Goal: Communication & Community: Share content

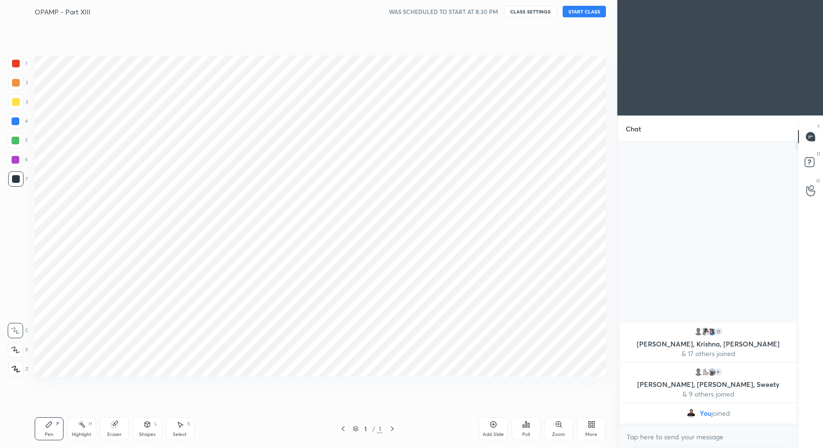
scroll to position [386, 578]
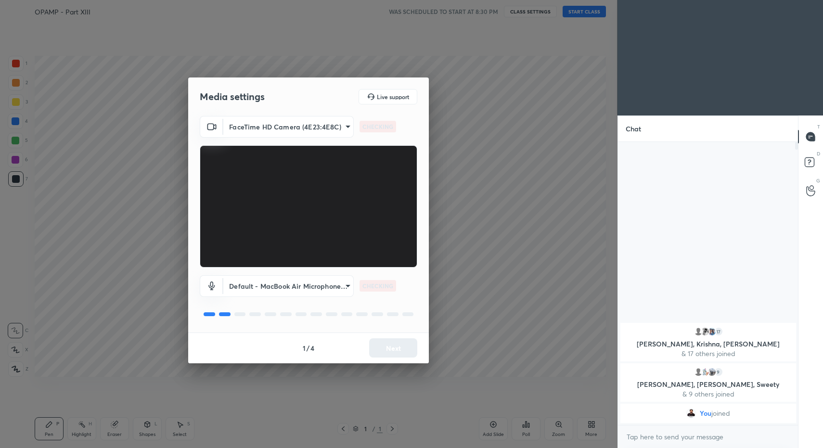
click at [397, 348] on div "1 / 4 Next" at bounding box center [308, 347] width 241 height 31
click at [396, 351] on button "Next" at bounding box center [393, 347] width 48 height 19
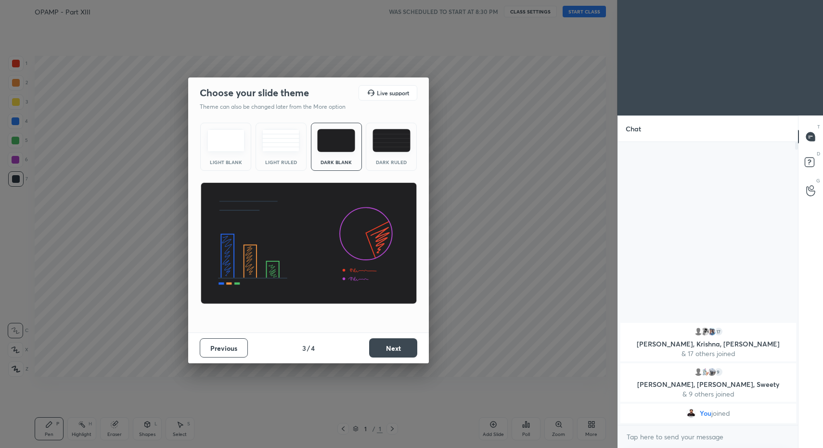
click at [399, 351] on button "Next" at bounding box center [393, 347] width 48 height 19
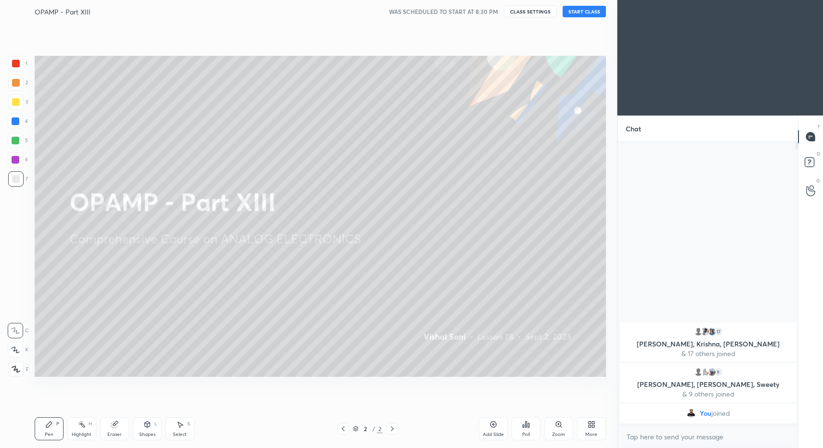
click at [592, 432] on div "More" at bounding box center [591, 434] width 12 height 5
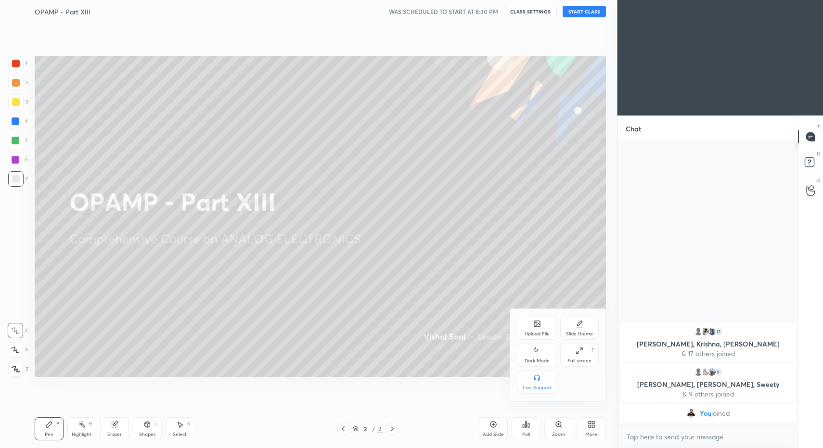
click at [532, 351] on div "Dark Mode" at bounding box center [537, 354] width 38 height 23
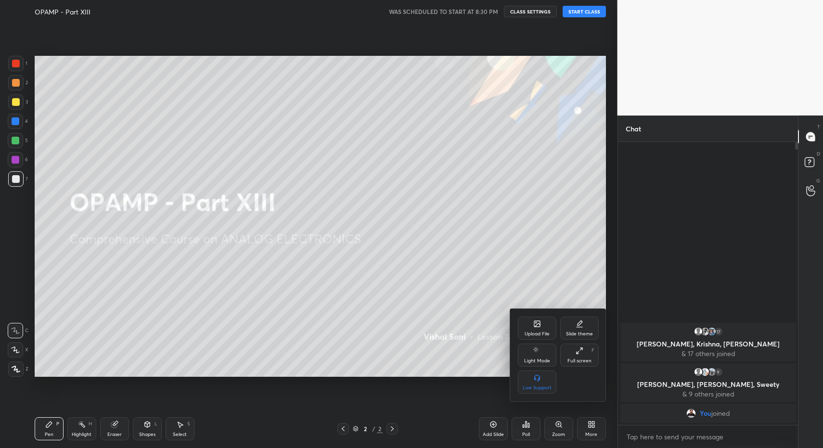
click at [588, 12] on div at bounding box center [411, 224] width 823 height 448
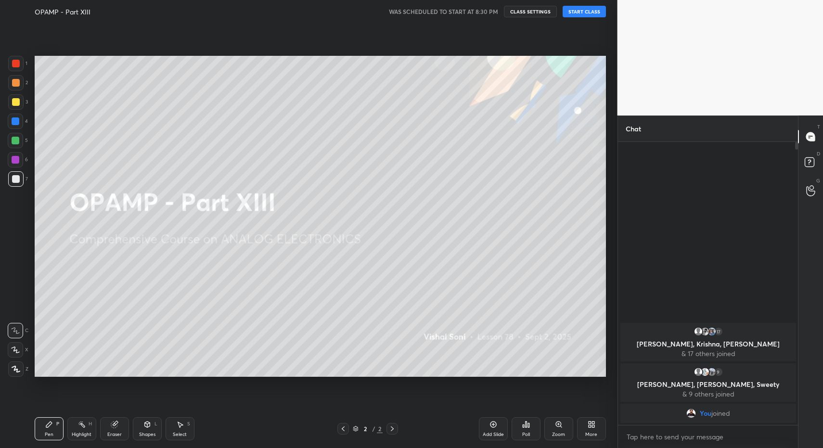
click at [587, 17] on button "START CLASS" at bounding box center [583, 12] width 43 height 12
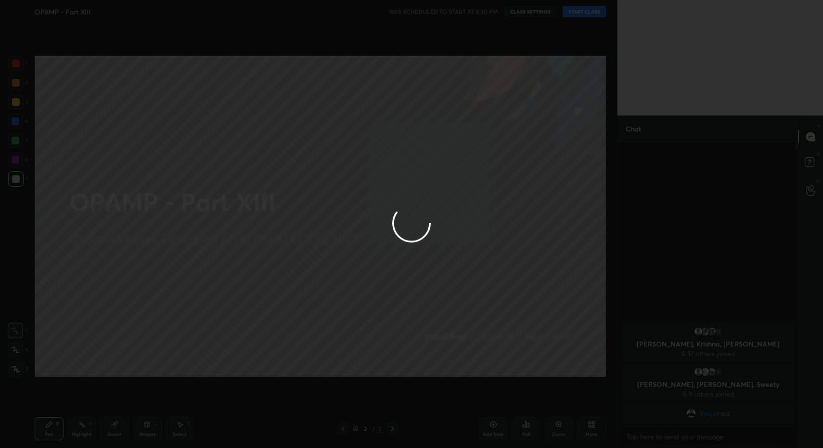
click at [587, 14] on div at bounding box center [411, 224] width 823 height 448
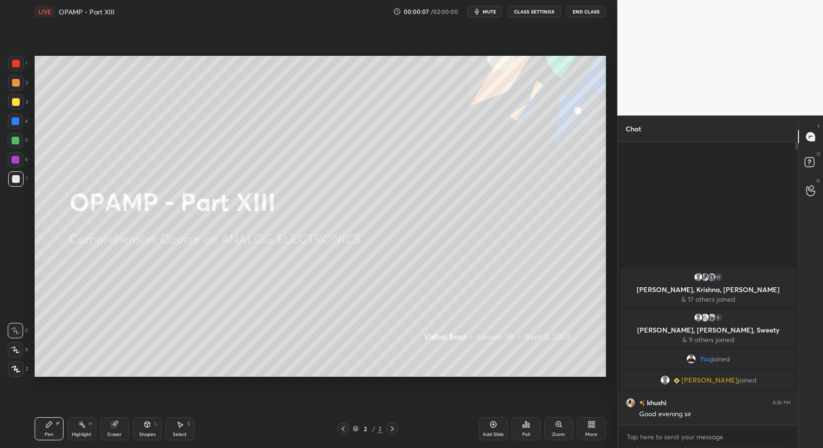
click at [25, 371] on div "Z" at bounding box center [18, 368] width 20 height 15
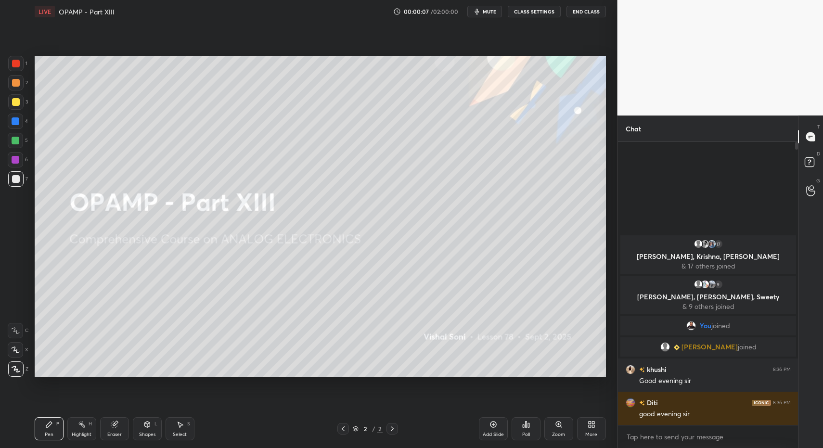
click at [12, 374] on div at bounding box center [15, 368] width 15 height 15
click at [600, 432] on div "More" at bounding box center [591, 428] width 29 height 23
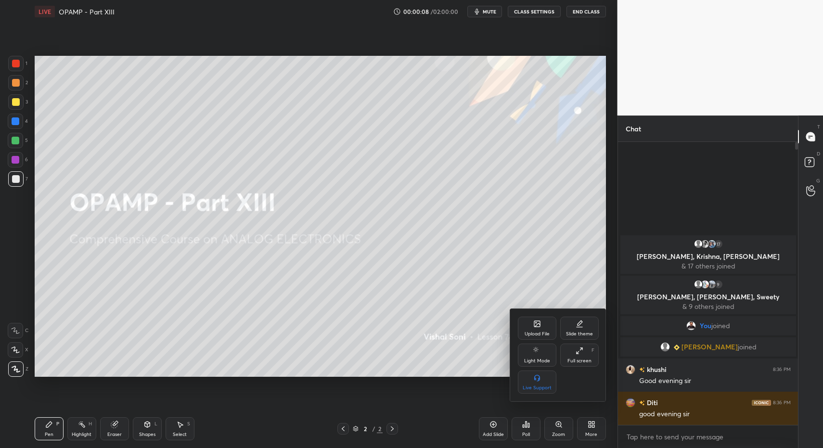
click at [529, 330] on div "Upload File" at bounding box center [537, 328] width 38 height 23
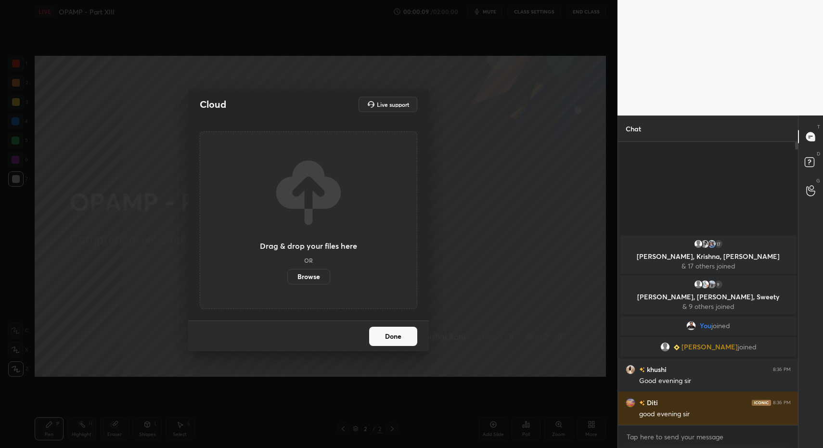
click at [289, 282] on label "Browse" at bounding box center [308, 276] width 43 height 15
click at [287, 282] on input "Browse" at bounding box center [287, 276] width 0 height 15
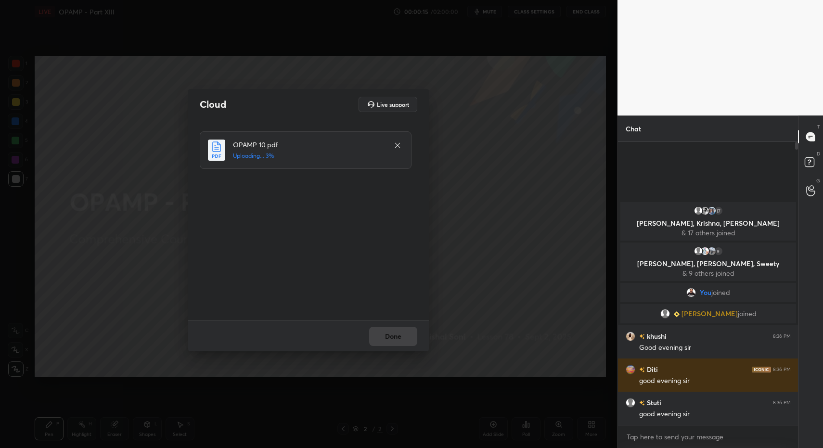
click at [390, 340] on div "Done" at bounding box center [308, 335] width 241 height 31
drag, startPoint x: 390, startPoint y: 339, endPoint x: 396, endPoint y: 338, distance: 6.3
click at [390, 339] on div "Done" at bounding box center [308, 335] width 241 height 31
click at [396, 338] on div "Done" at bounding box center [308, 335] width 241 height 31
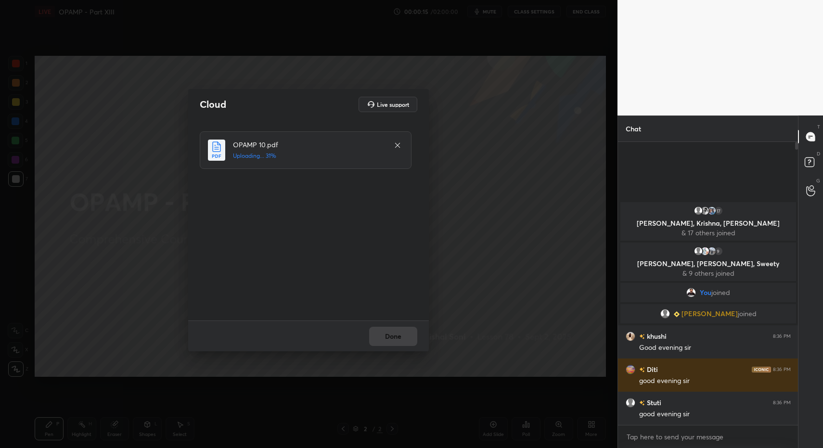
click at [396, 336] on div "Done" at bounding box center [308, 335] width 241 height 31
click at [395, 339] on div "Done" at bounding box center [308, 335] width 241 height 31
click at [395, 339] on button "Done" at bounding box center [393, 336] width 48 height 19
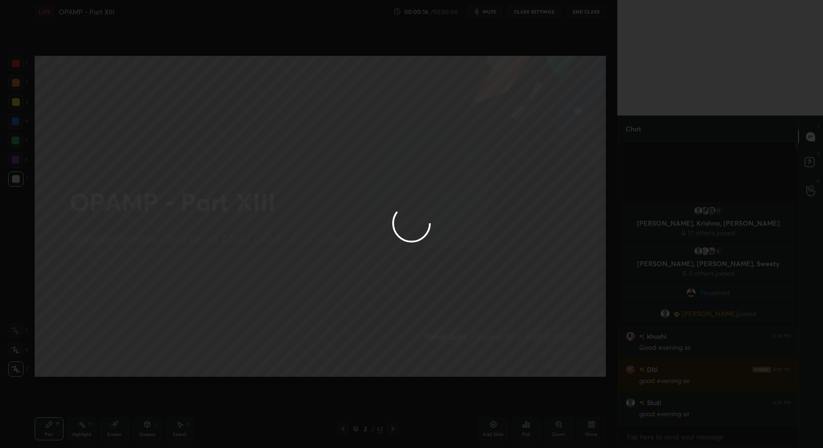
click at [395, 336] on div at bounding box center [411, 224] width 823 height 448
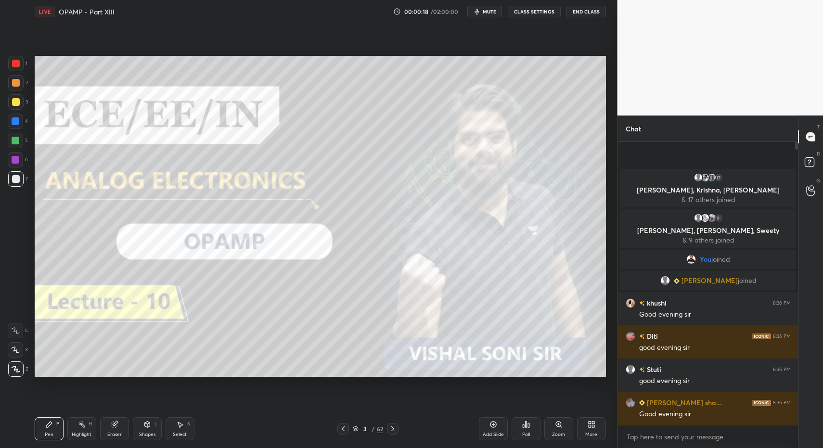
drag, startPoint x: 26, startPoint y: 430, endPoint x: 23, endPoint y: 380, distance: 50.6
click at [26, 430] on div "1 2 3 4 5 6 7 C X Z C X Z E E Erase all H H LIVE OPAMP - Part XIII 00:00:18 / 0…" at bounding box center [304, 224] width 609 height 448
drag, startPoint x: 8, startPoint y: 362, endPoint x: 28, endPoint y: 359, distance: 20.9
click at [8, 362] on div "C X Z" at bounding box center [18, 348] width 21 height 58
click at [392, 428] on icon at bounding box center [393, 429] width 8 height 8
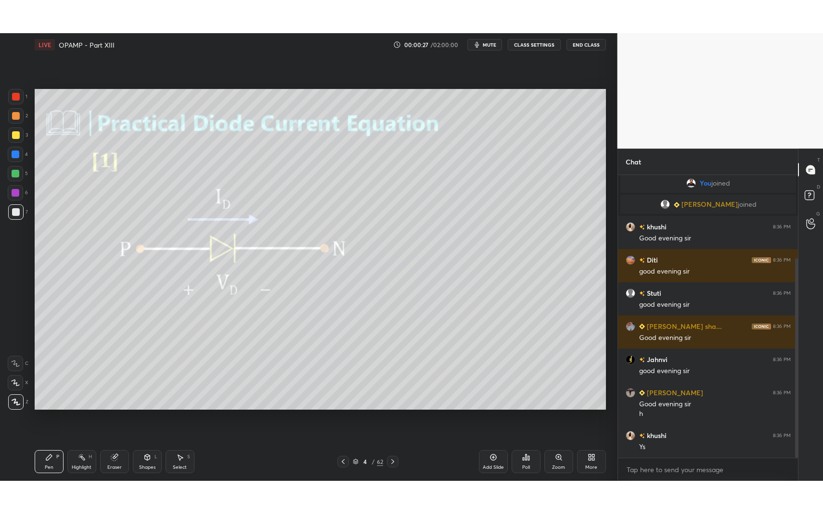
scroll to position [117, 0]
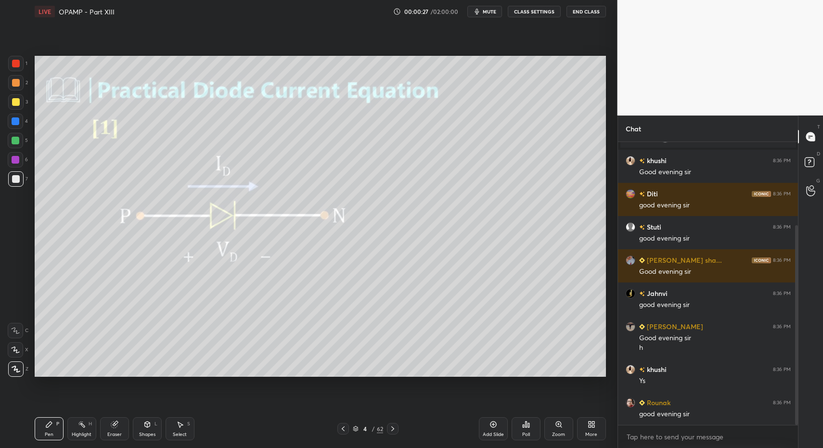
click at [46, 440] on div "Pen P Highlight H Eraser Shapes L Select S 4 / 62 Add Slide Poll Zoom More" at bounding box center [320, 428] width 571 height 38
drag, startPoint x: 47, startPoint y: 424, endPoint x: 51, endPoint y: 391, distance: 34.0
click at [47, 424] on icon at bounding box center [49, 424] width 6 height 6
click at [13, 185] on div "7" at bounding box center [18, 180] width 20 height 19
drag, startPoint x: 12, startPoint y: 185, endPoint x: 23, endPoint y: 203, distance: 20.3
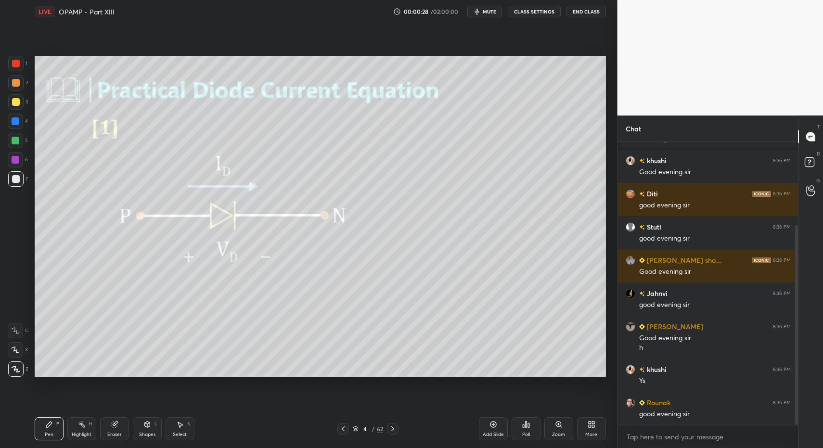
click at [12, 185] on div at bounding box center [15, 178] width 15 height 15
click at [584, 431] on div "More" at bounding box center [591, 428] width 29 height 23
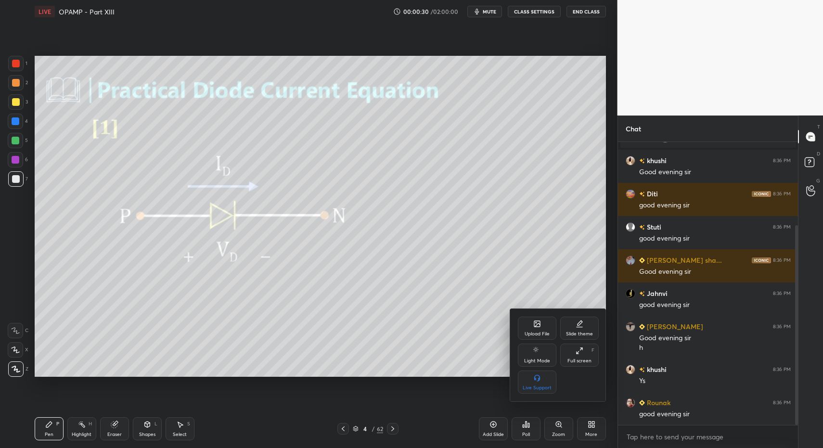
click at [580, 354] on icon at bounding box center [579, 351] width 8 height 8
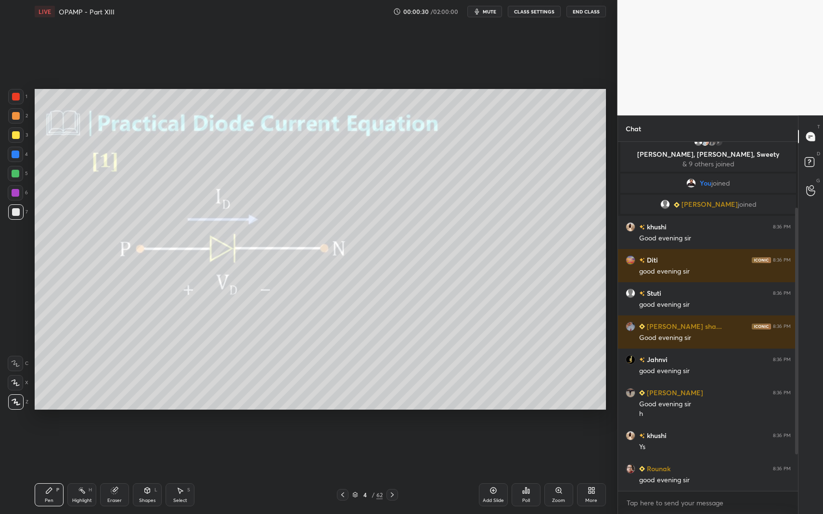
scroll to position [51, 0]
drag, startPoint x: 51, startPoint y: 496, endPoint x: 37, endPoint y: 473, distance: 27.9
click at [51, 447] on div "Pen P" at bounding box center [49, 494] width 29 height 23
drag, startPoint x: 9, startPoint y: 404, endPoint x: 16, endPoint y: 404, distance: 7.2
click at [9, 404] on div at bounding box center [15, 401] width 15 height 15
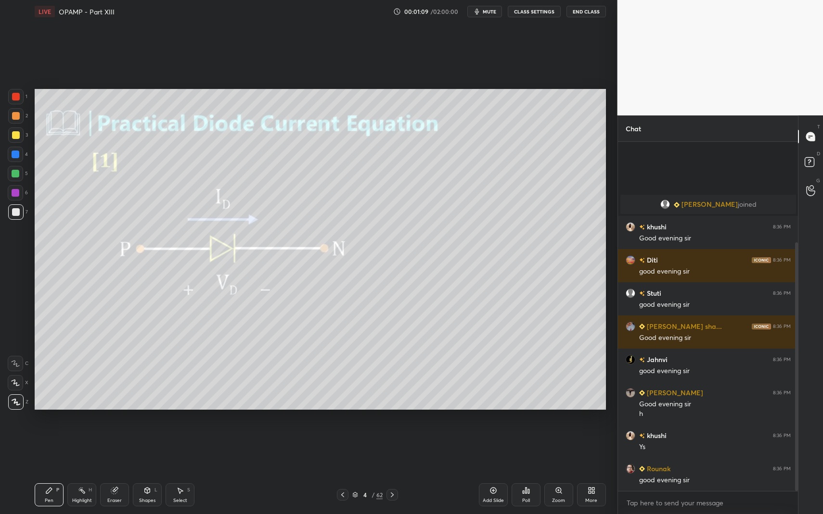
scroll to position [140, 0]
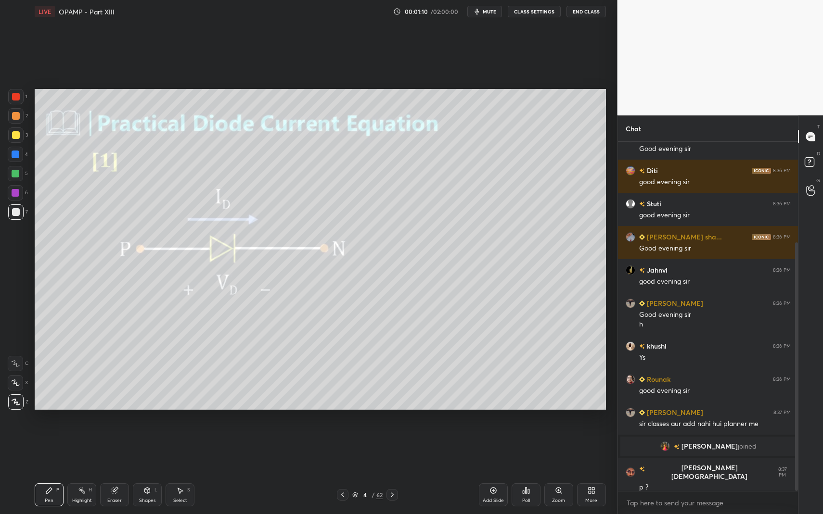
drag, startPoint x: 39, startPoint y: 487, endPoint x: 42, endPoint y: 474, distance: 13.8
click at [39, 447] on div "Pen P" at bounding box center [49, 494] width 29 height 23
click at [18, 406] on div at bounding box center [15, 401] width 15 height 15
click at [76, 447] on div "Highlight H" at bounding box center [81, 494] width 29 height 23
click at [57, 447] on div "P" at bounding box center [57, 490] width 3 height 5
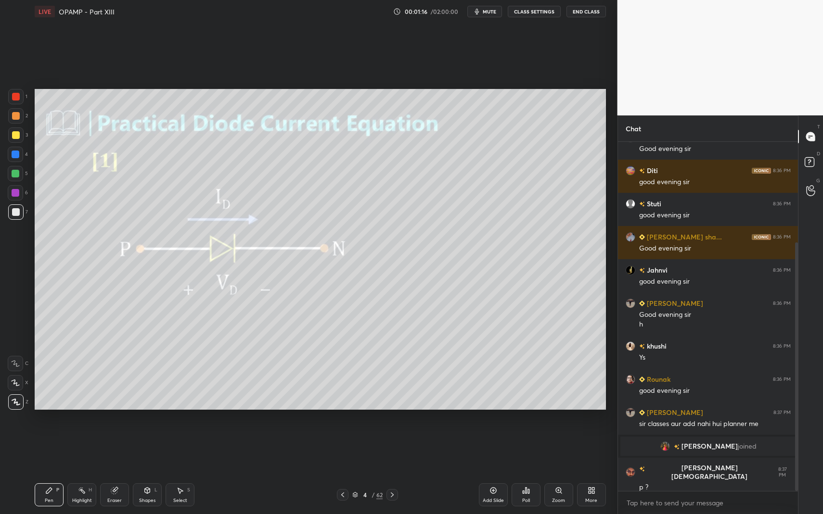
drag, startPoint x: 46, startPoint y: 492, endPoint x: 54, endPoint y: 460, distance: 32.3
click at [46, 447] on icon at bounding box center [49, 491] width 6 height 6
click at [17, 210] on div at bounding box center [16, 212] width 8 height 8
drag, startPoint x: 47, startPoint y: 473, endPoint x: 101, endPoint y: 420, distance: 75.2
click at [53, 447] on div "Setting up your live class Poll for secs No correct answer Start poll" at bounding box center [320, 249] width 579 height 453
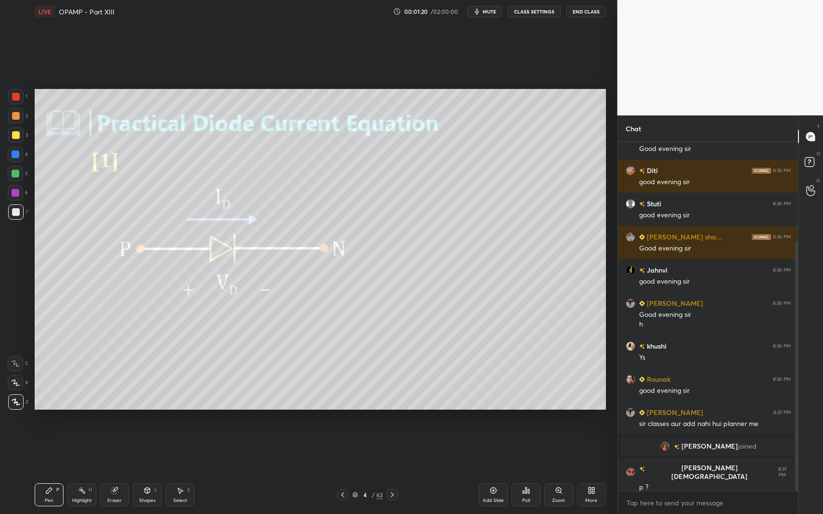
drag, startPoint x: 162, startPoint y: 476, endPoint x: 153, endPoint y: 479, distance: 9.1
click at [162, 447] on div "Pen P Highlight H Eraser Shapes L Select S 4 / 62 Add Slide Poll Zoom More" at bounding box center [320, 495] width 571 height 38
drag, startPoint x: 145, startPoint y: 497, endPoint x: 158, endPoint y: 478, distance: 23.2
click at [147, 447] on div "Shapes L" at bounding box center [147, 494] width 29 height 23
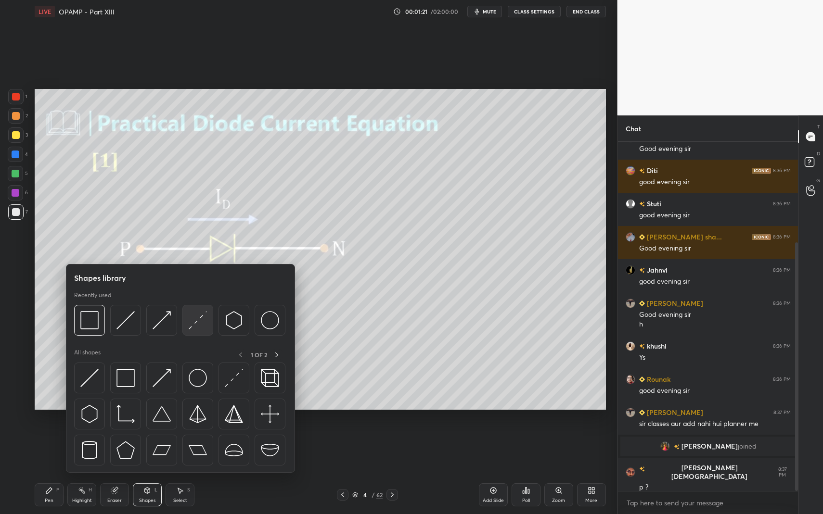
click at [203, 316] on img at bounding box center [198, 320] width 18 height 18
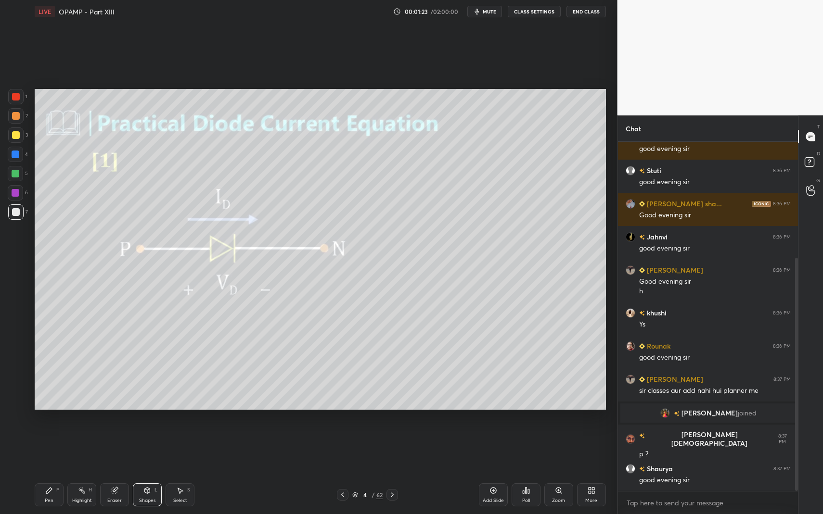
click at [171, 447] on div "Select S" at bounding box center [179, 494] width 29 height 23
drag, startPoint x: 176, startPoint y: 487, endPoint x: 177, endPoint y: 479, distance: 8.2
click at [177, 447] on div "Select S" at bounding box center [179, 494] width 29 height 23
drag, startPoint x: 415, startPoint y: 213, endPoint x: 421, endPoint y: 219, distance: 8.8
click at [422, 218] on div "0 ° Undo Copy Duplicate Duplicate to new slide Delete" at bounding box center [320, 249] width 571 height 321
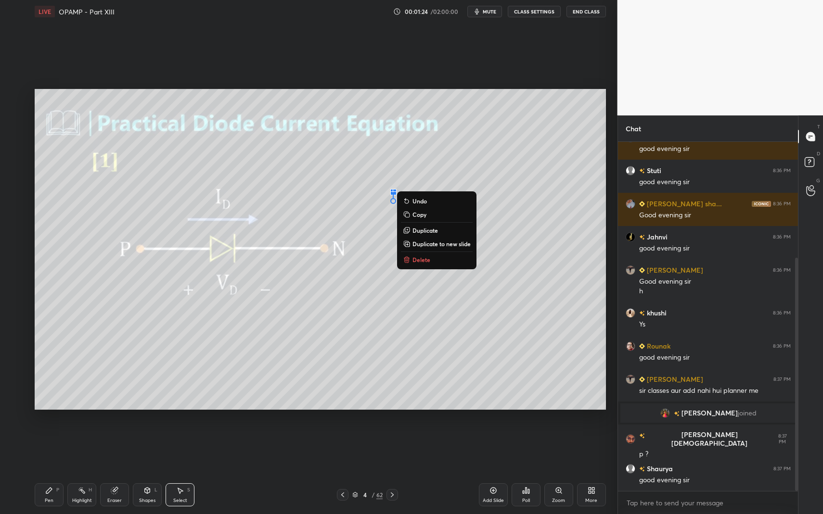
click at [420, 261] on p "Delete" at bounding box center [421, 260] width 18 height 8
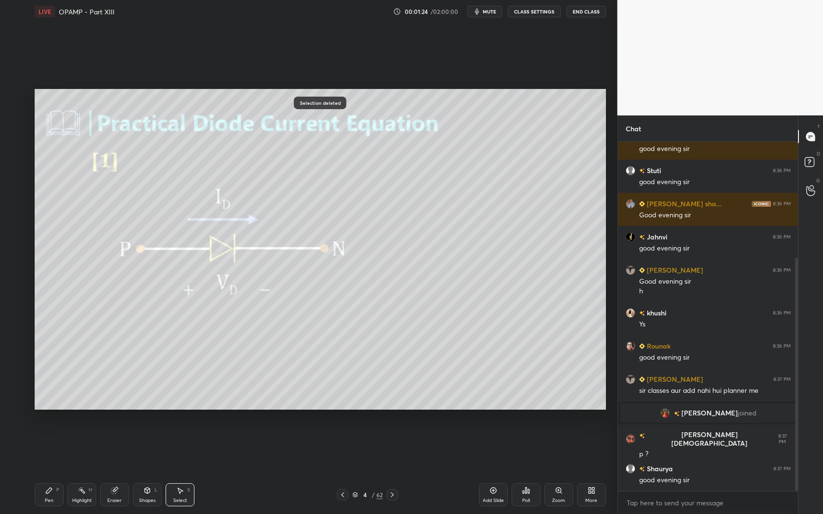
drag, startPoint x: 60, startPoint y: 485, endPoint x: 56, endPoint y: 483, distance: 5.0
click at [60, 447] on div "Pen P" at bounding box center [49, 494] width 29 height 23
click at [56, 447] on div "P" at bounding box center [57, 490] width 3 height 5
click at [179, 447] on icon at bounding box center [180, 491] width 8 height 8
click at [185, 447] on div "Pen P Highlight H Eraser Shapes L Select S 4 / 62 Add Slide Poll Zoom More" at bounding box center [320, 495] width 571 height 38
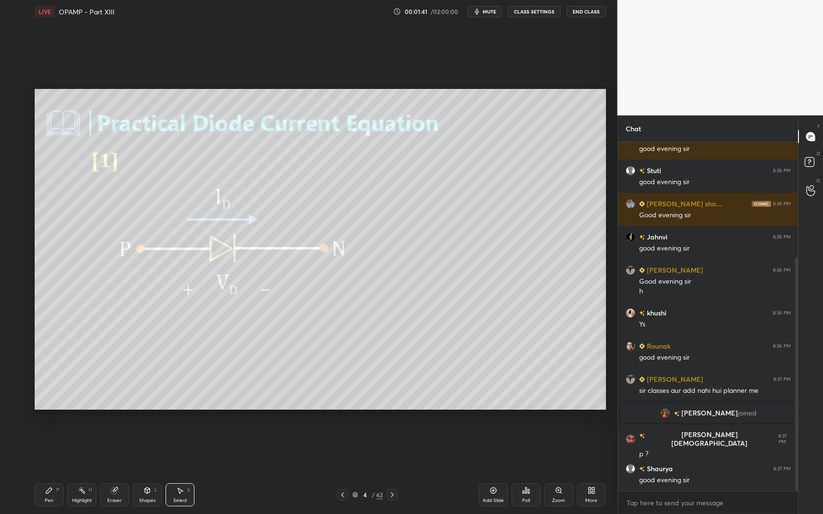
drag, startPoint x: 394, startPoint y: 250, endPoint x: 426, endPoint y: 273, distance: 39.0
click at [426, 273] on div "0 ° Undo Copy Duplicate Duplicate to new slide Delete" at bounding box center [320, 249] width 571 height 321
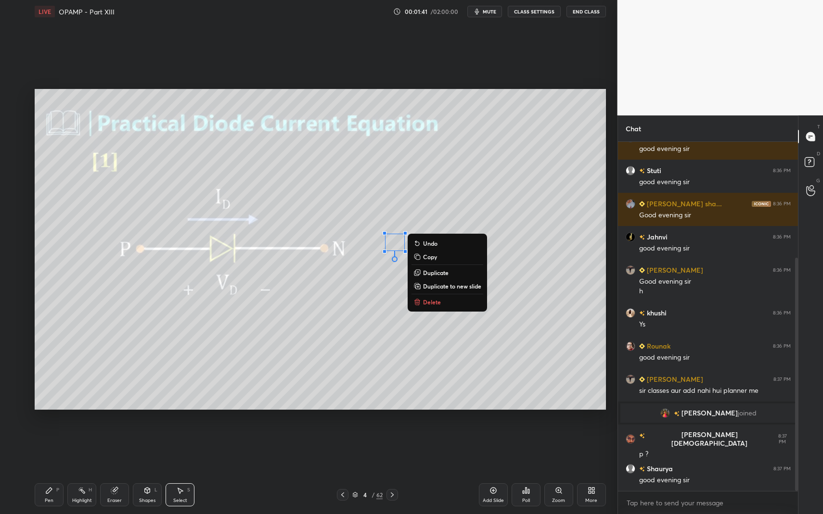
click at [434, 301] on p "Delete" at bounding box center [432, 302] width 18 height 8
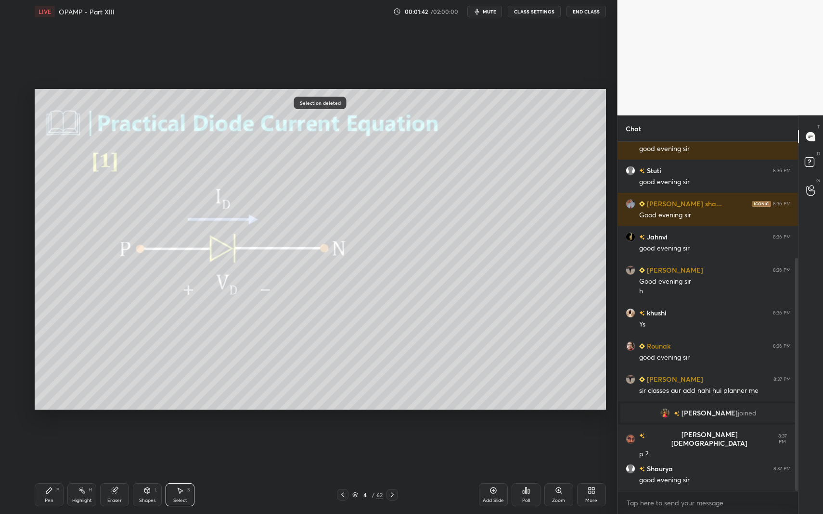
click at [74, 447] on div "Pen P Highlight H Eraser Shapes L Select S 4 / 62 Add Slide Poll Zoom More" at bounding box center [320, 495] width 571 height 38
drag, startPoint x: 70, startPoint y: 484, endPoint x: 46, endPoint y: 456, distance: 37.3
click at [70, 447] on div "Highlight H" at bounding box center [81, 494] width 29 height 23
click at [42, 447] on div "Pen P" at bounding box center [49, 494] width 29 height 23
click at [11, 124] on div "2" at bounding box center [18, 117] width 20 height 19
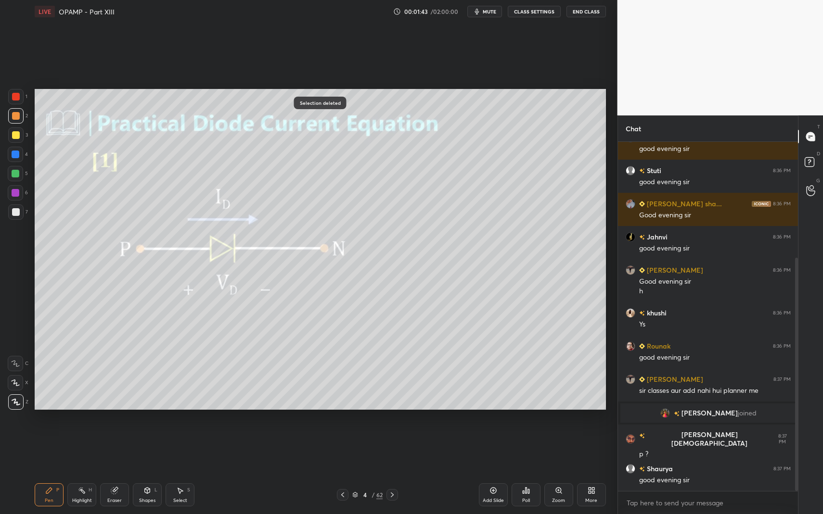
click at [12, 137] on div at bounding box center [16, 135] width 8 height 8
click at [141, 447] on div "Shapes L" at bounding box center [147, 494] width 29 height 23
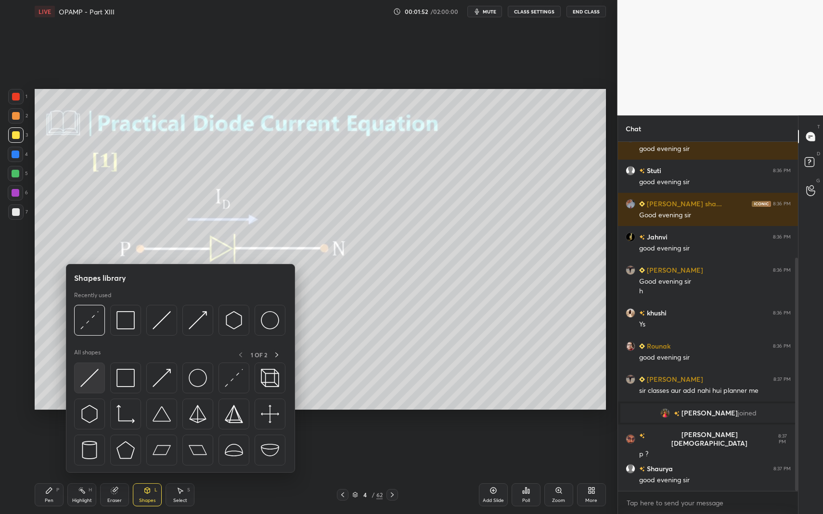
click at [81, 385] on img at bounding box center [89, 378] width 18 height 18
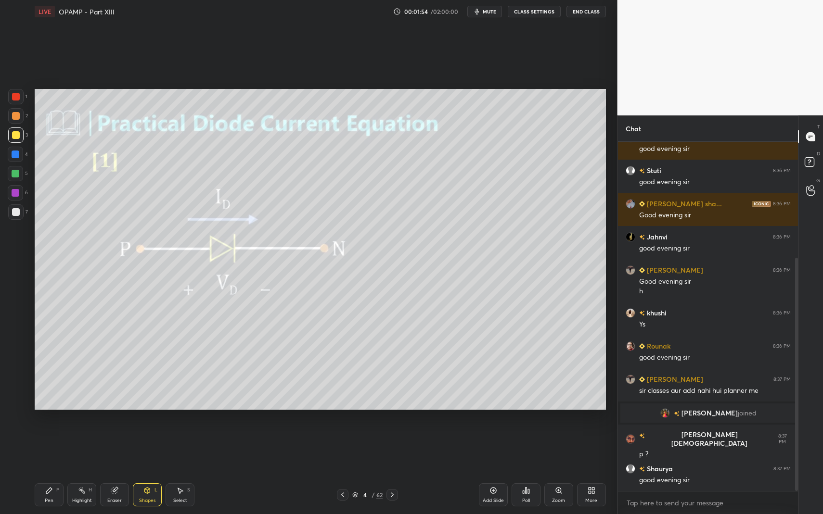
click at [18, 220] on div "7" at bounding box center [18, 213] width 20 height 19
drag, startPoint x: 57, startPoint y: 491, endPoint x: 50, endPoint y: 490, distance: 7.8
click at [57, 447] on div "P" at bounding box center [57, 490] width 3 height 5
click at [50, 447] on icon at bounding box center [49, 491] width 6 height 6
drag, startPoint x: 39, startPoint y: 494, endPoint x: 79, endPoint y: 473, distance: 45.2
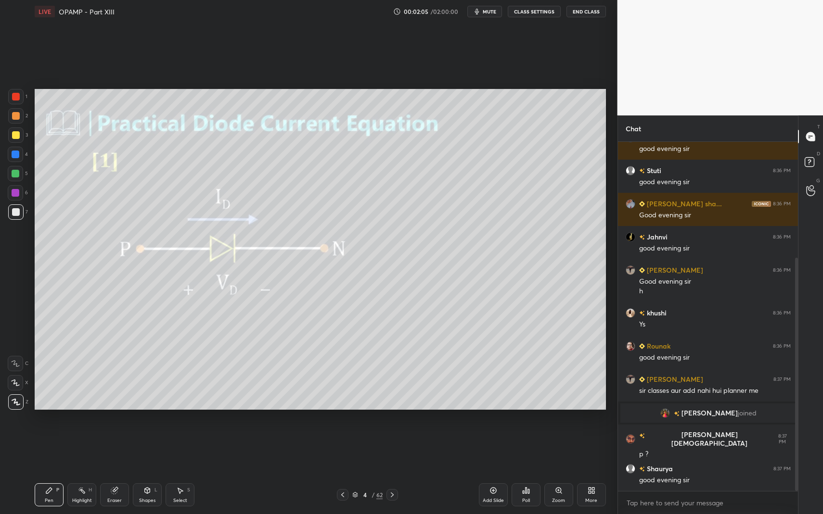
click at [47, 447] on div "Pen P" at bounding box center [49, 494] width 29 height 23
click at [21, 131] on div at bounding box center [15, 134] width 15 height 15
click at [17, 154] on div at bounding box center [16, 155] width 8 height 8
click at [10, 387] on div at bounding box center [15, 382] width 15 height 15
click at [14, 384] on icon at bounding box center [15, 383] width 9 height 7
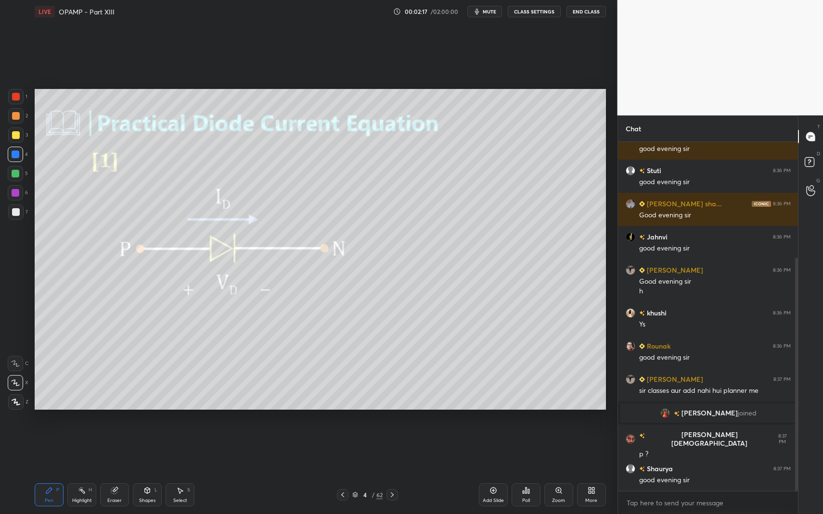
click at [140, 447] on div "Shapes L" at bounding box center [147, 494] width 29 height 23
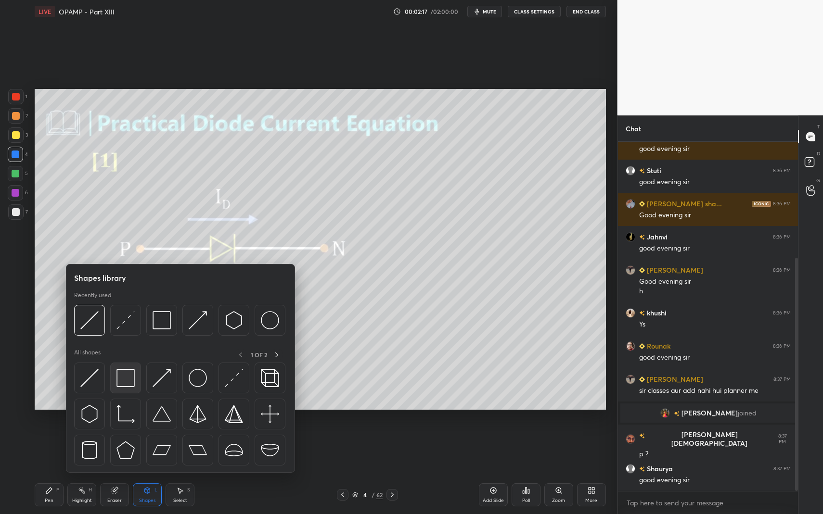
click at [124, 385] on img at bounding box center [125, 378] width 18 height 18
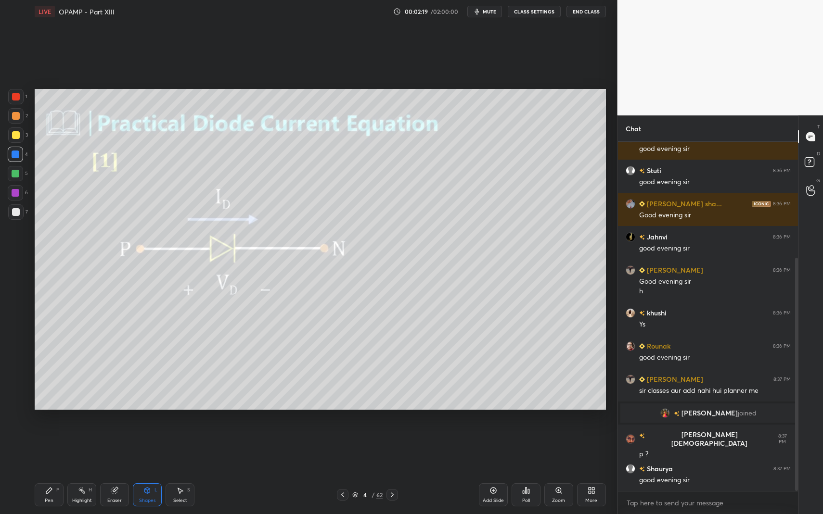
click at [56, 447] on div "P" at bounding box center [57, 490] width 3 height 5
drag, startPoint x: 38, startPoint y: 489, endPoint x: 21, endPoint y: 448, distance: 44.7
click at [38, 447] on div "Pen P" at bounding box center [49, 494] width 29 height 23
click at [14, 213] on div at bounding box center [16, 212] width 8 height 8
click at [14, 214] on div at bounding box center [16, 212] width 8 height 8
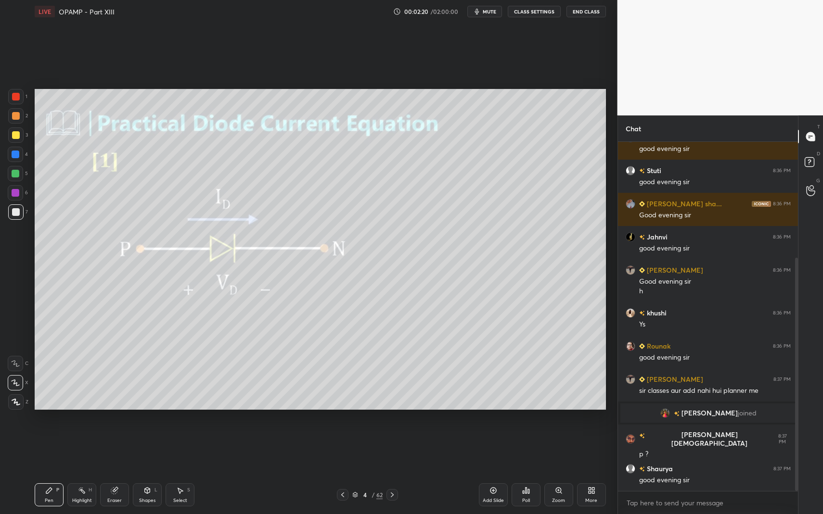
click at [12, 407] on div at bounding box center [15, 401] width 15 height 15
click at [12, 406] on div at bounding box center [15, 401] width 15 height 15
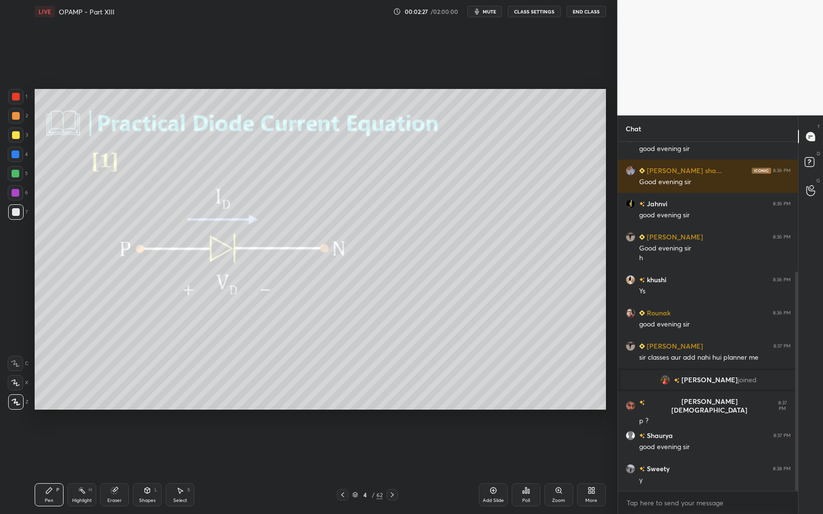
click at [393, 447] on icon at bounding box center [392, 495] width 8 height 8
click at [47, 447] on div "Pen P" at bounding box center [49, 494] width 29 height 23
click at [42, 447] on div "Pen P" at bounding box center [49, 494] width 29 height 23
click at [11, 216] on div at bounding box center [15, 211] width 15 height 15
click at [13, 214] on div at bounding box center [16, 212] width 8 height 8
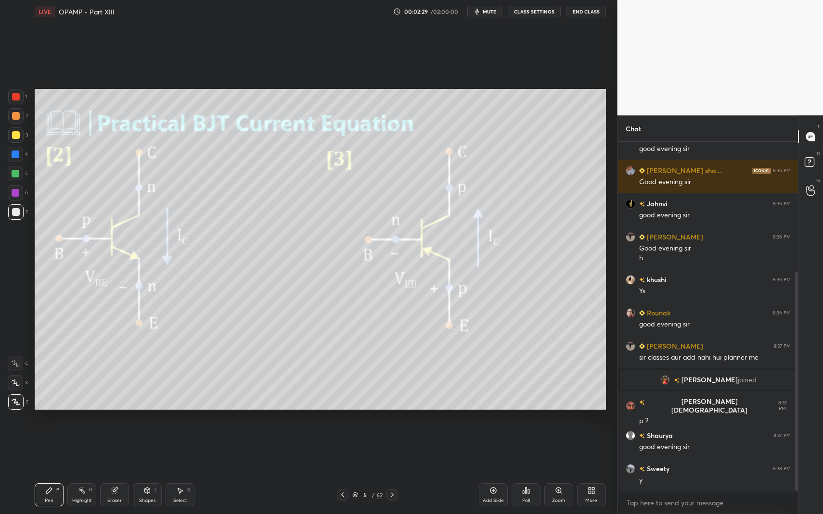
click at [54, 447] on div "Pen P Highlight H Eraser Shapes L Select S 5 / 62 Add Slide Poll Zoom More" at bounding box center [320, 495] width 571 height 38
click at [73, 447] on div "Highlight H" at bounding box center [81, 494] width 29 height 23
click at [78, 447] on icon at bounding box center [82, 491] width 8 height 8
click at [58, 447] on div "Pen P" at bounding box center [49, 494] width 29 height 23
click at [52, 447] on icon at bounding box center [49, 491] width 8 height 8
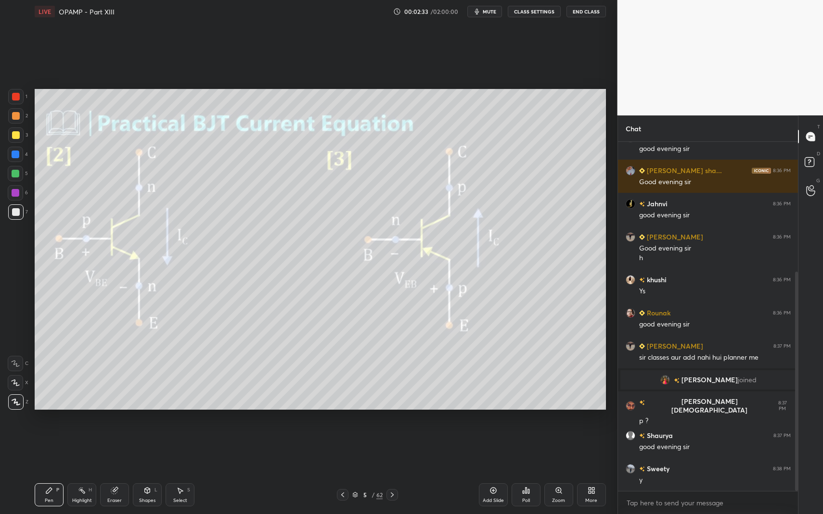
drag, startPoint x: 33, startPoint y: 491, endPoint x: 64, endPoint y: 487, distance: 31.5
click at [38, 447] on div "LIVE OPAMP - Part XIII 00:02:33 / 02:00:00 mute CLASS SETTINGS End Class Settin…" at bounding box center [320, 257] width 579 height 514
click at [65, 447] on div "Pen P Highlight H Eraser Shapes L Select S" at bounding box center [146, 494] width 222 height 23
drag, startPoint x: 82, startPoint y: 494, endPoint x: 88, endPoint y: 489, distance: 7.6
click at [82, 447] on icon at bounding box center [82, 491] width 8 height 8
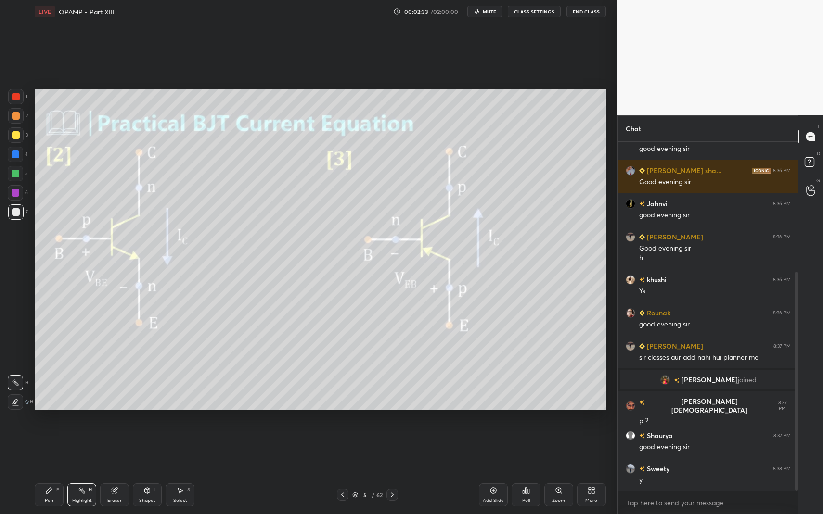
click at [101, 447] on div "Eraser" at bounding box center [114, 494] width 29 height 23
click at [46, 447] on div "Pen P" at bounding box center [49, 494] width 29 height 23
click at [75, 447] on div "Highlight H" at bounding box center [81, 494] width 29 height 23
drag, startPoint x: 81, startPoint y: 485, endPoint x: 97, endPoint y: 416, distance: 71.1
click at [81, 447] on div "Pen P Highlight H Eraser Shapes L Select S 5 / 62 Add Slide Poll Zoom More" at bounding box center [320, 495] width 571 height 38
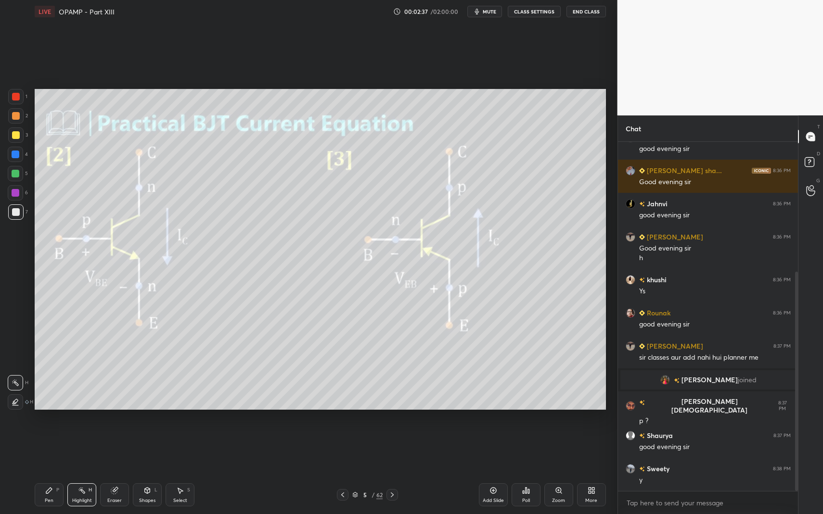
click at [39, 447] on div "Pen P" at bounding box center [49, 494] width 29 height 23
click at [46, 447] on div "Pen P" at bounding box center [49, 494] width 29 height 23
click at [21, 220] on div "7" at bounding box center [18, 213] width 20 height 19
drag, startPoint x: 45, startPoint y: 488, endPoint x: 101, endPoint y: 413, distance: 93.5
click at [46, 447] on div "Pen P" at bounding box center [49, 494] width 29 height 23
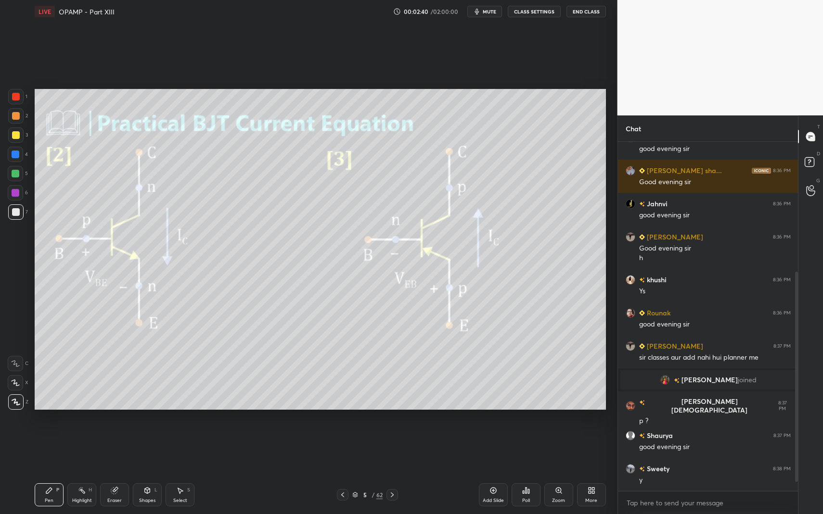
scroll to position [230, 0]
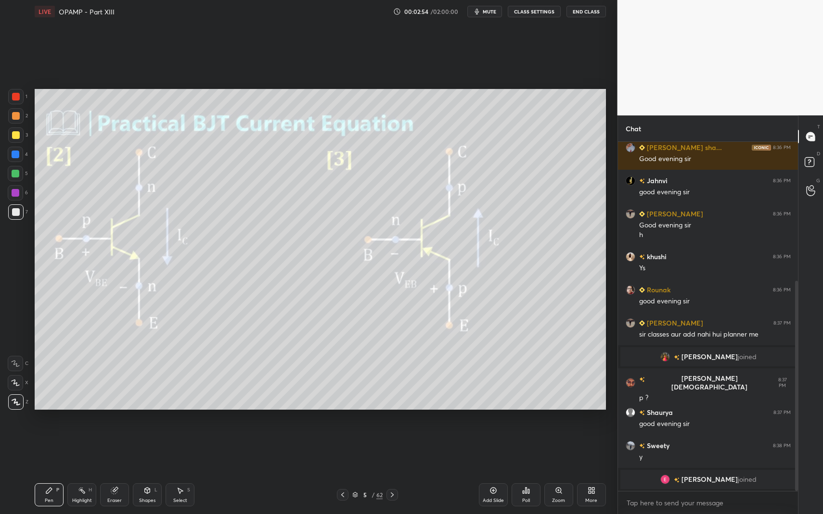
click at [184, 447] on div "Select S" at bounding box center [179, 494] width 29 height 23
click at [180, 447] on div "Select S" at bounding box center [179, 494] width 29 height 23
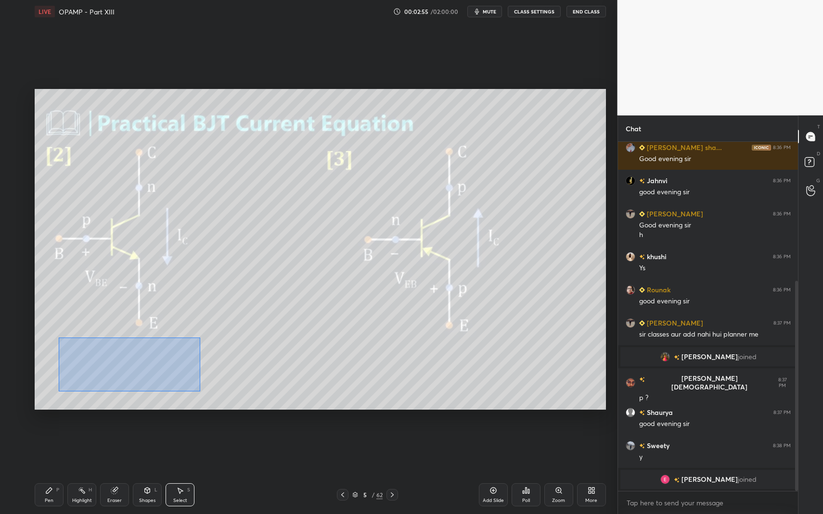
drag, startPoint x: 85, startPoint y: 356, endPoint x: 215, endPoint y: 390, distance: 134.5
click at [238, 401] on div "0 ° Undo Copy Duplicate Duplicate to new slide Delete" at bounding box center [320, 249] width 571 height 321
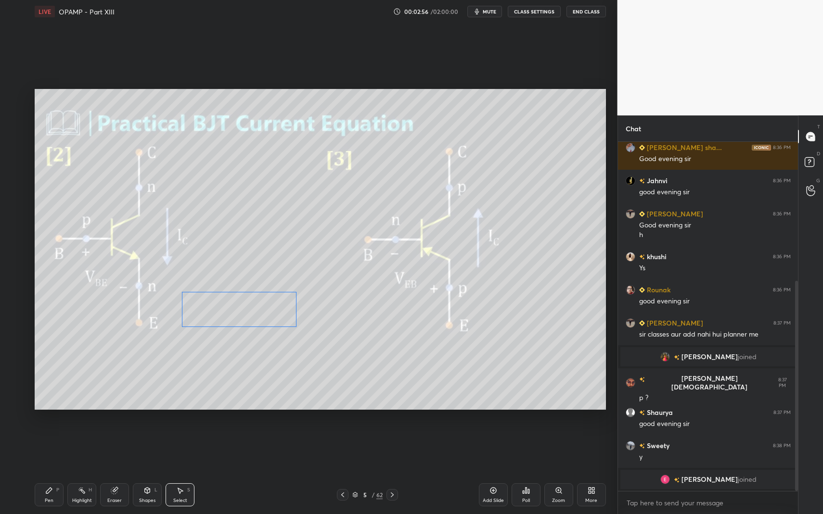
drag, startPoint x: 156, startPoint y: 360, endPoint x: 232, endPoint y: 318, distance: 86.3
click at [232, 318] on div "0 ° Undo Copy Duplicate Duplicate to new slide Delete" at bounding box center [320, 249] width 571 height 321
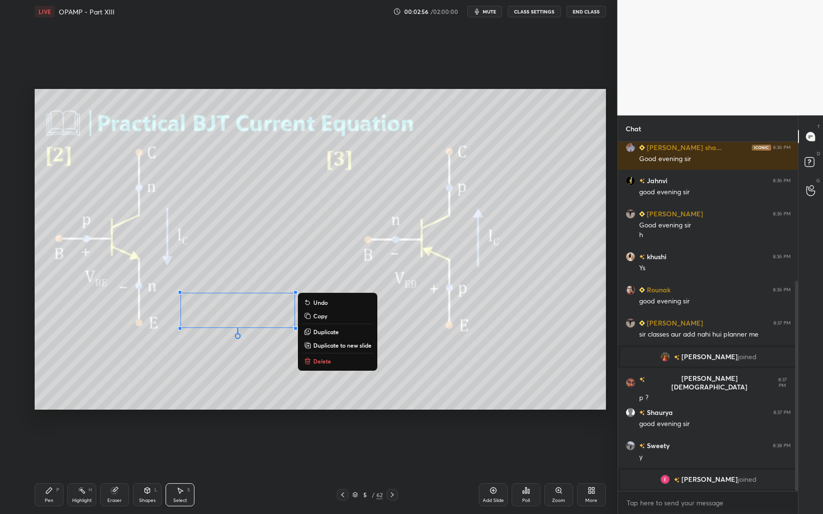
drag, startPoint x: 34, startPoint y: 507, endPoint x: 47, endPoint y: 492, distance: 19.4
click at [36, 447] on div "LIVE OPAMP - Part XIII 00:02:56 / 02:00:00 mute CLASS SETTINGS End Class 0 ° Un…" at bounding box center [320, 257] width 579 height 514
drag, startPoint x: 47, startPoint y: 489, endPoint x: 76, endPoint y: 457, distance: 43.6
click at [46, 447] on div "Pen P" at bounding box center [49, 494] width 29 height 23
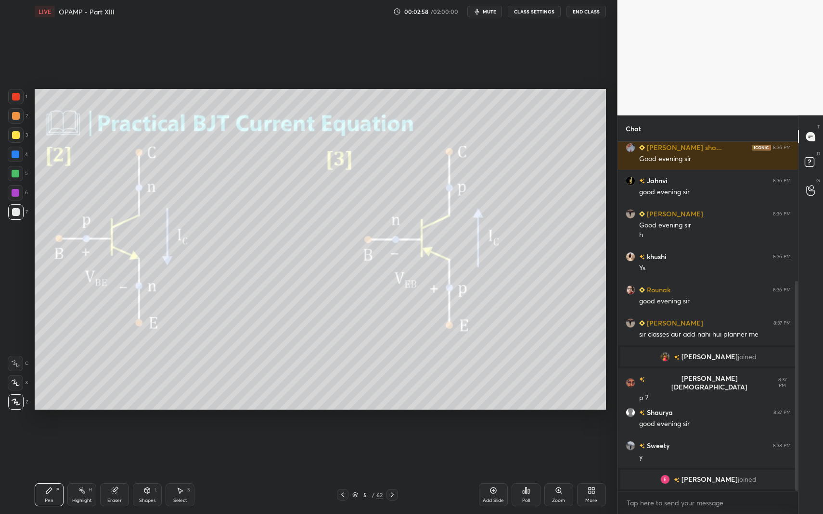
drag, startPoint x: 180, startPoint y: 486, endPoint x: 178, endPoint y: 492, distance: 6.3
click at [182, 447] on icon at bounding box center [180, 491] width 8 height 8
click at [179, 447] on div "Pen P Highlight H Eraser Shapes L Select S 5 / 62 Add Slide Poll Zoom More" at bounding box center [320, 495] width 571 height 38
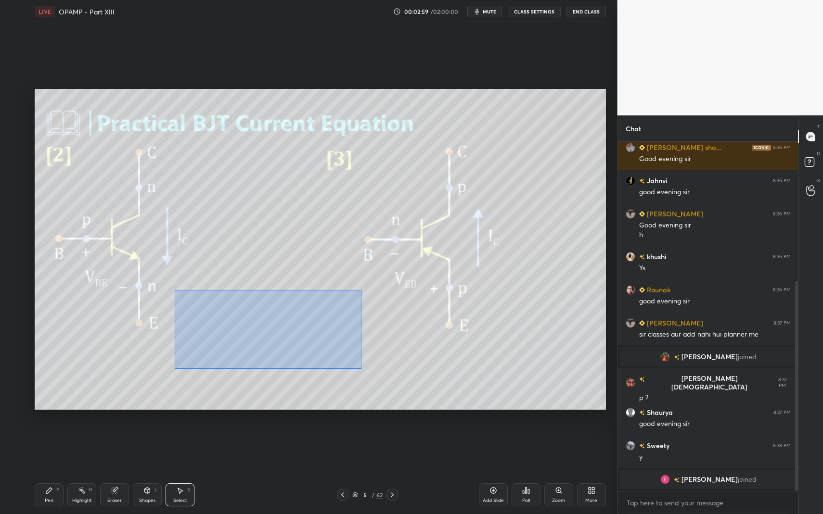
drag, startPoint x: 175, startPoint y: 290, endPoint x: 327, endPoint y: 347, distance: 162.4
click at [358, 366] on div "0 ° Undo Copy Duplicate Duplicate to new slide Delete" at bounding box center [320, 249] width 571 height 321
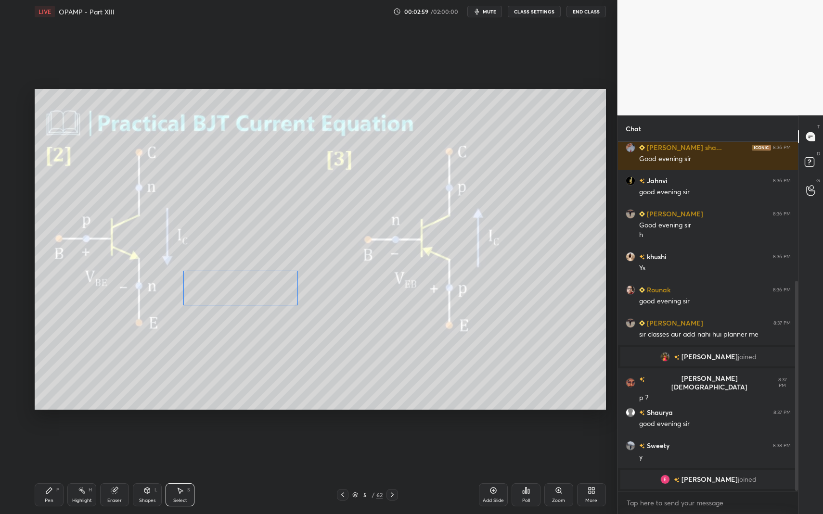
drag, startPoint x: 240, startPoint y: 309, endPoint x: 214, endPoint y: 299, distance: 27.6
click at [240, 285] on div "0 ° Undo Copy Duplicate Duplicate to new slide Delete" at bounding box center [320, 249] width 571 height 321
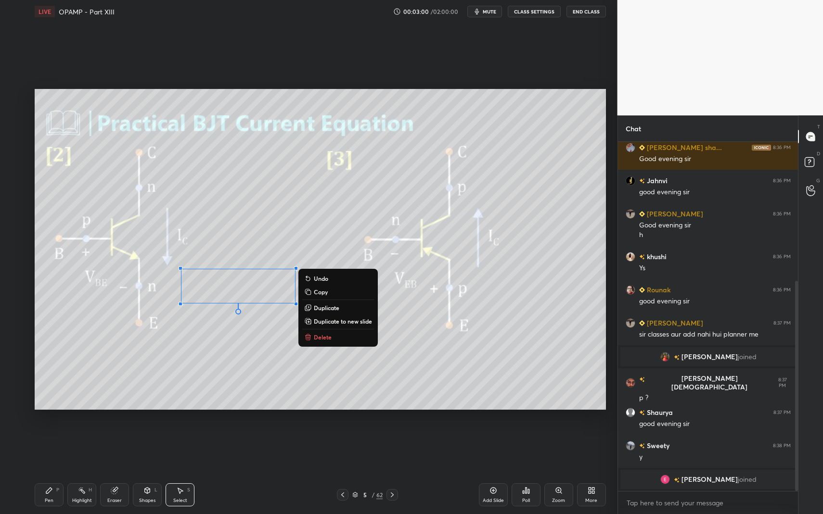
click at [39, 447] on div "Pen P" at bounding box center [49, 494] width 29 height 23
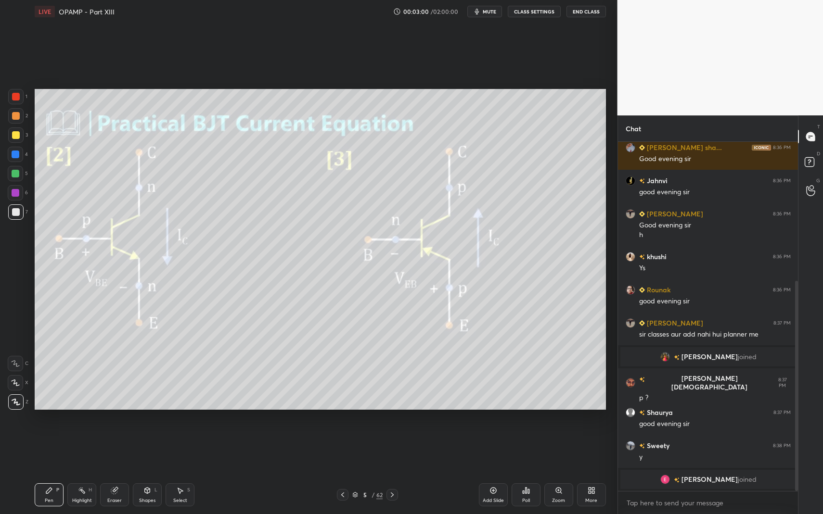
click at [40, 447] on div "Pen P" at bounding box center [49, 494] width 29 height 23
drag, startPoint x: 42, startPoint y: 484, endPoint x: 39, endPoint y: 416, distance: 68.4
click at [42, 447] on div "Pen P Highlight H Eraser Shapes L Select S 5 / 62 Add Slide Poll Zoom More" at bounding box center [320, 495] width 571 height 38
click at [14, 135] on div at bounding box center [16, 135] width 8 height 8
drag, startPoint x: 13, startPoint y: 217, endPoint x: 31, endPoint y: 261, distance: 47.6
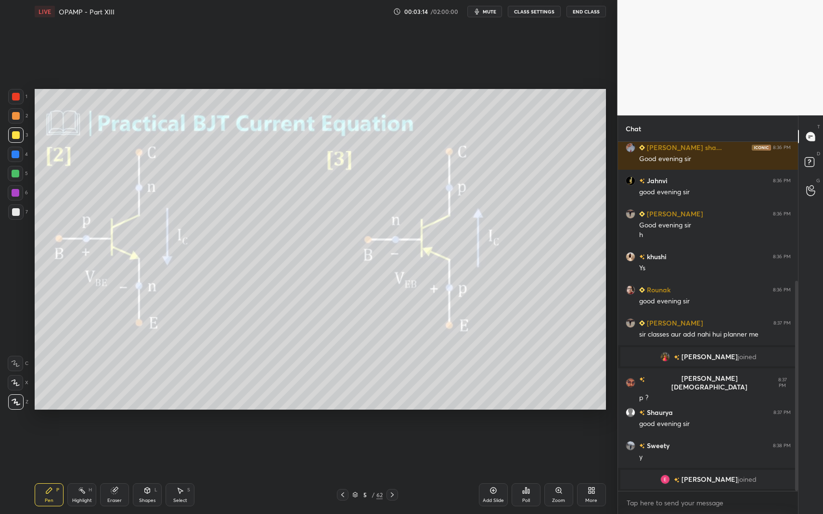
click at [13, 217] on div at bounding box center [15, 211] width 15 height 15
drag, startPoint x: 51, startPoint y: 485, endPoint x: 91, endPoint y: 446, distance: 56.1
click at [53, 447] on div "Pen P" at bounding box center [49, 494] width 29 height 23
click at [176, 447] on icon at bounding box center [180, 491] width 8 height 8
drag, startPoint x: 175, startPoint y: 485, endPoint x: 177, endPoint y: 382, distance: 103.4
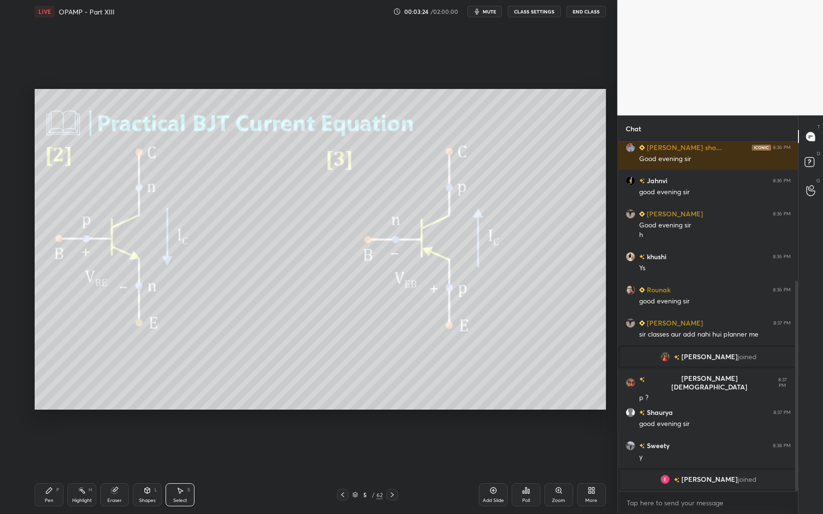
click at [174, 447] on div "Pen P Highlight H Eraser Shapes L Select S 5 / 62 Add Slide Poll Zoom More" at bounding box center [320, 495] width 571 height 38
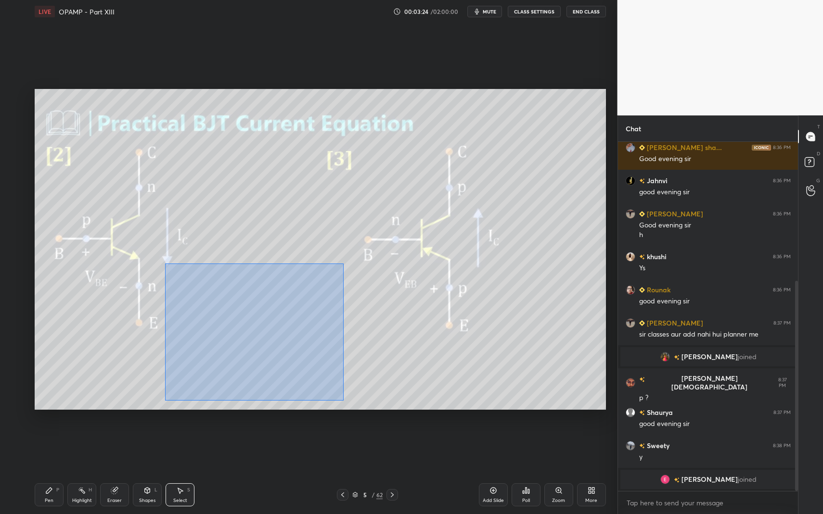
drag, startPoint x: 168, startPoint y: 264, endPoint x: 342, endPoint y: 412, distance: 229.0
click at [342, 412] on div "0 ° Undo Copy Duplicate Duplicate to new slide Delete Setting up your live clas…" at bounding box center [320, 249] width 579 height 453
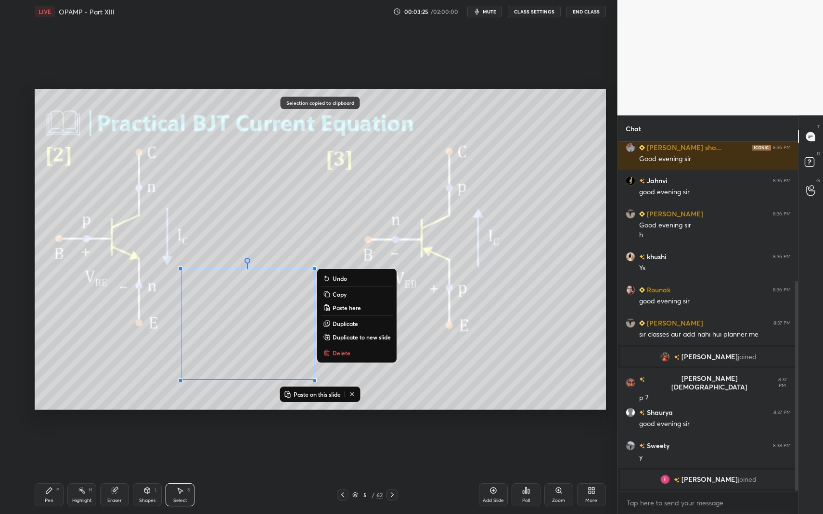
click at [489, 447] on div "Add Slide" at bounding box center [493, 494] width 29 height 23
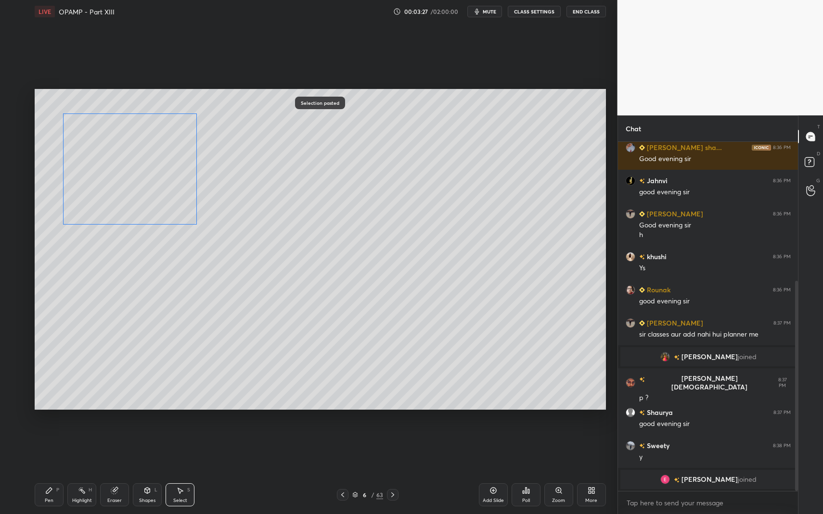
drag, startPoint x: 199, startPoint y: 342, endPoint x: 85, endPoint y: 206, distance: 176.9
click at [87, 192] on div "0 ° Undo Copy Paste here Duplicate Duplicate to new slide Delete" at bounding box center [320, 249] width 571 height 321
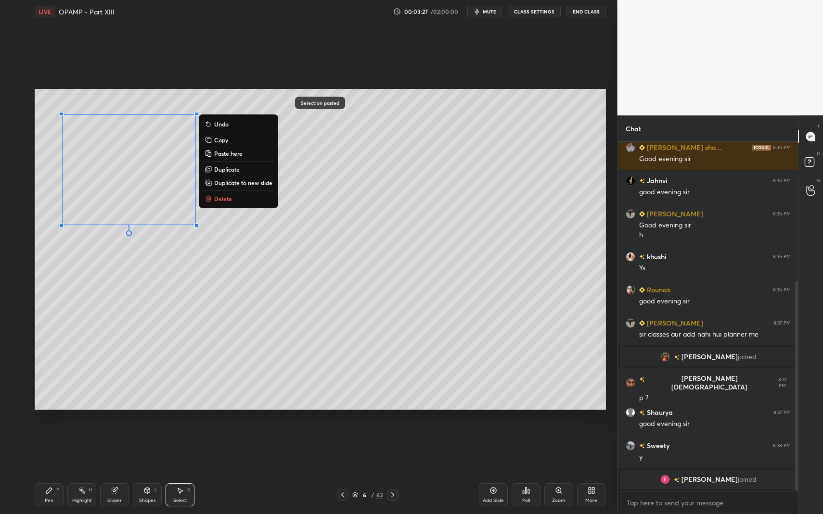
drag, startPoint x: 37, startPoint y: 494, endPoint x: 45, endPoint y: 500, distance: 10.4
click at [40, 447] on div "Pen P" at bounding box center [49, 494] width 29 height 23
drag, startPoint x: 45, startPoint y: 500, endPoint x: 51, endPoint y: 484, distance: 17.2
click at [48, 447] on div "Pen" at bounding box center [49, 500] width 9 height 5
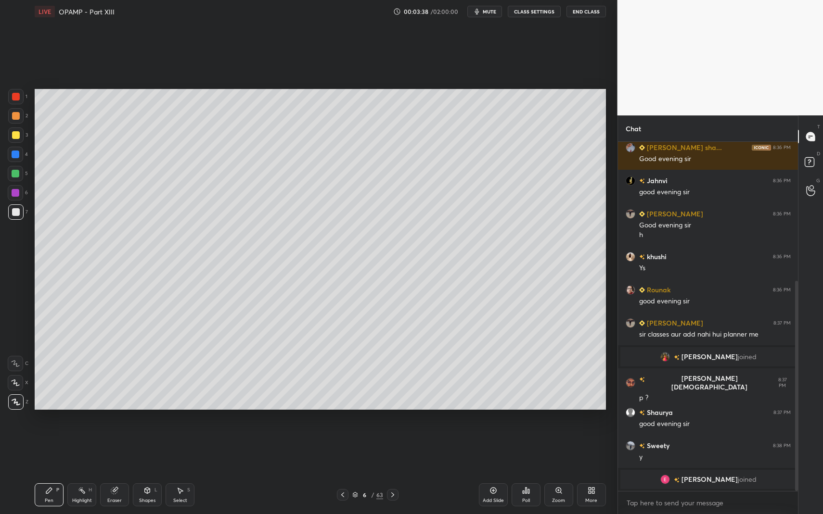
click at [341, 447] on icon at bounding box center [343, 495] width 8 height 8
click at [60, 447] on div "Pen P" at bounding box center [49, 494] width 29 height 23
click at [52, 447] on icon at bounding box center [49, 491] width 8 height 8
click at [12, 191] on div at bounding box center [16, 193] width 8 height 8
click at [150, 447] on icon at bounding box center [147, 491] width 8 height 8
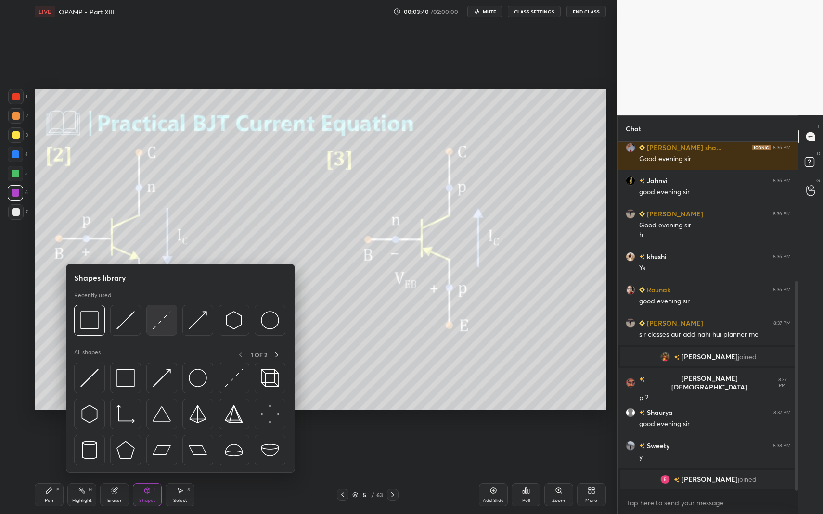
click at [170, 316] on img at bounding box center [161, 320] width 18 height 18
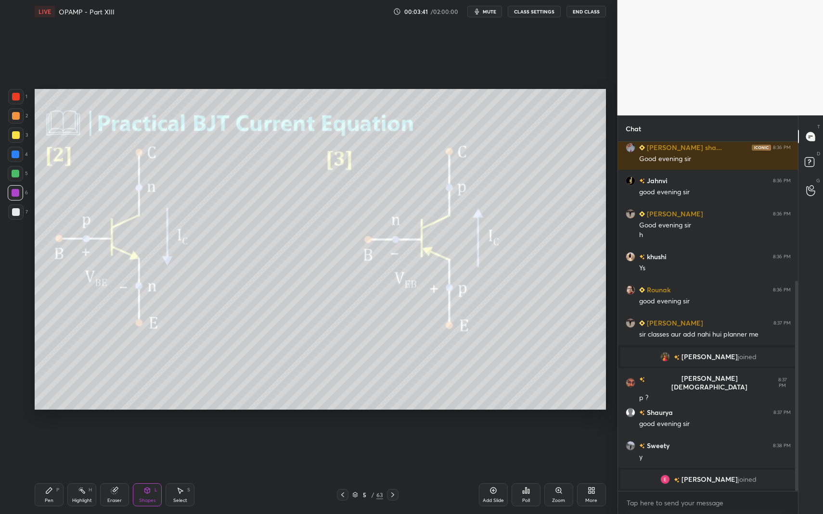
click at [184, 447] on div "Select S" at bounding box center [179, 494] width 29 height 23
click at [177, 447] on div "Select S" at bounding box center [179, 494] width 29 height 23
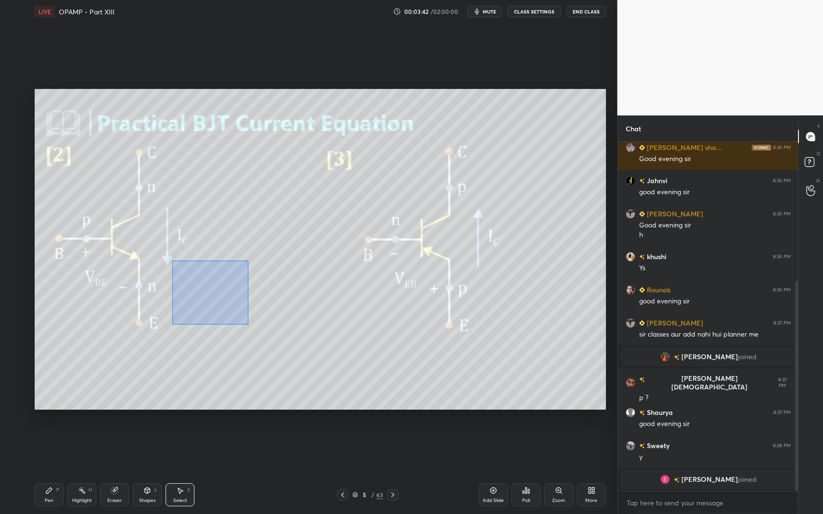
drag, startPoint x: 228, startPoint y: 309, endPoint x: 340, endPoint y: 377, distance: 130.4
click at [368, 397] on div "0 ° Undo Copy Paste here Duplicate Duplicate to new slide Delete" at bounding box center [320, 249] width 571 height 321
drag, startPoint x: 244, startPoint y: 340, endPoint x: 229, endPoint y: 351, distance: 18.6
click at [232, 350] on div "0 ° Undo Copy Paste here Duplicate Duplicate to new slide Delete" at bounding box center [320, 249] width 571 height 321
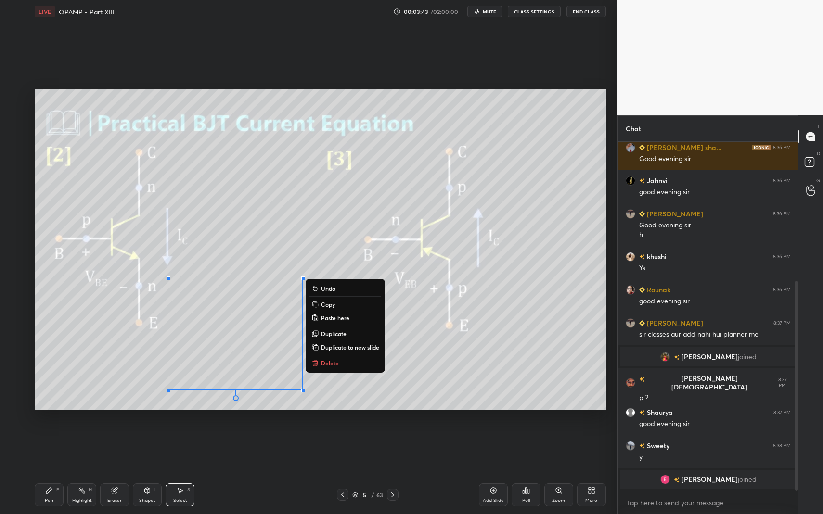
drag, startPoint x: 146, startPoint y: 491, endPoint x: 144, endPoint y: 481, distance: 10.8
click at [144, 447] on icon at bounding box center [147, 491] width 8 height 8
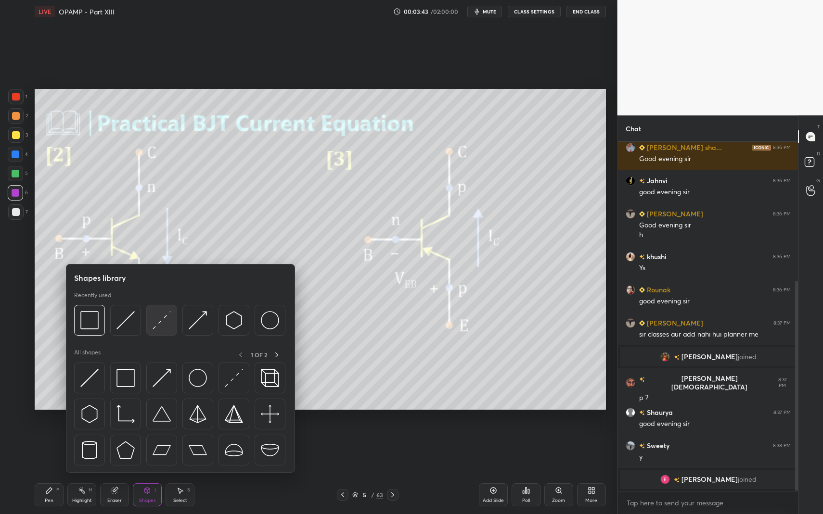
click at [160, 319] on img at bounding box center [161, 320] width 18 height 18
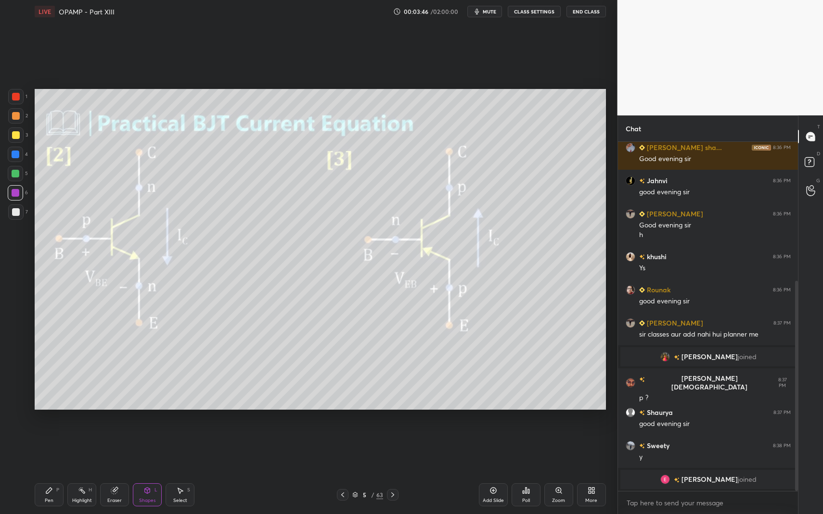
scroll to position [242, 0]
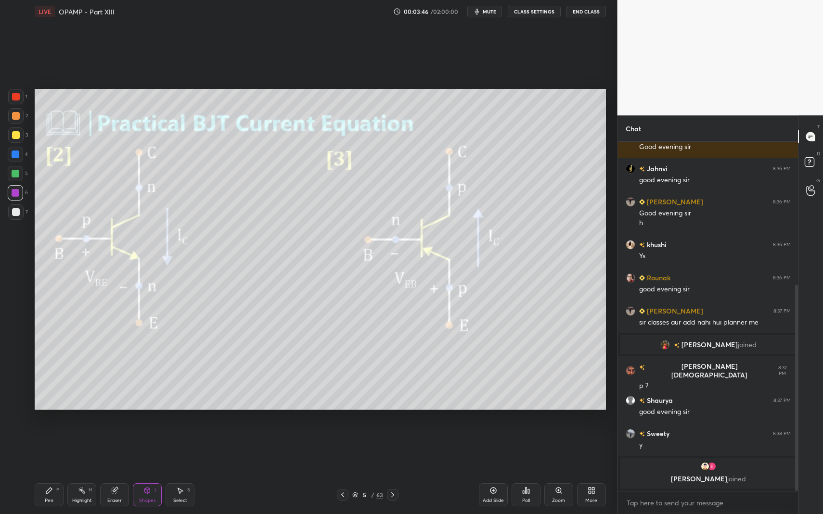
drag, startPoint x: 181, startPoint y: 494, endPoint x: 178, endPoint y: 487, distance: 8.4
click at [176, 447] on div "Select S" at bounding box center [179, 494] width 29 height 23
drag, startPoint x: 178, startPoint y: 487, endPoint x: 173, endPoint y: 413, distance: 74.2
click at [178, 447] on div "Select S" at bounding box center [179, 494] width 29 height 23
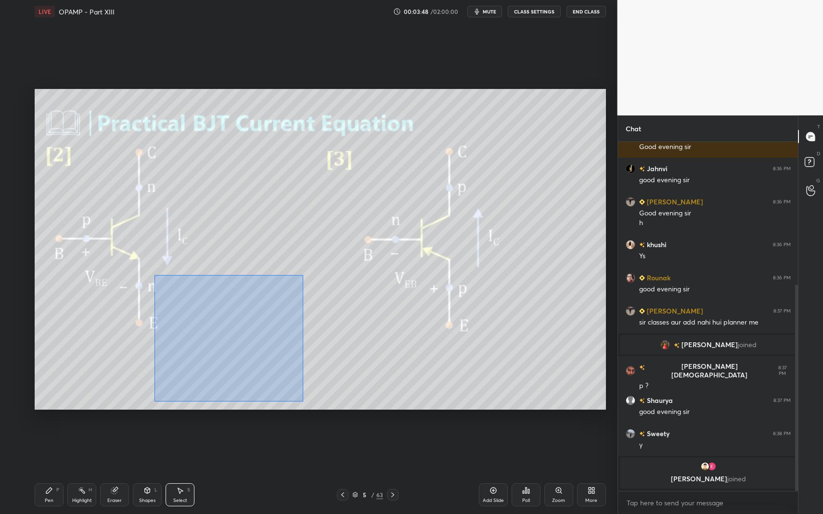
drag, startPoint x: 161, startPoint y: 285, endPoint x: 307, endPoint y: 395, distance: 183.0
click at [305, 399] on div "0 ° Undo Copy Paste here Duplicate Duplicate to new slide Delete" at bounding box center [320, 249] width 571 height 321
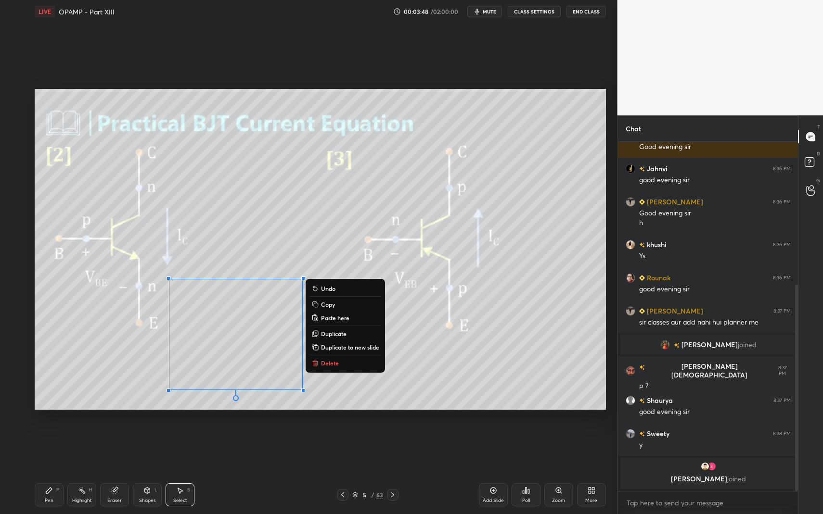
drag, startPoint x: 341, startPoint y: 363, endPoint x: 266, endPoint y: 393, distance: 81.4
click at [341, 363] on button "Delete" at bounding box center [345, 363] width 72 height 12
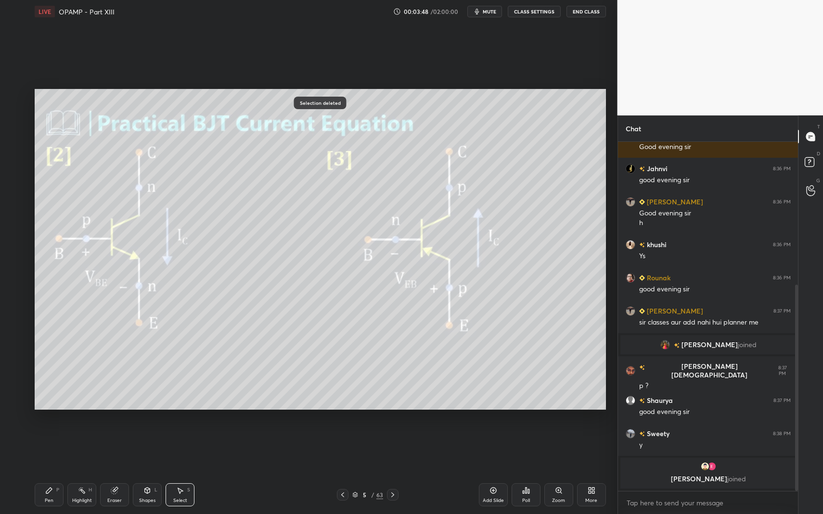
click at [42, 447] on div "Pen P" at bounding box center [49, 494] width 29 height 23
drag, startPoint x: 49, startPoint y: 484, endPoint x: 36, endPoint y: 413, distance: 72.4
click at [49, 447] on div "Pen P" at bounding box center [49, 494] width 29 height 23
click at [19, 220] on div "7" at bounding box center [18, 213] width 20 height 19
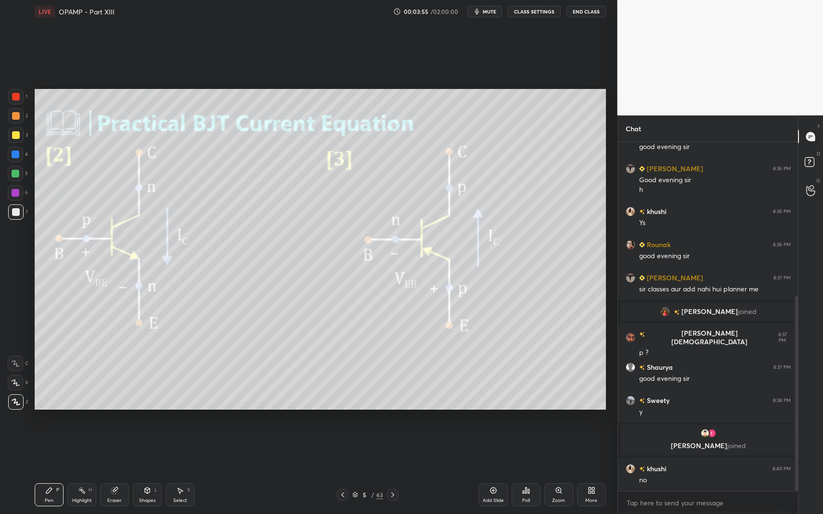
click at [390, 447] on div at bounding box center [393, 495] width 12 height 12
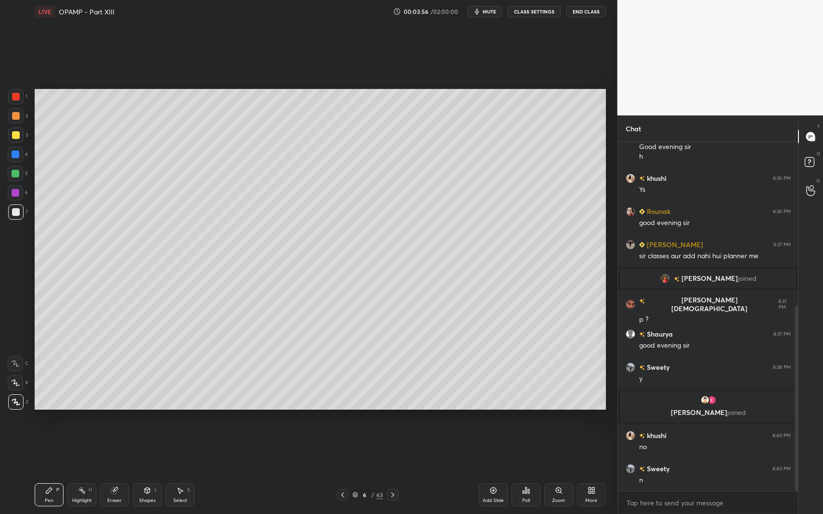
click at [42, 447] on div "Pen P" at bounding box center [49, 494] width 29 height 23
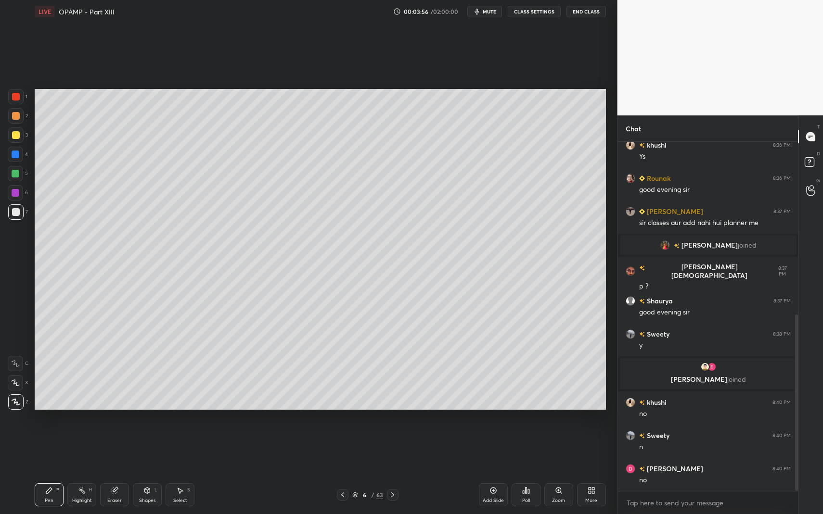
click at [146, 447] on div "Shapes" at bounding box center [147, 500] width 16 height 5
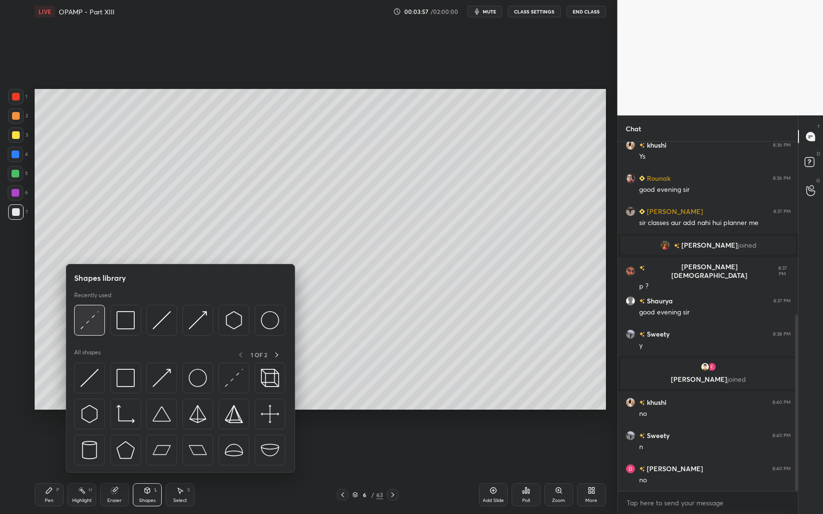
click at [93, 322] on img at bounding box center [89, 320] width 18 height 18
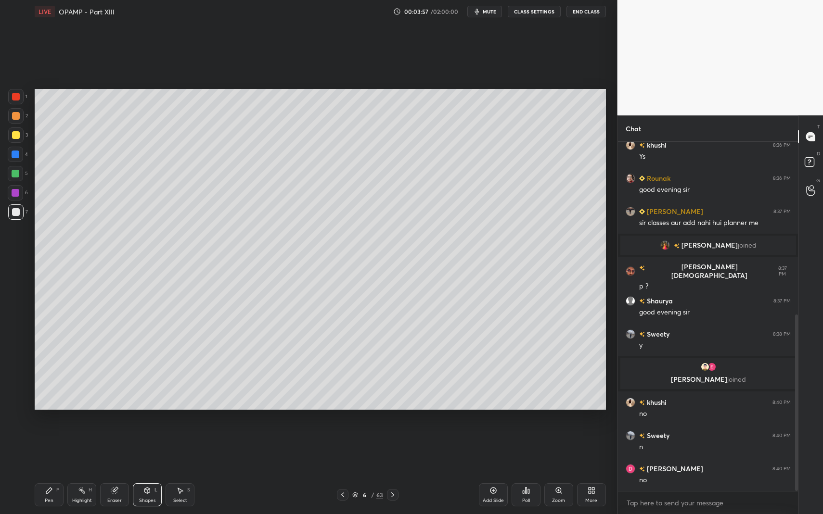
click at [13, 195] on div at bounding box center [15, 192] width 15 height 15
click at [12, 213] on div at bounding box center [15, 211] width 15 height 15
click at [57, 447] on div "Pen P" at bounding box center [49, 494] width 29 height 23
click at [52, 447] on div "Pen P" at bounding box center [49, 494] width 29 height 23
click at [57, 447] on div "Pen P" at bounding box center [49, 494] width 29 height 23
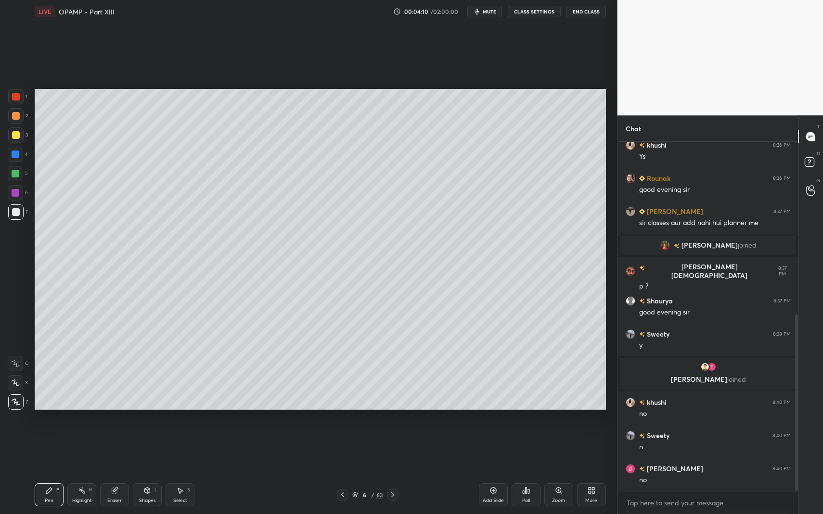
click at [16, 145] on div "1 2 3 4 5 6 7" at bounding box center [18, 156] width 20 height 135
click at [13, 140] on div at bounding box center [15, 134] width 15 height 15
click at [20, 211] on div at bounding box center [15, 211] width 15 height 15
drag, startPoint x: 63, startPoint y: 499, endPoint x: 55, endPoint y: 489, distance: 13.0
click at [62, 447] on div "Pen P" at bounding box center [49, 494] width 29 height 23
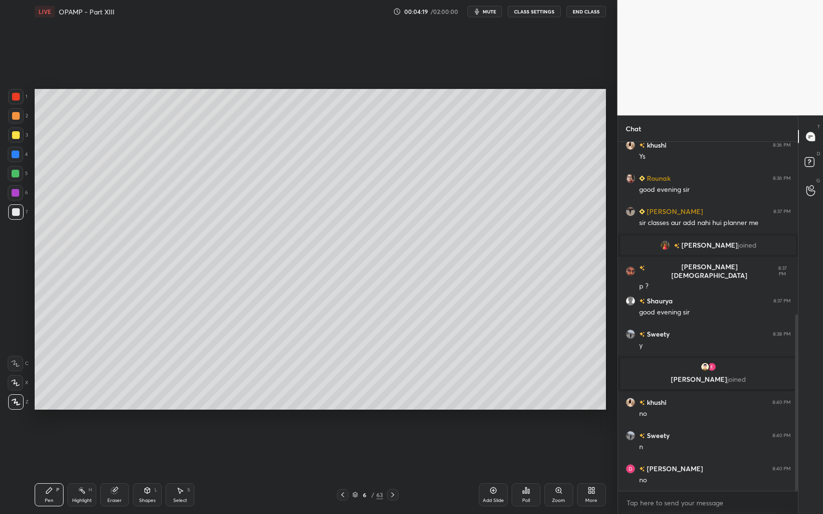
click at [55, 447] on div "Pen P" at bounding box center [49, 494] width 29 height 23
click at [17, 160] on div at bounding box center [15, 154] width 15 height 15
click at [21, 152] on div at bounding box center [15, 154] width 15 height 15
click at [148, 447] on icon at bounding box center [147, 491] width 8 height 8
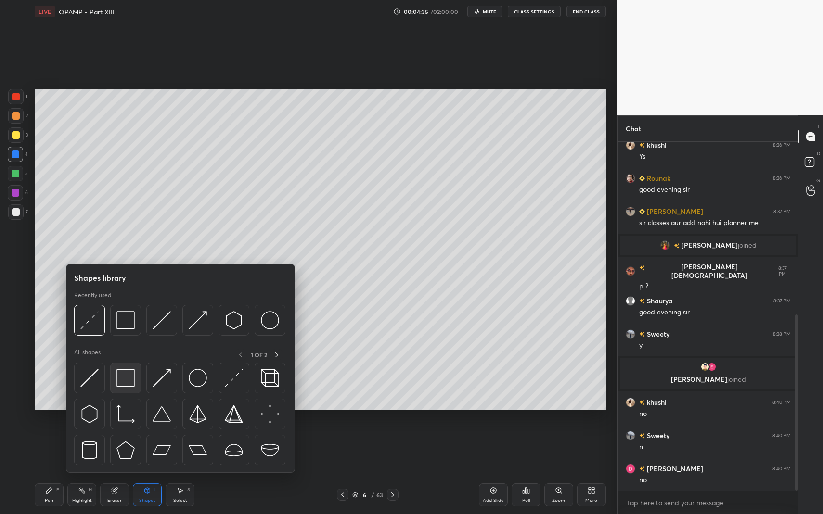
click at [121, 380] on img at bounding box center [125, 378] width 18 height 18
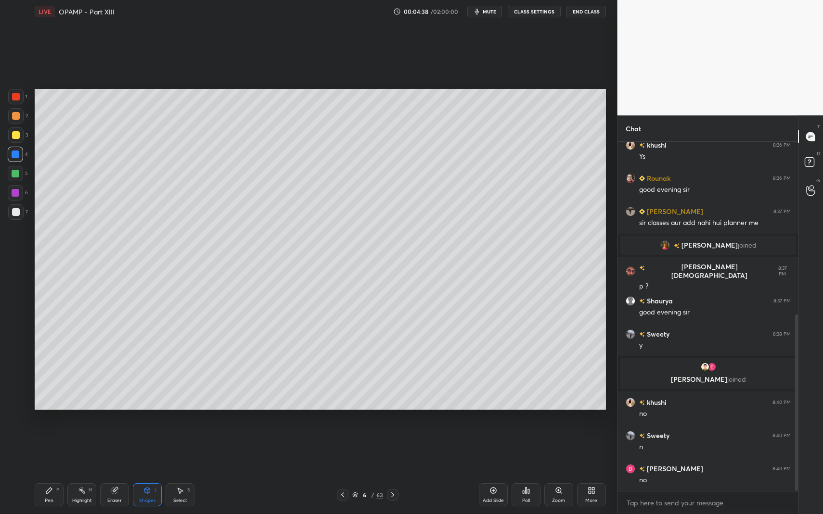
click at [51, 447] on div "Pen P" at bounding box center [49, 494] width 29 height 23
click at [38, 447] on div "Pen P Highlight H Eraser Shapes L Select S 6 / 63 Add Slide Poll Zoom More" at bounding box center [320, 495] width 571 height 38
click at [11, 213] on div at bounding box center [15, 211] width 15 height 15
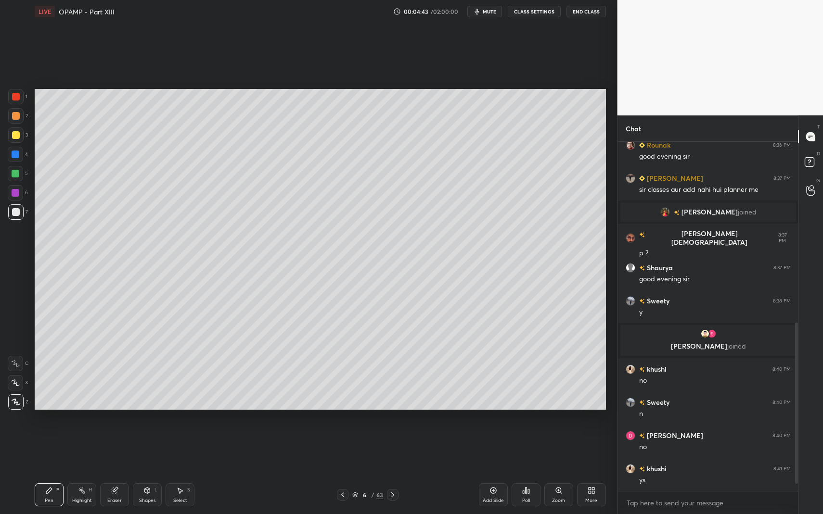
scroll to position [408, 0]
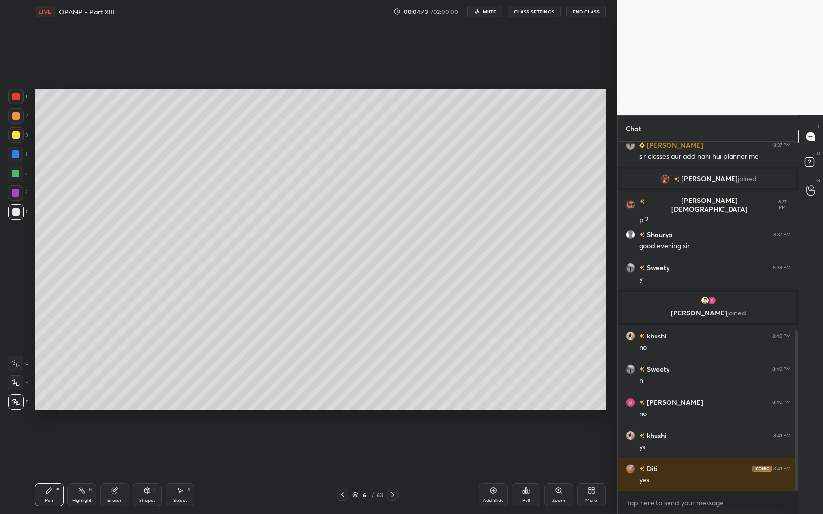
click at [391, 447] on icon at bounding box center [393, 495] width 8 height 8
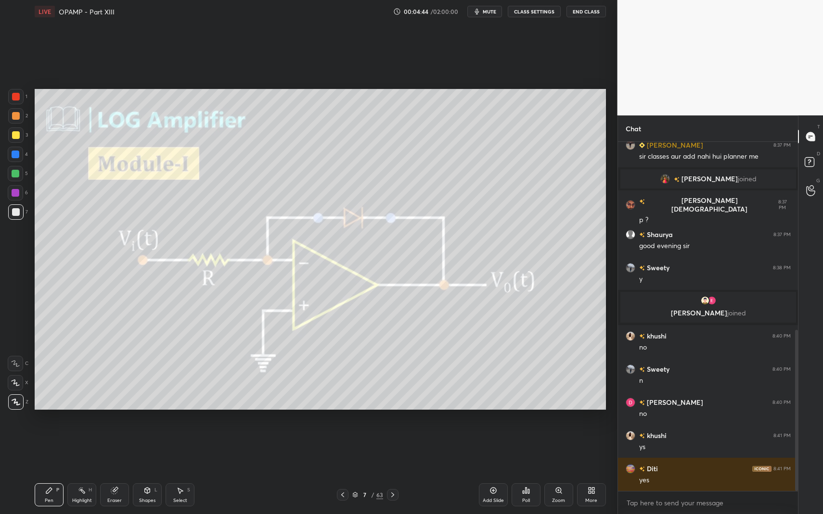
click at [41, 447] on div "Pen P" at bounding box center [49, 494] width 29 height 23
drag, startPoint x: 41, startPoint y: 500, endPoint x: 41, endPoint y: 444, distance: 56.8
click at [41, 447] on div "Pen P" at bounding box center [49, 494] width 29 height 23
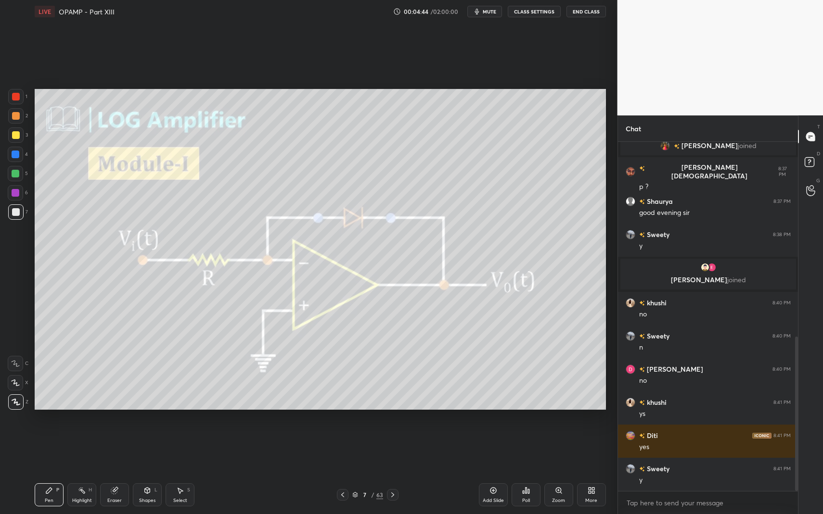
click at [18, 222] on div "7" at bounding box center [18, 213] width 20 height 19
click at [51, 447] on div "Pen P" at bounding box center [49, 494] width 29 height 23
click at [71, 447] on div "Highlight H" at bounding box center [81, 494] width 29 height 23
drag, startPoint x: 57, startPoint y: 491, endPoint x: 52, endPoint y: 488, distance: 5.6
click at [57, 447] on div "P" at bounding box center [57, 490] width 3 height 5
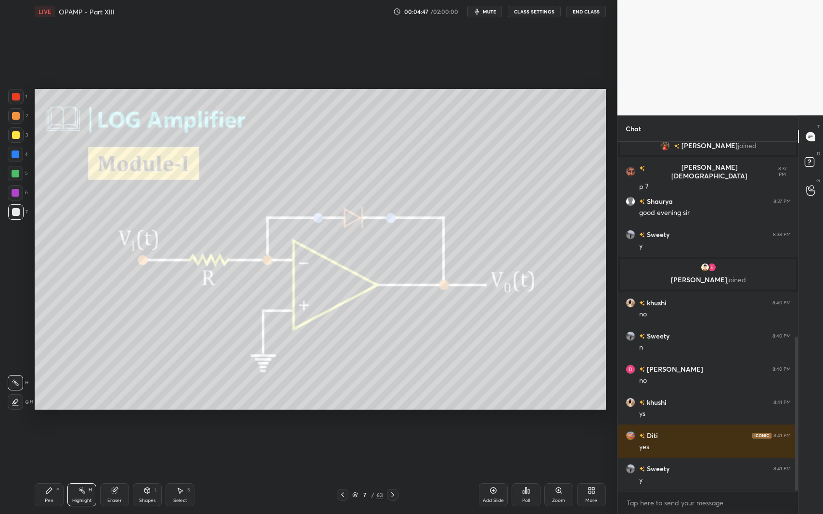
drag, startPoint x: 52, startPoint y: 488, endPoint x: 34, endPoint y: 416, distance: 74.4
click at [52, 447] on icon at bounding box center [49, 491] width 8 height 8
drag, startPoint x: 16, startPoint y: 99, endPoint x: 21, endPoint y: 96, distance: 5.2
click at [16, 99] on div at bounding box center [16, 97] width 8 height 8
click at [19, 96] on div at bounding box center [16, 97] width 8 height 8
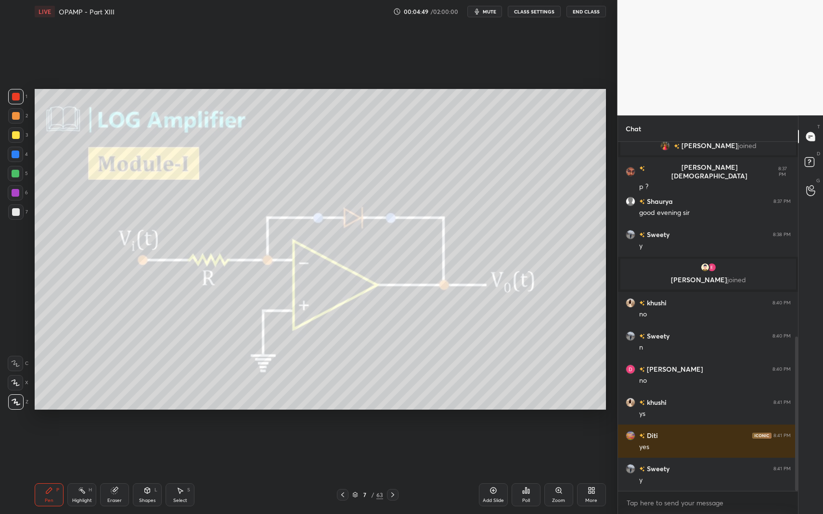
drag, startPoint x: 146, startPoint y: 494, endPoint x: 148, endPoint y: 477, distance: 16.9
click at [146, 447] on icon at bounding box center [147, 491] width 8 height 8
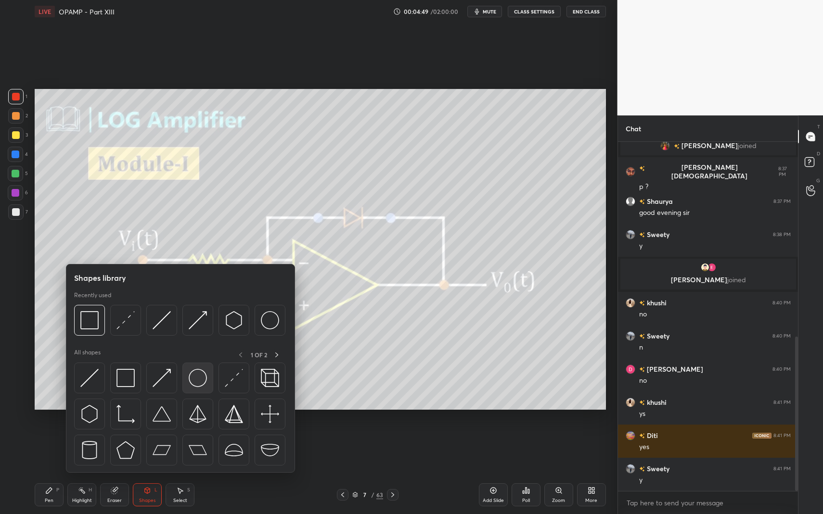
click at [193, 393] on div at bounding box center [180, 417] width 213 height 108
click at [42, 447] on div "Pen P" at bounding box center [49, 494] width 29 height 23
drag, startPoint x: 41, startPoint y: 500, endPoint x: 36, endPoint y: 450, distance: 50.3
click at [41, 447] on div "Pen P" at bounding box center [49, 494] width 29 height 23
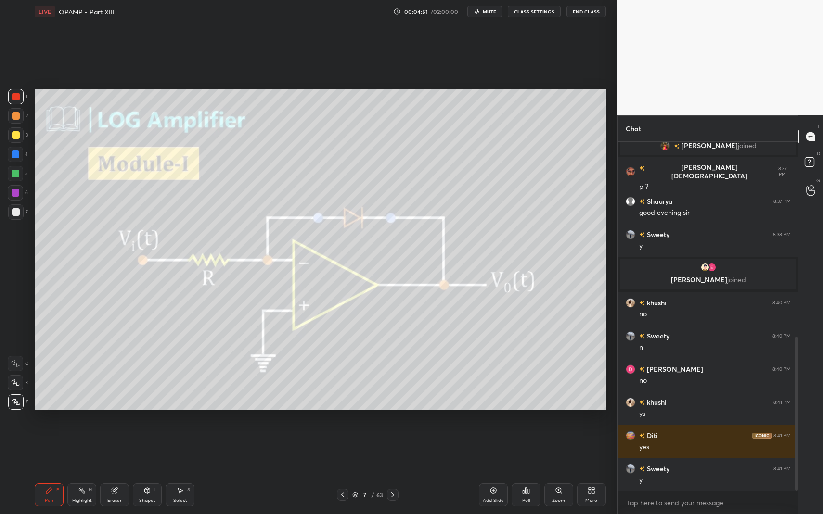
drag, startPoint x: 15, startPoint y: 362, endPoint x: 33, endPoint y: 383, distance: 27.7
click at [15, 362] on icon at bounding box center [15, 363] width 9 height 7
click at [147, 447] on div "Shapes L" at bounding box center [147, 494] width 29 height 23
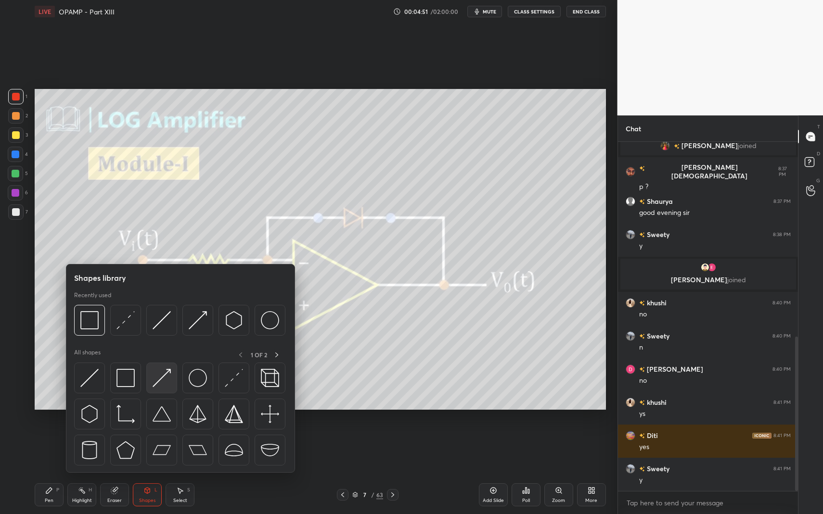
click at [169, 373] on img at bounding box center [161, 378] width 18 height 18
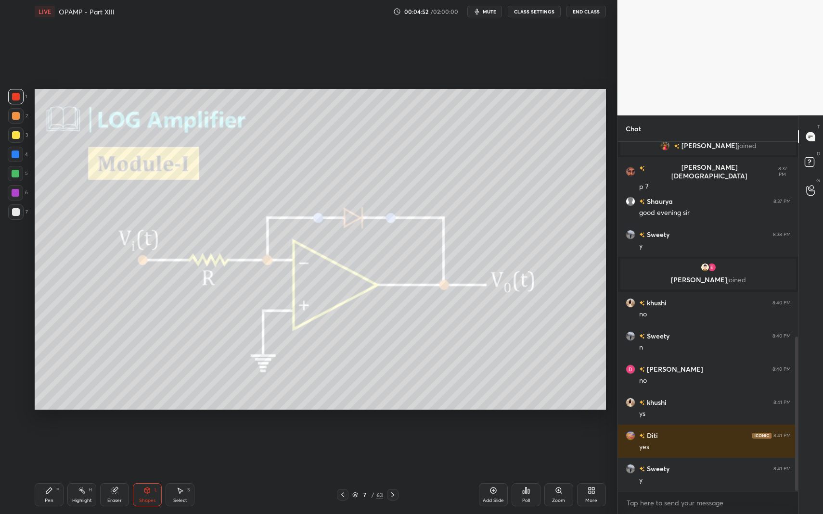
click at [148, 447] on div "Shapes L" at bounding box center [147, 494] width 29 height 23
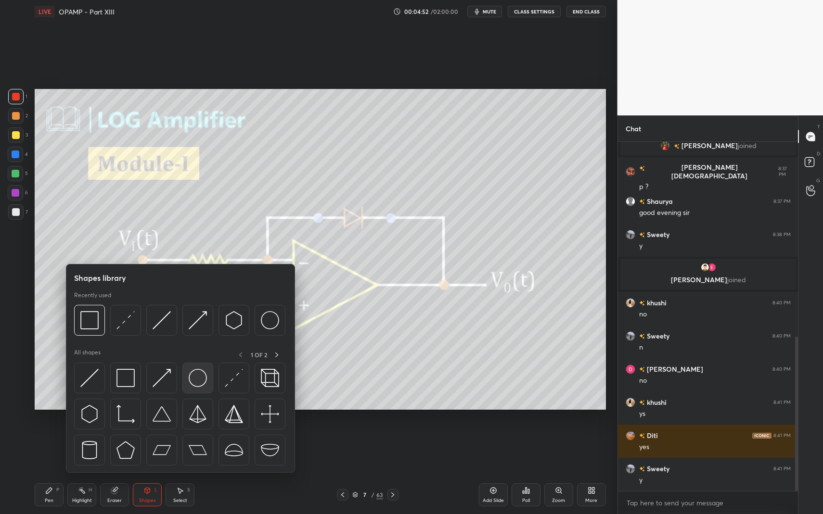
click at [191, 378] on img at bounding box center [198, 378] width 18 height 18
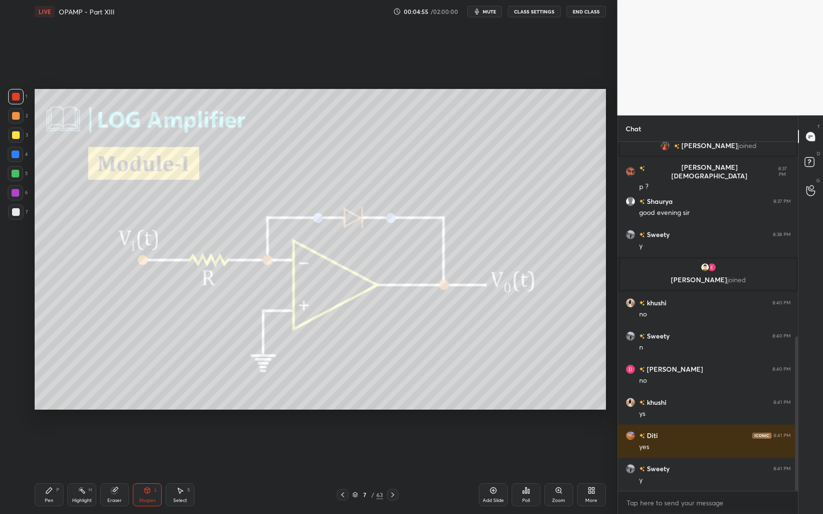
click at [61, 447] on div "Pen P" at bounding box center [49, 494] width 29 height 23
drag, startPoint x: 52, startPoint y: 497, endPoint x: 26, endPoint y: 442, distance: 61.1
click at [51, 447] on div "Pen P" at bounding box center [49, 494] width 29 height 23
click at [22, 207] on div at bounding box center [15, 211] width 15 height 15
click at [9, 400] on div at bounding box center [15, 401] width 15 height 15
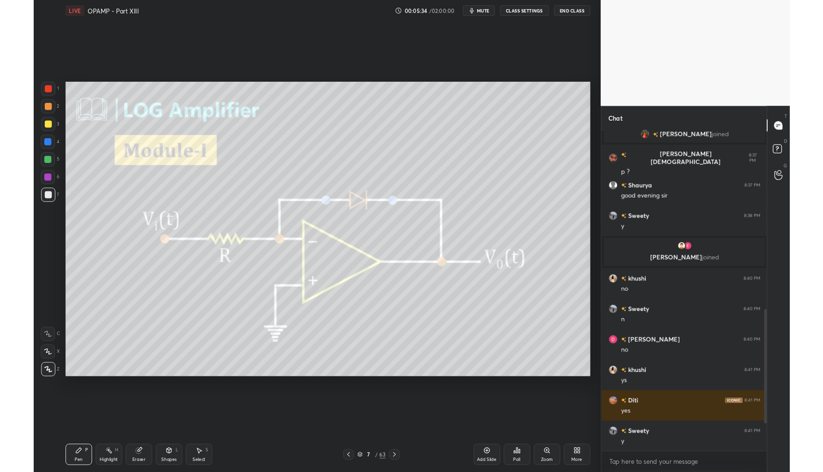
scroll to position [640, 0]
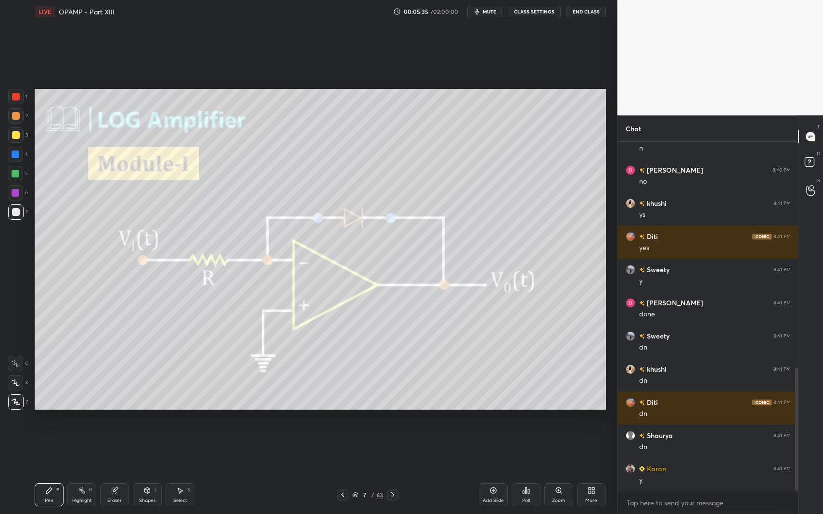
click at [592, 447] on icon at bounding box center [593, 492] width 2 height 2
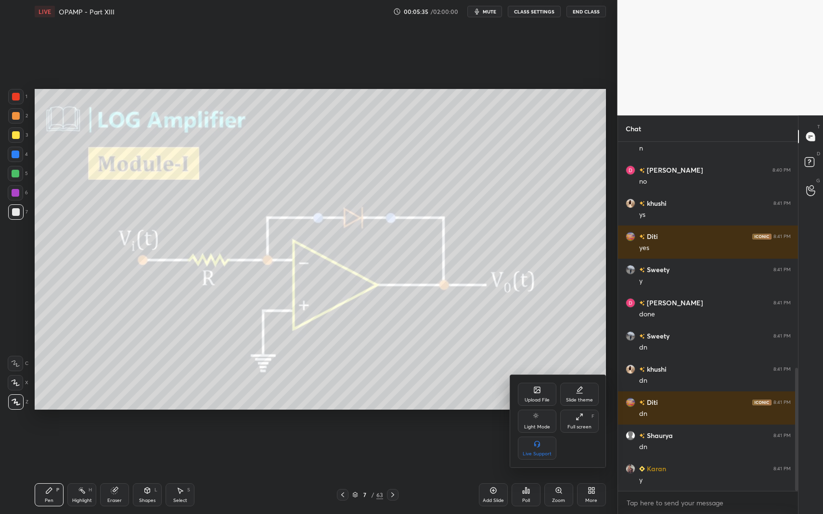
click at [548, 400] on div "Upload File" at bounding box center [536, 400] width 25 height 5
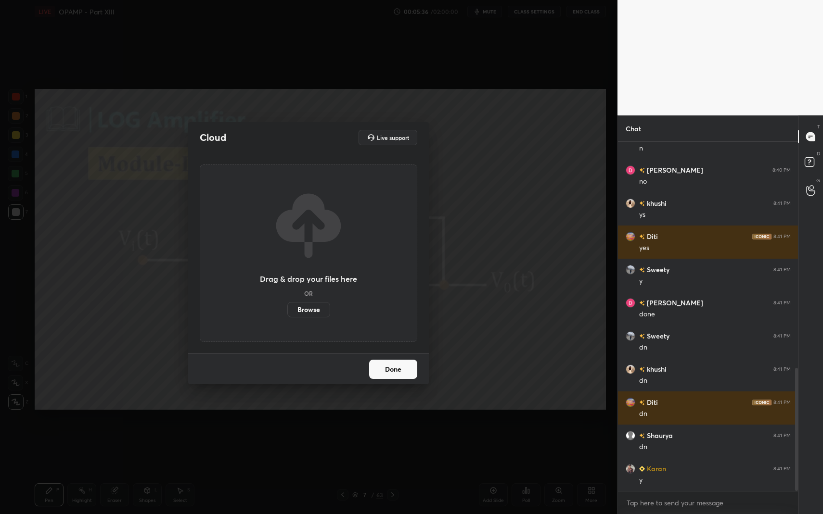
drag, startPoint x: 304, startPoint y: 298, endPoint x: 306, endPoint y: 307, distance: 9.0
click at [305, 299] on div "Drag & drop your files here OR Browse" at bounding box center [308, 254] width 97 height 128
click at [306, 311] on label "Browse" at bounding box center [308, 309] width 43 height 15
click at [287, 311] on input "Browse" at bounding box center [287, 309] width 0 height 15
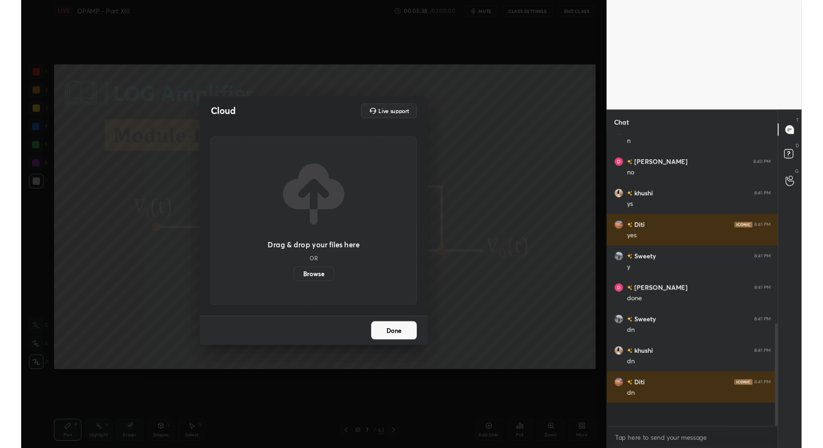
scroll to position [47717, 47524]
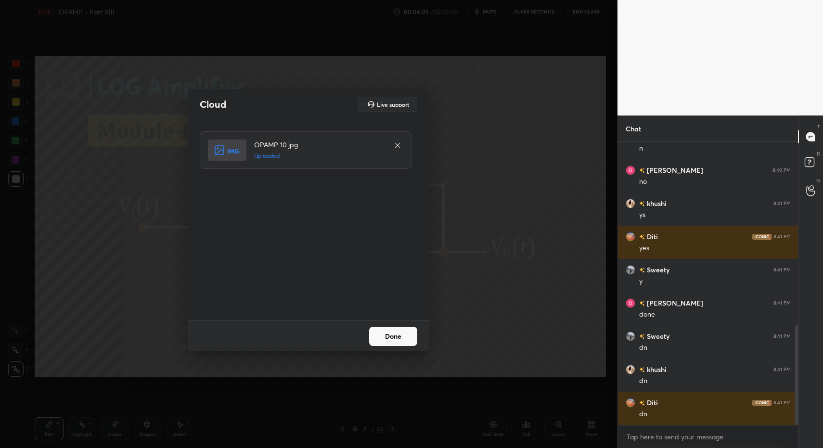
click at [389, 345] on button "Done" at bounding box center [393, 336] width 48 height 19
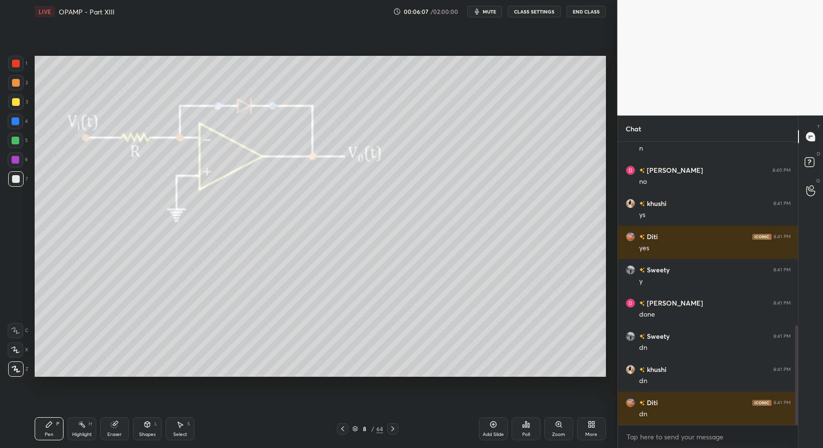
click at [48, 426] on icon at bounding box center [49, 424] width 6 height 6
drag, startPoint x: 13, startPoint y: 66, endPoint x: 19, endPoint y: 66, distance: 5.8
click at [14, 65] on div at bounding box center [16, 64] width 8 height 8
click at [18, 66] on div at bounding box center [15, 63] width 15 height 15
drag, startPoint x: 142, startPoint y: 440, endPoint x: 139, endPoint y: 416, distance: 23.7
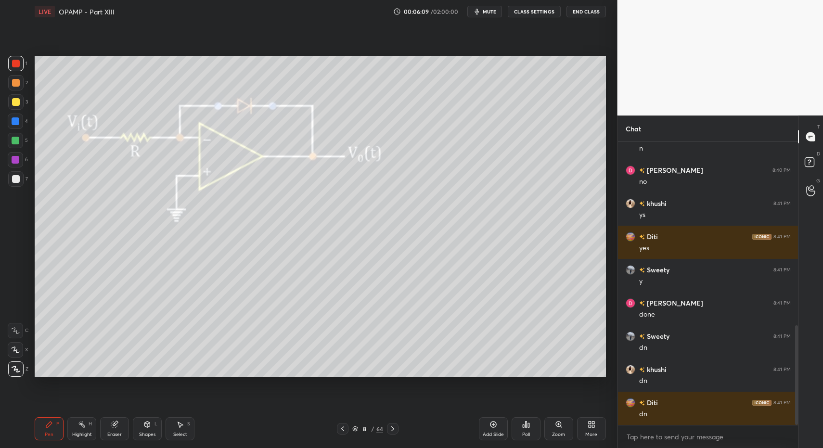
click at [142, 440] on div "Shapes L" at bounding box center [147, 428] width 29 height 23
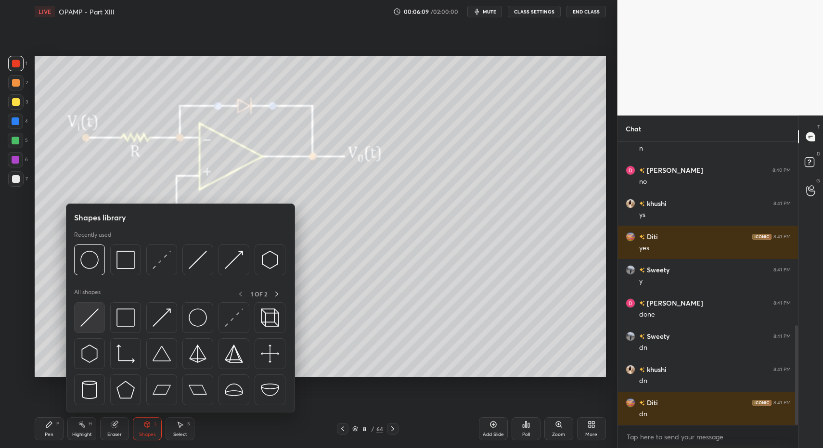
click at [80, 314] on img at bounding box center [89, 317] width 18 height 18
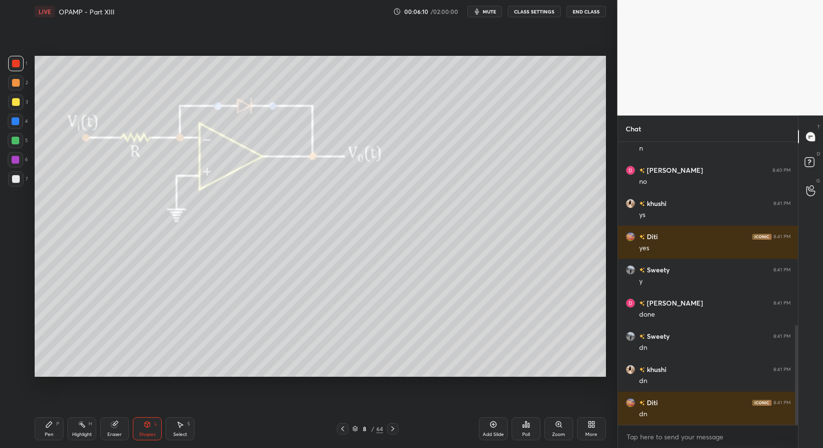
drag, startPoint x: 50, startPoint y: 437, endPoint x: 55, endPoint y: 430, distance: 9.3
click at [51, 436] on div "Pen" at bounding box center [49, 434] width 9 height 5
drag, startPoint x: 55, startPoint y: 430, endPoint x: 53, endPoint y: 419, distance: 10.8
click at [53, 426] on div "Pen P" at bounding box center [49, 428] width 29 height 23
drag, startPoint x: 10, startPoint y: 184, endPoint x: 16, endPoint y: 165, distance: 20.8
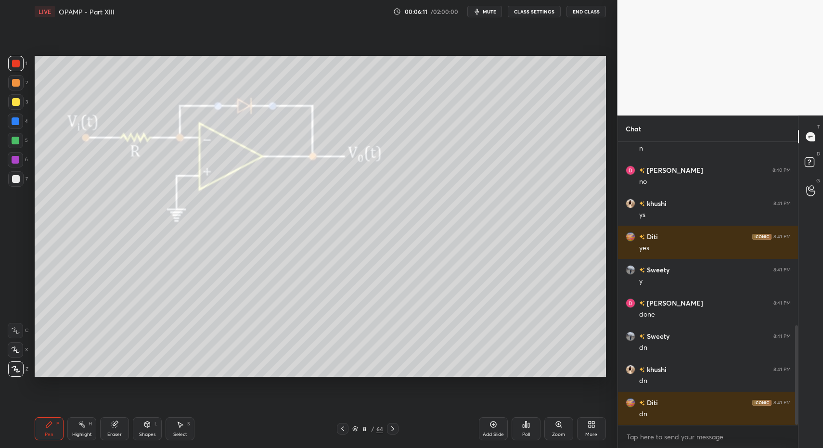
click at [11, 183] on div at bounding box center [15, 178] width 15 height 15
click at [14, 160] on div at bounding box center [16, 160] width 8 height 8
drag, startPoint x: 13, startPoint y: 68, endPoint x: 19, endPoint y: 64, distance: 6.5
click at [13, 68] on div at bounding box center [15, 63] width 15 height 15
drag, startPoint x: 19, startPoint y: 64, endPoint x: 27, endPoint y: 92, distance: 28.8
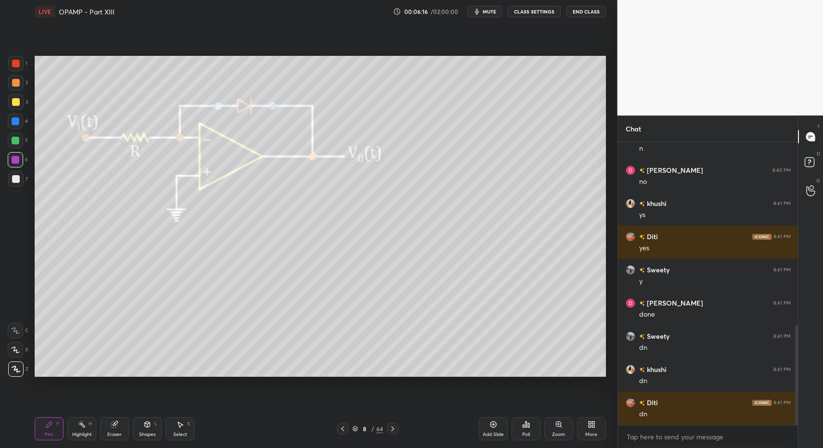
click at [19, 64] on div at bounding box center [16, 64] width 8 height 8
click at [149, 435] on div "Shapes" at bounding box center [147, 434] width 16 height 5
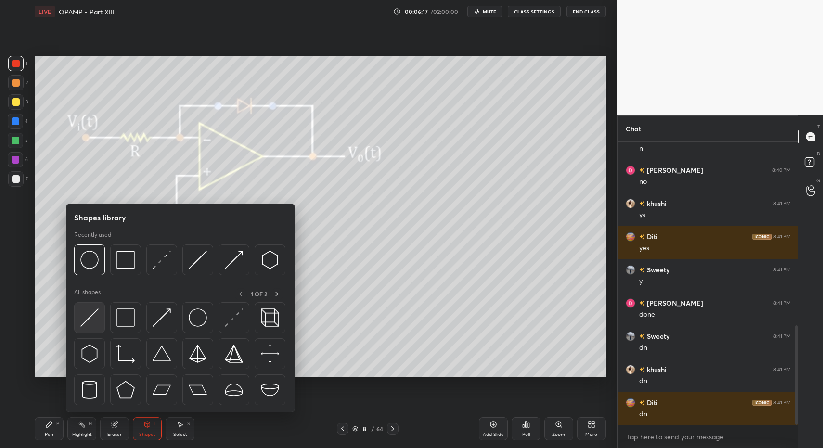
click at [89, 321] on img at bounding box center [89, 317] width 18 height 18
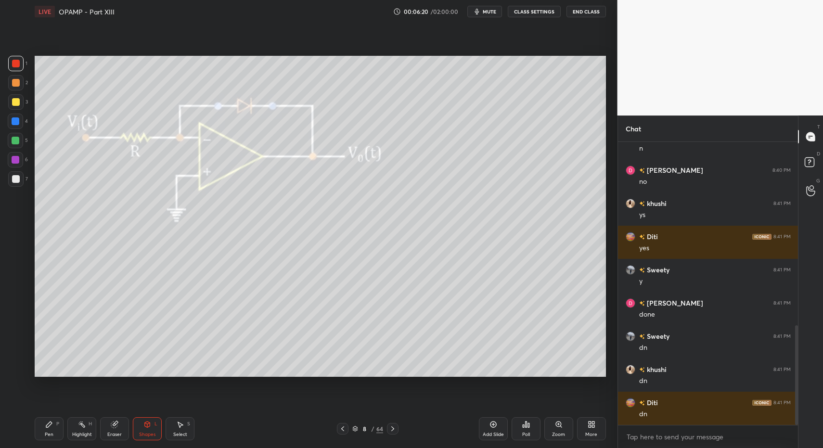
drag, startPoint x: 44, startPoint y: 445, endPoint x: 47, endPoint y: 433, distance: 12.3
click at [44, 445] on div "Pen P Highlight H Eraser Shapes L Select S 8 / 64 Add Slide Poll Zoom More" at bounding box center [320, 428] width 571 height 38
drag, startPoint x: 47, startPoint y: 433, endPoint x: 52, endPoint y: 425, distance: 9.7
click at [49, 432] on div "Pen" at bounding box center [49, 434] width 9 height 5
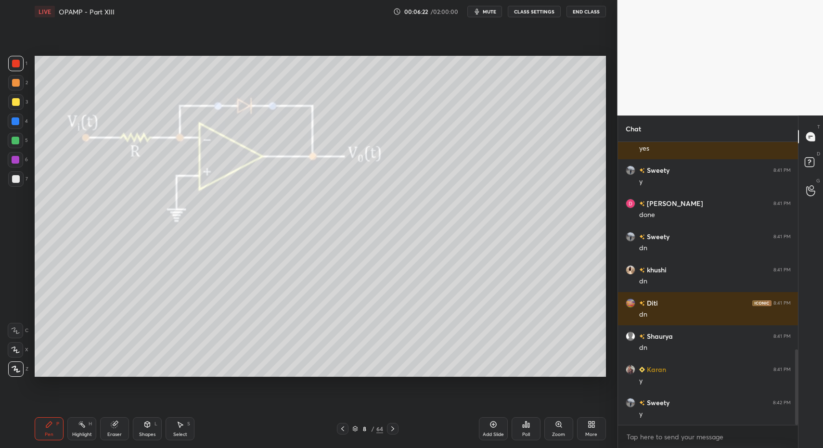
scroll to position [773, 0]
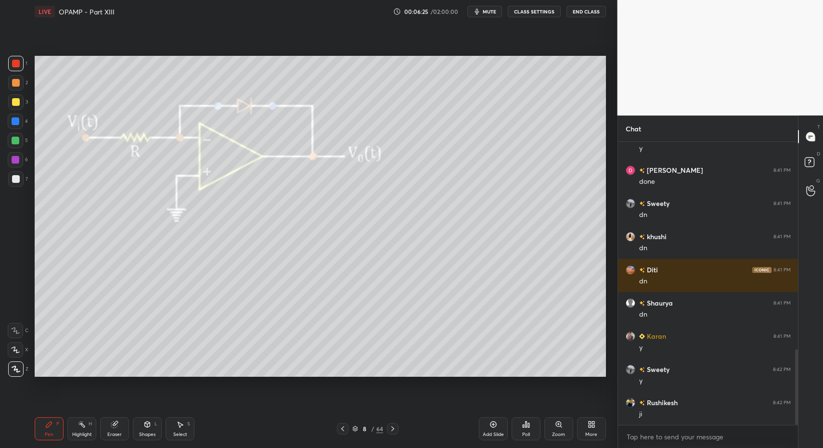
drag, startPoint x: 150, startPoint y: 437, endPoint x: 142, endPoint y: 413, distance: 25.7
click at [147, 434] on div "Shapes L" at bounding box center [147, 428] width 29 height 23
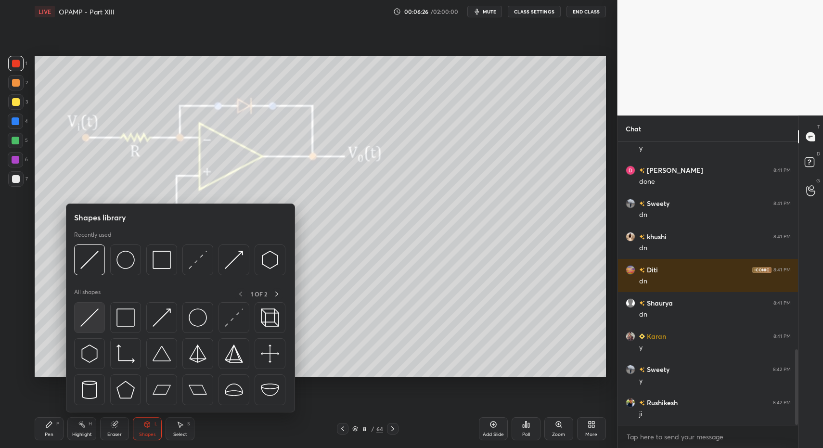
click at [92, 319] on img at bounding box center [89, 317] width 18 height 18
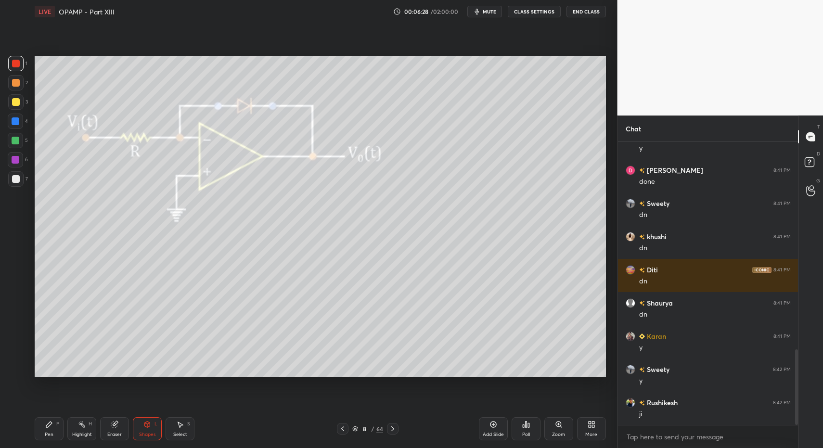
click at [46, 433] on div "Pen" at bounding box center [49, 434] width 9 height 5
click at [49, 427] on div "Pen P" at bounding box center [49, 428] width 29 height 23
click at [16, 173] on div at bounding box center [15, 178] width 15 height 15
click at [14, 175] on div at bounding box center [16, 179] width 8 height 8
click at [55, 440] on div "Pen P Highlight H Eraser Shapes L Select S 8 / 64 Add Slide Poll Zoom More" at bounding box center [320, 428] width 571 height 38
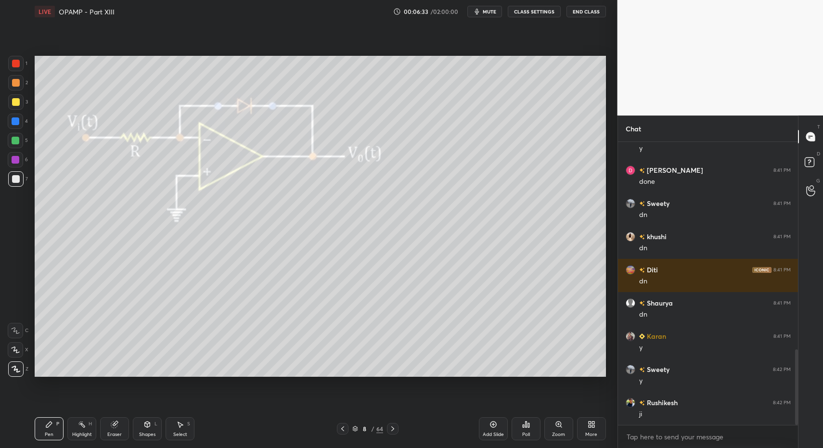
drag, startPoint x: 47, startPoint y: 434, endPoint x: 41, endPoint y: 380, distance: 54.7
click at [46, 427] on div "Pen P" at bounding box center [49, 428] width 29 height 23
drag, startPoint x: 11, startPoint y: 131, endPoint x: 18, endPoint y: 136, distance: 8.9
click at [11, 134] on div "1 2 3 4 5 6 7" at bounding box center [18, 123] width 20 height 135
click at [15, 139] on div at bounding box center [16, 141] width 8 height 8
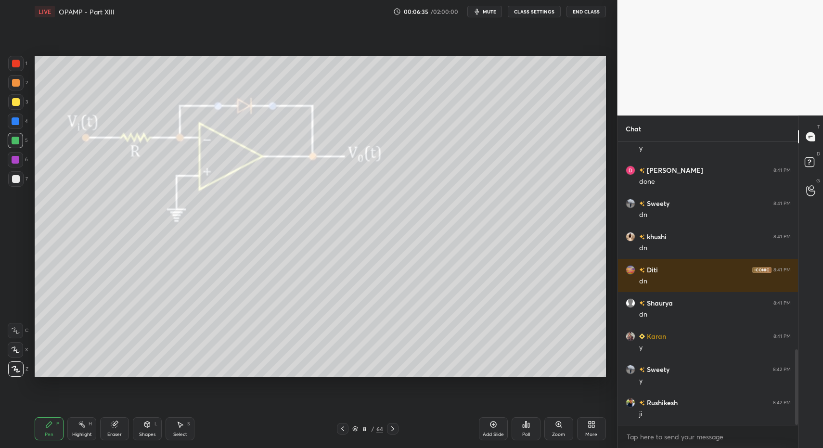
drag, startPoint x: 144, startPoint y: 432, endPoint x: 142, endPoint y: 413, distance: 19.3
click at [144, 429] on div "Shapes L" at bounding box center [147, 428] width 29 height 23
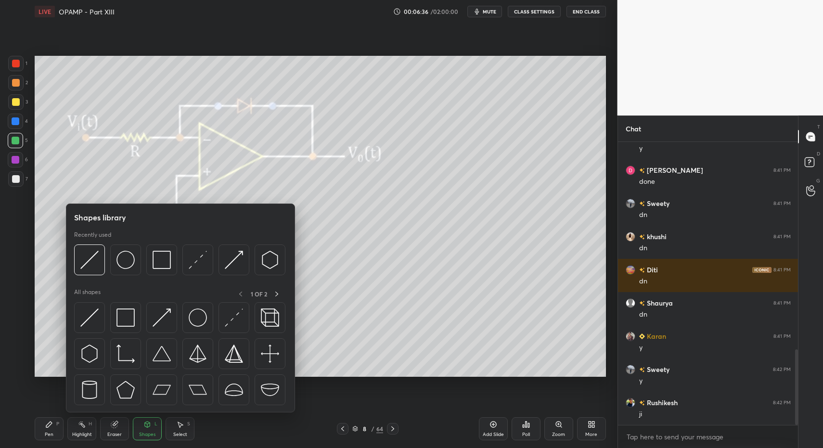
click at [123, 318] on img at bounding box center [125, 317] width 18 height 18
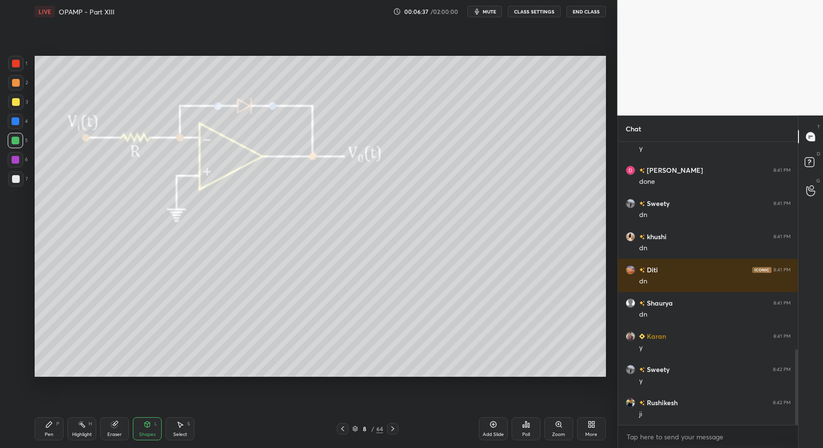
click at [48, 432] on div "Pen" at bounding box center [49, 434] width 9 height 5
click at [48, 425] on div "Pen P" at bounding box center [49, 428] width 29 height 23
drag, startPoint x: 6, startPoint y: 186, endPoint x: 18, endPoint y: 177, distance: 14.8
click at [6, 186] on div "1 2 3 4 5 6 7 C X Z C X Z E E Erase all H H" at bounding box center [15, 216] width 31 height 321
click at [16, 179] on div at bounding box center [15, 178] width 15 height 15
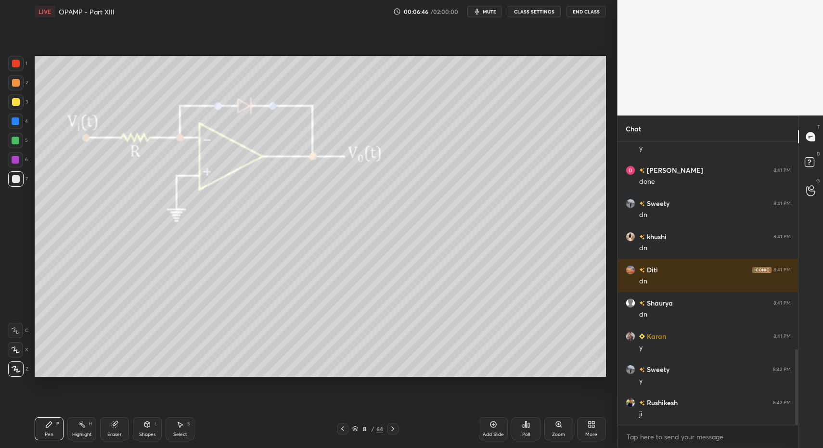
click at [17, 177] on div at bounding box center [16, 179] width 8 height 8
click at [43, 432] on div "Pen P" at bounding box center [49, 428] width 29 height 23
click at [32, 421] on div "LIVE OPAMP - Part XIII 00:06:50 / 02:00:00 mute CLASS SETTINGS End Class Settin…" at bounding box center [320, 224] width 579 height 448
drag, startPoint x: 14, startPoint y: 184, endPoint x: 21, endPoint y: 173, distance: 13.6
click at [15, 182] on div at bounding box center [15, 178] width 15 height 15
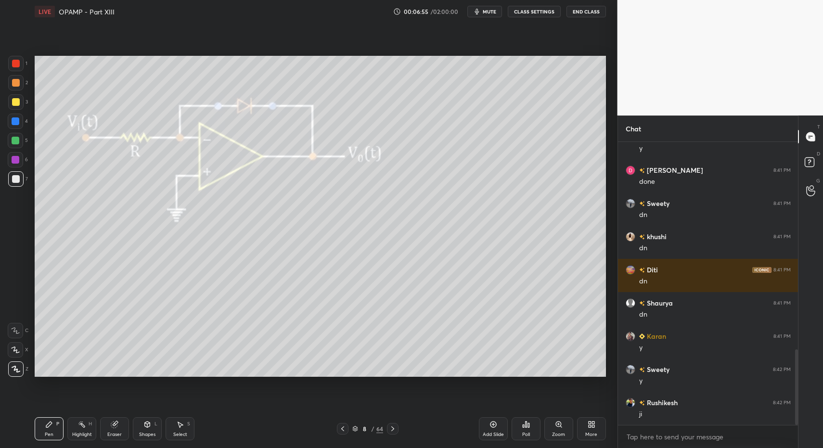
click at [84, 432] on div "Highlight" at bounding box center [82, 434] width 20 height 5
drag, startPoint x: 82, startPoint y: 422, endPoint x: 116, endPoint y: 378, distance: 55.9
click at [83, 418] on div "Highlight H" at bounding box center [81, 428] width 29 height 23
click at [44, 431] on div "Pen P" at bounding box center [49, 428] width 29 height 23
drag, startPoint x: 44, startPoint y: 431, endPoint x: 65, endPoint y: 386, distance: 49.3
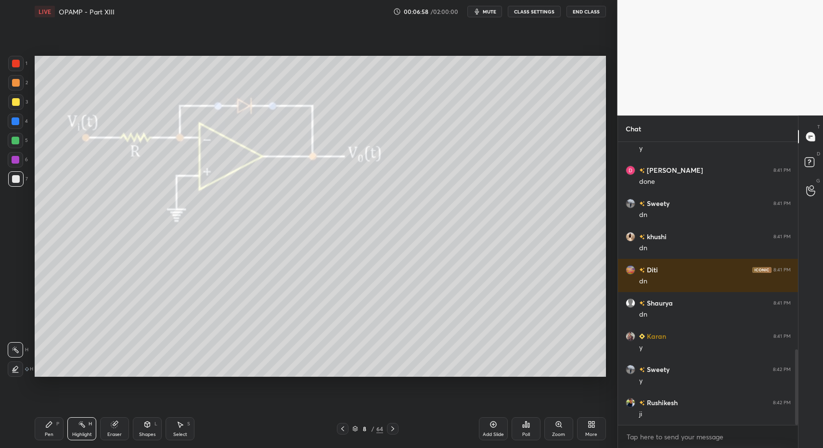
click at [44, 431] on div "Pen P" at bounding box center [49, 428] width 29 height 23
click at [50, 431] on div "Pen P" at bounding box center [49, 428] width 29 height 23
drag, startPoint x: 75, startPoint y: 431, endPoint x: 84, endPoint y: 401, distance: 31.2
click at [73, 429] on div "Highlight H" at bounding box center [81, 428] width 29 height 23
click at [47, 432] on div "Pen" at bounding box center [49, 434] width 9 height 5
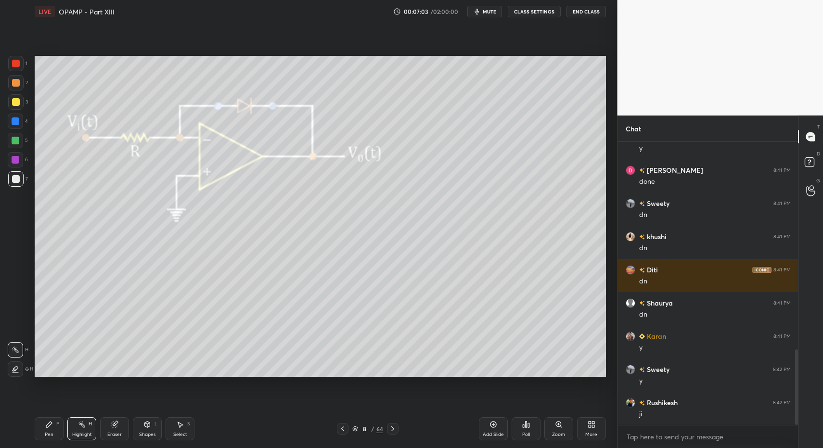
drag, startPoint x: 40, startPoint y: 429, endPoint x: 51, endPoint y: 423, distance: 12.3
click at [44, 429] on div "Pen P" at bounding box center [49, 428] width 29 height 23
drag, startPoint x: 183, startPoint y: 434, endPoint x: 180, endPoint y: 429, distance: 6.7
click at [183, 436] on div "Select" at bounding box center [180, 434] width 14 height 5
drag, startPoint x: 180, startPoint y: 429, endPoint x: 162, endPoint y: 382, distance: 49.5
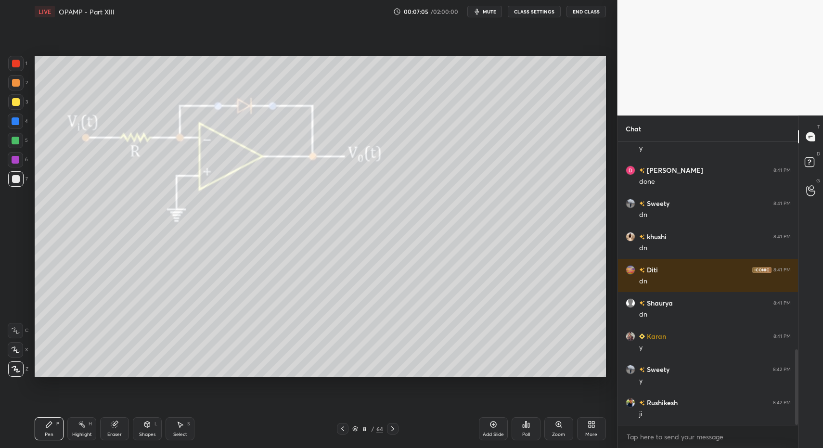
click at [179, 427] on div "Select S" at bounding box center [179, 428] width 29 height 23
drag, startPoint x: 107, startPoint y: 275, endPoint x: 130, endPoint y: 301, distance: 34.8
click at [137, 329] on div "0 ° Undo Copy Paste here Duplicate Duplicate to new slide Delete" at bounding box center [320, 216] width 571 height 321
drag, startPoint x: 121, startPoint y: 289, endPoint x: 127, endPoint y: 293, distance: 6.9
click at [129, 290] on div "0 ° Undo Copy Paste here Duplicate Duplicate to new slide Delete" at bounding box center [320, 216] width 571 height 321
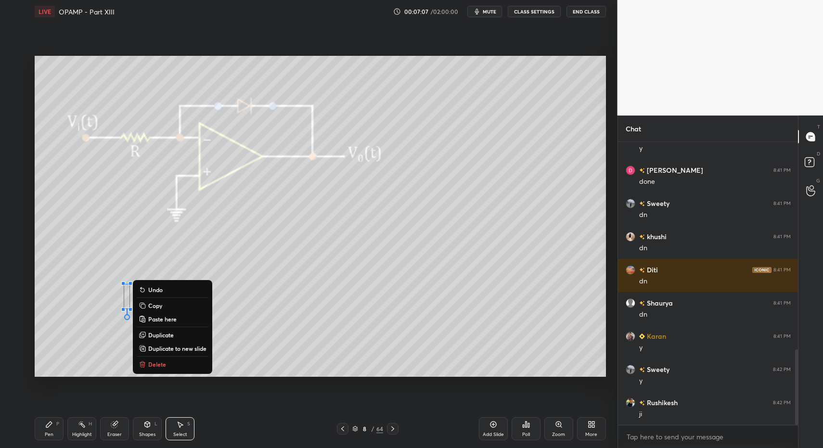
click at [60, 437] on div "Pen P" at bounding box center [49, 428] width 29 height 23
click at [53, 432] on div "Pen" at bounding box center [49, 434] width 9 height 5
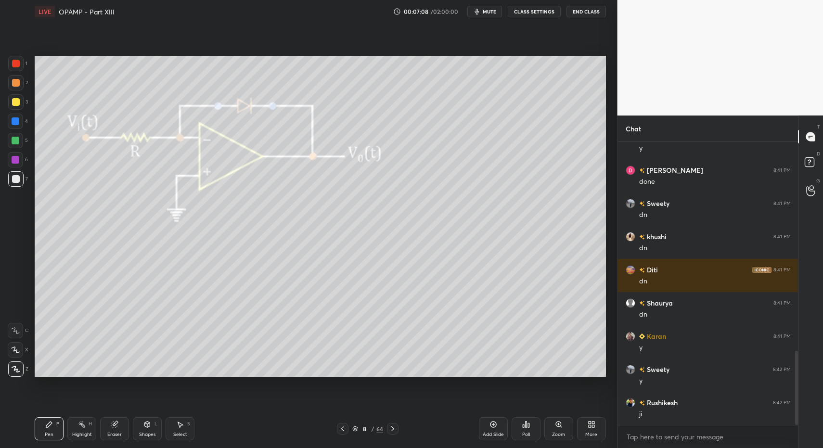
scroll to position [796, 0]
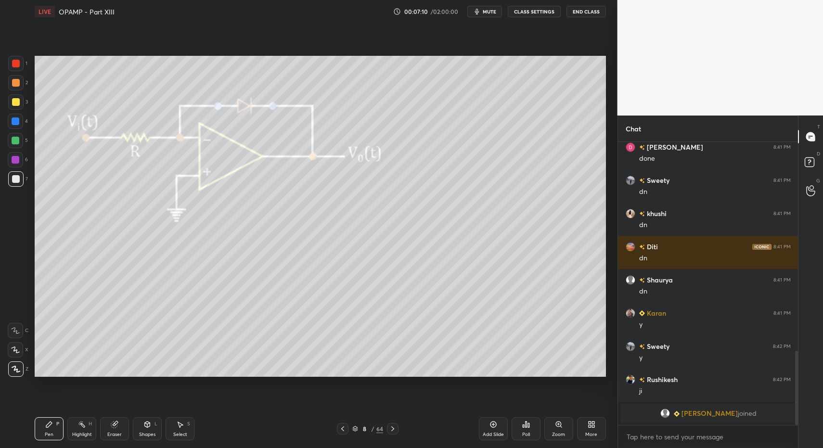
click at [151, 427] on div "Shapes L" at bounding box center [147, 428] width 29 height 23
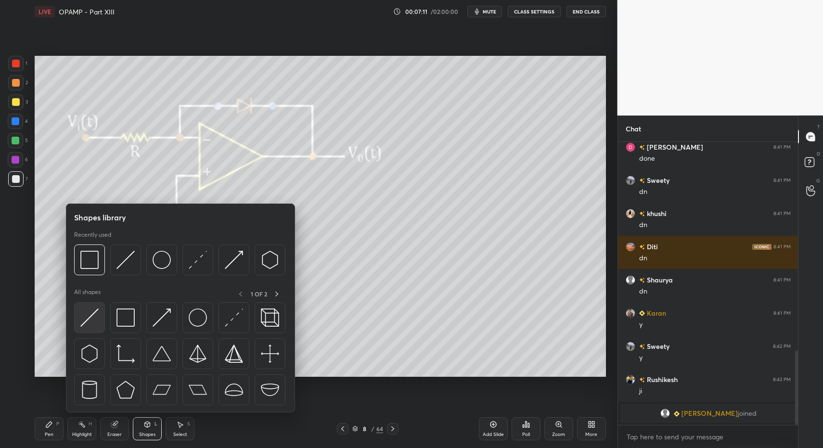
click at [91, 318] on img at bounding box center [89, 317] width 18 height 18
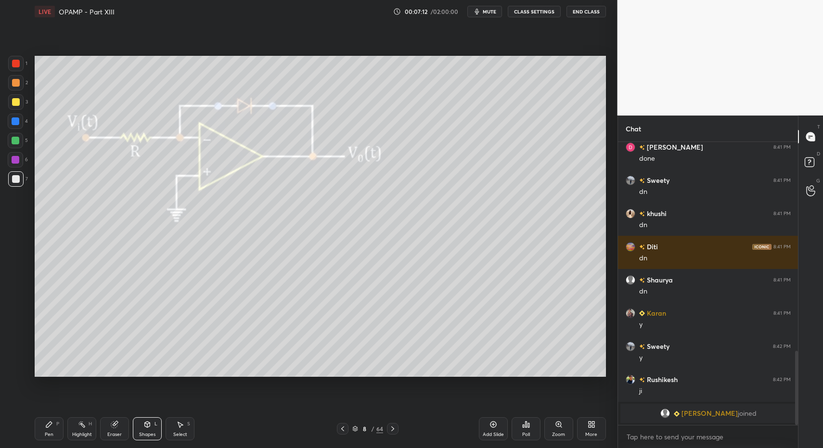
click at [56, 439] on div "Pen P" at bounding box center [49, 428] width 29 height 23
drag, startPoint x: 55, startPoint y: 436, endPoint x: 83, endPoint y: 399, distance: 46.4
click at [55, 436] on div "Pen P" at bounding box center [49, 428] width 29 height 23
click at [342, 429] on icon at bounding box center [343, 429] width 8 height 8
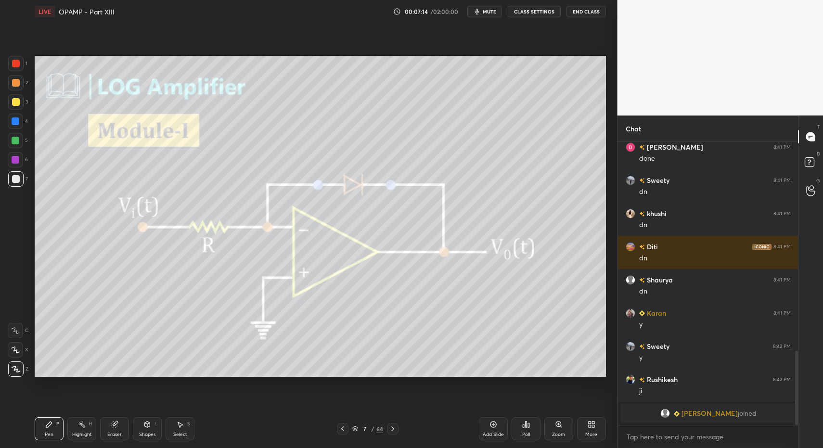
click at [342, 429] on icon at bounding box center [343, 429] width 8 height 8
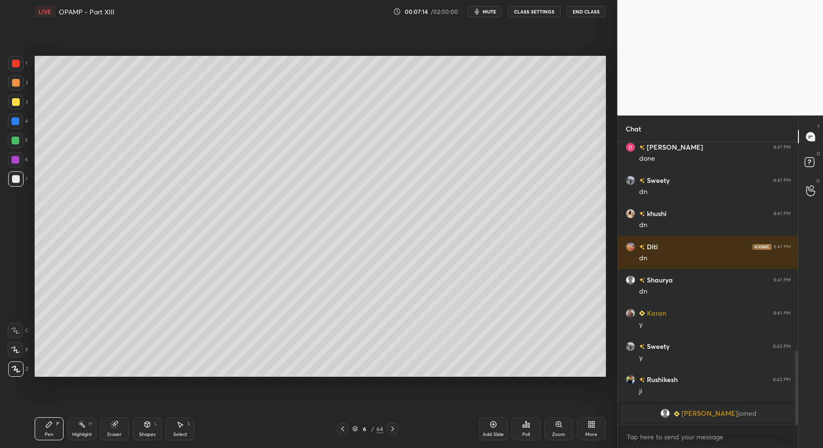
click at [344, 430] on icon at bounding box center [343, 429] width 8 height 8
click at [343, 429] on icon at bounding box center [343, 429] width 8 height 8
click at [341, 431] on icon at bounding box center [343, 429] width 8 height 8
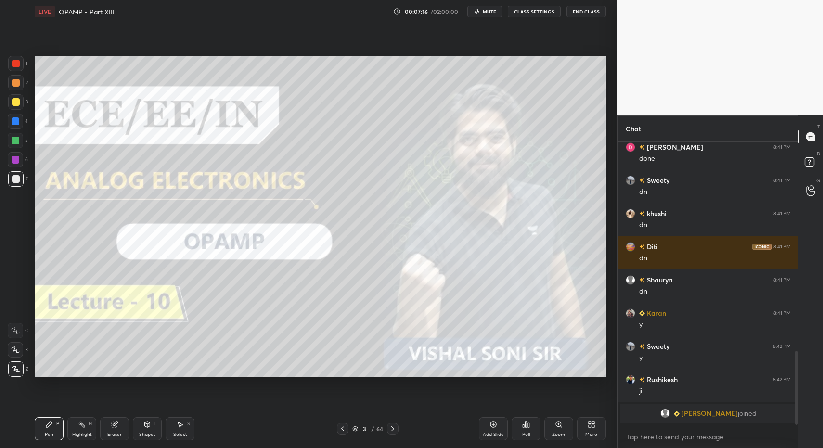
click at [392, 429] on icon at bounding box center [393, 429] width 8 height 8
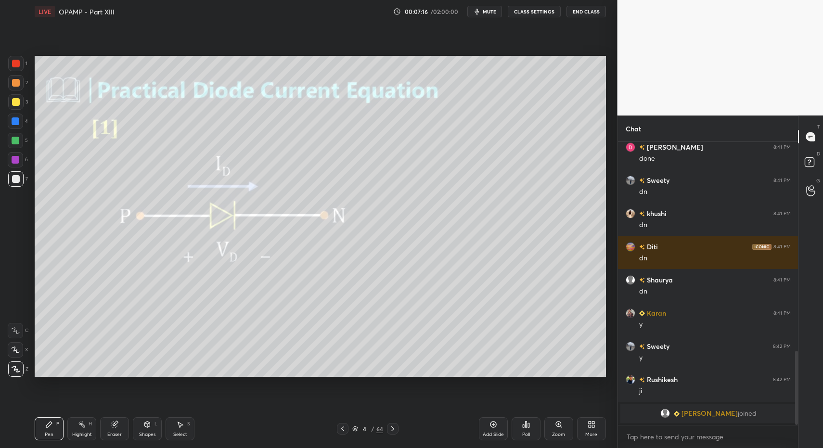
click at [71, 422] on div "Highlight H" at bounding box center [81, 428] width 29 height 23
drag, startPoint x: 78, startPoint y: 418, endPoint x: 151, endPoint y: 387, distance: 79.1
click at [84, 416] on div "Pen P Highlight H Eraser Shapes L Select S 4 / 64 Add Slide Poll Zoom More" at bounding box center [320, 428] width 571 height 38
click at [389, 426] on icon at bounding box center [393, 429] width 8 height 8
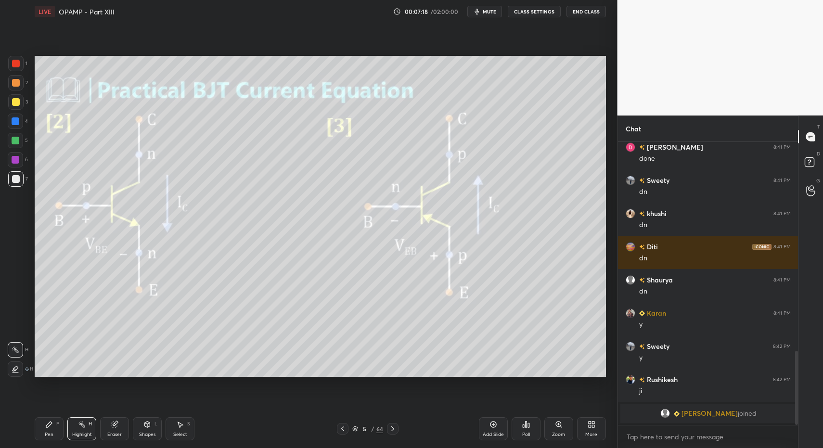
click at [389, 429] on icon at bounding box center [393, 429] width 8 height 8
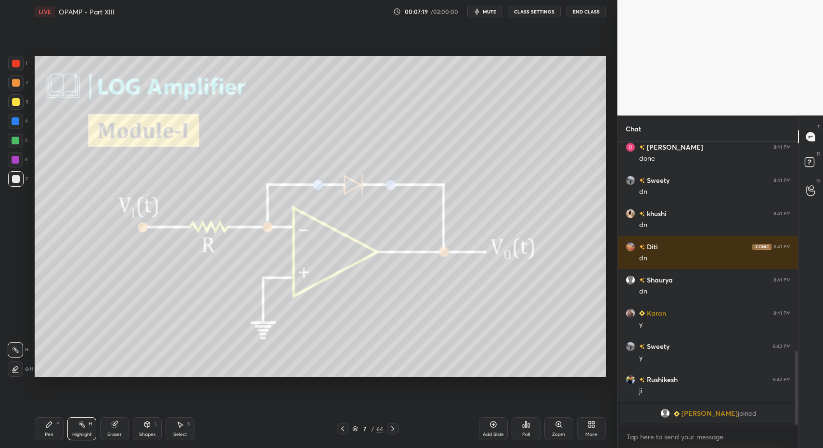
click at [392, 428] on icon at bounding box center [393, 429] width 8 height 8
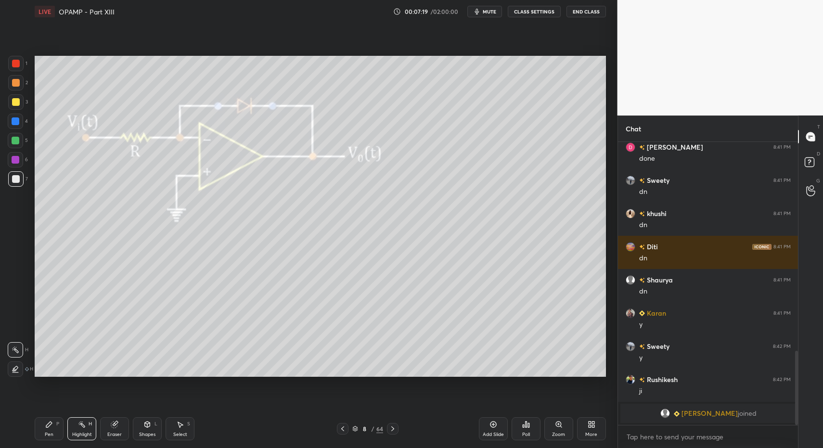
scroll to position [718, 0]
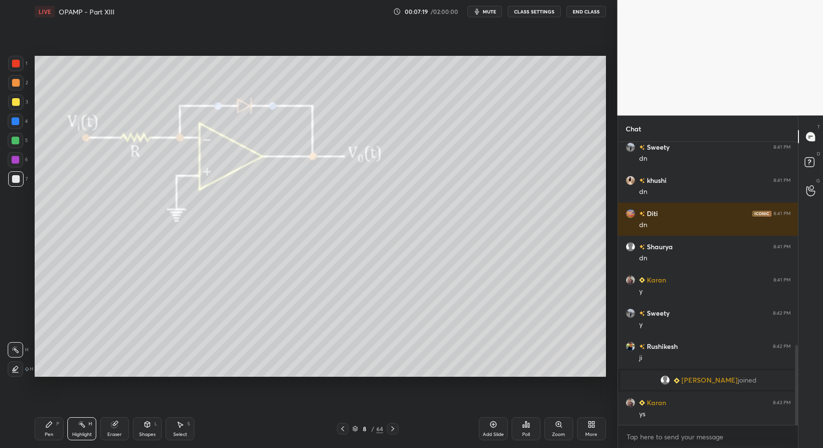
drag, startPoint x: 53, startPoint y: 426, endPoint x: 47, endPoint y: 428, distance: 6.4
click at [53, 426] on div "Pen P" at bounding box center [49, 428] width 29 height 23
drag, startPoint x: 47, startPoint y: 428, endPoint x: 77, endPoint y: 386, distance: 51.0
click at [53, 423] on div "Pen P" at bounding box center [49, 428] width 29 height 23
drag, startPoint x: 146, startPoint y: 431, endPoint x: 141, endPoint y: 417, distance: 15.2
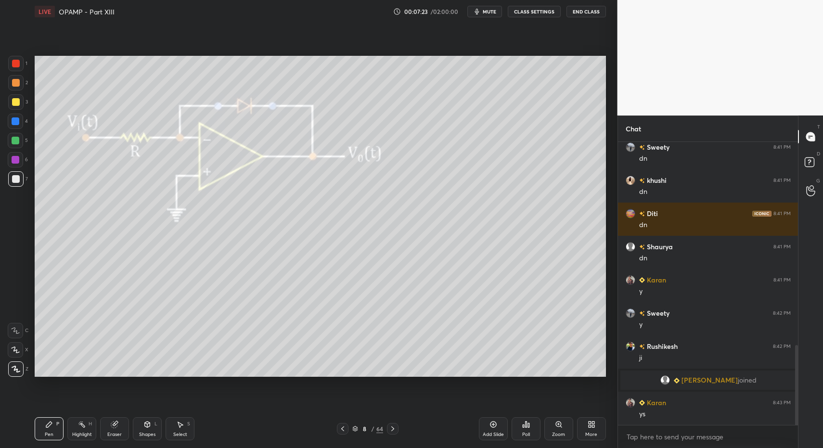
click at [144, 432] on div "Shapes" at bounding box center [147, 434] width 16 height 5
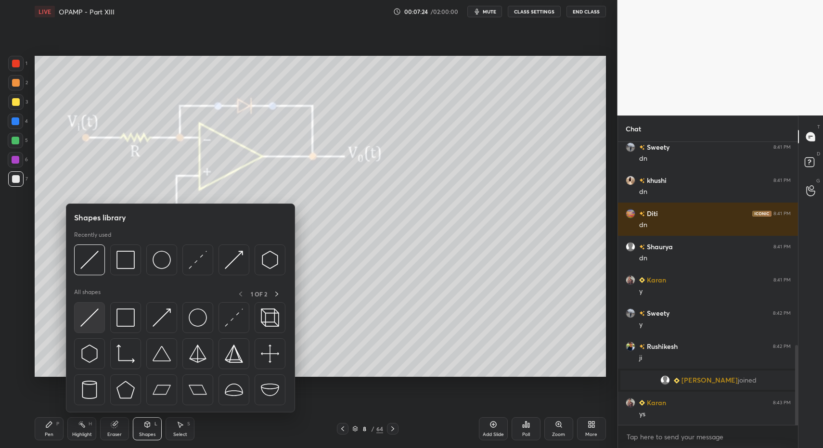
click at [82, 313] on img at bounding box center [89, 317] width 18 height 18
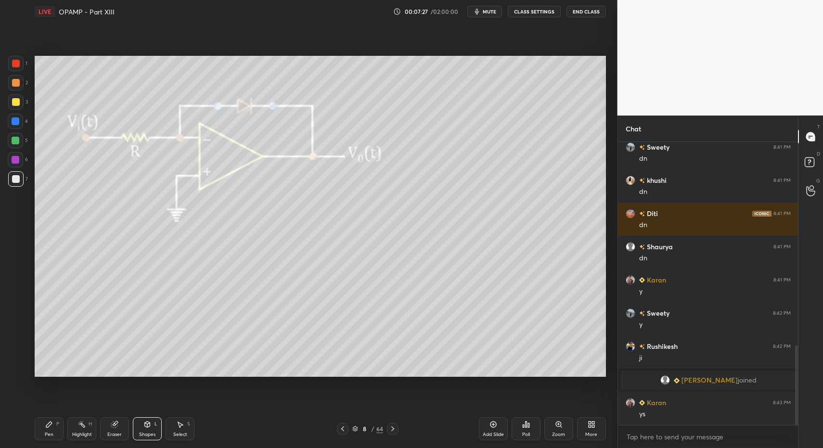
click at [71, 431] on div "Highlight H" at bounding box center [81, 428] width 29 height 23
click at [74, 430] on div "Highlight H" at bounding box center [81, 428] width 29 height 23
drag, startPoint x: 80, startPoint y: 427, endPoint x: 88, endPoint y: 377, distance: 50.7
click at [79, 425] on icon at bounding box center [82, 424] width 8 height 8
click at [52, 431] on div "Pen P" at bounding box center [49, 428] width 29 height 23
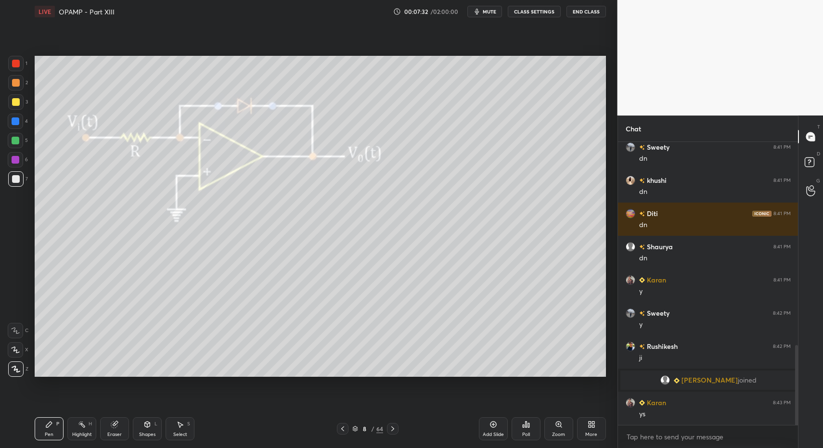
click at [58, 426] on div "P" at bounding box center [57, 423] width 3 height 5
click at [149, 433] on div "Shapes" at bounding box center [147, 434] width 16 height 5
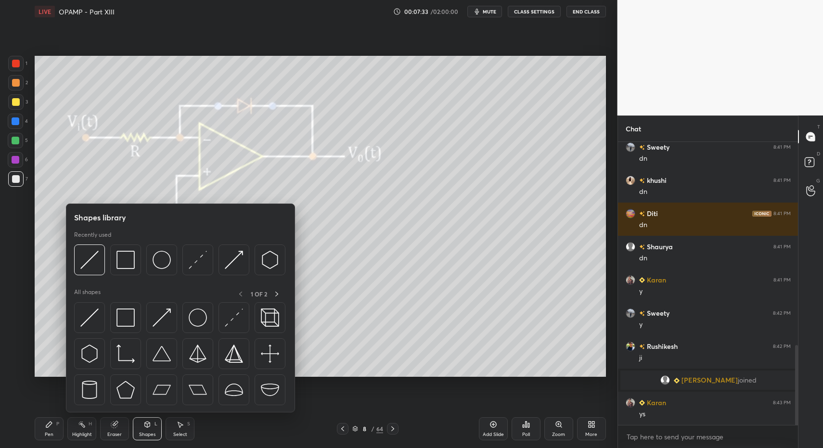
click at [146, 432] on div "Shapes" at bounding box center [147, 434] width 16 height 5
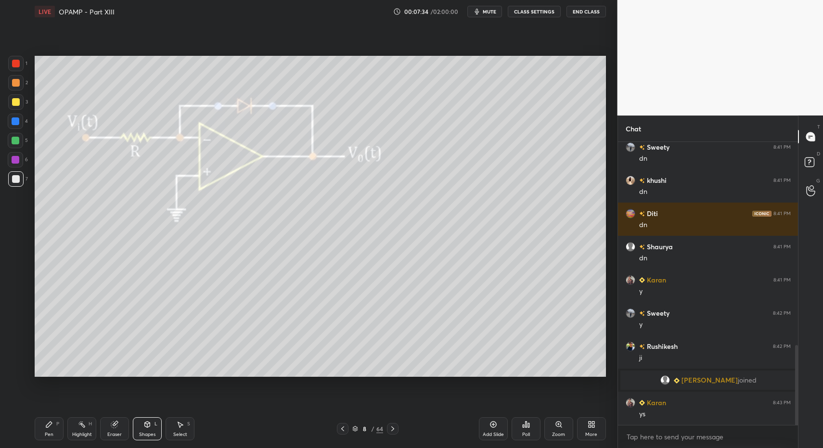
drag, startPoint x: 152, startPoint y: 430, endPoint x: 151, endPoint y: 420, distance: 9.7
click at [152, 430] on div "Shapes L" at bounding box center [147, 428] width 29 height 23
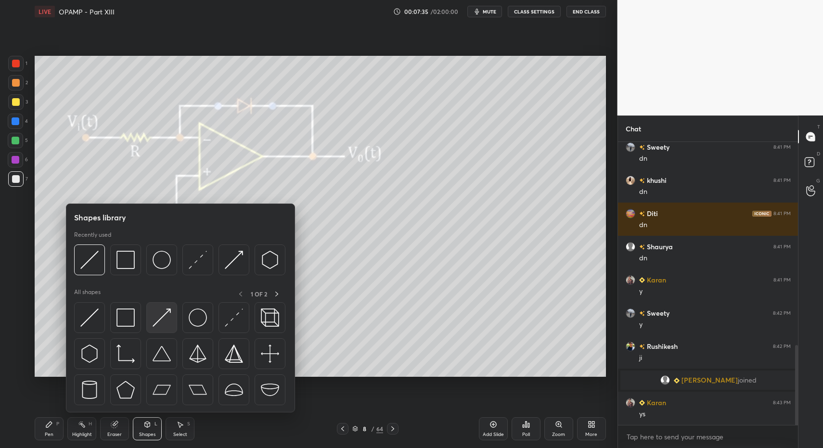
click at [171, 304] on div at bounding box center [161, 317] width 31 height 31
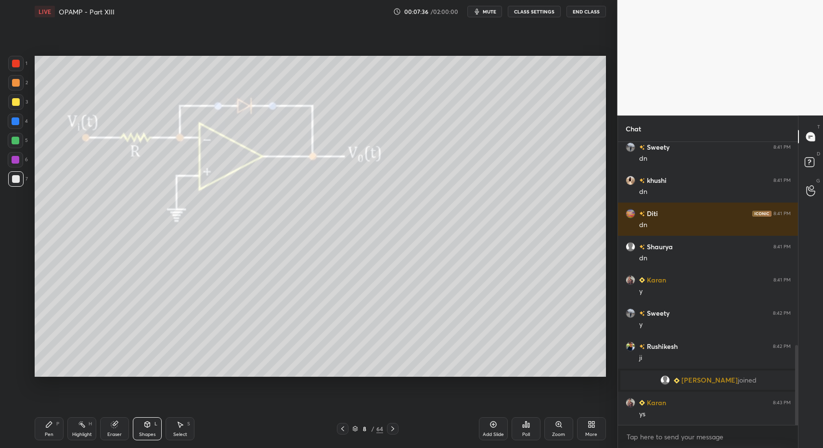
drag, startPoint x: 53, startPoint y: 434, endPoint x: 53, endPoint y: 429, distance: 5.3
click at [53, 434] on div "Pen P" at bounding box center [49, 428] width 29 height 23
drag, startPoint x: 53, startPoint y: 429, endPoint x: 57, endPoint y: 419, distance: 9.9
click at [54, 428] on div "Pen P" at bounding box center [49, 428] width 29 height 23
click at [181, 430] on div "Select S" at bounding box center [179, 428] width 29 height 23
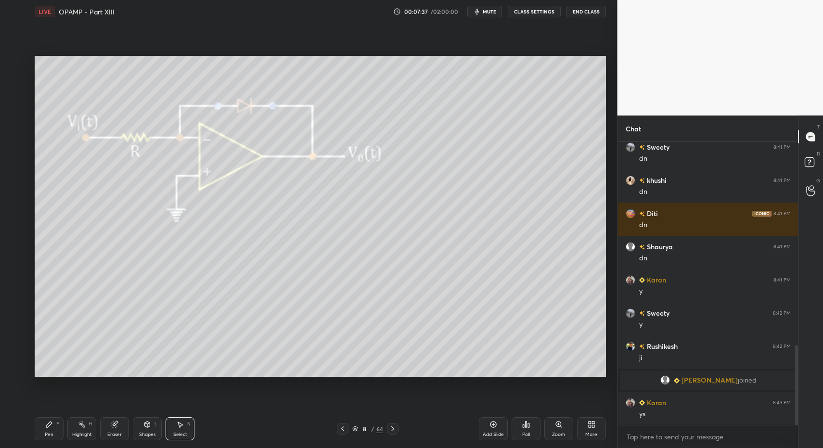
drag, startPoint x: 188, startPoint y: 427, endPoint x: 225, endPoint y: 340, distance: 95.1
click at [185, 423] on div "Select S" at bounding box center [179, 428] width 29 height 23
click at [297, 316] on div "0 ° Undo Copy Paste here Duplicate Duplicate to new slide Delete" at bounding box center [320, 216] width 571 height 321
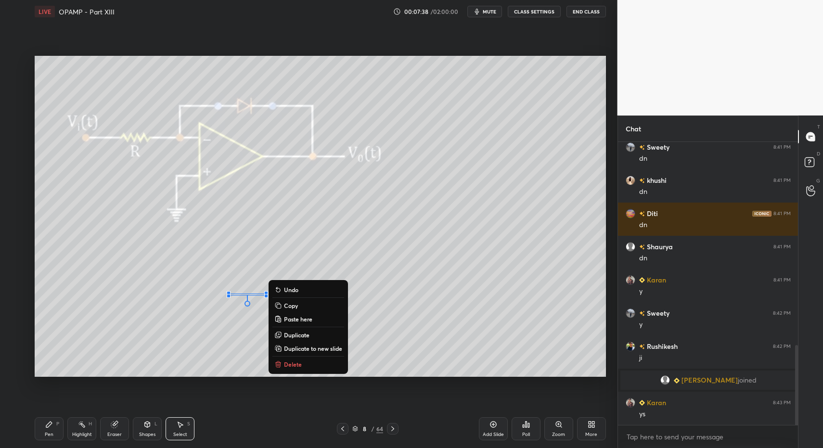
click at [289, 361] on p "Delete" at bounding box center [293, 364] width 18 height 8
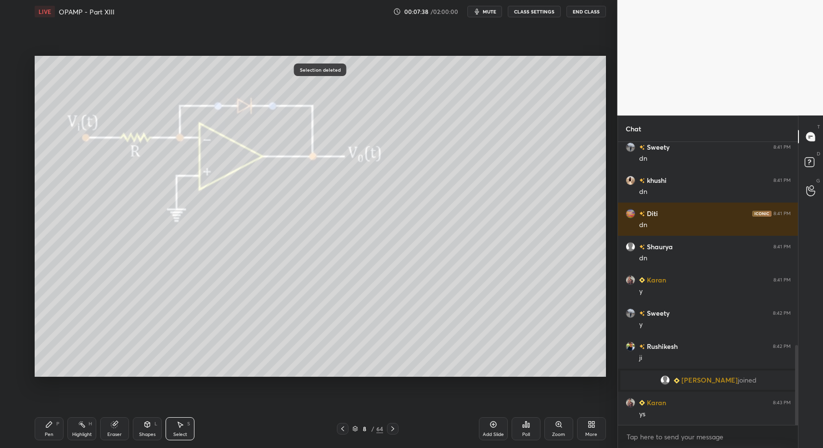
drag, startPoint x: 171, startPoint y: 436, endPoint x: 171, endPoint y: 424, distance: 12.0
click at [171, 433] on div "Select S" at bounding box center [179, 428] width 29 height 23
click at [172, 429] on div "Select S" at bounding box center [179, 428] width 29 height 23
drag, startPoint x: 127, startPoint y: 258, endPoint x: 140, endPoint y: 259, distance: 13.0
click at [148, 265] on div "0 ° Undo Copy Paste here Duplicate Duplicate to new slide Delete" at bounding box center [320, 216] width 571 height 321
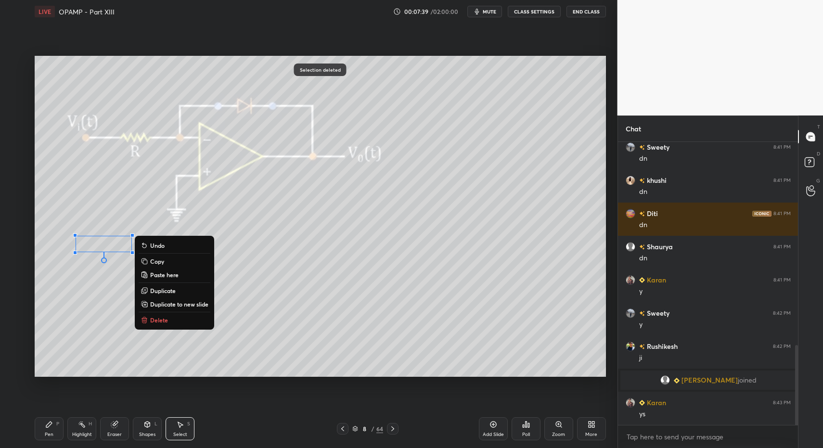
click at [103, 229] on div "0 ° Undo Copy Paste here Duplicate Duplicate to new slide Delete" at bounding box center [320, 216] width 571 height 321
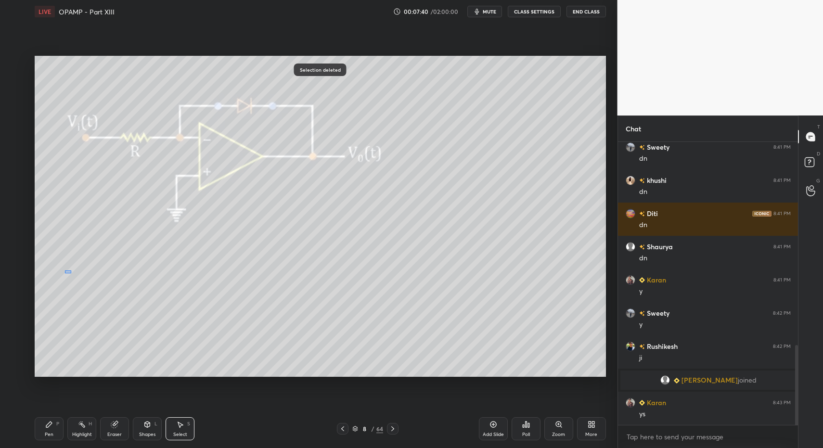
drag, startPoint x: 71, startPoint y: 273, endPoint x: 271, endPoint y: 337, distance: 210.7
click at [283, 343] on div "0 ° Undo Copy Paste here Duplicate Duplicate to new slide Delete" at bounding box center [320, 216] width 571 height 321
drag, startPoint x: 139, startPoint y: 301, endPoint x: 120, endPoint y: 289, distance: 22.9
click at [119, 287] on div "0 ° Undo Copy Paste here Duplicate Duplicate to new slide Delete" at bounding box center [320, 216] width 571 height 321
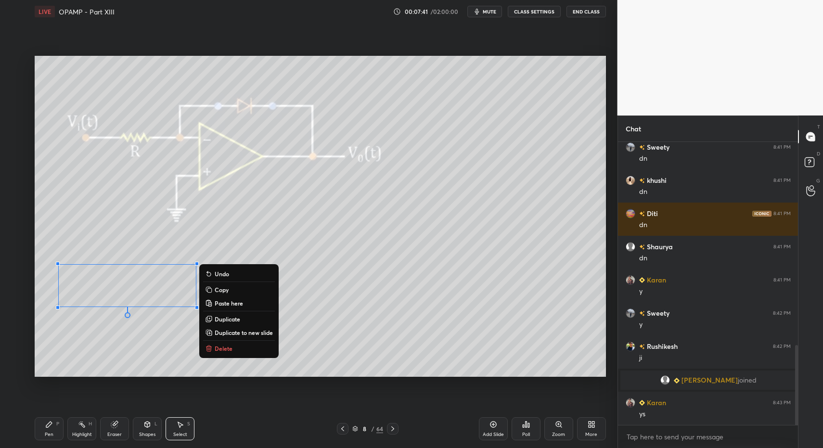
drag, startPoint x: 44, startPoint y: 440, endPoint x: 45, endPoint y: 428, distance: 12.1
click at [44, 440] on div "Pen P" at bounding box center [49, 428] width 29 height 23
click at [43, 431] on div "Pen P" at bounding box center [49, 428] width 29 height 23
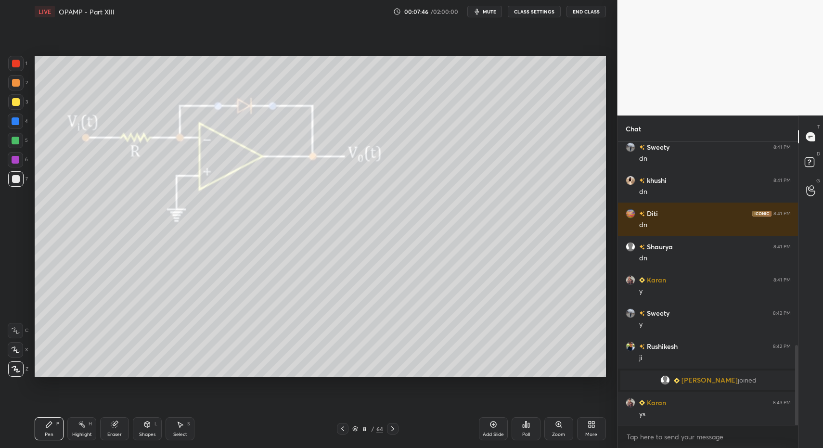
click at [19, 101] on div at bounding box center [16, 102] width 8 height 8
click at [152, 424] on div "Shapes L" at bounding box center [147, 428] width 29 height 23
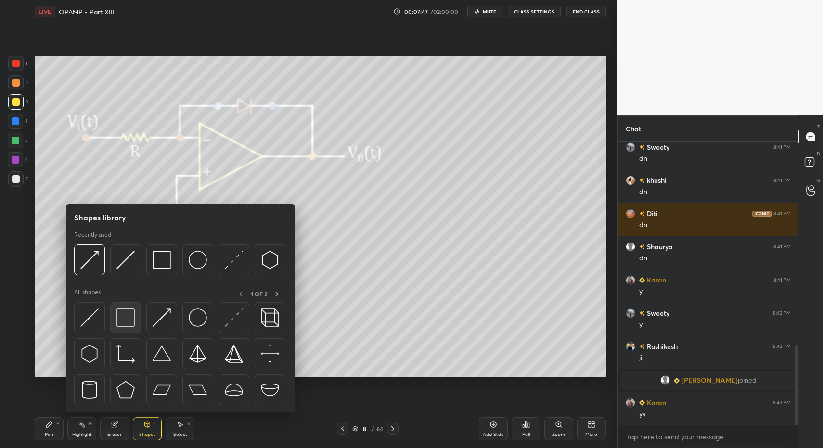
click at [129, 319] on img at bounding box center [125, 317] width 18 height 18
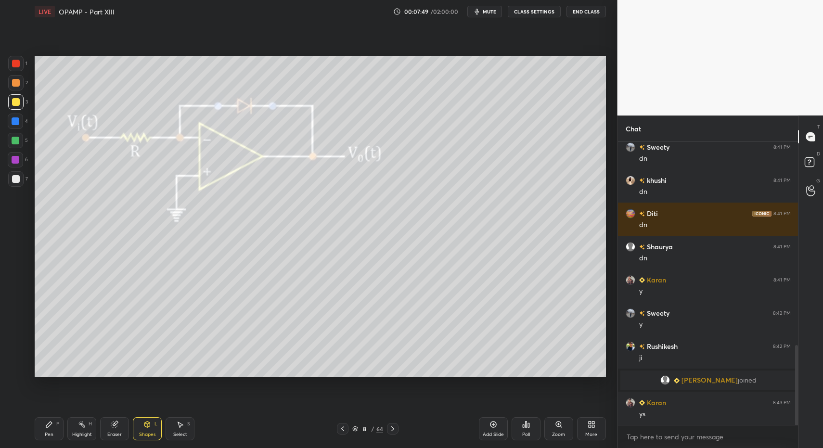
click at [152, 437] on div "Shapes" at bounding box center [147, 434] width 16 height 5
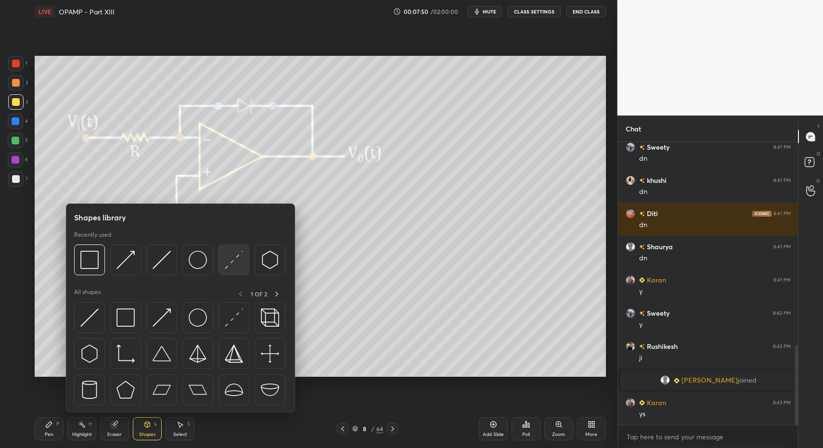
click at [231, 262] on img at bounding box center [234, 260] width 18 height 18
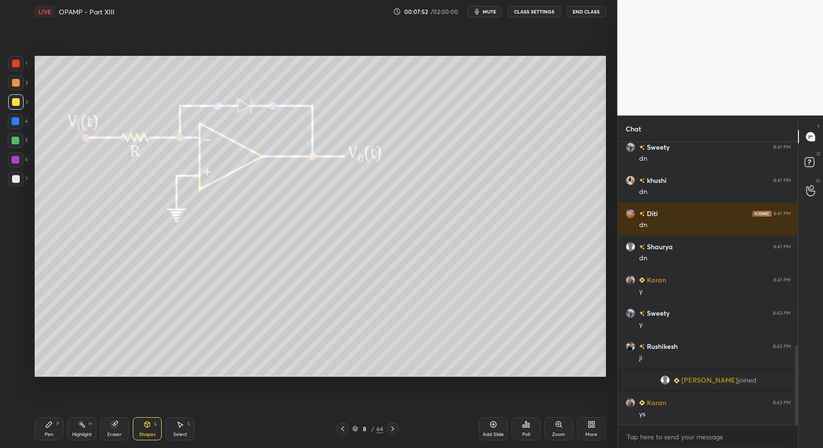
click at [52, 440] on div "Pen P Highlight H Eraser Shapes L Select S 8 / 64 Add Slide Poll Zoom More" at bounding box center [320, 428] width 571 height 38
click at [22, 178] on div at bounding box center [15, 178] width 15 height 15
drag, startPoint x: 43, startPoint y: 425, endPoint x: 57, endPoint y: 406, distance: 23.5
click at [43, 425] on div "Pen P" at bounding box center [49, 428] width 29 height 23
click at [46, 416] on div "Pen P Highlight H Eraser Shapes L Select S 8 / 64 Add Slide Poll Zoom More" at bounding box center [320, 428] width 571 height 38
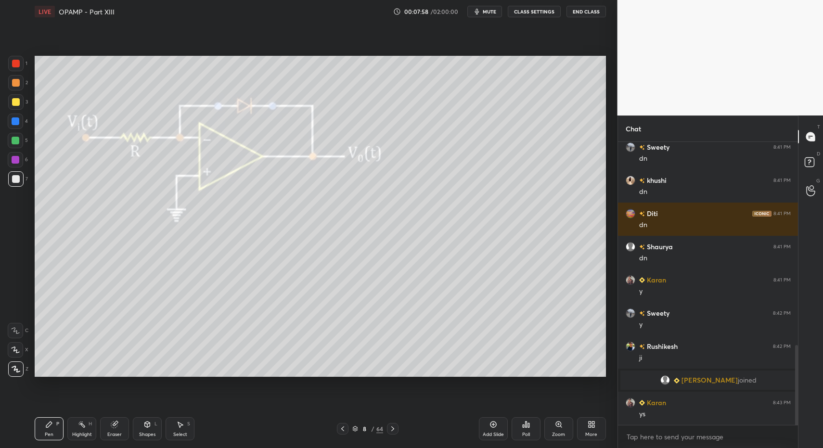
click at [150, 434] on div "Shapes" at bounding box center [147, 434] width 16 height 5
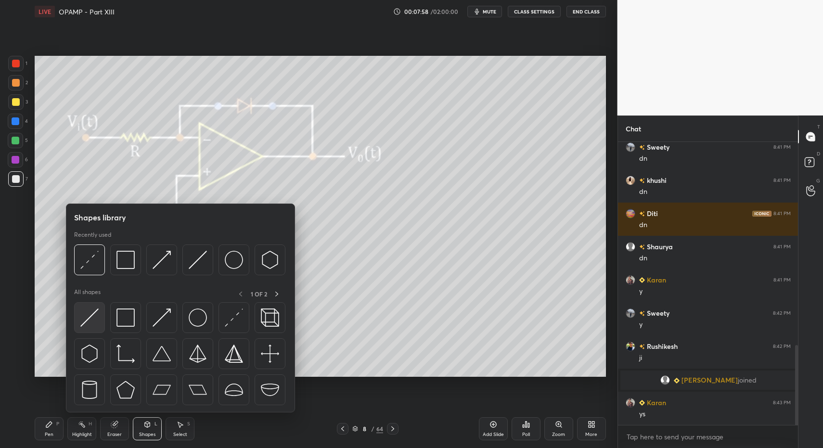
click at [85, 315] on img at bounding box center [89, 317] width 18 height 18
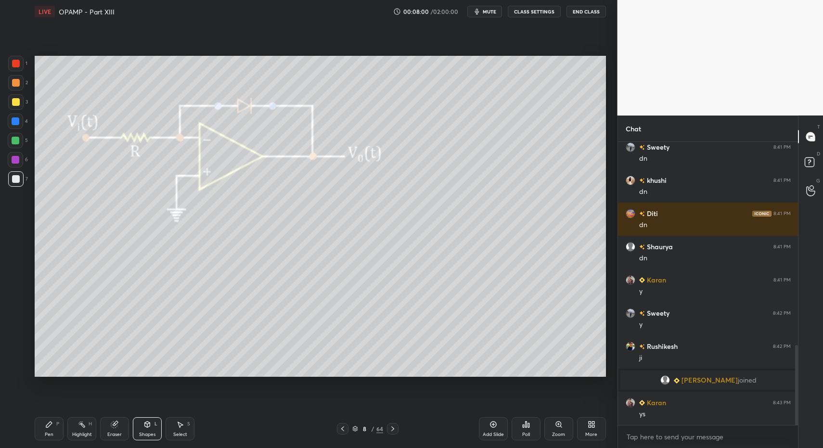
click at [53, 439] on div "Pen P" at bounding box center [49, 428] width 29 height 23
click at [45, 434] on div "Pen" at bounding box center [49, 434] width 9 height 5
click at [142, 435] on div "Shapes" at bounding box center [147, 434] width 16 height 5
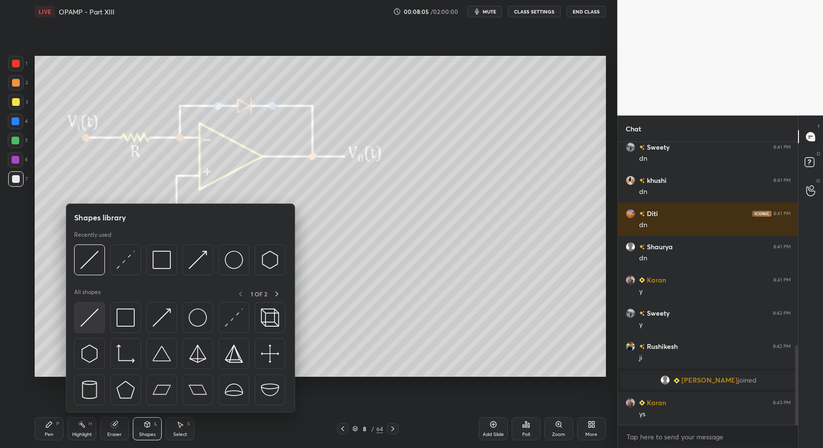
click at [90, 315] on img at bounding box center [89, 317] width 18 height 18
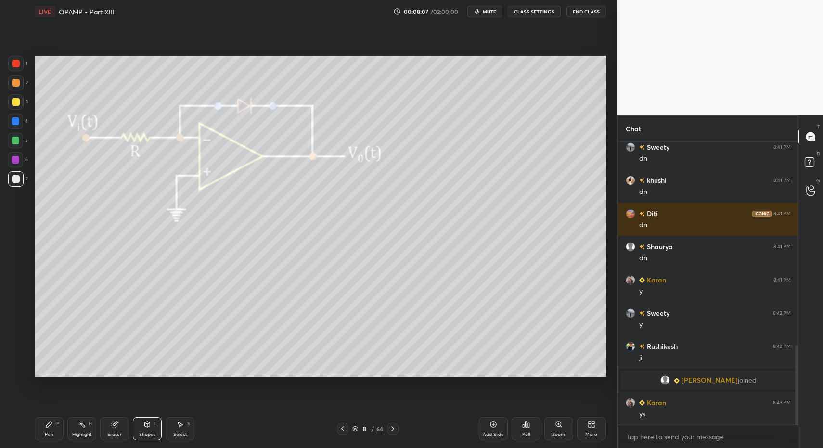
click at [74, 432] on div "Highlight" at bounding box center [82, 434] width 20 height 5
click at [79, 426] on div "Highlight H" at bounding box center [81, 428] width 29 height 23
click at [53, 427] on div "Pen P" at bounding box center [49, 428] width 29 height 23
drag, startPoint x: 51, startPoint y: 429, endPoint x: 49, endPoint y: 419, distance: 9.8
click at [45, 429] on div "Pen P" at bounding box center [49, 428] width 29 height 23
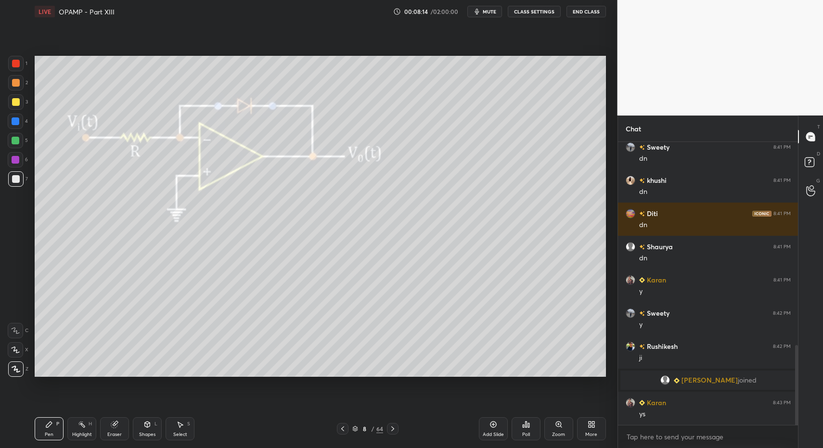
click at [15, 124] on div at bounding box center [16, 121] width 8 height 8
drag, startPoint x: 132, startPoint y: 440, endPoint x: 132, endPoint y: 429, distance: 11.1
click at [132, 438] on div "Pen P Highlight H Eraser Shapes L Select S 8 / 64 Add Slide Poll Zoom More" at bounding box center [320, 428] width 571 height 38
drag, startPoint x: 144, startPoint y: 431, endPoint x: 136, endPoint y: 414, distance: 18.3
click at [139, 423] on div "Shapes L" at bounding box center [147, 428] width 29 height 23
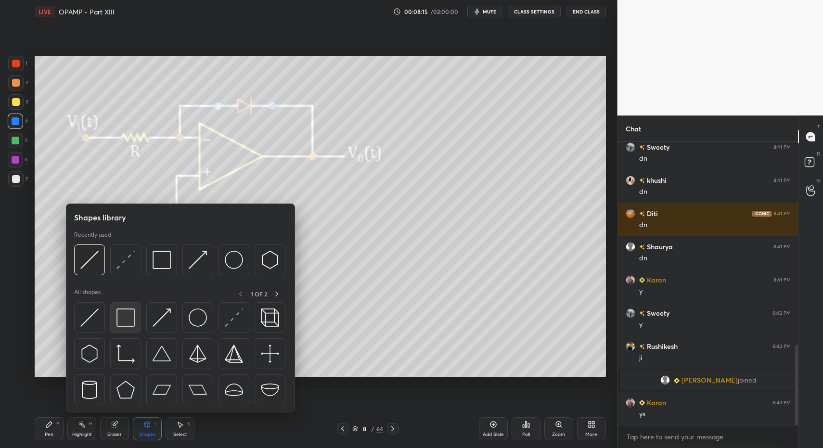
click at [112, 312] on div at bounding box center [125, 317] width 31 height 31
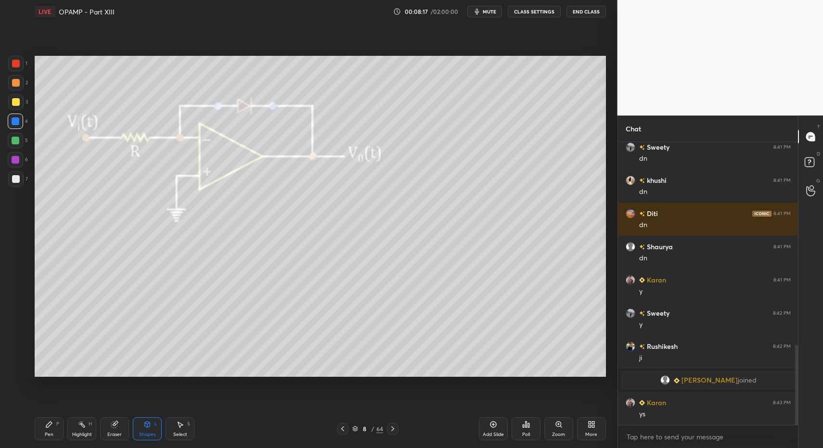
drag, startPoint x: 39, startPoint y: 437, endPoint x: 38, endPoint y: 431, distance: 6.8
click at [39, 437] on div "Pen P" at bounding box center [49, 428] width 29 height 23
click at [41, 433] on div "Pen P" at bounding box center [49, 428] width 29 height 23
click at [14, 178] on div at bounding box center [16, 179] width 8 height 8
click at [13, 177] on div at bounding box center [15, 178] width 15 height 15
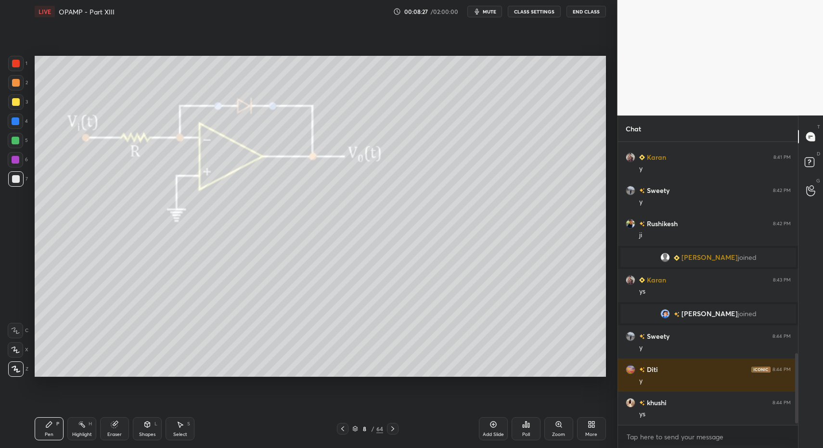
scroll to position [865, 0]
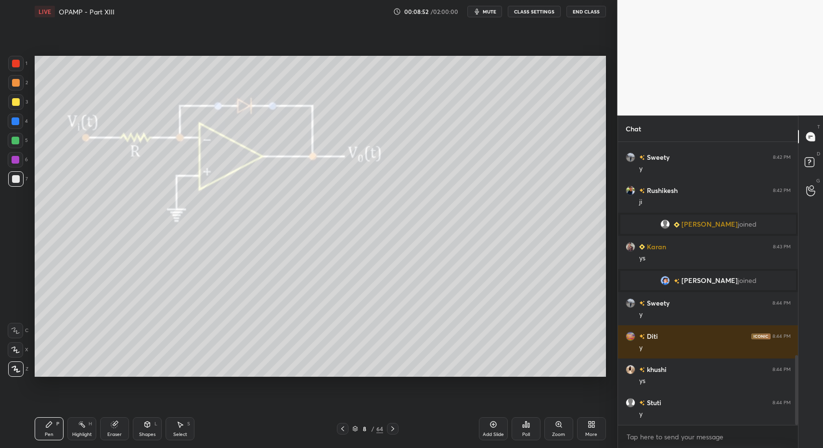
click at [391, 436] on div "Pen P Highlight H Eraser Shapes L Select S 8 / 64 Add Slide Poll Zoom More" at bounding box center [320, 428] width 571 height 38
click at [394, 428] on icon at bounding box center [393, 429] width 8 height 8
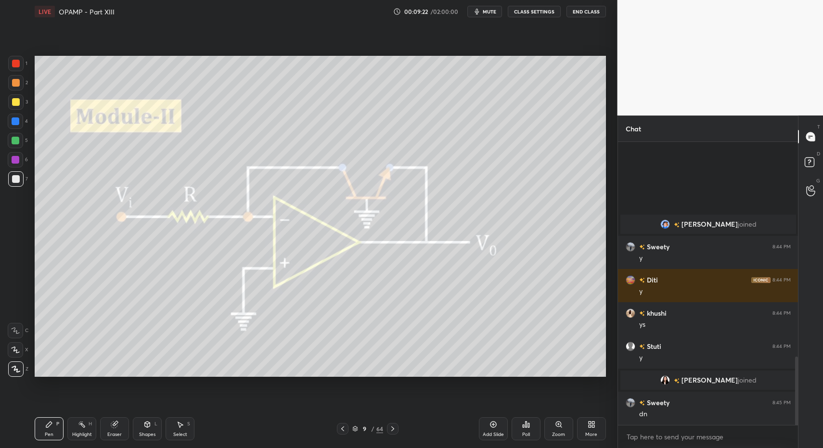
scroll to position [874, 0]
click at [591, 430] on div "More" at bounding box center [591, 428] width 29 height 23
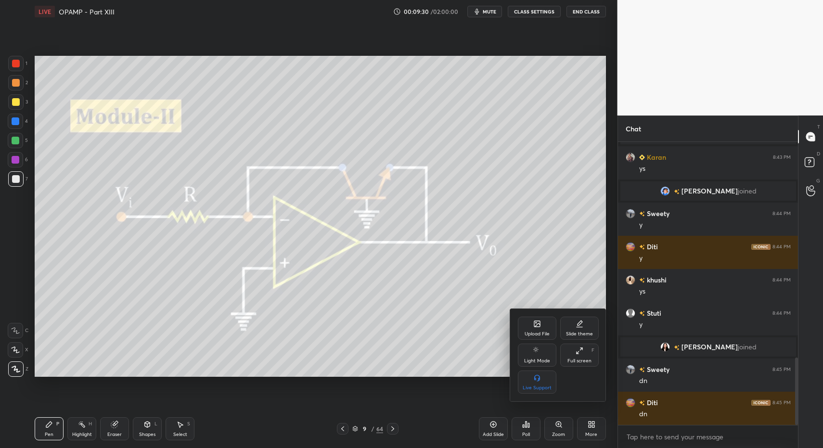
click at [546, 338] on div "Upload File" at bounding box center [537, 328] width 38 height 23
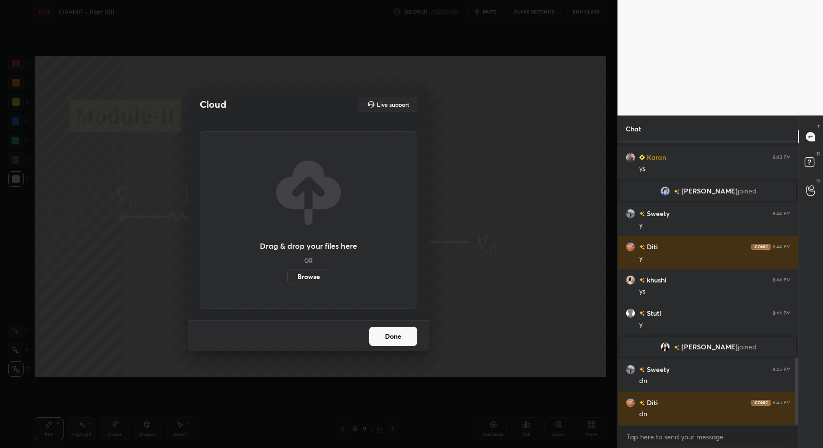
click at [309, 273] on label "Browse" at bounding box center [308, 276] width 43 height 15
click at [287, 273] on input "Browse" at bounding box center [287, 276] width 0 height 15
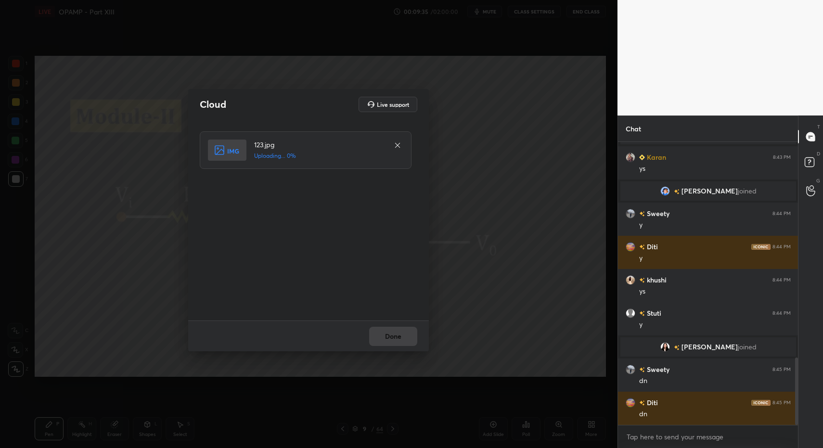
click at [399, 336] on div "Done" at bounding box center [308, 335] width 241 height 31
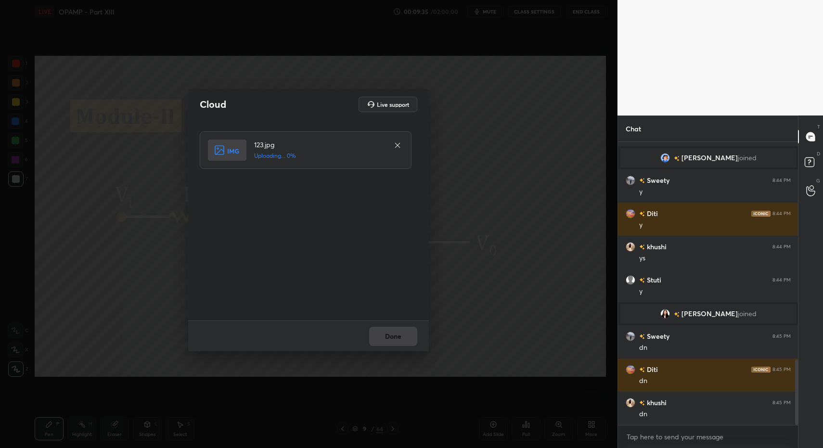
click at [400, 339] on div "Done" at bounding box center [308, 335] width 241 height 31
click at [408, 338] on button "Done" at bounding box center [393, 336] width 48 height 19
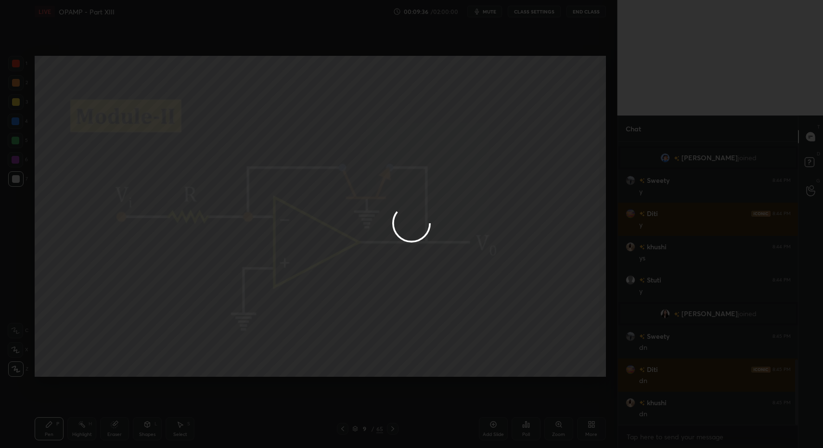
scroll to position [1007, 0]
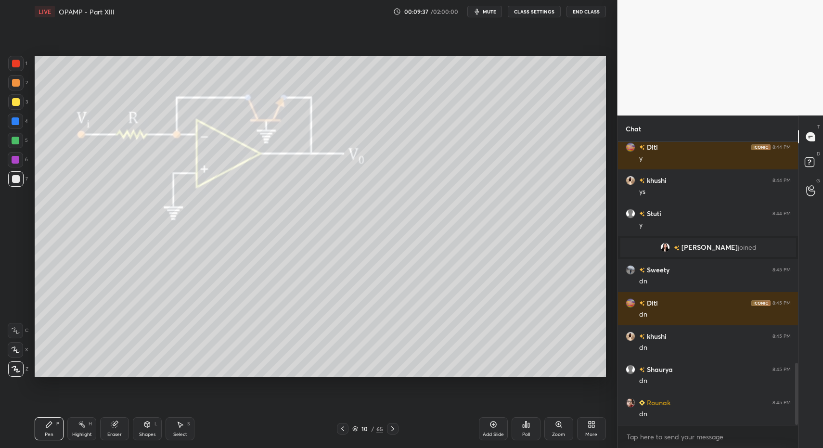
drag, startPoint x: 40, startPoint y: 431, endPoint x: 44, endPoint y: 428, distance: 5.2
click at [40, 431] on div "Pen P" at bounding box center [49, 428] width 29 height 23
click at [50, 421] on icon at bounding box center [49, 424] width 8 height 8
click at [13, 81] on div at bounding box center [16, 83] width 8 height 8
click at [11, 87] on div at bounding box center [15, 82] width 15 height 15
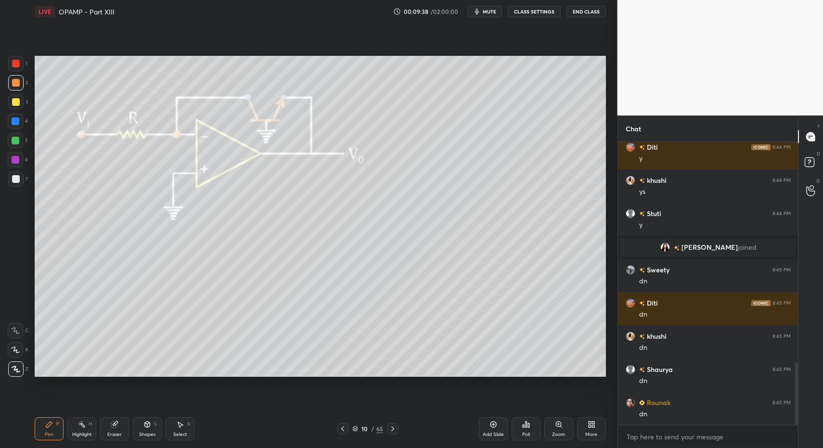
drag, startPoint x: 15, startPoint y: 99, endPoint x: 17, endPoint y: 104, distance: 5.4
click at [15, 99] on div at bounding box center [16, 102] width 8 height 8
drag, startPoint x: 17, startPoint y: 104, endPoint x: 30, endPoint y: 93, distance: 17.1
click at [19, 103] on div at bounding box center [16, 102] width 8 height 8
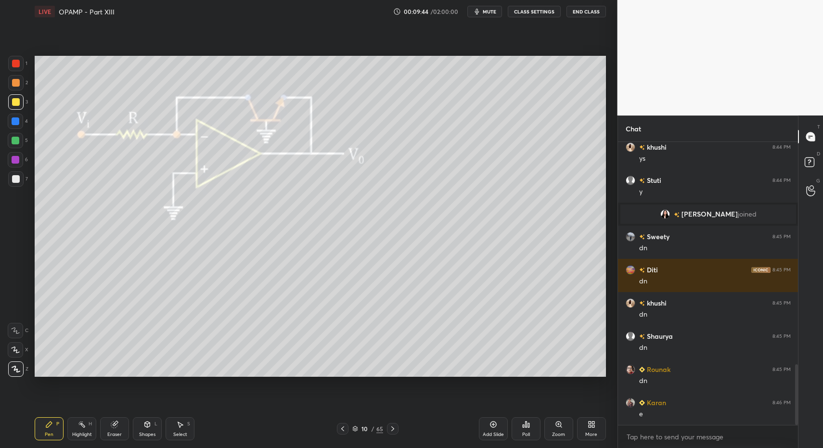
click at [48, 438] on div "Pen P" at bounding box center [49, 428] width 29 height 23
drag, startPoint x: 11, startPoint y: 161, endPoint x: 17, endPoint y: 160, distance: 5.9
click at [12, 159] on div at bounding box center [15, 159] width 15 height 15
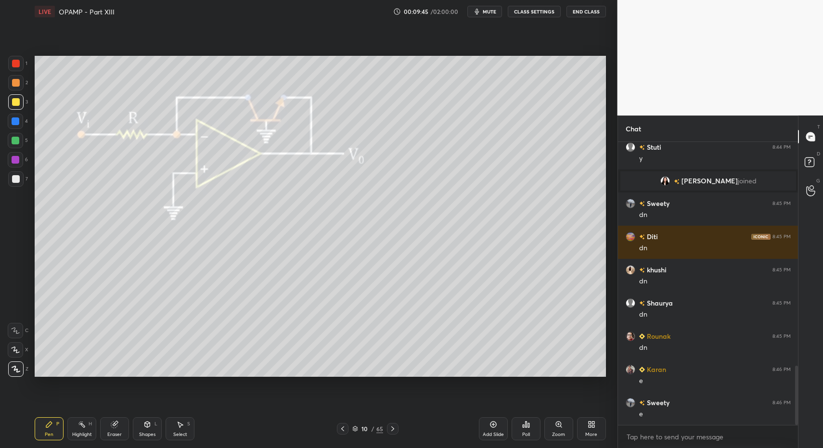
click at [17, 160] on div at bounding box center [16, 160] width 8 height 8
click at [44, 444] on div "Pen P Highlight H Eraser Shapes L Select S 10 / 65 Add Slide Poll Zoom More" at bounding box center [320, 428] width 571 height 38
click at [51, 434] on div "Pen" at bounding box center [49, 434] width 9 height 5
click at [44, 425] on div "Pen P" at bounding box center [49, 428] width 29 height 23
drag, startPoint x: 44, startPoint y: 433, endPoint x: 78, endPoint y: 382, distance: 60.7
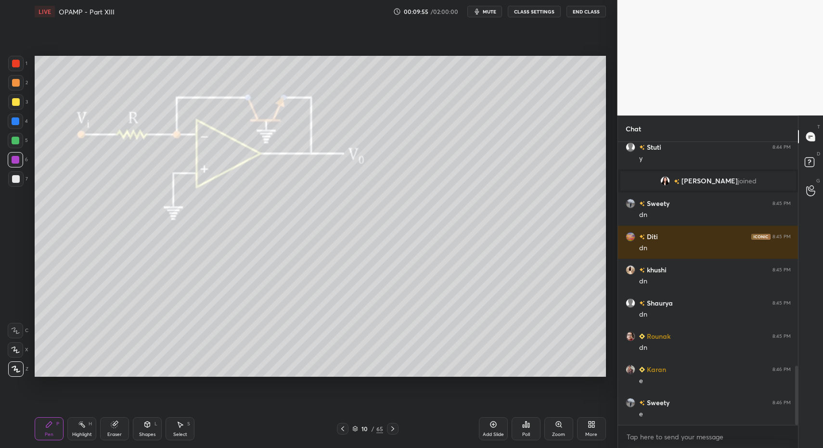
click at [48, 429] on div "Pen P" at bounding box center [49, 428] width 29 height 23
click at [10, 179] on div at bounding box center [15, 178] width 15 height 15
drag, startPoint x: 10, startPoint y: 179, endPoint x: 13, endPoint y: 169, distance: 11.3
click at [11, 177] on div at bounding box center [15, 178] width 15 height 15
click at [19, 62] on div at bounding box center [16, 64] width 8 height 8
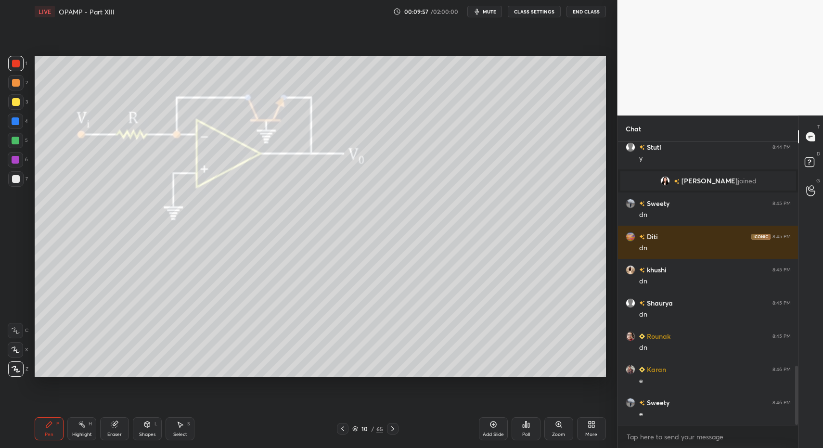
click at [17, 60] on div at bounding box center [16, 64] width 8 height 8
drag, startPoint x: 129, startPoint y: 439, endPoint x: 133, endPoint y: 426, distance: 13.0
click at [129, 438] on div "Pen P Highlight H Eraser Shapes L Select S" at bounding box center [146, 428] width 222 height 23
click at [152, 433] on div "Shapes" at bounding box center [147, 434] width 16 height 5
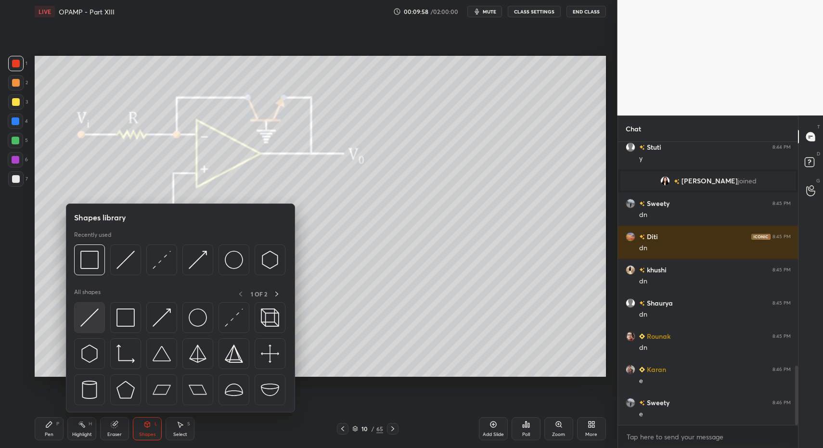
click at [88, 319] on img at bounding box center [89, 317] width 18 height 18
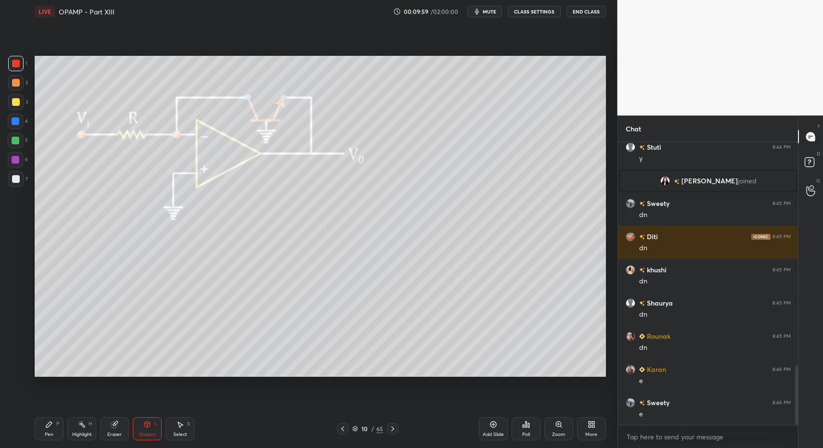
drag, startPoint x: 38, startPoint y: 428, endPoint x: 50, endPoint y: 431, distance: 11.4
click at [38, 428] on div "Pen P" at bounding box center [49, 428] width 29 height 23
drag, startPoint x: 50, startPoint y: 431, endPoint x: 46, endPoint y: 416, distance: 15.8
click at [48, 426] on div "Pen P" at bounding box center [49, 428] width 29 height 23
drag, startPoint x: 15, startPoint y: 142, endPoint x: 19, endPoint y: 117, distance: 24.8
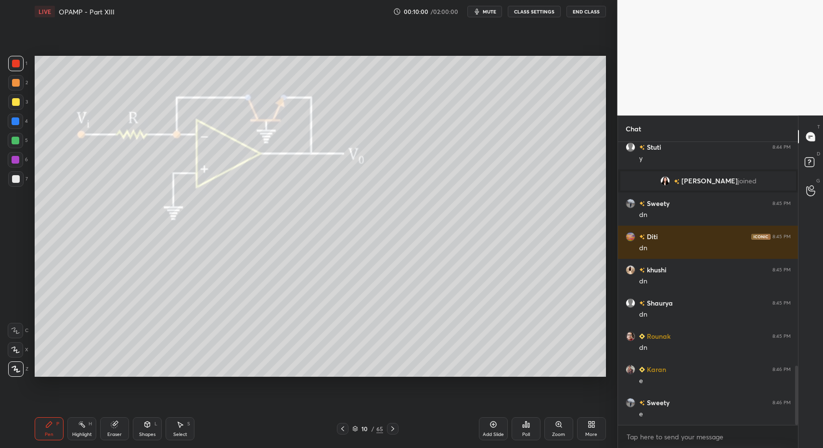
click at [15, 141] on div at bounding box center [16, 141] width 8 height 8
click at [15, 106] on div at bounding box center [15, 101] width 15 height 15
click at [26, 107] on div "3" at bounding box center [18, 101] width 20 height 15
drag, startPoint x: 11, startPoint y: 150, endPoint x: 13, endPoint y: 156, distance: 7.0
click at [10, 152] on div "1 2 3 4 5 6 7" at bounding box center [18, 123] width 20 height 135
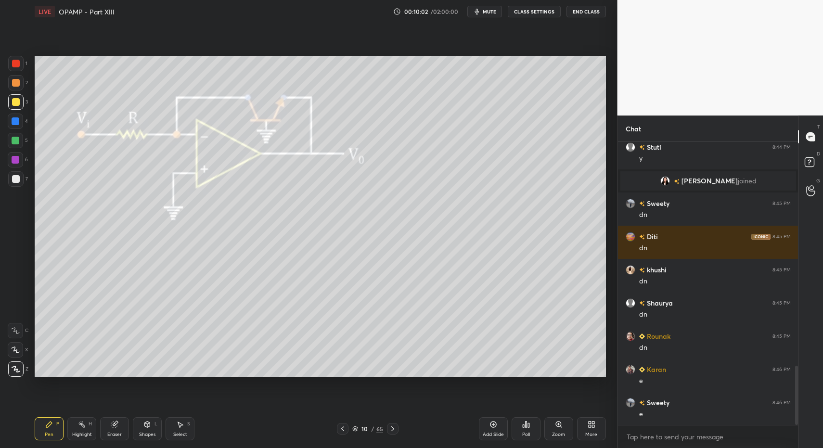
drag, startPoint x: 13, startPoint y: 156, endPoint x: 29, endPoint y: 187, distance: 35.1
click at [13, 157] on div at bounding box center [16, 160] width 8 height 8
drag, startPoint x: 147, startPoint y: 434, endPoint x: 141, endPoint y: 417, distance: 17.8
click at [146, 432] on div "Shapes" at bounding box center [147, 434] width 16 height 5
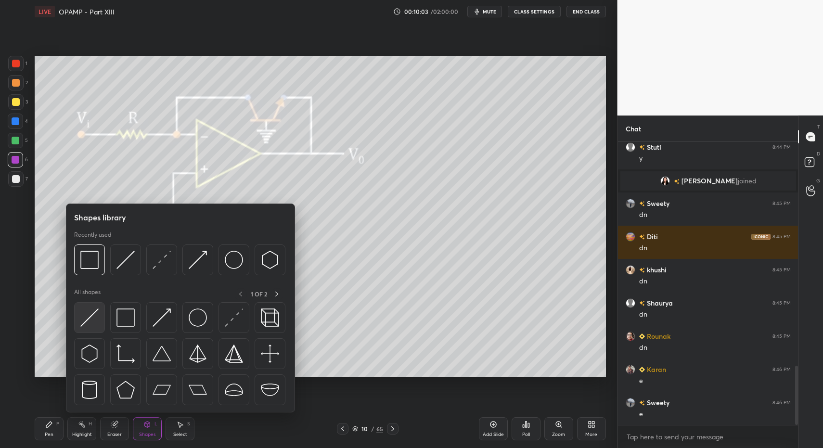
click at [88, 320] on img at bounding box center [89, 317] width 18 height 18
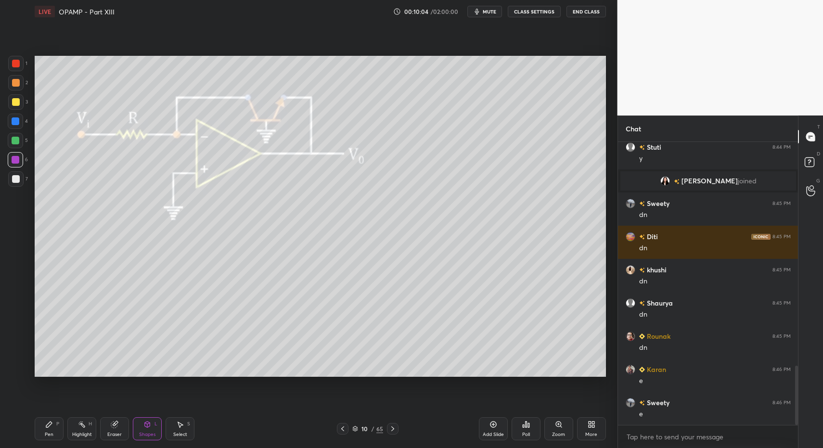
drag, startPoint x: 18, startPoint y: 62, endPoint x: 22, endPoint y: 64, distance: 5.2
click at [18, 62] on div at bounding box center [16, 64] width 8 height 8
click at [44, 432] on div "Pen P" at bounding box center [49, 428] width 29 height 23
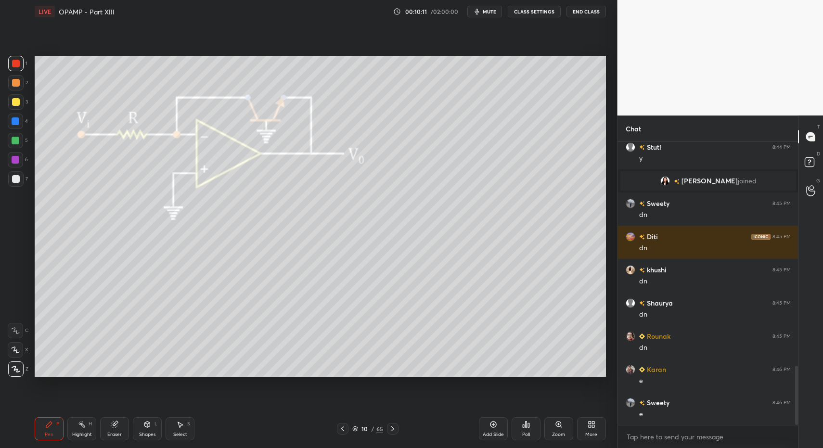
drag, startPoint x: 152, startPoint y: 435, endPoint x: 146, endPoint y: 414, distance: 21.9
click at [152, 435] on div "Shapes" at bounding box center [147, 434] width 16 height 5
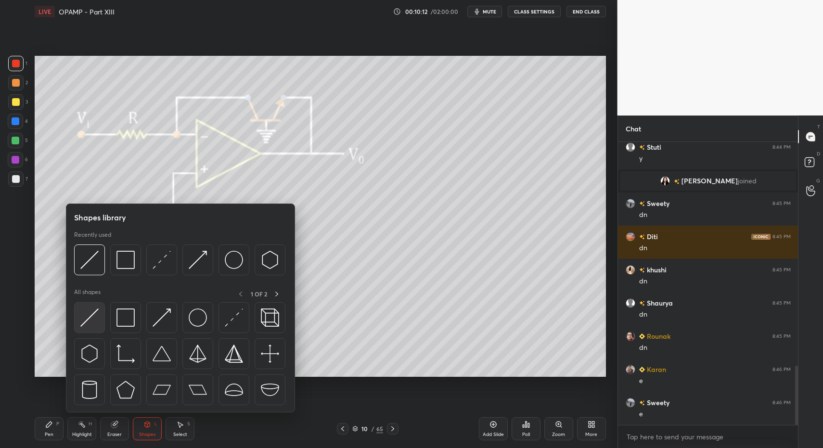
click at [86, 327] on div at bounding box center [89, 317] width 31 height 31
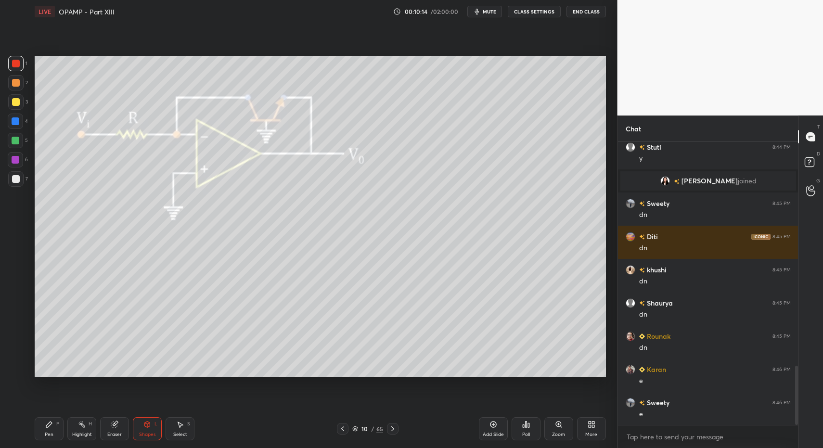
click at [37, 430] on div "Pen P" at bounding box center [49, 428] width 29 height 23
click at [27, 172] on div "7" at bounding box center [18, 178] width 20 height 15
drag, startPoint x: 14, startPoint y: 179, endPoint x: 15, endPoint y: 165, distance: 14.5
click at [18, 177] on div at bounding box center [16, 179] width 8 height 8
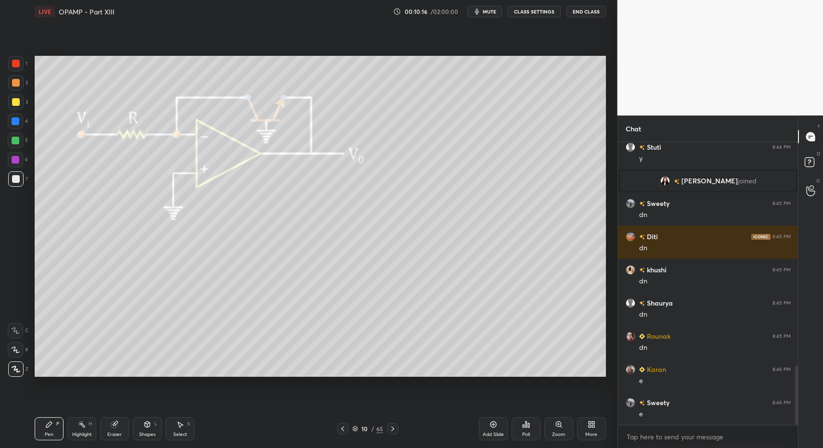
click at [14, 142] on div at bounding box center [16, 141] width 8 height 8
drag, startPoint x: 42, startPoint y: 439, endPoint x: 64, endPoint y: 378, distance: 64.8
click at [42, 439] on div "Pen P" at bounding box center [49, 428] width 29 height 23
click at [343, 427] on icon at bounding box center [343, 429] width 8 height 8
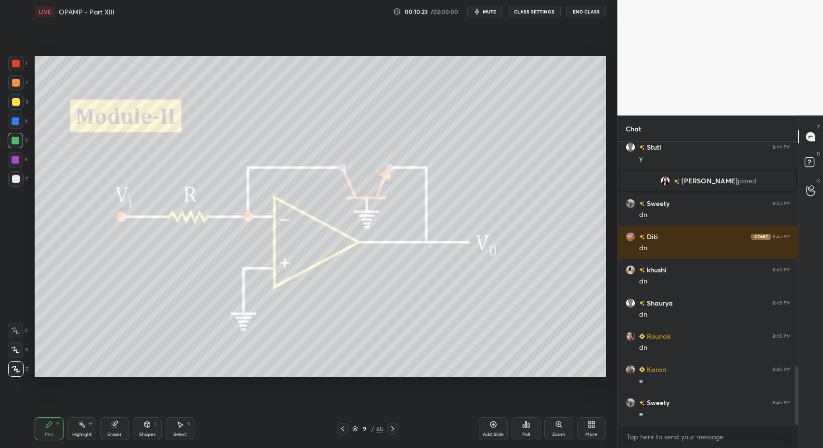
click at [344, 428] on icon at bounding box center [343, 429] width 8 height 8
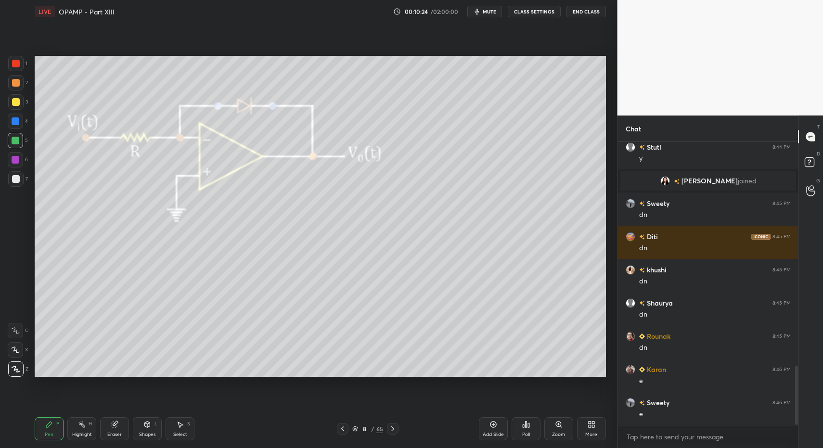
click at [83, 427] on icon at bounding box center [82, 424] width 8 height 8
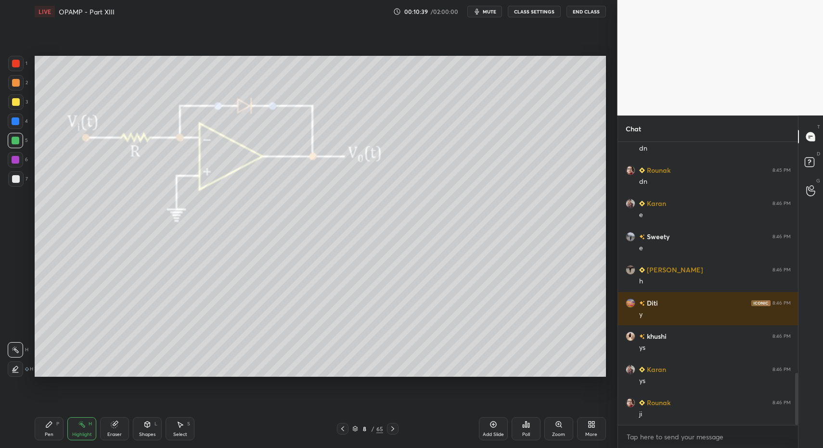
scroll to position [1262, 0]
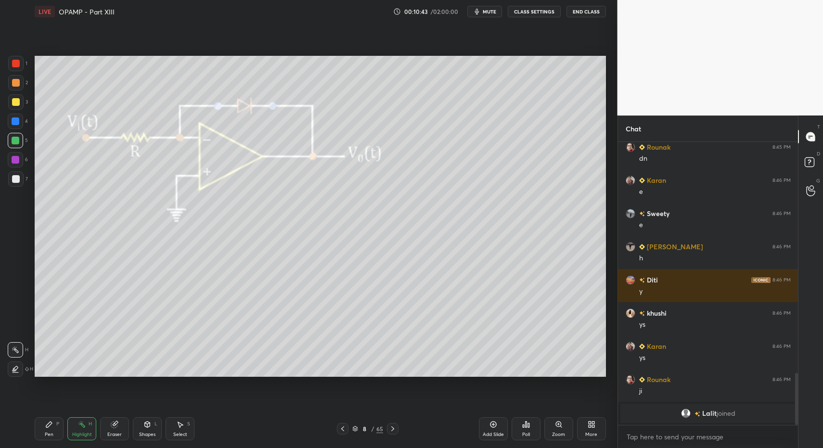
click at [45, 432] on div "Pen" at bounding box center [49, 434] width 9 height 5
click at [20, 62] on div at bounding box center [15, 63] width 15 height 15
click at [21, 64] on div "1" at bounding box center [17, 63] width 19 height 15
click at [147, 428] on icon at bounding box center [147, 424] width 8 height 8
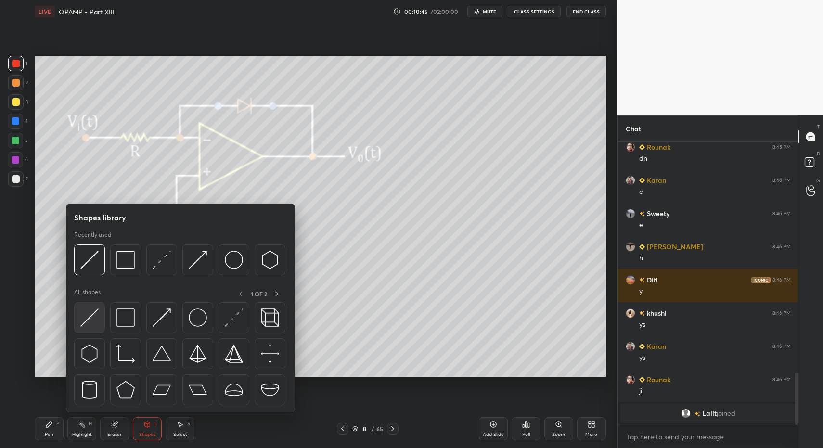
click at [83, 316] on img at bounding box center [89, 317] width 18 height 18
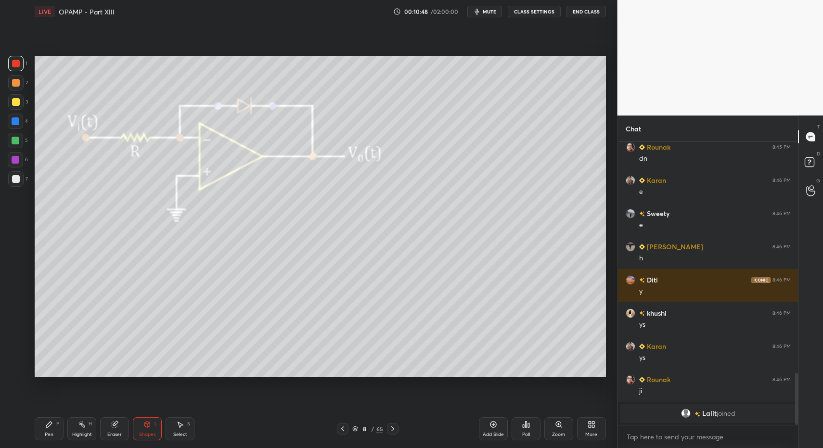
click at [38, 442] on div "Pen P Highlight H Eraser Shapes L Select S 8 / 65 Add Slide Poll Zoom More" at bounding box center [320, 428] width 571 height 38
drag, startPoint x: 42, startPoint y: 435, endPoint x: 115, endPoint y: 395, distance: 83.3
click at [42, 435] on div "Pen P" at bounding box center [49, 428] width 29 height 23
click at [3, 125] on div "1 2 3 4 5 6 7 C X Z C X Z E E Erase all H H" at bounding box center [15, 216] width 31 height 321
click at [6, 122] on div "1 2 3 4 5 6 7 C X Z C X Z E E Erase all H H" at bounding box center [15, 216] width 31 height 321
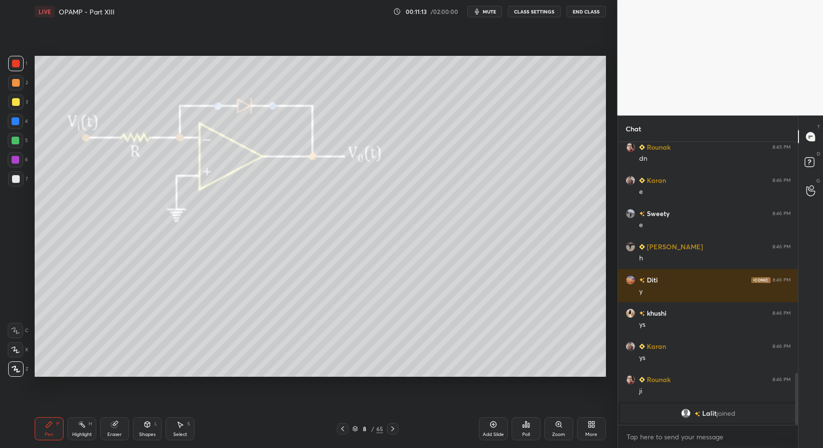
click at [10, 144] on div at bounding box center [15, 140] width 15 height 15
click at [29, 349] on div "1 2 3 4 5 6 7 C X Z C X Z E E Erase all H H" at bounding box center [15, 216] width 31 height 321
click at [20, 334] on div at bounding box center [15, 330] width 15 height 15
click at [148, 436] on div "Shapes" at bounding box center [147, 434] width 16 height 5
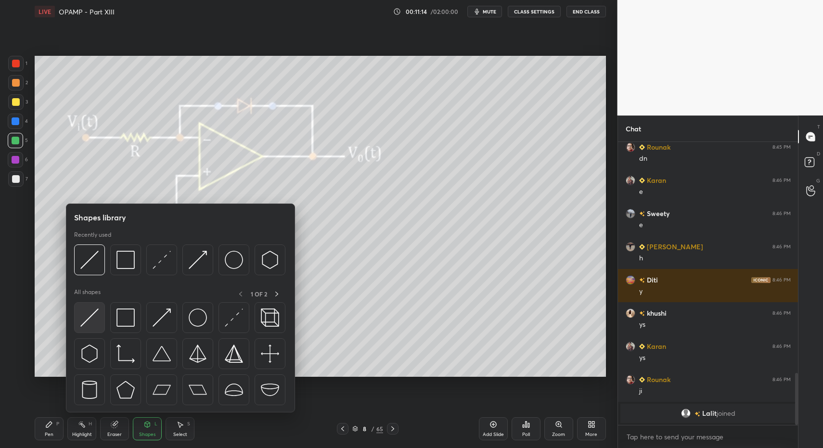
click at [78, 317] on div at bounding box center [89, 317] width 31 height 31
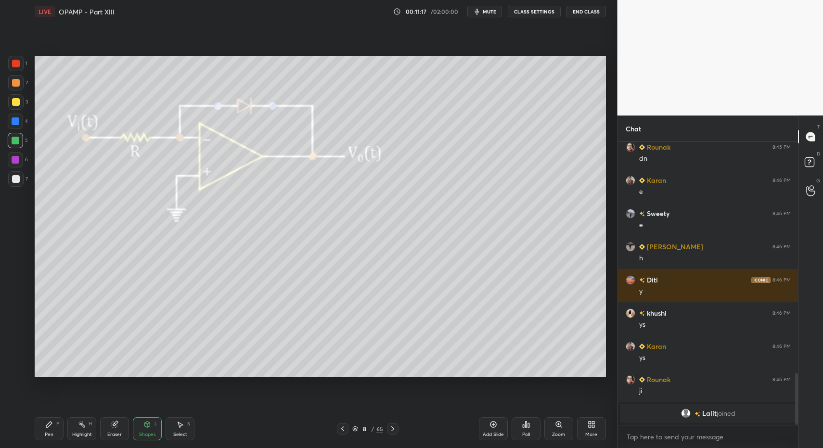
click at [58, 439] on div "Pen P" at bounding box center [49, 428] width 29 height 23
drag, startPoint x: 53, startPoint y: 438, endPoint x: 55, endPoint y: 420, distance: 17.9
click at [53, 438] on div "Pen P" at bounding box center [49, 428] width 29 height 23
click at [15, 180] on div at bounding box center [16, 179] width 8 height 8
drag, startPoint x: 23, startPoint y: 356, endPoint x: 18, endPoint y: 365, distance: 10.1
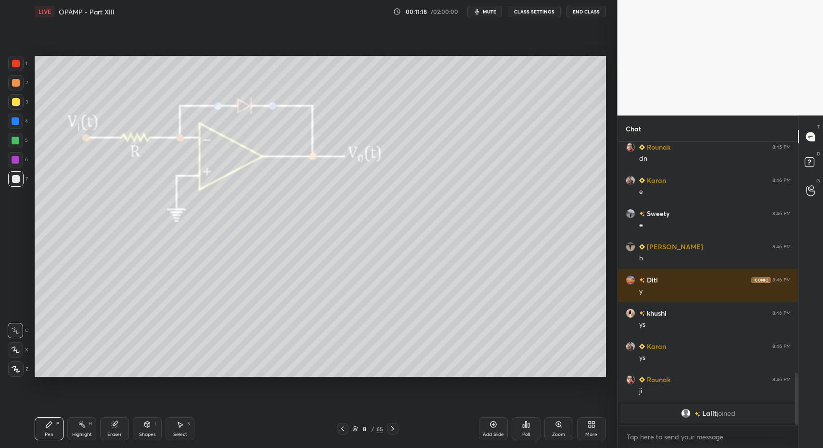
click at [24, 354] on div "X" at bounding box center [18, 349] width 21 height 15
click at [15, 373] on div at bounding box center [15, 368] width 15 height 15
click at [394, 429] on icon at bounding box center [393, 429] width 8 height 8
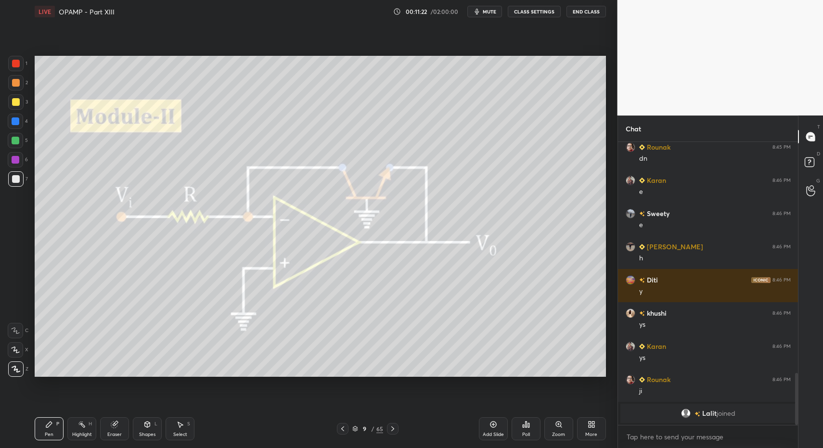
click at [56, 429] on div "Pen P" at bounding box center [49, 428] width 29 height 23
drag, startPoint x: 58, startPoint y: 427, endPoint x: 79, endPoint y: 418, distance: 22.4
click at [58, 427] on div "Pen P" at bounding box center [49, 428] width 29 height 23
click at [390, 430] on icon at bounding box center [393, 429] width 8 height 8
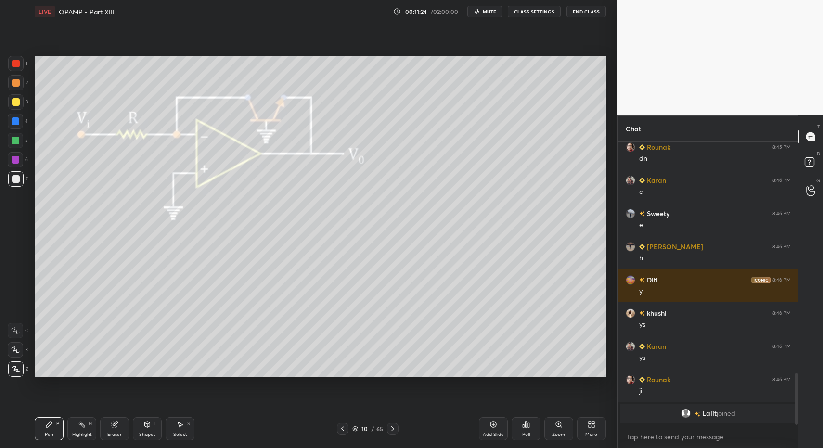
click at [46, 430] on div "Pen P" at bounding box center [49, 428] width 29 height 23
drag, startPoint x: 46, startPoint y: 430, endPoint x: 55, endPoint y: 384, distance: 46.6
click at [46, 430] on div "Pen P" at bounding box center [49, 428] width 29 height 23
click at [18, 186] on div at bounding box center [15, 178] width 15 height 15
click at [13, 181] on div at bounding box center [16, 179] width 8 height 8
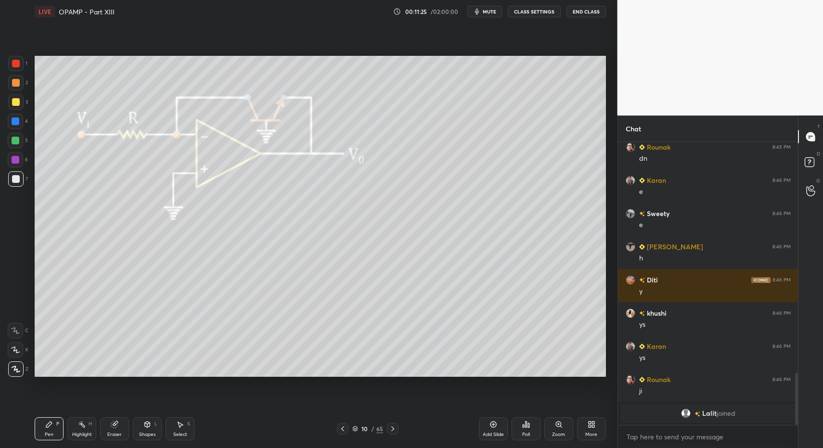
click at [17, 60] on div at bounding box center [16, 64] width 8 height 8
click at [45, 428] on icon at bounding box center [49, 424] width 8 height 8
click at [15, 178] on div at bounding box center [16, 179] width 8 height 8
drag, startPoint x: 22, startPoint y: 185, endPoint x: 23, endPoint y: 179, distance: 5.9
click at [22, 185] on div at bounding box center [15, 178] width 15 height 15
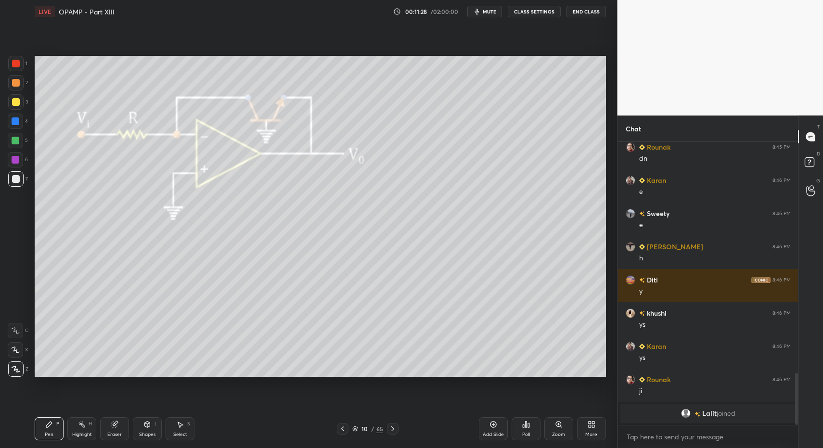
click at [16, 90] on div at bounding box center [15, 82] width 15 height 15
drag, startPoint x: 18, startPoint y: 99, endPoint x: 24, endPoint y: 109, distance: 11.9
click at [20, 98] on div at bounding box center [15, 101] width 15 height 15
click at [18, 141] on div at bounding box center [16, 141] width 8 height 8
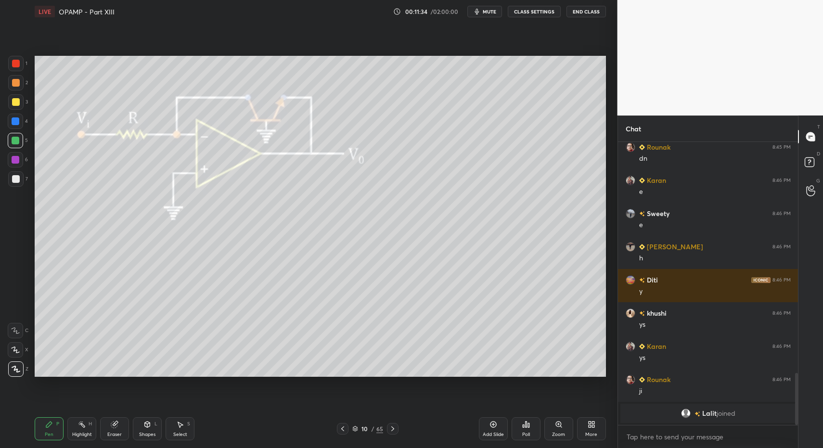
click at [145, 432] on div "Shapes" at bounding box center [147, 434] width 16 height 5
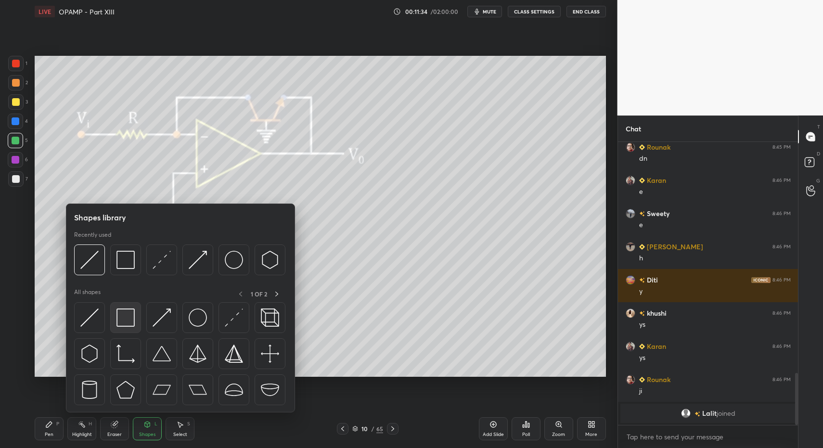
click at [126, 326] on div at bounding box center [125, 317] width 31 height 31
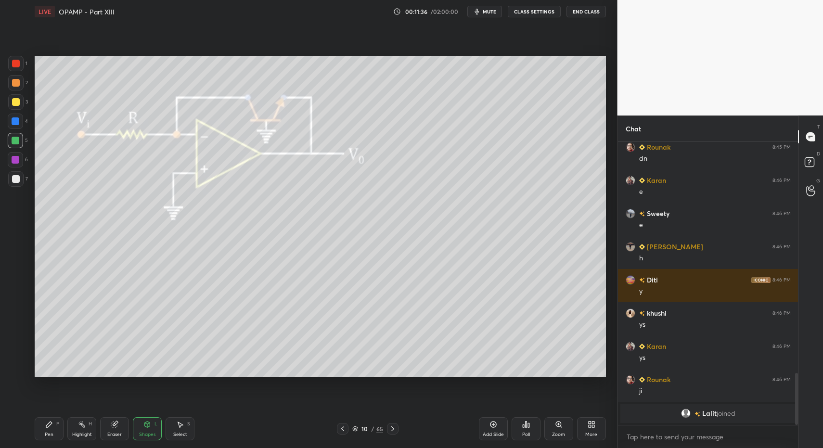
drag, startPoint x: 84, startPoint y: 428, endPoint x: 91, endPoint y: 413, distance: 17.0
click at [84, 428] on div "Highlight H" at bounding box center [81, 428] width 29 height 23
click at [86, 420] on div "Highlight H" at bounding box center [81, 428] width 29 height 23
click at [46, 429] on div "Pen P" at bounding box center [49, 428] width 29 height 23
drag, startPoint x: 44, startPoint y: 432, endPoint x: 52, endPoint y: 388, distance: 45.4
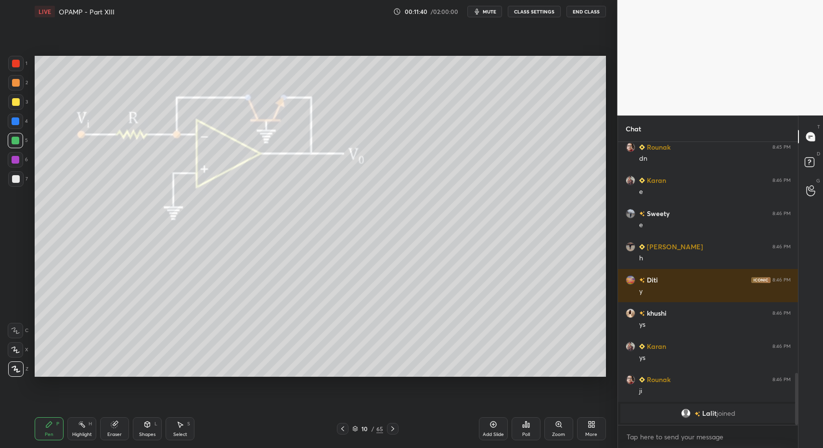
click at [48, 419] on div "Pen P" at bounding box center [49, 428] width 29 height 23
drag, startPoint x: 13, startPoint y: 103, endPoint x: 22, endPoint y: 118, distance: 17.2
click at [14, 105] on div at bounding box center [15, 101] width 15 height 15
drag, startPoint x: 11, startPoint y: 145, endPoint x: 17, endPoint y: 152, distance: 8.5
click at [11, 145] on div at bounding box center [15, 140] width 15 height 15
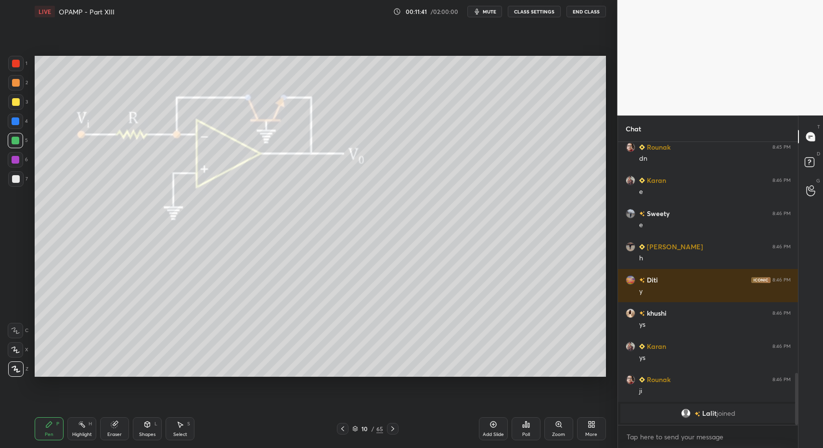
click at [16, 182] on div at bounding box center [16, 179] width 8 height 8
click at [18, 175] on div at bounding box center [16, 179] width 8 height 8
click at [18, 138] on div at bounding box center [16, 141] width 8 height 8
drag, startPoint x: 146, startPoint y: 432, endPoint x: 139, endPoint y: 415, distance: 18.6
click at [144, 429] on div "Shapes L" at bounding box center [147, 428] width 29 height 23
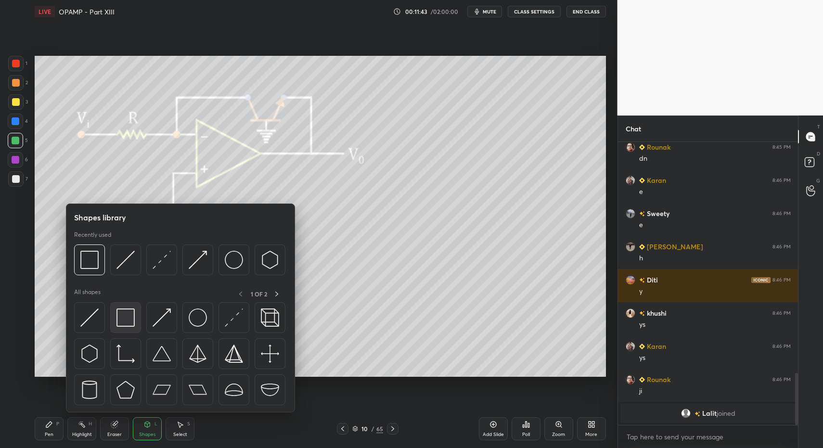
click at [114, 320] on div at bounding box center [125, 317] width 31 height 31
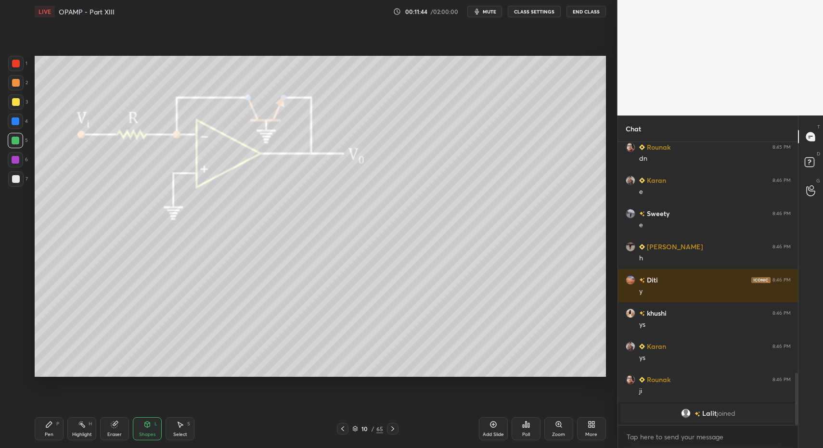
click at [19, 175] on div at bounding box center [15, 178] width 15 height 15
click at [49, 436] on div "Pen" at bounding box center [49, 434] width 9 height 5
click at [49, 426] on icon at bounding box center [49, 424] width 8 height 8
click at [54, 433] on div "Pen P" at bounding box center [49, 428] width 29 height 23
click at [54, 430] on div "Pen P" at bounding box center [49, 428] width 29 height 23
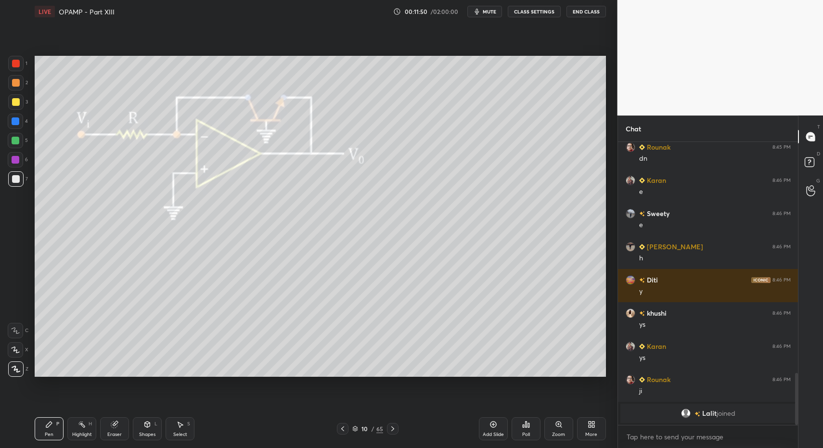
drag, startPoint x: 147, startPoint y: 434, endPoint x: 143, endPoint y: 418, distance: 16.8
click at [147, 434] on div "Shapes" at bounding box center [147, 434] width 16 height 5
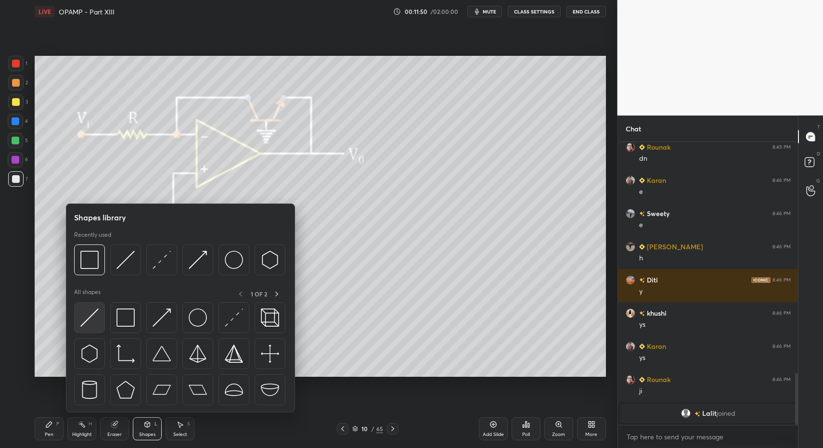
click at [93, 324] on img at bounding box center [89, 317] width 18 height 18
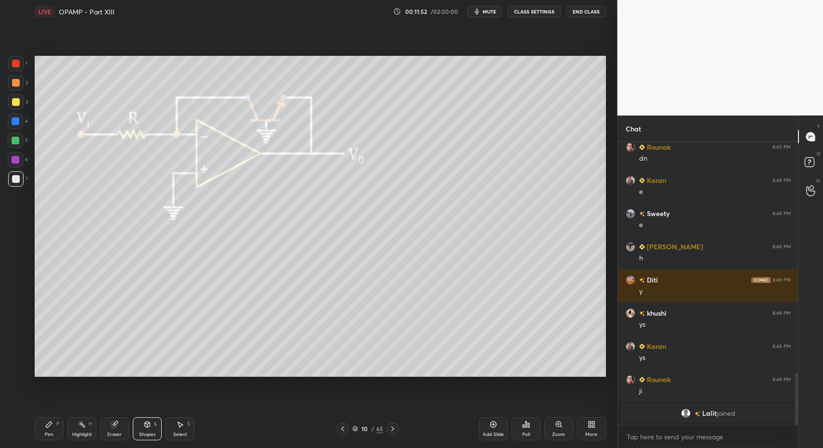
click at [56, 431] on div "Pen P" at bounding box center [49, 428] width 29 height 23
drag, startPoint x: 52, startPoint y: 430, endPoint x: 82, endPoint y: 397, distance: 43.9
click at [57, 425] on div "Pen P" at bounding box center [49, 428] width 29 height 23
click at [154, 432] on div "Shapes" at bounding box center [147, 434] width 16 height 5
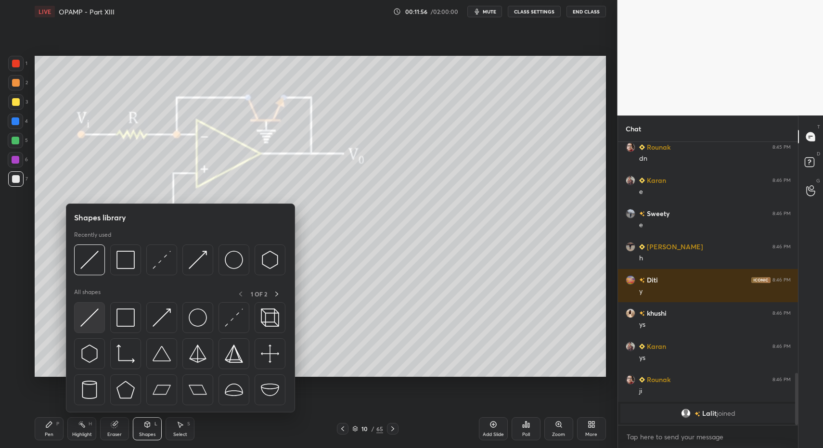
click at [87, 326] on div at bounding box center [89, 317] width 31 height 31
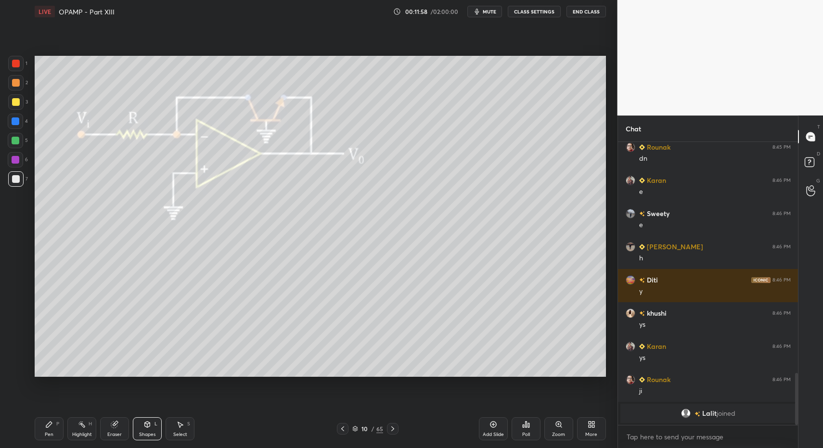
click at [78, 427] on icon at bounding box center [82, 424] width 8 height 8
click at [84, 426] on icon at bounding box center [82, 424] width 8 height 8
drag, startPoint x: 52, startPoint y: 422, endPoint x: 54, endPoint y: 417, distance: 5.6
click at [53, 420] on div "Pen P" at bounding box center [49, 428] width 29 height 23
click at [15, 140] on div at bounding box center [16, 141] width 8 height 8
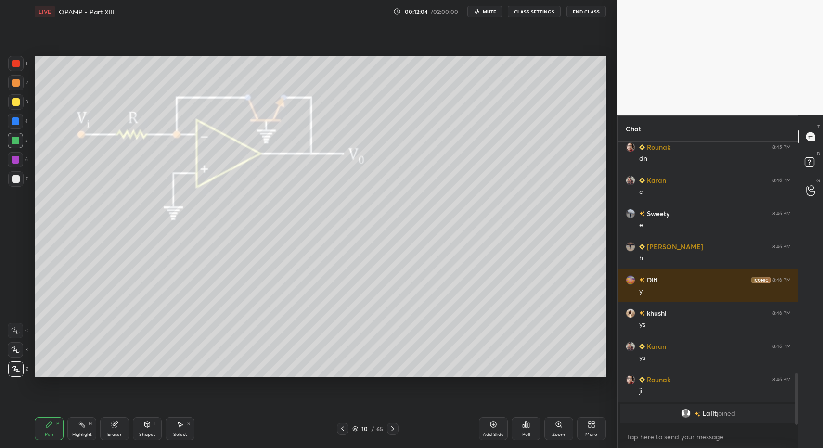
click at [147, 435] on div "Shapes" at bounding box center [147, 434] width 16 height 5
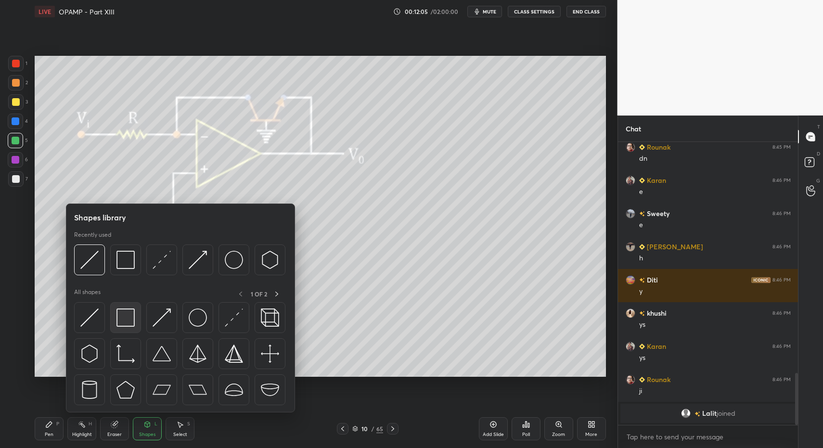
click at [125, 311] on img at bounding box center [125, 317] width 18 height 18
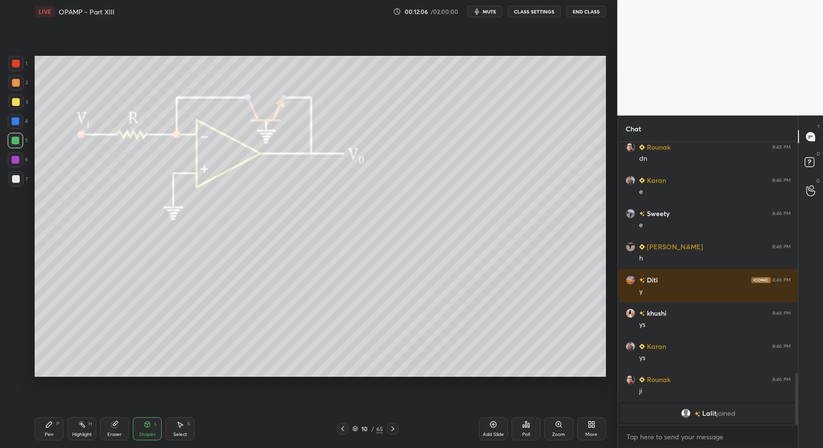
click at [44, 433] on div "Pen P" at bounding box center [49, 428] width 29 height 23
drag, startPoint x: 24, startPoint y: 177, endPoint x: 14, endPoint y: 175, distance: 9.9
click at [24, 177] on div "7" at bounding box center [18, 178] width 20 height 15
drag, startPoint x: 14, startPoint y: 178, endPoint x: 29, endPoint y: 202, distance: 28.3
click at [16, 180] on div at bounding box center [16, 179] width 8 height 8
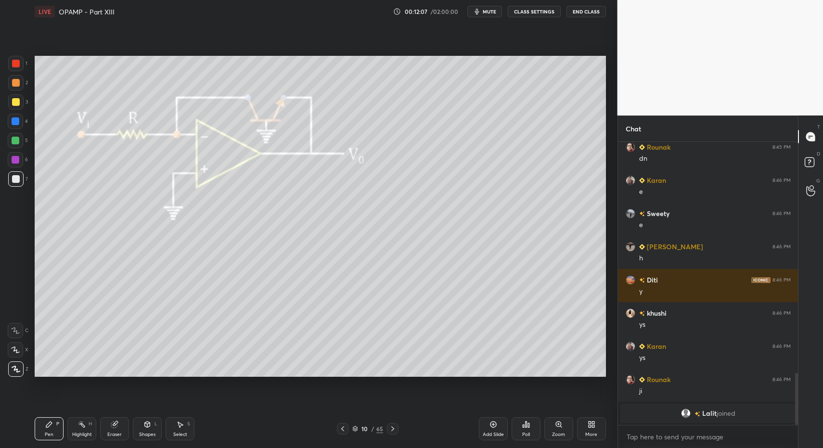
click at [148, 432] on div "Shapes" at bounding box center [147, 434] width 16 height 5
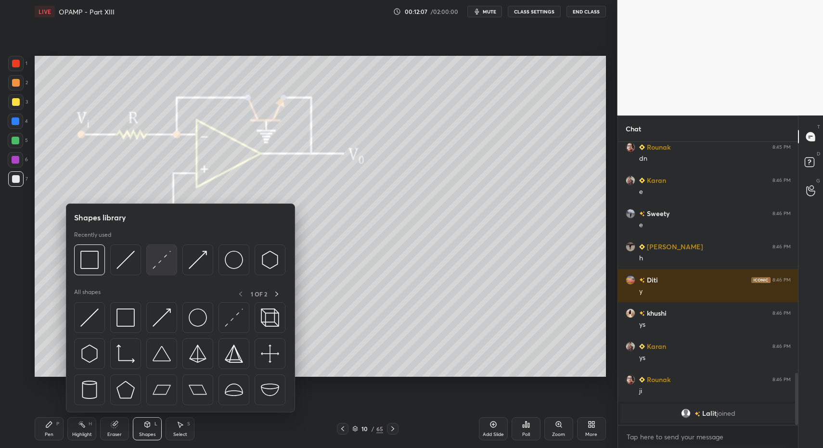
click at [160, 266] on img at bounding box center [161, 260] width 18 height 18
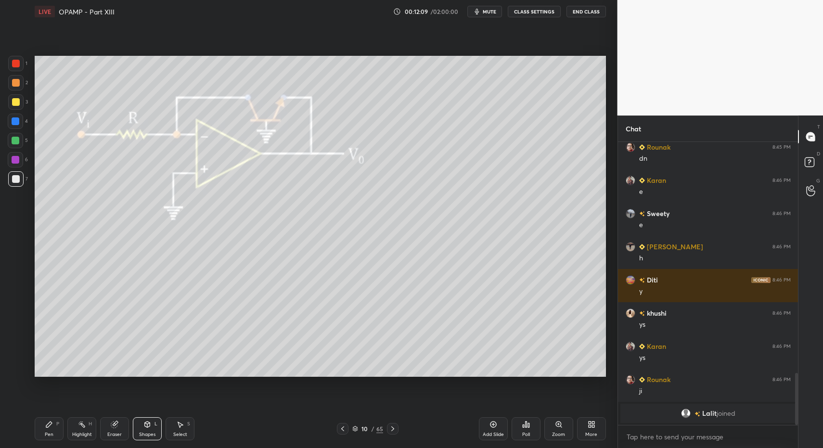
click at [45, 439] on div "Pen P" at bounding box center [49, 428] width 29 height 23
click at [15, 87] on div "2" at bounding box center [18, 84] width 20 height 19
click at [15, 84] on div at bounding box center [16, 83] width 8 height 8
drag, startPoint x: 146, startPoint y: 426, endPoint x: 143, endPoint y: 415, distance: 11.8
click at [146, 426] on icon at bounding box center [147, 424] width 5 height 6
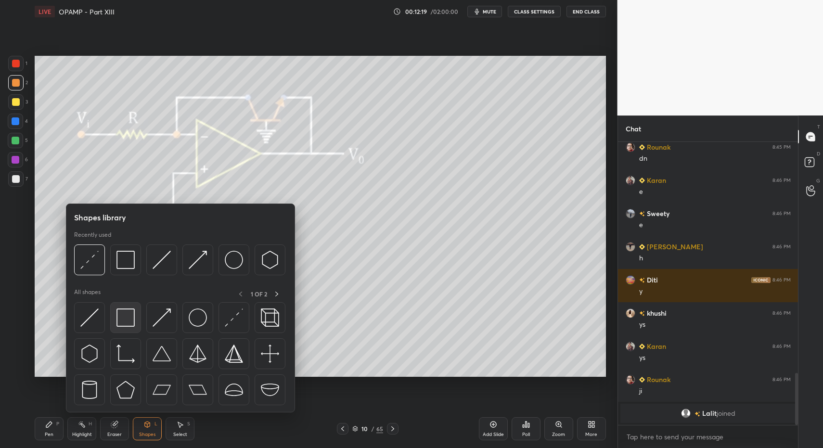
click at [136, 318] on div at bounding box center [125, 317] width 31 height 31
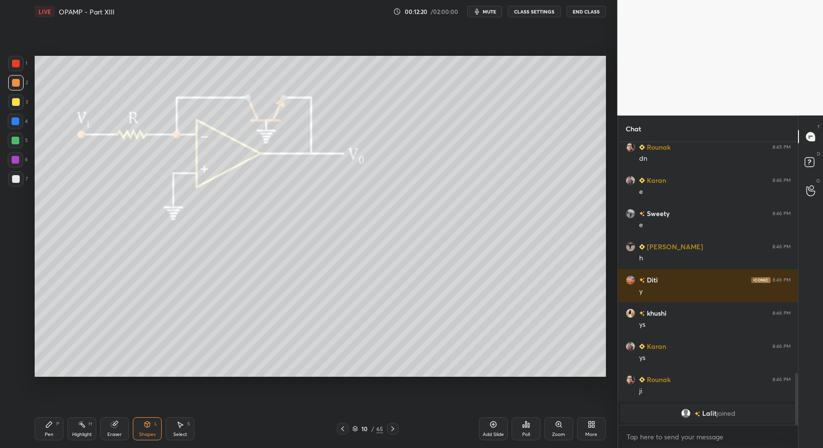
click at [20, 118] on div at bounding box center [15, 121] width 15 height 15
click at [45, 432] on div "Pen" at bounding box center [49, 434] width 9 height 5
click at [40, 432] on div "Pen P" at bounding box center [49, 428] width 29 height 23
click at [20, 175] on div at bounding box center [15, 178] width 15 height 15
click at [12, 173] on div at bounding box center [15, 178] width 15 height 15
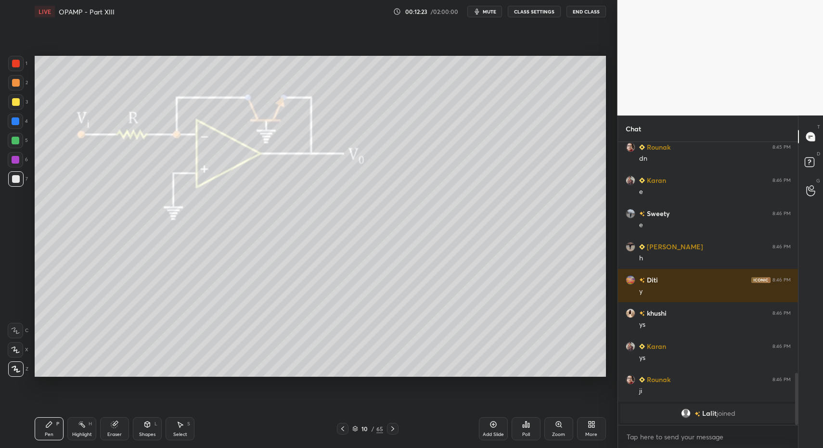
click at [341, 431] on icon at bounding box center [343, 429] width 8 height 8
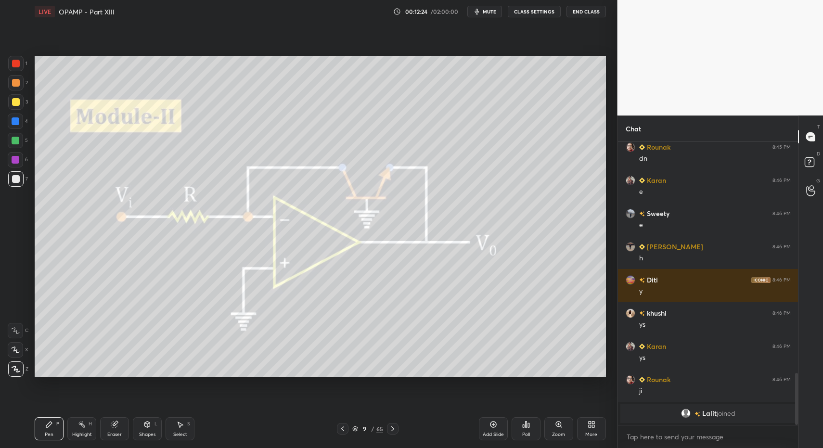
click at [344, 431] on icon at bounding box center [343, 429] width 8 height 8
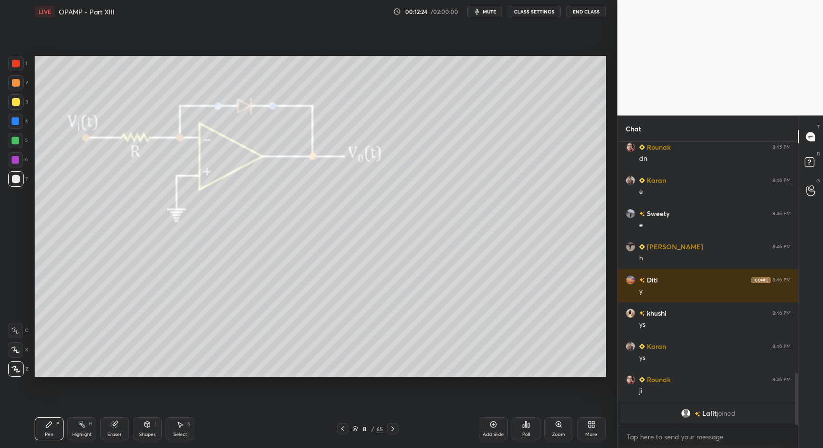
drag, startPoint x: 176, startPoint y: 435, endPoint x: 170, endPoint y: 432, distance: 7.1
click at [175, 435] on div "Select" at bounding box center [180, 434] width 14 height 5
click at [176, 424] on div "Select S" at bounding box center [179, 428] width 29 height 23
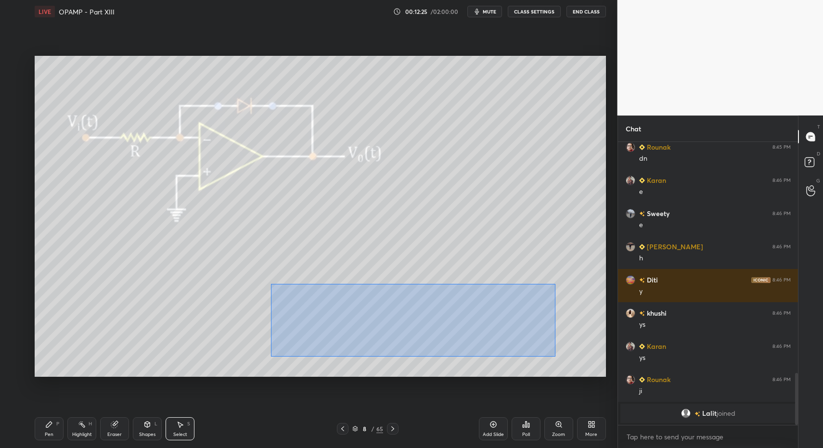
drag, startPoint x: 365, startPoint y: 331, endPoint x: 572, endPoint y: 356, distance: 208.8
click at [569, 360] on div "0 ° Undo Copy Paste here Duplicate Duplicate to new slide Delete" at bounding box center [320, 216] width 571 height 321
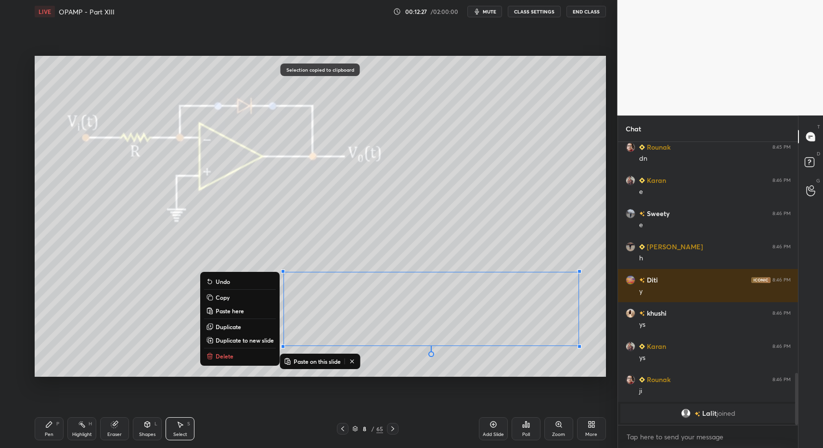
click at [391, 431] on icon at bounding box center [393, 429] width 8 height 8
click at [394, 432] on icon at bounding box center [393, 429] width 8 height 8
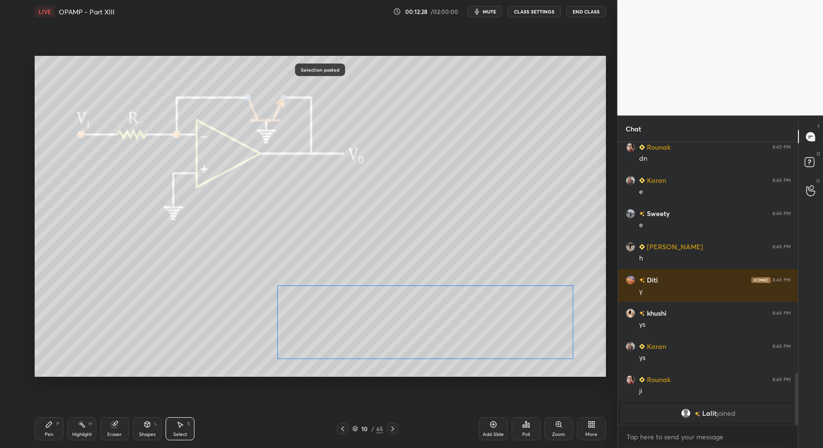
drag, startPoint x: 317, startPoint y: 317, endPoint x: 282, endPoint y: 350, distance: 48.7
click at [314, 325] on div "0 ° Undo Copy Paste here Duplicate Duplicate to new slide Delete" at bounding box center [320, 216] width 571 height 321
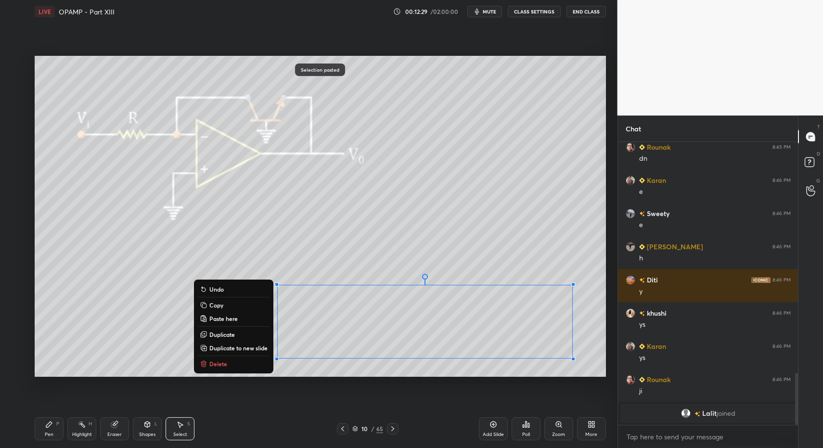
click at [41, 432] on div "Pen P" at bounding box center [49, 428] width 29 height 23
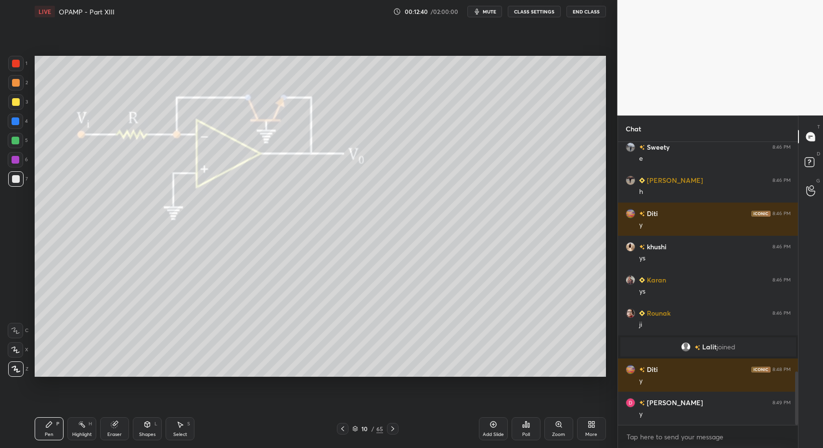
scroll to position [1234, 0]
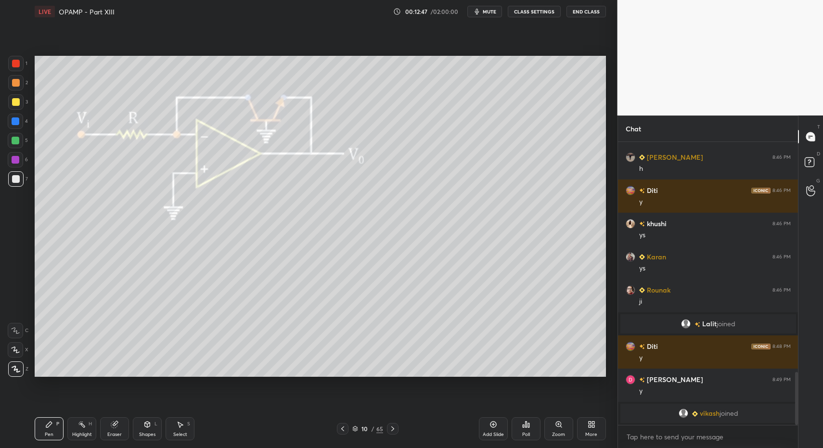
click at [393, 426] on icon at bounding box center [393, 429] width 8 height 8
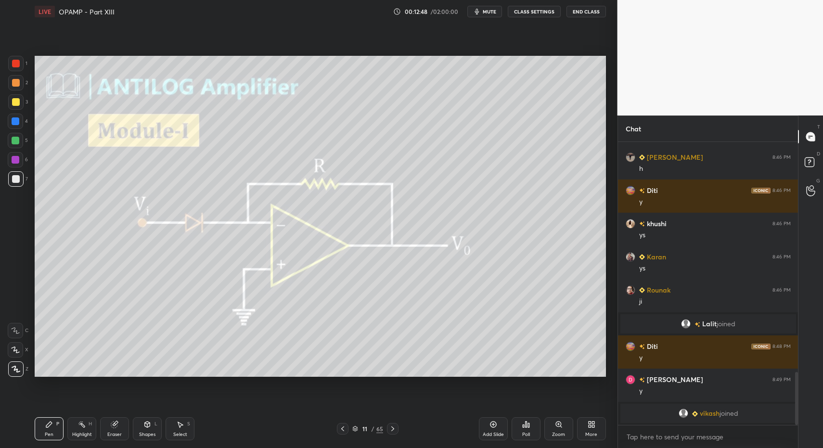
drag, startPoint x: 52, startPoint y: 428, endPoint x: 51, endPoint y: 377, distance: 51.0
click at [52, 428] on icon at bounding box center [49, 424] width 8 height 8
drag, startPoint x: 22, startPoint y: 178, endPoint x: 29, endPoint y: 177, distance: 7.4
click at [22, 178] on div at bounding box center [15, 178] width 15 height 15
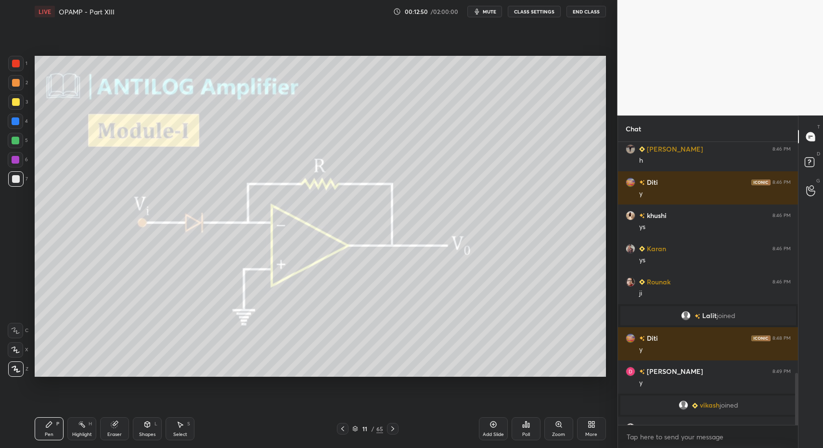
scroll to position [1259, 0]
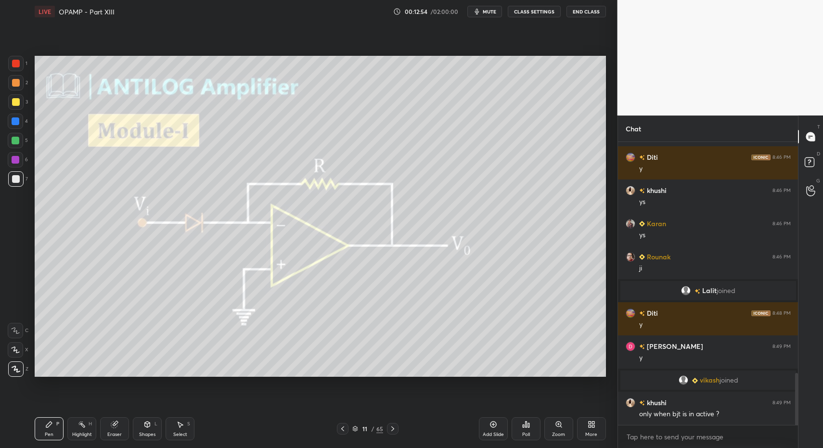
click at [341, 426] on icon at bounding box center [343, 429] width 8 height 8
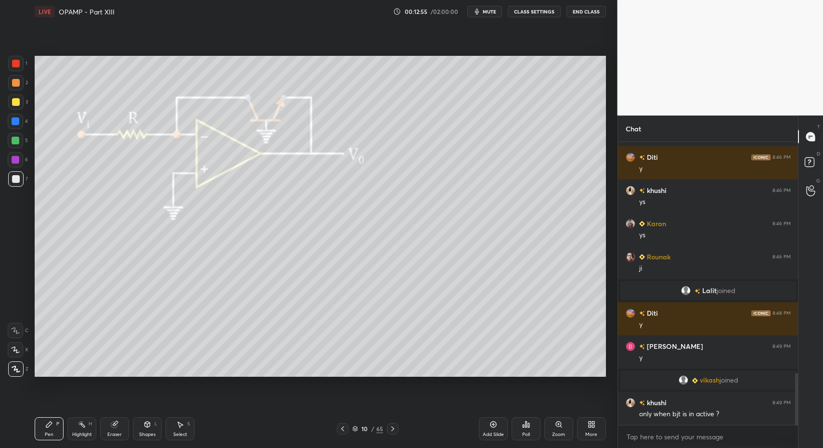
drag, startPoint x: 79, startPoint y: 424, endPoint x: 85, endPoint y: 424, distance: 5.3
click at [79, 424] on icon at bounding box center [82, 424] width 8 height 8
click at [85, 424] on icon at bounding box center [82, 424] width 8 height 8
drag, startPoint x: 79, startPoint y: 432, endPoint x: 90, endPoint y: 418, distance: 18.2
click at [79, 432] on div "Highlight" at bounding box center [82, 434] width 20 height 5
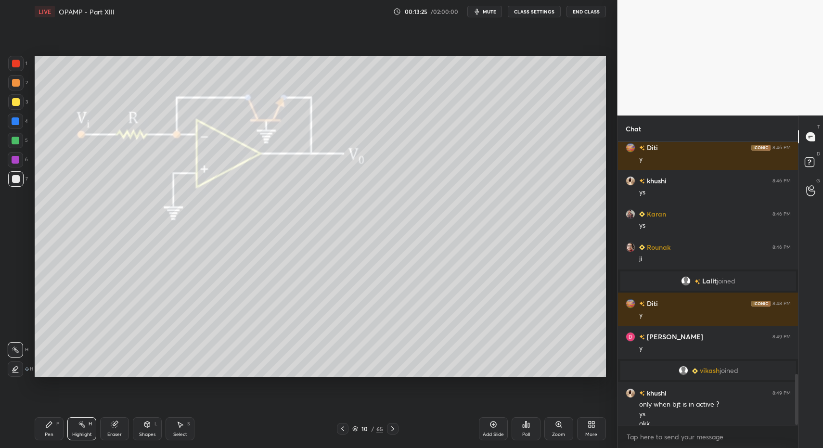
scroll to position [1278, 0]
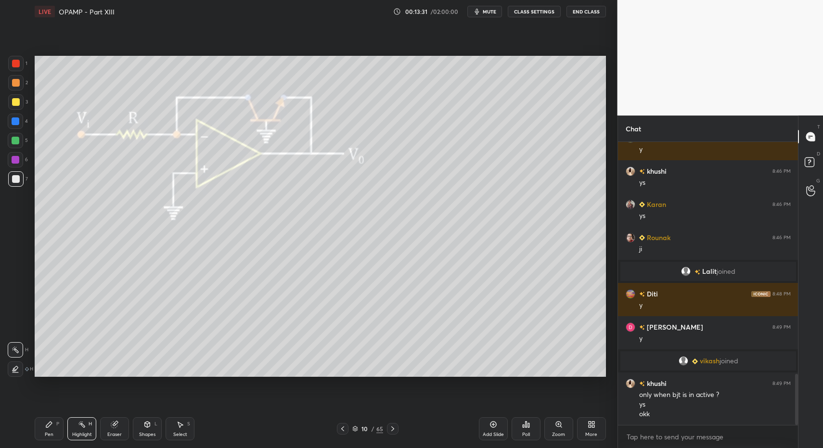
click at [15, 141] on div at bounding box center [16, 141] width 8 height 8
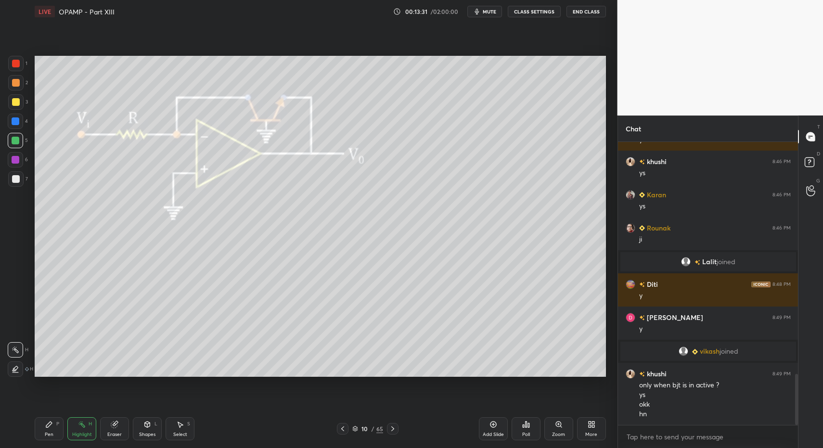
click at [150, 432] on div "Shapes" at bounding box center [147, 434] width 16 height 5
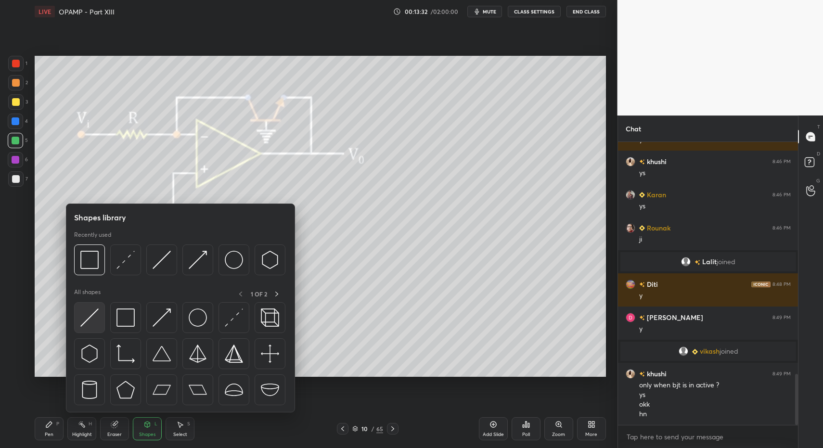
click at [94, 322] on img at bounding box center [89, 317] width 18 height 18
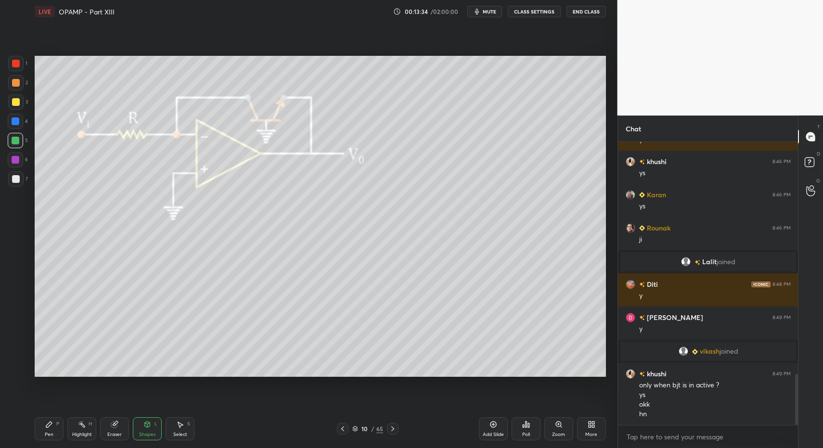
click at [392, 428] on icon at bounding box center [393, 429] width 8 height 8
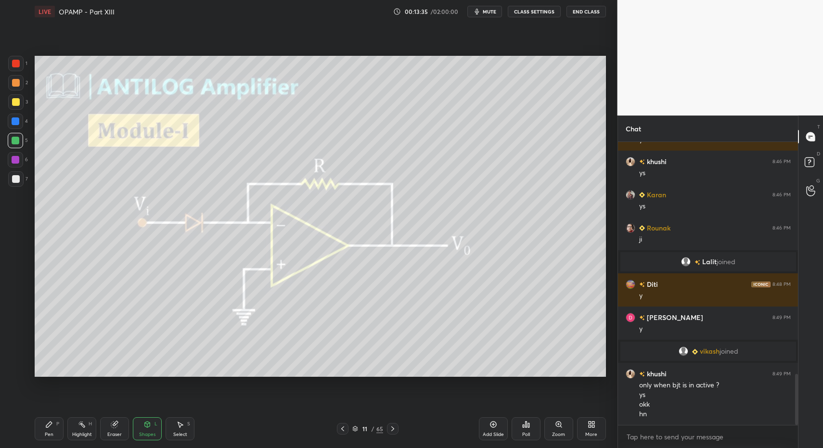
click at [342, 429] on icon at bounding box center [343, 429] width 8 height 8
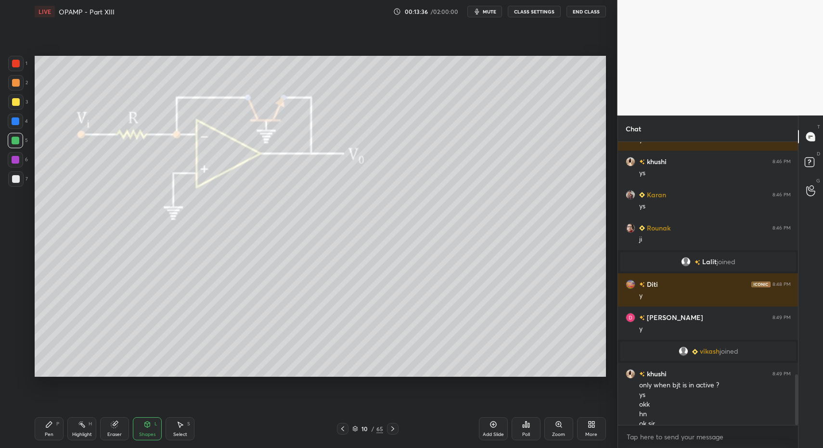
scroll to position [1297, 0]
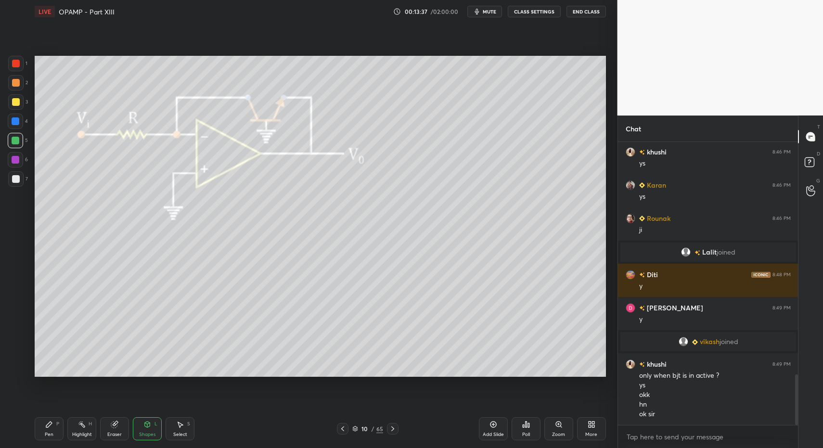
click at [394, 425] on icon at bounding box center [393, 429] width 8 height 8
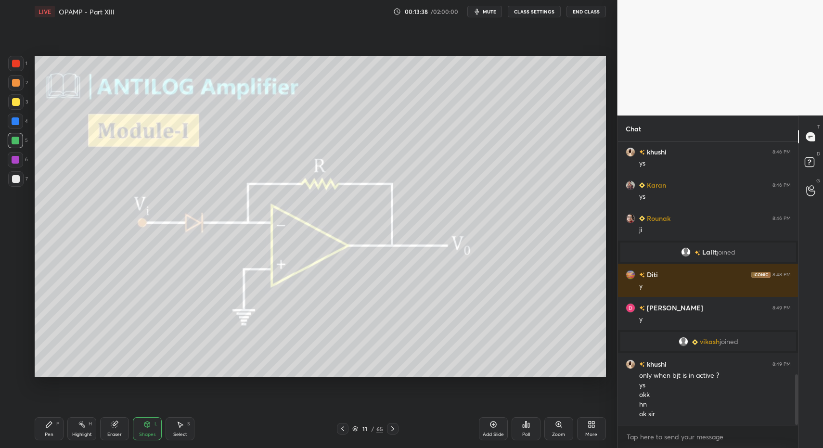
click at [54, 430] on div "Pen P" at bounding box center [49, 428] width 29 height 23
drag, startPoint x: 54, startPoint y: 430, endPoint x: 76, endPoint y: 425, distance: 21.6
click at [54, 430] on div "Pen P" at bounding box center [49, 428] width 29 height 23
click at [80, 429] on div "Highlight H" at bounding box center [81, 428] width 29 height 23
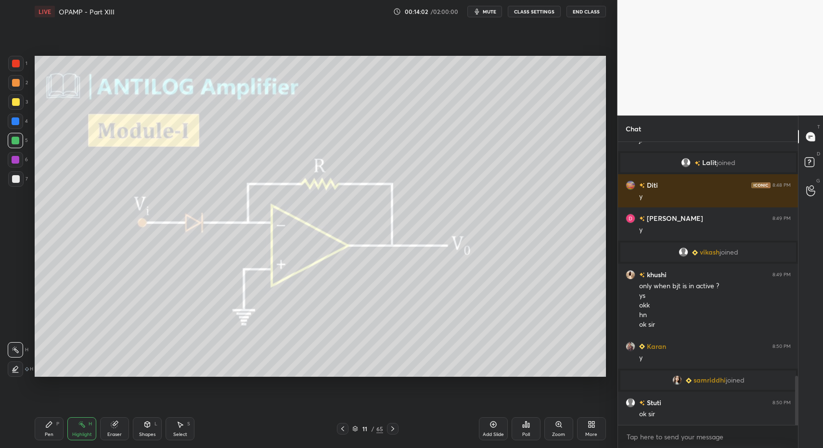
scroll to position [1383, 0]
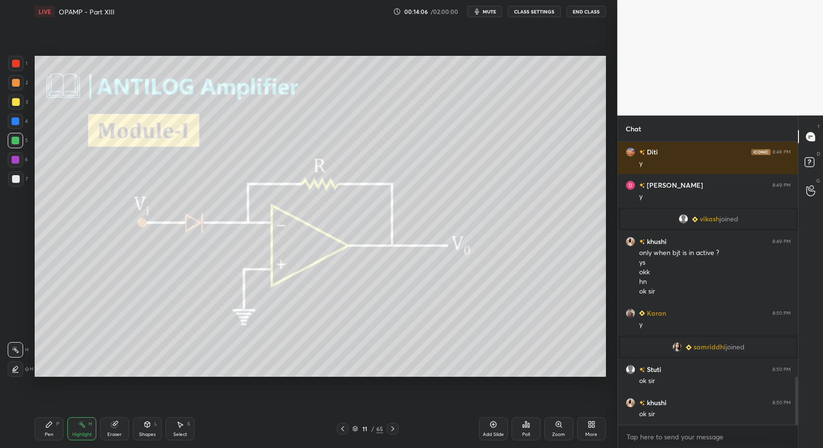
drag, startPoint x: 45, startPoint y: 424, endPoint x: 51, endPoint y: 422, distance: 6.5
click at [45, 424] on icon at bounding box center [49, 424] width 8 height 8
click at [51, 421] on icon at bounding box center [49, 424] width 8 height 8
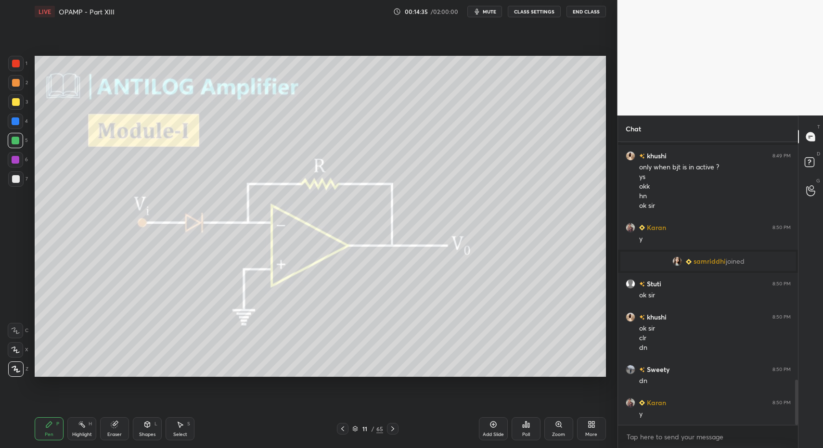
scroll to position [1492, 0]
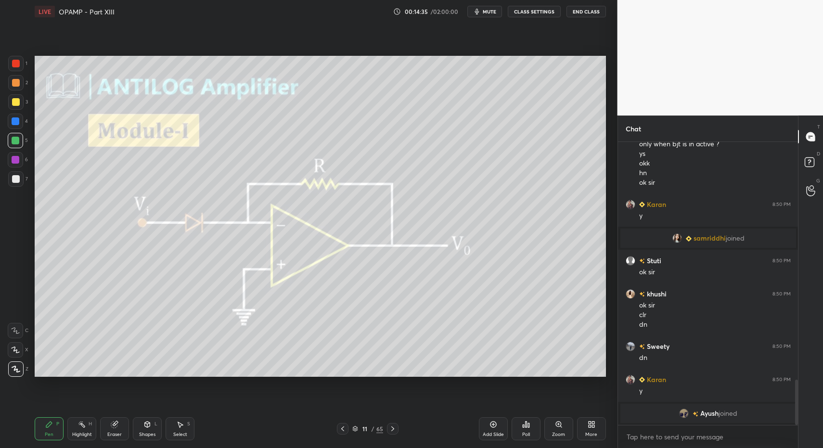
click at [597, 425] on div "More" at bounding box center [591, 428] width 29 height 23
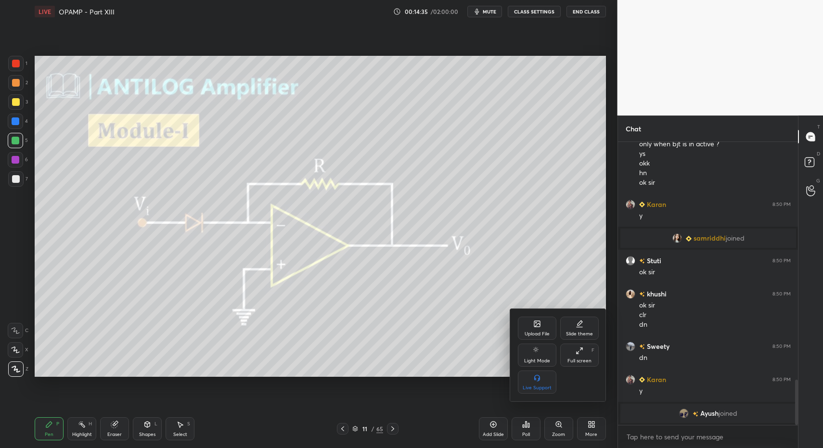
click at [540, 332] on div "Upload File" at bounding box center [536, 333] width 25 height 5
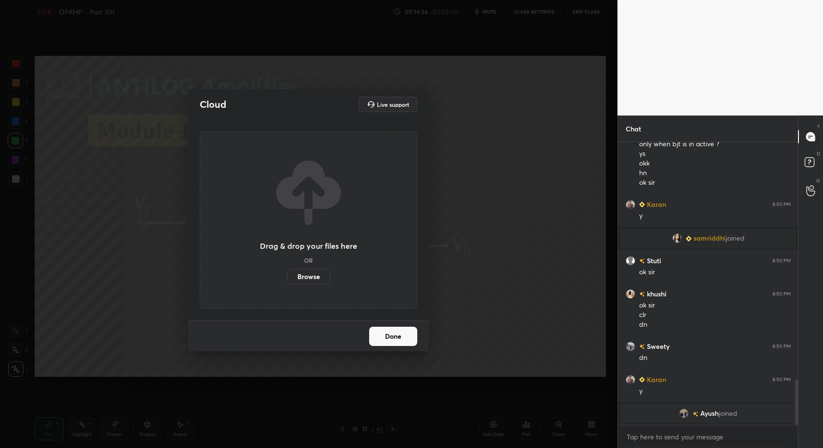
click at [307, 276] on label "Browse" at bounding box center [308, 276] width 43 height 15
click at [287, 276] on input "Browse" at bounding box center [287, 276] width 0 height 15
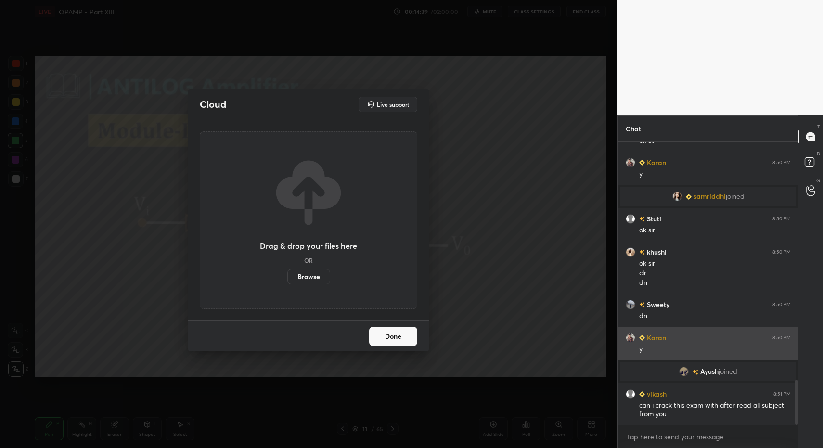
scroll to position [1489, 0]
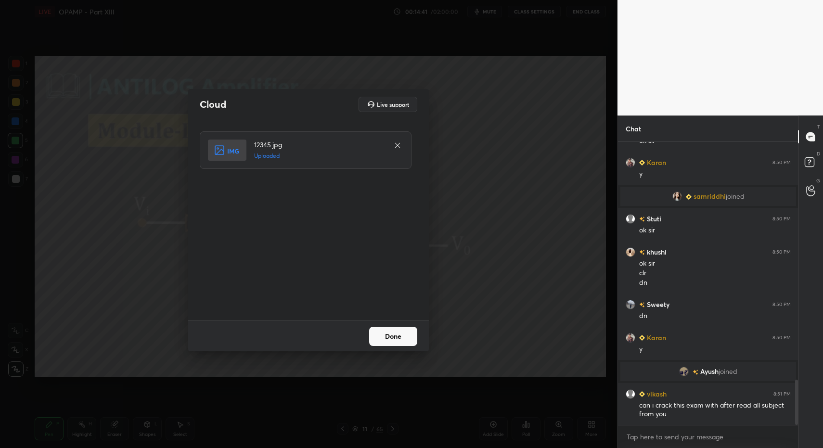
drag, startPoint x: 390, startPoint y: 331, endPoint x: 387, endPoint y: 335, distance: 5.2
click at [390, 331] on button "Done" at bounding box center [393, 336] width 48 height 19
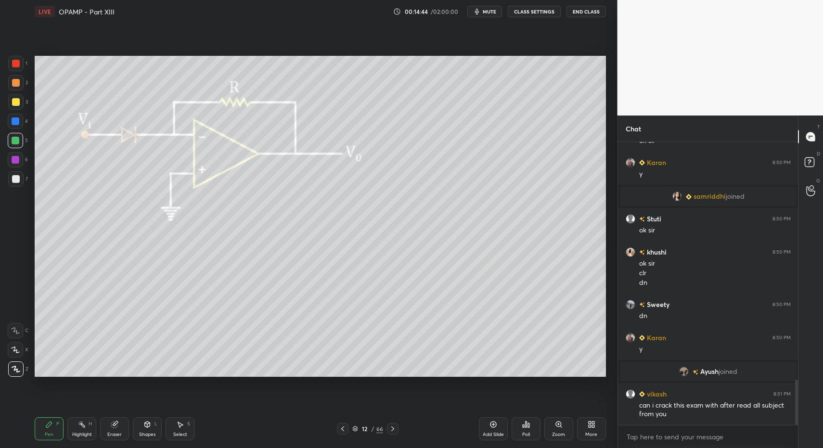
drag, startPoint x: 41, startPoint y: 429, endPoint x: 38, endPoint y: 407, distance: 21.9
click at [41, 429] on div "Pen P" at bounding box center [49, 428] width 29 height 23
click at [42, 416] on div "Pen P Highlight H Eraser Shapes L Select S 12 / 66 Add Slide Poll Zoom More" at bounding box center [320, 428] width 571 height 38
click at [14, 86] on div at bounding box center [16, 83] width 8 height 8
click at [16, 81] on div at bounding box center [16, 83] width 8 height 8
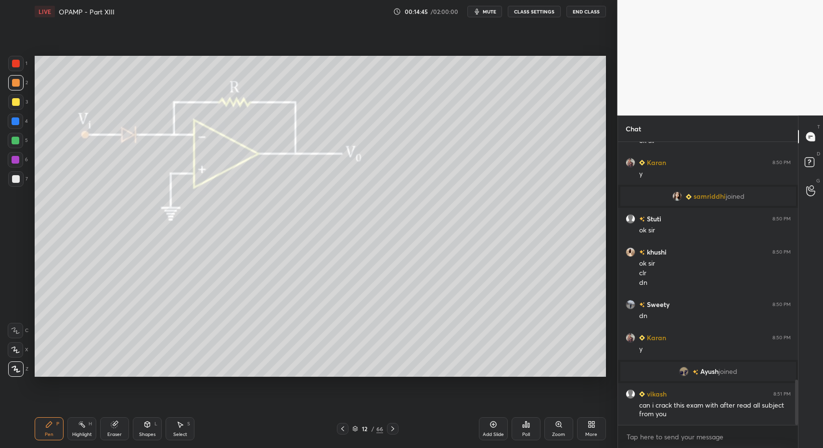
click at [19, 61] on div at bounding box center [16, 64] width 8 height 8
click at [154, 434] on div "Shapes" at bounding box center [147, 434] width 16 height 5
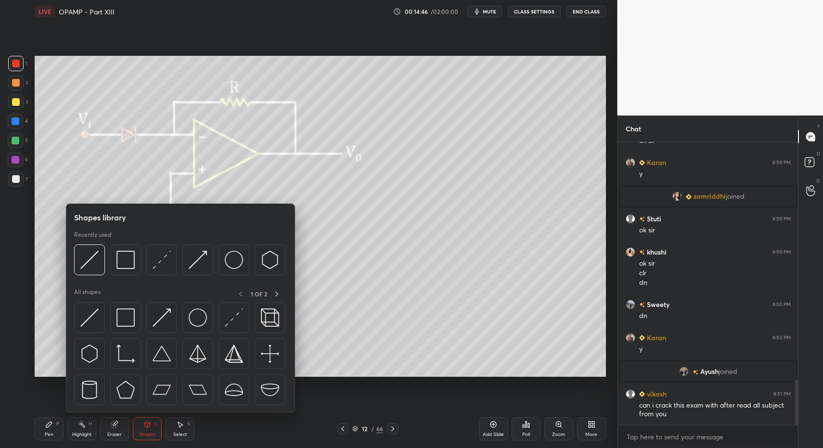
click at [41, 435] on div "Pen P" at bounding box center [49, 428] width 29 height 23
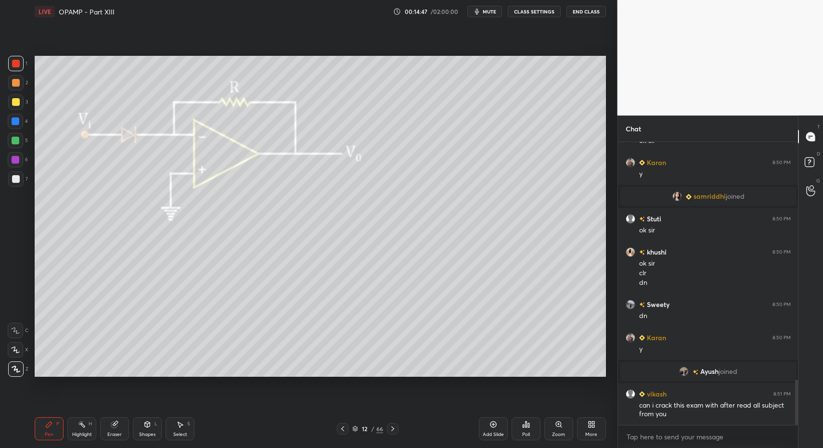
click at [13, 161] on div at bounding box center [16, 160] width 8 height 8
drag, startPoint x: 13, startPoint y: 161, endPoint x: 30, endPoint y: 180, distance: 25.3
click at [13, 161] on div at bounding box center [16, 160] width 8 height 8
click at [140, 432] on div "Shapes" at bounding box center [147, 434] width 16 height 5
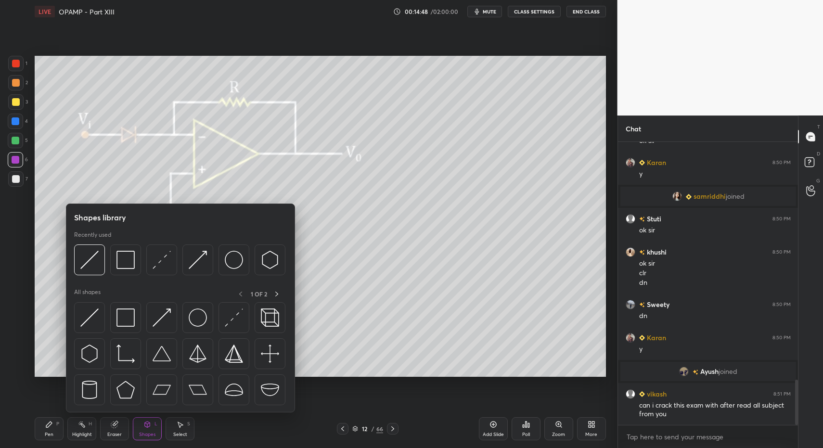
drag, startPoint x: 48, startPoint y: 432, endPoint x: 72, endPoint y: 426, distance: 24.4
click at [51, 432] on div "Pen" at bounding box center [49, 434] width 9 height 5
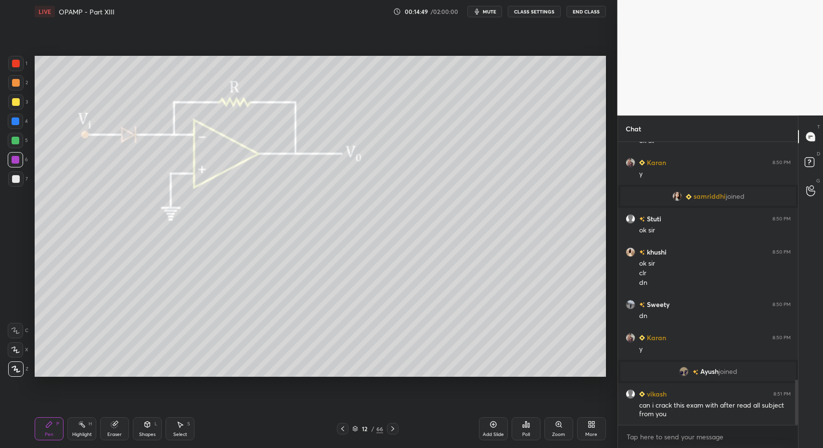
drag, startPoint x: 45, startPoint y: 438, endPoint x: 49, endPoint y: 428, distance: 10.2
click at [45, 438] on div "Pen P" at bounding box center [49, 428] width 29 height 23
drag, startPoint x: 13, startPoint y: 180, endPoint x: 15, endPoint y: 132, distance: 48.6
click at [13, 176] on div at bounding box center [16, 179] width 8 height 8
click at [14, 129] on div "4" at bounding box center [18, 123] width 20 height 19
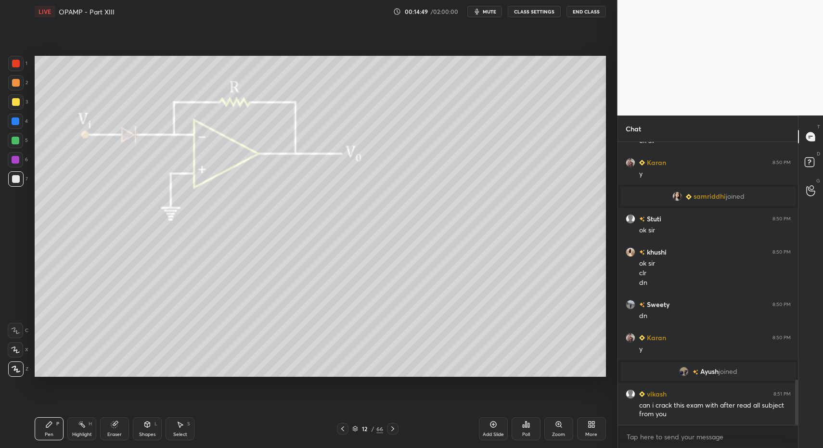
click at [16, 115] on div at bounding box center [15, 121] width 15 height 15
click at [16, 100] on div at bounding box center [16, 102] width 8 height 8
click at [39, 414] on div "Pen P Highlight H Eraser Shapes L Select S 12 / 66 Add Slide Poll Zoom More" at bounding box center [320, 428] width 571 height 38
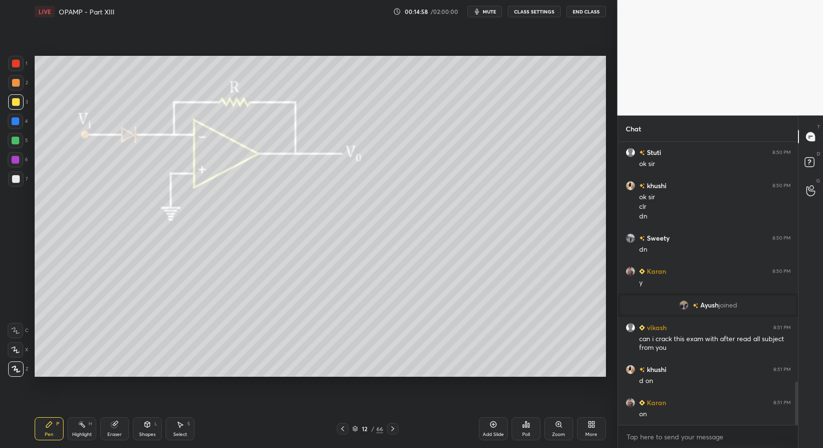
scroll to position [1589, 0]
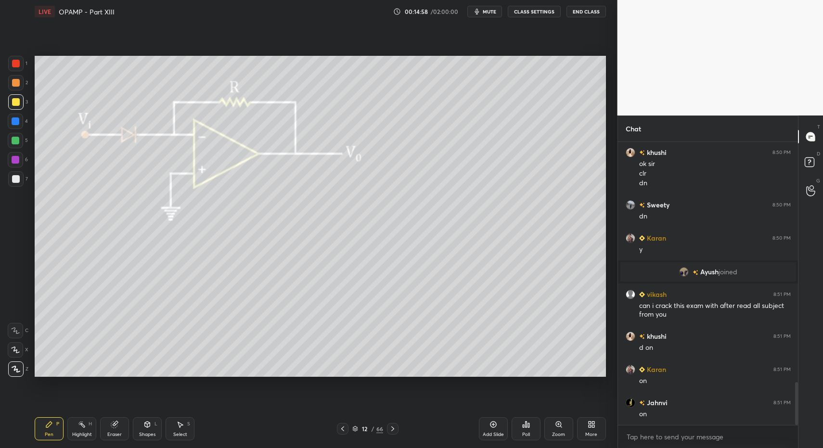
click at [153, 432] on div "Shapes" at bounding box center [147, 434] width 16 height 5
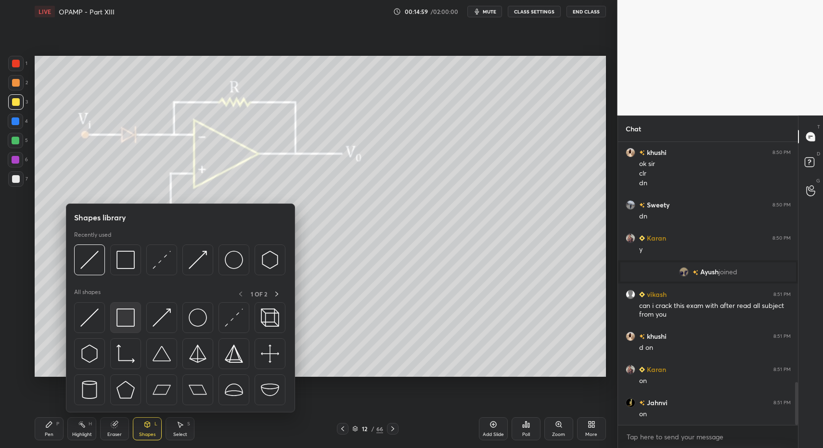
click at [124, 327] on div at bounding box center [125, 317] width 31 height 31
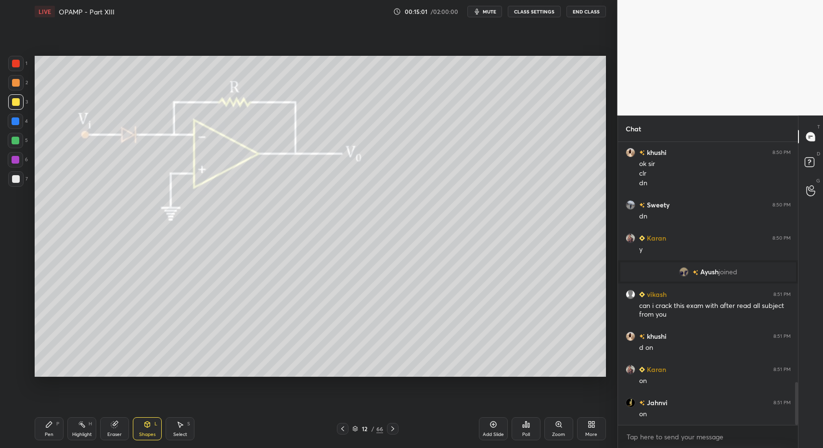
click at [16, 174] on div at bounding box center [15, 178] width 15 height 15
drag, startPoint x: 20, startPoint y: 177, endPoint x: 18, endPoint y: 153, distance: 23.6
click at [20, 177] on div at bounding box center [15, 178] width 15 height 15
drag, startPoint x: 18, startPoint y: 145, endPoint x: 16, endPoint y: 185, distance: 40.0
click at [18, 145] on div at bounding box center [15, 140] width 15 height 15
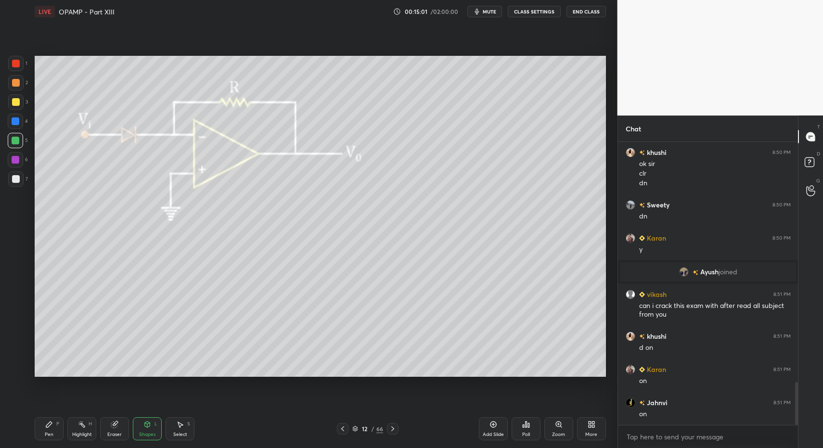
click at [48, 432] on div "Pen" at bounding box center [49, 434] width 9 height 5
drag, startPoint x: 45, startPoint y: 436, endPoint x: 70, endPoint y: 387, distance: 55.7
click at [47, 432] on div "Pen" at bounding box center [49, 434] width 9 height 5
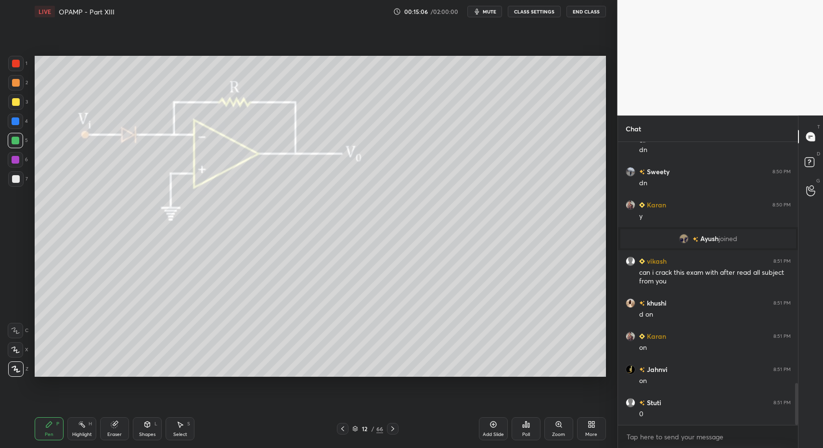
click at [13, 179] on div at bounding box center [15, 178] width 15 height 15
click at [21, 178] on div at bounding box center [15, 178] width 15 height 15
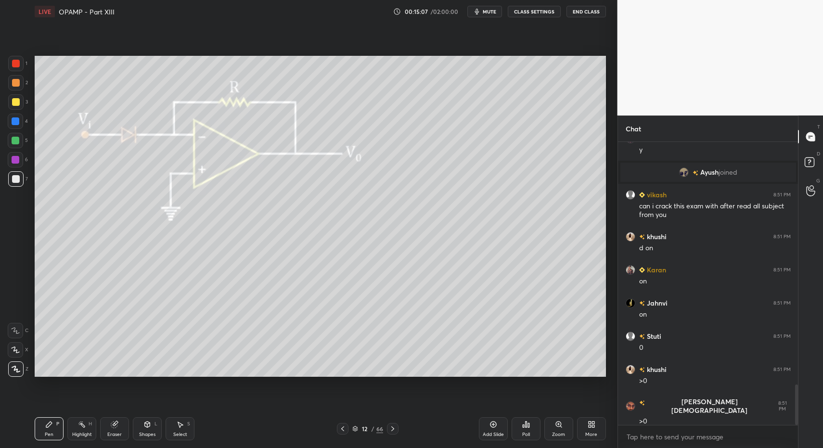
click at [21, 66] on div at bounding box center [15, 63] width 15 height 15
drag, startPoint x: 18, startPoint y: 63, endPoint x: 19, endPoint y: 73, distance: 9.3
click at [16, 65] on div at bounding box center [16, 64] width 8 height 8
click at [141, 425] on div "Shapes L" at bounding box center [147, 428] width 29 height 23
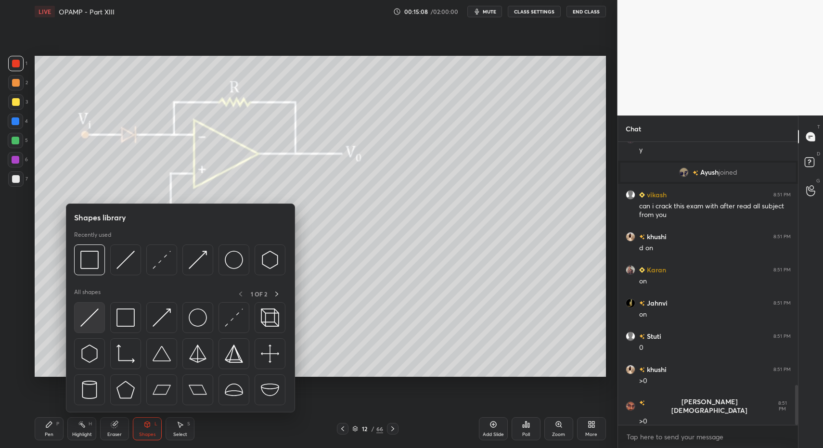
scroll to position [1722, 0]
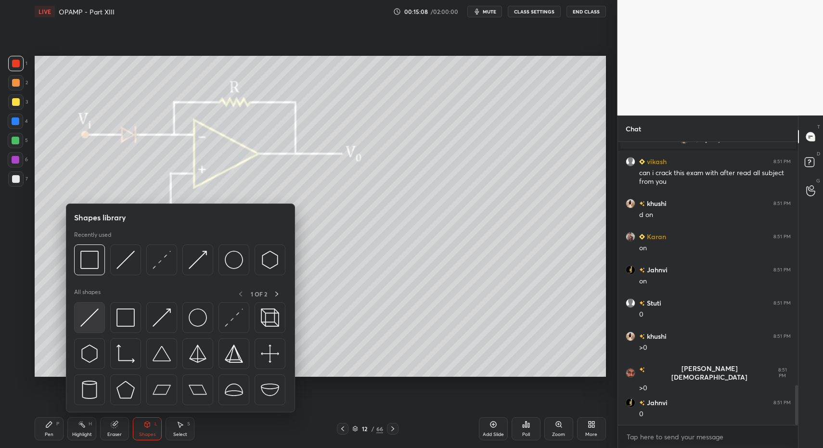
click at [92, 317] on img at bounding box center [89, 317] width 18 height 18
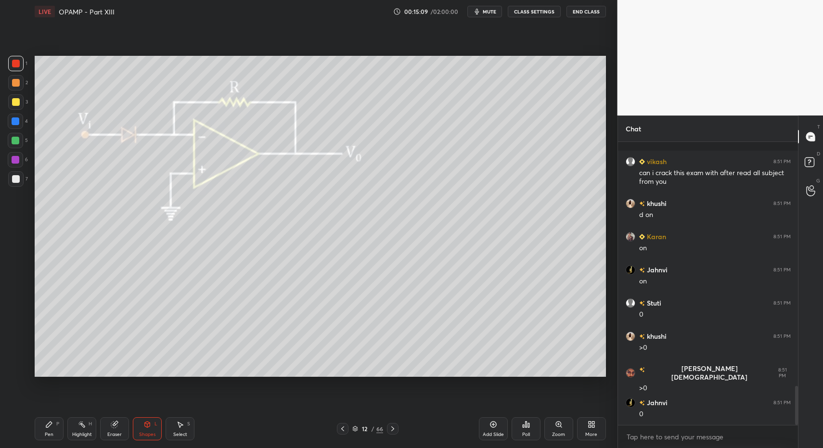
scroll to position [1778, 0]
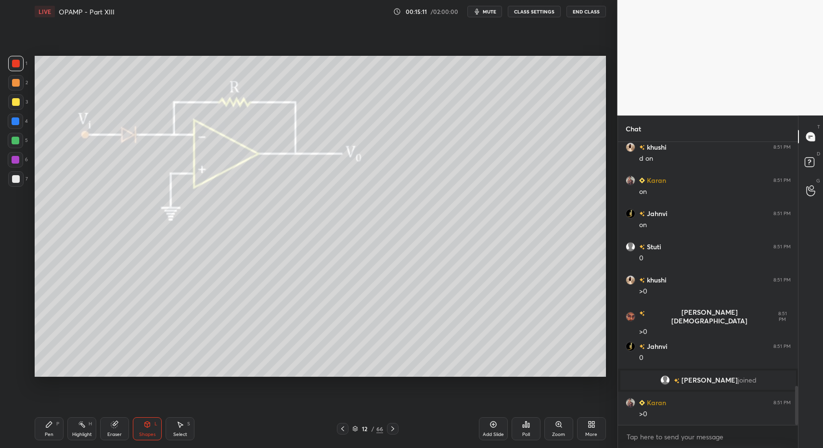
drag, startPoint x: 41, startPoint y: 435, endPoint x: 51, endPoint y: 405, distance: 31.7
click at [41, 435] on div "Pen P" at bounding box center [49, 428] width 29 height 23
click at [41, 428] on div "Pen P" at bounding box center [49, 428] width 29 height 23
drag, startPoint x: 133, startPoint y: 439, endPoint x: 134, endPoint y: 417, distance: 22.2
click at [133, 436] on div "Shapes L" at bounding box center [147, 428] width 29 height 23
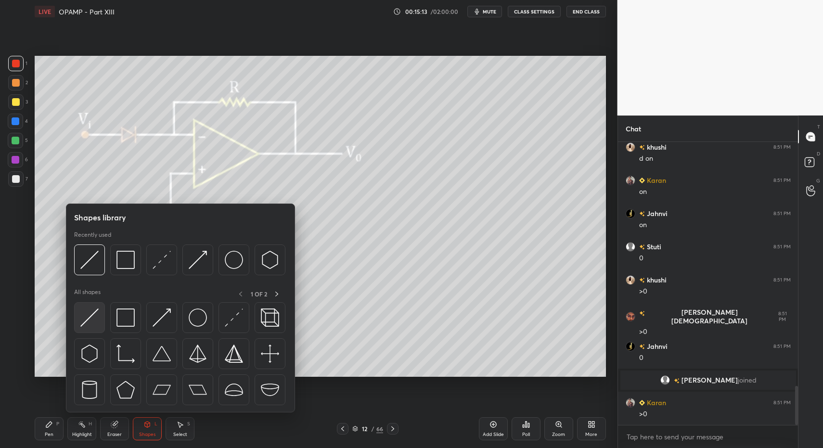
click at [83, 311] on img at bounding box center [89, 317] width 18 height 18
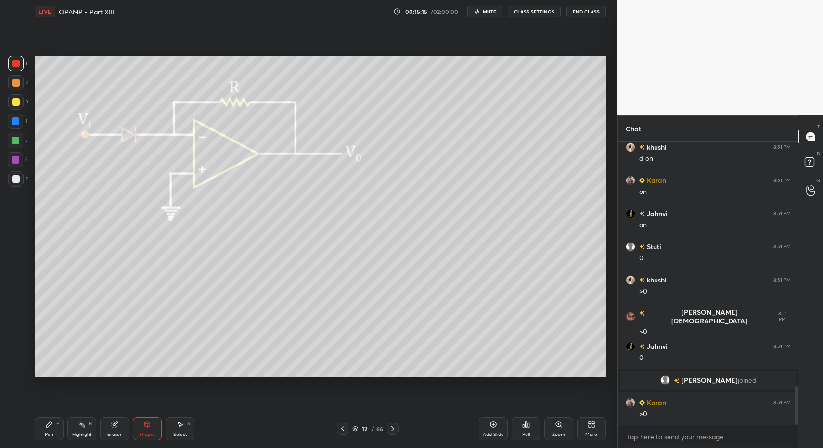
drag, startPoint x: 50, startPoint y: 441, endPoint x: 51, endPoint y: 434, distance: 6.3
click at [48, 442] on div "Pen P Highlight H Eraser Shapes L Select S 12 / 66 Add Slide Poll Zoom More" at bounding box center [320, 428] width 571 height 38
click at [50, 441] on div "Pen P Highlight H Eraser Shapes L Select S 12 / 66 Add Slide Poll Zoom More" at bounding box center [320, 428] width 571 height 38
drag, startPoint x: 46, startPoint y: 439, endPoint x: 46, endPoint y: 430, distance: 9.2
click at [46, 439] on div "Pen P" at bounding box center [49, 428] width 29 height 23
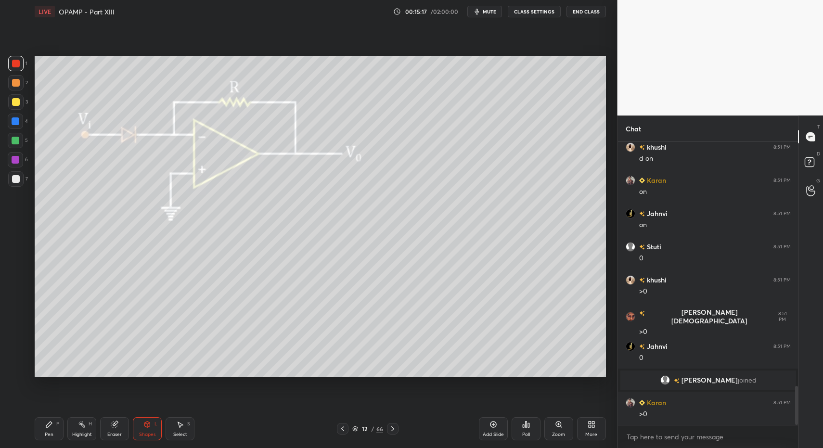
click at [43, 436] on div "Pen P" at bounding box center [49, 428] width 29 height 23
click at [30, 178] on div "1 2 3 4 5 6 7 C X Z C X Z E E Erase all H H" at bounding box center [15, 216] width 31 height 321
click at [13, 180] on div at bounding box center [16, 179] width 8 height 8
click at [53, 438] on div "Pen P" at bounding box center [49, 428] width 29 height 23
click at [42, 427] on div "Pen P" at bounding box center [49, 428] width 29 height 23
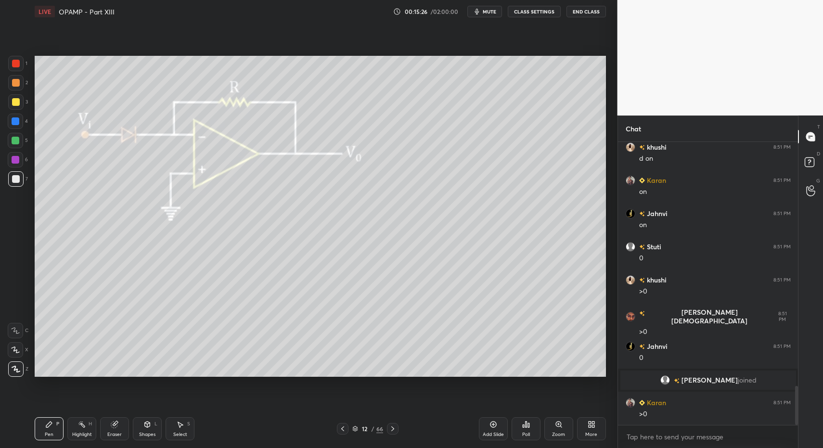
drag, startPoint x: 14, startPoint y: 143, endPoint x: 19, endPoint y: 145, distance: 5.2
click at [17, 143] on div at bounding box center [16, 141] width 8 height 8
click at [127, 423] on div "Eraser" at bounding box center [114, 428] width 29 height 23
click at [146, 430] on div "Shapes L" at bounding box center [147, 428] width 29 height 23
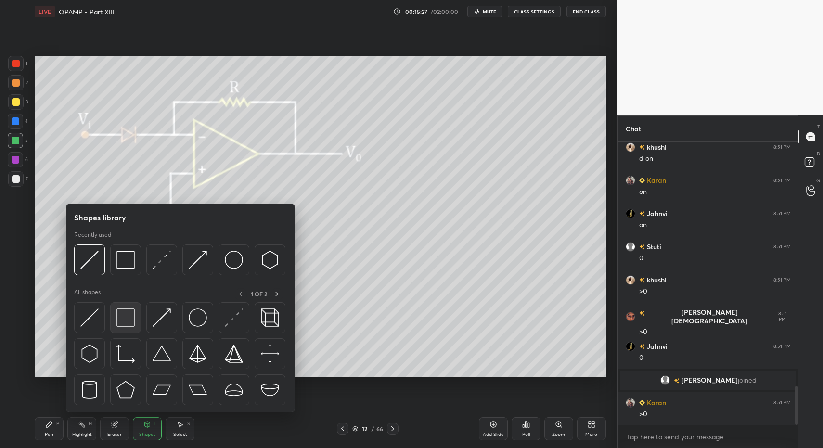
click at [130, 316] on img at bounding box center [125, 317] width 18 height 18
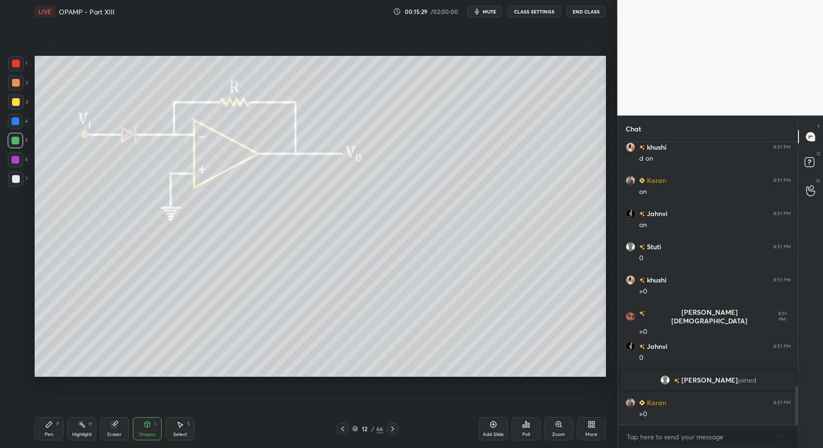
drag, startPoint x: 18, startPoint y: 183, endPoint x: 15, endPoint y: 226, distance: 42.5
click at [18, 183] on div at bounding box center [15, 178] width 15 height 15
click at [41, 431] on div "Pen P" at bounding box center [49, 428] width 29 height 23
click at [43, 424] on div "Pen P" at bounding box center [49, 428] width 29 height 23
drag, startPoint x: 187, startPoint y: 428, endPoint x: 180, endPoint y: 428, distance: 6.7
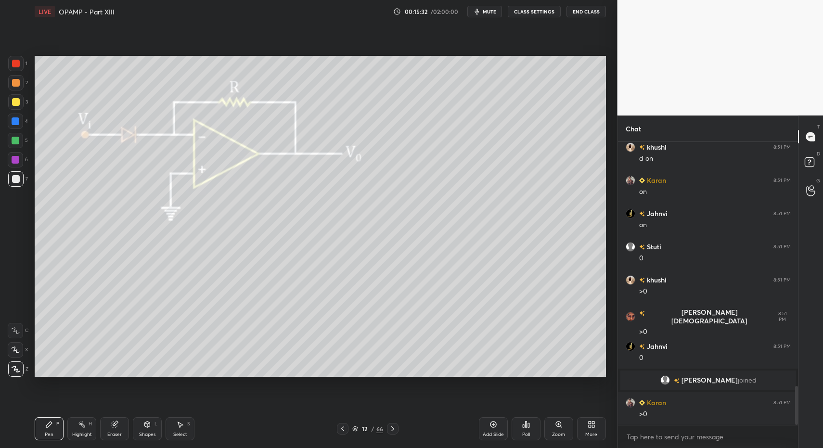
click at [183, 428] on div "Select S" at bounding box center [179, 428] width 29 height 23
click at [183, 423] on div "Select S" at bounding box center [179, 428] width 29 height 23
drag, startPoint x: 52, startPoint y: 273, endPoint x: 89, endPoint y: 308, distance: 51.0
click at [90, 309] on div "0 ° Undo Copy Paste here Duplicate Duplicate to new slide Delete" at bounding box center [320, 216] width 571 height 321
drag, startPoint x: 56, startPoint y: 288, endPoint x: 56, endPoint y: 334, distance: 46.2
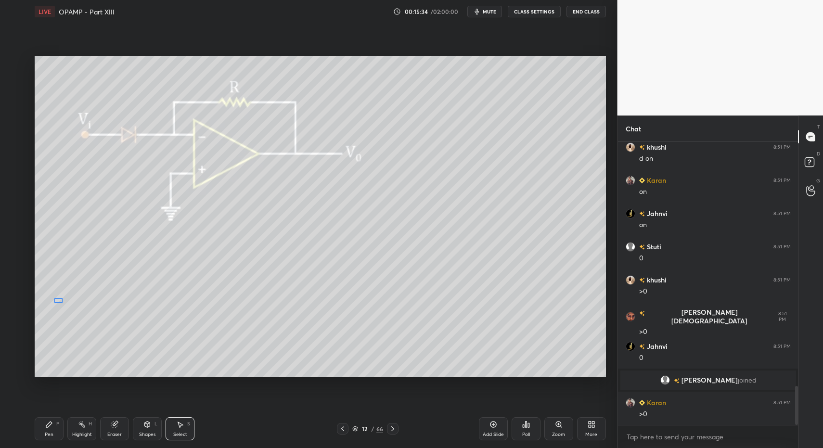
click at [58, 302] on div "0 ° Undo Copy Paste here Duplicate Duplicate to new slide Delete" at bounding box center [320, 216] width 571 height 321
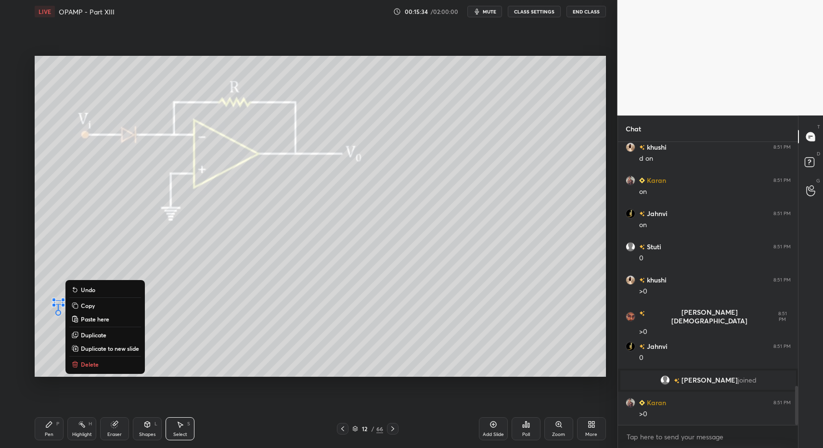
click at [47, 431] on div "Pen P" at bounding box center [49, 428] width 29 height 23
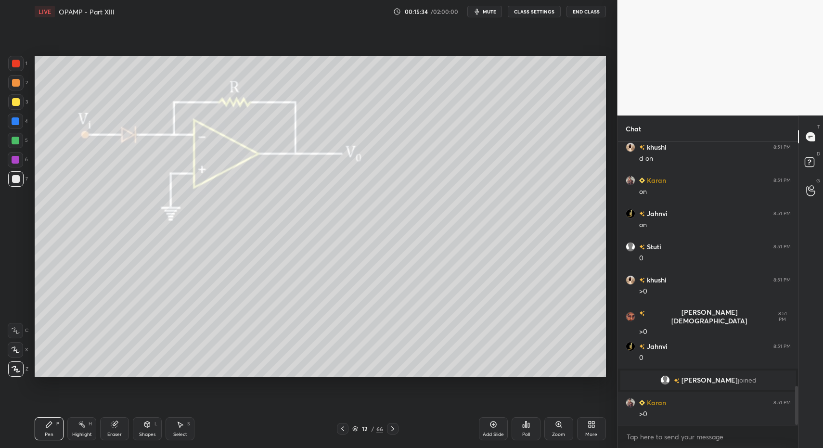
click at [45, 427] on div "Pen P" at bounding box center [49, 428] width 29 height 23
click at [19, 120] on div at bounding box center [15, 121] width 15 height 15
click at [15, 180] on div at bounding box center [16, 179] width 8 height 8
drag, startPoint x: 47, startPoint y: 419, endPoint x: 76, endPoint y: 414, distance: 30.2
click at [47, 419] on div "Pen P" at bounding box center [49, 428] width 29 height 23
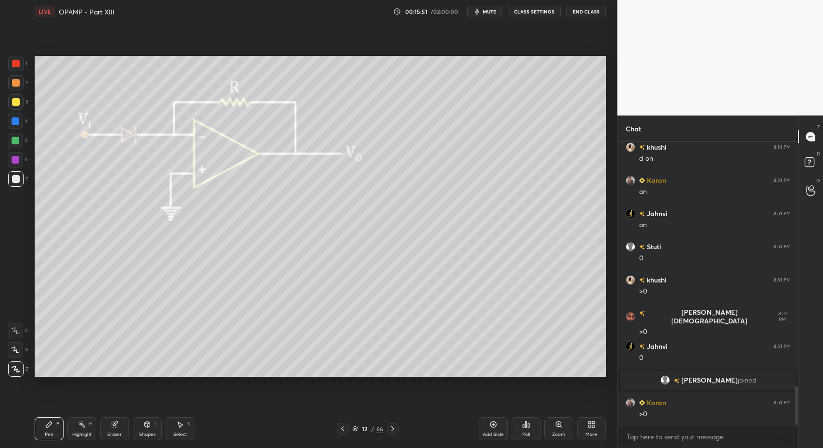
click at [156, 435] on div "Shapes L" at bounding box center [147, 428] width 29 height 23
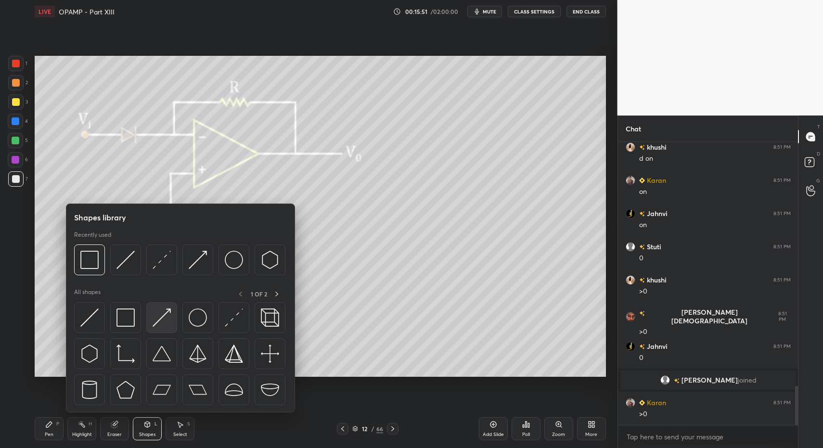
click at [169, 311] on img at bounding box center [161, 317] width 18 height 18
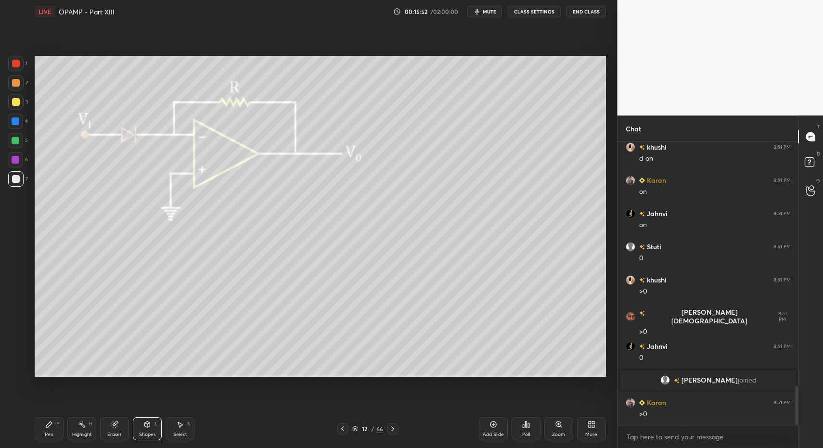
click at [47, 429] on div "Pen P" at bounding box center [49, 428] width 29 height 23
click at [45, 430] on div "Pen P" at bounding box center [49, 428] width 29 height 23
drag, startPoint x: 18, startPoint y: 69, endPoint x: 26, endPoint y: 114, distance: 46.0
click at [18, 69] on div at bounding box center [15, 63] width 15 height 15
drag, startPoint x: 146, startPoint y: 431, endPoint x: 146, endPoint y: 423, distance: 7.7
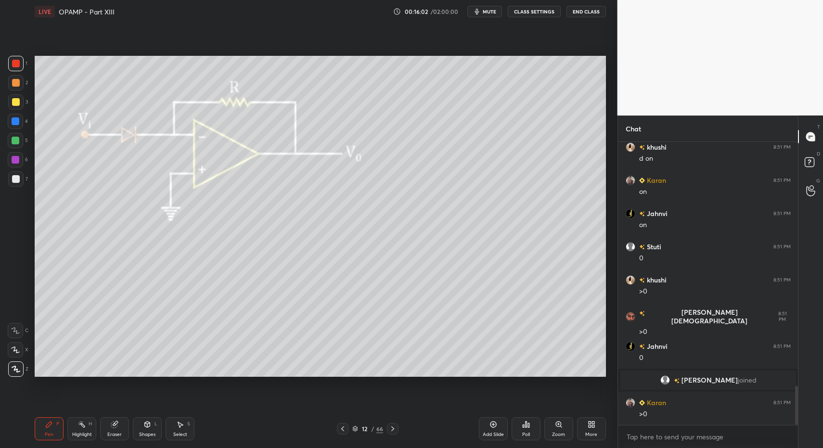
click at [146, 432] on div "Shapes" at bounding box center [147, 434] width 16 height 5
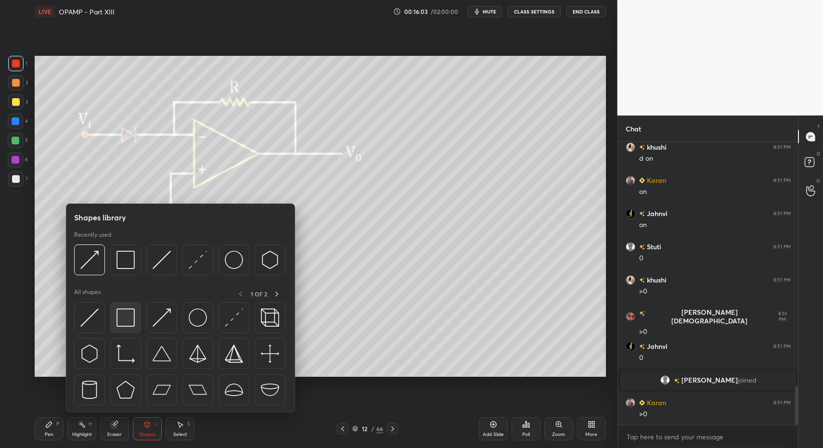
click at [131, 316] on img at bounding box center [125, 317] width 18 height 18
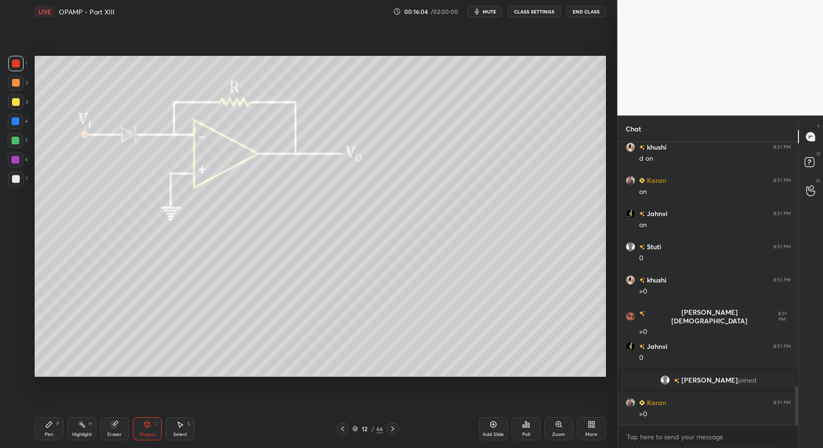
drag, startPoint x: 134, startPoint y: 432, endPoint x: 132, endPoint y: 421, distance: 10.9
click at [130, 432] on div "Pen P Highlight H Eraser Shapes L Select S" at bounding box center [146, 428] width 222 height 23
click at [151, 429] on div "Shapes L" at bounding box center [147, 428] width 29 height 23
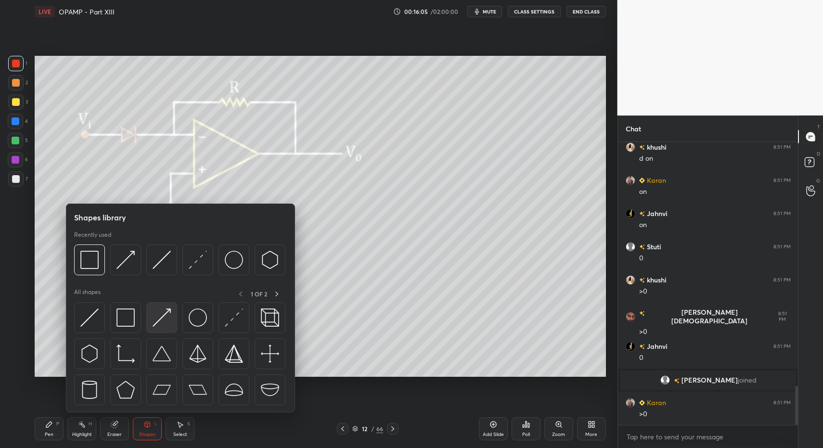
click at [170, 319] on img at bounding box center [161, 317] width 18 height 18
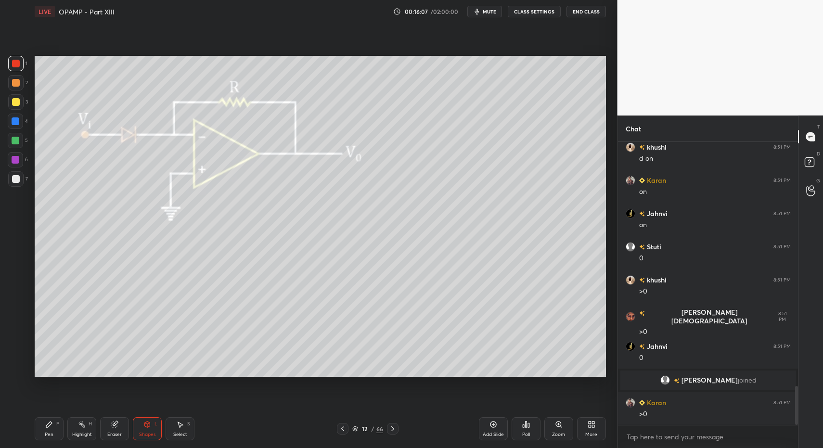
click at [15, 181] on div at bounding box center [16, 179] width 8 height 8
drag, startPoint x: 11, startPoint y: 179, endPoint x: 34, endPoint y: 270, distance: 93.3
click at [10, 183] on div at bounding box center [15, 178] width 15 height 15
click at [52, 429] on div "Pen P" at bounding box center [49, 428] width 29 height 23
click at [51, 424] on icon at bounding box center [49, 424] width 8 height 8
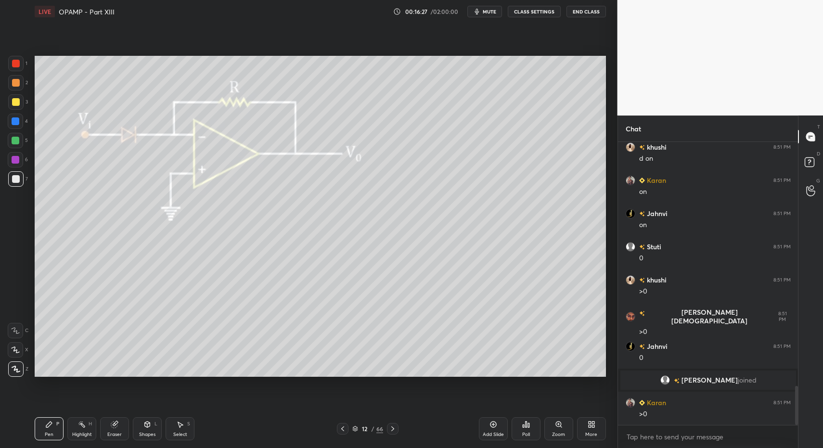
click at [175, 438] on div "Select S" at bounding box center [179, 428] width 29 height 23
click at [176, 427] on div "Select S" at bounding box center [179, 428] width 29 height 23
click at [587, 336] on div "0 ° Undo Copy Paste here Duplicate Duplicate to new slide Delete" at bounding box center [320, 216] width 571 height 321
drag, startPoint x: 564, startPoint y: 331, endPoint x: 418, endPoint y: 349, distance: 146.9
click at [465, 347] on div "0 ° Undo Copy Paste here Duplicate Duplicate to new slide Delete" at bounding box center [320, 216] width 571 height 321
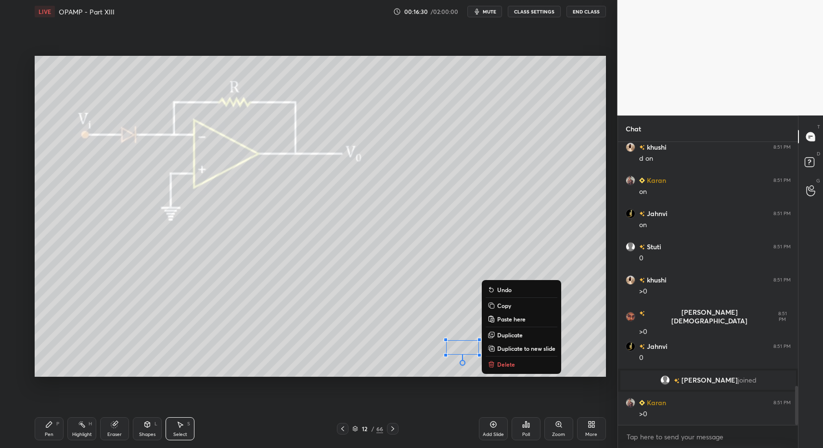
click at [53, 431] on div "Pen P" at bounding box center [49, 428] width 29 height 23
click at [55, 427] on div "Pen P" at bounding box center [49, 428] width 29 height 23
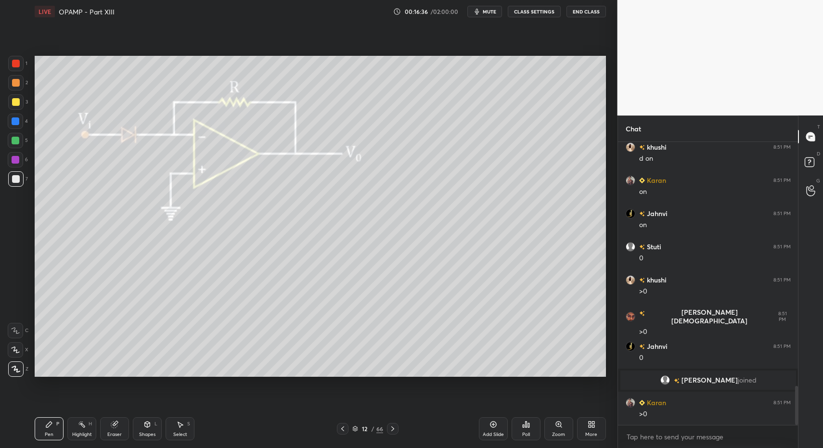
click at [84, 425] on icon at bounding box center [82, 424] width 8 height 8
click at [86, 427] on div "Highlight H" at bounding box center [81, 428] width 29 height 23
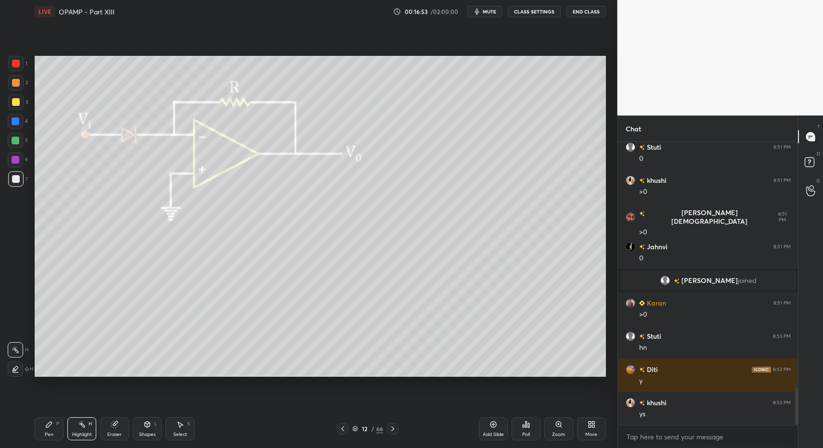
scroll to position [1911, 0]
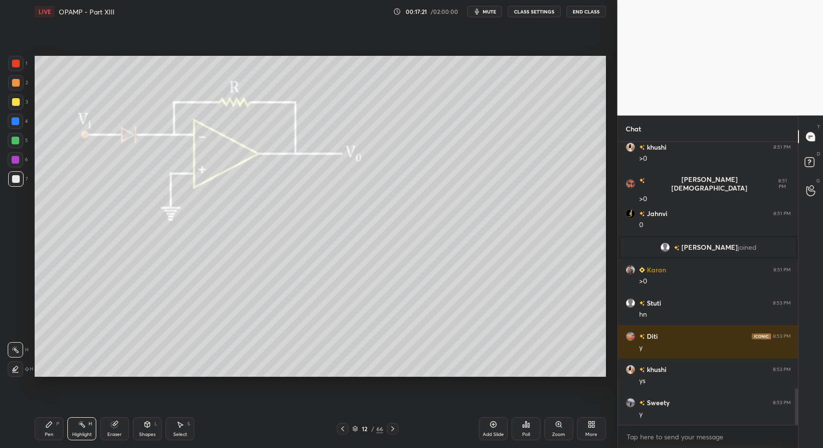
click at [394, 427] on icon at bounding box center [393, 429] width 8 height 8
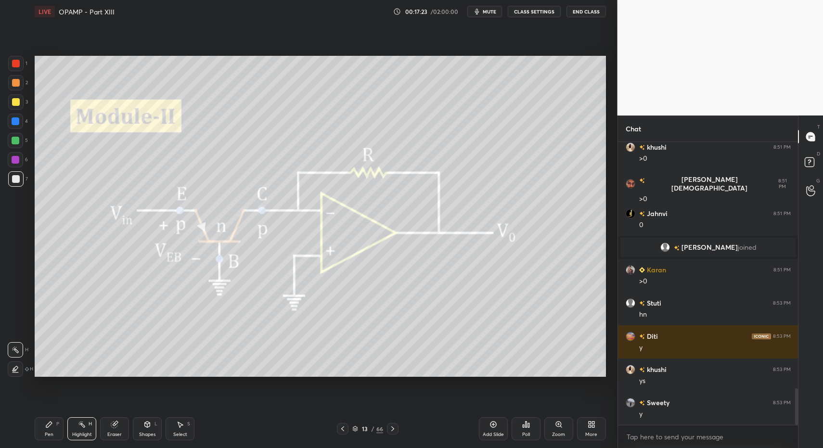
click at [42, 423] on div "Pen P" at bounding box center [49, 428] width 29 height 23
drag, startPoint x: 42, startPoint y: 423, endPoint x: 70, endPoint y: 424, distance: 28.4
click at [42, 423] on div "Pen P" at bounding box center [49, 428] width 29 height 23
click at [75, 428] on div "Highlight H" at bounding box center [81, 428] width 29 height 23
drag, startPoint x: 43, startPoint y: 429, endPoint x: 29, endPoint y: 424, distance: 14.3
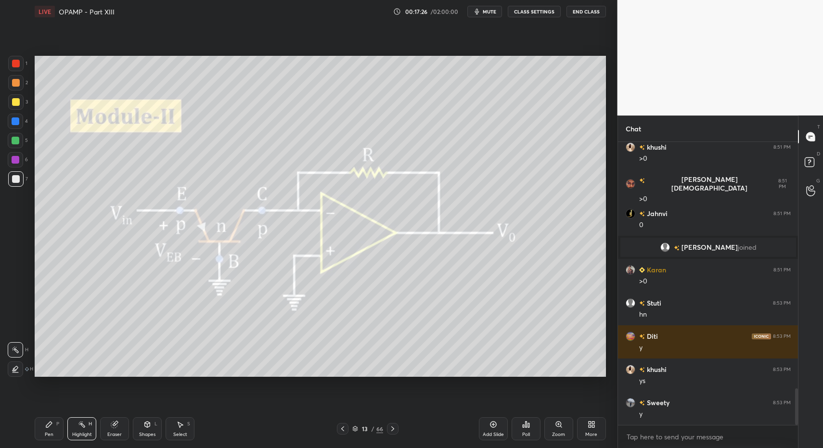
click at [43, 429] on div "Pen P" at bounding box center [49, 428] width 29 height 23
click at [39, 428] on div "Pen P" at bounding box center [49, 428] width 29 height 23
click at [587, 429] on div "More" at bounding box center [591, 428] width 29 height 23
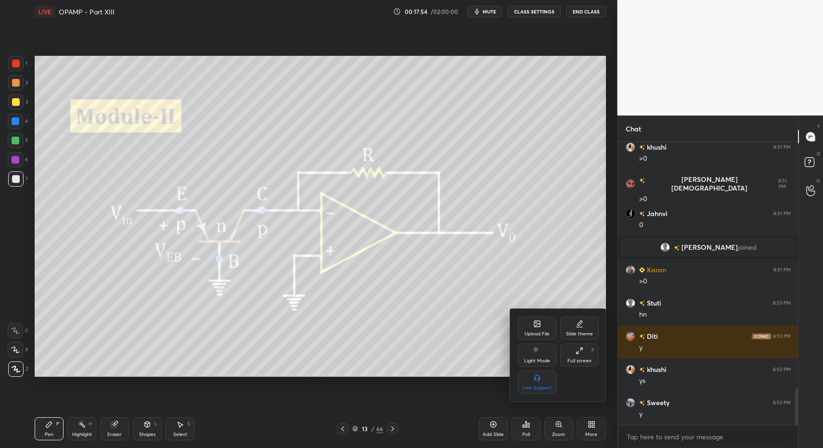
click at [532, 335] on div "Upload File" at bounding box center [536, 333] width 25 height 5
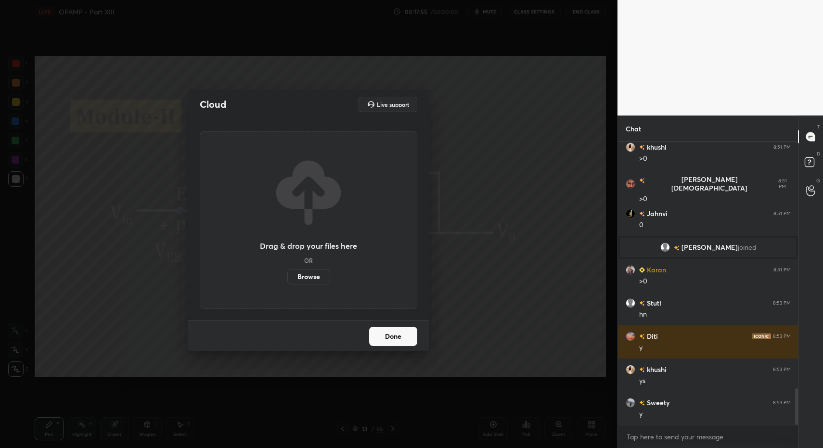
click at [309, 277] on label "Browse" at bounding box center [308, 276] width 43 height 15
click at [287, 277] on input "Browse" at bounding box center [287, 276] width 0 height 15
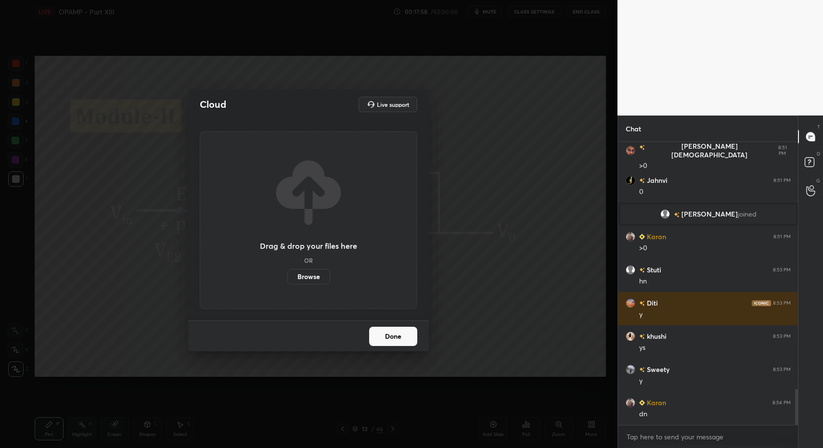
scroll to position [1977, 0]
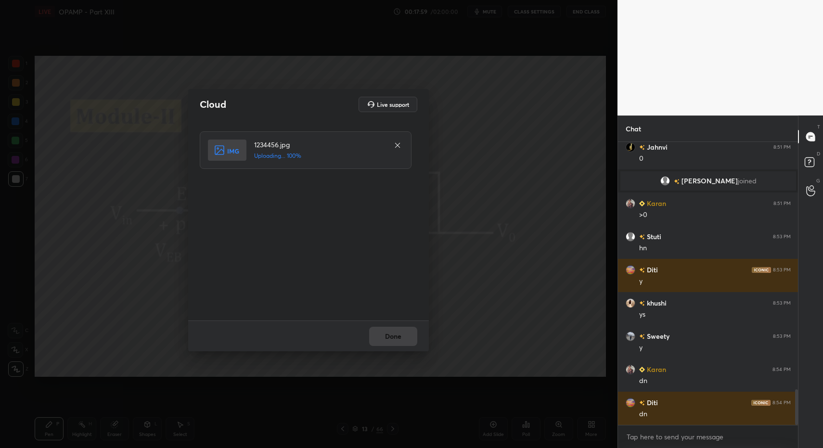
click at [391, 336] on div "Done" at bounding box center [308, 335] width 241 height 31
click at [393, 336] on button "Done" at bounding box center [393, 336] width 48 height 19
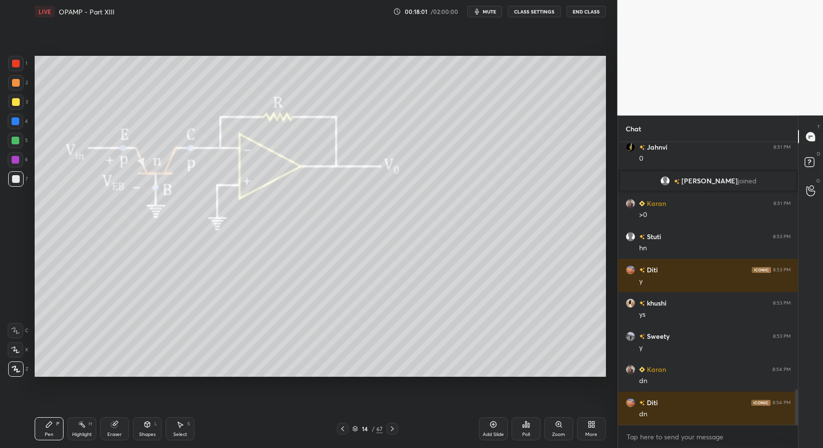
drag, startPoint x: 38, startPoint y: 423, endPoint x: 53, endPoint y: 410, distance: 20.8
click at [38, 423] on div "Pen P" at bounding box center [49, 428] width 29 height 23
click at [47, 421] on div "Pen P" at bounding box center [49, 428] width 29 height 23
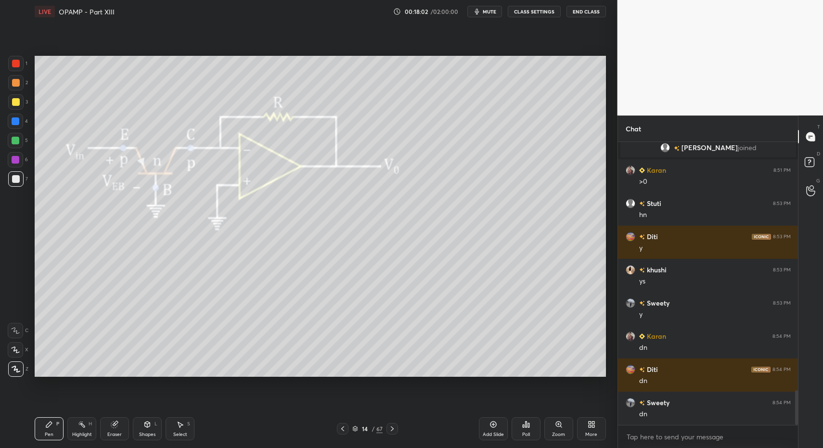
drag, startPoint x: 18, startPoint y: 63, endPoint x: 19, endPoint y: 88, distance: 24.1
click at [18, 63] on div at bounding box center [16, 64] width 8 height 8
drag, startPoint x: 12, startPoint y: 185, endPoint x: 27, endPoint y: 192, distance: 17.4
click at [12, 185] on div at bounding box center [15, 178] width 15 height 15
click at [342, 430] on icon at bounding box center [343, 429] width 8 height 8
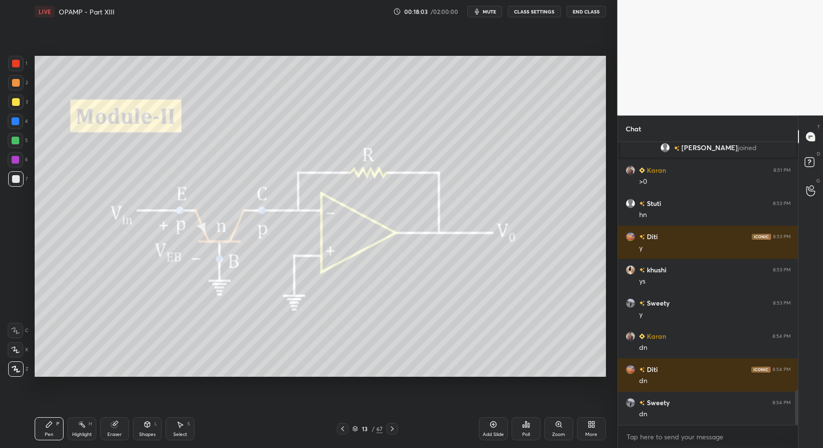
click at [342, 430] on icon at bounding box center [343, 429] width 8 height 8
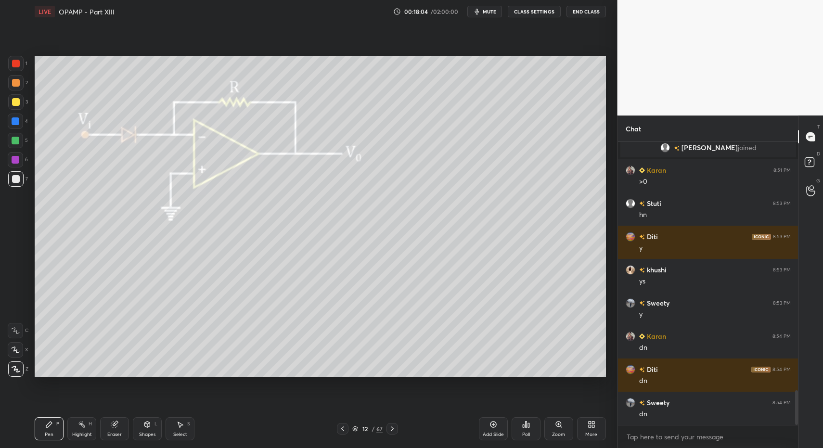
click at [180, 432] on div "Select" at bounding box center [180, 434] width 14 height 5
drag, startPoint x: 174, startPoint y: 432, endPoint x: 172, endPoint y: 415, distance: 17.4
click at [173, 425] on div "Select S" at bounding box center [179, 428] width 29 height 23
click at [42, 60] on div "0 ° Undo Copy Paste here Duplicate Duplicate to new slide Delete" at bounding box center [320, 216] width 571 height 321
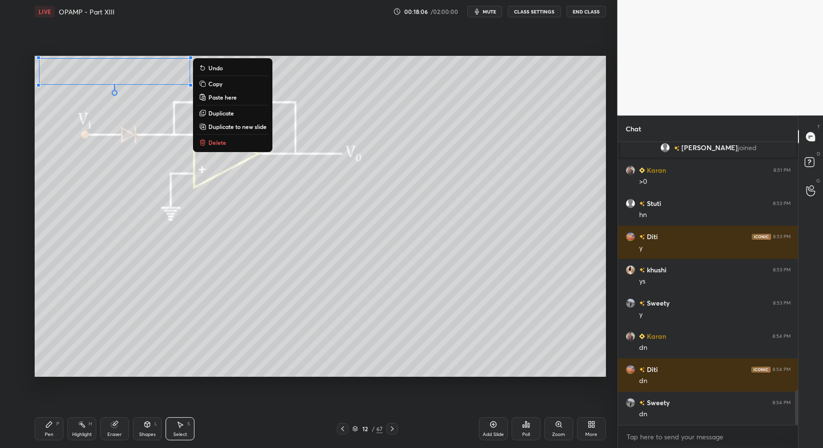
click at [343, 426] on icon at bounding box center [342, 428] width 3 height 5
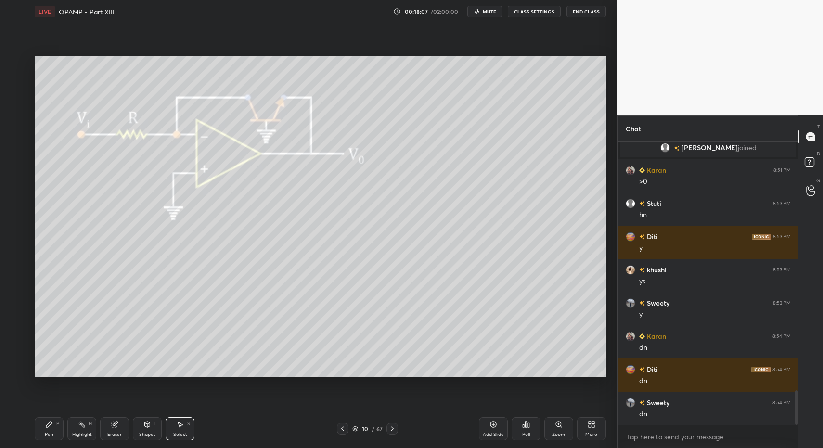
click at [341, 429] on icon at bounding box center [343, 429] width 8 height 8
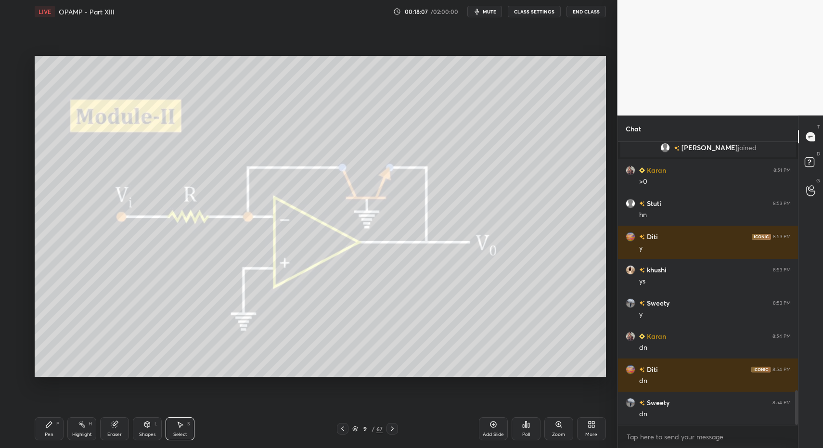
click at [390, 431] on icon at bounding box center [392, 429] width 8 height 8
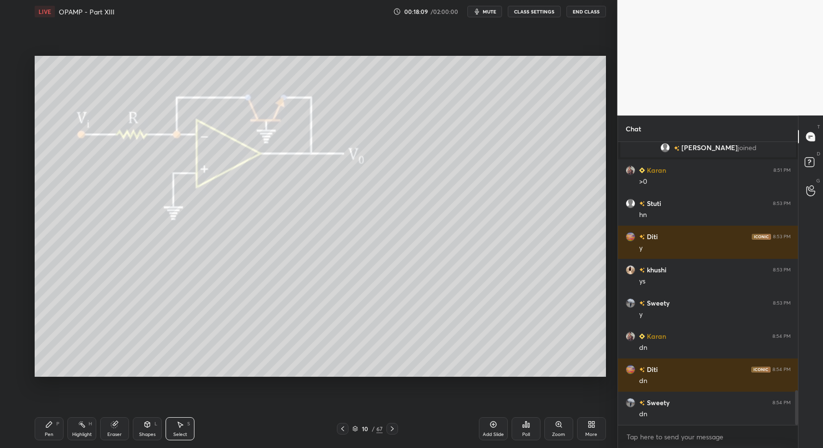
drag, startPoint x: 343, startPoint y: 430, endPoint x: 351, endPoint y: 429, distance: 7.3
click at [343, 430] on icon at bounding box center [343, 429] width 8 height 8
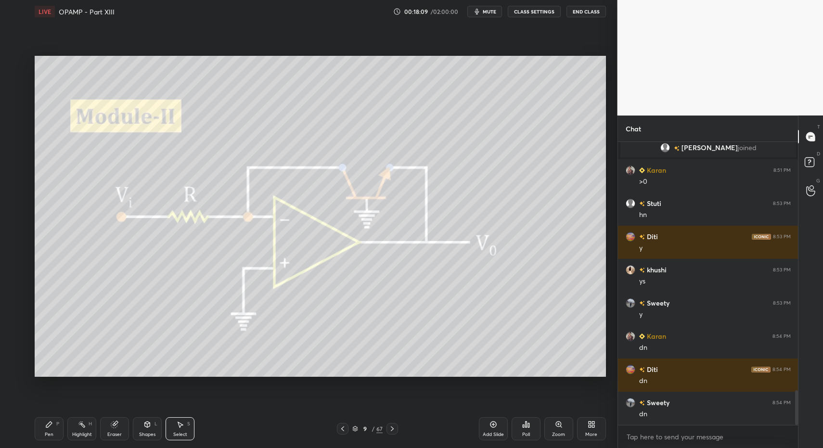
click at [394, 428] on icon at bounding box center [392, 429] width 8 height 8
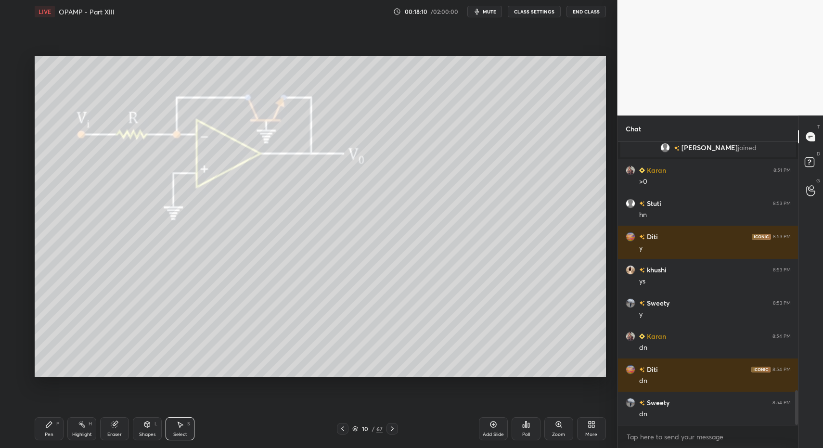
click at [69, 431] on div "Highlight H" at bounding box center [81, 428] width 29 height 23
click at [55, 430] on div "Pen P" at bounding box center [49, 428] width 29 height 23
click at [16, 142] on div at bounding box center [16, 141] width 8 height 8
click at [189, 434] on div "Select S" at bounding box center [179, 428] width 29 height 23
click at [179, 421] on icon at bounding box center [180, 424] width 8 height 8
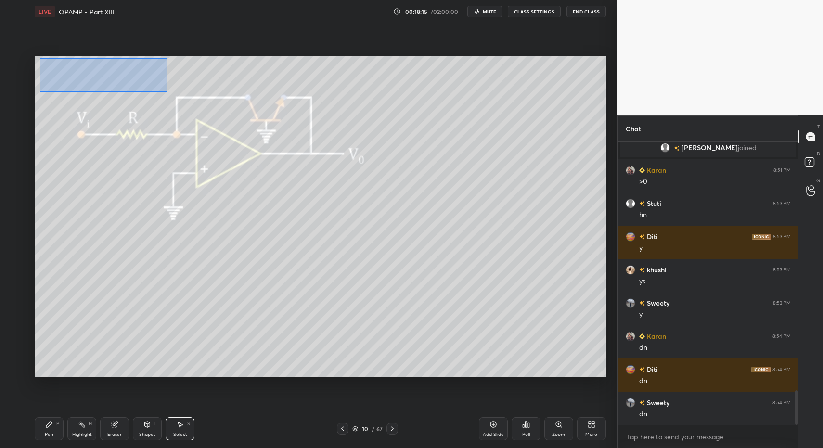
drag, startPoint x: 74, startPoint y: 74, endPoint x: 161, endPoint y: 95, distance: 89.1
click at [165, 92] on div "0 ° Undo Copy Paste here Duplicate Duplicate to new slide Delete" at bounding box center [320, 216] width 571 height 321
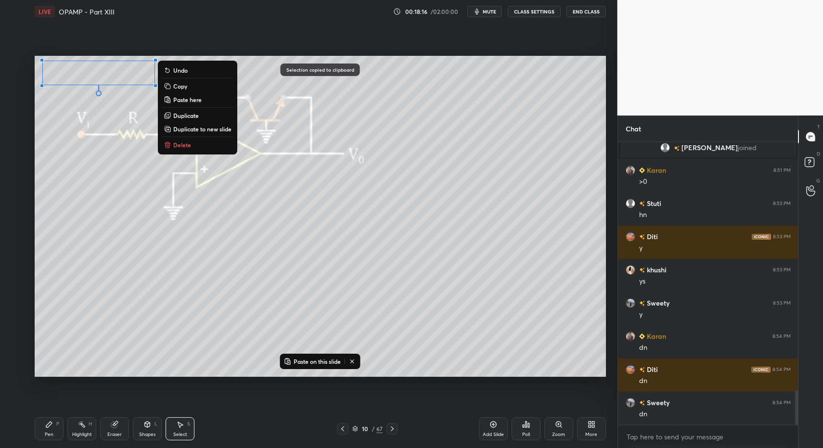
click at [396, 428] on div at bounding box center [392, 429] width 12 height 12
click at [393, 429] on icon at bounding box center [392, 429] width 8 height 8
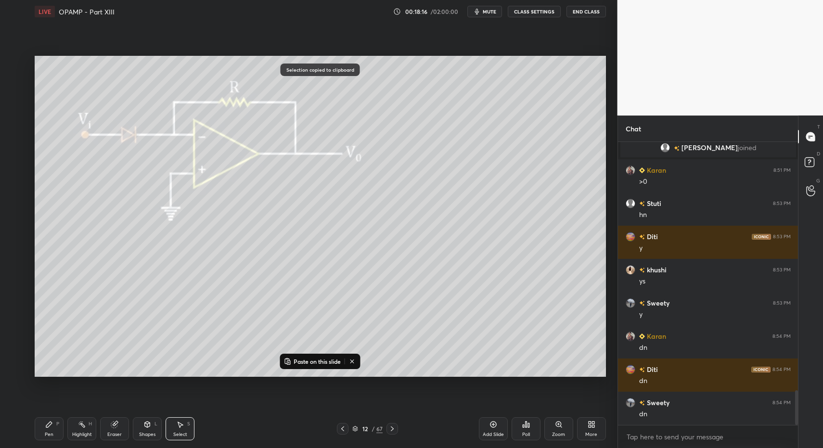
click at [393, 430] on icon at bounding box center [392, 429] width 8 height 8
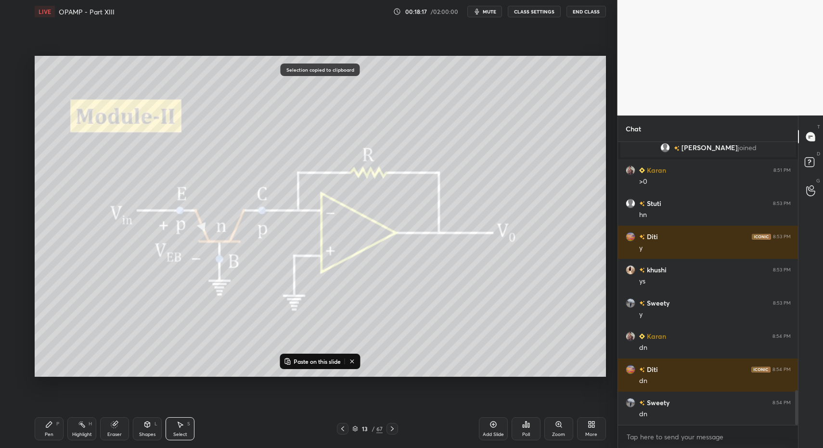
click at [393, 430] on icon at bounding box center [392, 429] width 8 height 8
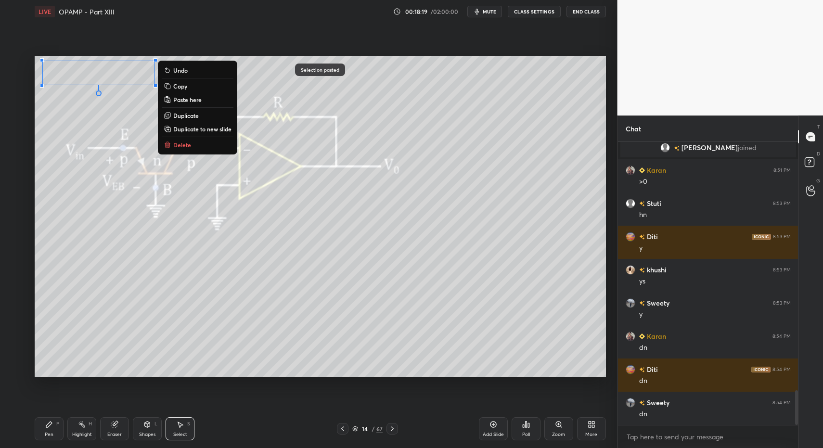
click at [34, 432] on div "LIVE OPAMP - Part XIII 00:18:19 / 02:00:00 mute CLASS SETTINGS End Class 0 ° Un…" at bounding box center [320, 224] width 579 height 448
click at [52, 427] on icon at bounding box center [49, 424] width 8 height 8
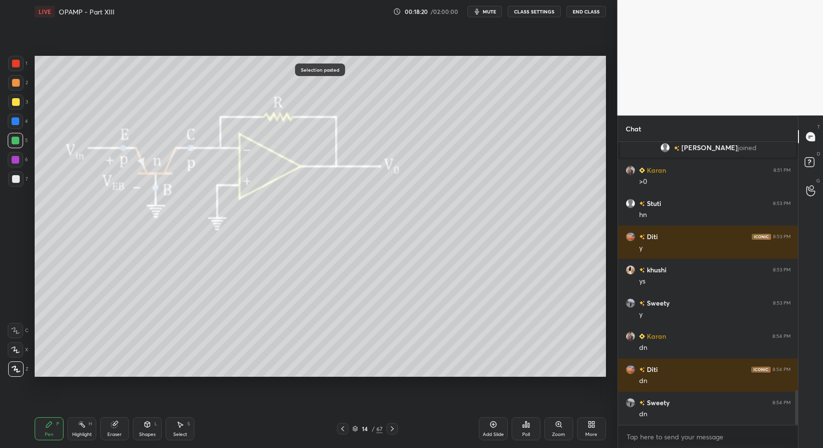
drag, startPoint x: 13, startPoint y: 174, endPoint x: 28, endPoint y: 189, distance: 21.1
click at [13, 174] on div at bounding box center [15, 178] width 15 height 15
drag, startPoint x: 137, startPoint y: 428, endPoint x: 137, endPoint y: 415, distance: 13.5
click at [138, 424] on div "Shapes L" at bounding box center [147, 428] width 29 height 23
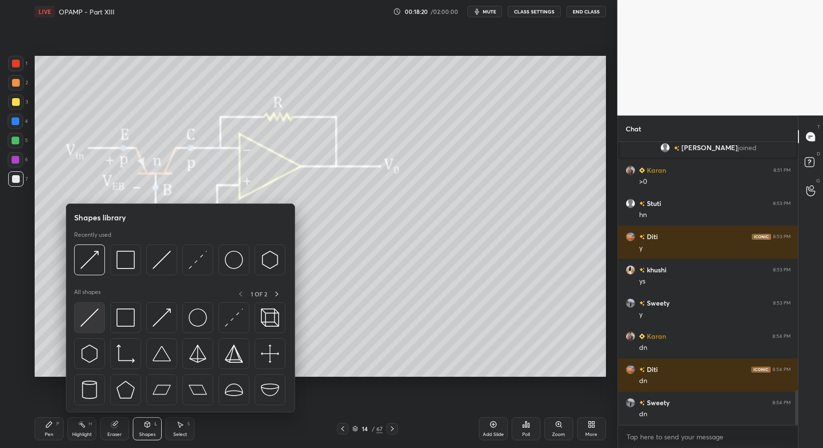
scroll to position [2043, 0]
click at [92, 307] on div at bounding box center [89, 317] width 31 height 31
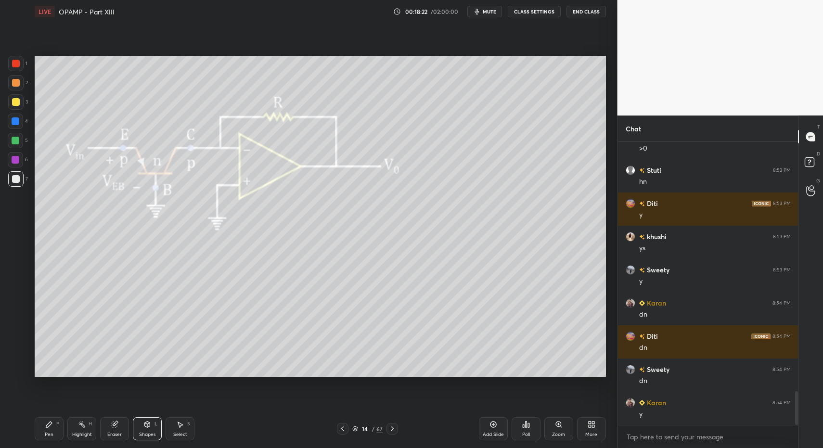
scroll to position [2077, 0]
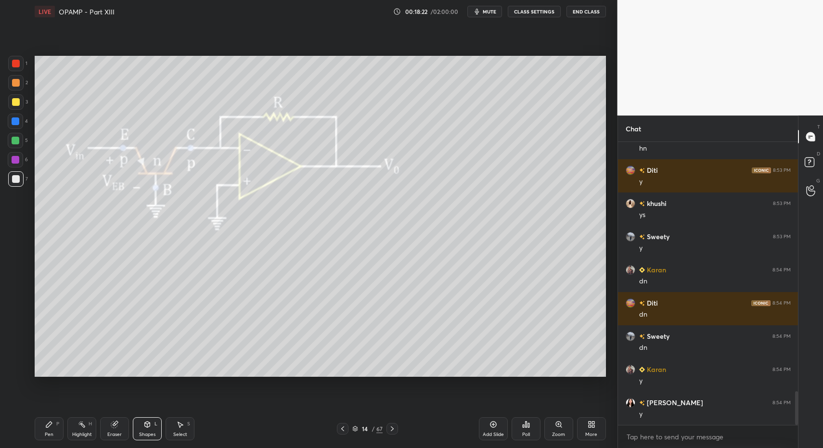
click at [26, 173] on div "7" at bounding box center [18, 178] width 20 height 15
click at [15, 182] on div at bounding box center [15, 178] width 15 height 15
click at [61, 428] on div "Pen P" at bounding box center [49, 428] width 29 height 23
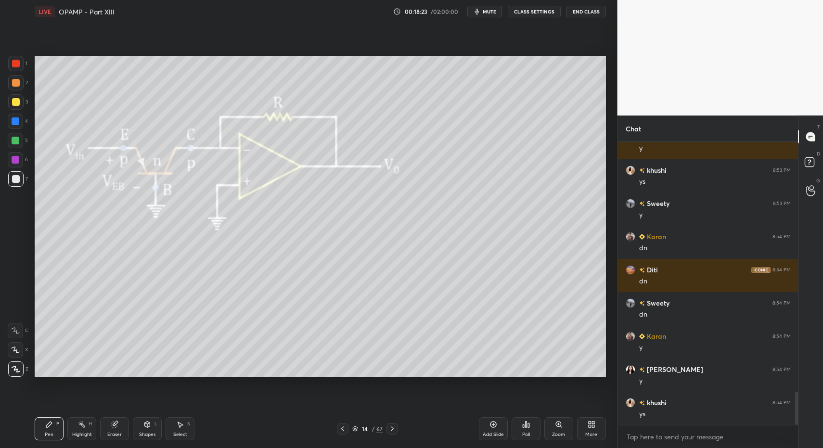
drag, startPoint x: 85, startPoint y: 434, endPoint x: 83, endPoint y: 427, distance: 7.6
click at [84, 432] on div "Highlight" at bounding box center [82, 434] width 20 height 5
click at [43, 432] on div "Pen P" at bounding box center [49, 428] width 29 height 23
click at [54, 428] on div "Pen P" at bounding box center [49, 428] width 29 height 23
drag, startPoint x: 13, startPoint y: 77, endPoint x: 18, endPoint y: 74, distance: 6.2
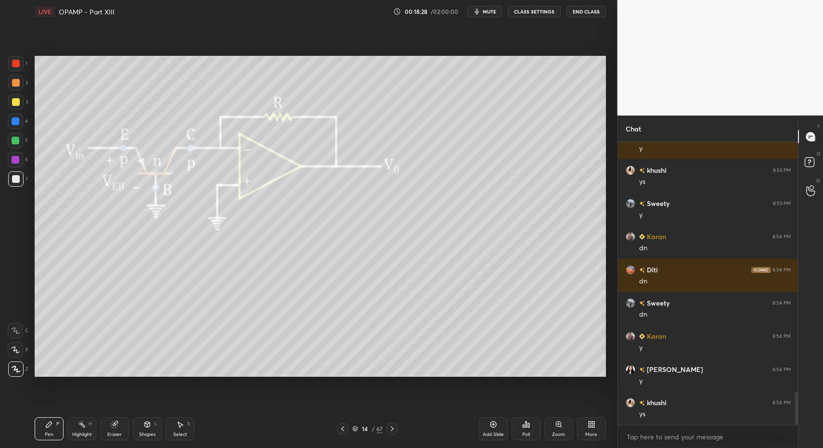
click at [13, 77] on div at bounding box center [15, 82] width 15 height 15
drag, startPoint x: 17, startPoint y: 69, endPoint x: 33, endPoint y: 110, distance: 43.7
click at [17, 69] on div at bounding box center [15, 63] width 15 height 15
click at [141, 431] on div "Shapes L" at bounding box center [147, 428] width 29 height 23
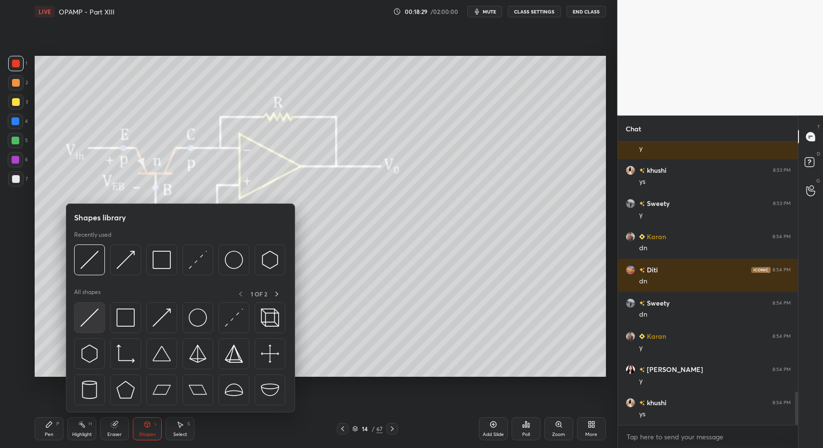
click at [91, 322] on img at bounding box center [89, 317] width 18 height 18
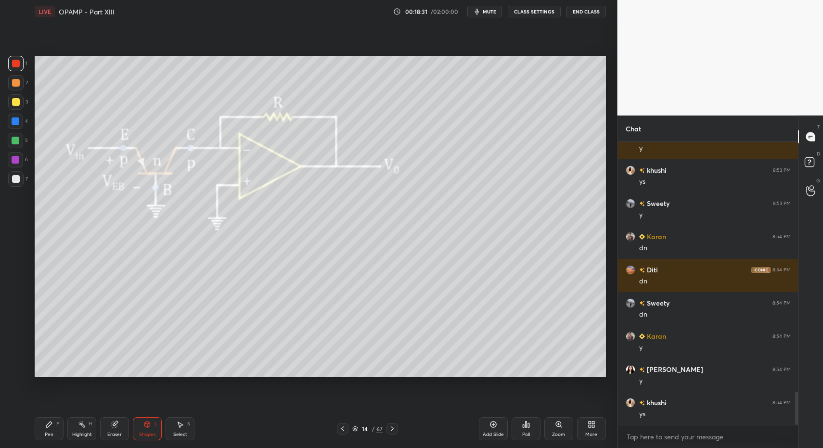
click at [39, 432] on div "Pen P" at bounding box center [49, 428] width 29 height 23
drag, startPoint x: 43, startPoint y: 431, endPoint x: 54, endPoint y: 418, distance: 16.7
click at [43, 431] on div "Pen P" at bounding box center [49, 428] width 29 height 23
drag, startPoint x: 133, startPoint y: 432, endPoint x: 138, endPoint y: 426, distance: 8.3
click at [133, 432] on div "Shapes L" at bounding box center [147, 428] width 29 height 23
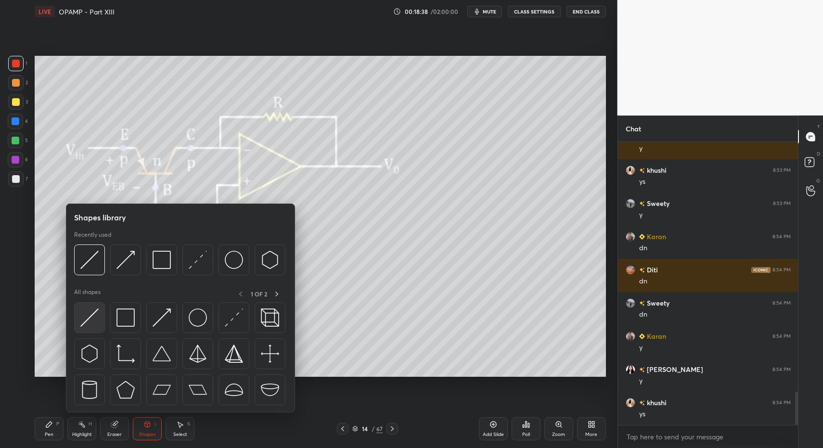
click at [91, 325] on img at bounding box center [89, 317] width 18 height 18
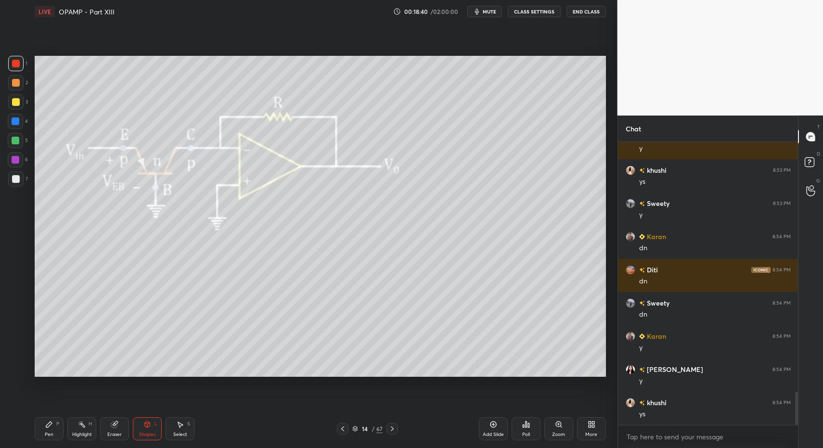
click at [37, 434] on div "Pen P" at bounding box center [49, 428] width 29 height 23
drag, startPoint x: 40, startPoint y: 433, endPoint x: 88, endPoint y: 383, distance: 69.1
click at [44, 429] on div "Pen P" at bounding box center [49, 428] width 29 height 23
drag, startPoint x: 143, startPoint y: 429, endPoint x: 143, endPoint y: 417, distance: 11.5
click at [143, 429] on div "Shapes L" at bounding box center [147, 428] width 29 height 23
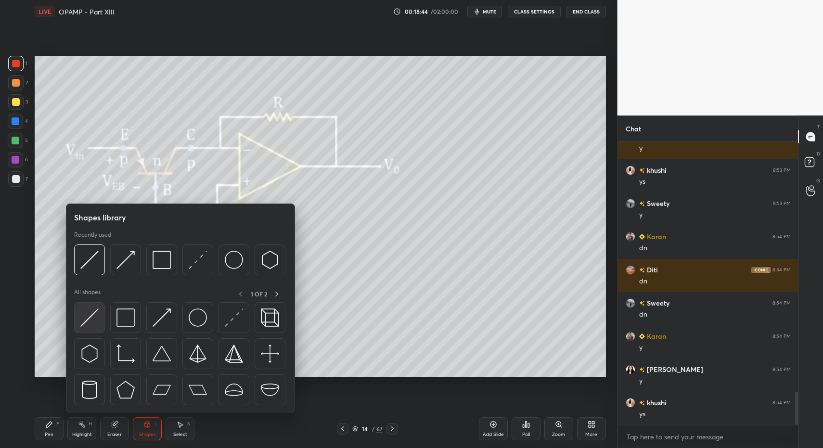
click at [95, 313] on img at bounding box center [89, 317] width 18 height 18
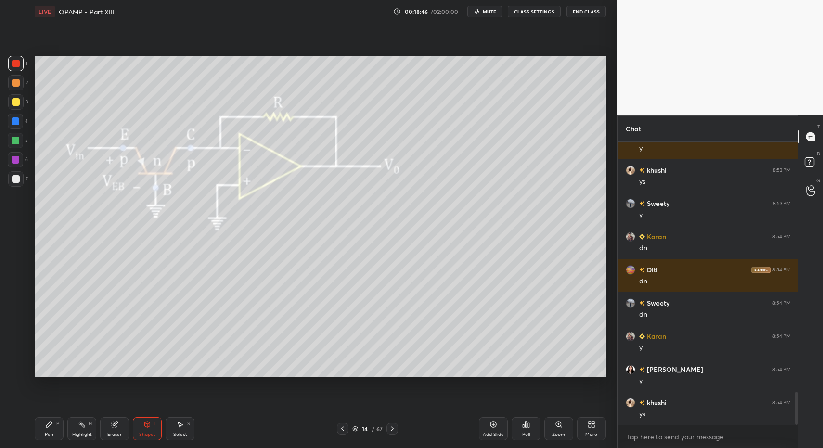
drag, startPoint x: 39, startPoint y: 433, endPoint x: 42, endPoint y: 424, distance: 9.6
click at [39, 433] on div "Pen P" at bounding box center [49, 428] width 29 height 23
click at [38, 431] on div "Pen P" at bounding box center [49, 428] width 29 height 23
click at [14, 175] on div at bounding box center [15, 178] width 15 height 15
drag, startPoint x: 17, startPoint y: 178, endPoint x: 16, endPoint y: 173, distance: 5.4
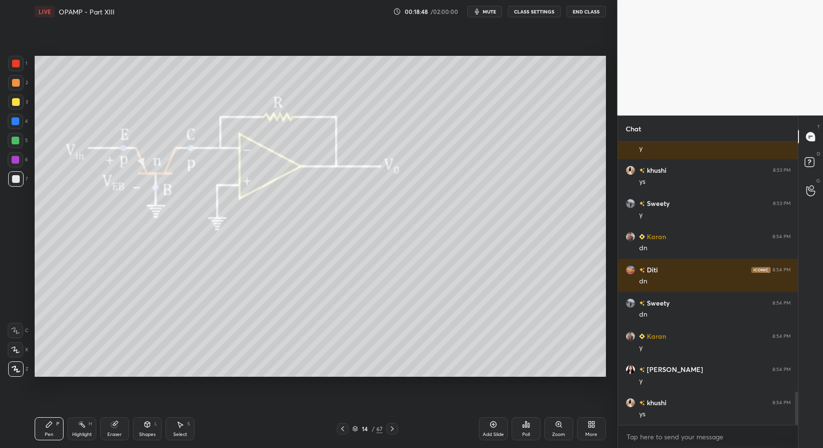
click at [17, 178] on div at bounding box center [16, 179] width 8 height 8
click at [47, 438] on div "Pen P" at bounding box center [49, 428] width 29 height 23
click at [45, 422] on div "Pen P" at bounding box center [49, 428] width 29 height 23
click at [33, 434] on div "LIVE OPAMP - Part XIII 00:19:00 / 02:00:00 mute CLASS SETTINGS End Class Settin…" at bounding box center [320, 224] width 579 height 448
click at [178, 429] on div "Select S" at bounding box center [179, 428] width 29 height 23
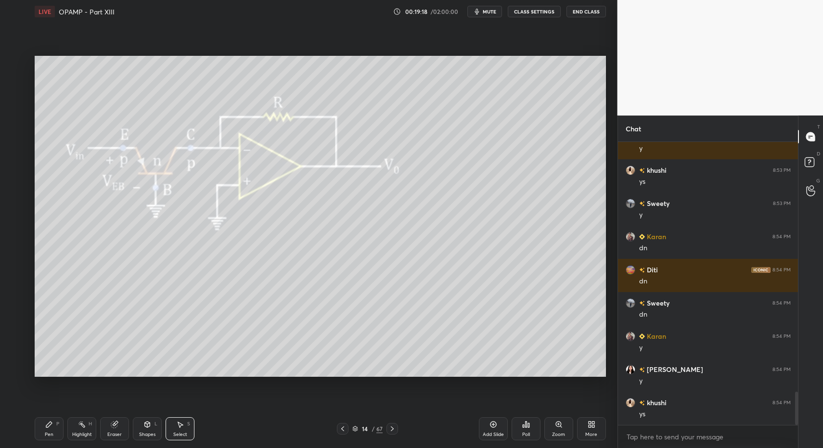
click at [176, 425] on icon at bounding box center [180, 424] width 8 height 8
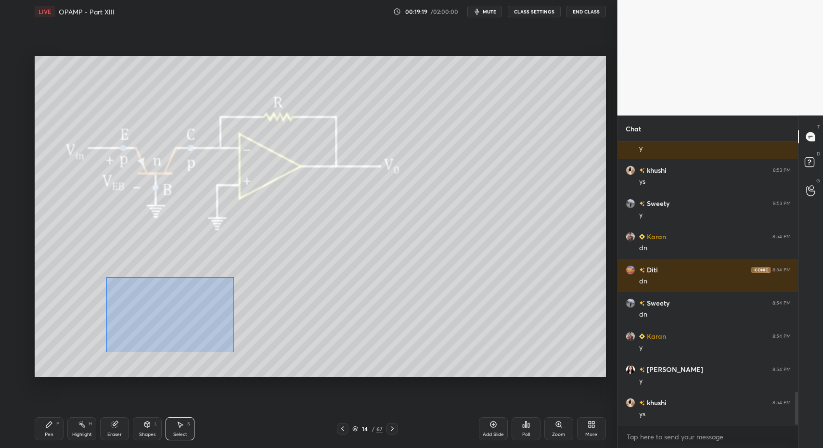
drag, startPoint x: 106, startPoint y: 277, endPoint x: 243, endPoint y: 356, distance: 158.4
click at [234, 352] on div "0 ° Undo Copy Paste here Duplicate Duplicate to new slide Delete" at bounding box center [320, 216] width 571 height 321
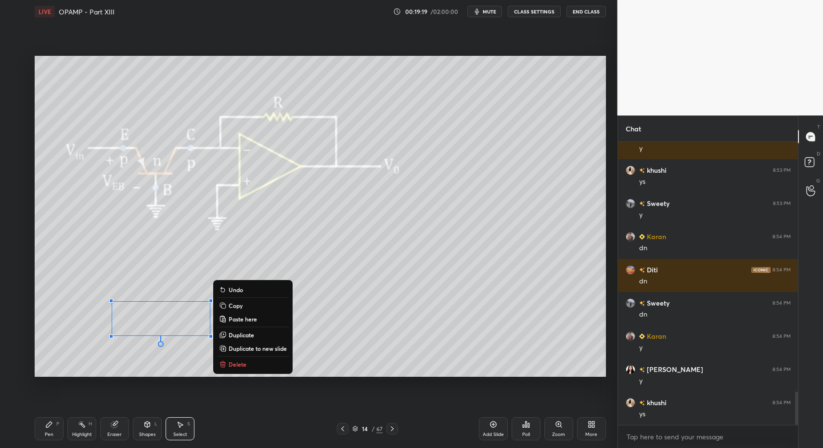
click at [242, 363] on p "Delete" at bounding box center [237, 364] width 18 height 8
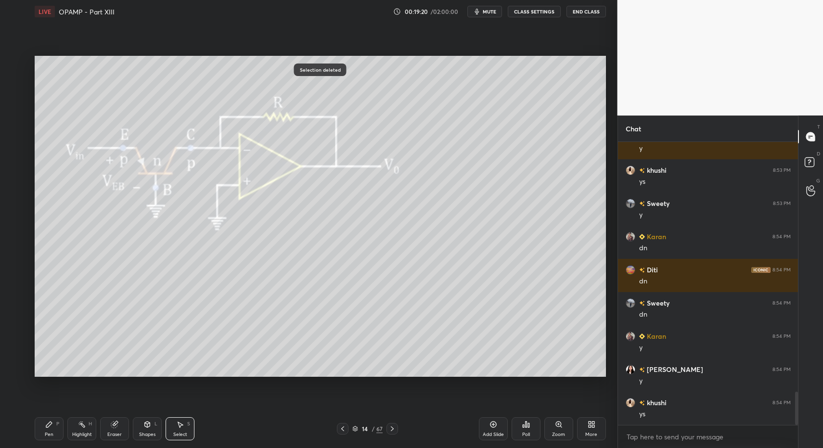
click at [27, 430] on div "1 2 3 4 5 6 7 C X Z C X Z E E Erase all H H LIVE OPAMP - Part XIII 00:19:20 / 0…" at bounding box center [304, 224] width 609 height 448
click at [36, 432] on div "LIVE OPAMP - Part XIII 00:19:20 / 02:00:00 mute CLASS SETTINGS End Class 0 ° Un…" at bounding box center [320, 224] width 579 height 448
drag, startPoint x: 46, startPoint y: 431, endPoint x: 78, endPoint y: 392, distance: 51.2
click at [46, 432] on div "Pen" at bounding box center [49, 434] width 9 height 5
drag, startPoint x: 139, startPoint y: 433, endPoint x: 151, endPoint y: 416, distance: 21.5
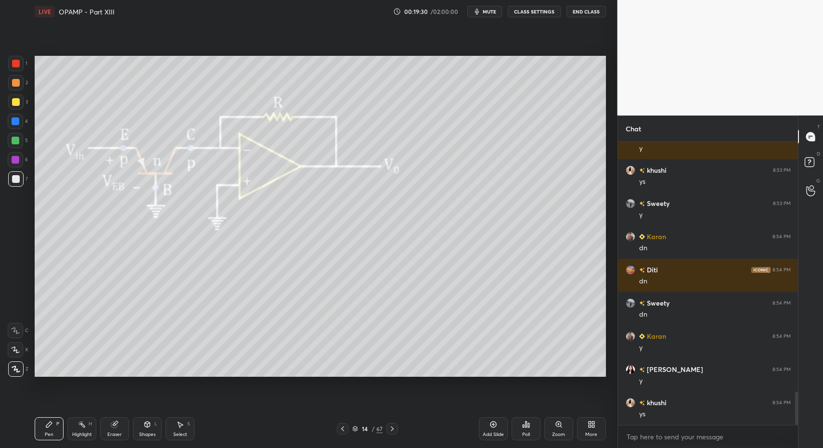
click at [144, 430] on div "Shapes L" at bounding box center [147, 428] width 29 height 23
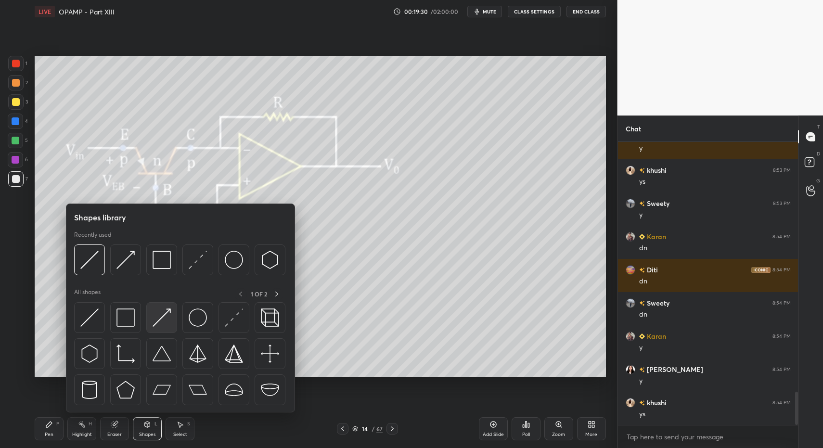
click at [166, 319] on img at bounding box center [161, 317] width 18 height 18
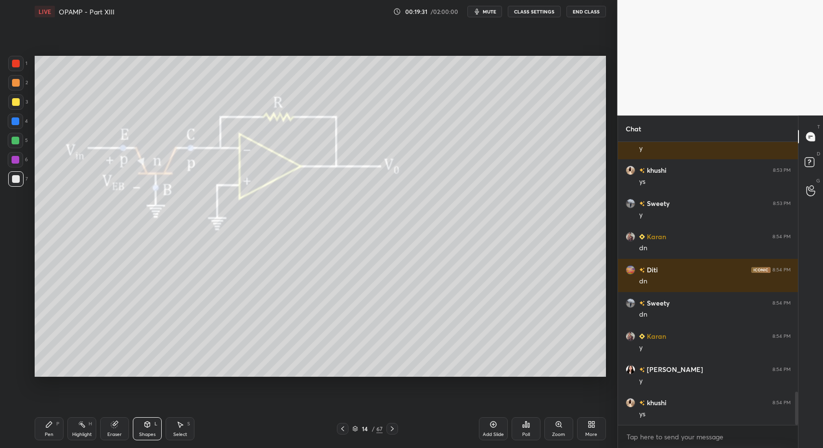
click at [51, 428] on div "Pen P" at bounding box center [49, 428] width 29 height 23
click at [52, 425] on div "Pen P" at bounding box center [49, 428] width 29 height 23
drag, startPoint x: 142, startPoint y: 431, endPoint x: 143, endPoint y: 415, distance: 15.9
click at [142, 427] on div "Shapes L" at bounding box center [147, 428] width 29 height 23
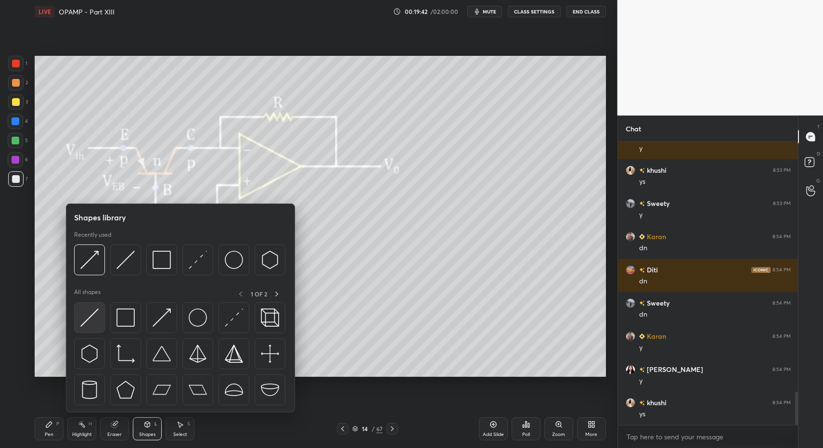
click at [90, 320] on img at bounding box center [89, 317] width 18 height 18
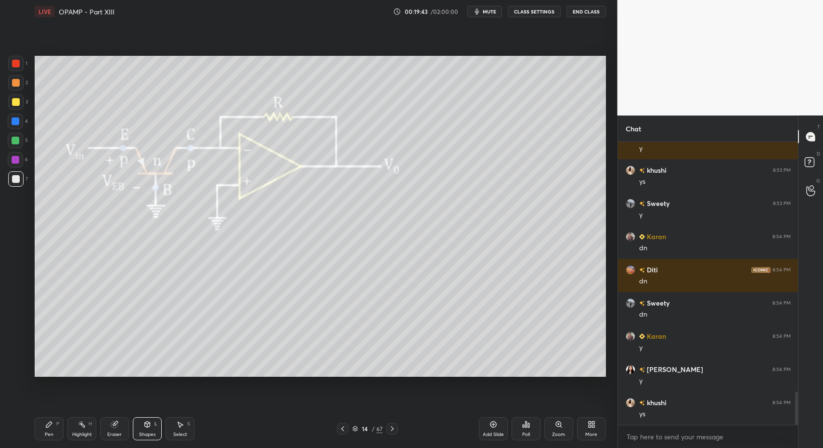
click at [38, 430] on div "Pen P" at bounding box center [49, 428] width 29 height 23
click at [15, 101] on div at bounding box center [16, 102] width 8 height 8
drag, startPoint x: 140, startPoint y: 432, endPoint x: 136, endPoint y: 412, distance: 20.7
click at [140, 432] on div "Shapes" at bounding box center [147, 434] width 16 height 5
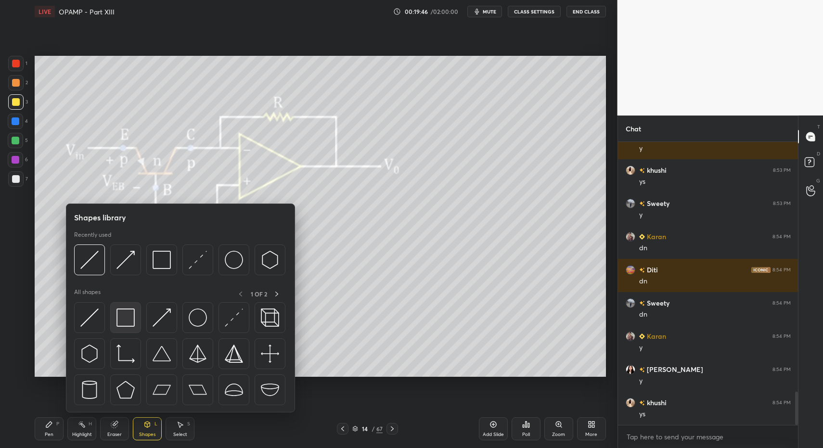
click at [118, 321] on img at bounding box center [125, 317] width 18 height 18
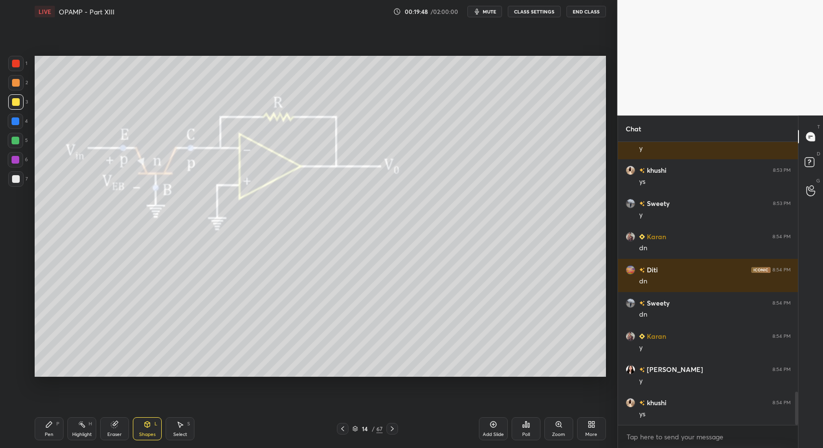
drag, startPoint x: 46, startPoint y: 432, endPoint x: 38, endPoint y: 428, distance: 8.8
click at [46, 435] on div "Pen" at bounding box center [49, 434] width 9 height 5
click at [38, 434] on div "Pen P" at bounding box center [49, 428] width 29 height 23
click at [15, 167] on div at bounding box center [15, 159] width 15 height 15
drag, startPoint x: 15, startPoint y: 167, endPoint x: 8, endPoint y: 163, distance: 8.4
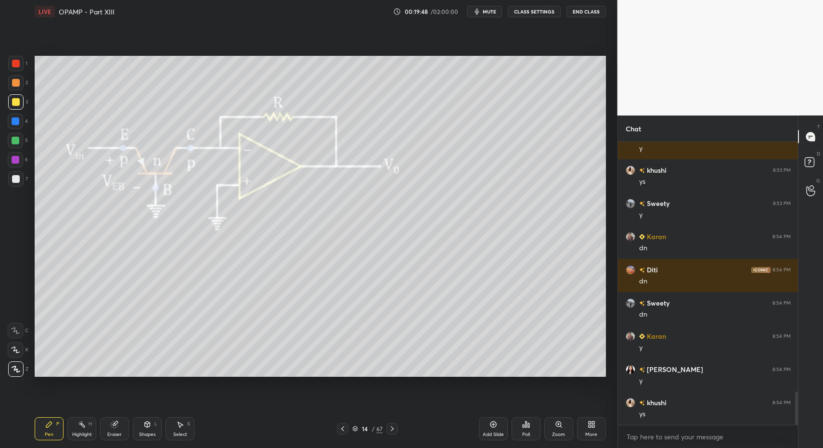
click at [15, 167] on div at bounding box center [15, 159] width 15 height 15
drag, startPoint x: 10, startPoint y: 171, endPoint x: 13, endPoint y: 181, distance: 10.0
click at [12, 177] on div at bounding box center [15, 178] width 15 height 15
click at [13, 181] on div at bounding box center [16, 179] width 8 height 8
click at [346, 432] on div at bounding box center [343, 429] width 12 height 12
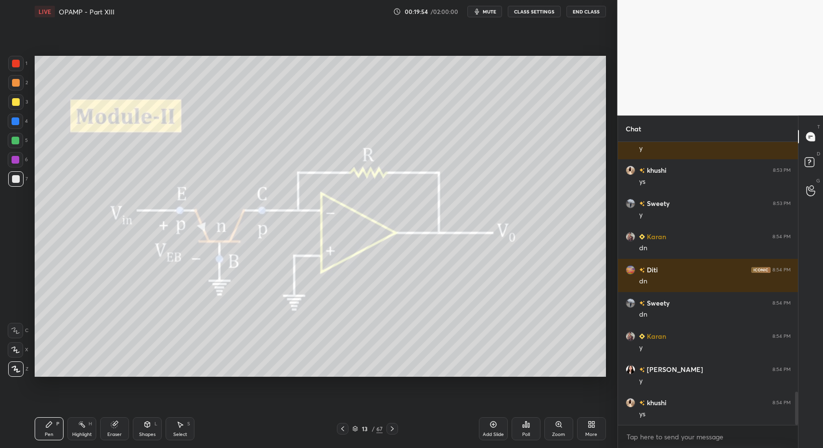
click at [345, 433] on div at bounding box center [343, 429] width 12 height 12
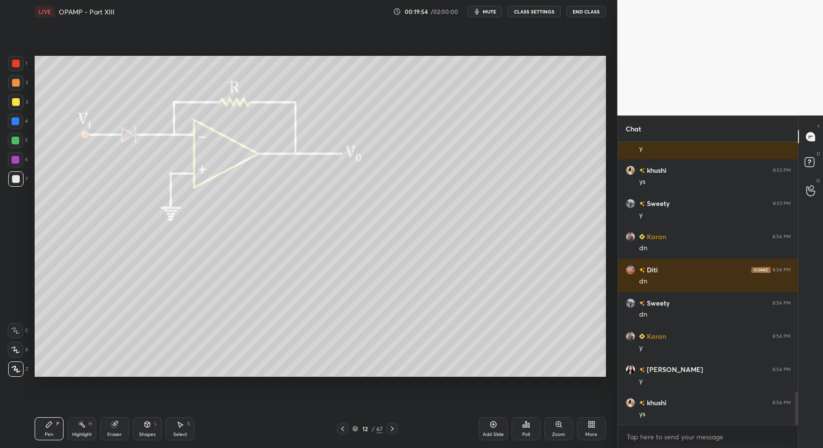
click at [208, 434] on div "Pen P Highlight H Eraser Shapes L Select S" at bounding box center [146, 428] width 222 height 23
click at [182, 432] on div "Select S" at bounding box center [179, 428] width 29 height 23
click at [186, 429] on div "Select S" at bounding box center [179, 428] width 29 height 23
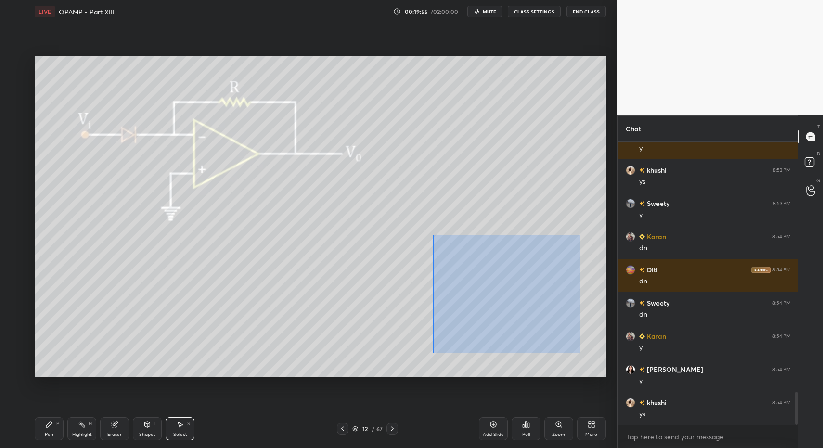
drag, startPoint x: 452, startPoint y: 251, endPoint x: 587, endPoint y: 359, distance: 173.5
click at [583, 356] on div "0 ° Undo Copy Paste here Duplicate Duplicate to new slide Delete" at bounding box center [320, 216] width 571 height 321
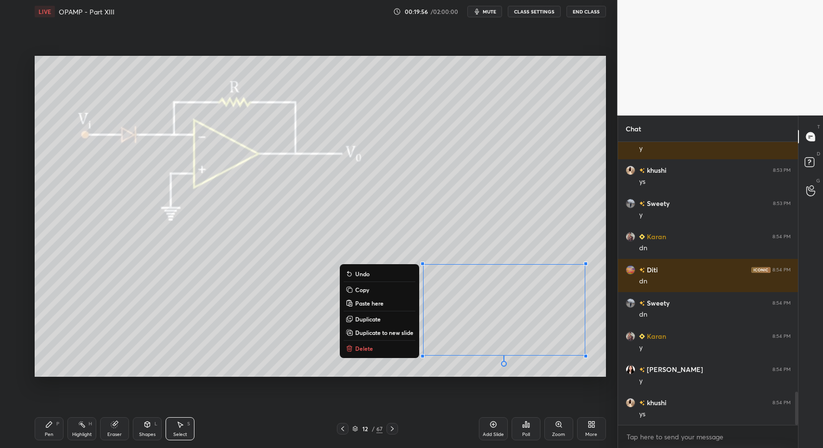
click at [473, 212] on div "0 ° Undo Copy Paste here Duplicate Duplicate to new slide Delete" at bounding box center [320, 216] width 571 height 321
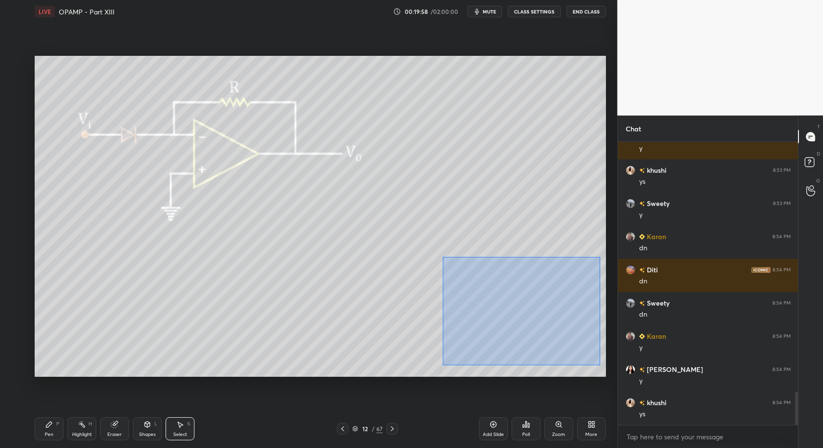
drag, startPoint x: 442, startPoint y: 258, endPoint x: 589, endPoint y: 369, distance: 184.1
click at [598, 367] on div "0 ° Undo Copy Paste here Duplicate Duplicate to new slide Delete" at bounding box center [320, 216] width 571 height 321
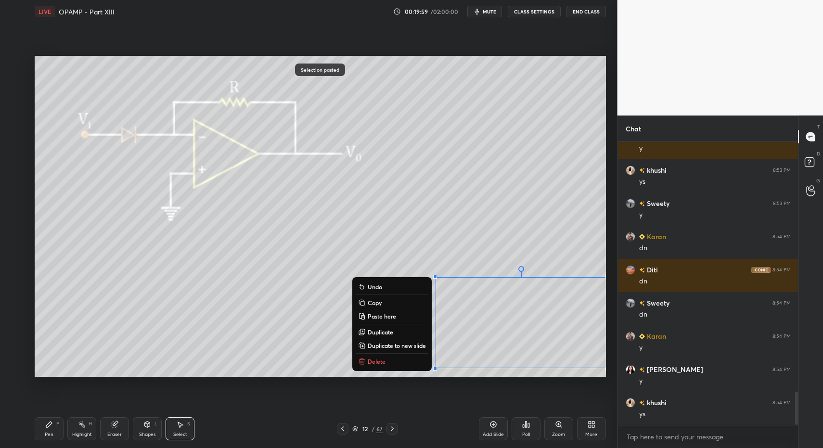
click at [375, 361] on p "Delete" at bounding box center [377, 361] width 18 height 8
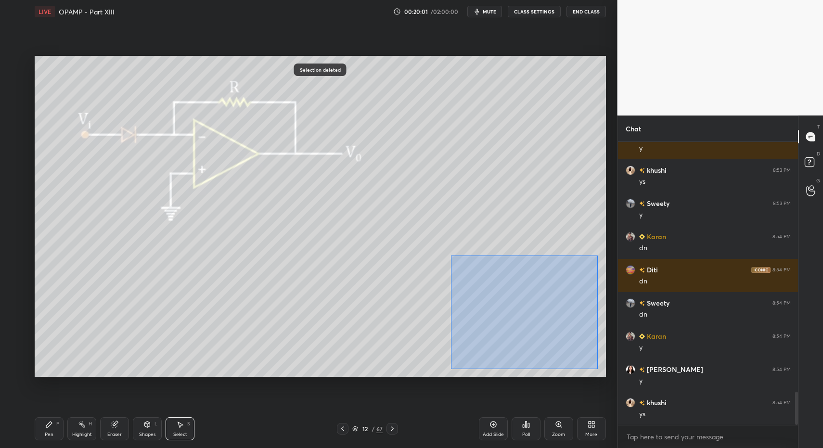
drag, startPoint x: 466, startPoint y: 287, endPoint x: 590, endPoint y: 373, distance: 151.4
click at [598, 370] on div "0 ° Undo Copy Paste here Duplicate Duplicate to new slide Delete" at bounding box center [320, 216] width 571 height 321
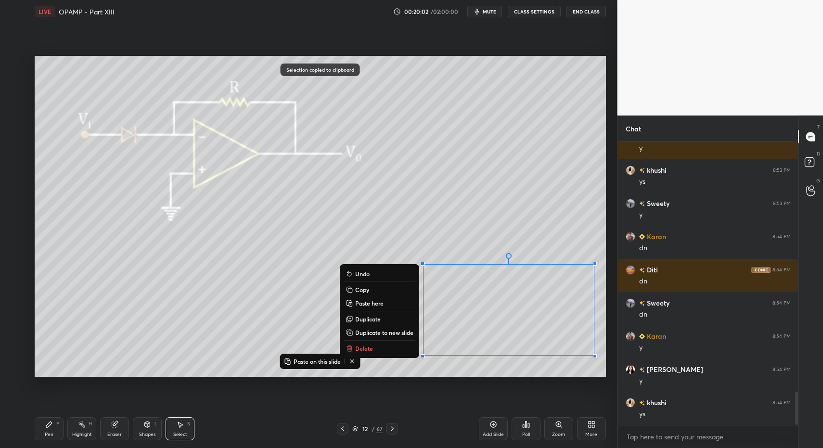
click at [388, 428] on icon at bounding box center [392, 429] width 8 height 8
click at [388, 429] on icon at bounding box center [392, 429] width 8 height 8
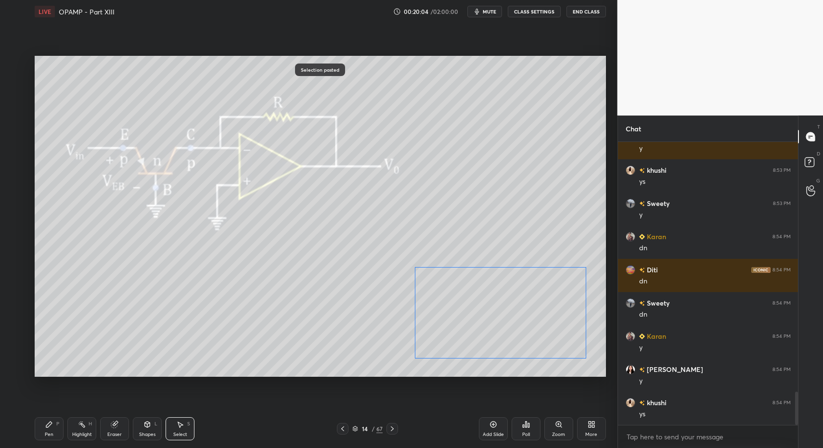
drag, startPoint x: 447, startPoint y: 338, endPoint x: 437, endPoint y: 341, distance: 10.0
click at [438, 341] on div "0 ° Undo Copy Paste here Duplicate Duplicate to new slide Delete" at bounding box center [320, 216] width 571 height 321
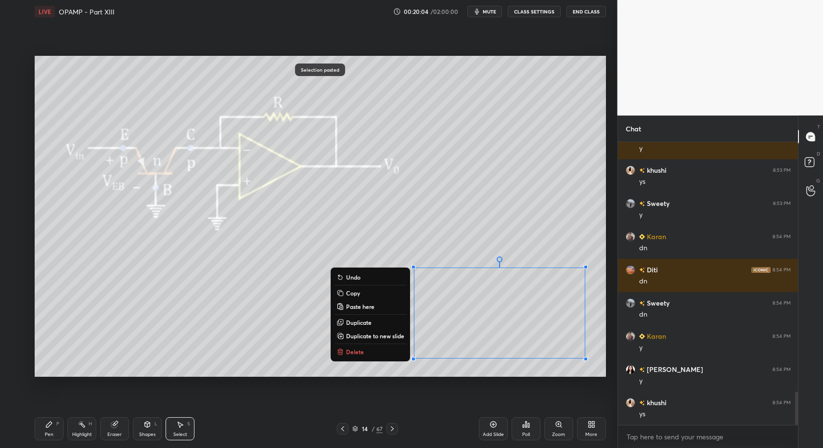
click at [33, 426] on div "LIVE OPAMP - Part XIII 00:20:04 / 02:00:00 mute CLASS SETTINGS End Class 0 ° Un…" at bounding box center [320, 224] width 579 height 448
click at [175, 428] on div "Select S" at bounding box center [179, 428] width 29 height 23
click at [179, 428] on icon at bounding box center [180, 425] width 5 height 6
click at [57, 435] on div "Pen P" at bounding box center [49, 428] width 29 height 23
click at [51, 430] on div "Pen P" at bounding box center [49, 428] width 29 height 23
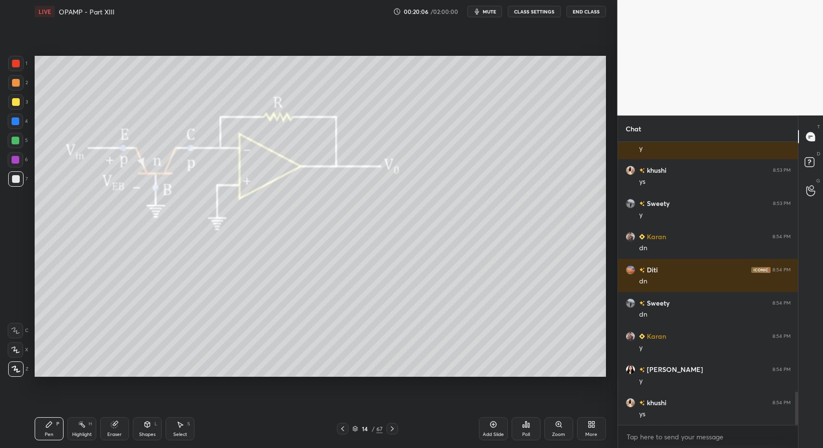
click at [175, 427] on div "Select S" at bounding box center [179, 428] width 29 height 23
drag, startPoint x: 175, startPoint y: 427, endPoint x: 234, endPoint y: 407, distance: 61.9
click at [175, 427] on div "Select S" at bounding box center [179, 428] width 29 height 23
drag, startPoint x: 582, startPoint y: 355, endPoint x: 584, endPoint y: 362, distance: 8.2
click at [586, 361] on div "0 ° Undo Copy Paste here Duplicate Duplicate to new slide Delete" at bounding box center [320, 216] width 571 height 321
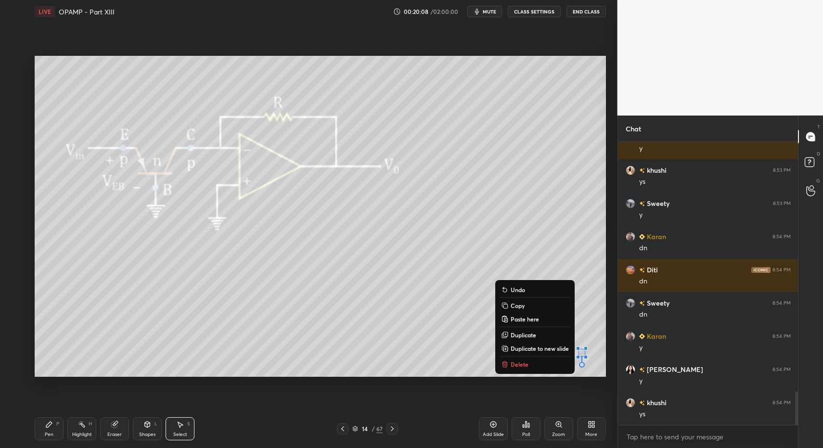
click at [516, 360] on button "Delete" at bounding box center [535, 364] width 72 height 12
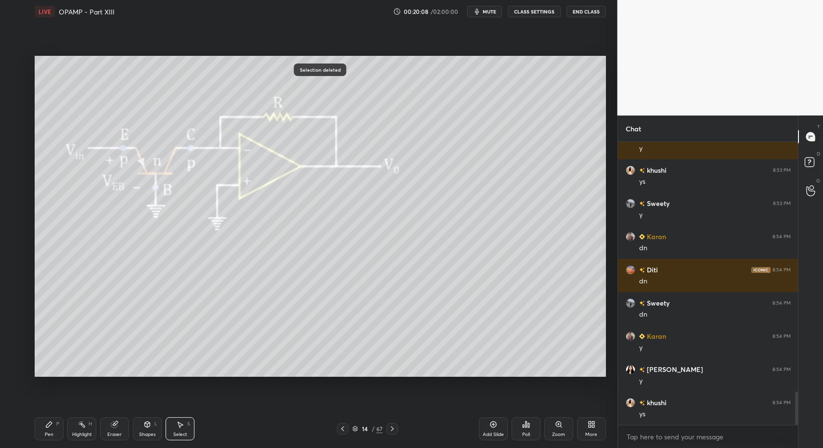
click at [33, 442] on div "LIVE OPAMP - Part XIII 00:20:08 / 02:00:00 mute CLASS SETTINGS End Class 0 ° Un…" at bounding box center [320, 224] width 579 height 448
click at [40, 432] on div "Pen P" at bounding box center [49, 428] width 29 height 23
click at [13, 185] on div at bounding box center [15, 178] width 15 height 15
drag, startPoint x: 42, startPoint y: 421, endPoint x: 58, endPoint y: 418, distance: 16.1
click at [58, 418] on div "Pen P" at bounding box center [49, 428] width 29 height 23
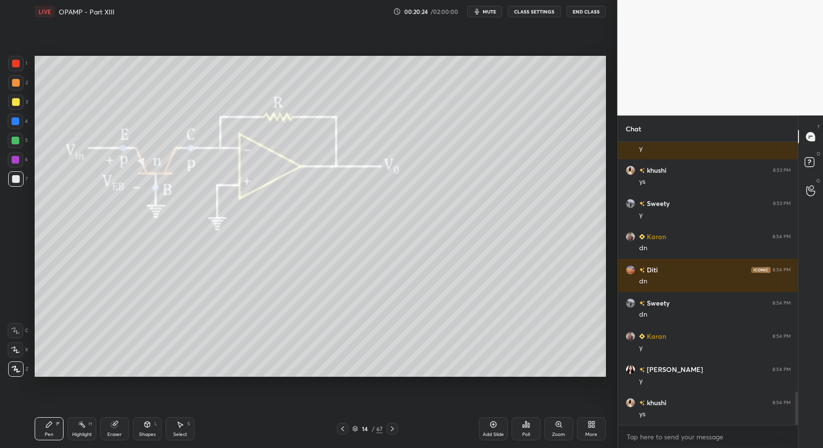
click at [393, 429] on icon at bounding box center [392, 429] width 8 height 8
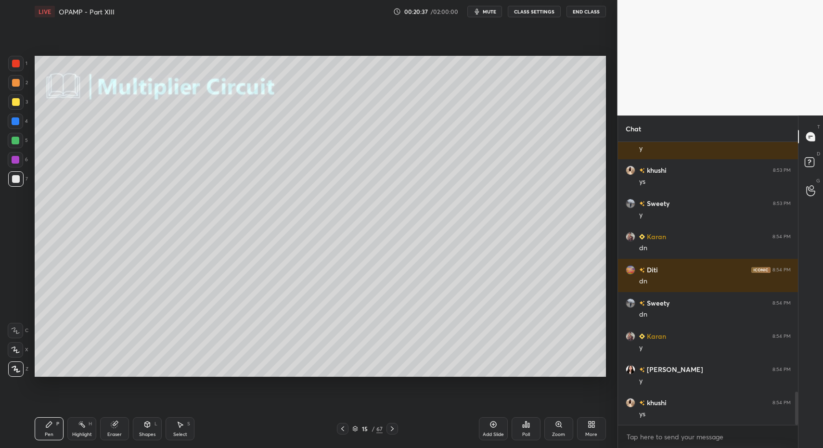
click at [154, 426] on div "Shapes L" at bounding box center [147, 428] width 29 height 23
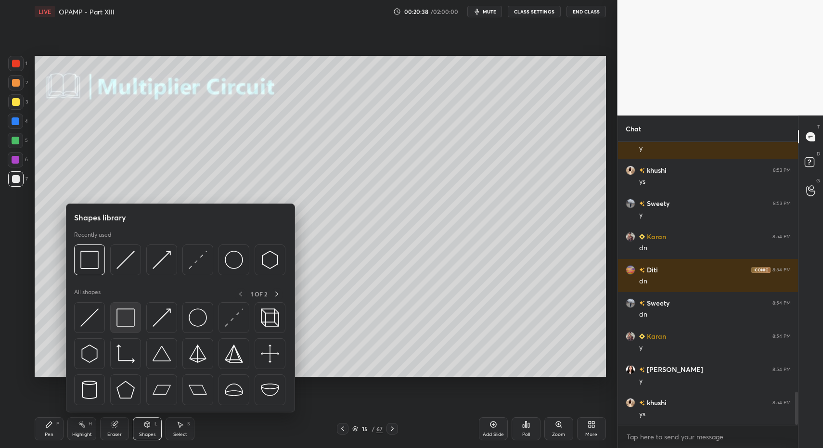
click at [121, 317] on img at bounding box center [125, 317] width 18 height 18
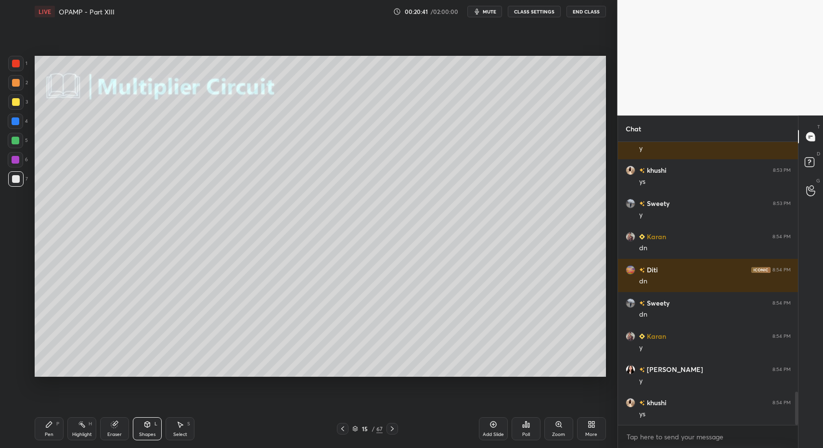
drag, startPoint x: 46, startPoint y: 434, endPoint x: 42, endPoint y: 411, distance: 23.9
click at [46, 434] on div "Pen" at bounding box center [49, 434] width 9 height 5
click at [39, 428] on div "Pen P" at bounding box center [49, 428] width 29 height 23
click at [14, 101] on div at bounding box center [16, 102] width 8 height 8
drag, startPoint x: 179, startPoint y: 434, endPoint x: 178, endPoint y: 410, distance: 23.6
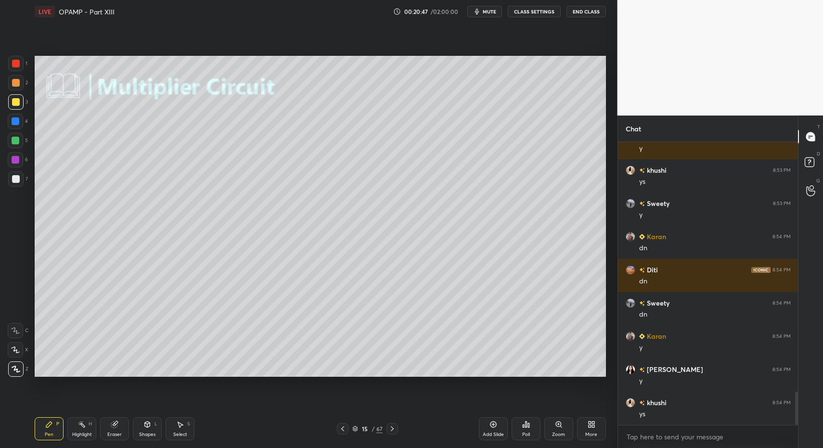
click at [179, 434] on div "Select" at bounding box center [180, 434] width 14 height 5
click at [177, 420] on div "Select S" at bounding box center [179, 428] width 29 height 23
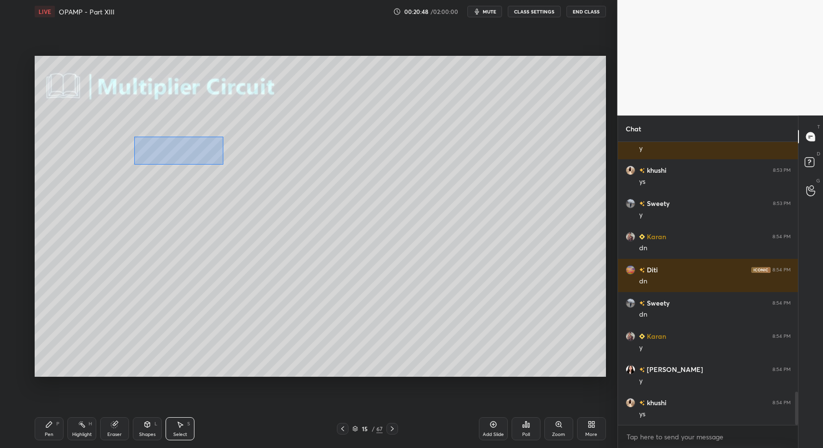
drag, startPoint x: 147, startPoint y: 143, endPoint x: 216, endPoint y: 173, distance: 75.0
click at [222, 163] on div "0 ° Undo Copy Paste here Duplicate Duplicate to new slide Delete" at bounding box center [320, 216] width 571 height 321
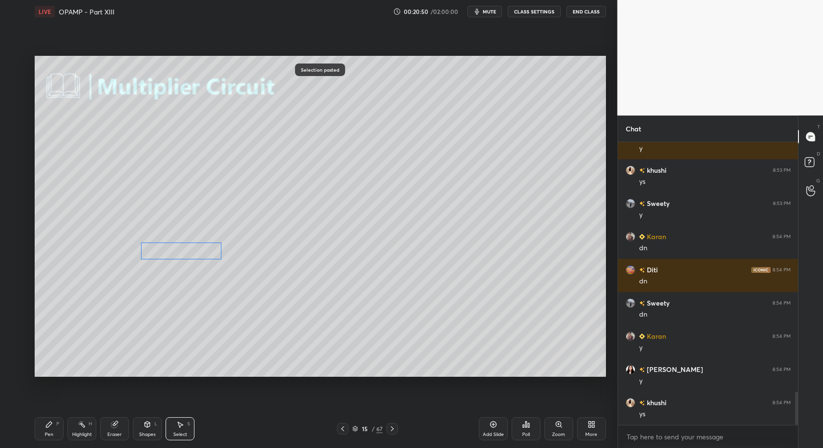
drag, startPoint x: 176, startPoint y: 184, endPoint x: 163, endPoint y: 260, distance: 77.1
click at [169, 259] on div "0 ° Undo Copy Paste here Duplicate Duplicate to new slide Delete" at bounding box center [320, 216] width 571 height 321
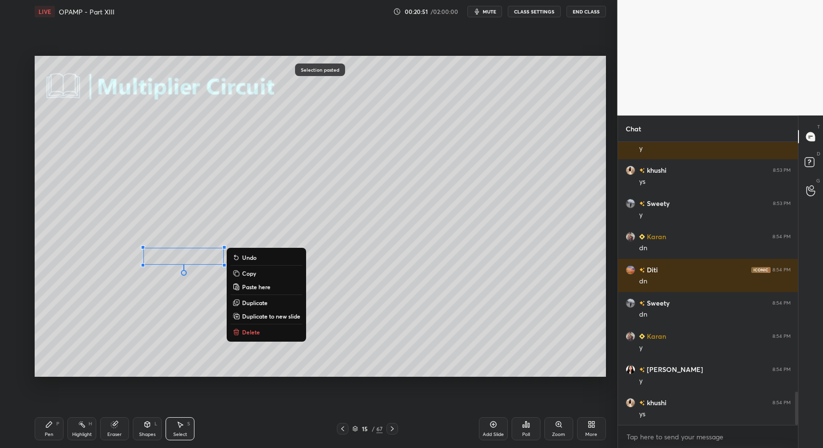
click at [31, 430] on div "LIVE OPAMP - Part XIII 00:20:51 / 02:00:00 mute CLASS SETTINGS End Class 0 ° Un…" at bounding box center [320, 224] width 579 height 448
click at [139, 435] on div "Shapes" at bounding box center [147, 434] width 16 height 5
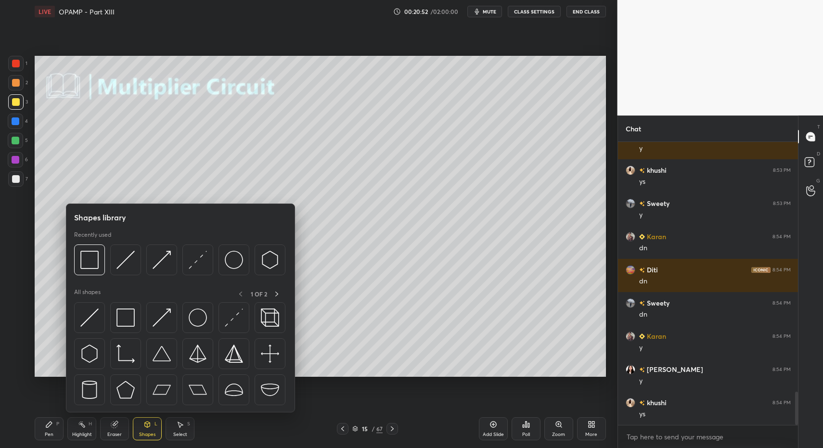
click at [16, 93] on div "2" at bounding box center [18, 84] width 20 height 19
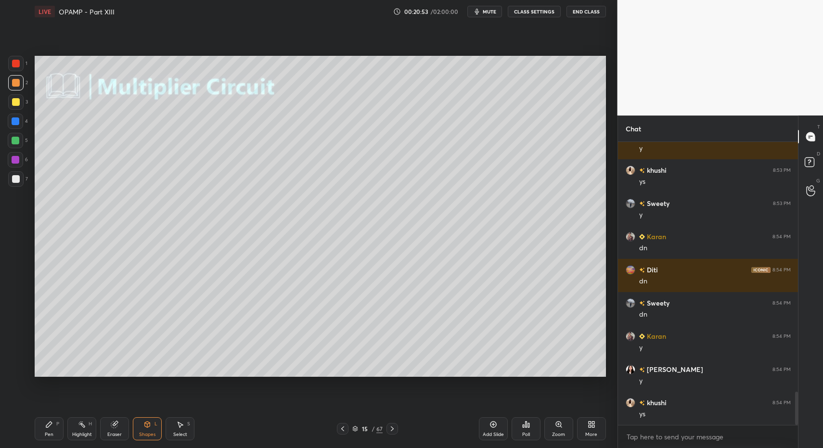
drag, startPoint x: 148, startPoint y: 435, endPoint x: 147, endPoint y: 418, distance: 17.8
click at [147, 432] on div "Shapes" at bounding box center [147, 434] width 16 height 5
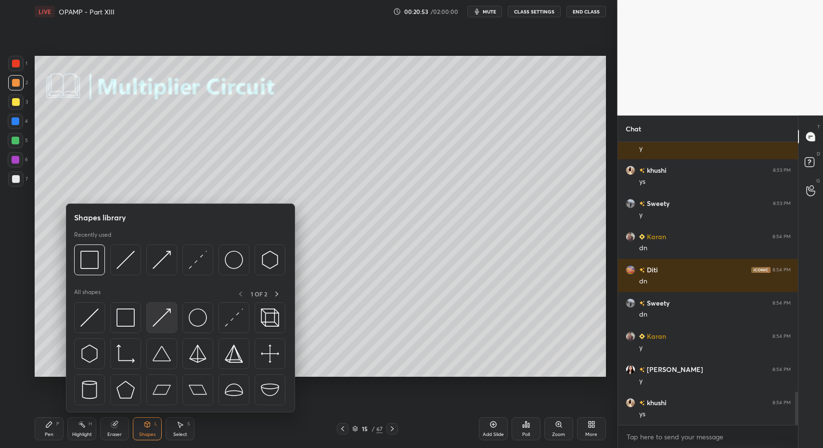
click at [148, 321] on div at bounding box center [161, 317] width 31 height 31
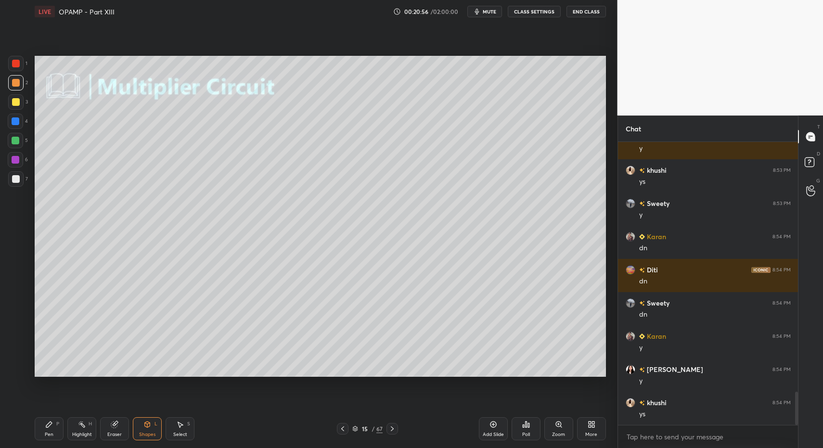
click at [145, 433] on div "Shapes" at bounding box center [147, 434] width 16 height 5
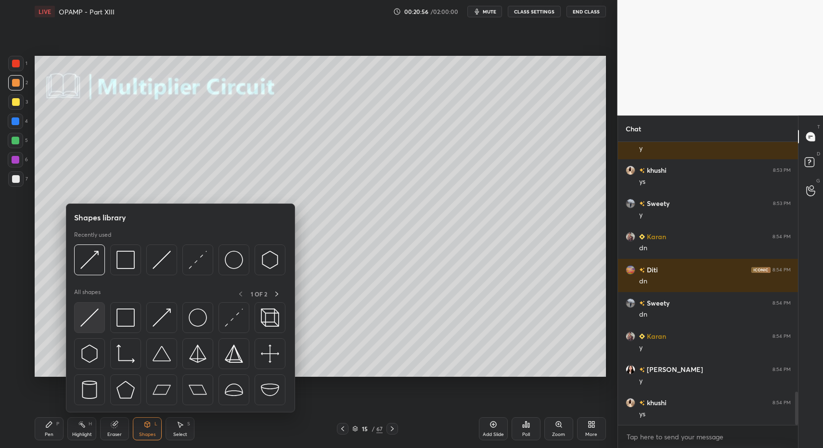
click at [88, 324] on img at bounding box center [89, 317] width 18 height 18
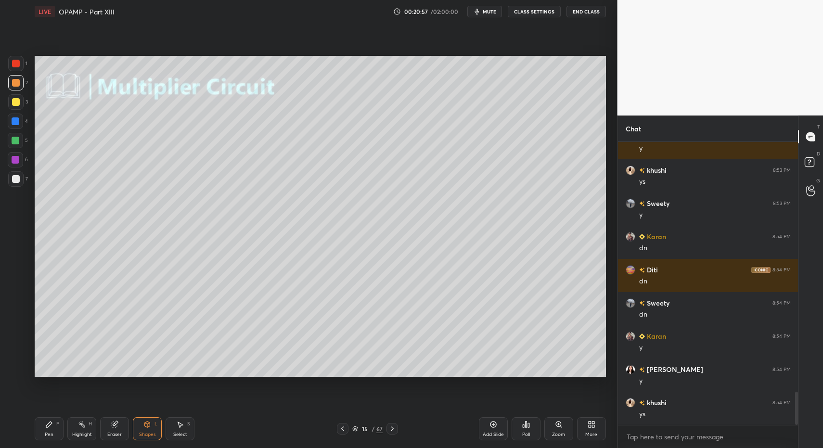
click at [8, 180] on div at bounding box center [15, 178] width 15 height 15
drag, startPoint x: 15, startPoint y: 183, endPoint x: 21, endPoint y: 181, distance: 6.5
click at [18, 182] on div at bounding box center [15, 178] width 15 height 15
drag, startPoint x: 149, startPoint y: 428, endPoint x: 146, endPoint y: 414, distance: 14.2
click at [148, 425] on div "Shapes L" at bounding box center [147, 428] width 29 height 23
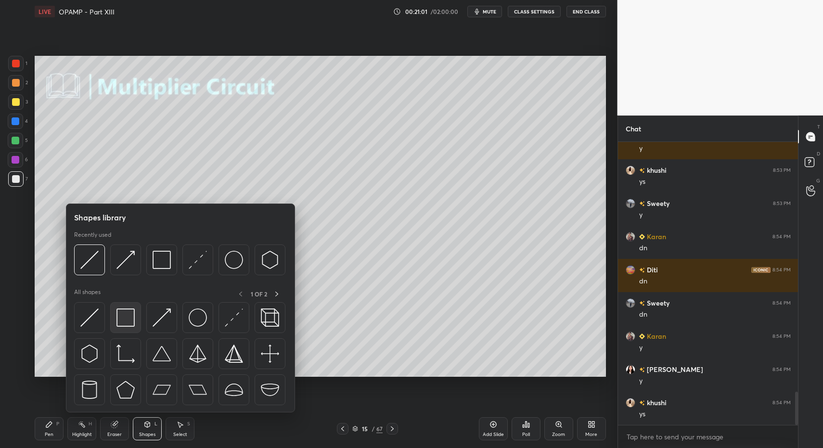
click at [129, 319] on img at bounding box center [125, 317] width 18 height 18
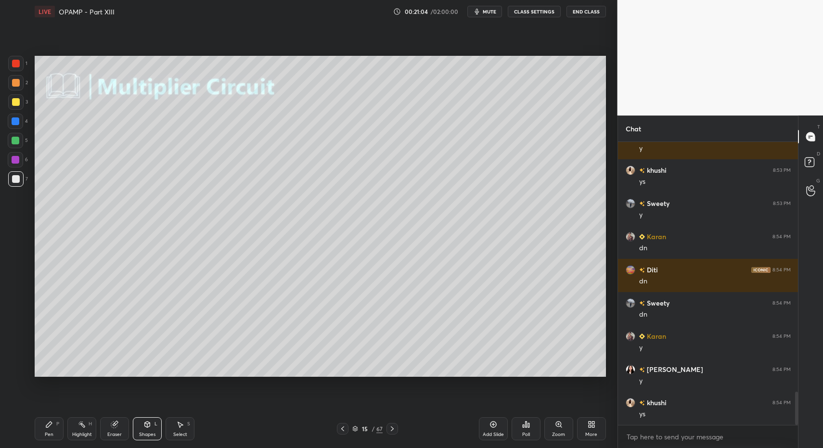
click at [49, 430] on div "Pen P" at bounding box center [49, 428] width 29 height 23
drag, startPoint x: 49, startPoint y: 430, endPoint x: 54, endPoint y: 384, distance: 45.5
click at [49, 430] on div "Pen P" at bounding box center [49, 428] width 29 height 23
click at [11, 141] on div at bounding box center [15, 140] width 15 height 15
drag, startPoint x: 17, startPoint y: 100, endPoint x: 22, endPoint y: 103, distance: 5.6
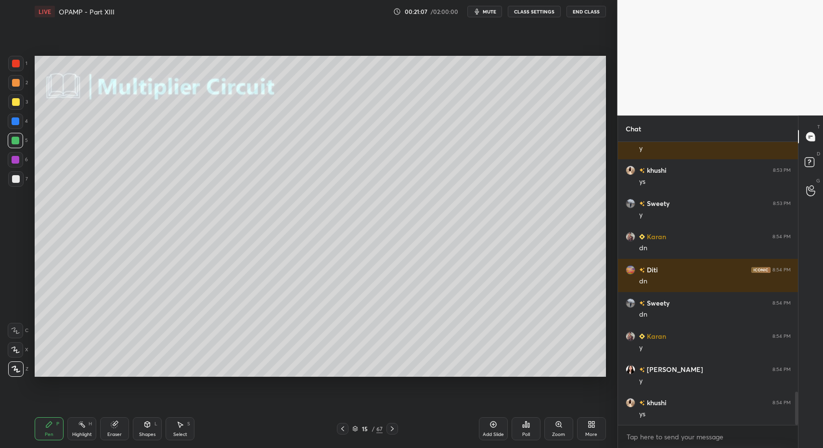
click at [19, 101] on div at bounding box center [15, 101] width 15 height 15
click at [14, 177] on div at bounding box center [15, 178] width 15 height 15
drag, startPoint x: 144, startPoint y: 430, endPoint x: 139, endPoint y: 413, distance: 17.8
click at [144, 430] on div "Shapes L" at bounding box center [147, 428] width 29 height 23
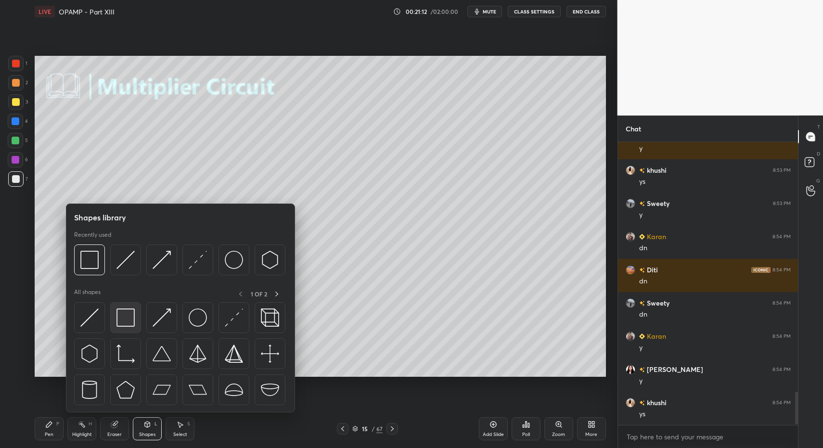
scroll to position [2143, 0]
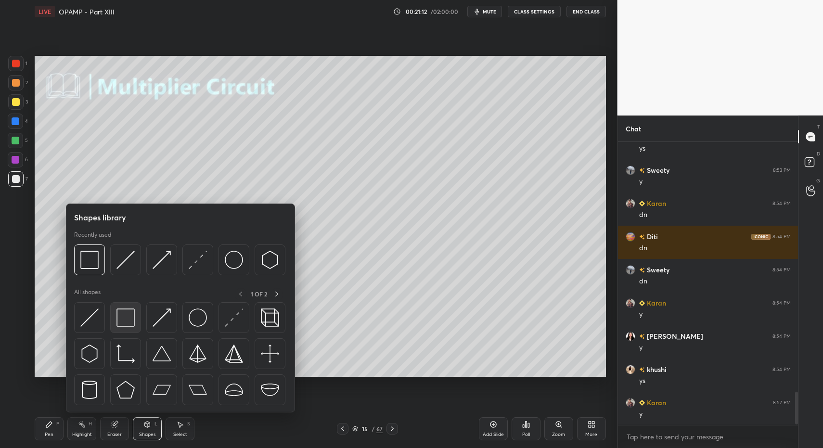
click at [128, 317] on img at bounding box center [125, 317] width 18 height 18
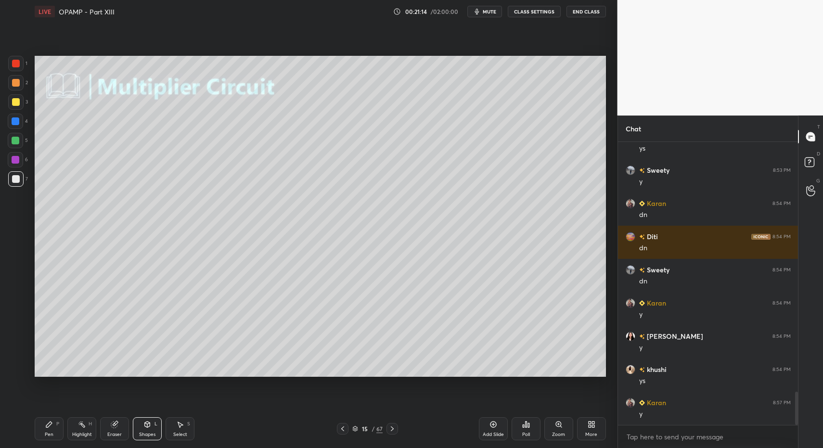
click at [156, 430] on div "Shapes L" at bounding box center [147, 428] width 29 height 23
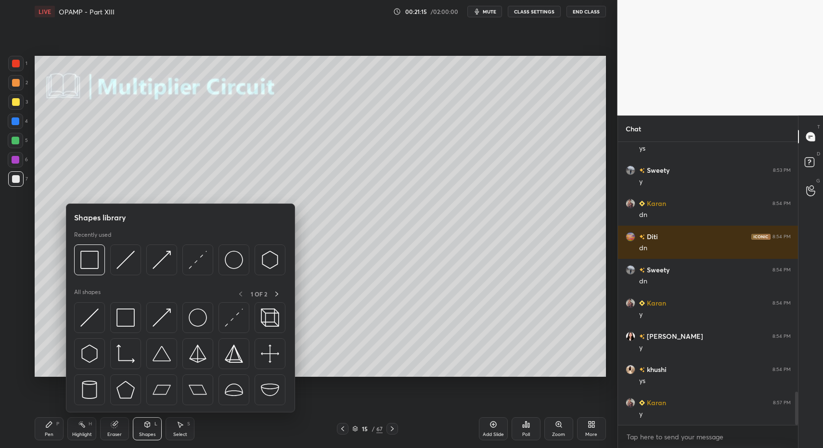
click at [175, 426] on div "Select S" at bounding box center [179, 428] width 29 height 23
click at [182, 425] on div "Select S" at bounding box center [179, 428] width 29 height 23
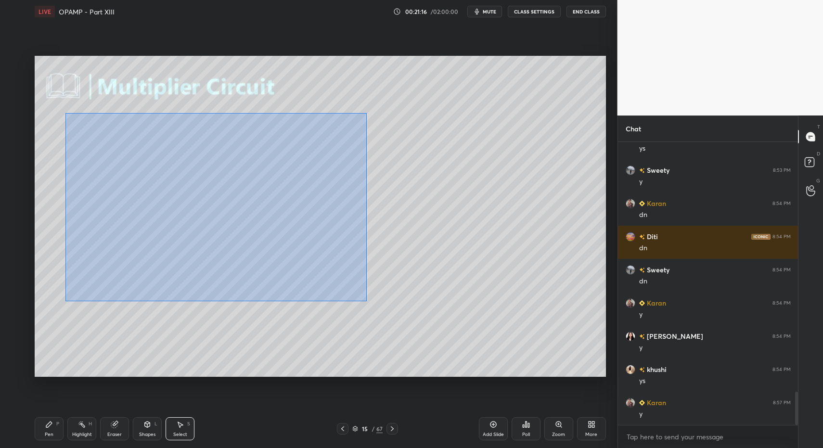
drag, startPoint x: 74, startPoint y: 123, endPoint x: 273, endPoint y: 277, distance: 251.7
click at [363, 299] on div "0 ° Undo Copy Paste here Duplicate Duplicate to new slide Delete" at bounding box center [320, 216] width 571 height 321
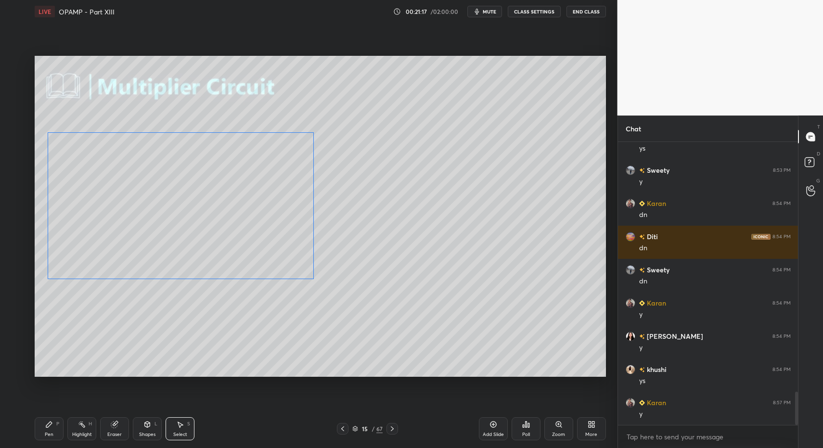
drag, startPoint x: 110, startPoint y: 255, endPoint x: 101, endPoint y: 256, distance: 9.6
click at [81, 256] on div "0 ° Undo Copy Paste here Duplicate Duplicate to new slide Delete" at bounding box center [320, 216] width 571 height 321
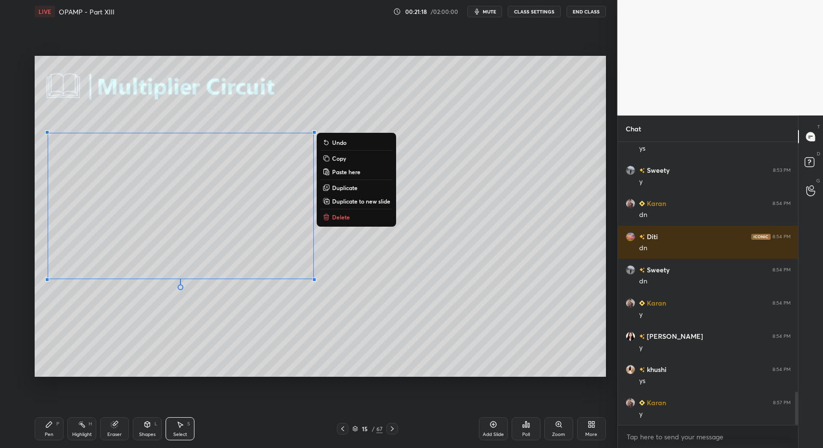
drag, startPoint x: 362, startPoint y: 262, endPoint x: 361, endPoint y: 248, distance: 14.0
click at [362, 262] on div "0 ° Undo Copy Paste here Duplicate Duplicate to new slide Delete" at bounding box center [320, 216] width 571 height 321
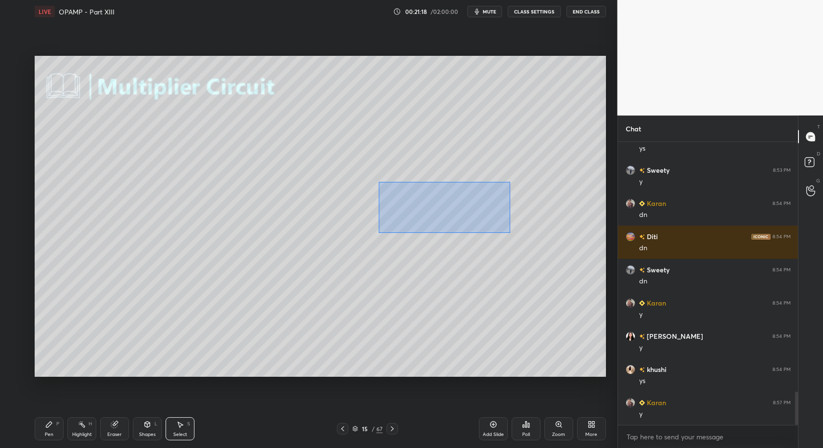
drag, startPoint x: 454, startPoint y: 220, endPoint x: 467, endPoint y: 211, distance: 15.8
click at [507, 231] on div "0 ° Undo Copy Paste here Duplicate Duplicate to new slide Delete" at bounding box center [320, 216] width 571 height 321
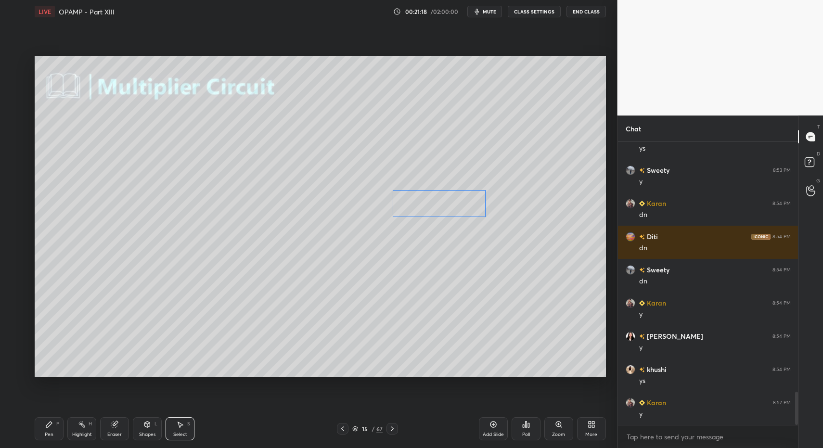
drag, startPoint x: 440, startPoint y: 204, endPoint x: 447, endPoint y: 205, distance: 7.4
click at [453, 204] on div "0 ° Undo Copy Paste here Duplicate Duplicate to new slide Delete" at bounding box center [320, 216] width 571 height 321
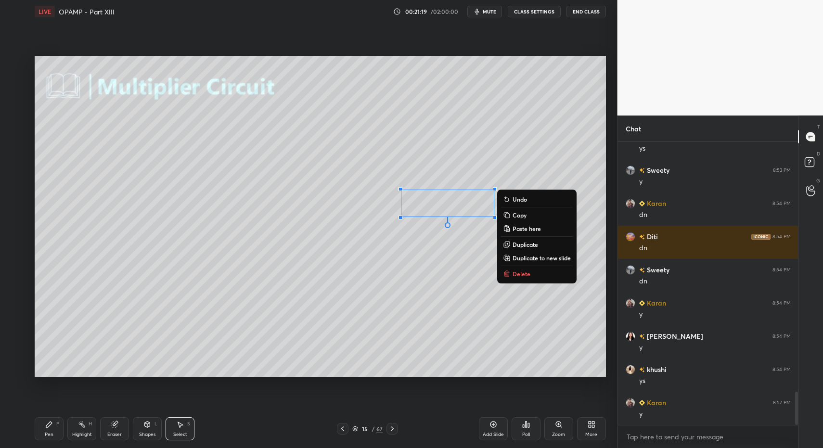
drag, startPoint x: 51, startPoint y: 440, endPoint x: 53, endPoint y: 431, distance: 8.7
click at [51, 440] on div "Pen P" at bounding box center [49, 428] width 29 height 23
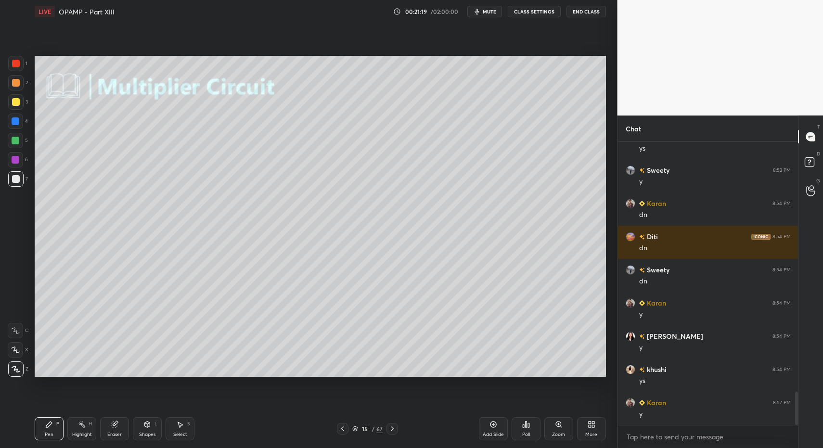
click at [53, 431] on div "Pen P" at bounding box center [49, 428] width 29 height 23
drag, startPoint x: 17, startPoint y: 96, endPoint x: 13, endPoint y: 99, distance: 5.1
click at [16, 96] on div at bounding box center [15, 101] width 15 height 15
drag, startPoint x: 13, startPoint y: 99, endPoint x: 28, endPoint y: 105, distance: 16.4
click at [12, 102] on div at bounding box center [16, 102] width 8 height 8
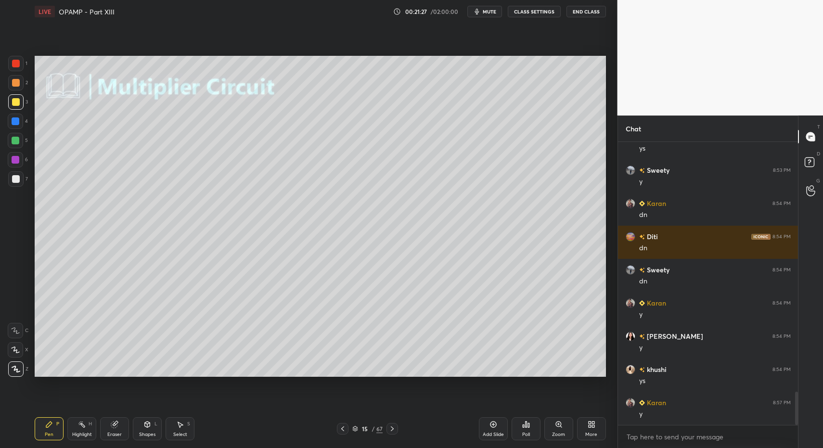
click at [44, 433] on div "Pen P" at bounding box center [49, 428] width 29 height 23
click at [40, 428] on div "Pen P" at bounding box center [49, 428] width 29 height 23
drag, startPoint x: 15, startPoint y: 187, endPoint x: 19, endPoint y: 162, distance: 24.8
click at [14, 186] on div "7" at bounding box center [18, 180] width 20 height 19
drag, startPoint x: 16, startPoint y: 139, endPoint x: 22, endPoint y: 125, distance: 15.8
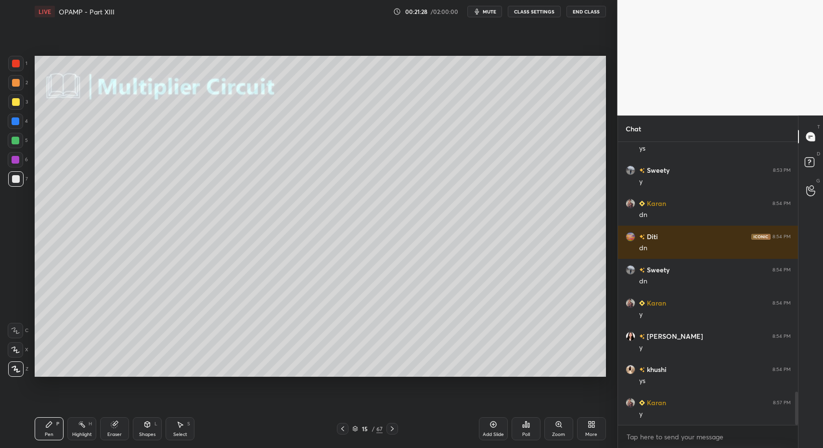
click at [16, 139] on div at bounding box center [16, 141] width 8 height 8
click at [13, 174] on div at bounding box center [15, 178] width 15 height 15
click at [20, 177] on div at bounding box center [15, 178] width 15 height 15
click at [131, 439] on div "Pen P Highlight H Eraser Shapes L Select S" at bounding box center [146, 428] width 222 height 23
drag, startPoint x: 159, startPoint y: 434, endPoint x: 152, endPoint y: 412, distance: 22.5
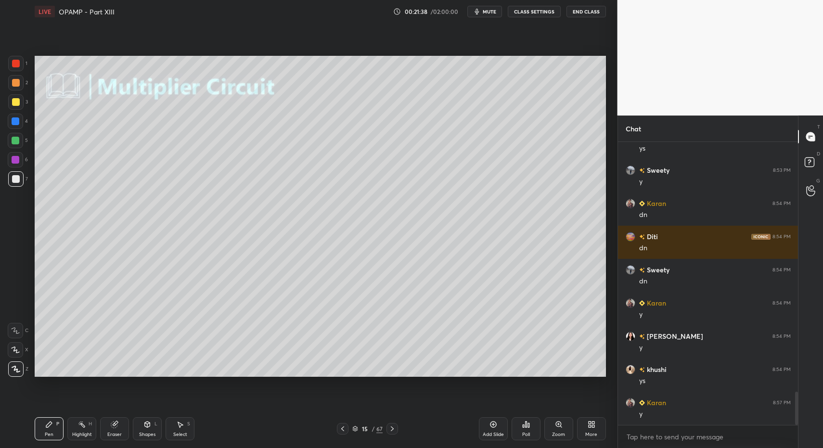
click at [159, 434] on div "Shapes L" at bounding box center [147, 428] width 29 height 23
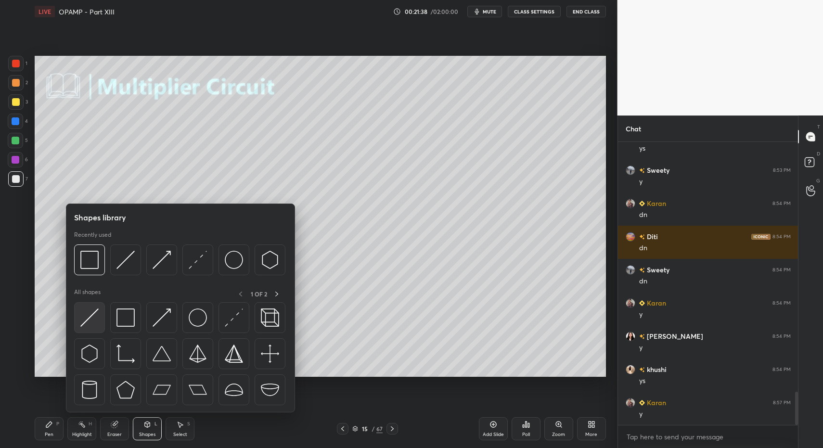
click at [99, 323] on div at bounding box center [89, 317] width 31 height 31
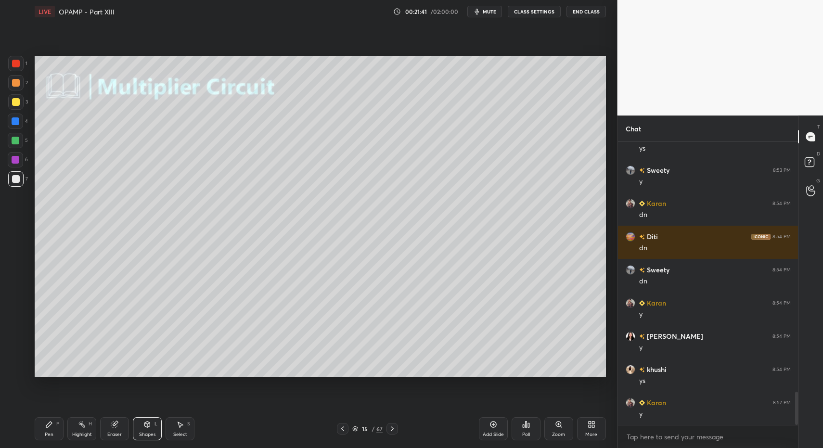
click at [43, 433] on div "Pen P" at bounding box center [49, 428] width 29 height 23
drag, startPoint x: 43, startPoint y: 433, endPoint x: 95, endPoint y: 393, distance: 65.5
click at [49, 434] on div "Pen P" at bounding box center [49, 428] width 29 height 23
drag, startPoint x: 142, startPoint y: 431, endPoint x: 145, endPoint y: 421, distance: 11.1
click at [145, 429] on div "Shapes L" at bounding box center [147, 428] width 29 height 23
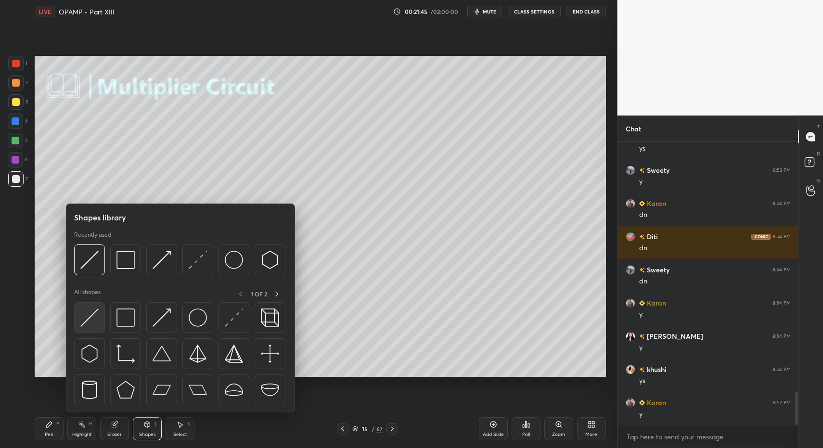
click at [92, 321] on img at bounding box center [89, 317] width 18 height 18
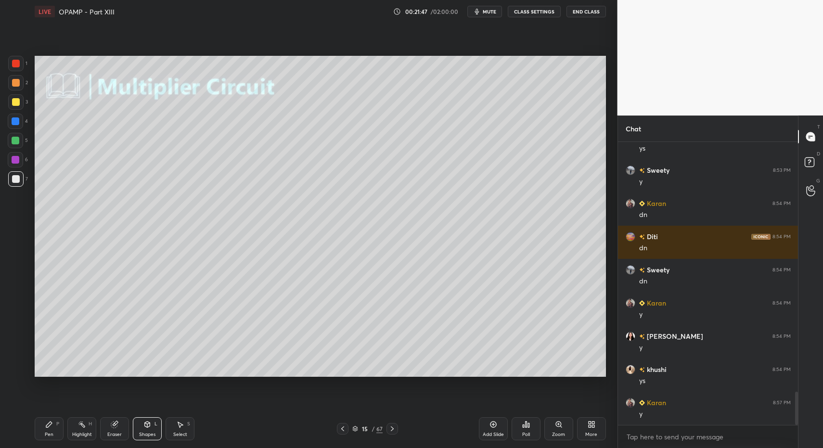
click at [70, 425] on div "Highlight H" at bounding box center [81, 428] width 29 height 23
drag, startPoint x: 43, startPoint y: 431, endPoint x: 98, endPoint y: 386, distance: 70.5
click at [46, 428] on div "Pen P" at bounding box center [49, 428] width 29 height 23
drag, startPoint x: 17, startPoint y: 59, endPoint x: 14, endPoint y: 114, distance: 54.4
click at [17, 59] on div at bounding box center [15, 63] width 15 height 15
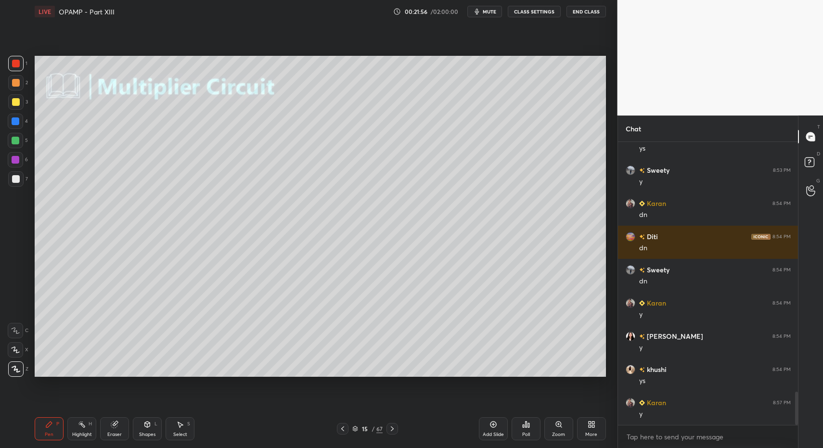
drag, startPoint x: 17, startPoint y: 127, endPoint x: 16, endPoint y: 136, distance: 8.7
click at [18, 128] on div at bounding box center [15, 121] width 15 height 15
click at [20, 130] on div "4" at bounding box center [18, 123] width 20 height 19
click at [18, 334] on div at bounding box center [15, 330] width 15 height 15
click at [150, 430] on div "Shapes L" at bounding box center [147, 428] width 29 height 23
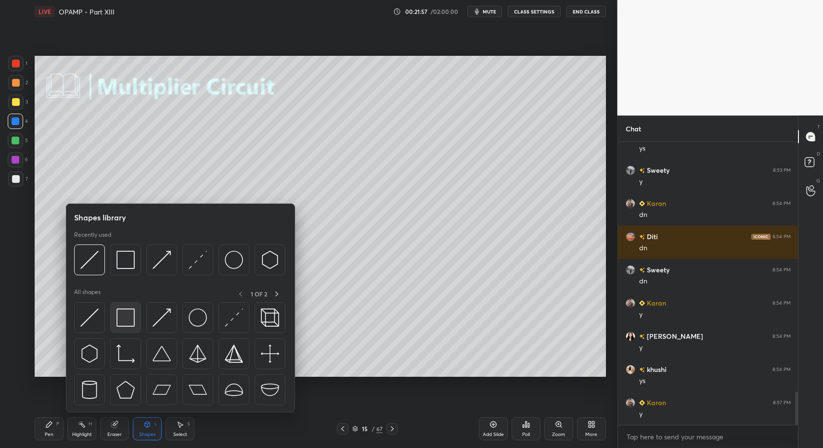
click at [130, 316] on img at bounding box center [125, 317] width 18 height 18
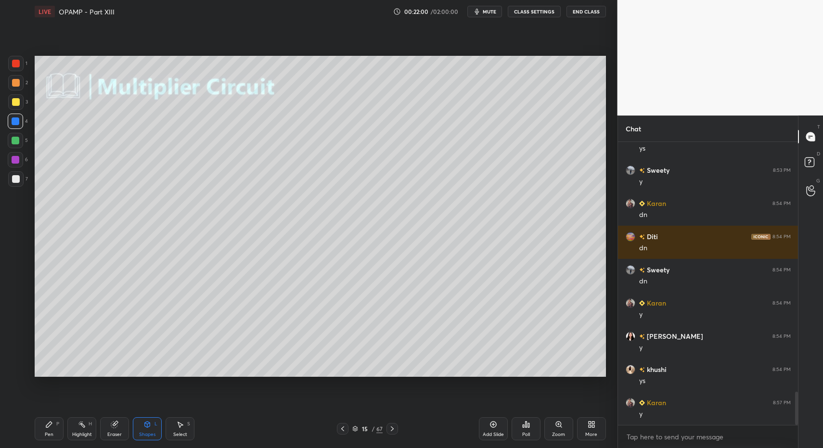
click at [53, 431] on div "Pen P" at bounding box center [49, 428] width 29 height 23
click at [39, 427] on div "Pen P" at bounding box center [49, 428] width 29 height 23
click at [17, 177] on div at bounding box center [16, 179] width 8 height 8
drag, startPoint x: 17, startPoint y: 177, endPoint x: 14, endPoint y: 251, distance: 74.1
click at [17, 177] on div at bounding box center [16, 179] width 8 height 8
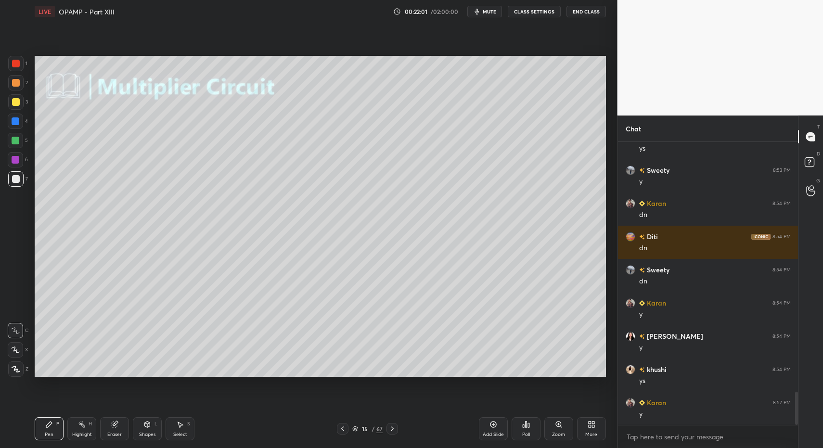
click at [12, 366] on icon at bounding box center [16, 369] width 9 height 7
click at [19, 59] on div at bounding box center [15, 63] width 15 height 15
click at [142, 434] on div "Shapes" at bounding box center [147, 434] width 16 height 5
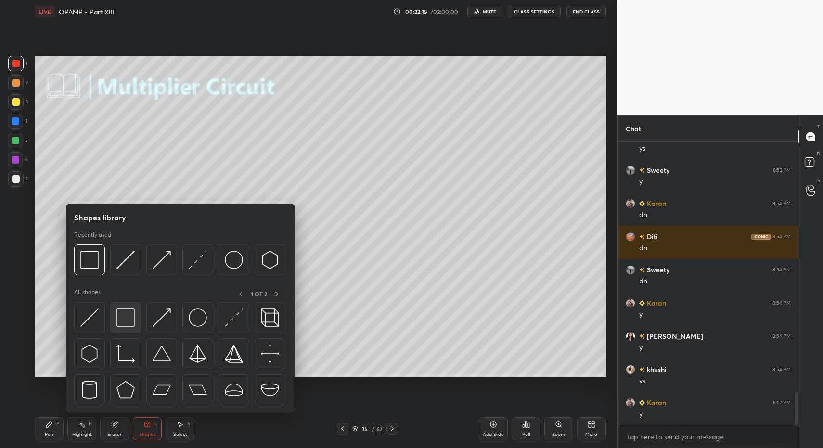
click at [130, 317] on img at bounding box center [125, 317] width 18 height 18
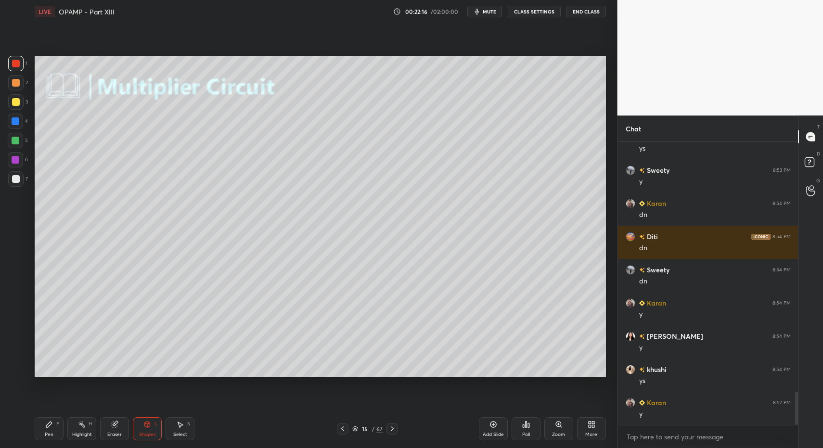
click at [38, 437] on div "Pen P" at bounding box center [49, 428] width 29 height 23
click at [40, 431] on div "Pen P" at bounding box center [49, 428] width 29 height 23
click at [26, 184] on div "7" at bounding box center [18, 178] width 20 height 15
click at [22, 182] on div at bounding box center [15, 178] width 15 height 15
drag, startPoint x: 67, startPoint y: 423, endPoint x: 76, endPoint y: 429, distance: 9.7
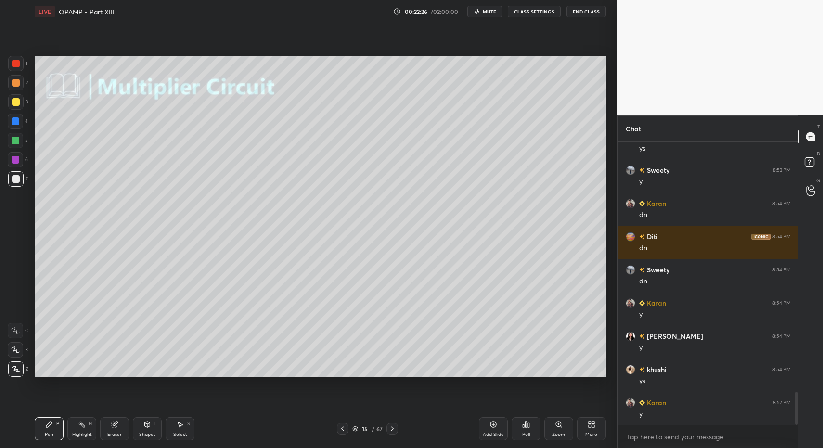
click at [67, 423] on div "Highlight H" at bounding box center [81, 428] width 29 height 23
click at [79, 427] on icon at bounding box center [82, 424] width 8 height 8
click at [344, 429] on icon at bounding box center [343, 429] width 8 height 8
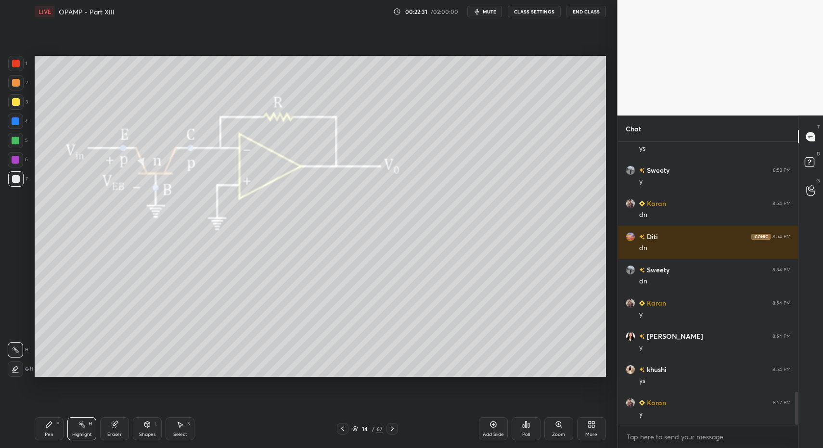
click at [344, 429] on icon at bounding box center [343, 429] width 8 height 8
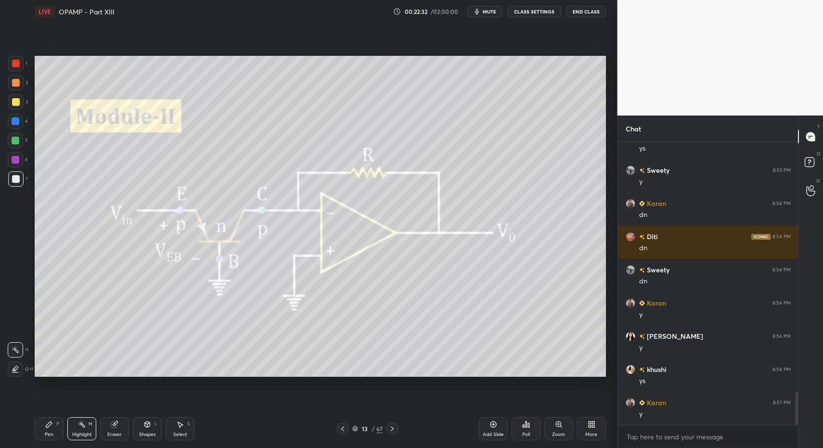
click at [343, 427] on icon at bounding box center [343, 429] width 8 height 8
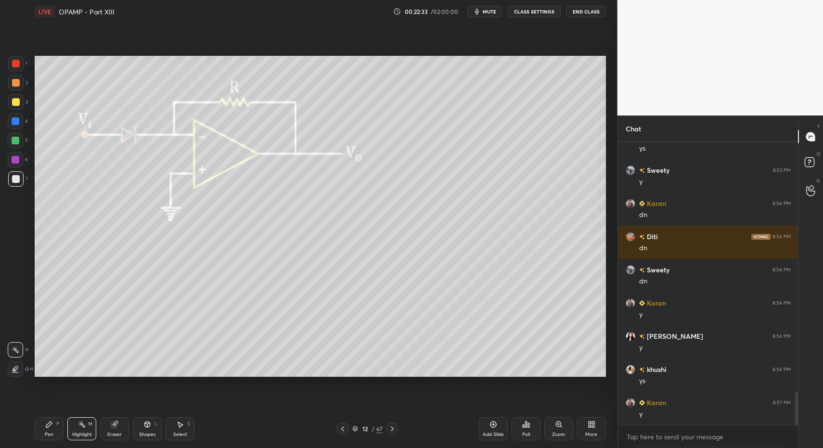
click at [80, 427] on div "Highlight H" at bounding box center [81, 428] width 29 height 23
drag, startPoint x: 82, startPoint y: 426, endPoint x: 173, endPoint y: 378, distance: 103.3
click
drag, startPoint x: 72, startPoint y: 419, endPoint x: 88, endPoint y: 384, distance: 38.5
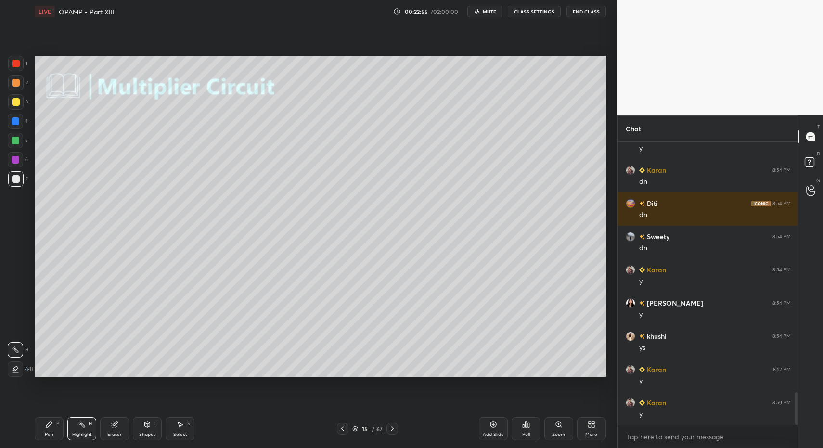
drag, startPoint x: 49, startPoint y: 427, endPoint x: 44, endPoint y: 419, distance: 8.4
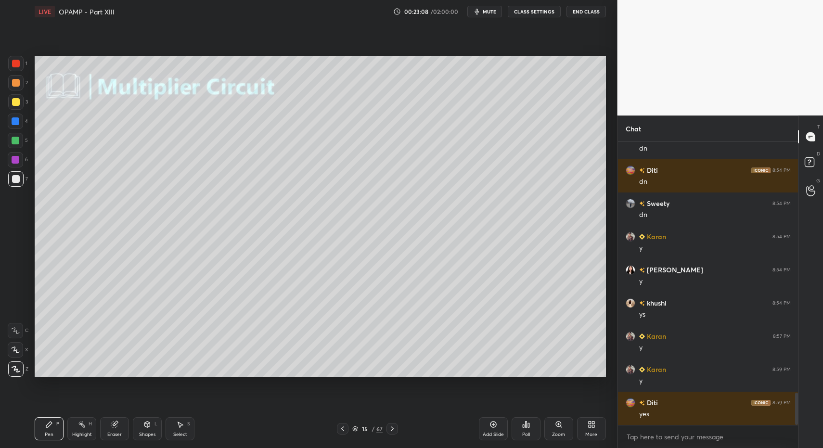
scroll to position [2276, 0]
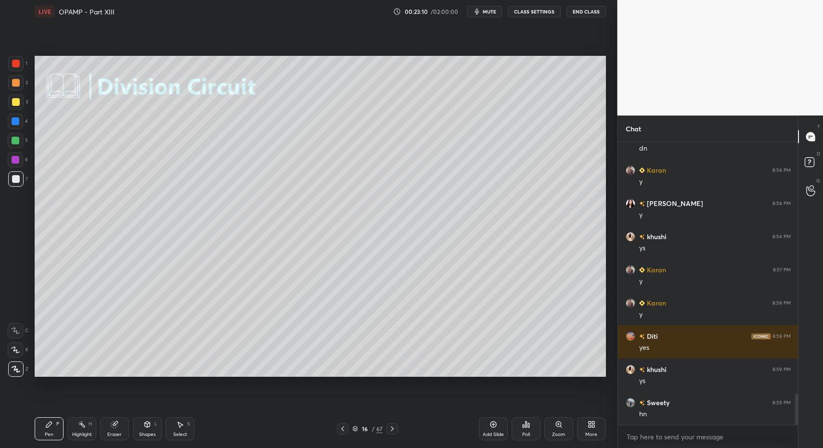
drag, startPoint x: 15, startPoint y: 174, endPoint x: 18, endPoint y: 184, distance: 10.4
drag, startPoint x: 173, startPoint y: 437, endPoint x: 173, endPoint y: 419, distance: 17.8
drag, startPoint x: 173, startPoint y: 419, endPoint x: 173, endPoint y: 401, distance: 17.8
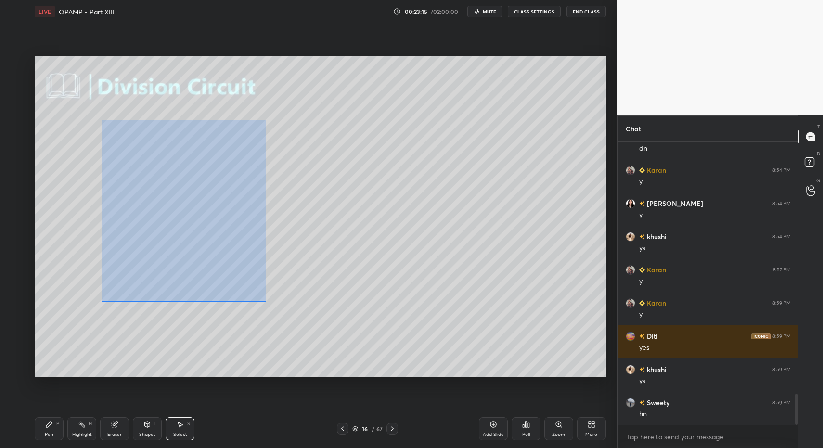
drag, startPoint x: 177, startPoint y: 214, endPoint x: 161, endPoint y: 227, distance: 20.5
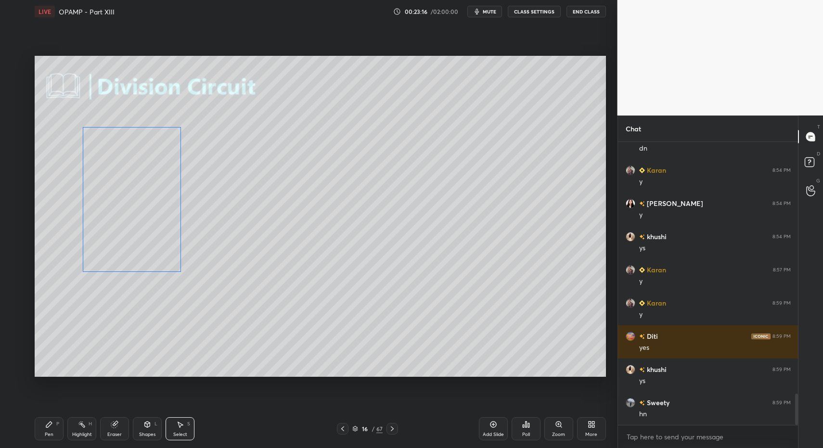
drag, startPoint x: 127, startPoint y: 219, endPoint x: 112, endPoint y: 241, distance: 25.6
drag, startPoint x: 46, startPoint y: 442, endPoint x: 44, endPoint y: 424, distance: 17.9
drag, startPoint x: 133, startPoint y: 439, endPoint x: 132, endPoint y: 433, distance: 5.4
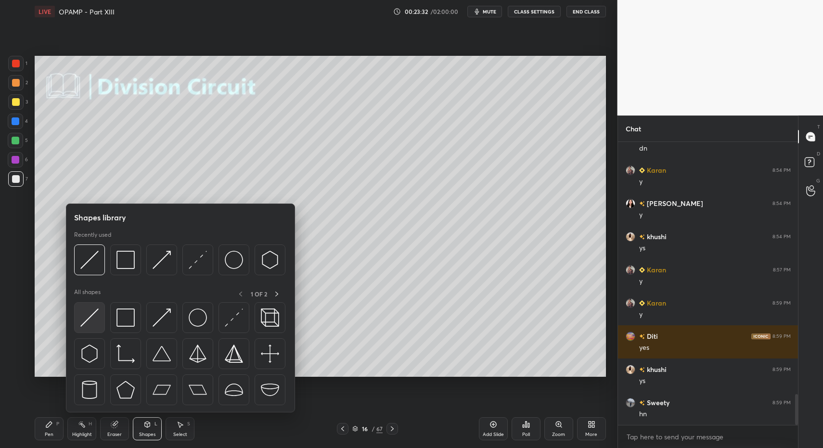
scroll to position [2309, 0]
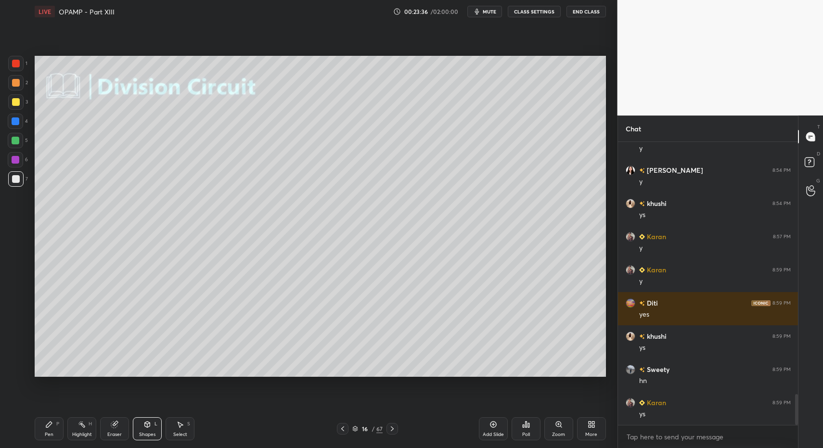
drag, startPoint x: 150, startPoint y: 436, endPoint x: 151, endPoint y: 423, distance: 13.1
drag, startPoint x: 47, startPoint y: 444, endPoint x: 43, endPoint y: 439, distance: 5.5
drag, startPoint x: 43, startPoint y: 439, endPoint x: 42, endPoint y: 431, distance: 8.7
drag, startPoint x: 147, startPoint y: 429, endPoint x: 146, endPoint y: 417, distance: 12.0
drag, startPoint x: 143, startPoint y: 423, endPoint x: 143, endPoint y: 415, distance: 7.7
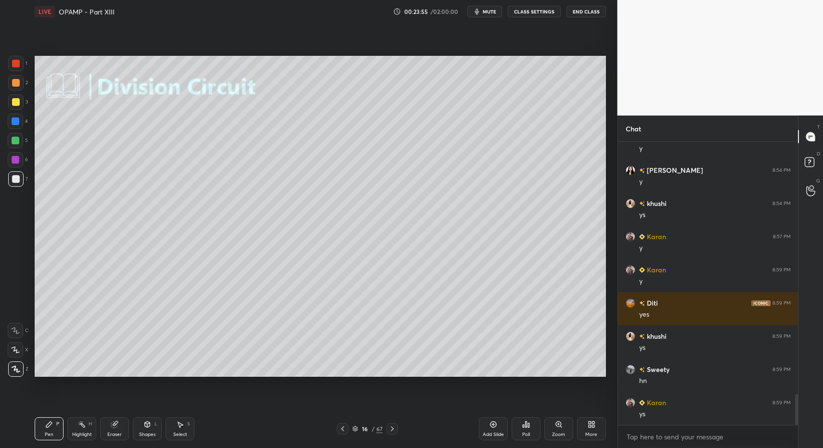
drag, startPoint x: 38, startPoint y: 431, endPoint x: 57, endPoint y: 378, distance: 56.4
drag, startPoint x: 16, startPoint y: 103, endPoint x: 34, endPoint y: 111, distance: 19.6
drag, startPoint x: 172, startPoint y: 427, endPoint x: 187, endPoint y: 410, distance: 22.2
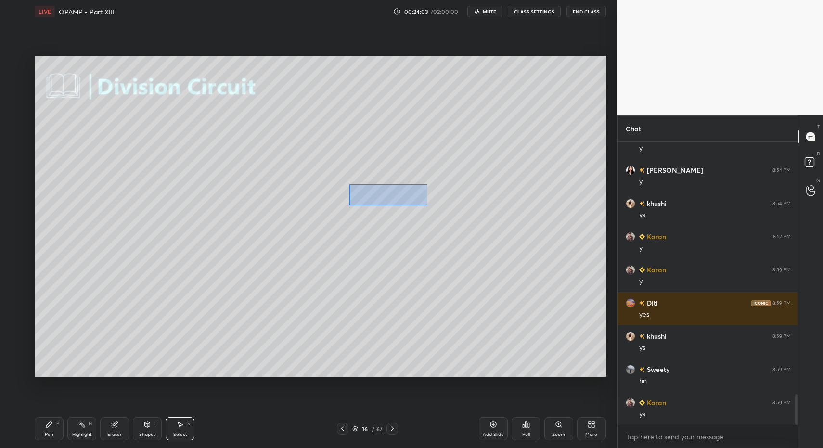
drag, startPoint x: 350, startPoint y: 185, endPoint x: 387, endPoint y: 192, distance: 38.3
drag, startPoint x: 402, startPoint y: 193, endPoint x: 396, endPoint y: 195, distance: 5.9
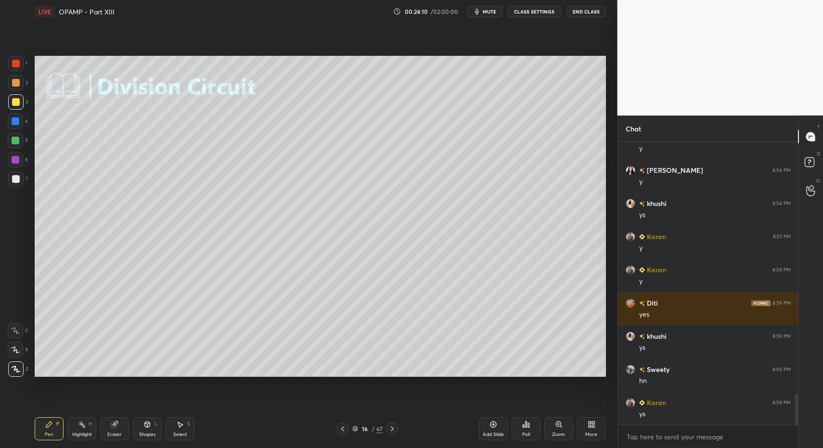
drag, startPoint x: 15, startPoint y: 178, endPoint x: 33, endPoint y: 237, distance: 61.3
drag, startPoint x: 133, startPoint y: 430, endPoint x: 140, endPoint y: 427, distance: 8.1
drag, startPoint x: 148, startPoint y: 438, endPoint x: 138, endPoint y: 417, distance: 22.8
drag, startPoint x: 158, startPoint y: 437, endPoint x: 154, endPoint y: 420, distance: 17.4
drag, startPoint x: 19, startPoint y: 330, endPoint x: 25, endPoint y: 334, distance: 7.2
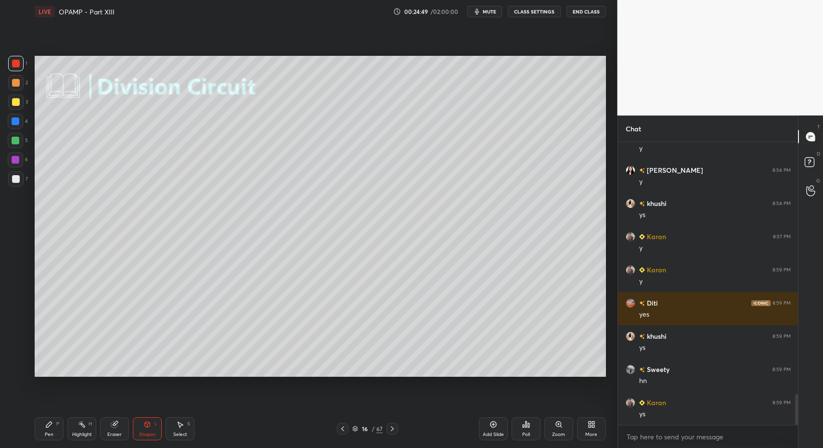
drag, startPoint x: 22, startPoint y: 180, endPoint x: 14, endPoint y: 185, distance: 8.9
drag, startPoint x: 14, startPoint y: 185, endPoint x: 33, endPoint y: 254, distance: 71.8
drag, startPoint x: 50, startPoint y: 430, endPoint x: 50, endPoint y: 421, distance: 8.2
drag, startPoint x: 16, startPoint y: 366, endPoint x: 34, endPoint y: 361, distance: 18.3
drag, startPoint x: 12, startPoint y: 57, endPoint x: 18, endPoint y: 83, distance: 26.7
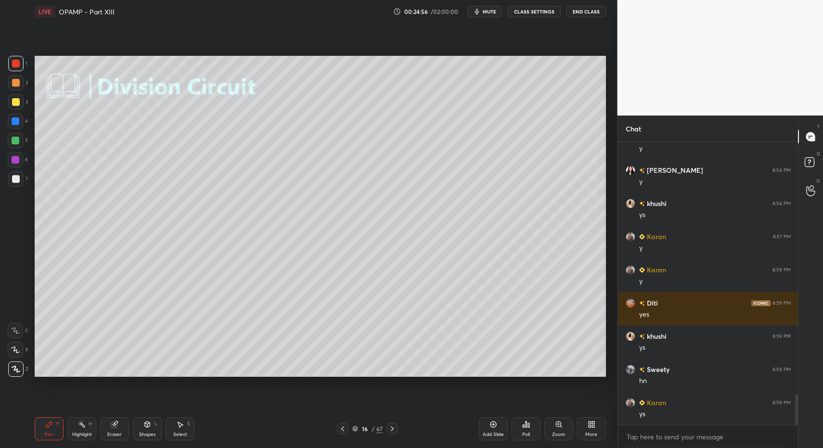
drag, startPoint x: 148, startPoint y: 428, endPoint x: 146, endPoint y: 415, distance: 13.1
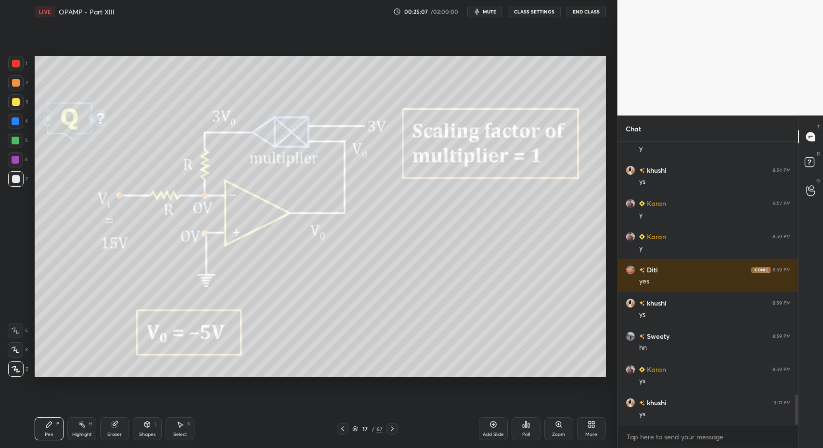
drag, startPoint x: 76, startPoint y: 421, endPoint x: 90, endPoint y: 407, distance: 20.1
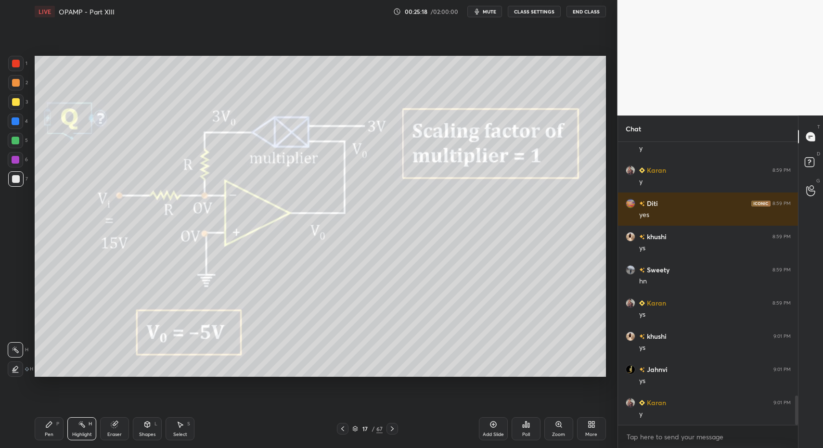
scroll to position [2442, 0]
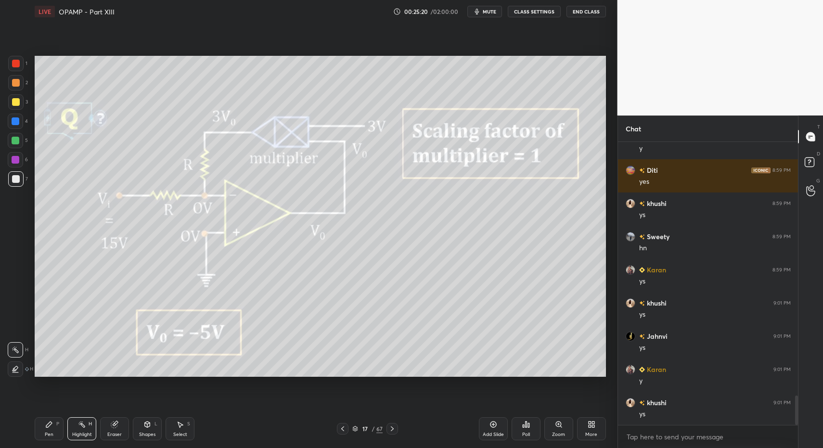
drag, startPoint x: 82, startPoint y: 431, endPoint x: 153, endPoint y: 384, distance: 85.1
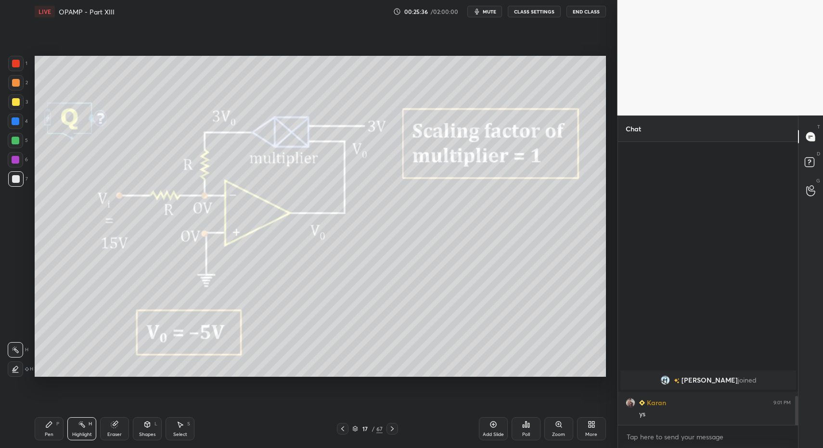
scroll to position [2217, 0]
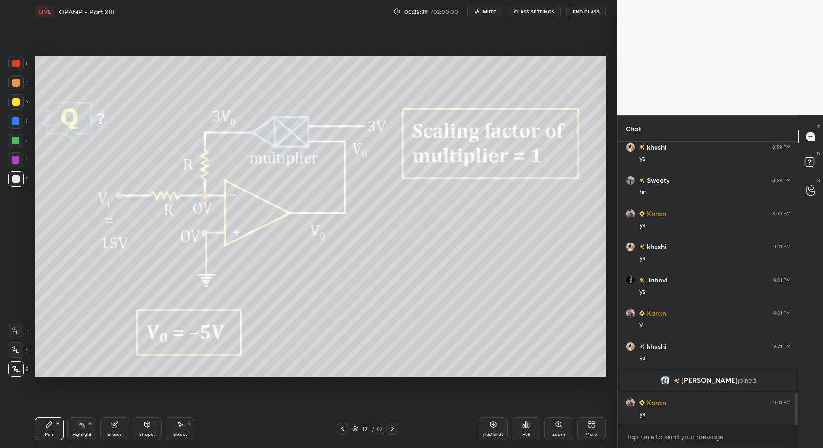
drag, startPoint x: 81, startPoint y: 428, endPoint x: 117, endPoint y: 408, distance: 41.1
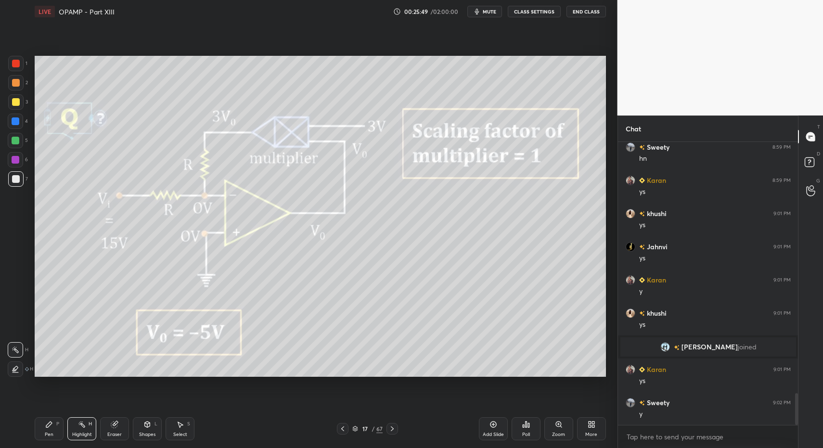
drag, startPoint x: 80, startPoint y: 430, endPoint x: 83, endPoint y: 422, distance: 8.2
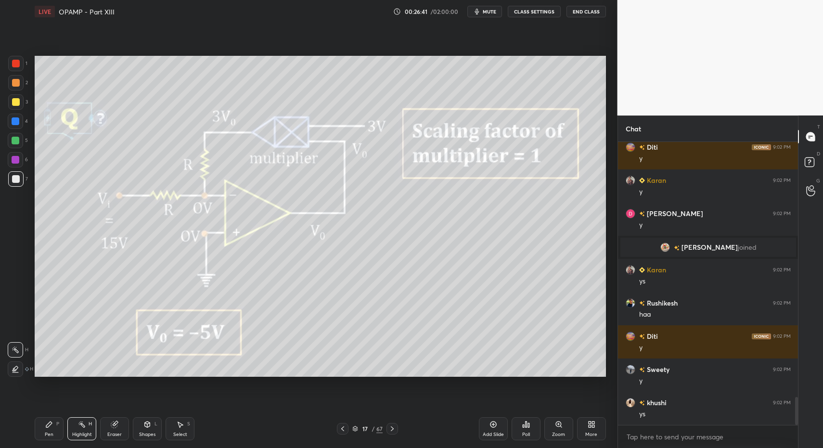
scroll to position [2559, 0]
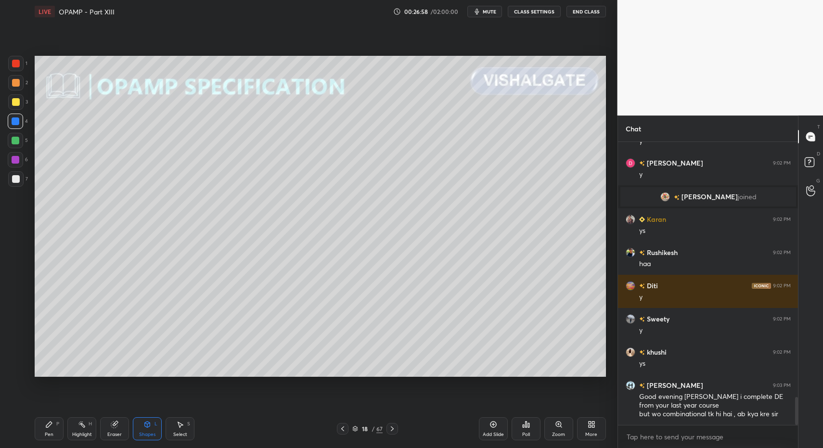
drag, startPoint x: 50, startPoint y: 422, endPoint x: 47, endPoint y: 416, distance: 6.9
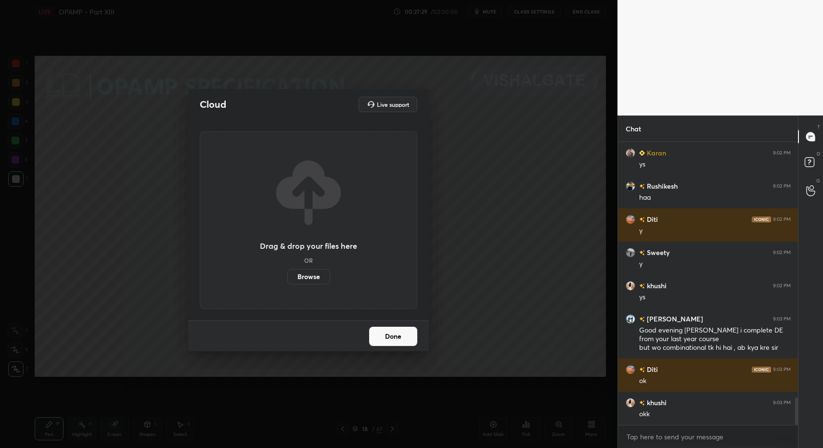
scroll to position [2658, 0]
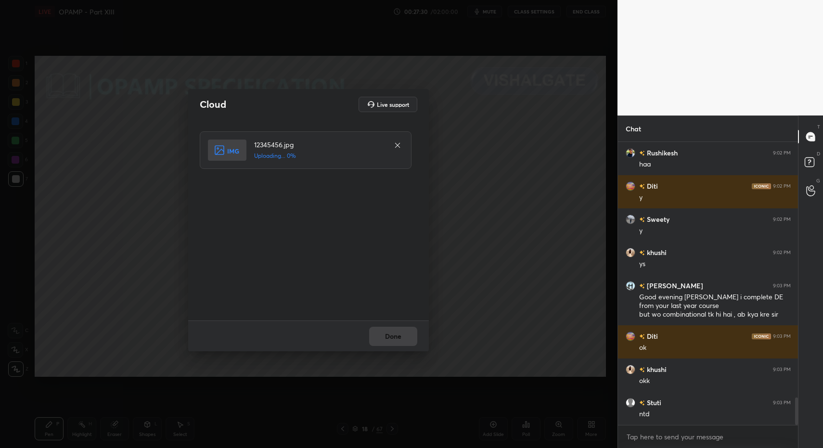
drag, startPoint x: 390, startPoint y: 339, endPoint x: 394, endPoint y: 336, distance: 5.0
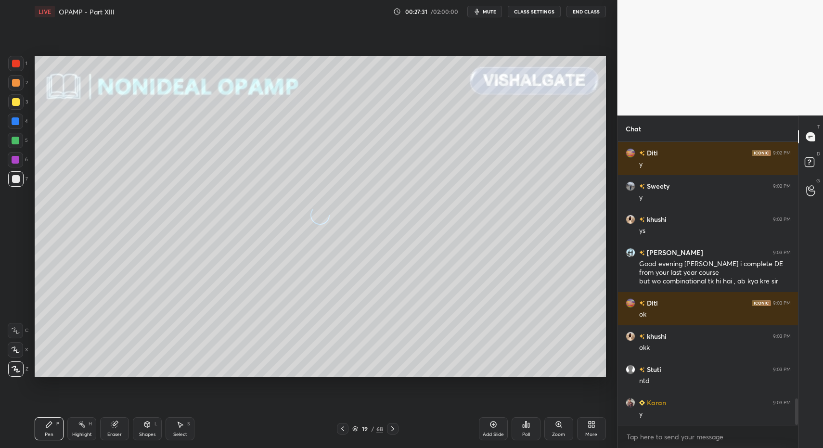
scroll to position [2725, 0]
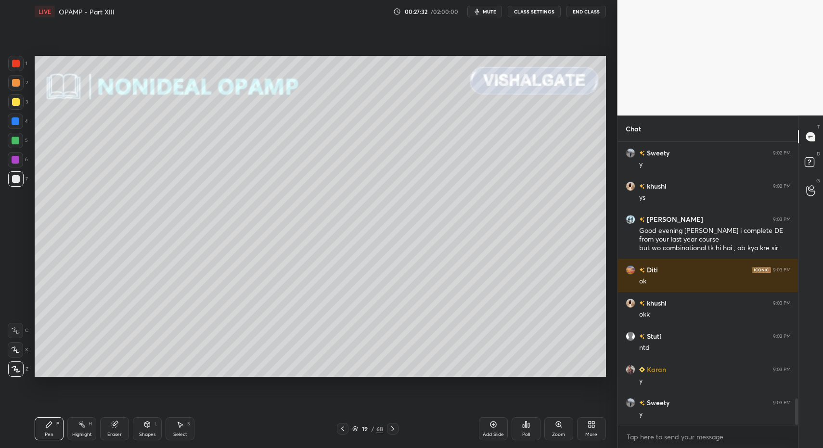
drag, startPoint x: 43, startPoint y: 436, endPoint x: 46, endPoint y: 430, distance: 7.1
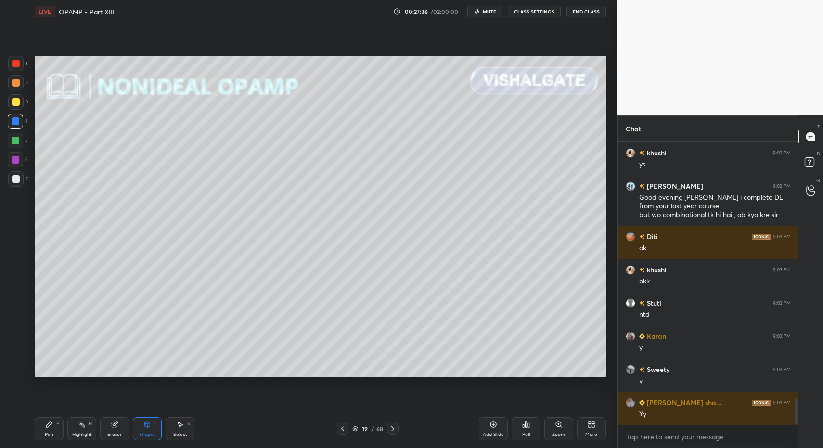
drag, startPoint x: 14, startPoint y: 183, endPoint x: 11, endPoint y: 198, distance: 15.3
drag, startPoint x: 55, startPoint y: 430, endPoint x: 47, endPoint y: 415, distance: 16.8
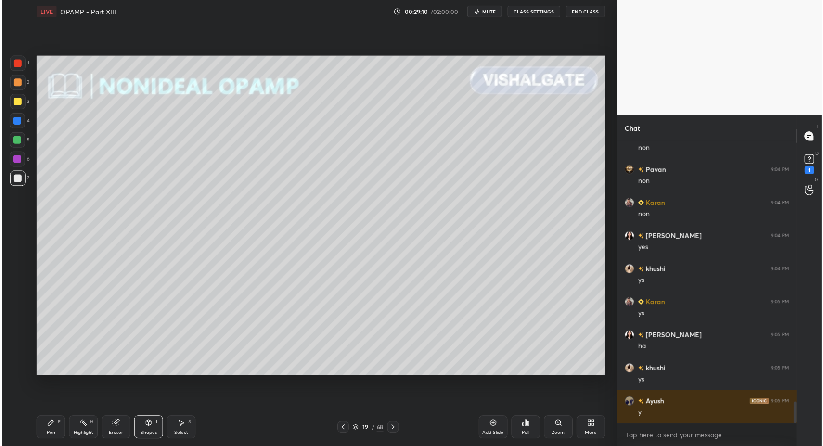
scroll to position [47718, 47524]
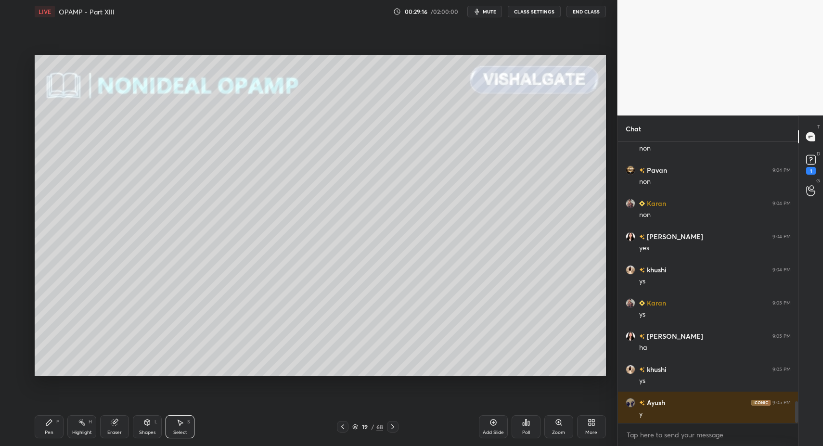
drag, startPoint x: 188, startPoint y: 424, endPoint x: 267, endPoint y: 318, distance: 132.6
drag, startPoint x: 431, startPoint y: 92, endPoint x: 460, endPoint y: 143, distance: 59.1
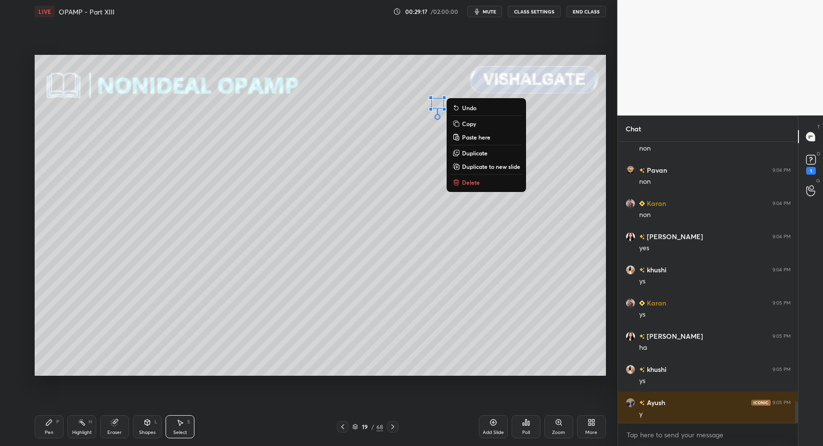
drag, startPoint x: 469, startPoint y: 177, endPoint x: 443, endPoint y: 191, distance: 29.7
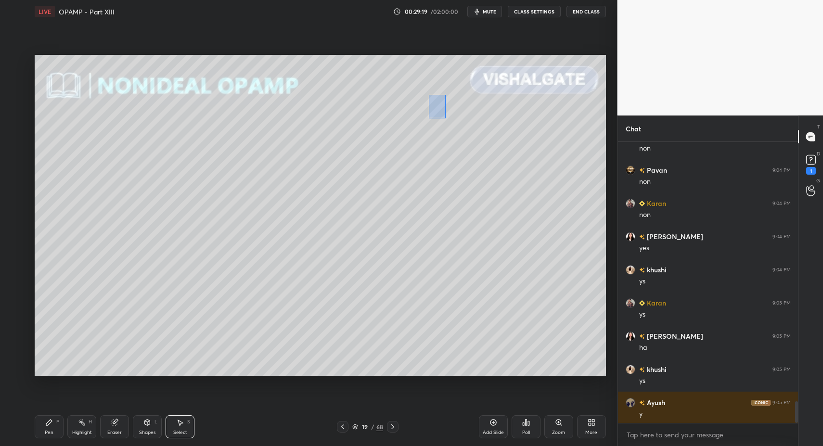
drag, startPoint x: 445, startPoint y: 118, endPoint x: 457, endPoint y: 139, distance: 24.3
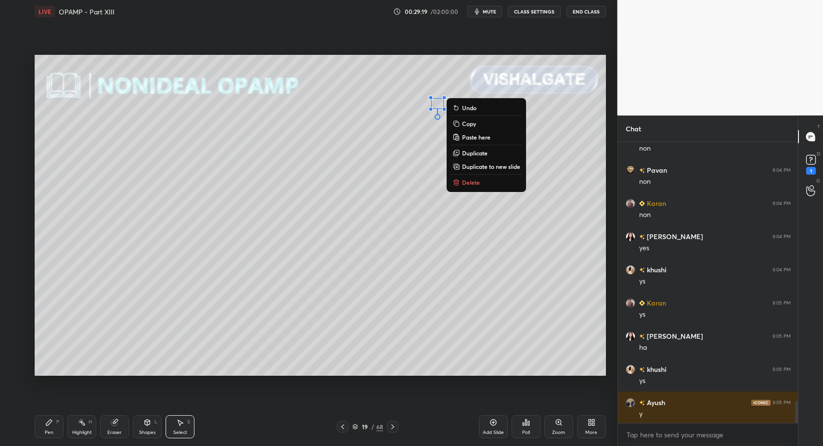
drag, startPoint x: 466, startPoint y: 182, endPoint x: 373, endPoint y: 239, distance: 109.1
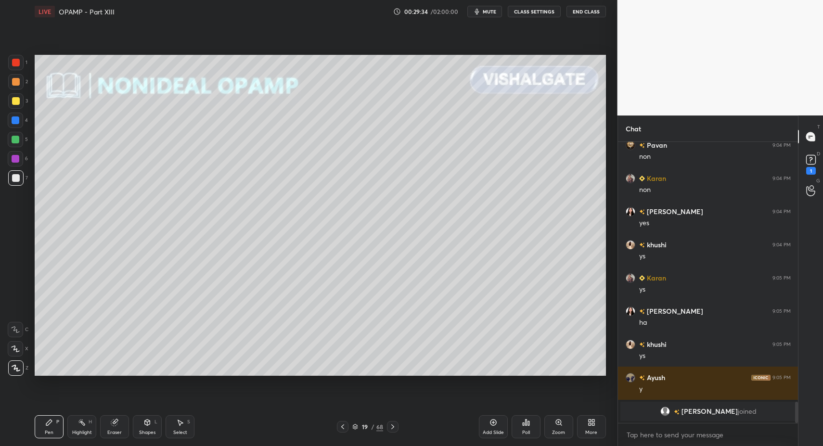
scroll to position [3285, 0]
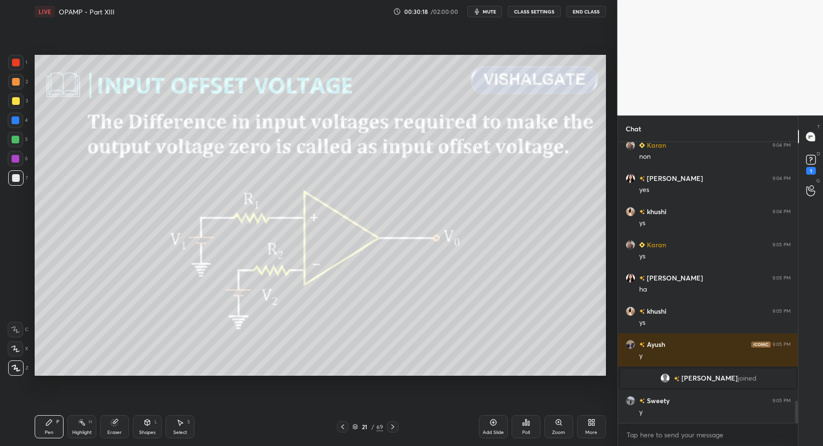
drag, startPoint x: 79, startPoint y: 429, endPoint x: 84, endPoint y: 418, distance: 12.3
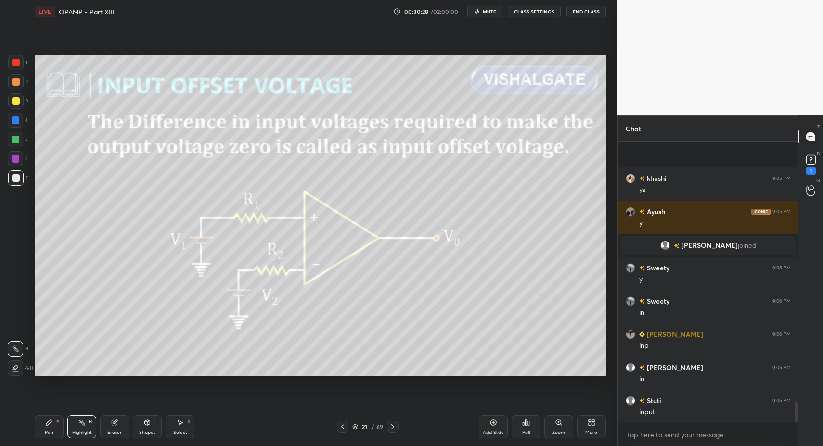
scroll to position [3485, 0]
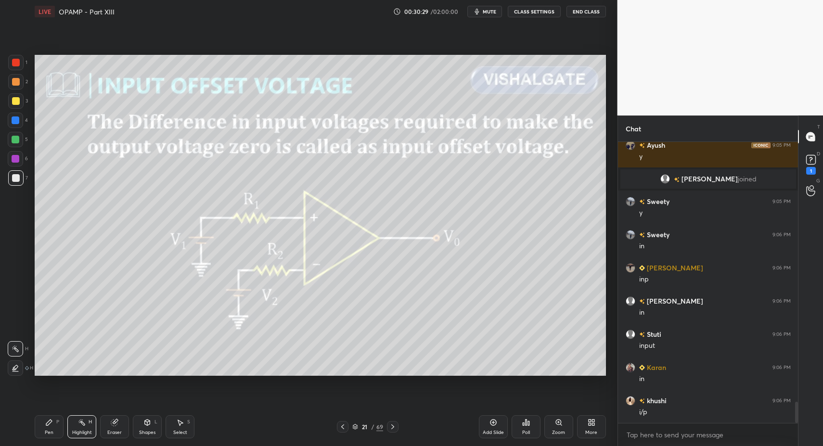
drag, startPoint x: 93, startPoint y: 428, endPoint x: 87, endPoint y: 425, distance: 7.3
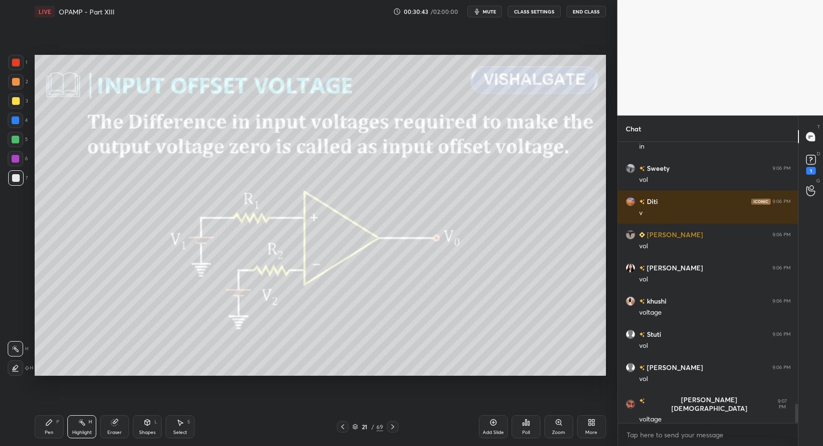
scroll to position [3850, 0]
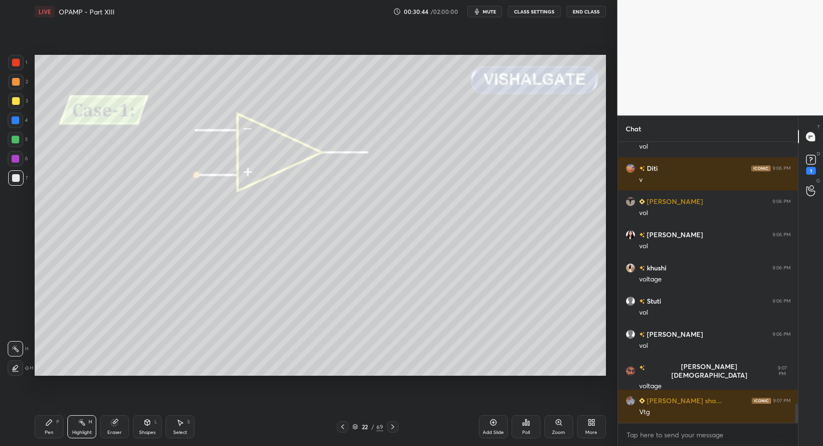
drag, startPoint x: 41, startPoint y: 429, endPoint x: 46, endPoint y: 423, distance: 7.2
drag, startPoint x: 46, startPoint y: 423, endPoint x: 70, endPoint y: 382, distance: 47.7
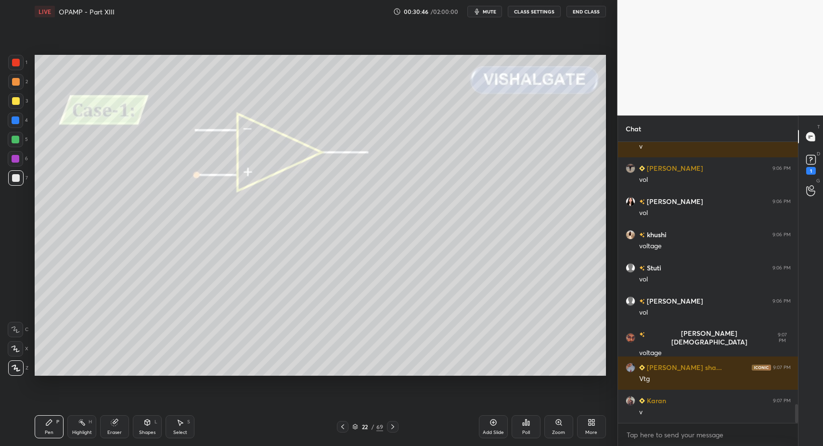
drag, startPoint x: 151, startPoint y: 428, endPoint x: 150, endPoint y: 416, distance: 12.1
drag, startPoint x: 76, startPoint y: 426, endPoint x: 96, endPoint y: 389, distance: 42.2
drag, startPoint x: 63, startPoint y: 428, endPoint x: 73, endPoint y: 380, distance: 48.7
drag, startPoint x: 15, startPoint y: 61, endPoint x: 17, endPoint y: 74, distance: 13.7
drag, startPoint x: 36, startPoint y: 425, endPoint x: 43, endPoint y: 424, distance: 7.8
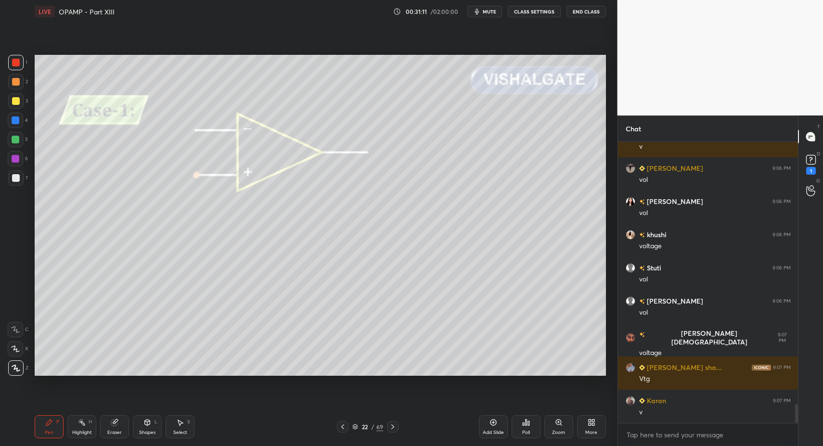
drag, startPoint x: 46, startPoint y: 426, endPoint x: 51, endPoint y: 388, distance: 38.4
drag, startPoint x: 81, startPoint y: 431, endPoint x: 82, endPoint y: 425, distance: 5.3
drag, startPoint x: 48, startPoint y: 419, endPoint x: 60, endPoint y: 401, distance: 21.9
drag, startPoint x: 81, startPoint y: 431, endPoint x: 93, endPoint y: 392, distance: 40.8
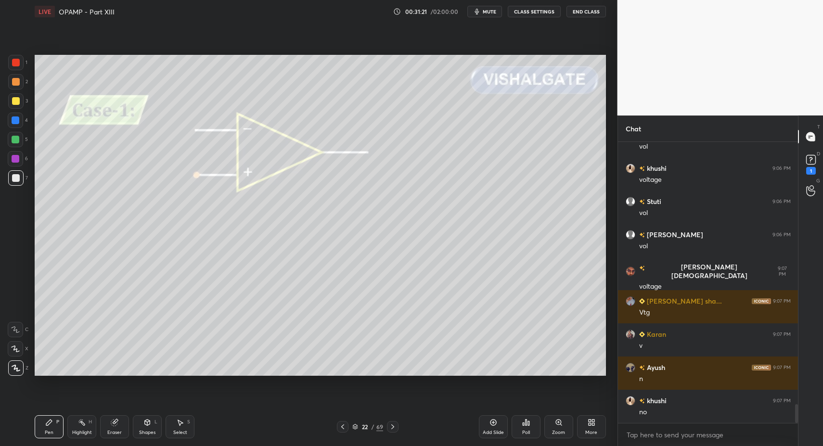
scroll to position [4016, 0]
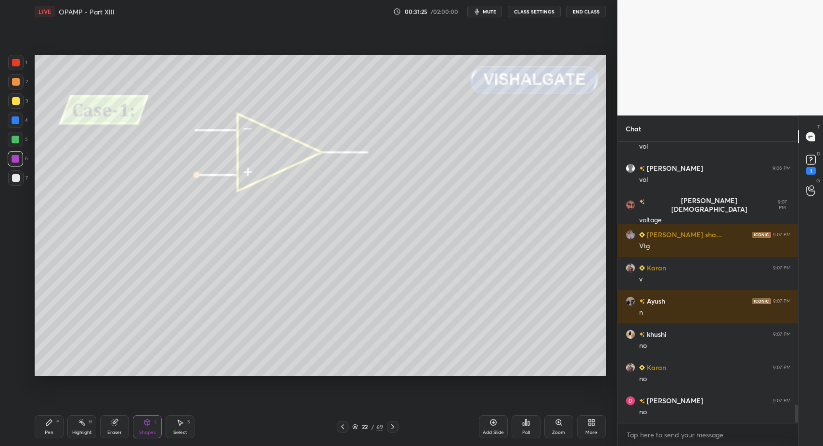
drag, startPoint x: 53, startPoint y: 434, endPoint x: 47, endPoint y: 429, distance: 8.2
drag, startPoint x: 47, startPoint y: 429, endPoint x: 71, endPoint y: 393, distance: 43.8
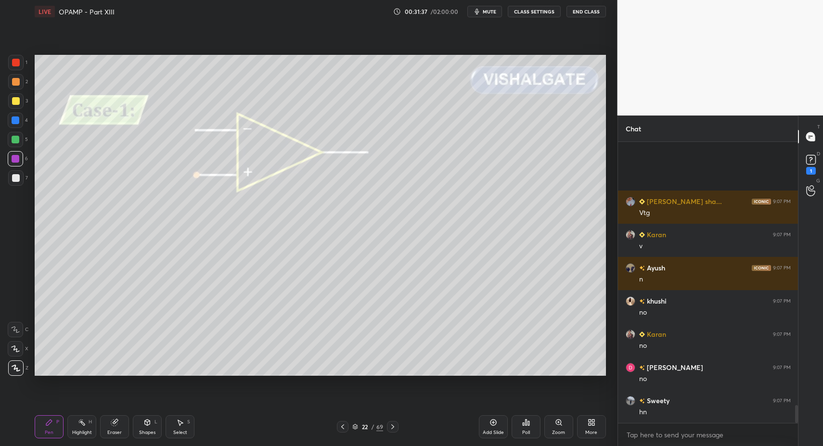
scroll to position [4148, 0]
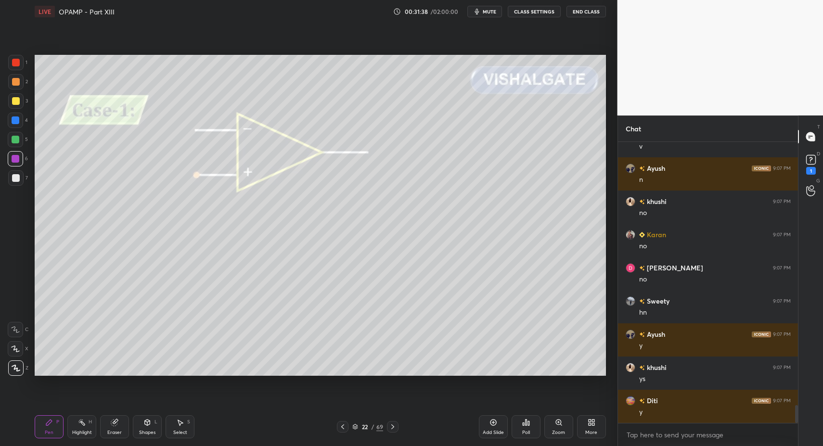
drag, startPoint x: 47, startPoint y: 440, endPoint x: 42, endPoint y: 429, distance: 12.1
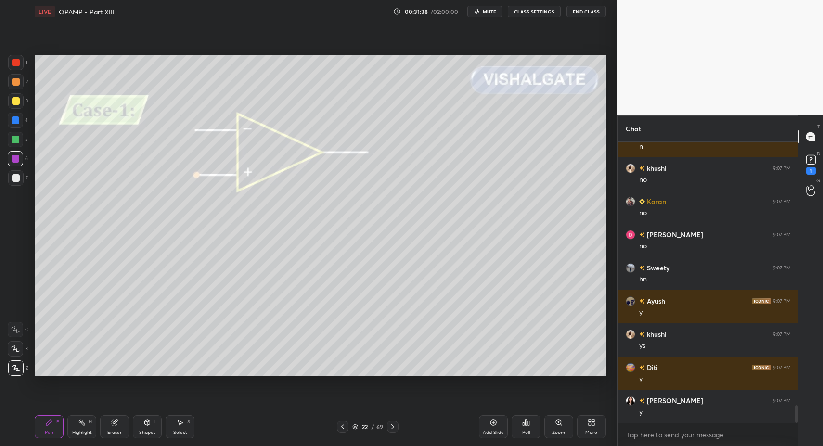
drag, startPoint x: 20, startPoint y: 181, endPoint x: 21, endPoint y: 158, distance: 23.1
drag, startPoint x: 14, startPoint y: 334, endPoint x: 21, endPoint y: 330, distance: 7.9
drag, startPoint x: 21, startPoint y: 330, endPoint x: 28, endPoint y: 320, distance: 11.6
drag, startPoint x: 57, startPoint y: 438, endPoint x: 43, endPoint y: 405, distance: 35.6
drag, startPoint x: 8, startPoint y: 354, endPoint x: 33, endPoint y: 405, distance: 57.2
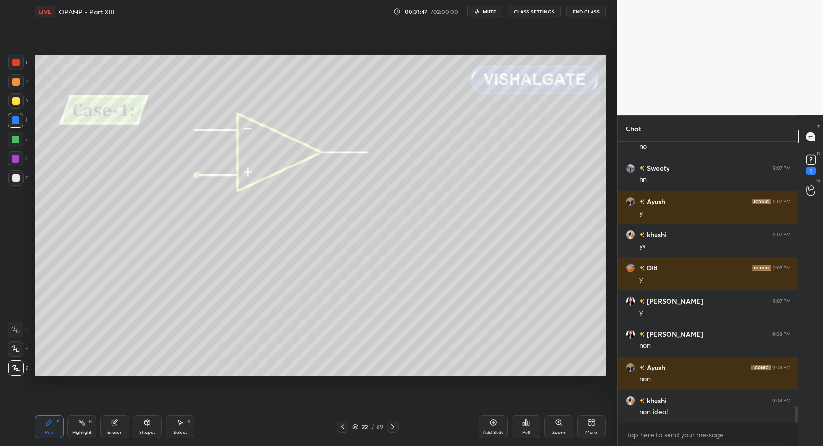
scroll to position [4314, 0]
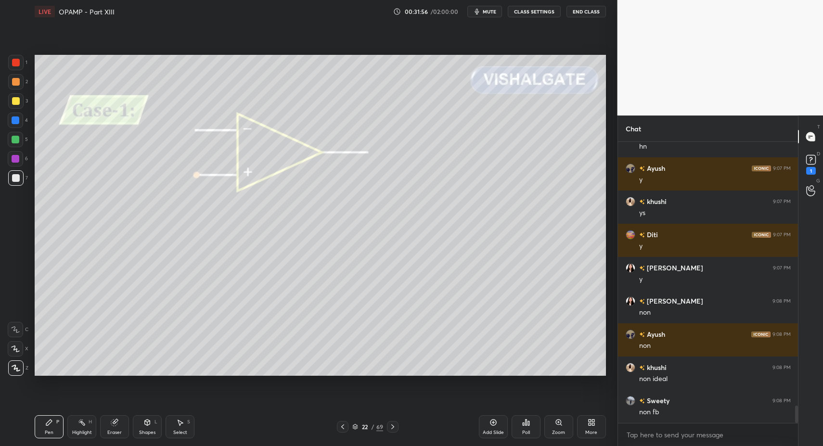
drag, startPoint x: 47, startPoint y: 429, endPoint x: 60, endPoint y: 378, distance: 52.7
drag, startPoint x: 87, startPoint y: 427, endPoint x: 81, endPoint y: 430, distance: 6.0
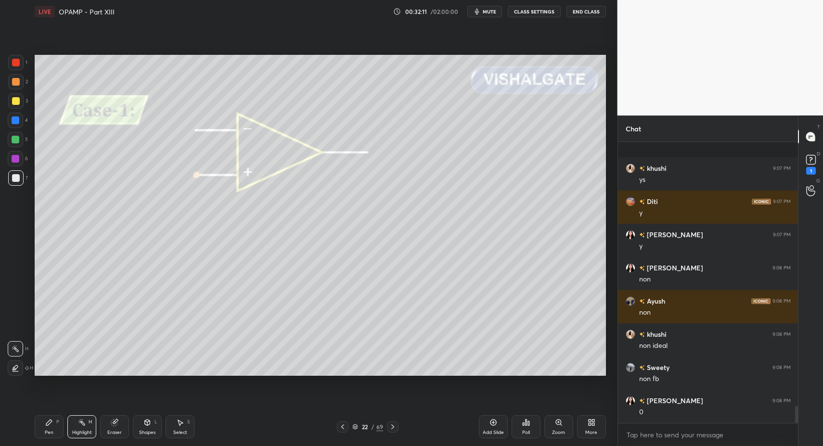
scroll to position [4414, 0]
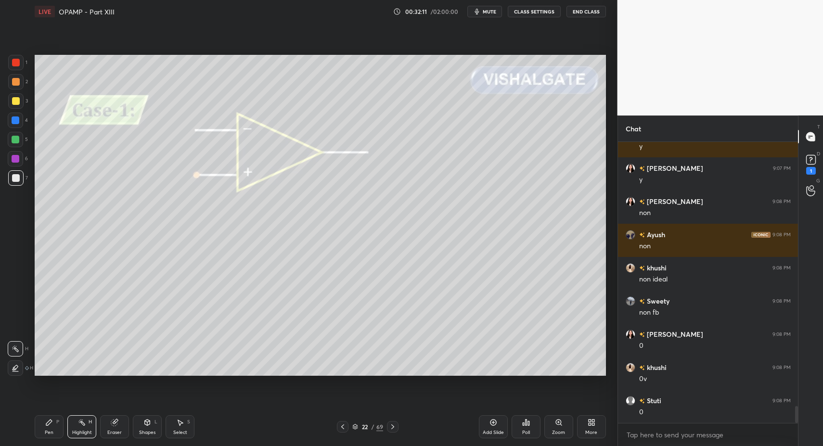
drag, startPoint x: 79, startPoint y: 431, endPoint x: 104, endPoint y: 385, distance: 52.9
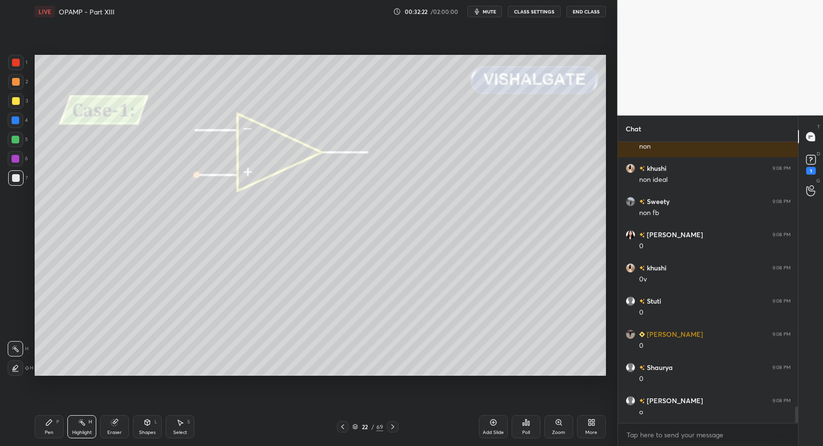
scroll to position [4547, 0]
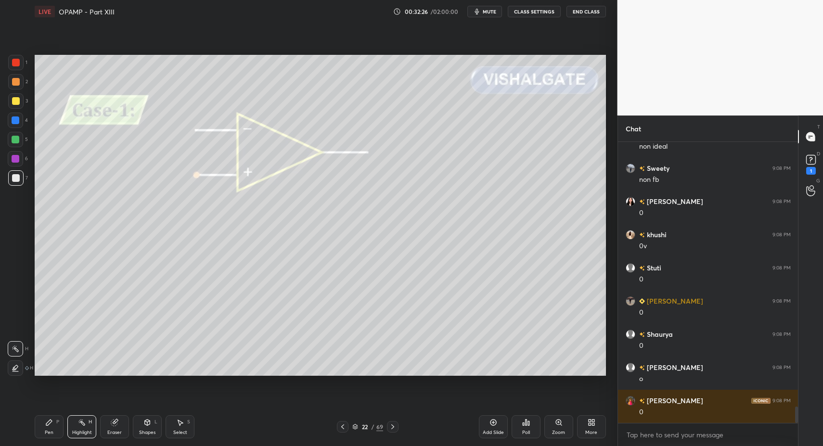
drag, startPoint x: 55, startPoint y: 428, endPoint x: 72, endPoint y: 421, distance: 18.1
drag, startPoint x: 85, startPoint y: 424, endPoint x: 114, endPoint y: 392, distance: 43.2
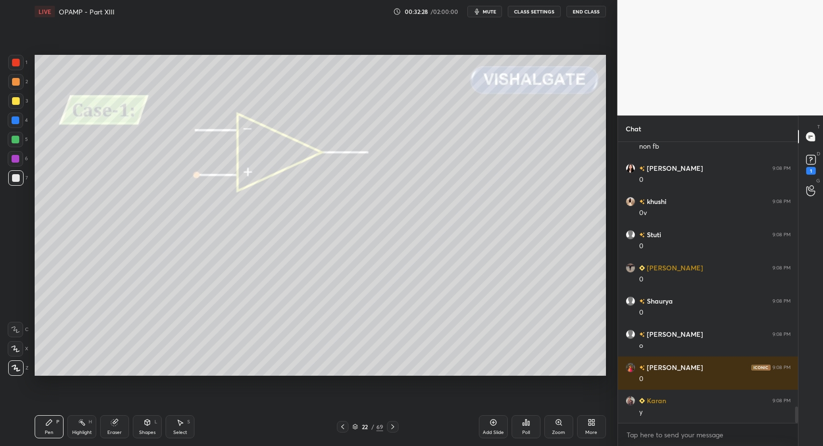
drag, startPoint x: 47, startPoint y: 431, endPoint x: 41, endPoint y: 388, distance: 44.1
drag, startPoint x: 20, startPoint y: 179, endPoint x: 27, endPoint y: 170, distance: 12.0
drag, startPoint x: 186, startPoint y: 424, endPoint x: 184, endPoint y: 409, distance: 15.1
drag, startPoint x: 207, startPoint y: 114, endPoint x: 222, endPoint y: 134, distance: 25.1
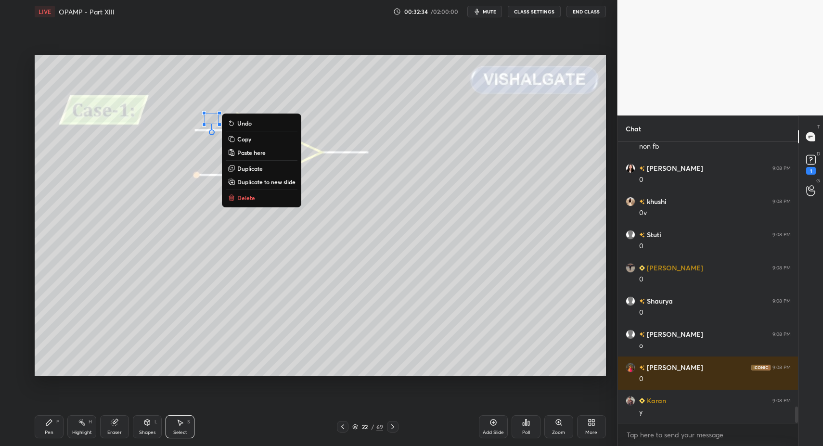
drag, startPoint x: 238, startPoint y: 195, endPoint x: 220, endPoint y: 216, distance: 26.9
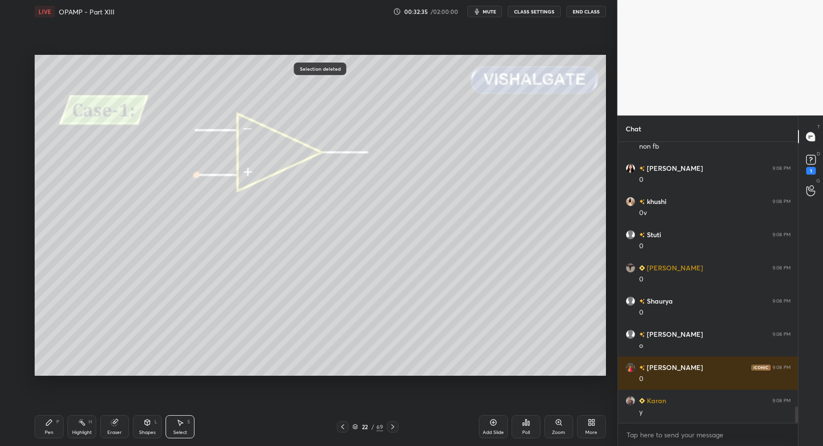
drag, startPoint x: 50, startPoint y: 431, endPoint x: 44, endPoint y: 426, distance: 7.9
drag, startPoint x: 13, startPoint y: 98, endPoint x: 21, endPoint y: 94, distance: 9.5
drag, startPoint x: 16, startPoint y: 97, endPoint x: 29, endPoint y: 95, distance: 13.6
drag, startPoint x: 53, startPoint y: 429, endPoint x: 83, endPoint y: 394, distance: 45.7
drag, startPoint x: 11, startPoint y: 142, endPoint x: 21, endPoint y: 164, distance: 23.9
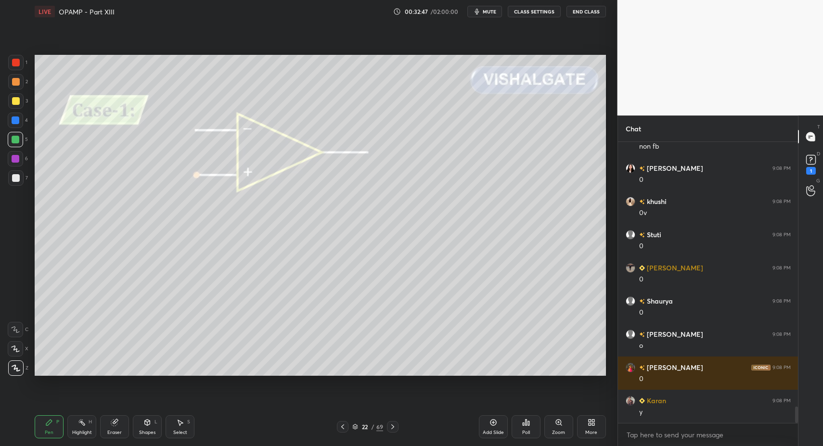
drag, startPoint x: 51, startPoint y: 436, endPoint x: 48, endPoint y: 383, distance: 52.5
drag, startPoint x: 15, startPoint y: 192, endPoint x: 13, endPoint y: 182, distance: 9.8
drag, startPoint x: 13, startPoint y: 182, endPoint x: 9, endPoint y: 178, distance: 5.8
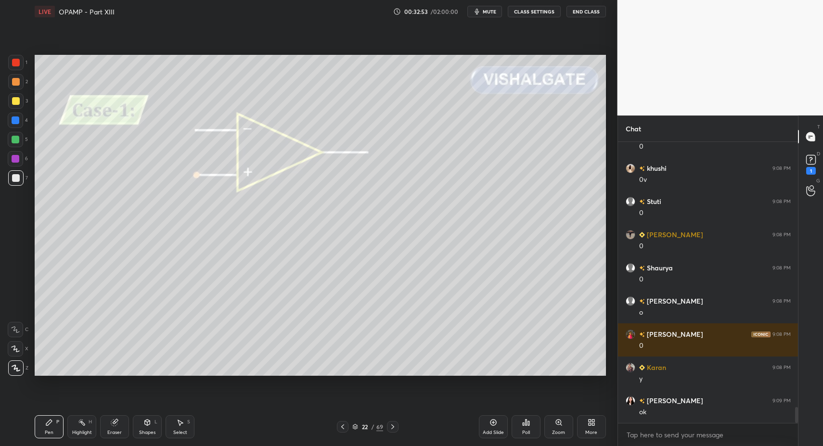
scroll to position [4646, 0]
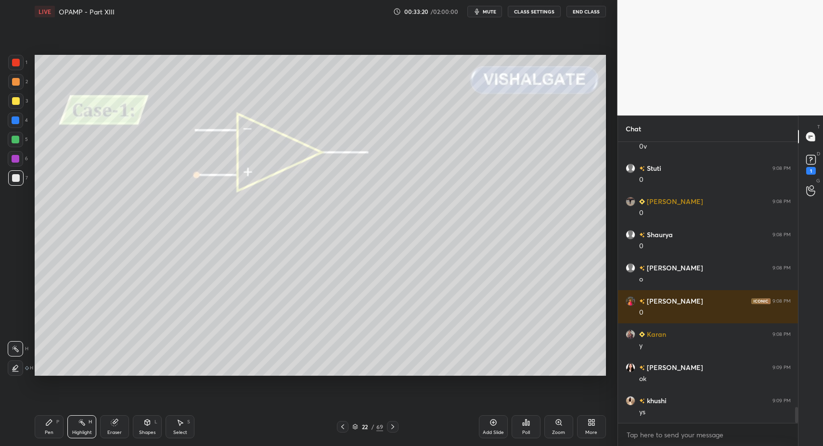
drag, startPoint x: 53, startPoint y: 430, endPoint x: 85, endPoint y: 429, distance: 31.8
drag, startPoint x: 82, startPoint y: 430, endPoint x: 89, endPoint y: 424, distance: 9.6
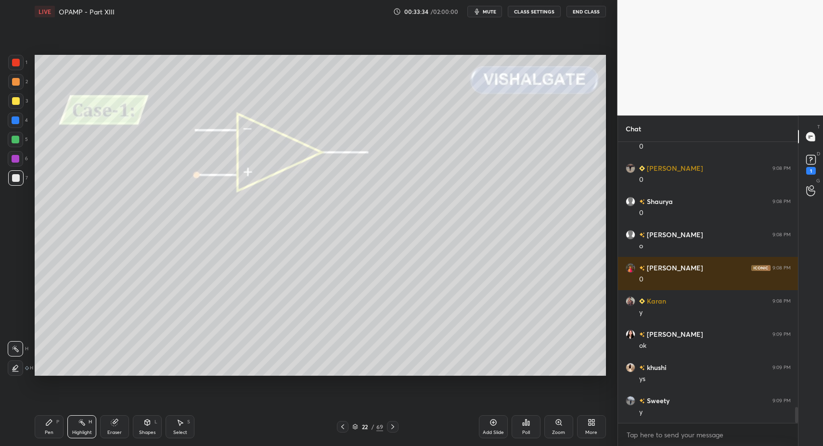
scroll to position [4713, 0]
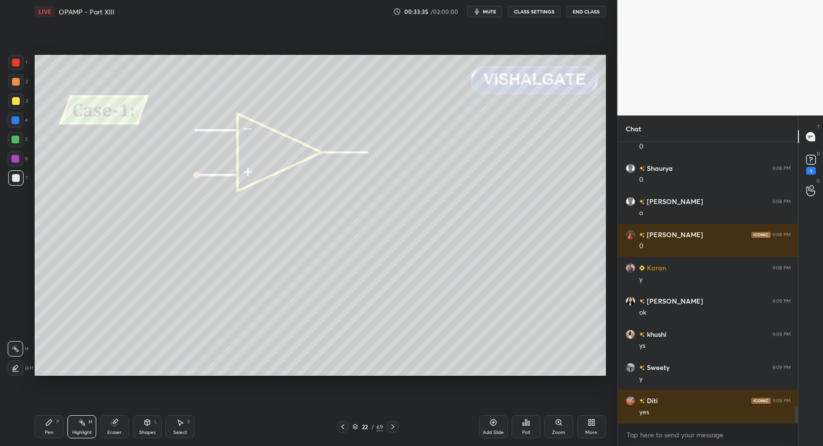
drag, startPoint x: 393, startPoint y: 427, endPoint x: 356, endPoint y: 415, distance: 38.6
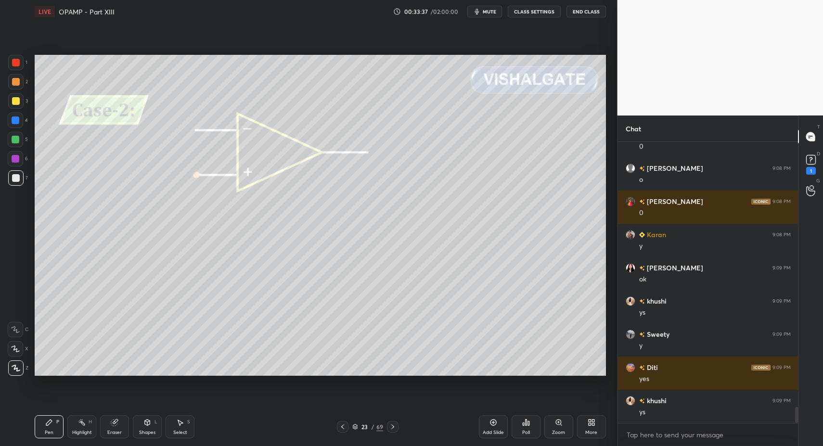
drag, startPoint x: 148, startPoint y: 428, endPoint x: 143, endPoint y: 411, distance: 17.5
drag, startPoint x: 58, startPoint y: 431, endPoint x: 51, endPoint y: 426, distance: 8.8
drag, startPoint x: 16, startPoint y: 174, endPoint x: 20, endPoint y: 171, distance: 5.1
drag, startPoint x: 52, startPoint y: 424, endPoint x: 76, endPoint y: 386, distance: 44.5
drag, startPoint x: 82, startPoint y: 431, endPoint x: 92, endPoint y: 413, distance: 20.5
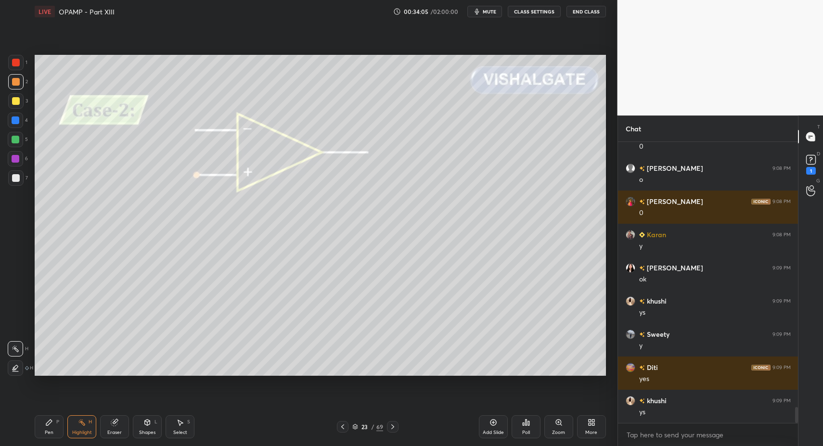
drag, startPoint x: 50, startPoint y: 425, endPoint x: 59, endPoint y: 426, distance: 9.2
drag, startPoint x: 55, startPoint y: 427, endPoint x: 64, endPoint y: 409, distance: 20.2
drag, startPoint x: 178, startPoint y: 423, endPoint x: 184, endPoint y: 379, distance: 44.6
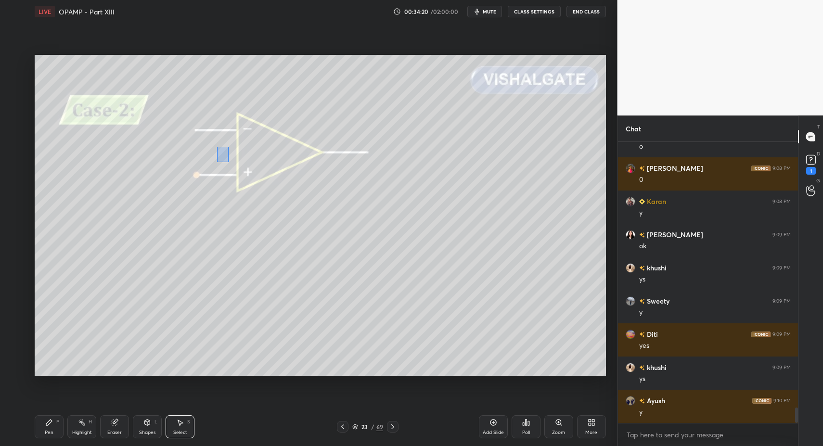
drag, startPoint x: 219, startPoint y: 151, endPoint x: 239, endPoint y: 173, distance: 30.3
drag, startPoint x: 145, startPoint y: 433, endPoint x: 145, endPoint y: 425, distance: 8.2
drag, startPoint x: 167, startPoint y: 427, endPoint x: 177, endPoint y: 424, distance: 10.5
drag, startPoint x: 202, startPoint y: 152, endPoint x: 216, endPoint y: 162, distance: 17.6
drag, startPoint x: 214, startPoint y: 161, endPoint x: 212, endPoint y: 187, distance: 26.0
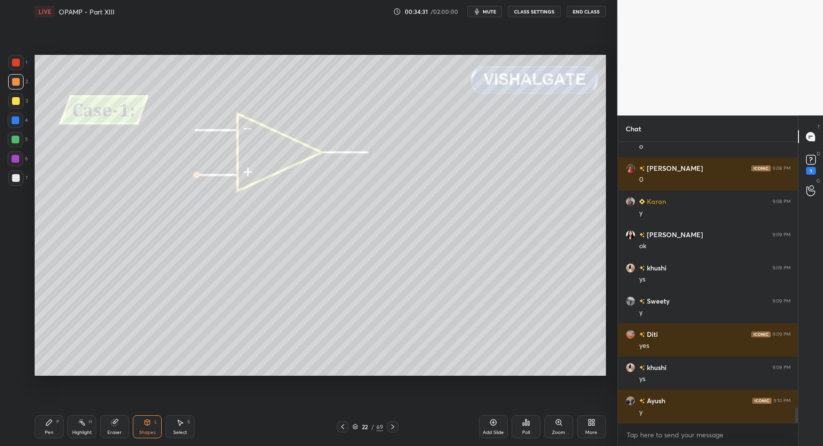
scroll to position [4812, 0]
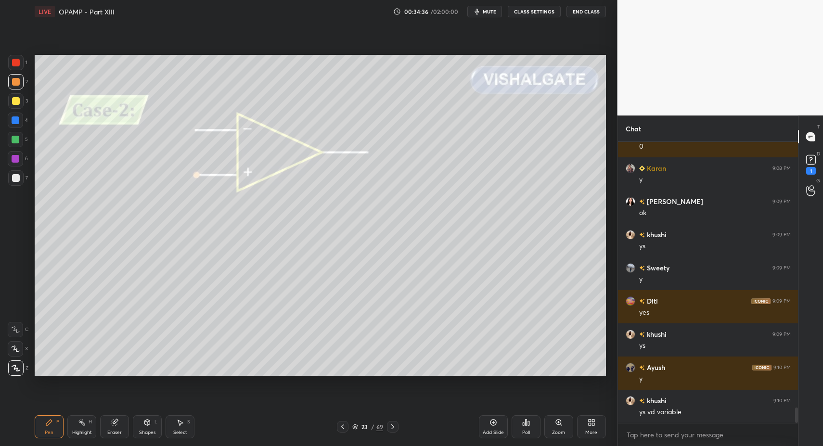
drag, startPoint x: 94, startPoint y: 434, endPoint x: 95, endPoint y: 424, distance: 10.2
drag, startPoint x: 150, startPoint y: 424, endPoint x: 148, endPoint y: 410, distance: 13.7
drag, startPoint x: 11, startPoint y: 136, endPoint x: 15, endPoint y: 117, distance: 18.7
drag, startPoint x: 15, startPoint y: 117, endPoint x: 23, endPoint y: 152, distance: 35.6
drag, startPoint x: 42, startPoint y: 431, endPoint x: 47, endPoint y: 420, distance: 11.6
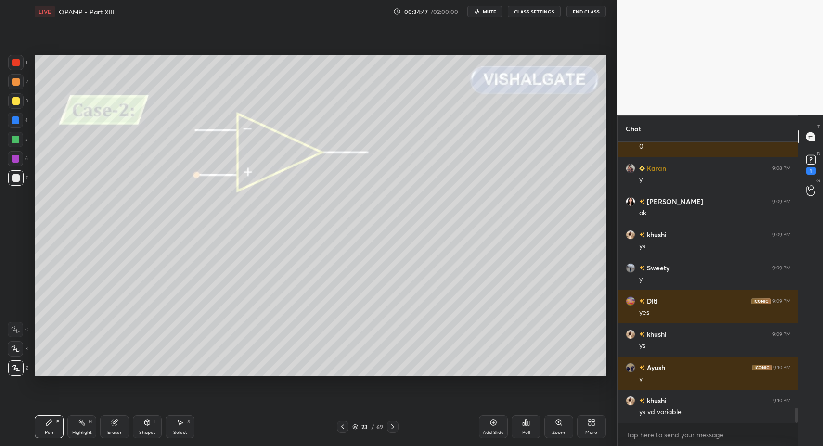
drag, startPoint x: 57, startPoint y: 427, endPoint x: 87, endPoint y: 394, distance: 44.6
drag, startPoint x: 17, startPoint y: 63, endPoint x: 21, endPoint y: 60, distance: 5.1
drag, startPoint x: 55, startPoint y: 430, endPoint x: 60, endPoint y: 422, distance: 9.1
drag, startPoint x: 40, startPoint y: 430, endPoint x: 44, endPoint y: 420, distance: 10.8
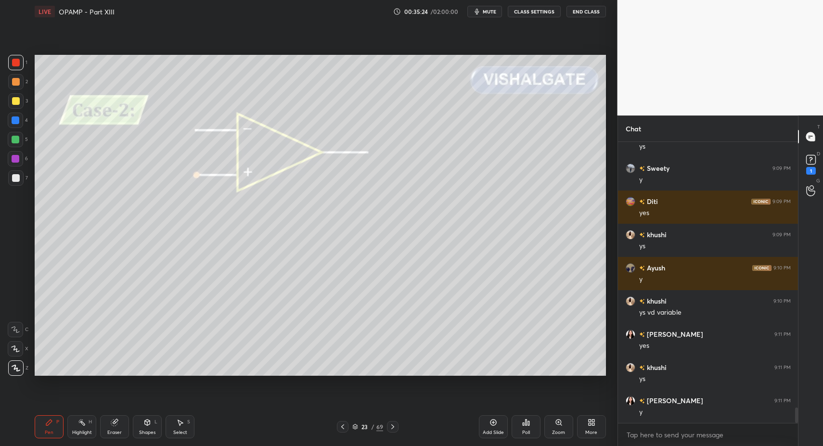
scroll to position [4945, 0]
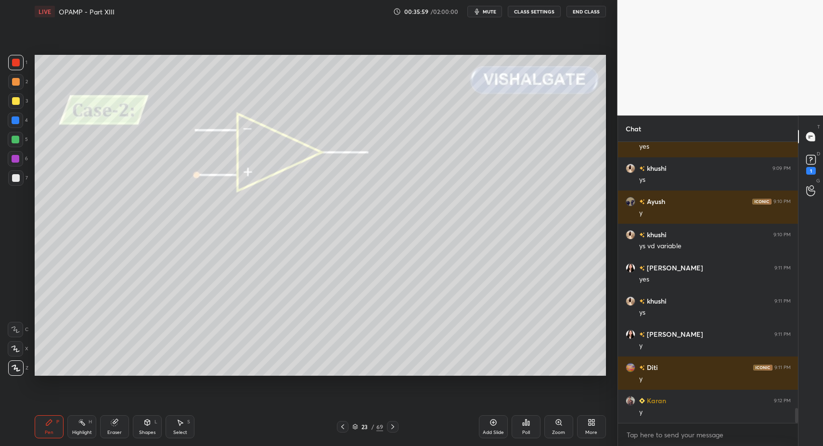
drag, startPoint x: 394, startPoint y: 425, endPoint x: 396, endPoint y: 418, distance: 7.0
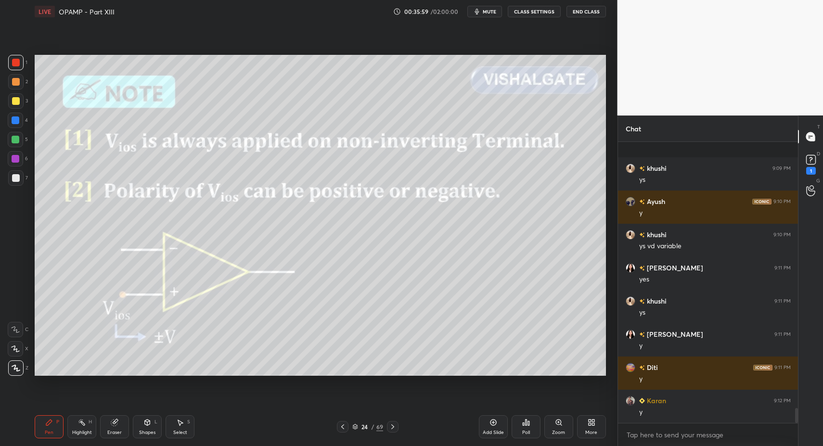
scroll to position [5045, 0]
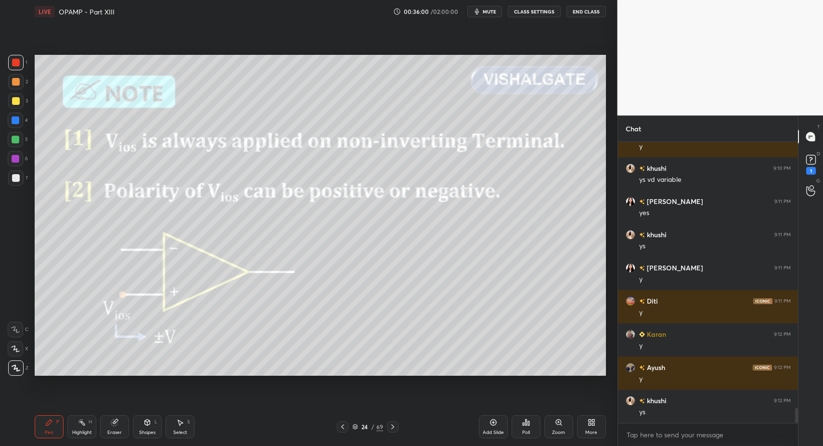
drag, startPoint x: 88, startPoint y: 427, endPoint x: 82, endPoint y: 426, distance: 5.9
drag, startPoint x: 82, startPoint y: 426, endPoint x: 97, endPoint y: 383, distance: 45.3
drag, startPoint x: 15, startPoint y: 143, endPoint x: 27, endPoint y: 144, distance: 12.1
drag, startPoint x: 77, startPoint y: 423, endPoint x: 92, endPoint y: 388, distance: 38.2
drag, startPoint x: 156, startPoint y: 430, endPoint x: 152, endPoint y: 422, distance: 8.6
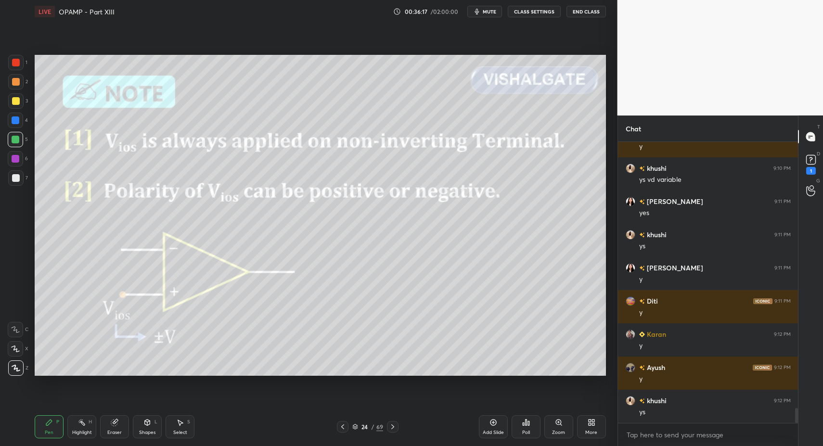
drag, startPoint x: 45, startPoint y: 425, endPoint x: 53, endPoint y: 377, distance: 49.3
drag, startPoint x: 22, startPoint y: 182, endPoint x: 15, endPoint y: 178, distance: 8.2
drag, startPoint x: 15, startPoint y: 178, endPoint x: 31, endPoint y: 202, distance: 28.0
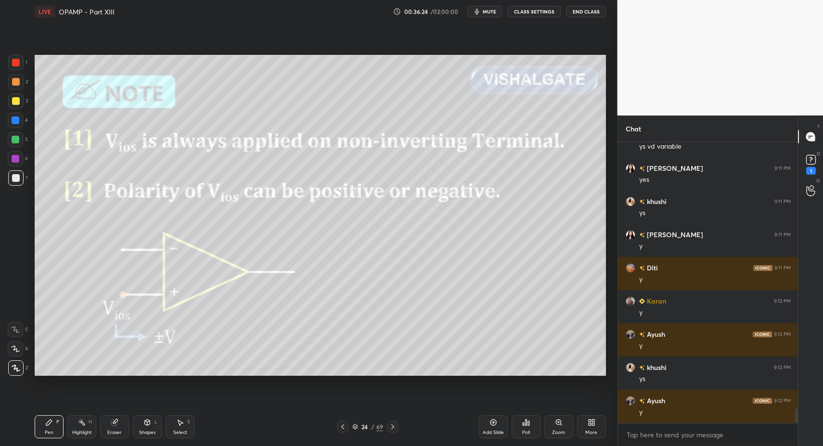
scroll to position [5111, 0]
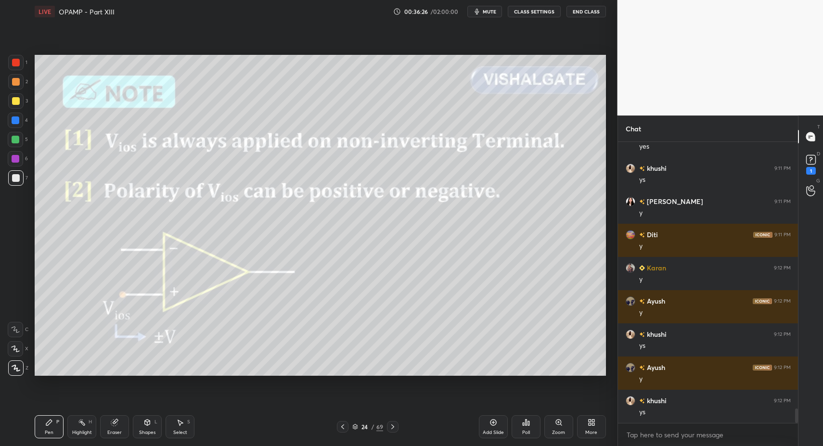
drag, startPoint x: 341, startPoint y: 422, endPoint x: 375, endPoint y: 425, distance: 34.2
drag, startPoint x: 147, startPoint y: 433, endPoint x: 138, endPoint y: 411, distance: 23.8
drag, startPoint x: 22, startPoint y: 160, endPoint x: 30, endPoint y: 164, distance: 9.5
drag, startPoint x: 19, startPoint y: 178, endPoint x: 17, endPoint y: 162, distance: 16.5
drag, startPoint x: 147, startPoint y: 426, endPoint x: 145, endPoint y: 419, distance: 6.4
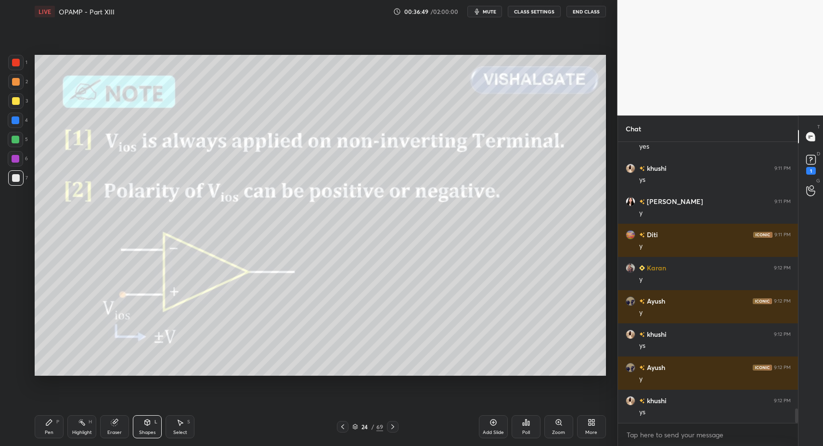
drag, startPoint x: 56, startPoint y: 428, endPoint x: 53, endPoint y: 420, distance: 8.2
drag, startPoint x: 154, startPoint y: 438, endPoint x: 156, endPoint y: 414, distance: 23.6
drag, startPoint x: 176, startPoint y: 429, endPoint x: 313, endPoint y: 342, distance: 162.4
drag, startPoint x: 410, startPoint y: 281, endPoint x: 441, endPoint y: 300, distance: 36.3
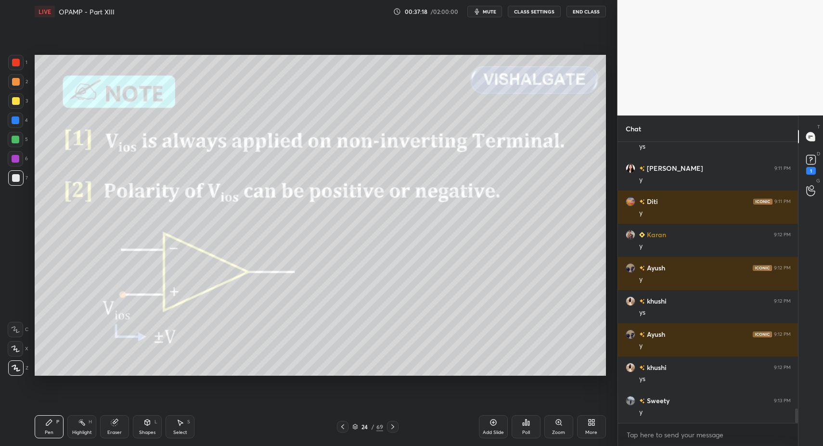
drag, startPoint x: 173, startPoint y: 423, endPoint x: 207, endPoint y: 393, distance: 45.3
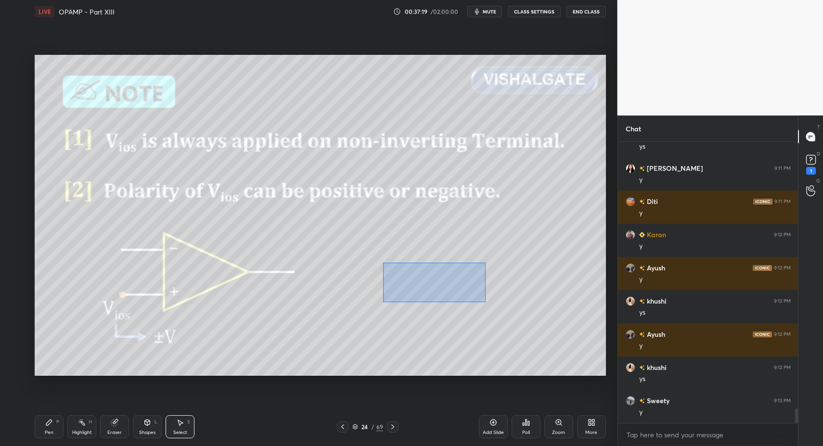
drag, startPoint x: 382, startPoint y: 262, endPoint x: 534, endPoint y: 302, distance: 157.0
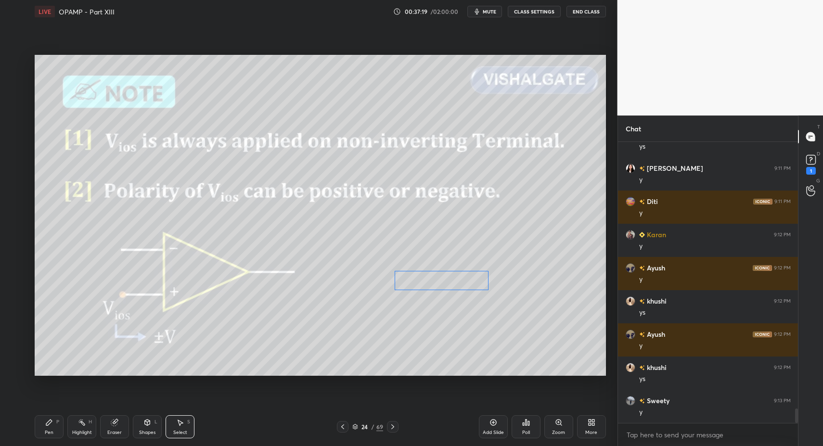
drag, startPoint x: 449, startPoint y: 284, endPoint x: 409, endPoint y: 286, distance: 40.5
drag, startPoint x: 14, startPoint y: 138, endPoint x: 28, endPoint y: 147, distance: 16.6
drag, startPoint x: 12, startPoint y: 177, endPoint x: 13, endPoint y: 158, distance: 19.3
drag, startPoint x: 13, startPoint y: 158, endPoint x: 27, endPoint y: 162, distance: 14.6
drag, startPoint x: 56, startPoint y: 431, endPoint x: 42, endPoint y: 424, distance: 15.7
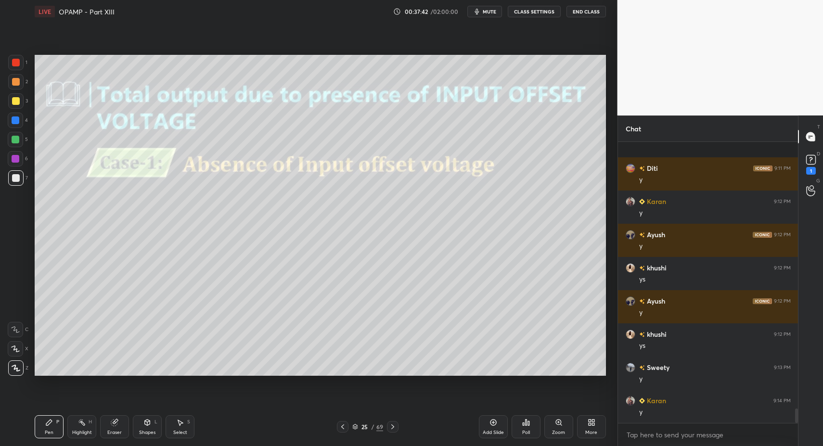
scroll to position [5244, 0]
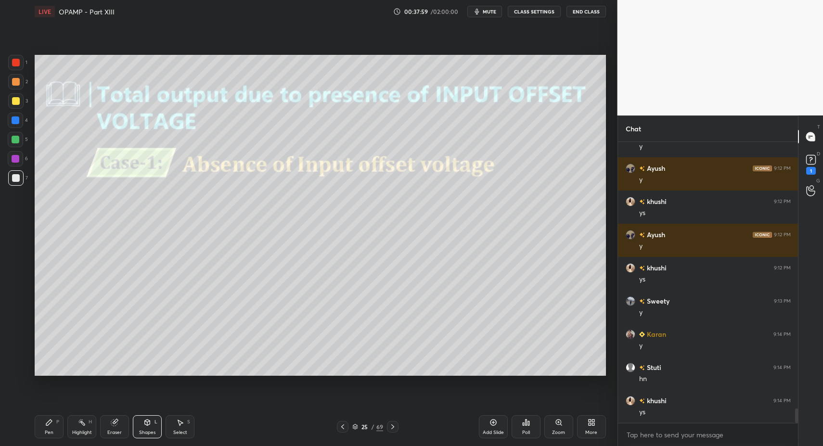
drag, startPoint x: 142, startPoint y: 429, endPoint x: 139, endPoint y: 417, distance: 13.1
drag, startPoint x: 53, startPoint y: 428, endPoint x: 51, endPoint y: 405, distance: 22.7
drag, startPoint x: 16, startPoint y: 156, endPoint x: 34, endPoint y: 163, distance: 18.6
drag, startPoint x: 9, startPoint y: 171, endPoint x: 13, endPoint y: 160, distance: 12.3
drag, startPoint x: 160, startPoint y: 435, endPoint x: 176, endPoint y: 432, distance: 15.7
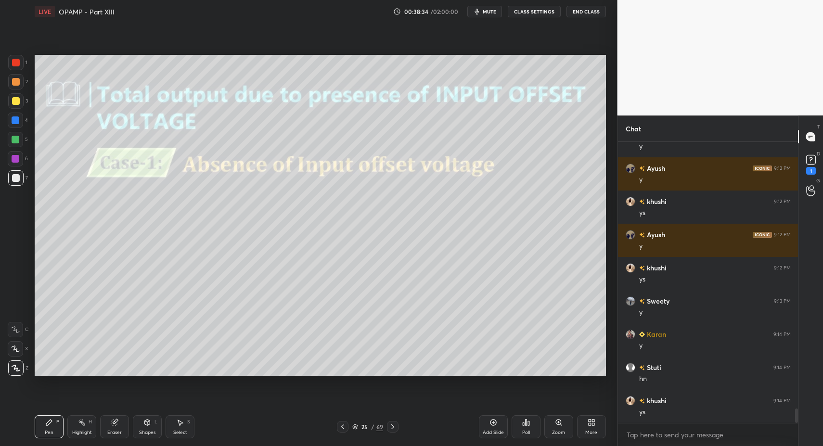
drag, startPoint x: 176, startPoint y: 432, endPoint x: 179, endPoint y: 427, distance: 6.2
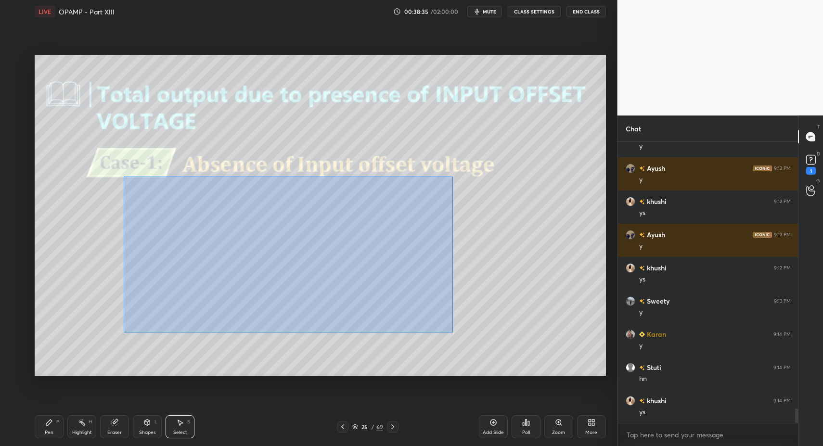
drag, startPoint x: 169, startPoint y: 211, endPoint x: 512, endPoint y: 352, distance: 371.0
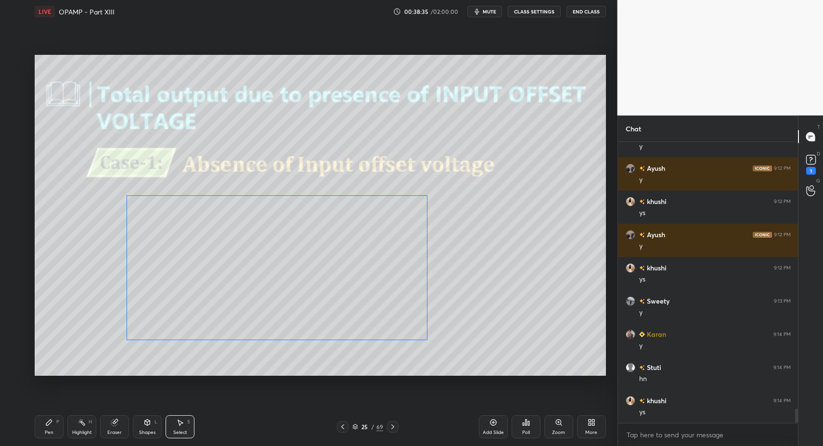
drag, startPoint x: 206, startPoint y: 302, endPoint x: 145, endPoint y: 350, distance: 77.8
drag, startPoint x: 177, startPoint y: 427, endPoint x: 178, endPoint y: 390, distance: 37.1
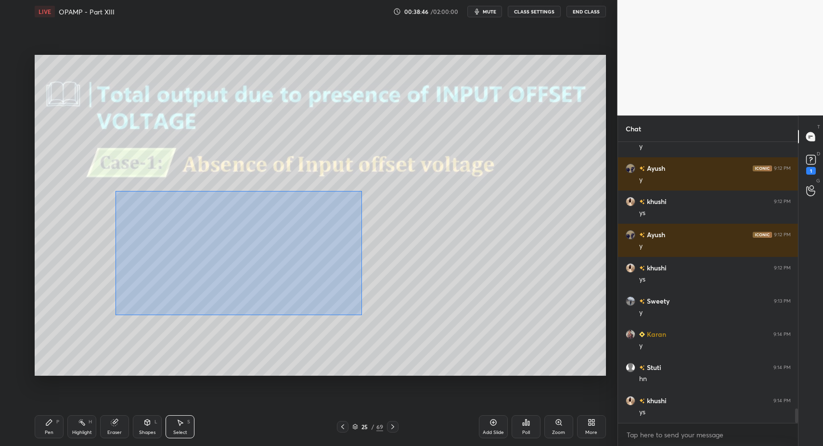
drag, startPoint x: 163, startPoint y: 228, endPoint x: 488, endPoint y: 348, distance: 346.7
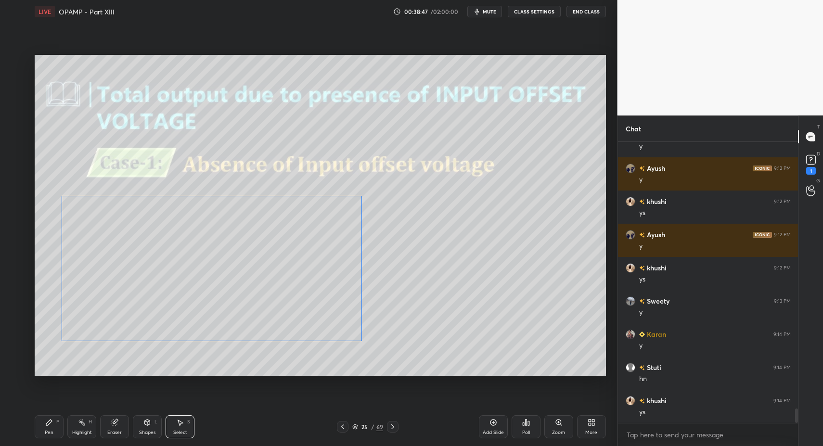
drag, startPoint x: 219, startPoint y: 317, endPoint x: 115, endPoint y: 370, distance: 116.6
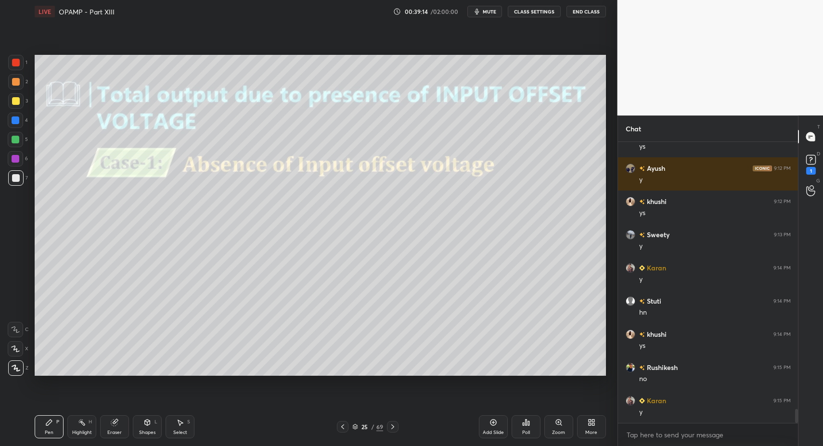
scroll to position [5343, 0]
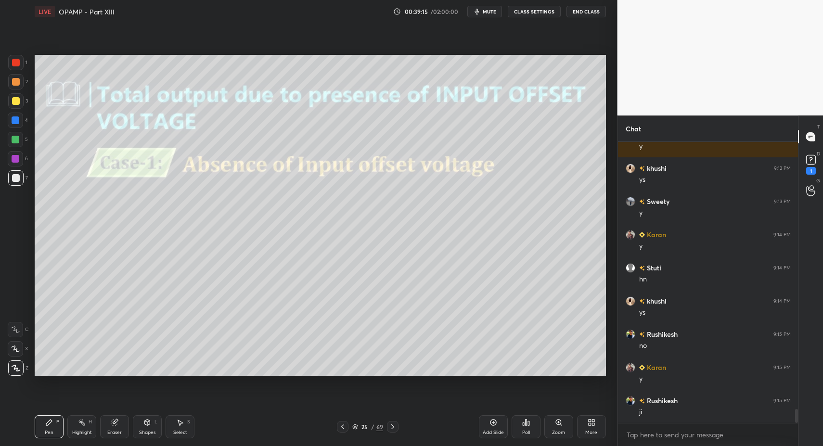
drag, startPoint x: 394, startPoint y: 429, endPoint x: 351, endPoint y: 406, distance: 48.9
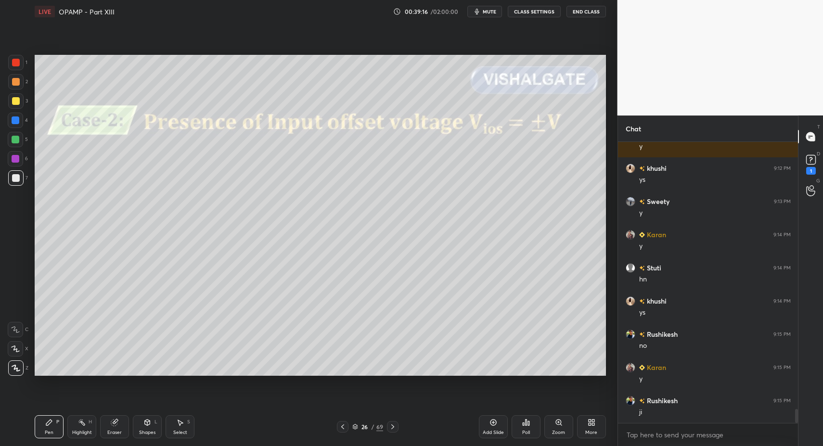
drag, startPoint x: 56, startPoint y: 428, endPoint x: 55, endPoint y: 418, distance: 10.2
drag, startPoint x: 145, startPoint y: 430, endPoint x: 145, endPoint y: 410, distance: 19.2
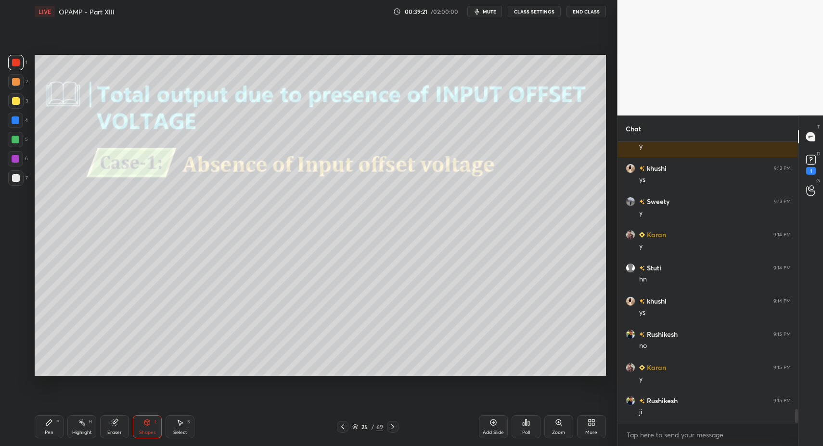
drag, startPoint x: 176, startPoint y: 428, endPoint x: 166, endPoint y: 427, distance: 9.2
drag, startPoint x: 166, startPoint y: 427, endPoint x: 187, endPoint y: 385, distance: 46.5
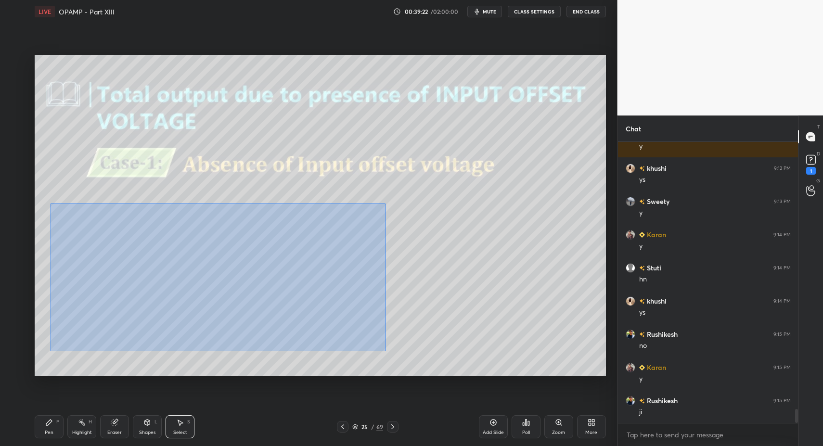
drag, startPoint x: 127, startPoint y: 252, endPoint x: 386, endPoint y: 353, distance: 278.3
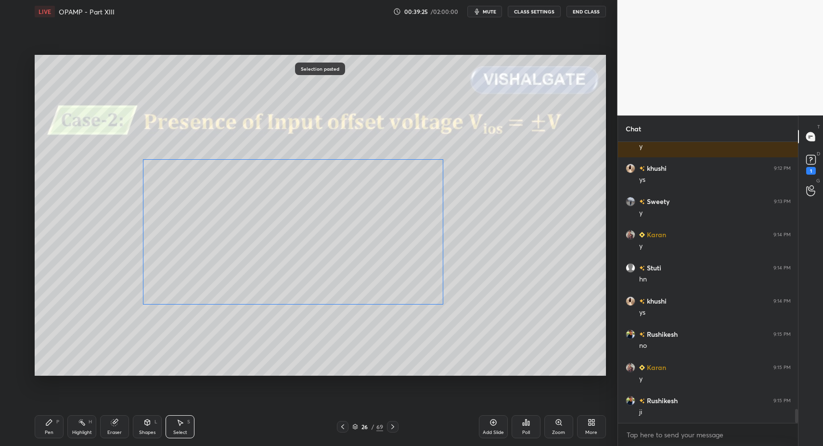
drag, startPoint x: 110, startPoint y: 276, endPoint x: 183, endPoint y: 244, distance: 79.9
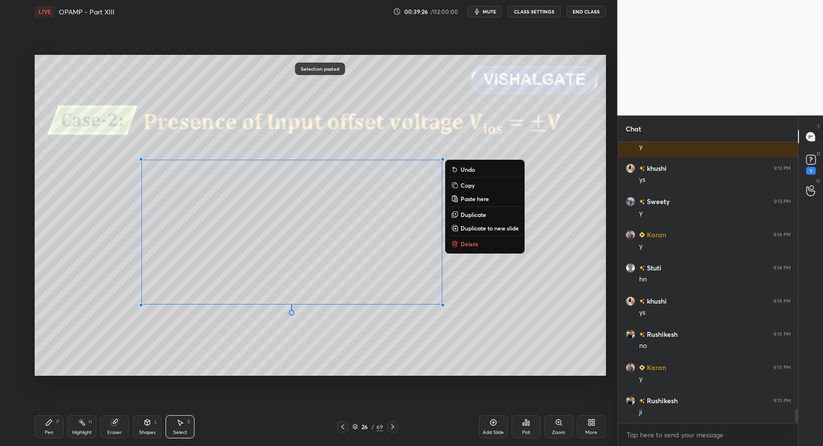
drag, startPoint x: 41, startPoint y: 431, endPoint x: 46, endPoint y: 401, distance: 30.2
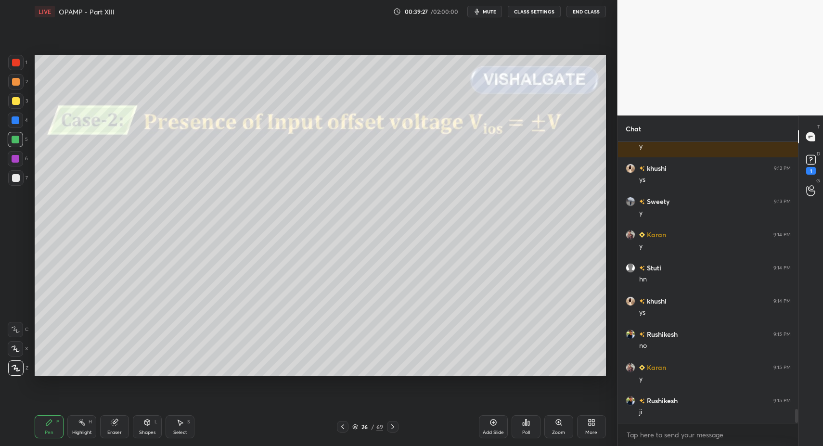
drag, startPoint x: 43, startPoint y: 427, endPoint x: 65, endPoint y: 380, distance: 51.6
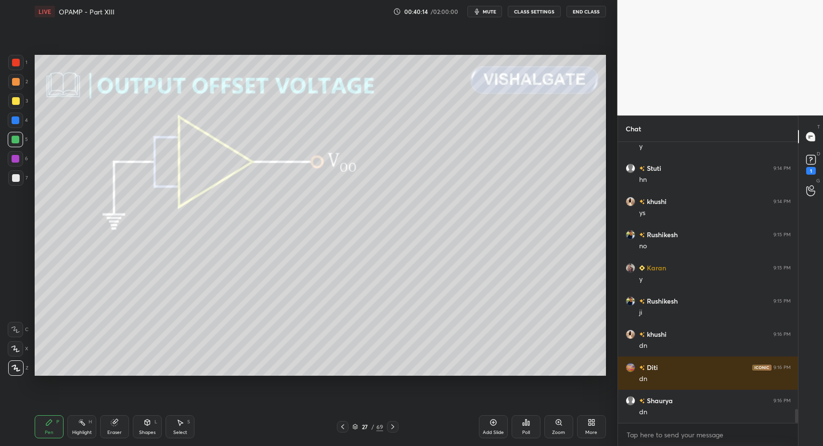
scroll to position [5476, 0]
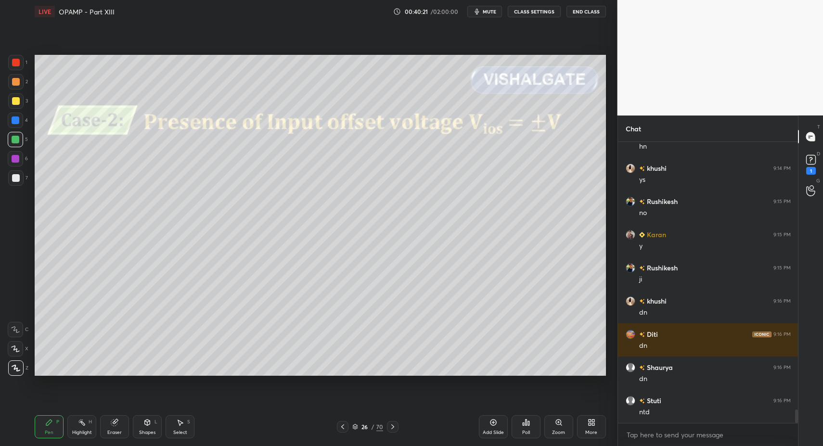
drag, startPoint x: 48, startPoint y: 425, endPoint x: 138, endPoint y: 424, distance: 90.4
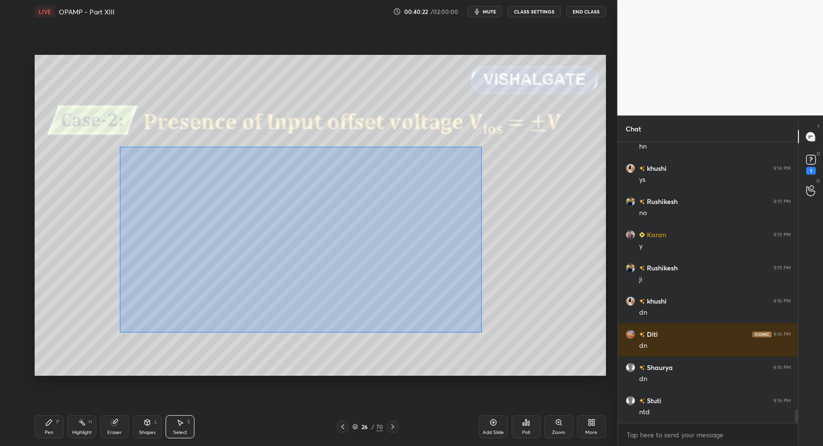
drag, startPoint x: 210, startPoint y: 215, endPoint x: 480, endPoint y: 312, distance: 287.0
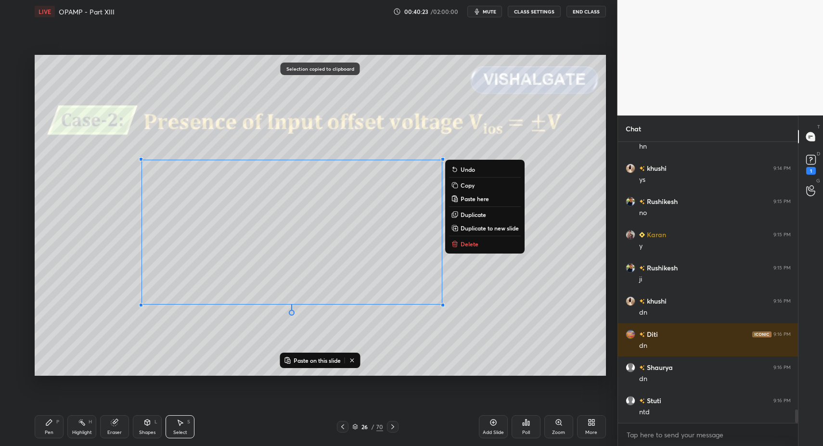
drag, startPoint x: 386, startPoint y: 426, endPoint x: 394, endPoint y: 425, distance: 8.3
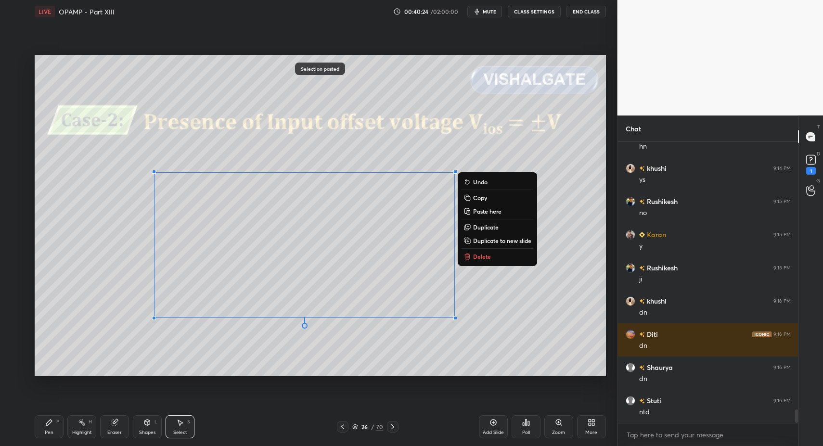
drag, startPoint x: 479, startPoint y: 256, endPoint x: 472, endPoint y: 281, distance: 26.0
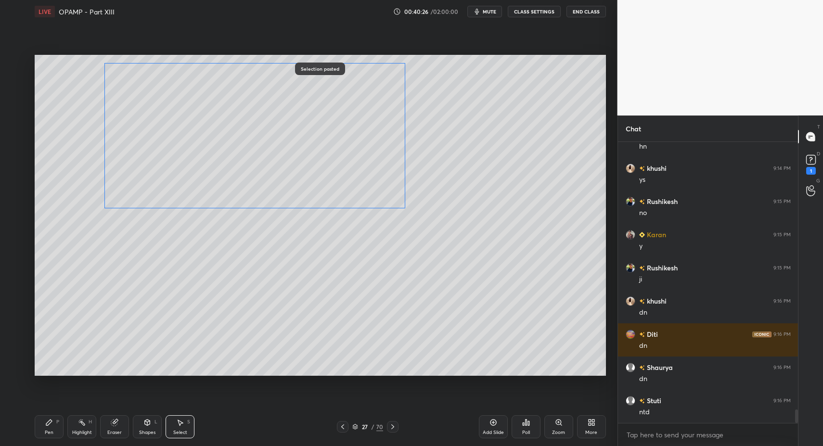
drag, startPoint x: 218, startPoint y: 244, endPoint x: 167, endPoint y: 207, distance: 63.1
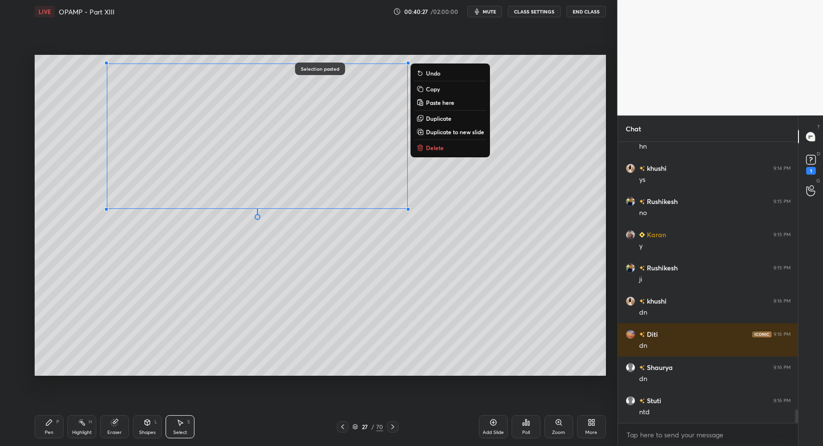
drag, startPoint x: 54, startPoint y: 422, endPoint x: 45, endPoint y: 424, distance: 9.0
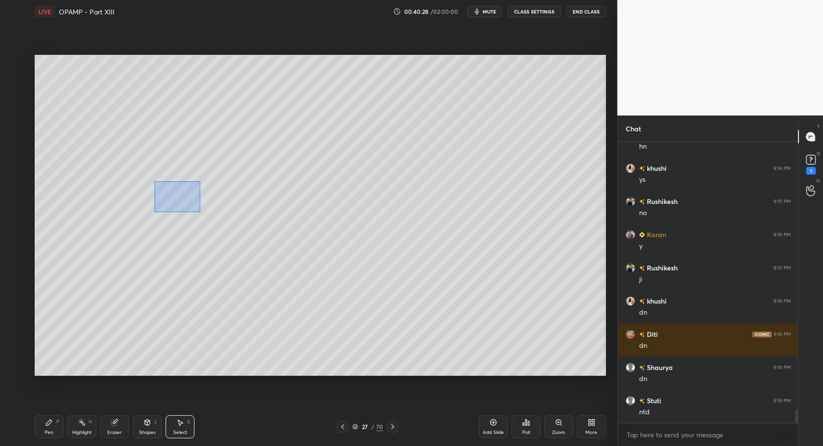
drag, startPoint x: 155, startPoint y: 182, endPoint x: 202, endPoint y: 218, distance: 59.0
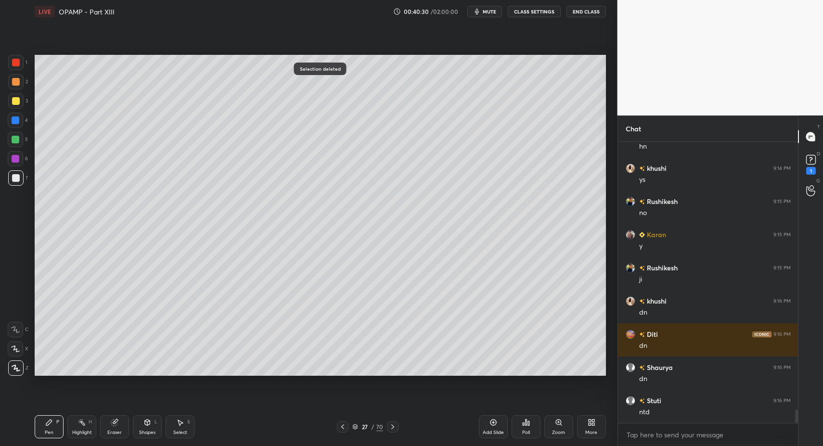
drag, startPoint x: 18, startPoint y: 181, endPoint x: 29, endPoint y: 190, distance: 13.4
drag, startPoint x: 45, startPoint y: 427, endPoint x: 53, endPoint y: 382, distance: 45.4
drag, startPoint x: 13, startPoint y: 143, endPoint x: 15, endPoint y: 139, distance: 5.2
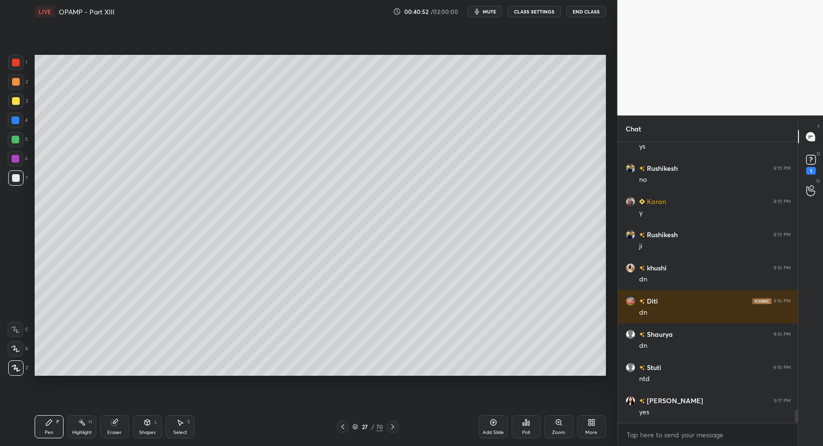
drag, startPoint x: 54, startPoint y: 434, endPoint x: 51, endPoint y: 386, distance: 47.7
drag, startPoint x: 47, startPoint y: 241, endPoint x: 109, endPoint y: 292, distance: 80.7
drag, startPoint x: 27, startPoint y: 430, endPoint x: 31, endPoint y: 426, distance: 5.4
drag, startPoint x: 57, startPoint y: 419, endPoint x: 64, endPoint y: 388, distance: 32.1
drag, startPoint x: 43, startPoint y: 431, endPoint x: 71, endPoint y: 412, distance: 33.4
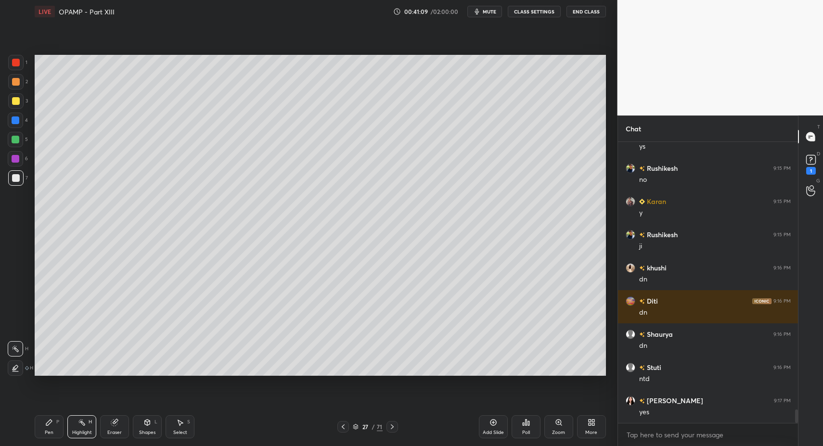
drag, startPoint x: 76, startPoint y: 428, endPoint x: 101, endPoint y: 388, distance: 47.1
drag, startPoint x: 389, startPoint y: 427, endPoint x: 306, endPoint y: 421, distance: 83.4
drag, startPoint x: 343, startPoint y: 426, endPoint x: 335, endPoint y: 428, distance: 7.9
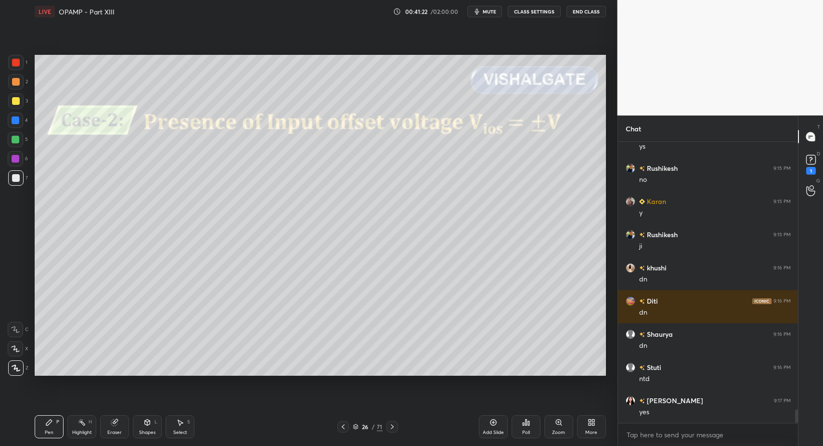
drag, startPoint x: 181, startPoint y: 424, endPoint x: 185, endPoint y: 408, distance: 15.9
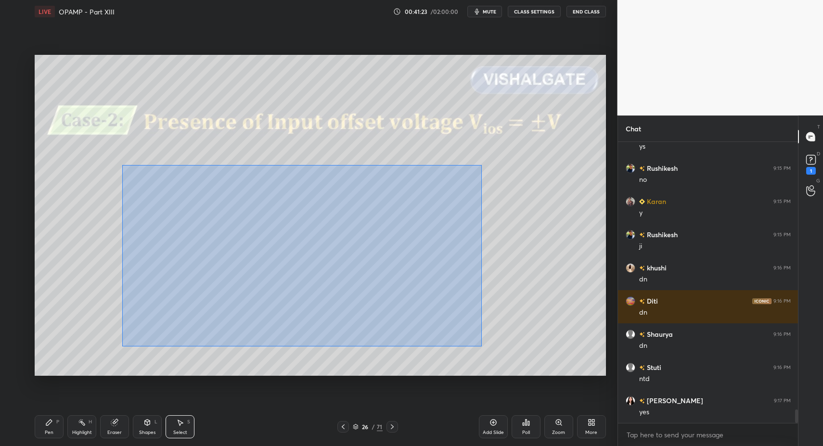
drag, startPoint x: 125, startPoint y: 166, endPoint x: 507, endPoint y: 365, distance: 431.1
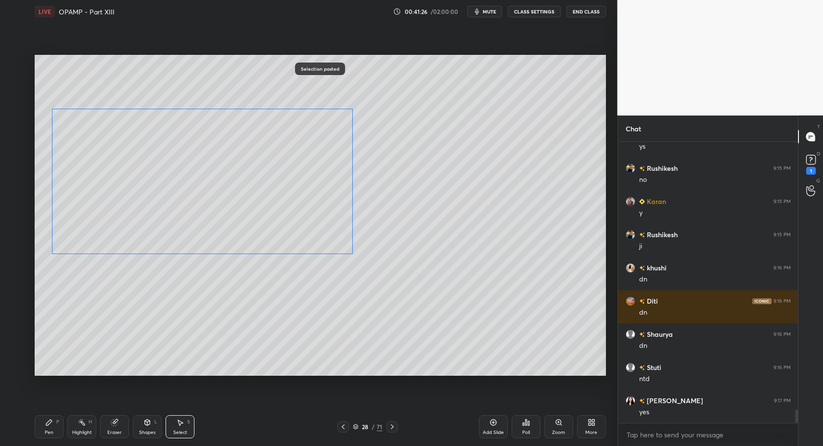
drag, startPoint x: 152, startPoint y: 232, endPoint x: 110, endPoint y: 205, distance: 50.2
drag, startPoint x: 51, startPoint y: 422, endPoint x: 109, endPoint y: 385, distance: 68.6
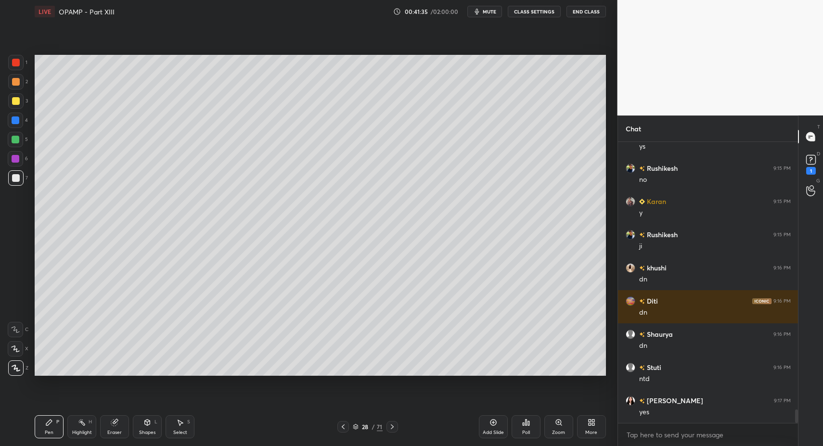
drag, startPoint x: 20, startPoint y: 87, endPoint x: 27, endPoint y: 109, distance: 23.7
drag, startPoint x: 9, startPoint y: 187, endPoint x: 19, endPoint y: 189, distance: 10.7
drag, startPoint x: 54, startPoint y: 434, endPoint x: 61, endPoint y: 427, distance: 9.9
drag, startPoint x: 20, startPoint y: 100, endPoint x: 28, endPoint y: 107, distance: 10.9
drag, startPoint x: 23, startPoint y: 178, endPoint x: 18, endPoint y: 176, distance: 5.2
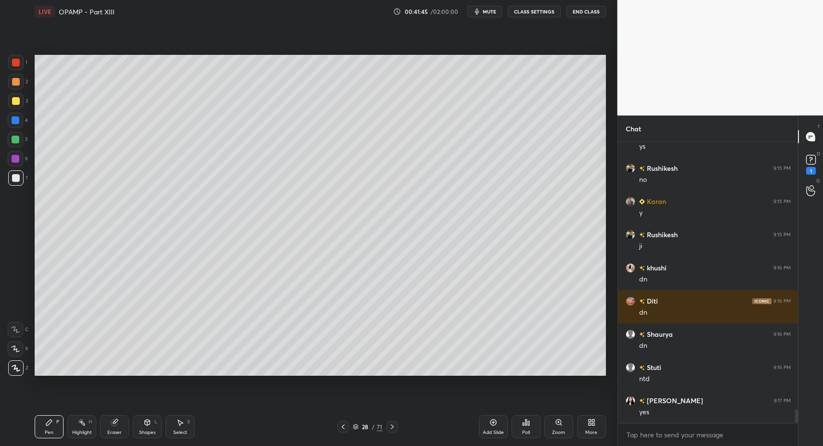
drag, startPoint x: 13, startPoint y: 136, endPoint x: 25, endPoint y: 141, distance: 13.6
drag, startPoint x: 497, startPoint y: 429, endPoint x: 333, endPoint y: 409, distance: 165.2
drag, startPoint x: 10, startPoint y: 183, endPoint x: 16, endPoint y: 182, distance: 6.3
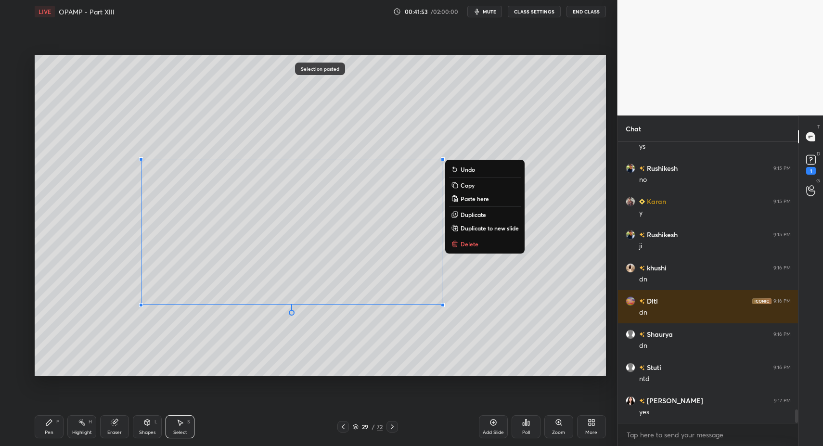
drag, startPoint x: 51, startPoint y: 431, endPoint x: 57, endPoint y: 403, distance: 28.7
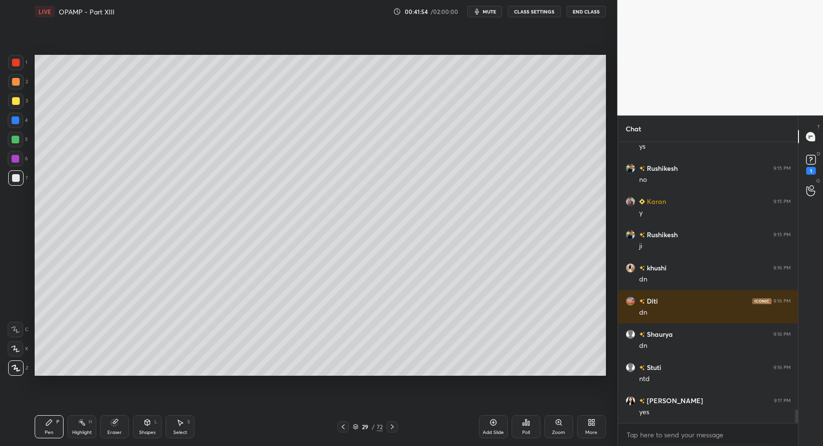
drag, startPoint x: 18, startPoint y: 182, endPoint x: 28, endPoint y: 157, distance: 26.4
drag, startPoint x: 177, startPoint y: 429, endPoint x: 170, endPoint y: 304, distance: 124.8
drag, startPoint x: 137, startPoint y: 188, endPoint x: 163, endPoint y: 228, distance: 47.6
drag, startPoint x: 127, startPoint y: 183, endPoint x: 154, endPoint y: 235, distance: 58.5
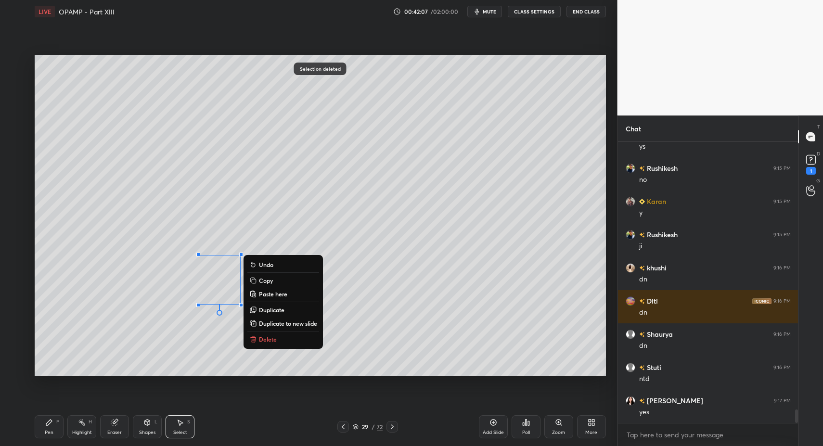
drag, startPoint x: 262, startPoint y: 339, endPoint x: 228, endPoint y: 362, distance: 41.1
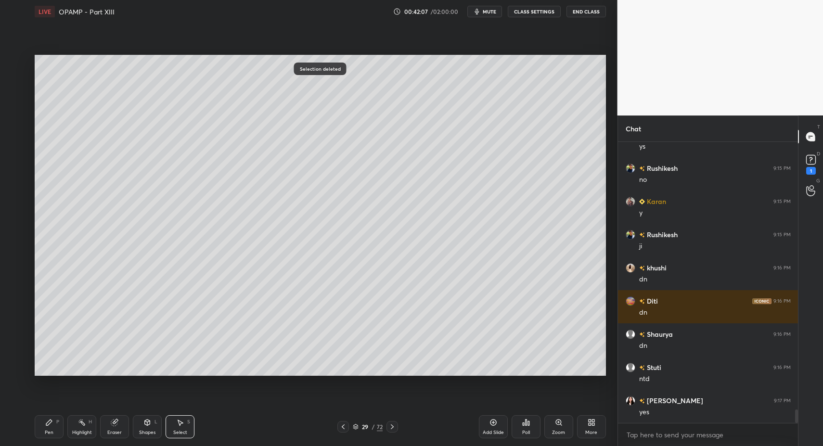
drag, startPoint x: 139, startPoint y: 433, endPoint x: 138, endPoint y: 428, distance: 4.9
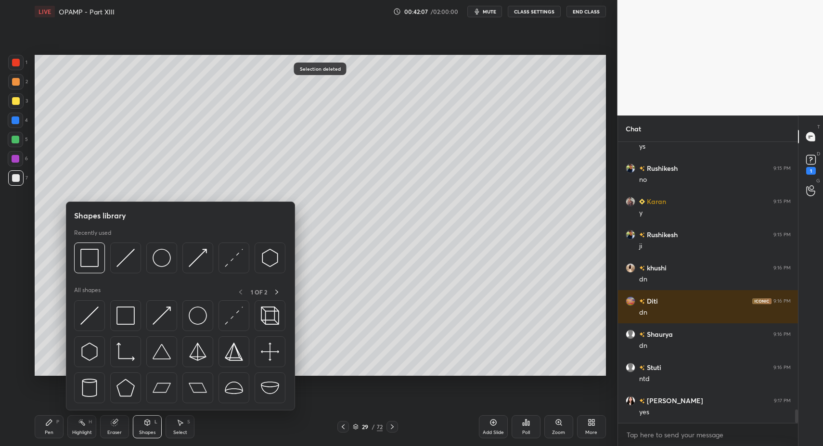
drag, startPoint x: 89, startPoint y: 332, endPoint x: 117, endPoint y: 289, distance: 52.2
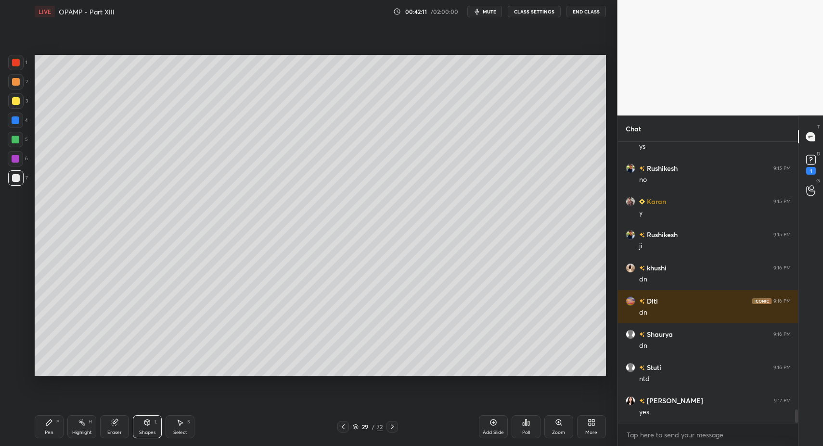
drag, startPoint x: 55, startPoint y: 433, endPoint x: 52, endPoint y: 427, distance: 6.9
drag, startPoint x: 50, startPoint y: 426, endPoint x: 90, endPoint y: 381, distance: 59.6
drag, startPoint x: 179, startPoint y: 421, endPoint x: 166, endPoint y: 324, distance: 98.1
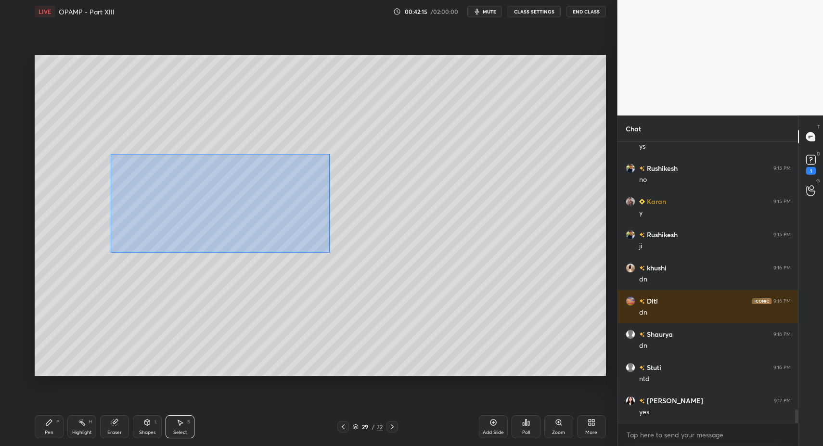
drag, startPoint x: 185, startPoint y: 193, endPoint x: 439, endPoint y: 285, distance: 270.7
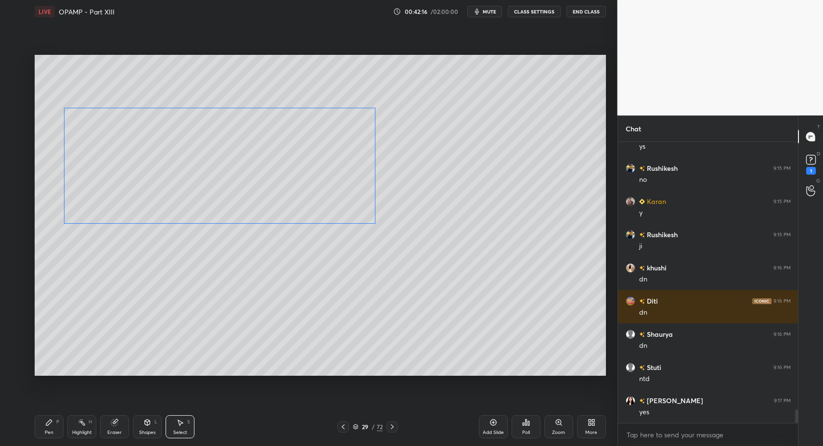
drag, startPoint x: 263, startPoint y: 239, endPoint x: 165, endPoint y: 229, distance: 98.1
drag, startPoint x: 51, startPoint y: 432, endPoint x: 65, endPoint y: 405, distance: 30.3
drag, startPoint x: 17, startPoint y: 328, endPoint x: 29, endPoint y: 348, distance: 23.4
drag, startPoint x: 24, startPoint y: 367, endPoint x: 16, endPoint y: 369, distance: 8.1
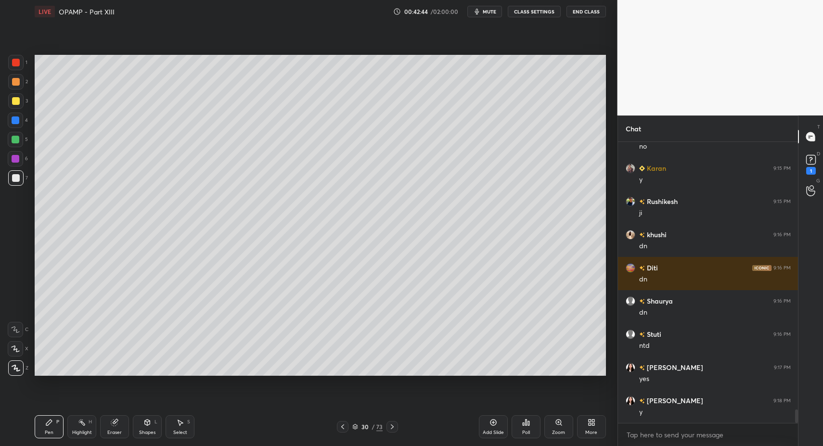
drag, startPoint x: 39, startPoint y: 413, endPoint x: 45, endPoint y: 394, distance: 19.6
drag, startPoint x: 168, startPoint y: 429, endPoint x: 177, endPoint y: 417, distance: 15.2
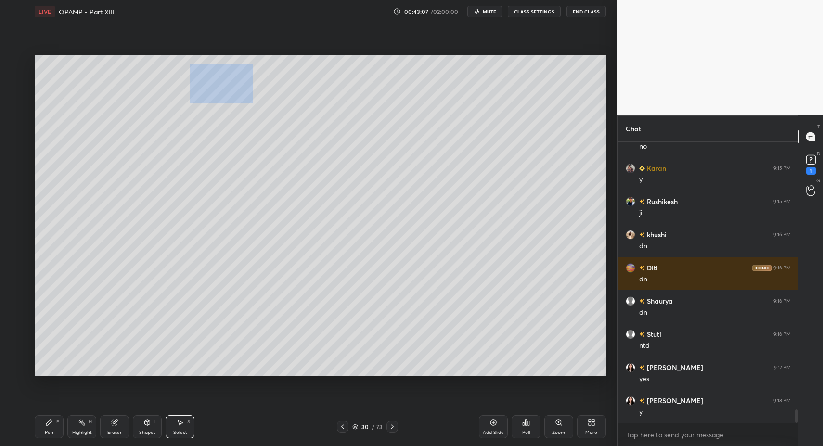
drag, startPoint x: 223, startPoint y: 90, endPoint x: 289, endPoint y: 105, distance: 68.0
drag, startPoint x: 269, startPoint y: 95, endPoint x: 286, endPoint y: 91, distance: 17.6
drag, startPoint x: 177, startPoint y: 76, endPoint x: 199, endPoint y: 92, distance: 27.6
drag, startPoint x: 179, startPoint y: 81, endPoint x: 198, endPoint y: 82, distance: 19.3
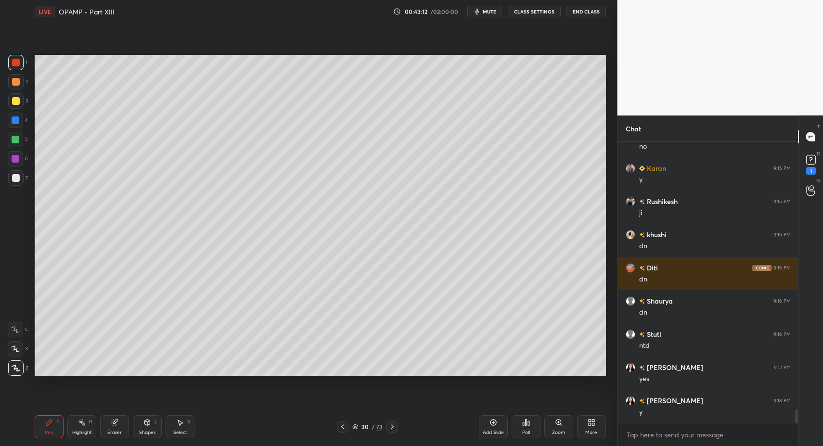
drag, startPoint x: 18, startPoint y: 168, endPoint x: 16, endPoint y: 200, distance: 32.3
drag, startPoint x: 16, startPoint y: 330, endPoint x: 13, endPoint y: 351, distance: 20.6
drag, startPoint x: 16, startPoint y: 345, endPoint x: 34, endPoint y: 362, distance: 23.8
drag, startPoint x: 42, startPoint y: 432, endPoint x: 34, endPoint y: 390, distance: 43.1
drag, startPoint x: 42, startPoint y: 428, endPoint x: 93, endPoint y: 413, distance: 53.5
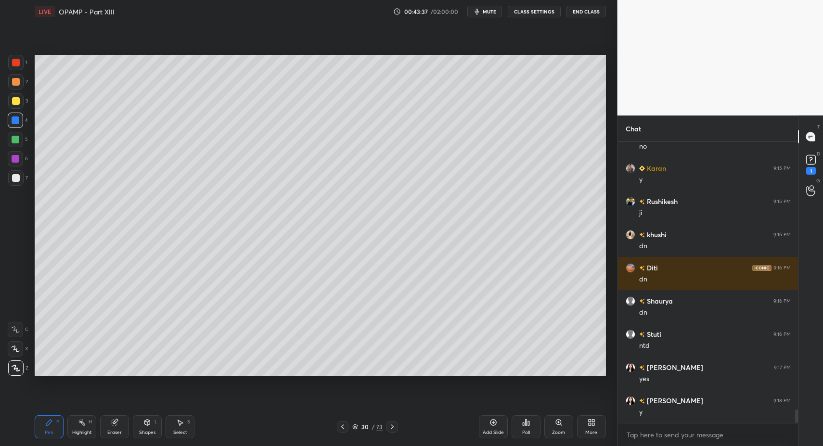
drag, startPoint x: 146, startPoint y: 428, endPoint x: 145, endPoint y: 413, distance: 14.9
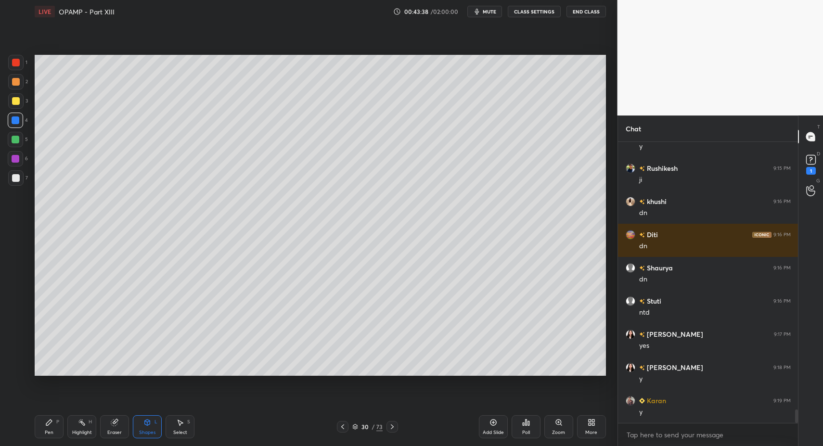
scroll to position [5609, 0]
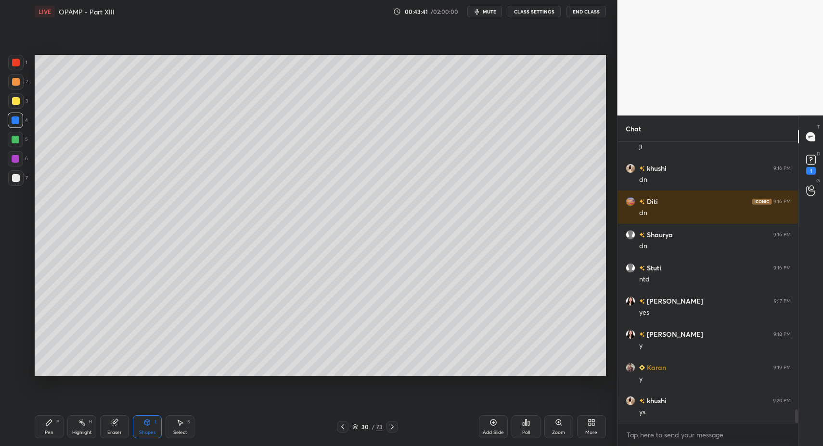
drag, startPoint x: 39, startPoint y: 431, endPoint x: 44, endPoint y: 420, distance: 11.6
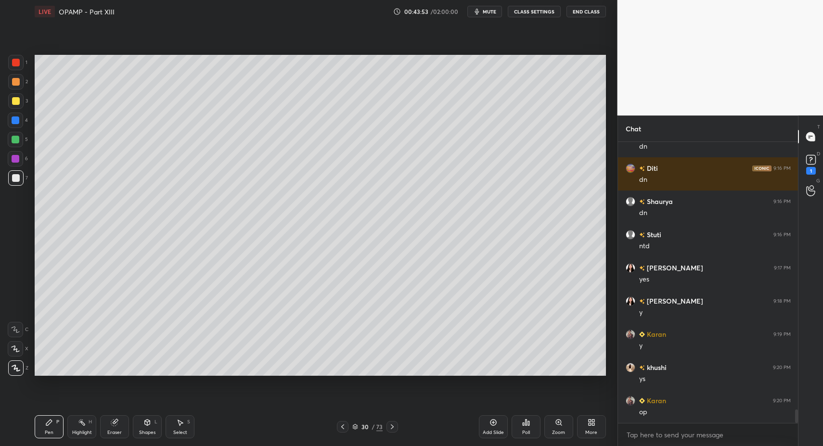
scroll to position [5675, 0]
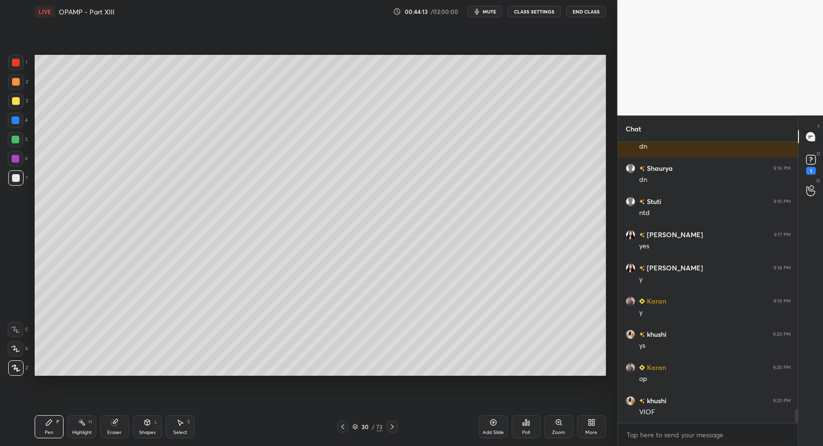
drag, startPoint x: 186, startPoint y: 436, endPoint x: 185, endPoint y: 431, distance: 5.4
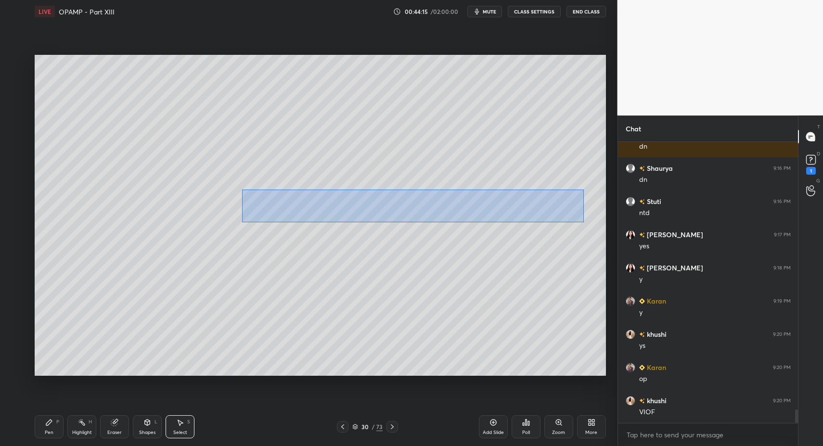
drag, startPoint x: 242, startPoint y: 190, endPoint x: 587, endPoint y: 221, distance: 346.4
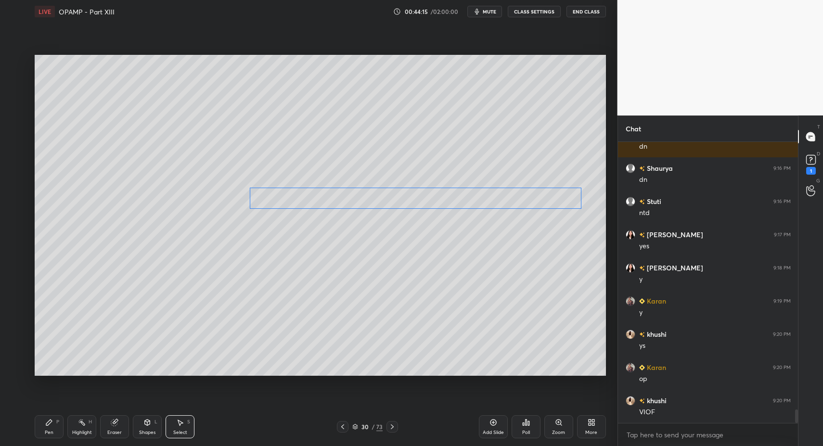
drag, startPoint x: 330, startPoint y: 199, endPoint x: 323, endPoint y: 210, distance: 13.0
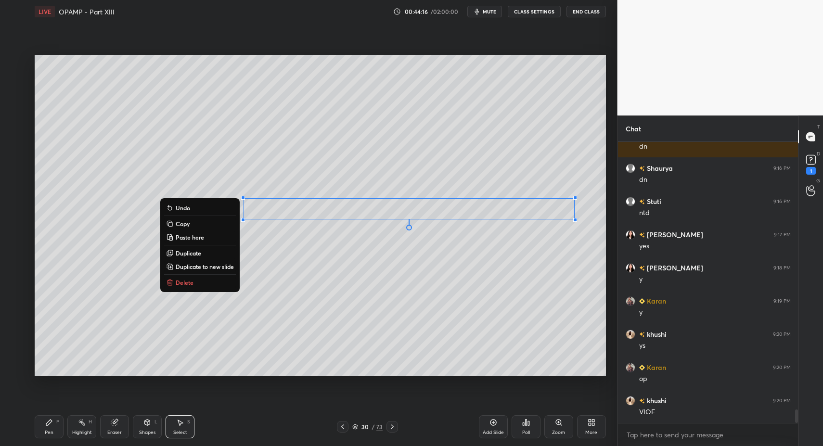
drag, startPoint x: 47, startPoint y: 431, endPoint x: 56, endPoint y: 393, distance: 39.4
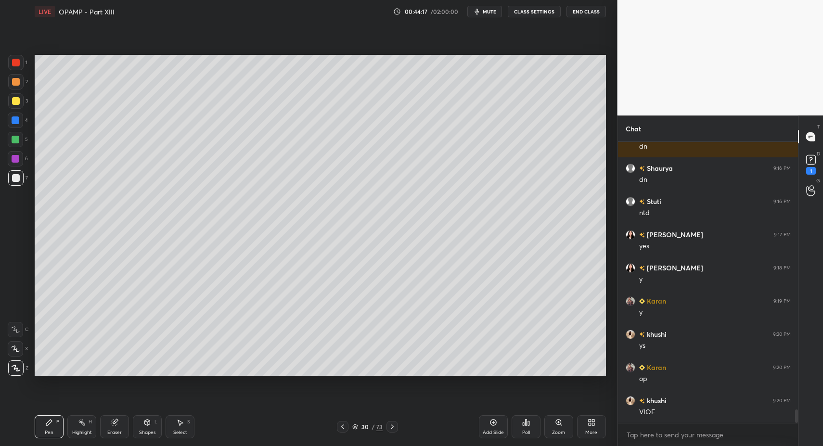
drag, startPoint x: 13, startPoint y: 124, endPoint x: 16, endPoint y: 138, distance: 14.8
drag, startPoint x: 14, startPoint y: 159, endPoint x: 20, endPoint y: 186, distance: 27.5
drag, startPoint x: 148, startPoint y: 422, endPoint x: 146, endPoint y: 415, distance: 7.5
drag, startPoint x: 38, startPoint y: 433, endPoint x: 46, endPoint y: 425, distance: 11.6
drag, startPoint x: 83, startPoint y: 426, endPoint x: 121, endPoint y: 376, distance: 62.4
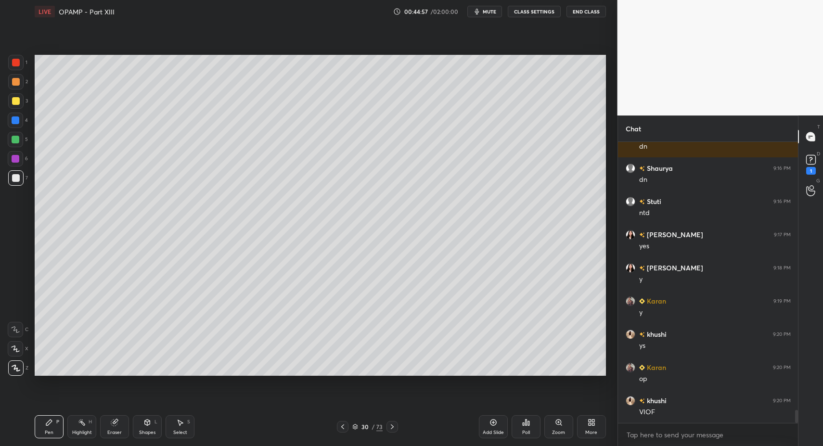
scroll to position [5708, 0]
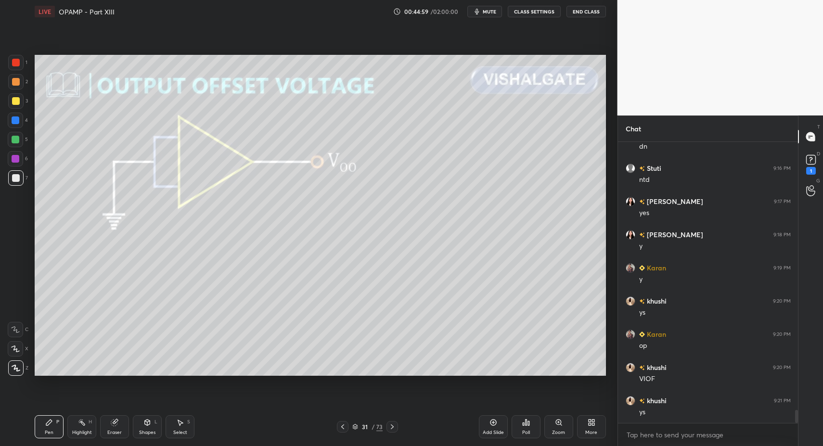
drag, startPoint x: 82, startPoint y: 430, endPoint x: 84, endPoint y: 422, distance: 7.6
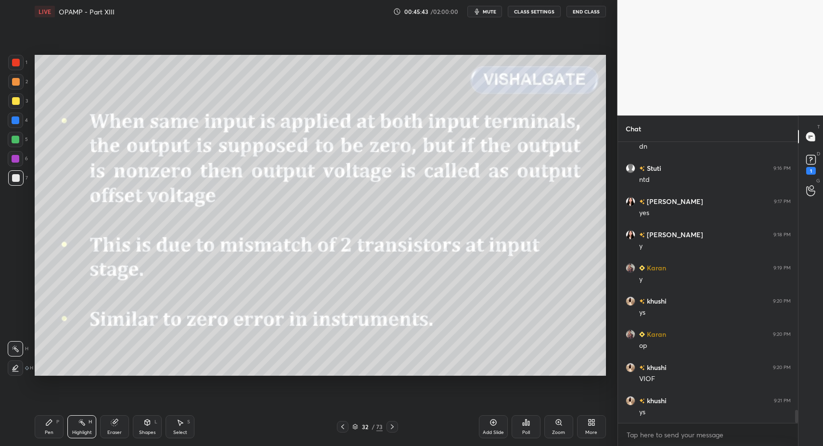
drag, startPoint x: 49, startPoint y: 421, endPoint x: 46, endPoint y: 402, distance: 19.4
drag, startPoint x: 15, startPoint y: 101, endPoint x: 30, endPoint y: 140, distance: 41.4
drag, startPoint x: 49, startPoint y: 431, endPoint x: 44, endPoint y: 423, distance: 9.7
drag, startPoint x: 17, startPoint y: 143, endPoint x: 17, endPoint y: 155, distance: 12.5
drag, startPoint x: 138, startPoint y: 430, endPoint x: 137, endPoint y: 410, distance: 19.3
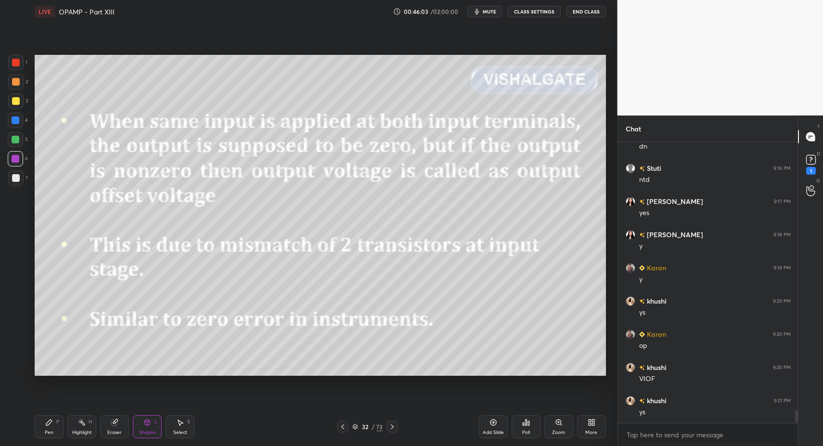
scroll to position [5742, 0]
drag, startPoint x: 393, startPoint y: 430, endPoint x: 372, endPoint y: 418, distance: 23.5
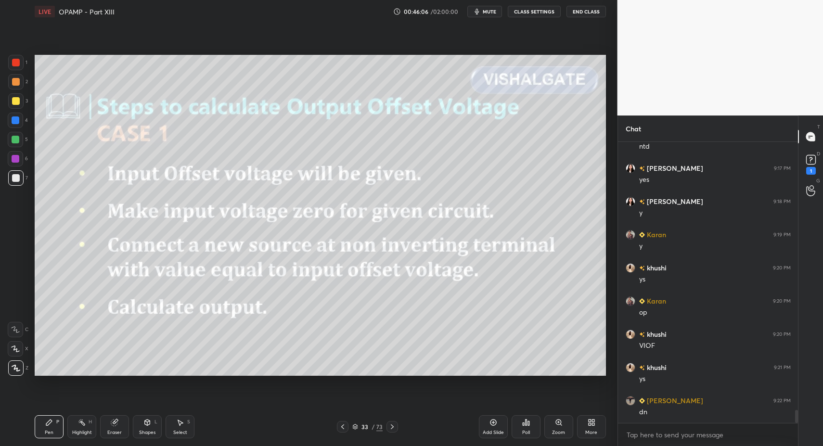
drag, startPoint x: 78, startPoint y: 426, endPoint x: 89, endPoint y: 408, distance: 20.7
drag, startPoint x: 142, startPoint y: 426, endPoint x: 140, endPoint y: 415, distance: 11.2
drag, startPoint x: 84, startPoint y: 426, endPoint x: 118, endPoint y: 376, distance: 61.0
drag, startPoint x: 42, startPoint y: 426, endPoint x: 42, endPoint y: 391, distance: 34.6
drag, startPoint x: 20, startPoint y: 97, endPoint x: 29, endPoint y: 116, distance: 21.5
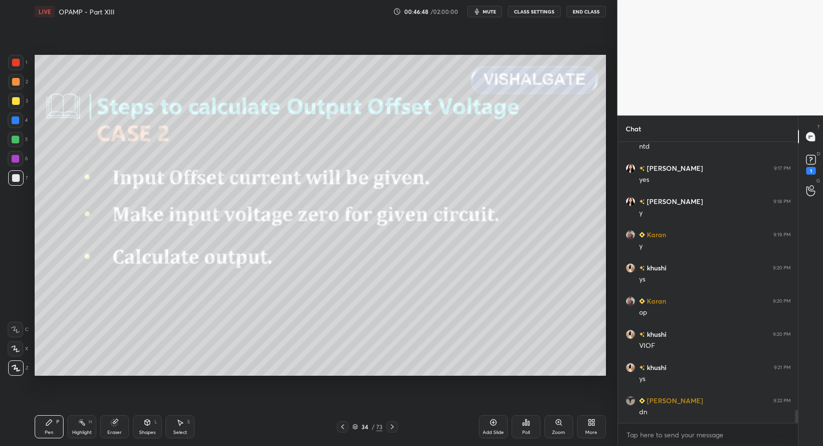
drag, startPoint x: 75, startPoint y: 425, endPoint x: 75, endPoint y: 418, distance: 6.7
drag, startPoint x: 81, startPoint y: 428, endPoint x: 84, endPoint y: 416, distance: 11.9
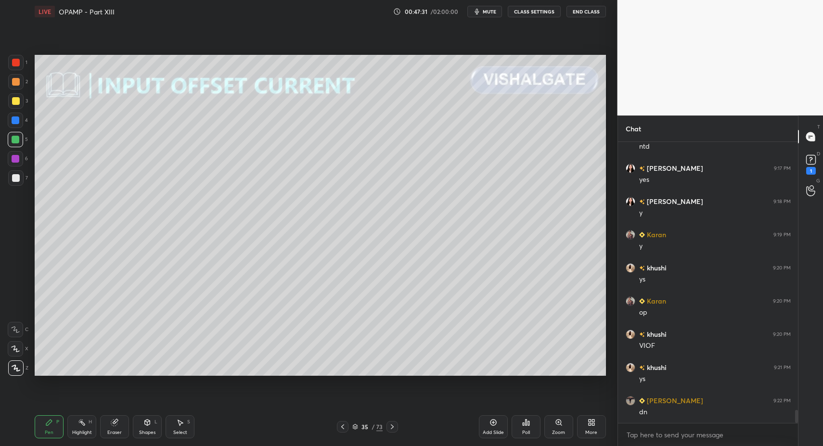
scroll to position [5775, 0]
drag, startPoint x: 52, startPoint y: 426, endPoint x: 42, endPoint y: 378, distance: 49.2
drag, startPoint x: 150, startPoint y: 430, endPoint x: 145, endPoint y: 414, distance: 17.2
drag, startPoint x: 177, startPoint y: 430, endPoint x: 172, endPoint y: 393, distance: 36.9
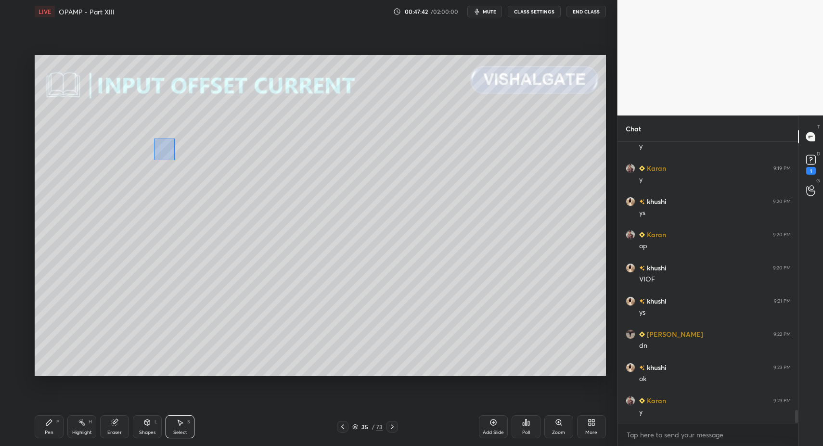
drag, startPoint x: 174, startPoint y: 160, endPoint x: 292, endPoint y: 249, distance: 147.4
drag, startPoint x: 151, startPoint y: 427, endPoint x: 146, endPoint y: 412, distance: 15.8
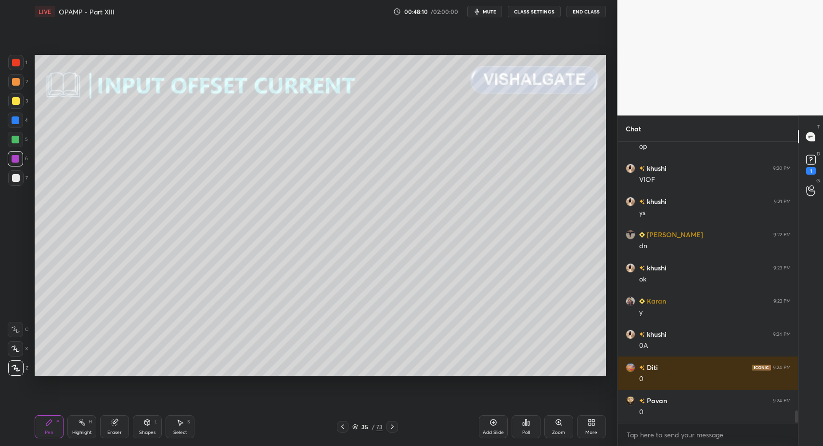
scroll to position [5941, 0]
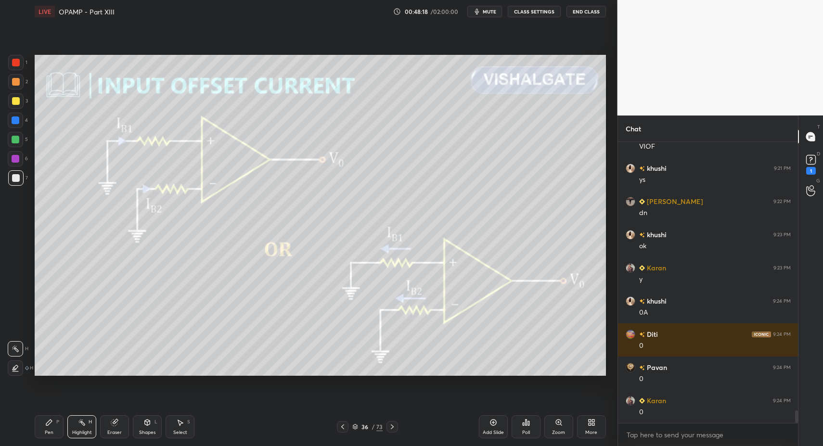
drag, startPoint x: 46, startPoint y: 430, endPoint x: 53, endPoint y: 415, distance: 16.4
drag, startPoint x: 12, startPoint y: 141, endPoint x: 19, endPoint y: 131, distance: 12.8
drag, startPoint x: 15, startPoint y: 332, endPoint x: 17, endPoint y: 342, distance: 10.3
drag, startPoint x: 258, startPoint y: 113, endPoint x: 275, endPoint y: 128, distance: 23.2
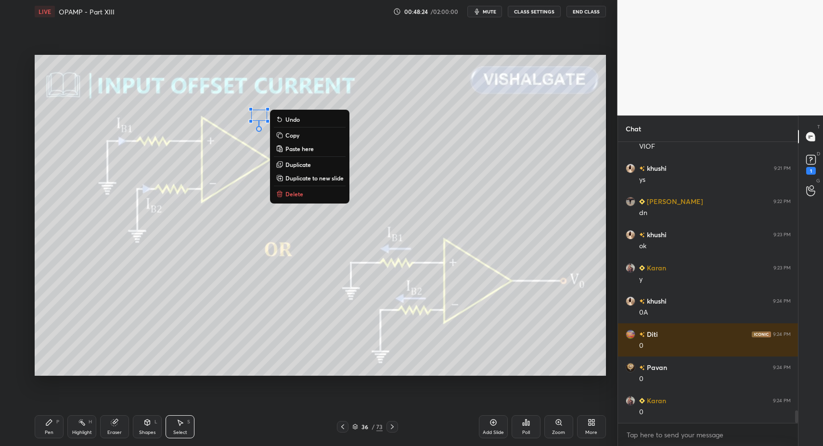
drag, startPoint x: 292, startPoint y: 188, endPoint x: 249, endPoint y: 241, distance: 67.7
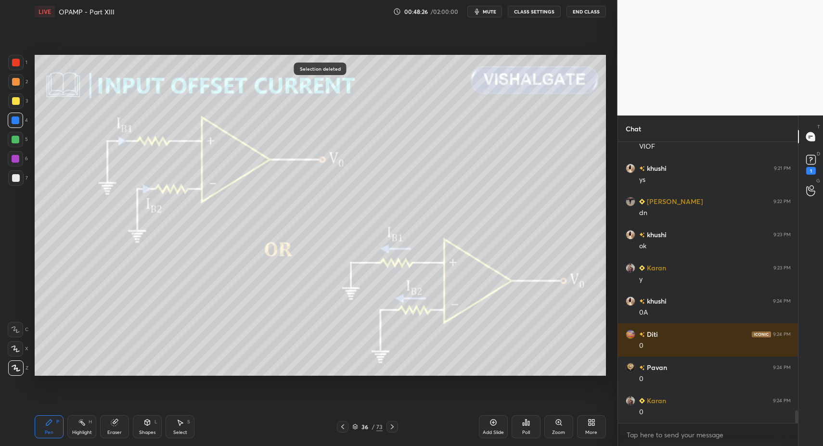
drag, startPoint x: 13, startPoint y: 368, endPoint x: 26, endPoint y: 355, distance: 19.1
drag, startPoint x: 174, startPoint y: 432, endPoint x: 186, endPoint y: 357, distance: 76.0
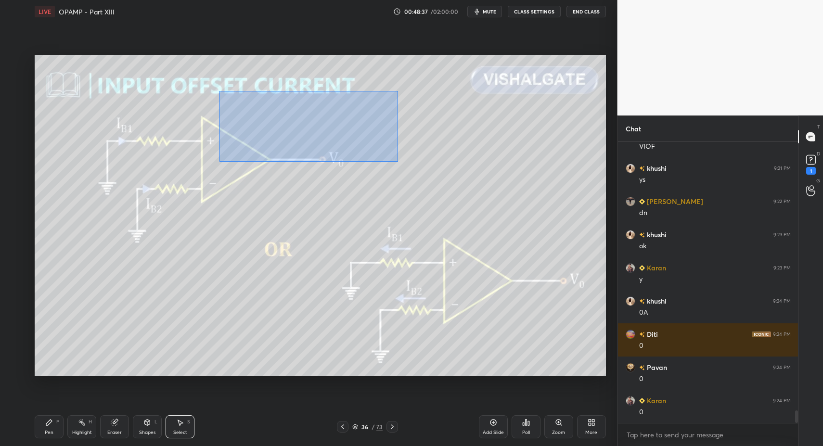
drag, startPoint x: 220, startPoint y: 93, endPoint x: 399, endPoint y: 161, distance: 190.9
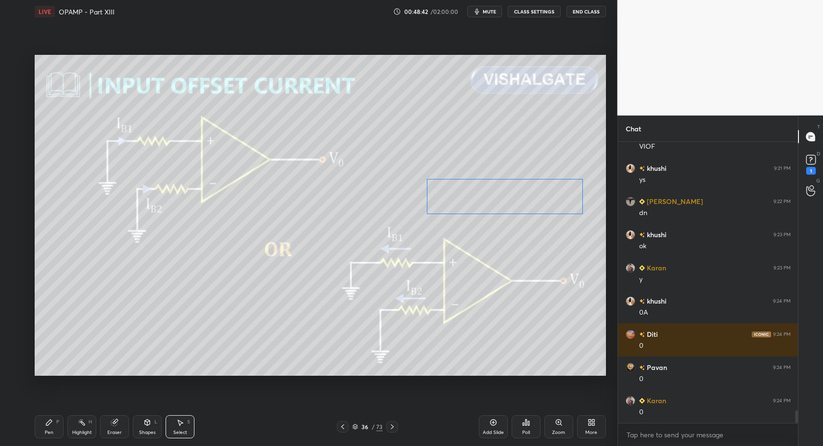
drag, startPoint x: 387, startPoint y: 159, endPoint x: 511, endPoint y: 208, distance: 133.2
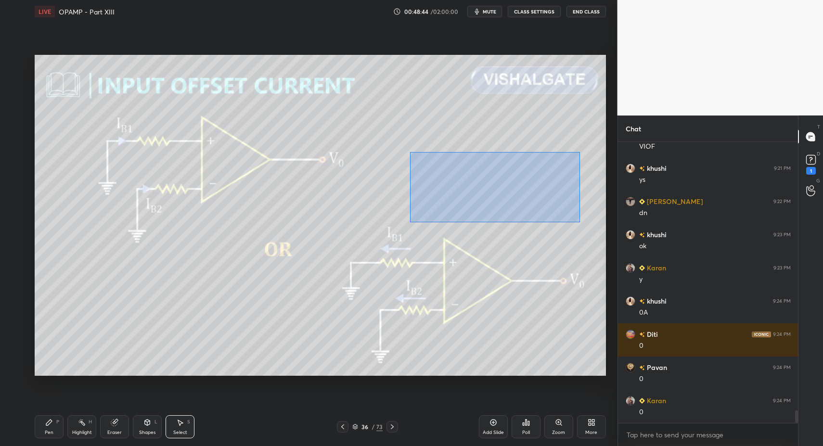
drag, startPoint x: 412, startPoint y: 154, endPoint x: 585, endPoint y: 222, distance: 186.2
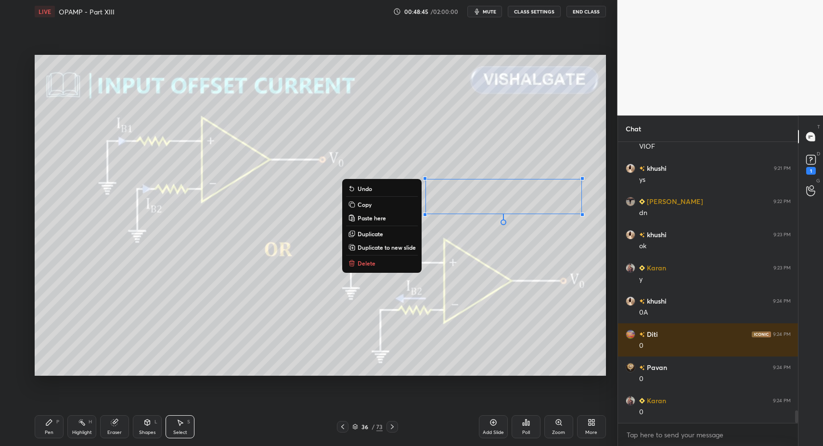
drag, startPoint x: 61, startPoint y: 435, endPoint x: 81, endPoint y: 433, distance: 20.3
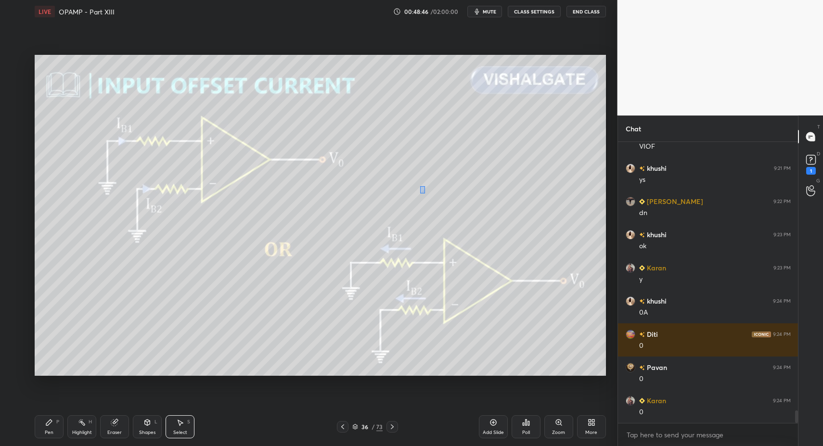
drag, startPoint x: 424, startPoint y: 193, endPoint x: 445, endPoint y: 216, distance: 31.0
drag, startPoint x: 425, startPoint y: 187, endPoint x: 454, endPoint y: 230, distance: 52.7
drag, startPoint x: 48, startPoint y: 423, endPoint x: 120, endPoint y: 381, distance: 83.2
drag, startPoint x: 81, startPoint y: 429, endPoint x: 83, endPoint y: 397, distance: 31.3
drag, startPoint x: 36, startPoint y: 432, endPoint x: 21, endPoint y: 434, distance: 14.6
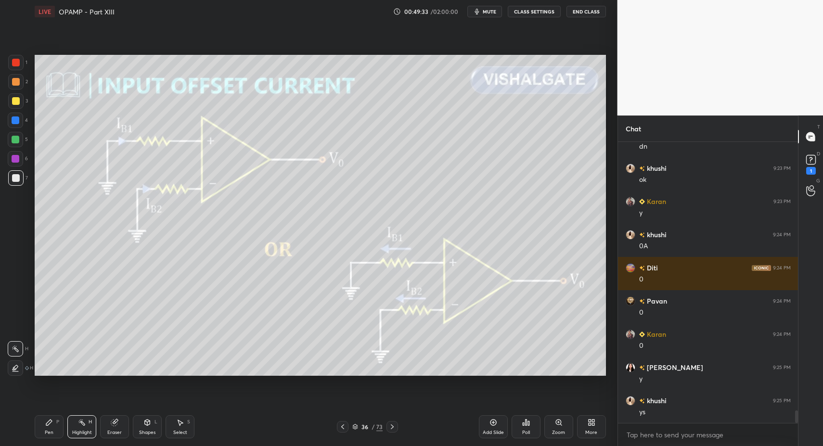
scroll to position [6040, 0]
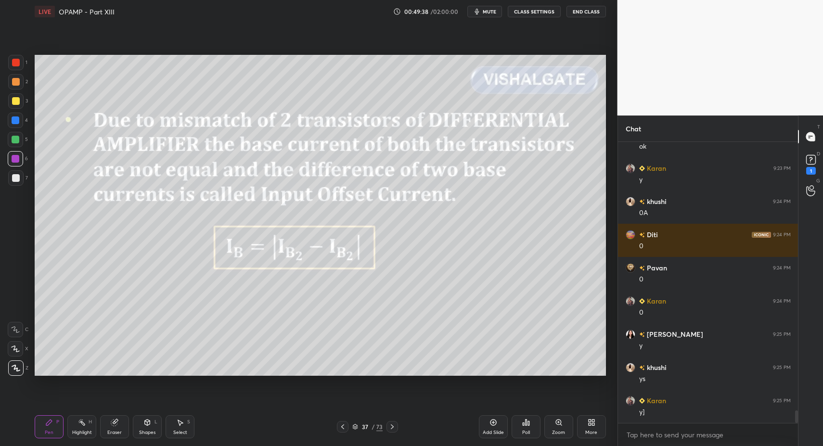
drag, startPoint x: 138, startPoint y: 428, endPoint x: 136, endPoint y: 415, distance: 13.1
drag, startPoint x: 15, startPoint y: 174, endPoint x: 16, endPoint y: 180, distance: 6.4
drag, startPoint x: 52, startPoint y: 432, endPoint x: 45, endPoint y: 408, distance: 25.7
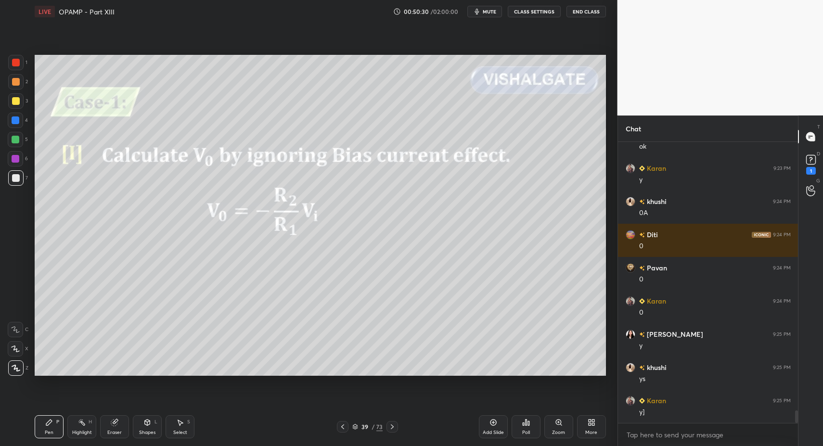
drag, startPoint x: 12, startPoint y: 179, endPoint x: 24, endPoint y: 203, distance: 25.8
drag, startPoint x: 60, startPoint y: 420, endPoint x: 51, endPoint y: 424, distance: 9.7
drag, startPoint x: 51, startPoint y: 424, endPoint x: 53, endPoint y: 380, distance: 44.8
drag, startPoint x: 40, startPoint y: 428, endPoint x: 41, endPoint y: 421, distance: 6.3
drag, startPoint x: 19, startPoint y: 57, endPoint x: 18, endPoint y: 64, distance: 7.2
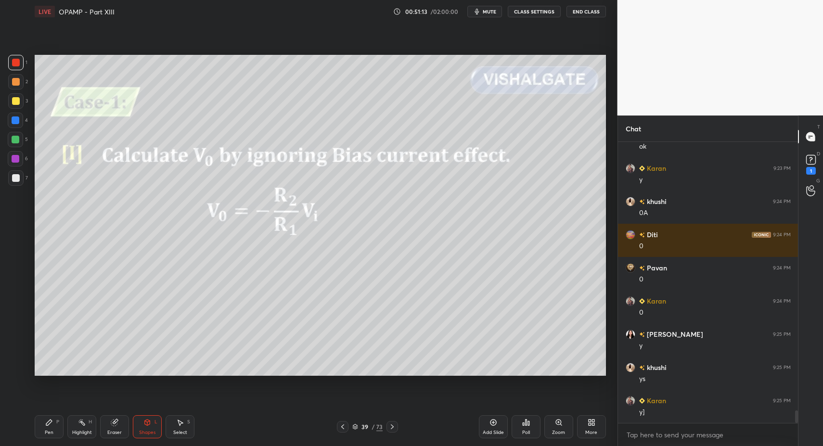
drag, startPoint x: 78, startPoint y: 424, endPoint x: 85, endPoint y: 410, distance: 15.5
drag, startPoint x: 55, startPoint y: 430, endPoint x: 100, endPoint y: 380, distance: 66.8
drag, startPoint x: 178, startPoint y: 430, endPoint x: 175, endPoint y: 365, distance: 65.1
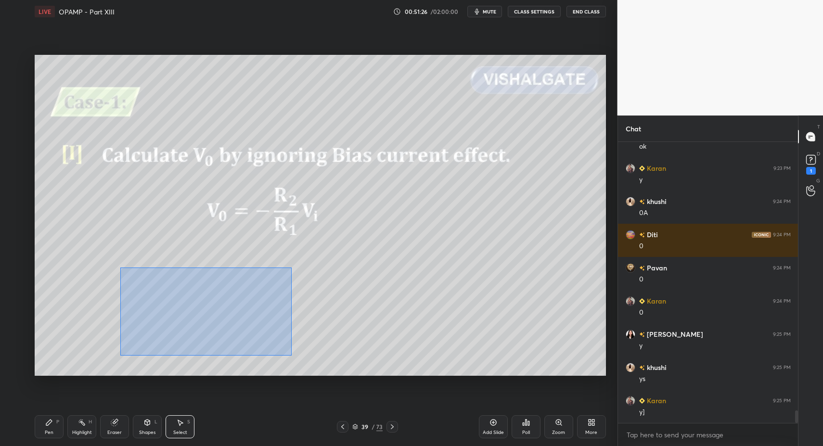
drag, startPoint x: 207, startPoint y: 318, endPoint x: 335, endPoint y: 375, distance: 140.4
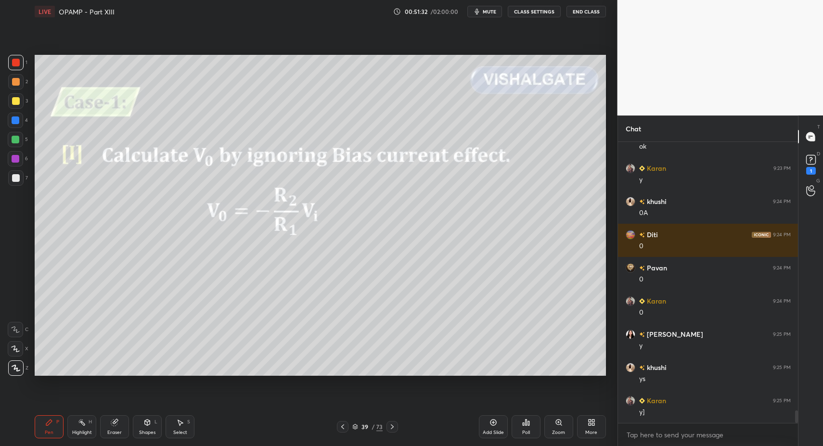
drag, startPoint x: 19, startPoint y: 179, endPoint x: 18, endPoint y: 175, distance: 5.0
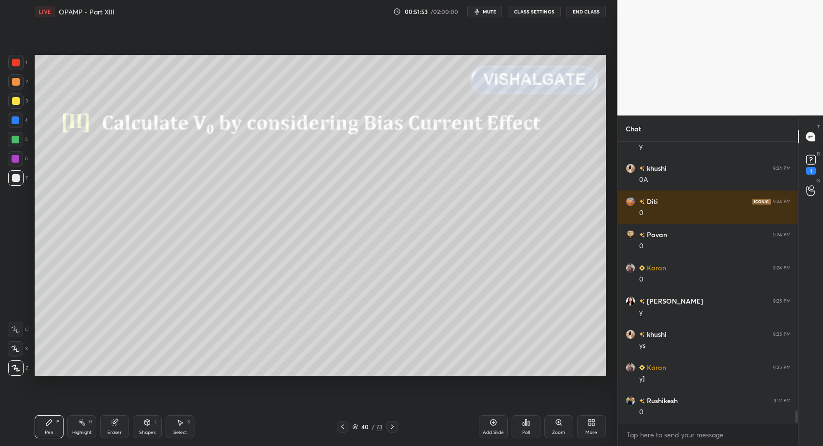
drag, startPoint x: 150, startPoint y: 432, endPoint x: 153, endPoint y: 411, distance: 21.9
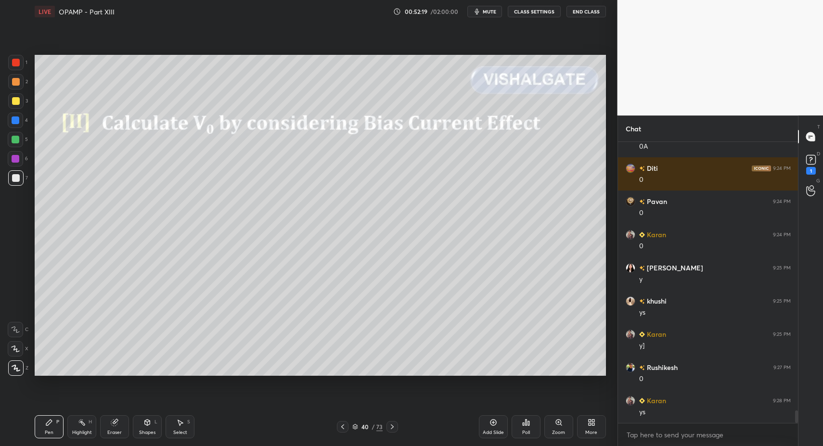
drag, startPoint x: 49, startPoint y: 429, endPoint x: 51, endPoint y: 382, distance: 46.2
drag, startPoint x: 16, startPoint y: 101, endPoint x: 22, endPoint y: 107, distance: 8.2
drag, startPoint x: 17, startPoint y: 63, endPoint x: 34, endPoint y: 130, distance: 68.4
drag, startPoint x: 139, startPoint y: 433, endPoint x: 140, endPoint y: 418, distance: 15.5
drag, startPoint x: 44, startPoint y: 424, endPoint x: 68, endPoint y: 390, distance: 41.4
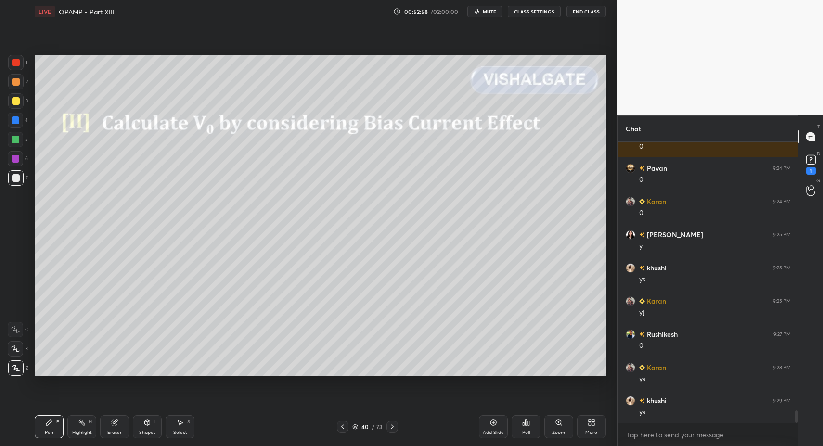
scroll to position [6173, 0]
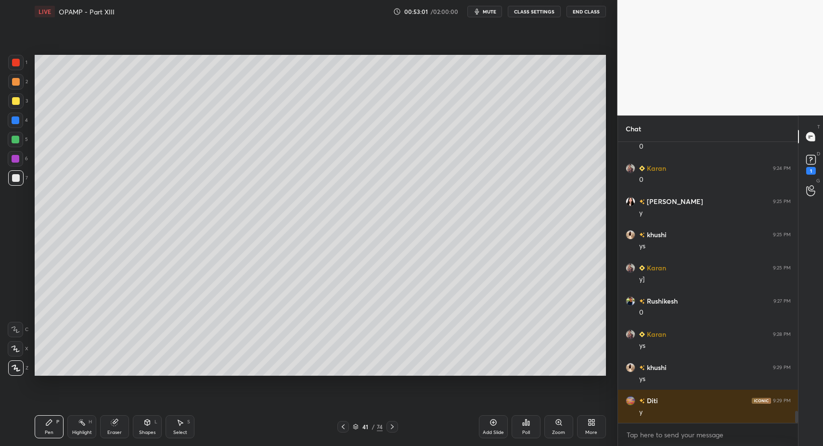
drag, startPoint x: 40, startPoint y: 426, endPoint x: 39, endPoint y: 388, distance: 38.0
drag, startPoint x: 52, startPoint y: 426, endPoint x: 55, endPoint y: 418, distance: 9.1
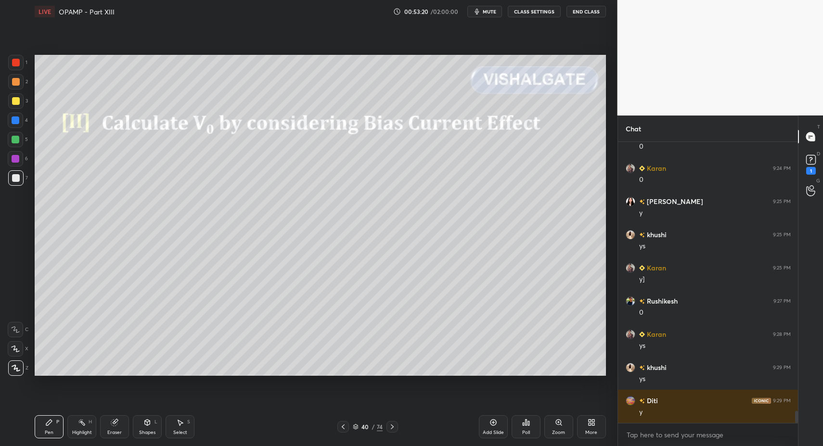
drag, startPoint x: 176, startPoint y: 426, endPoint x: 178, endPoint y: 418, distance: 9.1
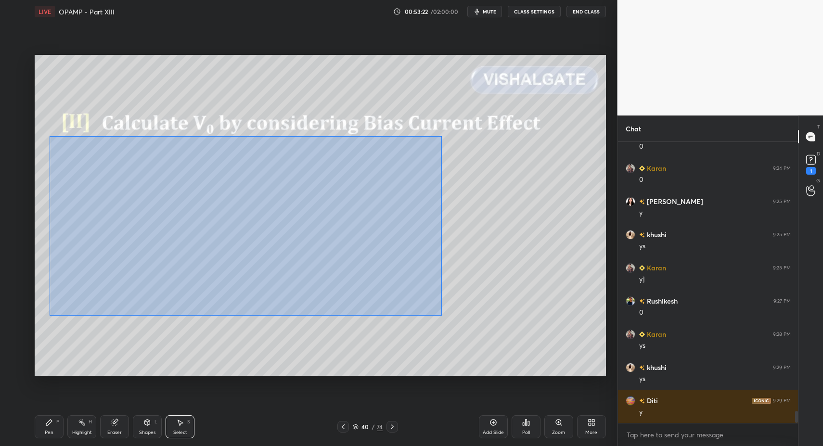
drag, startPoint x: 72, startPoint y: 152, endPoint x: 503, endPoint y: 330, distance: 466.0
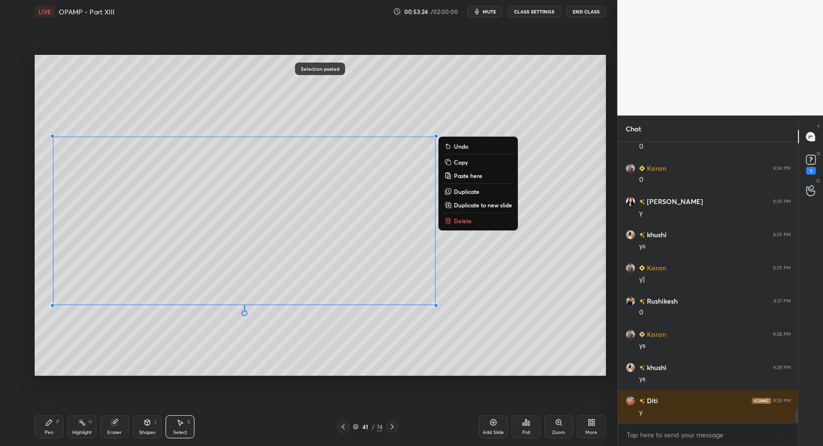
drag, startPoint x: 48, startPoint y: 423, endPoint x: 126, endPoint y: 420, distance: 78.5
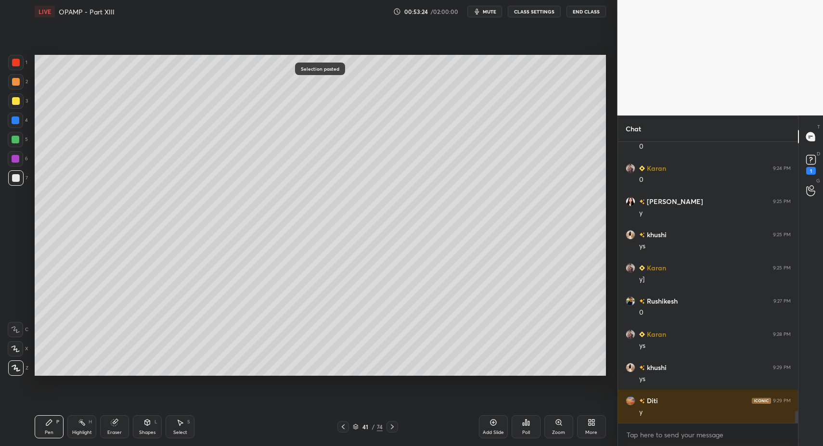
drag, startPoint x: 175, startPoint y: 426, endPoint x: 184, endPoint y: 425, distance: 9.3
drag, startPoint x: 184, startPoint y: 425, endPoint x: 180, endPoint y: 419, distance: 6.8
drag, startPoint x: 203, startPoint y: 220, endPoint x: 219, endPoint y: 230, distance: 19.0
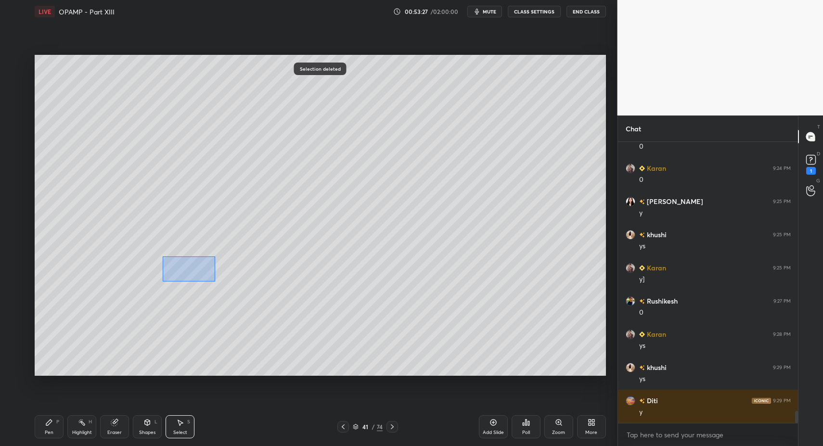
drag, startPoint x: 166, startPoint y: 258, endPoint x: 226, endPoint y: 293, distance: 68.8
drag, startPoint x: 51, startPoint y: 431, endPoint x: 56, endPoint y: 420, distance: 11.8
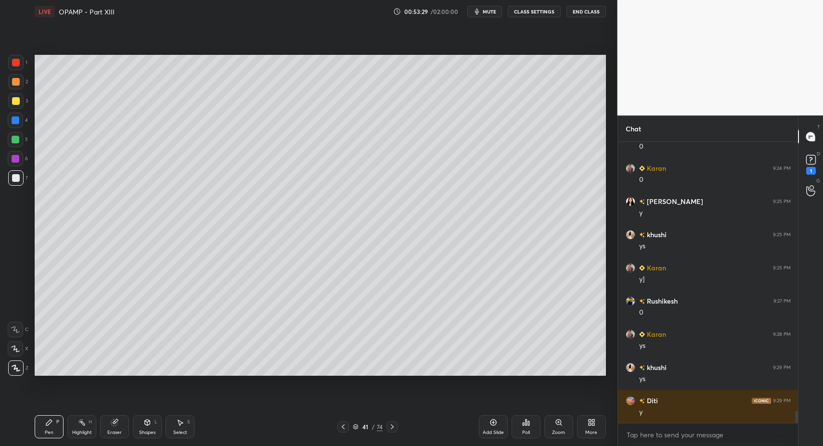
drag, startPoint x: 142, startPoint y: 429, endPoint x: 140, endPoint y: 424, distance: 5.5
drag, startPoint x: 14, startPoint y: 158, endPoint x: 21, endPoint y: 158, distance: 6.8
drag, startPoint x: 51, startPoint y: 428, endPoint x: 58, endPoint y: 423, distance: 8.7
drag, startPoint x: 13, startPoint y: 85, endPoint x: 19, endPoint y: 99, distance: 15.5
drag, startPoint x: 149, startPoint y: 421, endPoint x: 146, endPoint y: 411, distance: 10.5
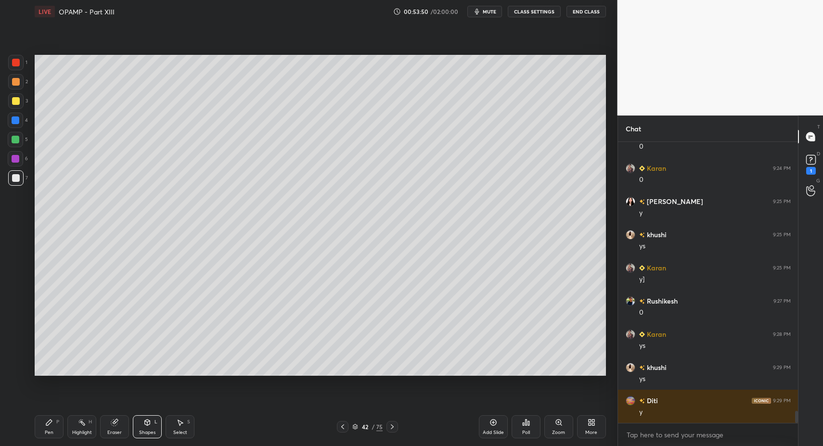
drag, startPoint x: 66, startPoint y: 433, endPoint x: 60, endPoint y: 423, distance: 11.6
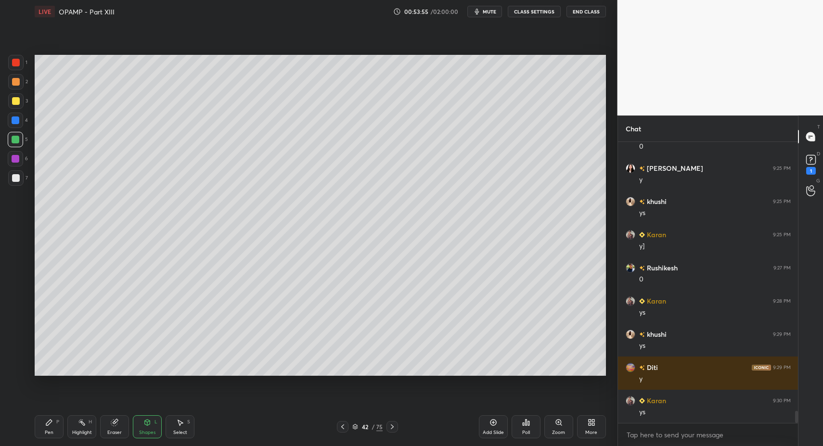
drag, startPoint x: 13, startPoint y: 181, endPoint x: 22, endPoint y: 211, distance: 30.6
drag, startPoint x: 39, startPoint y: 427, endPoint x: 76, endPoint y: 418, distance: 38.6
drag, startPoint x: 176, startPoint y: 429, endPoint x: 177, endPoint y: 415, distance: 14.5
drag, startPoint x: 65, startPoint y: 188, endPoint x: 76, endPoint y: 200, distance: 16.7
drag, startPoint x: 16, startPoint y: 187, endPoint x: 33, endPoint y: 202, distance: 22.5
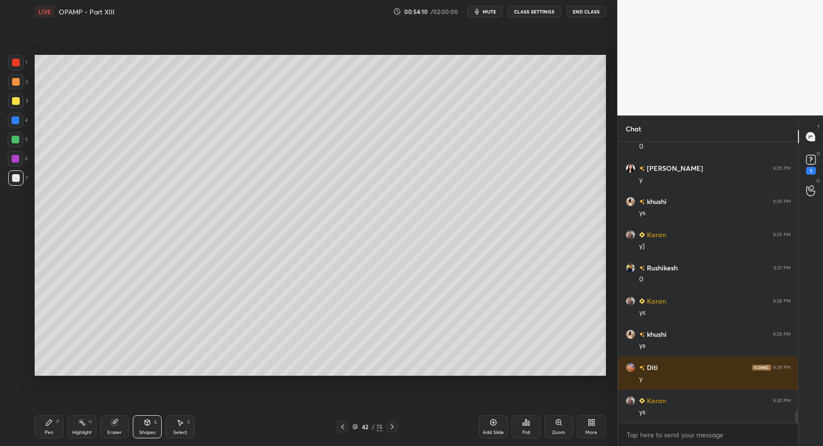
drag, startPoint x: 54, startPoint y: 432, endPoint x: 53, endPoint y: 409, distance: 22.6
drag, startPoint x: 20, startPoint y: 85, endPoint x: 24, endPoint y: 88, distance: 5.5
drag, startPoint x: 35, startPoint y: 116, endPoint x: 473, endPoint y: 315, distance: 481.3
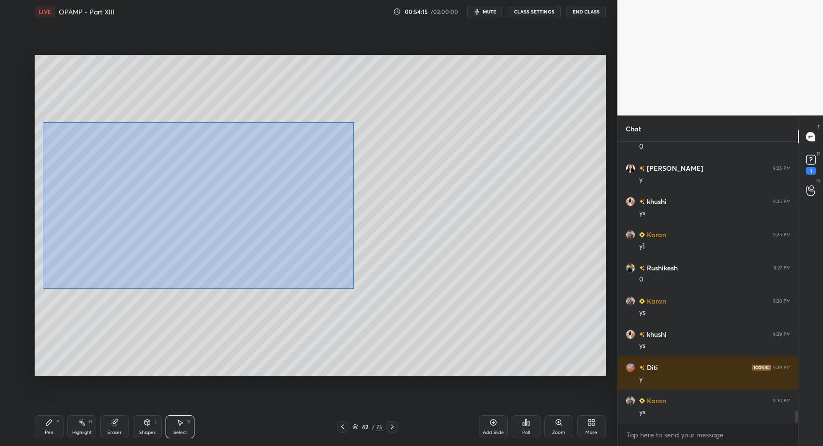
drag, startPoint x: 46, startPoint y: 127, endPoint x: 495, endPoint y: 329, distance: 492.4
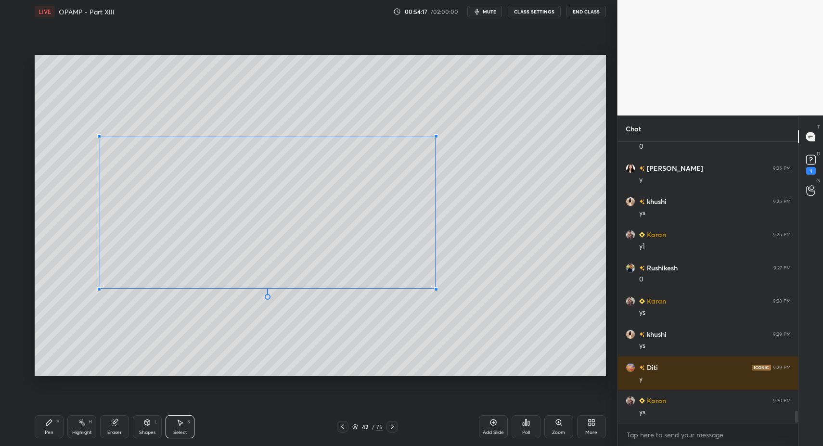
drag, startPoint x: 51, startPoint y: 304, endPoint x: 106, endPoint y: 283, distance: 59.2
drag, startPoint x: 106, startPoint y: 270, endPoint x: 66, endPoint y: 275, distance: 40.2
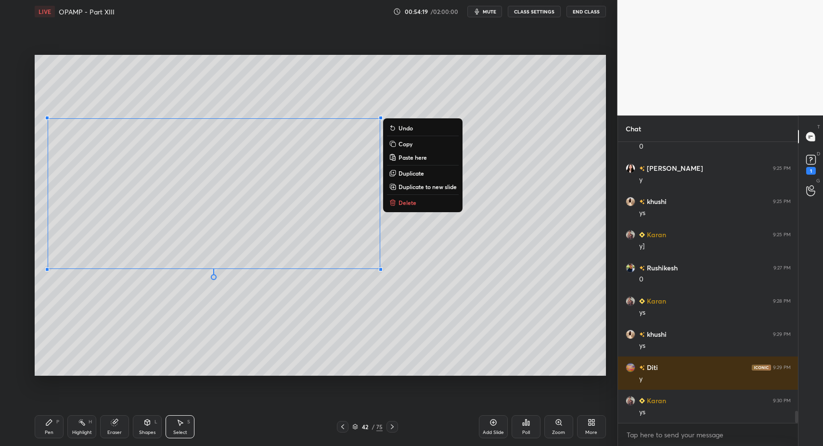
drag, startPoint x: 36, startPoint y: 429, endPoint x: 43, endPoint y: 427, distance: 7.6
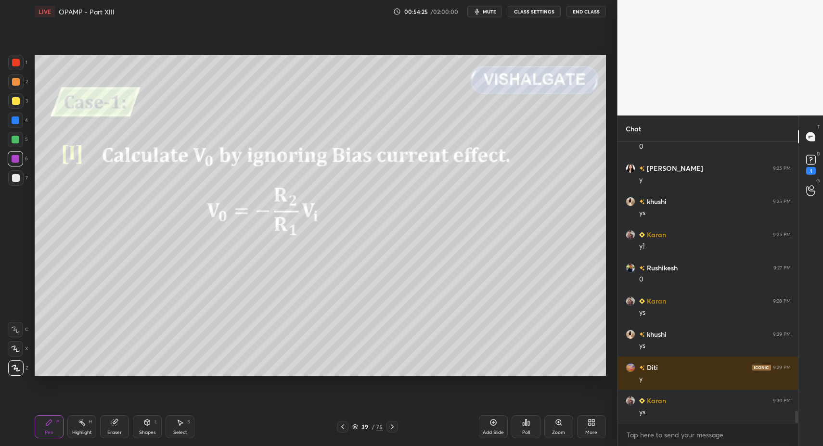
drag, startPoint x: 42, startPoint y: 431, endPoint x: 64, endPoint y: 406, distance: 32.7
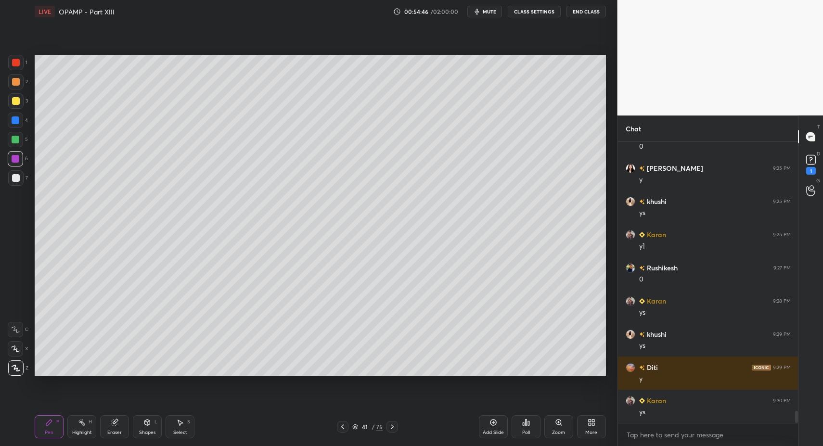
drag, startPoint x: 43, startPoint y: 439, endPoint x: 41, endPoint y: 388, distance: 50.5
drag, startPoint x: 20, startPoint y: 67, endPoint x: 13, endPoint y: 61, distance: 9.2
drag, startPoint x: 393, startPoint y: 428, endPoint x: 371, endPoint y: 425, distance: 22.3
drag, startPoint x: 48, startPoint y: 432, endPoint x: 67, endPoint y: 378, distance: 57.0
drag, startPoint x: 17, startPoint y: 159, endPoint x: 26, endPoint y: 162, distance: 9.9
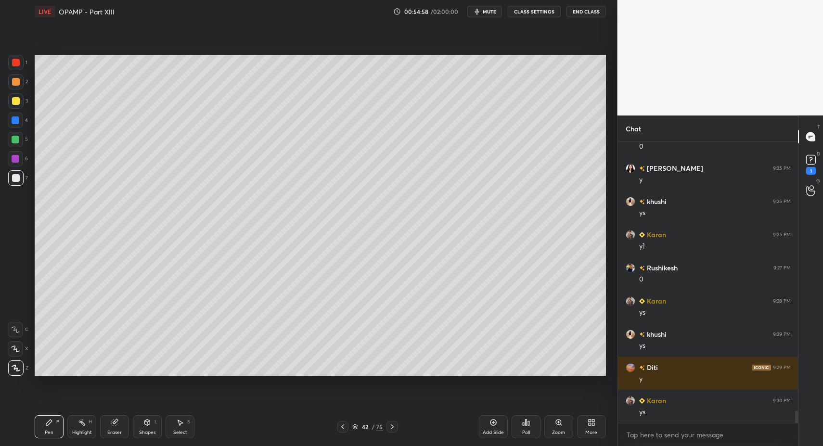
drag, startPoint x: 16, startPoint y: 63, endPoint x: 31, endPoint y: 79, distance: 21.8
drag, startPoint x: 12, startPoint y: 157, endPoint x: 17, endPoint y: 122, distance: 35.6
drag, startPoint x: 53, startPoint y: 422, endPoint x: 72, endPoint y: 417, distance: 19.5
drag, startPoint x: 75, startPoint y: 437, endPoint x: 81, endPoint y: 430, distance: 9.2
drag, startPoint x: 78, startPoint y: 428, endPoint x: 83, endPoint y: 418, distance: 10.1
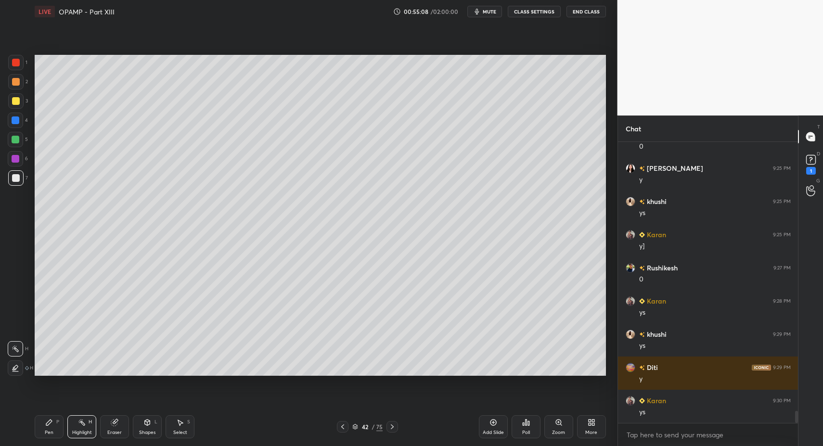
drag, startPoint x: 20, startPoint y: 150, endPoint x: 16, endPoint y: 141, distance: 9.5
drag, startPoint x: 16, startPoint y: 141, endPoint x: 23, endPoint y: 122, distance: 20.8
drag, startPoint x: 50, startPoint y: 429, endPoint x: 47, endPoint y: 424, distance: 6.0
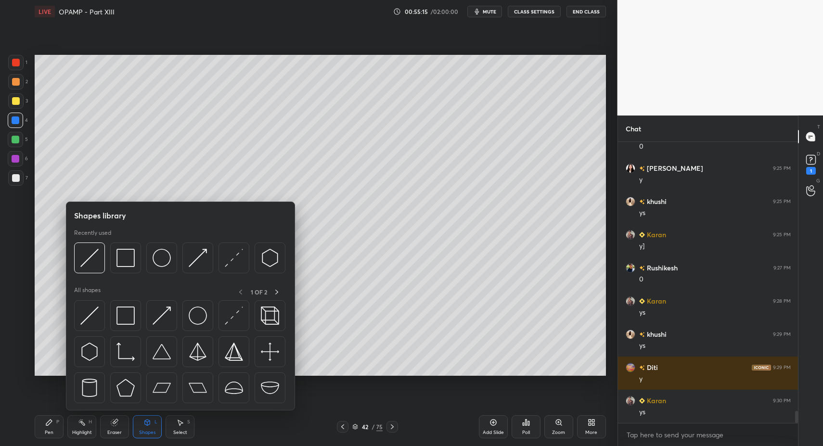
drag, startPoint x: 148, startPoint y: 430, endPoint x: 148, endPoint y: 425, distance: 4.8
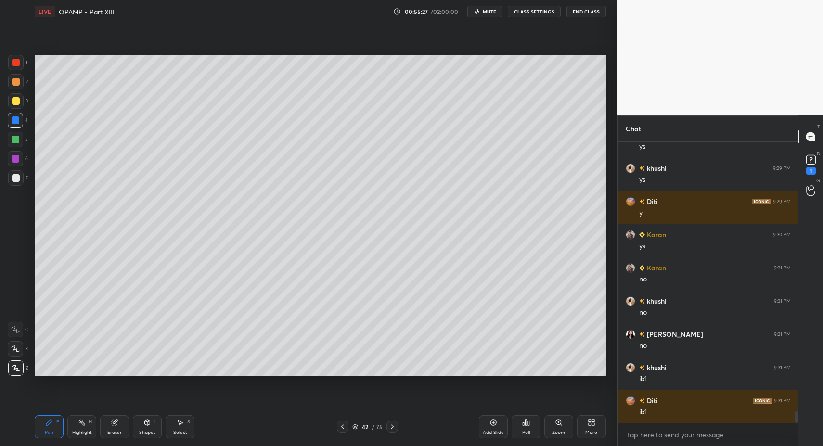
scroll to position [6405, 0]
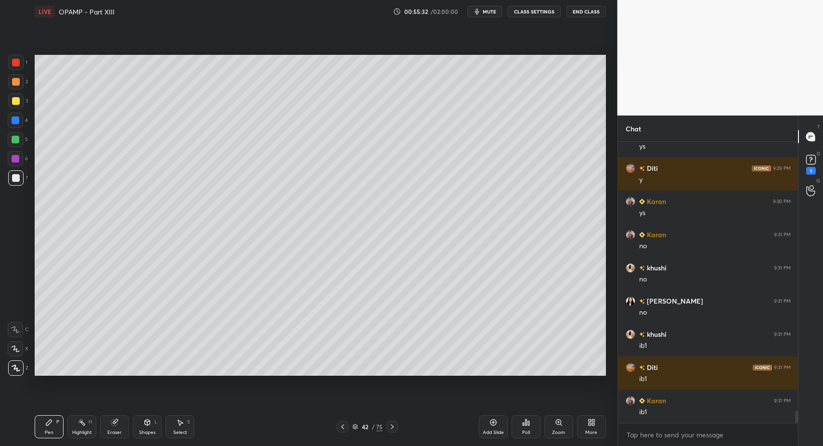
drag, startPoint x: 50, startPoint y: 432, endPoint x: 109, endPoint y: 380, distance: 79.1
drag, startPoint x: 395, startPoint y: 424, endPoint x: 380, endPoint y: 403, distance: 26.1
drag, startPoint x: 16, startPoint y: 159, endPoint x: 19, endPoint y: 163, distance: 5.1
drag, startPoint x: 146, startPoint y: 430, endPoint x: 152, endPoint y: 410, distance: 21.1
drag, startPoint x: 13, startPoint y: 182, endPoint x: 13, endPoint y: 204, distance: 22.1
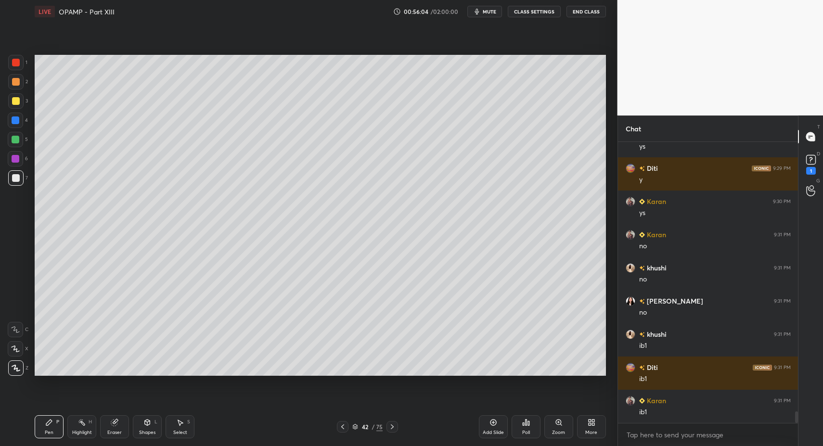
scroll to position [6439, 0]
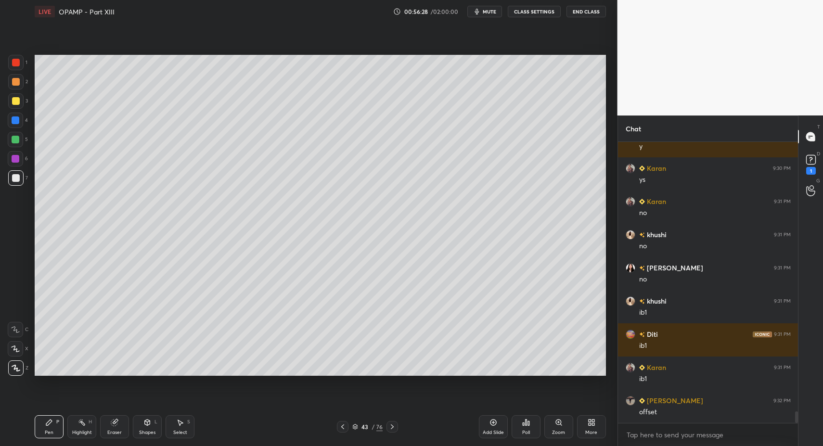
drag, startPoint x: 65, startPoint y: 427, endPoint x: 53, endPoint y: 377, distance: 51.5
drag, startPoint x: 131, startPoint y: 427, endPoint x: 136, endPoint y: 397, distance: 30.2
drag, startPoint x: 152, startPoint y: 423, endPoint x: 150, endPoint y: 414, distance: 9.3
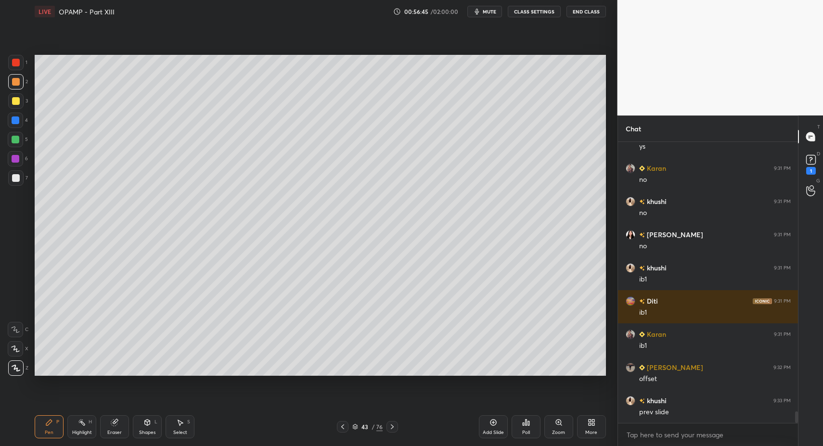
drag, startPoint x: 19, startPoint y: 181, endPoint x: 22, endPoint y: 176, distance: 6.0
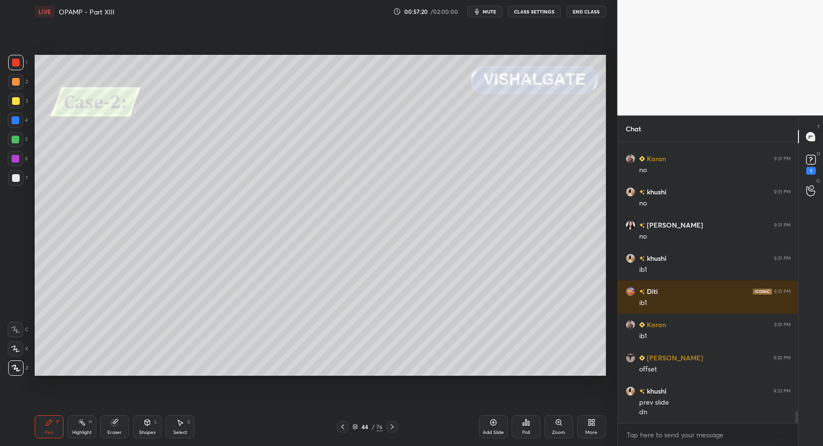
drag, startPoint x: 47, startPoint y: 422, endPoint x: 49, endPoint y: 394, distance: 28.0
drag, startPoint x: 147, startPoint y: 432, endPoint x: 146, endPoint y: 422, distance: 10.1
drag, startPoint x: 149, startPoint y: 428, endPoint x: 144, endPoint y: 412, distance: 16.6
drag, startPoint x: 187, startPoint y: 435, endPoint x: 176, endPoint y: 420, distance: 17.9
drag, startPoint x: 176, startPoint y: 420, endPoint x: 206, endPoint y: 360, distance: 67.3
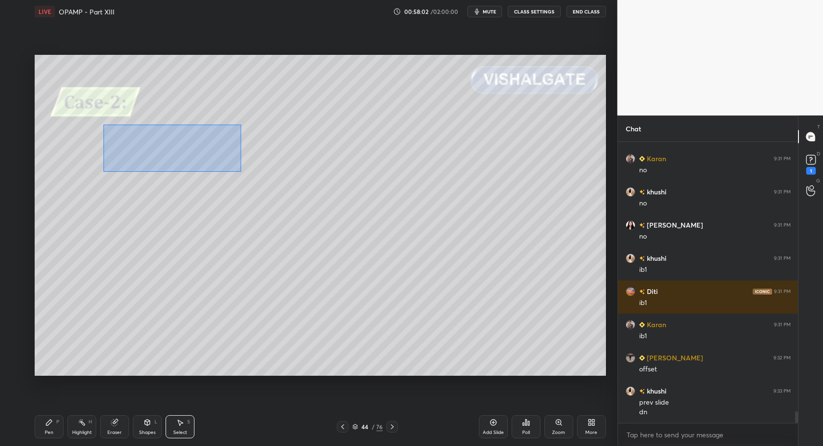
drag, startPoint x: 143, startPoint y: 152, endPoint x: 241, endPoint y: 171, distance: 99.6
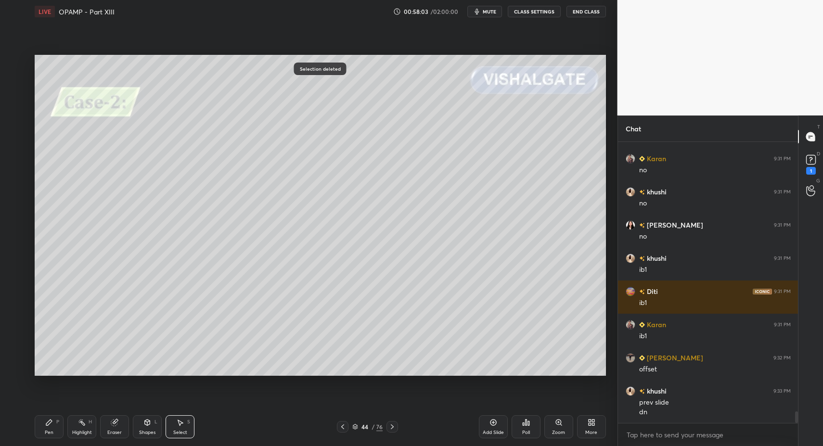
drag, startPoint x: 56, startPoint y: 427, endPoint x: 109, endPoint y: 432, distance: 52.7
drag, startPoint x: 184, startPoint y: 432, endPoint x: 186, endPoint y: 422, distance: 10.8
drag, startPoint x: 234, startPoint y: 237, endPoint x: 249, endPoint y: 279, distance: 44.9
drag, startPoint x: 168, startPoint y: 430, endPoint x: 180, endPoint y: 426, distance: 12.6
drag, startPoint x: 180, startPoint y: 426, endPoint x: 163, endPoint y: 384, distance: 45.1
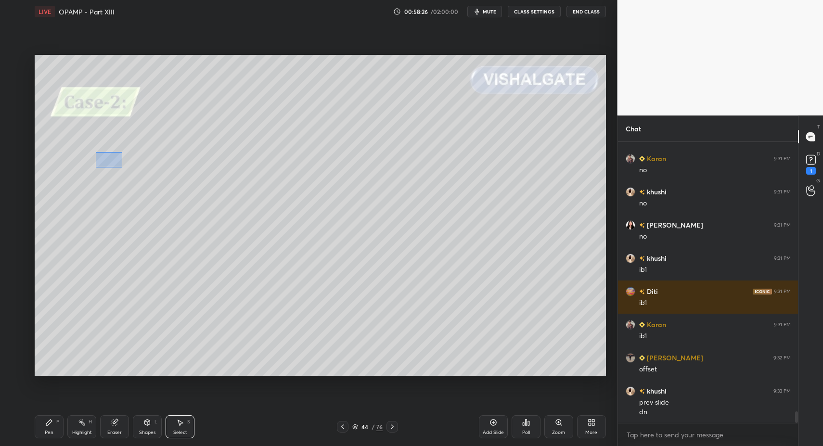
drag, startPoint x: 110, startPoint y: 161, endPoint x: 124, endPoint y: 169, distance: 16.2
drag, startPoint x: 152, startPoint y: 430, endPoint x: 144, endPoint y: 414, distance: 18.1
drag, startPoint x: 15, startPoint y: 143, endPoint x: 21, endPoint y: 142, distance: 5.9
drag, startPoint x: 14, startPoint y: 63, endPoint x: 17, endPoint y: 70, distance: 7.6
drag, startPoint x: 148, startPoint y: 429, endPoint x: 151, endPoint y: 416, distance: 13.0
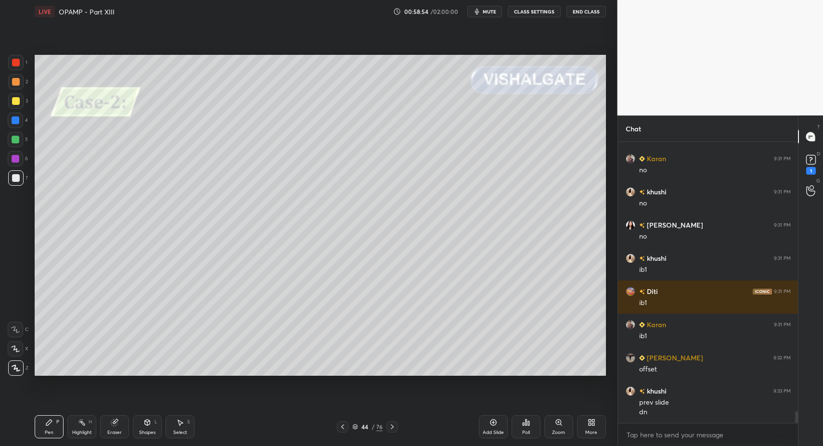
drag, startPoint x: 176, startPoint y: 426, endPoint x: 204, endPoint y: 391, distance: 44.8
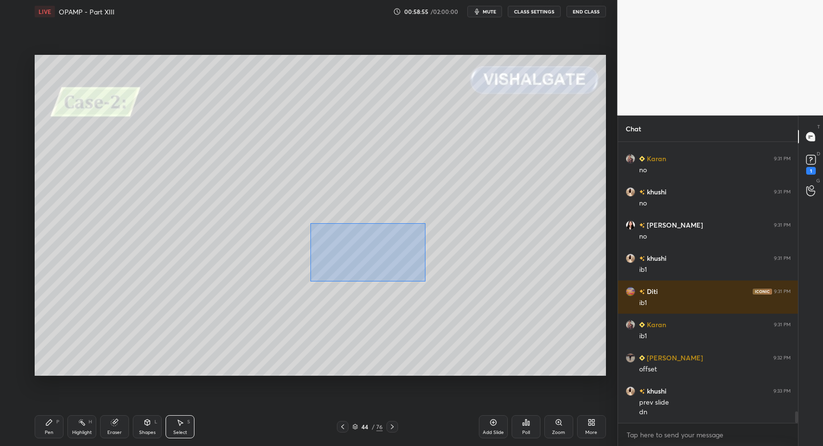
drag, startPoint x: 310, startPoint y: 223, endPoint x: 389, endPoint y: 262, distance: 88.0
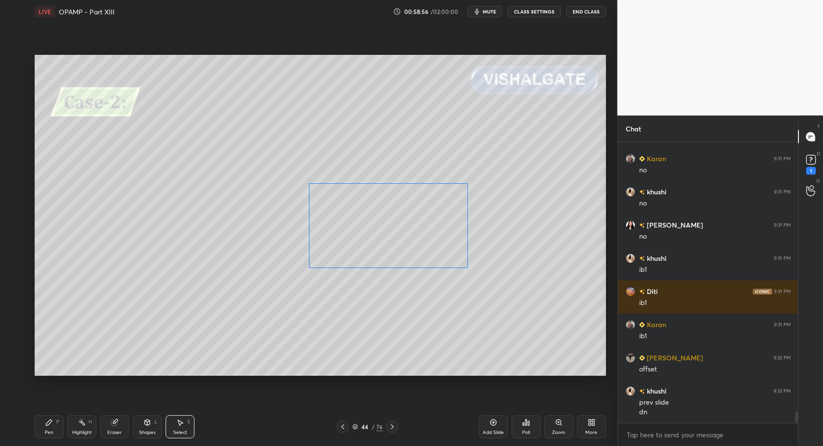
drag, startPoint x: 358, startPoint y: 251, endPoint x: 405, endPoint y: 248, distance: 46.8
drag, startPoint x: 320, startPoint y: 243, endPoint x: 416, endPoint y: 282, distance: 103.6
drag, startPoint x: 317, startPoint y: 267, endPoint x: 317, endPoint y: 261, distance: 6.3
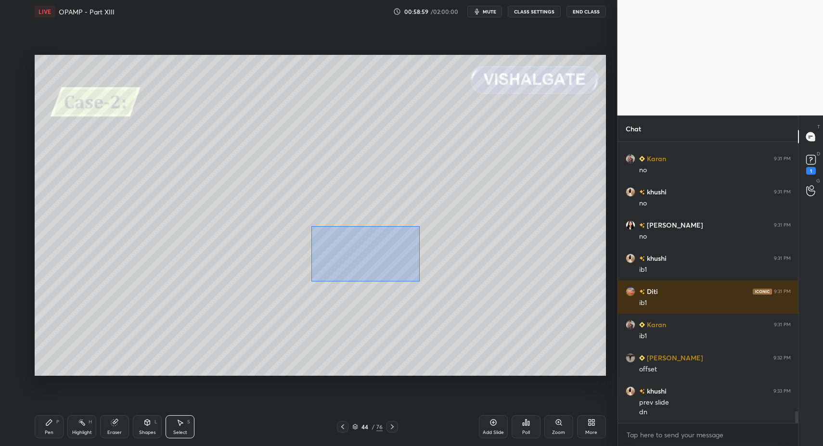
drag, startPoint x: 311, startPoint y: 226, endPoint x: 380, endPoint y: 276, distance: 84.8
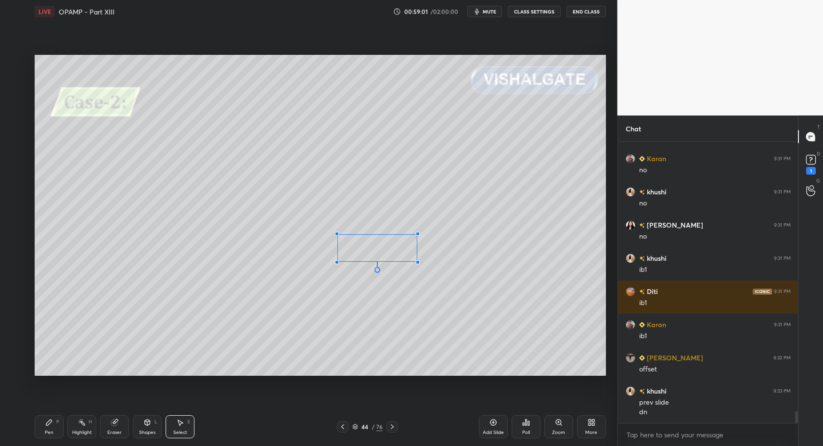
drag, startPoint x: 316, startPoint y: 271, endPoint x: 336, endPoint y: 261, distance: 22.6
drag, startPoint x: 351, startPoint y: 253, endPoint x: 487, endPoint y: 142, distance: 175.5
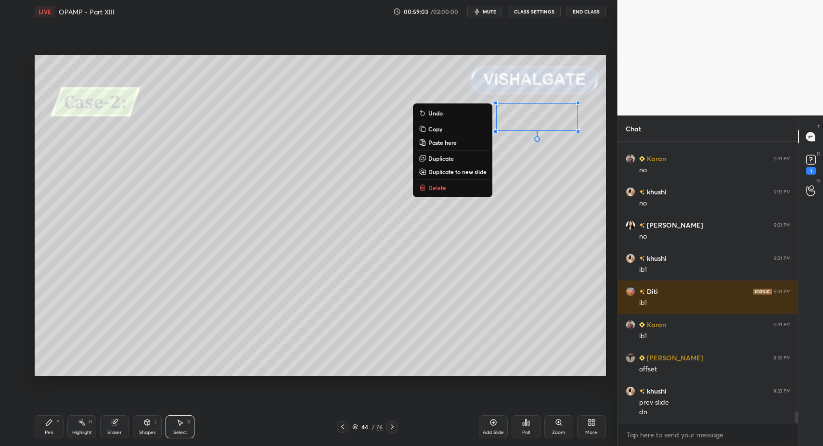
drag, startPoint x: 60, startPoint y: 424, endPoint x: 48, endPoint y: 422, distance: 11.8
drag, startPoint x: 48, startPoint y: 422, endPoint x: 62, endPoint y: 413, distance: 16.3
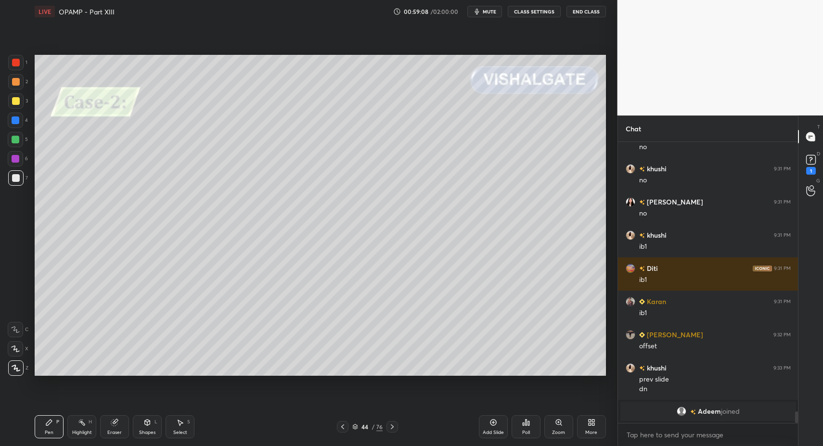
scroll to position [5635, 0]
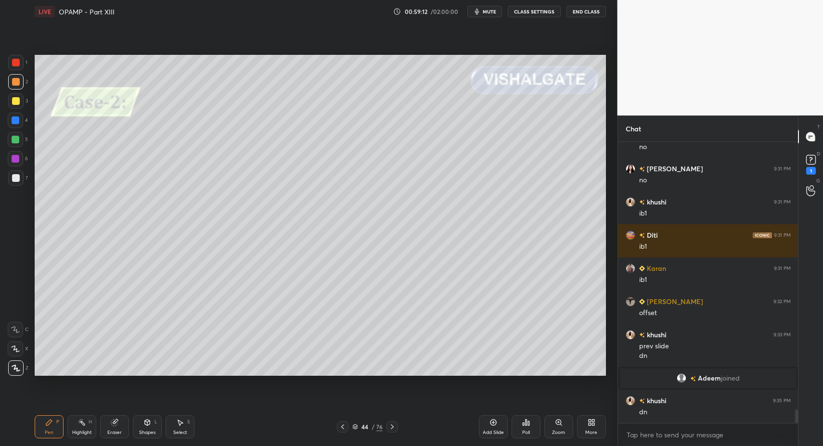
drag, startPoint x: 18, startPoint y: 68, endPoint x: 23, endPoint y: 108, distance: 39.7
drag, startPoint x: 45, startPoint y: 430, endPoint x: 45, endPoint y: 420, distance: 9.6
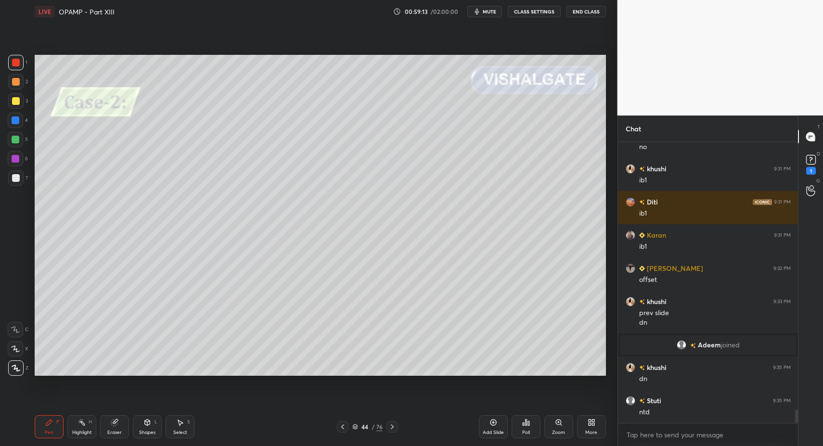
scroll to position [5701, 0]
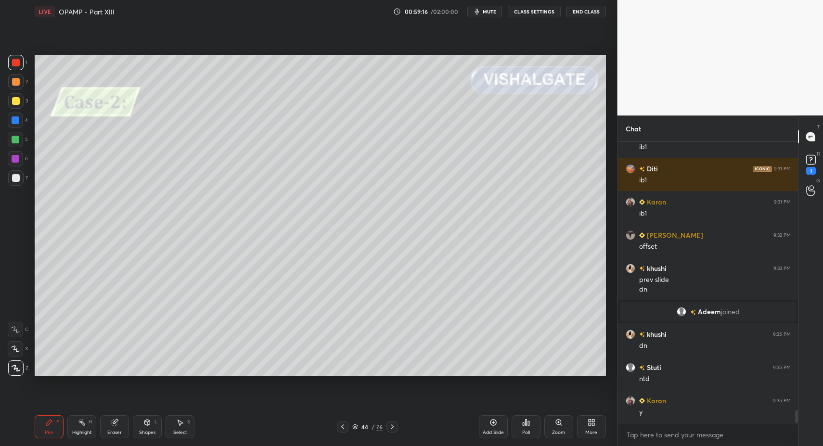
drag, startPoint x: 13, startPoint y: 119, endPoint x: 17, endPoint y: 118, distance: 4.9
drag, startPoint x: 17, startPoint y: 330, endPoint x: 27, endPoint y: 317, distance: 17.1
drag, startPoint x: 18, startPoint y: 350, endPoint x: 28, endPoint y: 357, distance: 12.4
drag, startPoint x: 316, startPoint y: 229, endPoint x: 352, endPoint y: 265, distance: 50.7
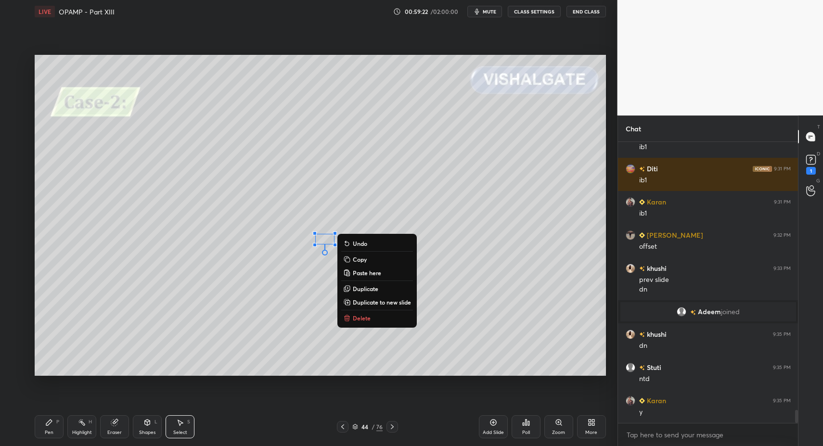
drag, startPoint x: 364, startPoint y: 316, endPoint x: 358, endPoint y: 319, distance: 6.7
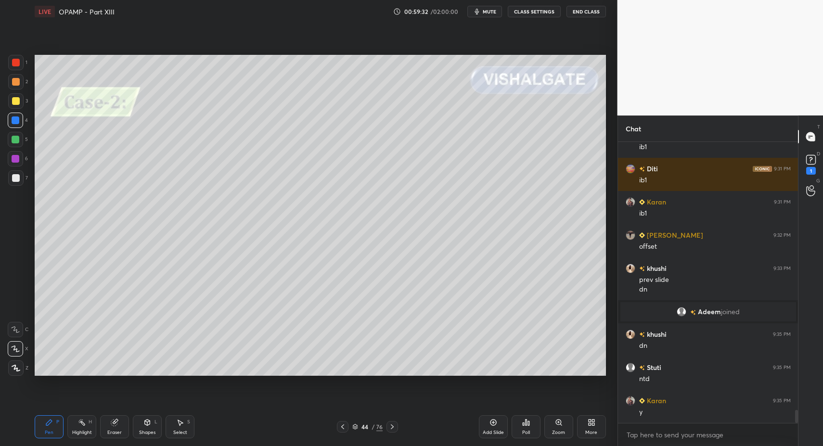
drag, startPoint x: 147, startPoint y: 437, endPoint x: 144, endPoint y: 428, distance: 9.6
drag, startPoint x: 144, startPoint y: 431, endPoint x: 140, endPoint y: 415, distance: 16.7
drag, startPoint x: 48, startPoint y: 427, endPoint x: 43, endPoint y: 423, distance: 6.5
drag, startPoint x: 16, startPoint y: 366, endPoint x: 38, endPoint y: 403, distance: 43.0
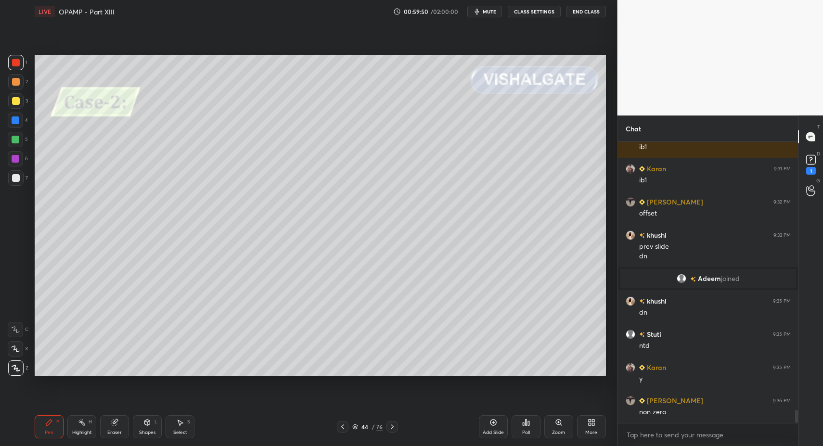
drag, startPoint x: 170, startPoint y: 431, endPoint x: 180, endPoint y: 426, distance: 11.6
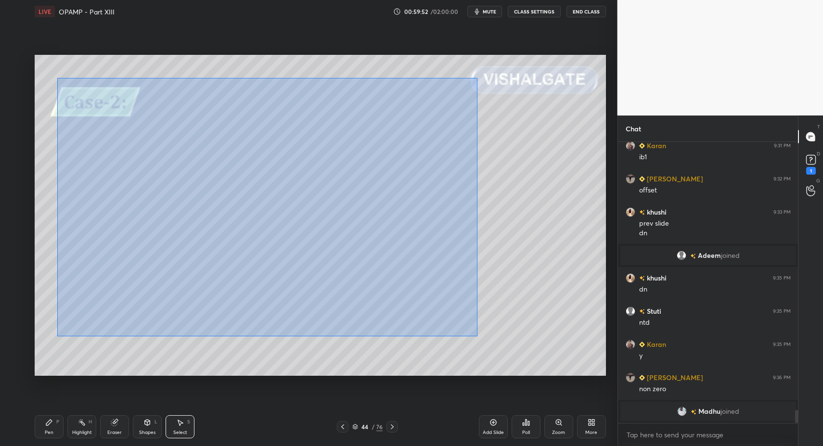
drag, startPoint x: 98, startPoint y: 113, endPoint x: 461, endPoint y: 343, distance: 430.0
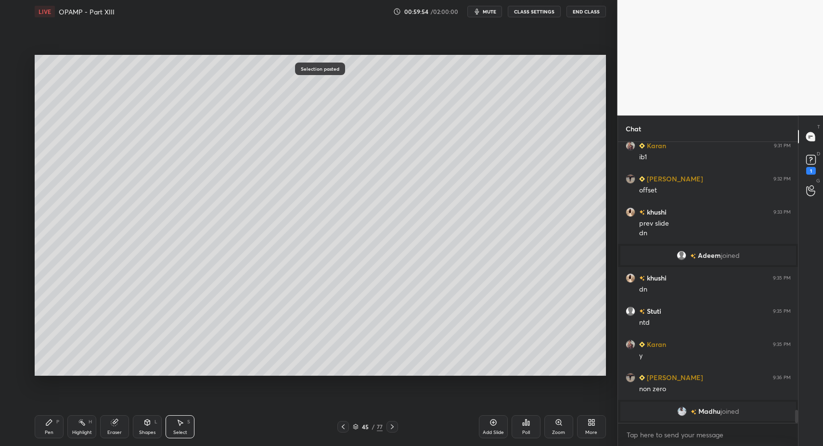
drag, startPoint x: 176, startPoint y: 421, endPoint x: 138, endPoint y: 307, distance: 120.3
drag, startPoint x: 46, startPoint y: 66, endPoint x: 84, endPoint y: 107, distance: 56.1
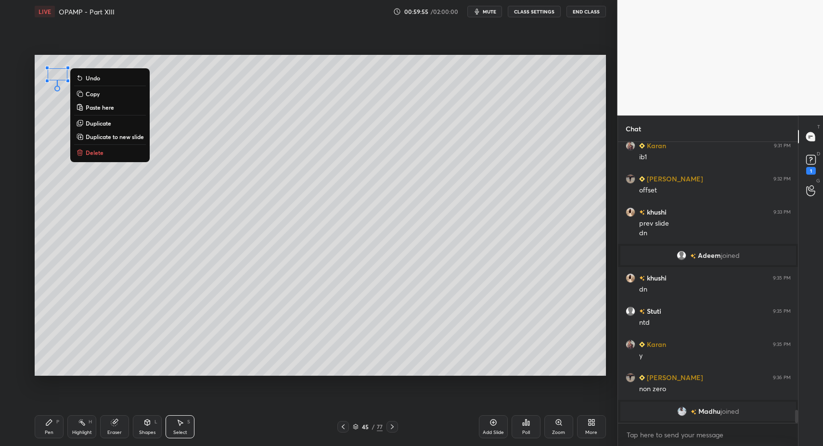
drag, startPoint x: 89, startPoint y: 152, endPoint x: 88, endPoint y: 166, distance: 14.5
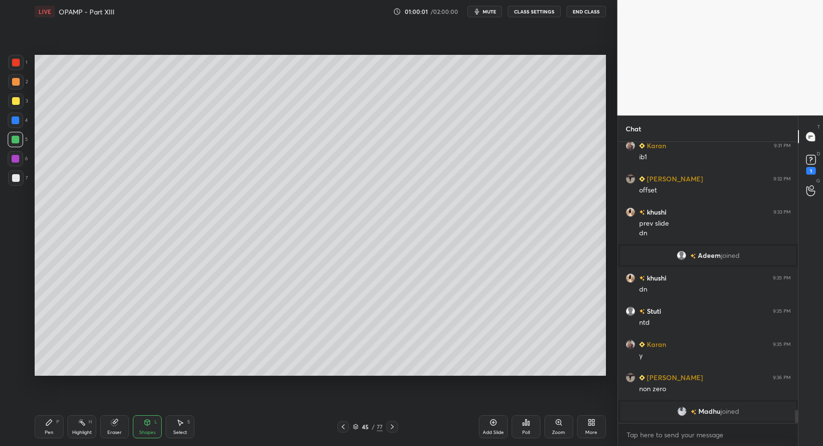
drag, startPoint x: 175, startPoint y: 417, endPoint x: 189, endPoint y: 425, distance: 16.4
drag, startPoint x: 190, startPoint y: 427, endPoint x: 207, endPoint y: 350, distance: 79.0
drag, startPoint x: 207, startPoint y: 173, endPoint x: 251, endPoint y: 205, distance: 54.1
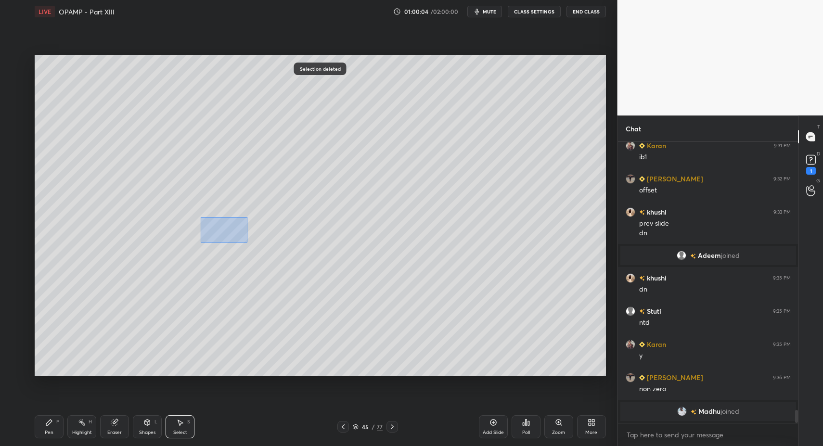
drag, startPoint x: 200, startPoint y: 216, endPoint x: 251, endPoint y: 247, distance: 59.2
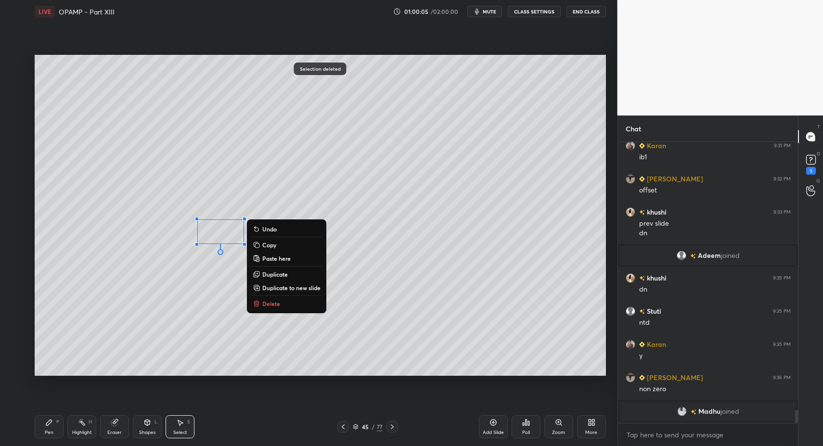
drag, startPoint x: 273, startPoint y: 302, endPoint x: 234, endPoint y: 325, distance: 44.9
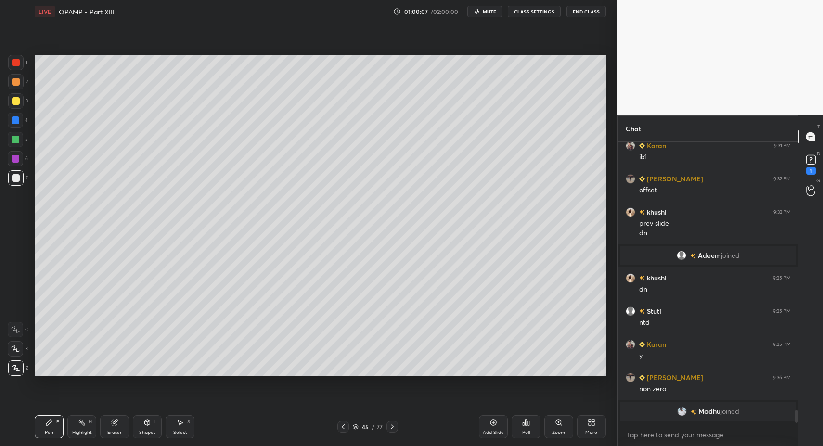
drag, startPoint x: 13, startPoint y: 180, endPoint x: 19, endPoint y: 169, distance: 11.8
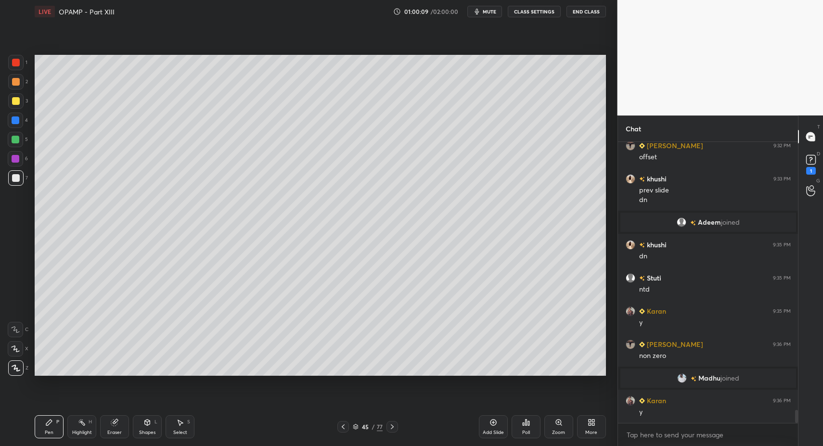
scroll to position [5754, 0]
drag, startPoint x: 51, startPoint y: 423, endPoint x: 87, endPoint y: 377, distance: 58.6
drag, startPoint x: 149, startPoint y: 423, endPoint x: 146, endPoint y: 415, distance: 8.8
drag, startPoint x: 47, startPoint y: 433, endPoint x: 46, endPoint y: 424, distance: 8.7
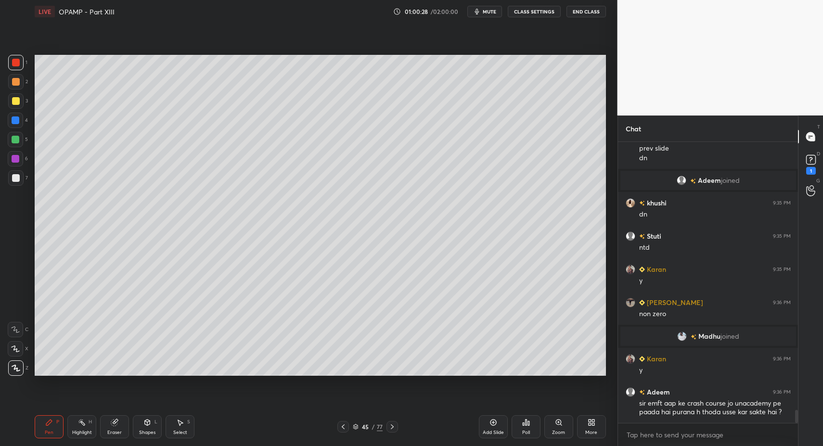
drag, startPoint x: 59, startPoint y: 412, endPoint x: 55, endPoint y: 390, distance: 22.1
drag, startPoint x: 55, startPoint y: 426, endPoint x: 74, endPoint y: 426, distance: 18.8
drag, startPoint x: 79, startPoint y: 432, endPoint x: 76, endPoint y: 428, distance: 5.4
drag, startPoint x: 45, startPoint y: 429, endPoint x: 79, endPoint y: 382, distance: 57.8
drag, startPoint x: 75, startPoint y: 434, endPoint x: 92, endPoint y: 416, distance: 24.9
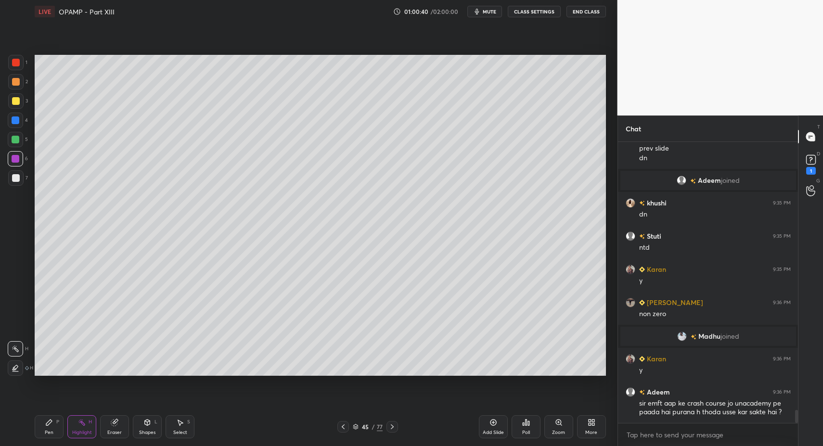
drag, startPoint x: 45, startPoint y: 421, endPoint x: 62, endPoint y: 395, distance: 30.6
drag, startPoint x: 14, startPoint y: 181, endPoint x: 17, endPoint y: 219, distance: 37.6
drag, startPoint x: 154, startPoint y: 430, endPoint x: 150, endPoint y: 412, distance: 18.7
drag, startPoint x: 10, startPoint y: 184, endPoint x: 15, endPoint y: 169, distance: 16.3
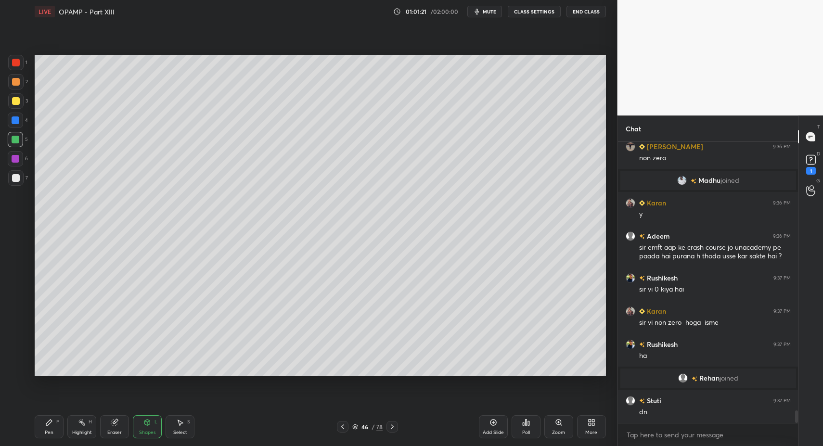
scroll to position [5930, 0]
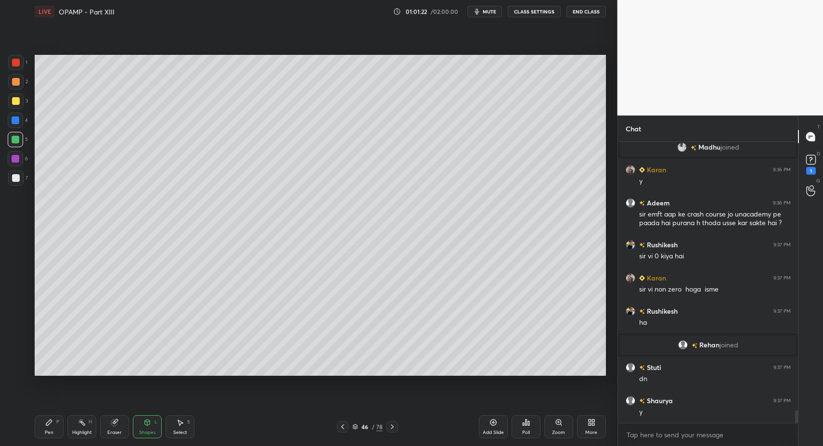
drag, startPoint x: 18, startPoint y: 177, endPoint x: 24, endPoint y: 219, distance: 43.3
drag, startPoint x: 54, startPoint y: 430, endPoint x: 74, endPoint y: 393, distance: 42.0
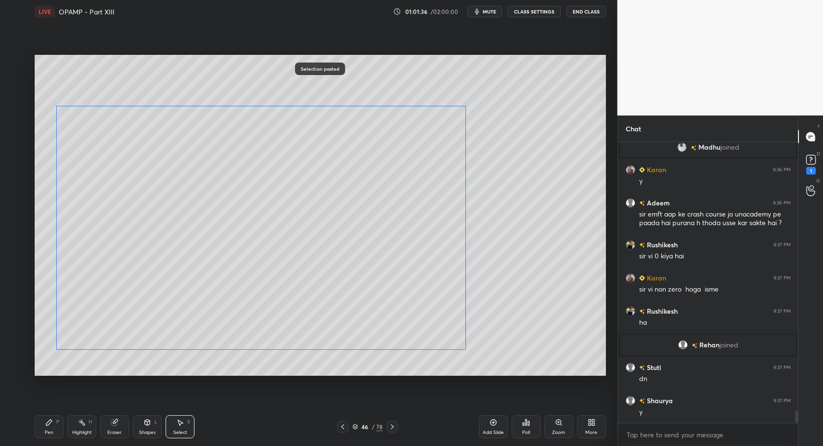
drag, startPoint x: 227, startPoint y: 234, endPoint x: 223, endPoint y: 280, distance: 46.3
drag, startPoint x: 182, startPoint y: 424, endPoint x: 168, endPoint y: 346, distance: 79.2
drag, startPoint x: 51, startPoint y: 111, endPoint x: 97, endPoint y: 132, distance: 50.6
drag, startPoint x: 75, startPoint y: 172, endPoint x: 97, endPoint y: 203, distance: 38.2
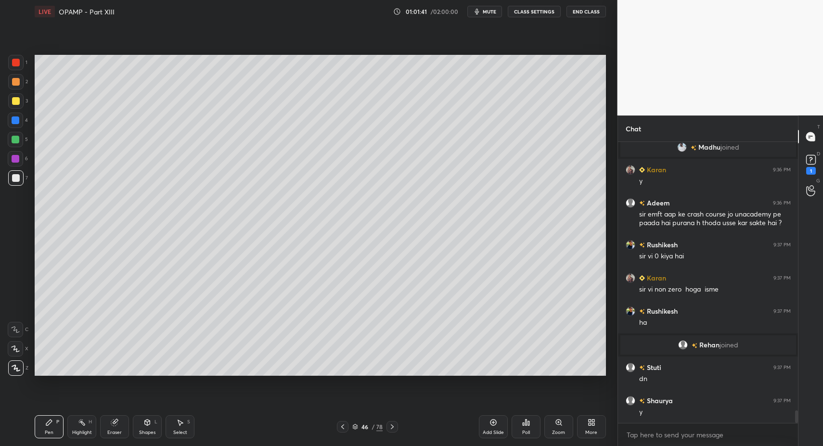
drag, startPoint x: 144, startPoint y: 433, endPoint x: 140, endPoint y: 416, distance: 17.8
drag, startPoint x: 41, startPoint y: 426, endPoint x: 46, endPoint y: 408, distance: 18.0
drag, startPoint x: 48, startPoint y: 421, endPoint x: 46, endPoint y: 428, distance: 6.4
drag, startPoint x: 45, startPoint y: 425, endPoint x: 80, endPoint y: 377, distance: 59.8
drag, startPoint x: 13, startPoint y: 182, endPoint x: 11, endPoint y: 188, distance: 6.1
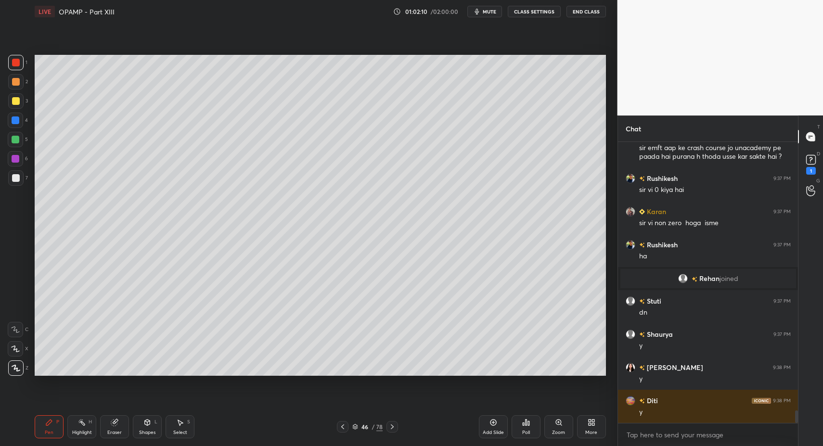
scroll to position [6030, 0]
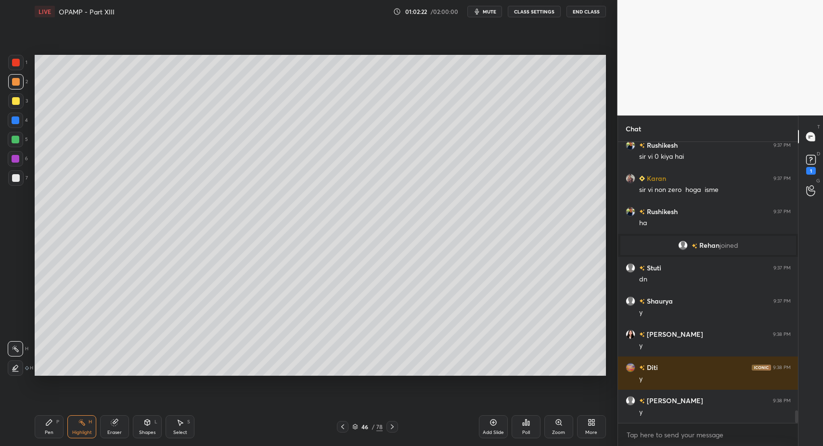
drag, startPoint x: 51, startPoint y: 426, endPoint x: 48, endPoint y: 394, distance: 32.0
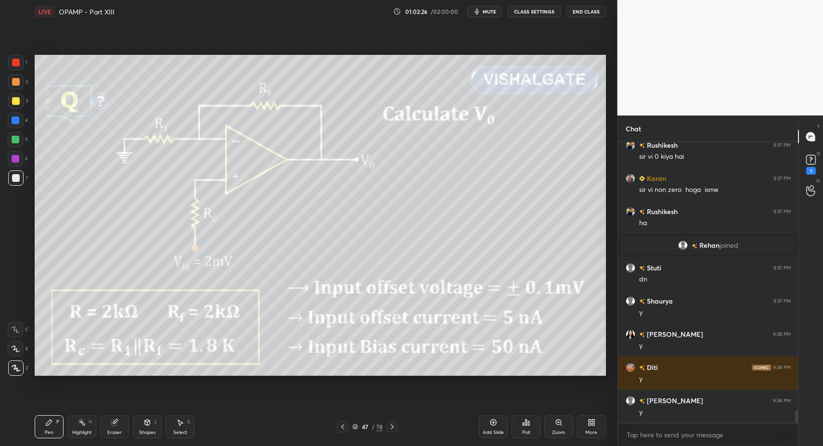
drag, startPoint x: 340, startPoint y: 427, endPoint x: 451, endPoint y: 428, distance: 111.1
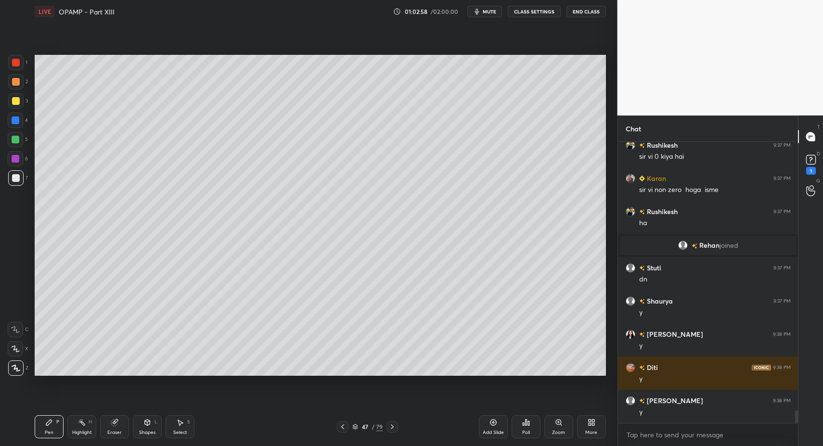
drag, startPoint x: 46, startPoint y: 414, endPoint x: 62, endPoint y: 384, distance: 33.8
drag, startPoint x: 59, startPoint y: 427, endPoint x: 59, endPoint y: 422, distance: 5.3
drag, startPoint x: 49, startPoint y: 422, endPoint x: 75, endPoint y: 385, distance: 45.9
drag, startPoint x: 57, startPoint y: 426, endPoint x: 93, endPoint y: 384, distance: 54.9
drag, startPoint x: 24, startPoint y: 63, endPoint x: 27, endPoint y: 86, distance: 22.9
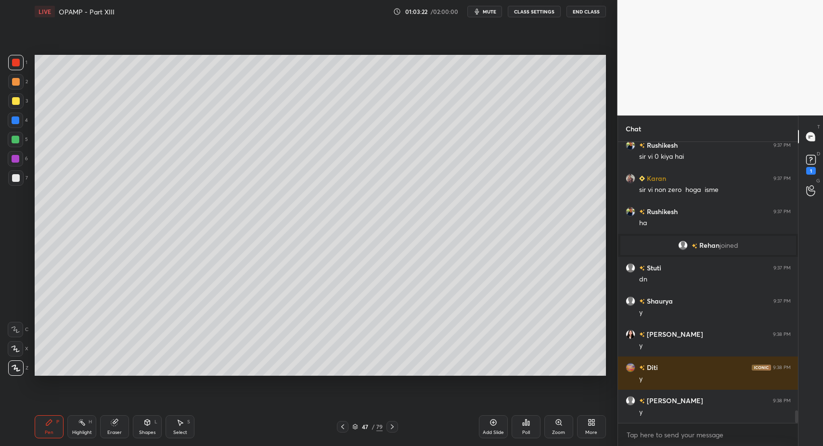
drag, startPoint x: 15, startPoint y: 344, endPoint x: 28, endPoint y: 350, distance: 14.7
drag, startPoint x: 147, startPoint y: 422, endPoint x: 146, endPoint y: 411, distance: 11.1
drag, startPoint x: 58, startPoint y: 421, endPoint x: 50, endPoint y: 382, distance: 39.8
drag, startPoint x: 46, startPoint y: 424, endPoint x: 56, endPoint y: 403, distance: 22.8
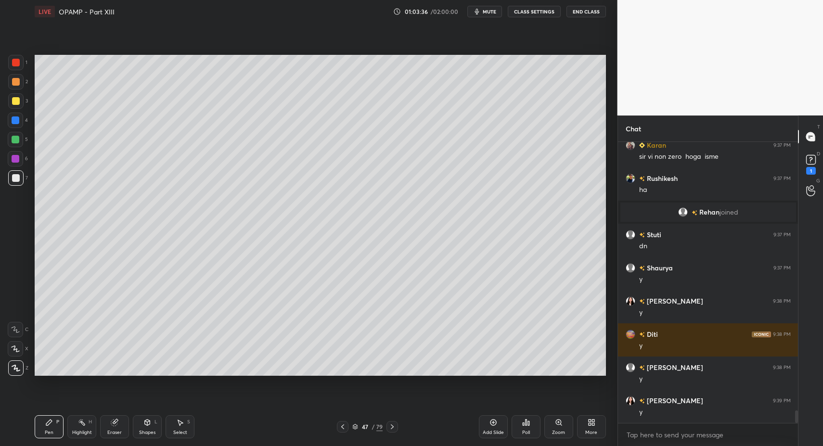
drag, startPoint x: 10, startPoint y: 86, endPoint x: 15, endPoint y: 96, distance: 11.0
drag, startPoint x: 142, startPoint y: 424, endPoint x: 142, endPoint y: 412, distance: 12.5
drag, startPoint x: 47, startPoint y: 415, endPoint x: 27, endPoint y: 374, distance: 45.6
drag, startPoint x: 16, startPoint y: 178, endPoint x: 14, endPoint y: 197, distance: 19.4
drag, startPoint x: 54, startPoint y: 434, endPoint x: 65, endPoint y: 430, distance: 12.1
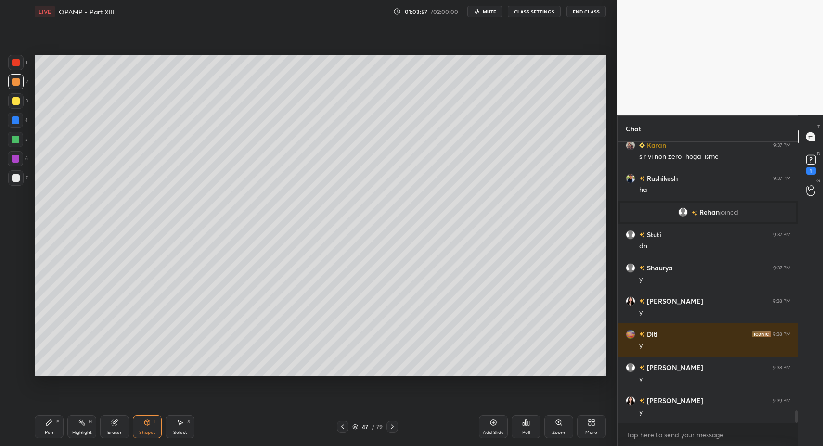
drag, startPoint x: 17, startPoint y: 141, endPoint x: 15, endPoint y: 152, distance: 10.3
drag, startPoint x: 46, startPoint y: 422, endPoint x: 47, endPoint y: 379, distance: 42.8
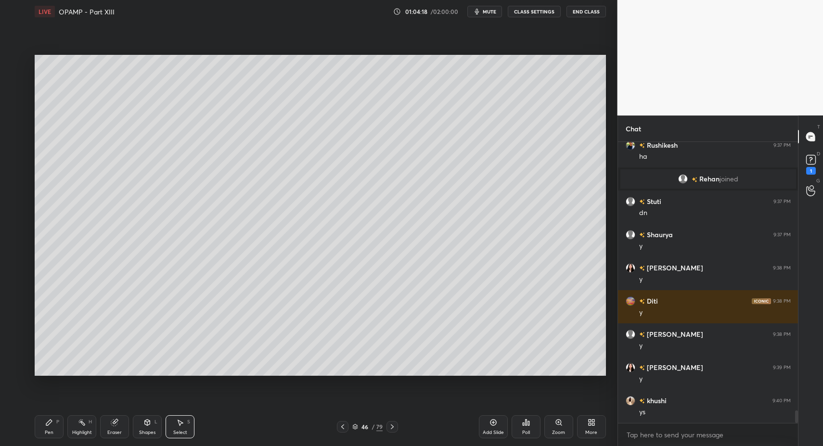
drag, startPoint x: 180, startPoint y: 427, endPoint x: 176, endPoint y: 418, distance: 9.3
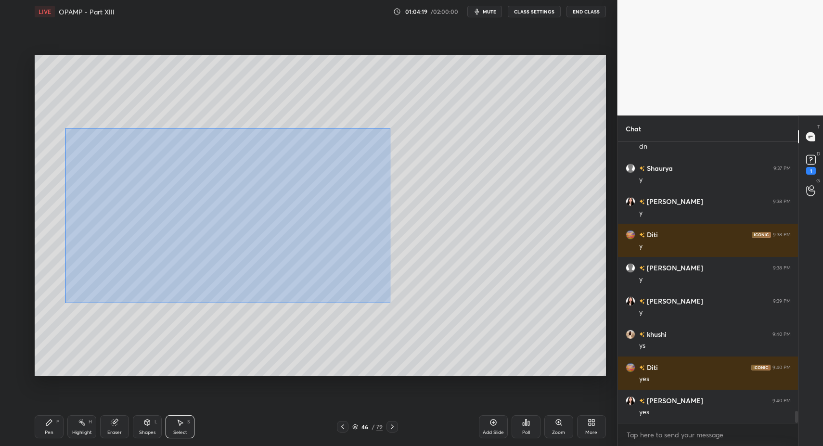
drag, startPoint x: 63, startPoint y: 127, endPoint x: 509, endPoint y: 360, distance: 503.5
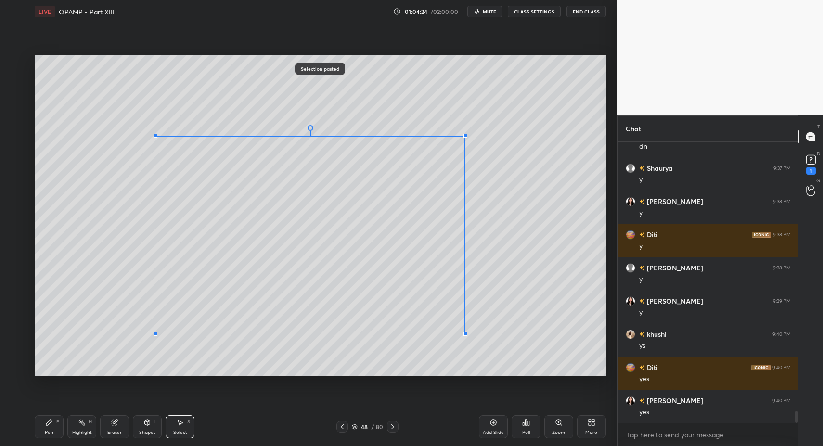
drag, startPoint x: 73, startPoint y: 350, endPoint x: 163, endPoint y: 328, distance: 92.3
drag, startPoint x: 178, startPoint y: 313, endPoint x: 74, endPoint y: 258, distance: 117.5
drag, startPoint x: 52, startPoint y: 274, endPoint x: 109, endPoint y: 249, distance: 62.0
drag, startPoint x: 114, startPoint y: 247, endPoint x: 59, endPoint y: 258, distance: 55.5
drag, startPoint x: 48, startPoint y: 262, endPoint x: 65, endPoint y: 252, distance: 20.0
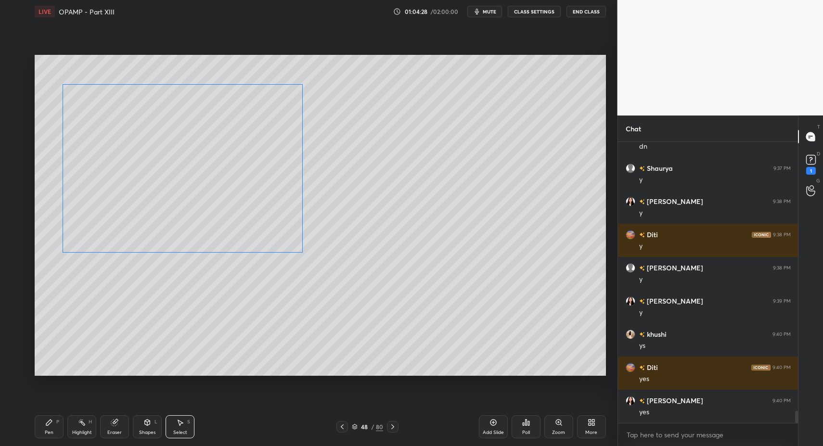
drag, startPoint x: 72, startPoint y: 246, endPoint x: 64, endPoint y: 257, distance: 13.5
drag, startPoint x: 46, startPoint y: 428, endPoint x: 45, endPoint y: 423, distance: 5.3
drag, startPoint x: 45, startPoint y: 423, endPoint x: 104, endPoint y: 385, distance: 70.3
drag, startPoint x: 145, startPoint y: 433, endPoint x: 137, endPoint y: 415, distance: 19.8
drag, startPoint x: 17, startPoint y: 63, endPoint x: 21, endPoint y: 58, distance: 5.9
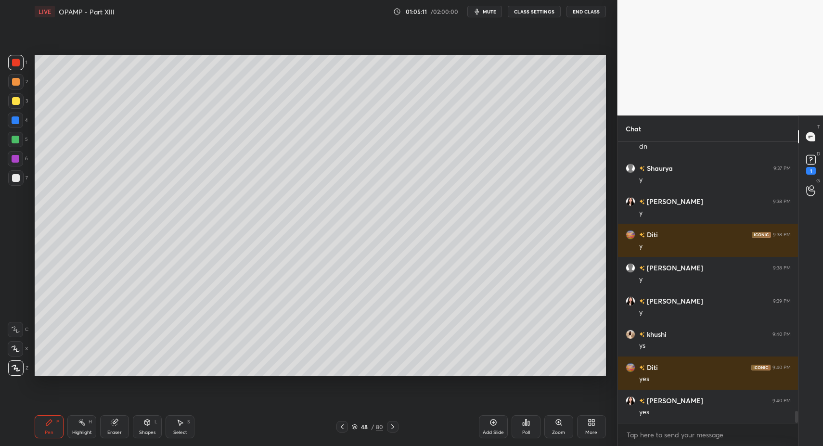
drag, startPoint x: 144, startPoint y: 427, endPoint x: 147, endPoint y: 410, distance: 17.1
drag, startPoint x: 62, startPoint y: 431, endPoint x: 105, endPoint y: 396, distance: 55.7
drag, startPoint x: 18, startPoint y: 160, endPoint x: 32, endPoint y: 166, distance: 14.8
drag, startPoint x: 52, startPoint y: 428, endPoint x: 49, endPoint y: 433, distance: 6.7
drag, startPoint x: 63, startPoint y: 421, endPoint x: 51, endPoint y: 419, distance: 12.3
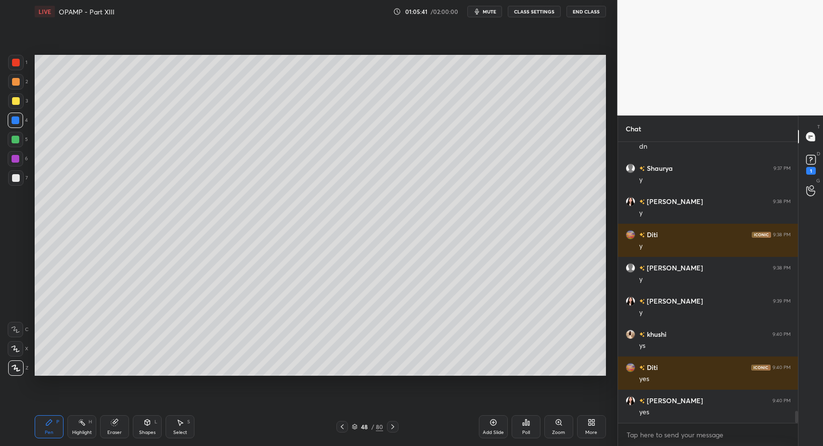
drag, startPoint x: 24, startPoint y: 123, endPoint x: 24, endPoint y: 182, distance: 58.7
drag, startPoint x: 60, startPoint y: 422, endPoint x: 84, endPoint y: 426, distance: 24.0
drag, startPoint x: 37, startPoint y: 431, endPoint x: 42, endPoint y: 424, distance: 8.6
drag, startPoint x: 41, startPoint y: 421, endPoint x: 42, endPoint y: 409, distance: 11.6
drag, startPoint x: 20, startPoint y: 139, endPoint x: 27, endPoint y: 154, distance: 16.8
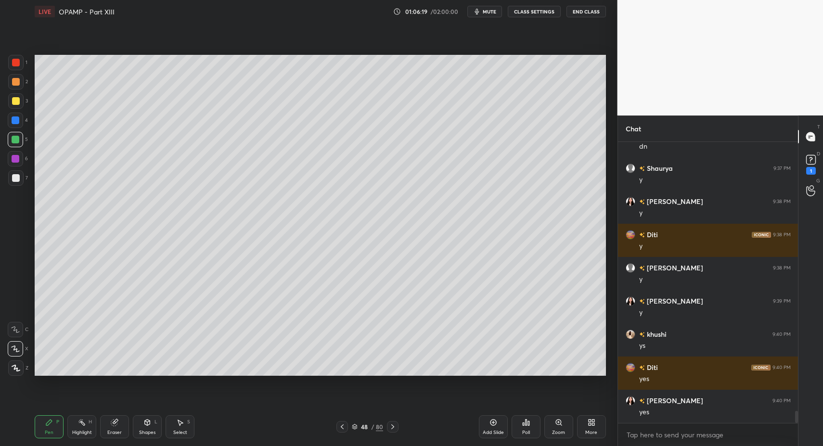
drag, startPoint x: 12, startPoint y: 179, endPoint x: 17, endPoint y: 184, distance: 7.2
drag, startPoint x: 17, startPoint y: 184, endPoint x: 13, endPoint y: 203, distance: 20.2
drag, startPoint x: 16, startPoint y: 368, endPoint x: 24, endPoint y: 369, distance: 8.4
drag, startPoint x: 24, startPoint y: 369, endPoint x: 28, endPoint y: 365, distance: 6.2
drag, startPoint x: 82, startPoint y: 424, endPoint x: 87, endPoint y: 418, distance: 7.2
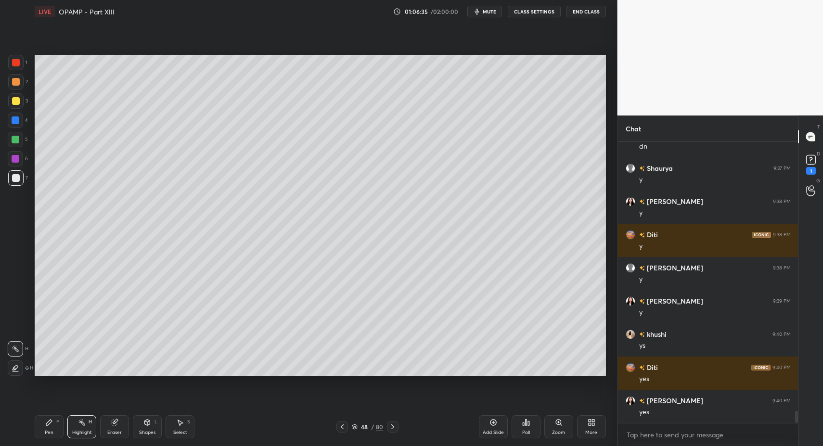
drag, startPoint x: 80, startPoint y: 431, endPoint x: 85, endPoint y: 426, distance: 6.8
drag, startPoint x: 49, startPoint y: 430, endPoint x: 29, endPoint y: 324, distance: 107.7
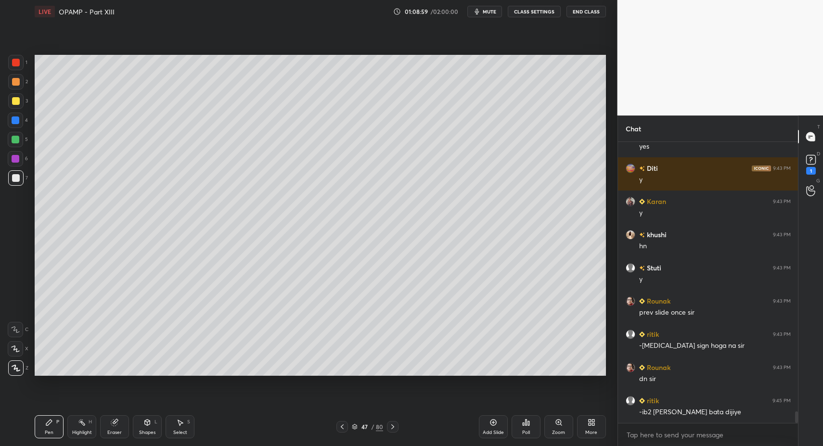
scroll to position [6438, 0]
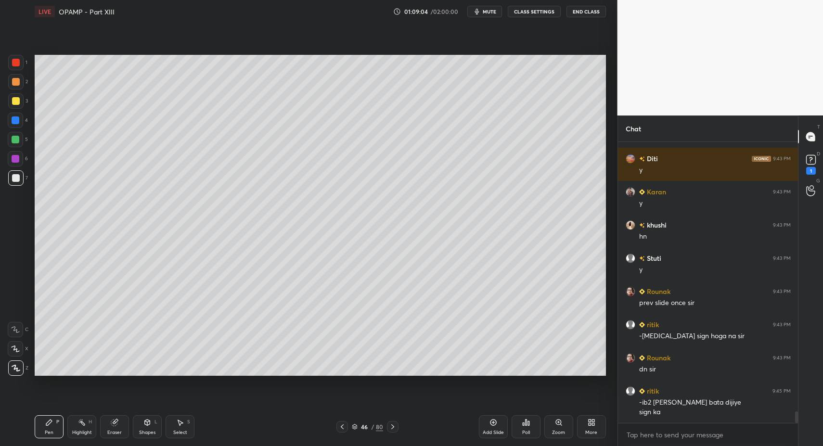
drag, startPoint x: 80, startPoint y: 423, endPoint x: 110, endPoint y: 387, distance: 46.7
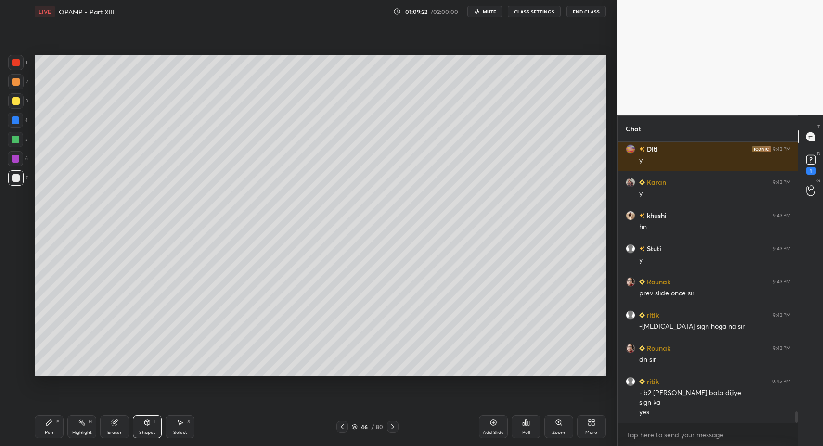
scroll to position [6457, 0]
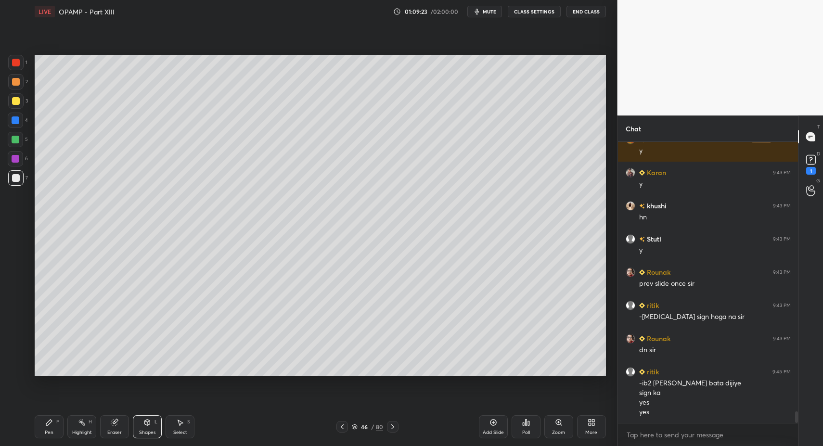
drag, startPoint x: 54, startPoint y: 424, endPoint x: 84, endPoint y: 395, distance: 41.2
drag, startPoint x: 180, startPoint y: 432, endPoint x: 178, endPoint y: 420, distance: 12.1
drag, startPoint x: 232, startPoint y: 322, endPoint x: 254, endPoint y: 336, distance: 25.9
drag, startPoint x: 57, startPoint y: 432, endPoint x: 64, endPoint y: 379, distance: 53.9
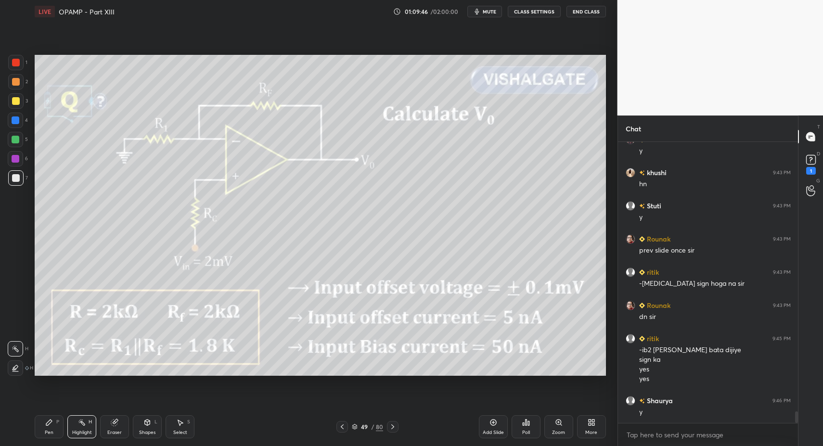
scroll to position [6523, 0]
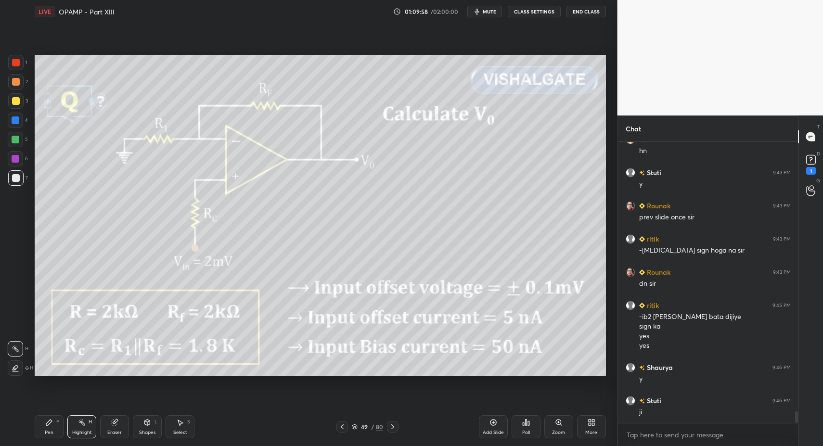
drag, startPoint x: 84, startPoint y: 427, endPoint x: 88, endPoint y: 416, distance: 11.9
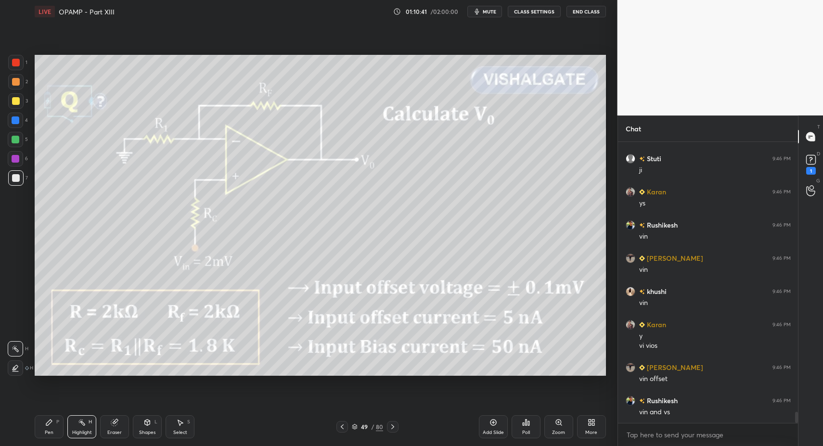
scroll to position [6798, 0]
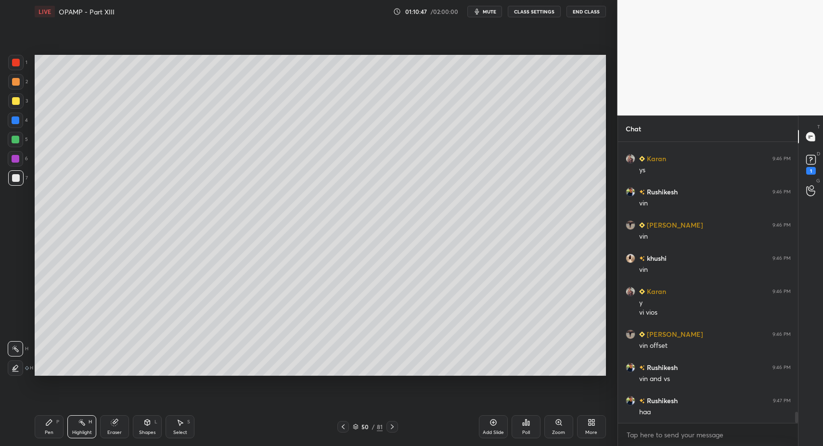
drag, startPoint x: 56, startPoint y: 429, endPoint x: 55, endPoint y: 423, distance: 6.4
drag, startPoint x: 52, startPoint y: 428, endPoint x: 111, endPoint y: 376, distance: 78.4
drag, startPoint x: 46, startPoint y: 426, endPoint x: 42, endPoint y: 423, distance: 5.0
drag, startPoint x: 155, startPoint y: 426, endPoint x: 151, endPoint y: 415, distance: 11.9
drag, startPoint x: 54, startPoint y: 422, endPoint x: 101, endPoint y: 416, distance: 47.6
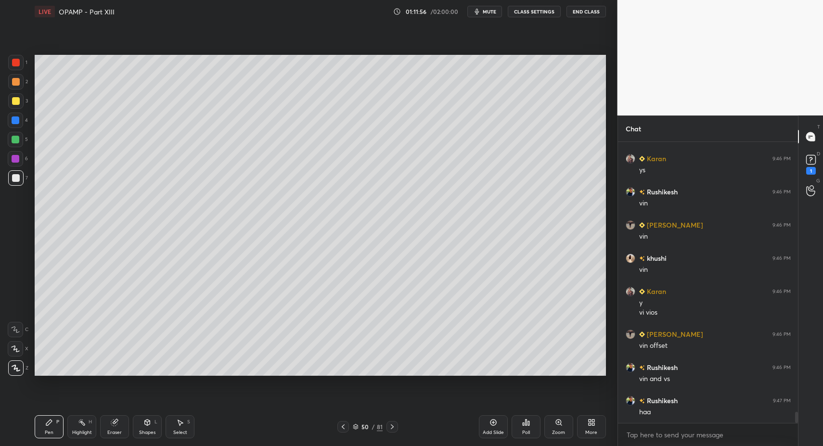
drag, startPoint x: 344, startPoint y: 426, endPoint x: 379, endPoint y: 428, distance: 34.7
drag, startPoint x: 168, startPoint y: 428, endPoint x: 178, endPoint y: 399, distance: 31.2
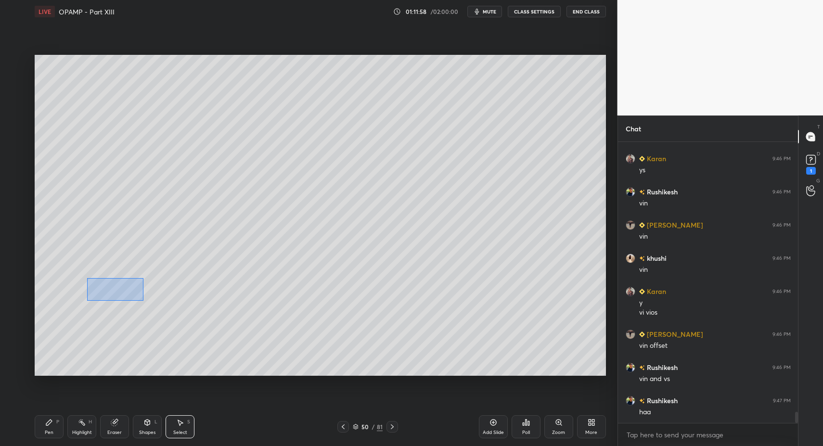
drag, startPoint x: 136, startPoint y: 297, endPoint x: 166, endPoint y: 311, distance: 33.6
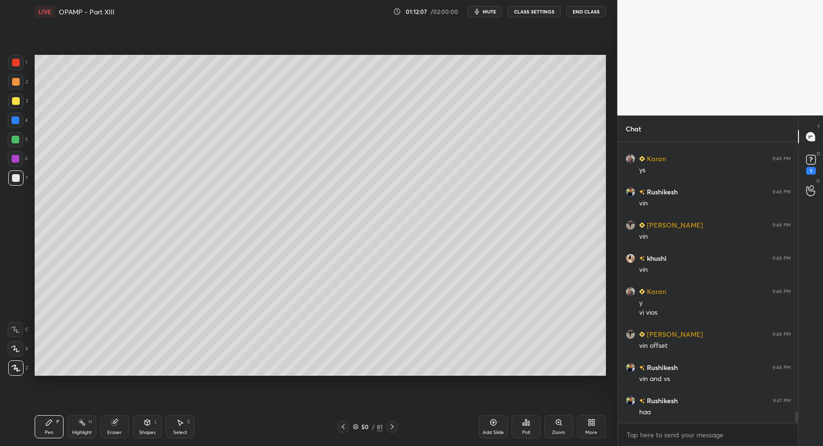
drag, startPoint x: 52, startPoint y: 430, endPoint x: 58, endPoint y: 424, distance: 8.5
drag, startPoint x: 180, startPoint y: 430, endPoint x: 178, endPoint y: 381, distance: 49.1
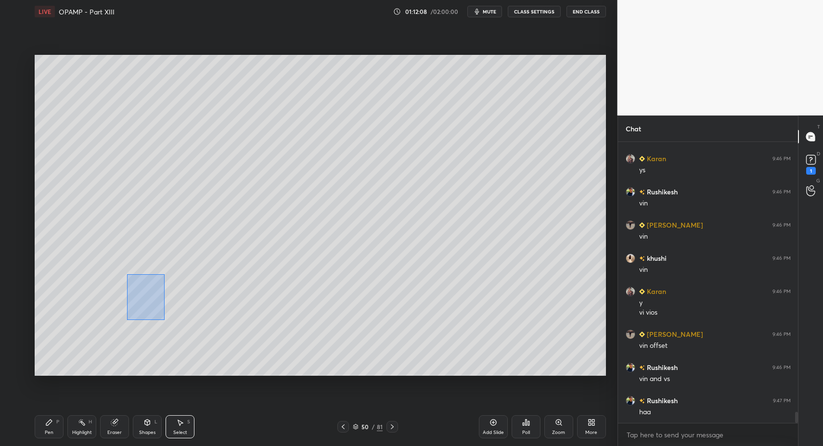
drag, startPoint x: 131, startPoint y: 284, endPoint x: 165, endPoint y: 319, distance: 48.7
drag, startPoint x: 127, startPoint y: 300, endPoint x: 114, endPoint y: 307, distance: 15.5
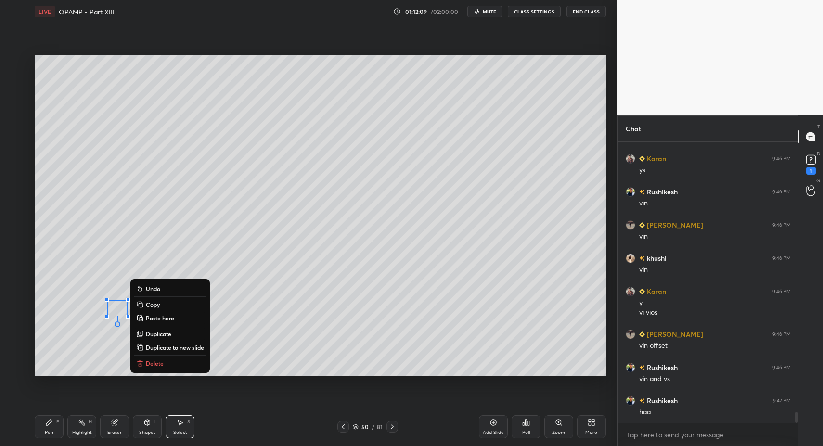
drag, startPoint x: 41, startPoint y: 429, endPoint x: 51, endPoint y: 416, distance: 17.1
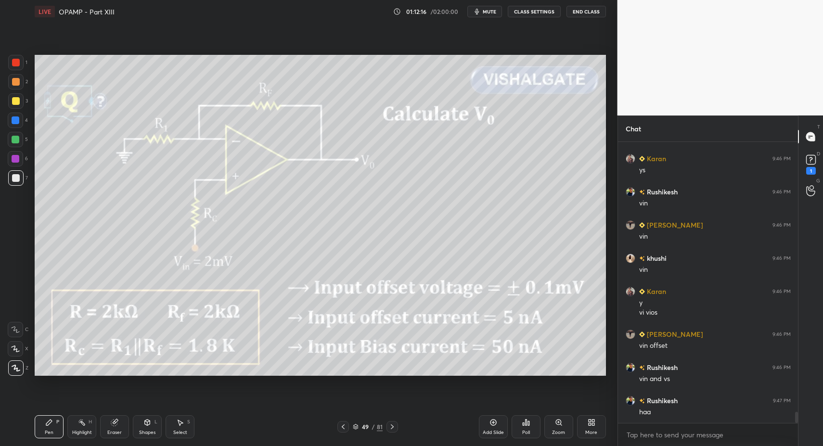
drag, startPoint x: 395, startPoint y: 426, endPoint x: 384, endPoint y: 423, distance: 11.9
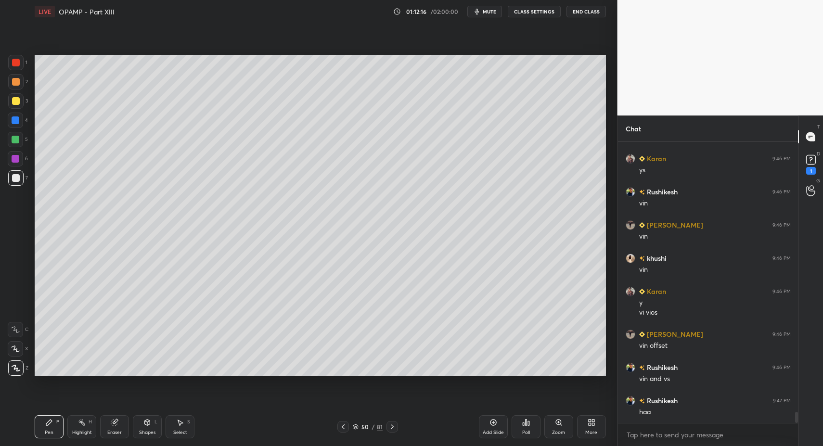
drag, startPoint x: 55, startPoint y: 430, endPoint x: 57, endPoint y: 425, distance: 5.2
drag, startPoint x: 57, startPoint y: 425, endPoint x: 59, endPoint y: 416, distance: 9.9
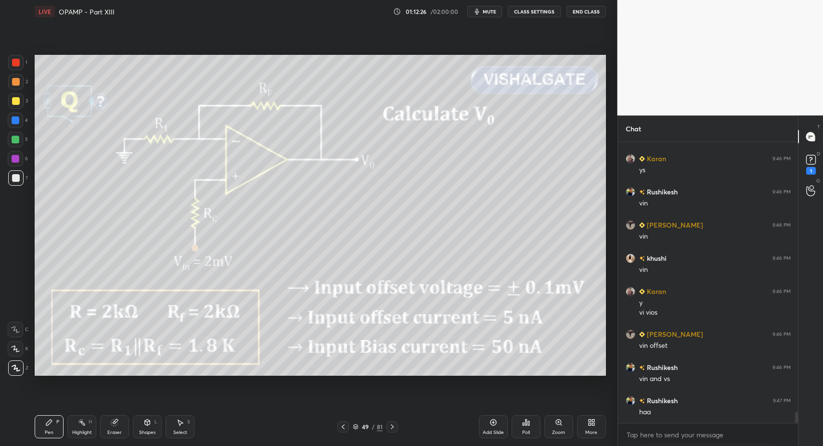
drag, startPoint x: 34, startPoint y: 438, endPoint x: 84, endPoint y: 380, distance: 76.7
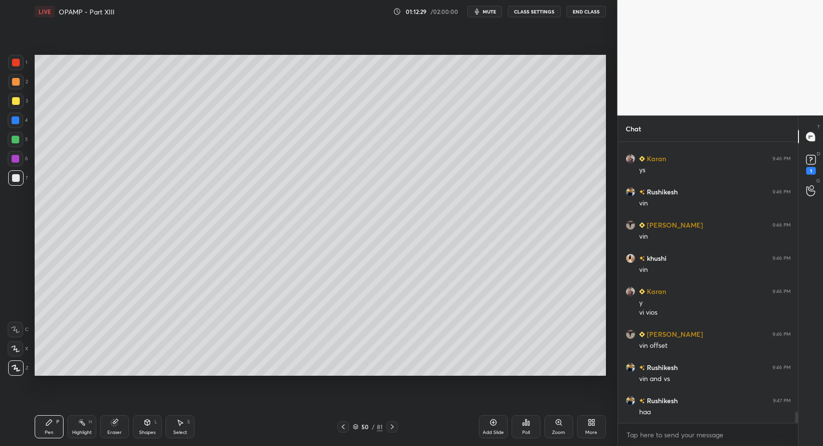
drag, startPoint x: 49, startPoint y: 439, endPoint x: 110, endPoint y: 386, distance: 81.2
drag, startPoint x: 349, startPoint y: 427, endPoint x: 382, endPoint y: 429, distance: 33.2
drag, startPoint x: 346, startPoint y: 427, endPoint x: 387, endPoint y: 430, distance: 41.0
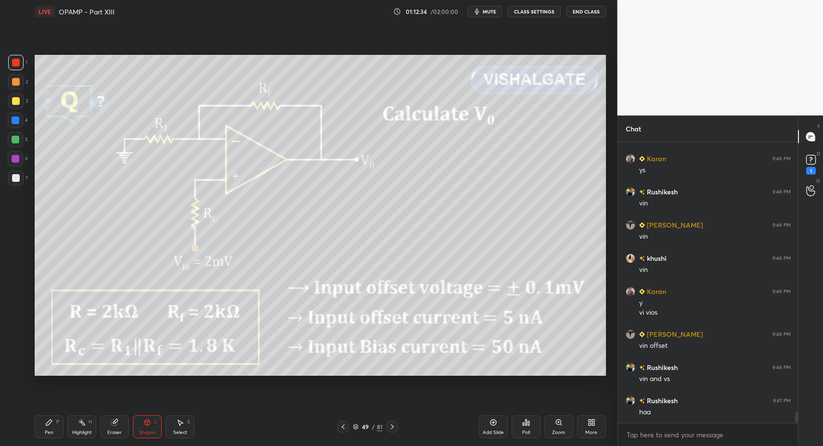
drag, startPoint x: 391, startPoint y: 424, endPoint x: 306, endPoint y: 425, distance: 85.2
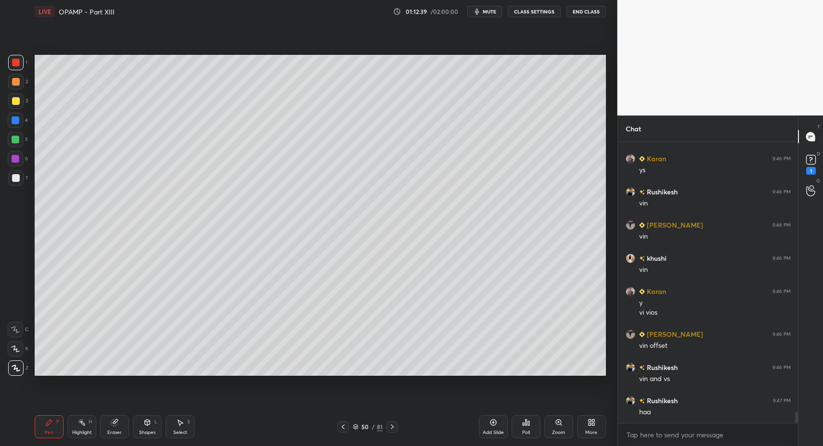
scroll to position [6832, 0]
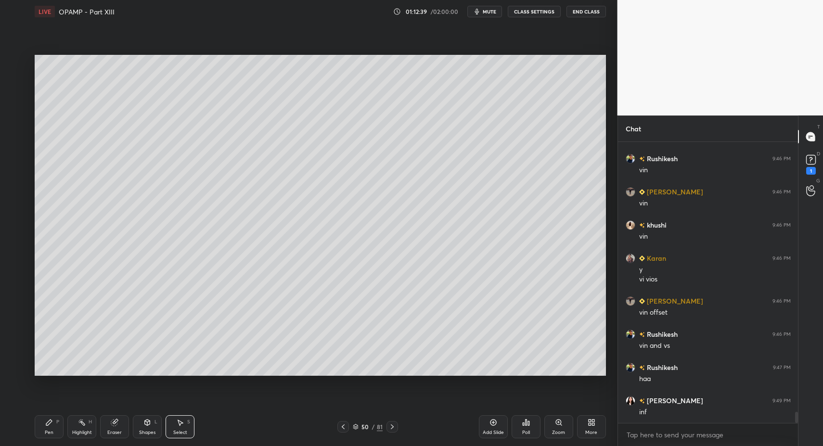
drag, startPoint x: 172, startPoint y: 421, endPoint x: 163, endPoint y: 345, distance: 77.0
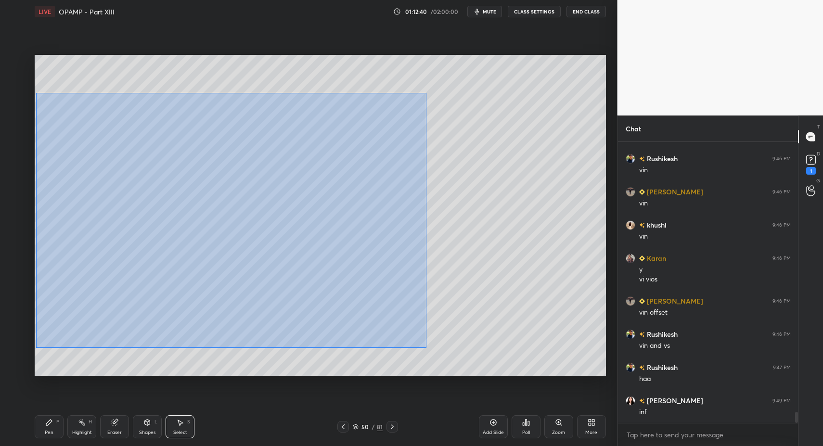
drag, startPoint x: 36, startPoint y: 92, endPoint x: 436, endPoint y: 354, distance: 478.2
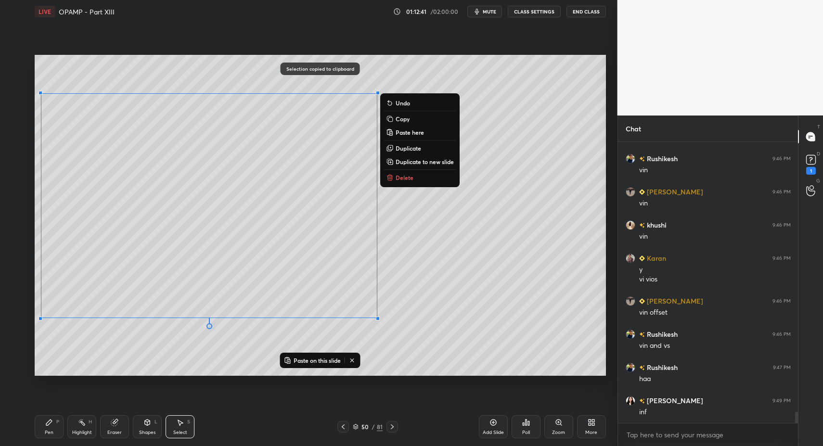
scroll to position [6865, 0]
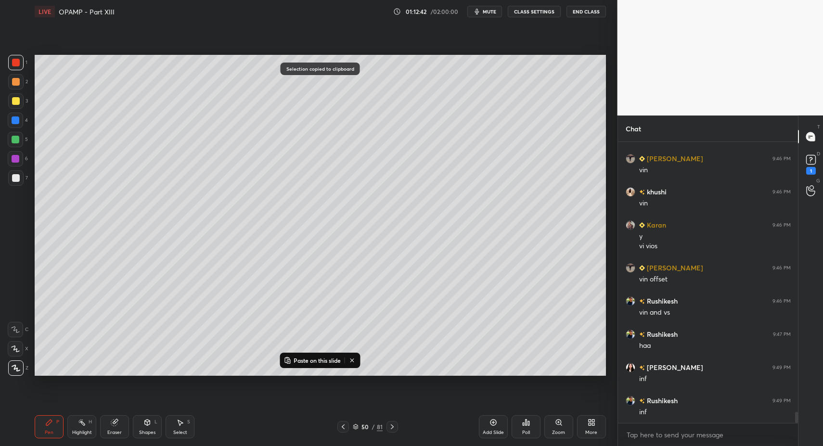
drag, startPoint x: 47, startPoint y: 424, endPoint x: 52, endPoint y: 403, distance: 21.5
drag, startPoint x: 21, startPoint y: 71, endPoint x: 22, endPoint y: 66, distance: 5.0
drag, startPoint x: 18, startPoint y: 63, endPoint x: 17, endPoint y: 80, distance: 16.9
drag, startPoint x: 48, startPoint y: 419, endPoint x: 109, endPoint y: 385, distance: 69.8
drag, startPoint x: 11, startPoint y: 142, endPoint x: 16, endPoint y: 137, distance: 7.8
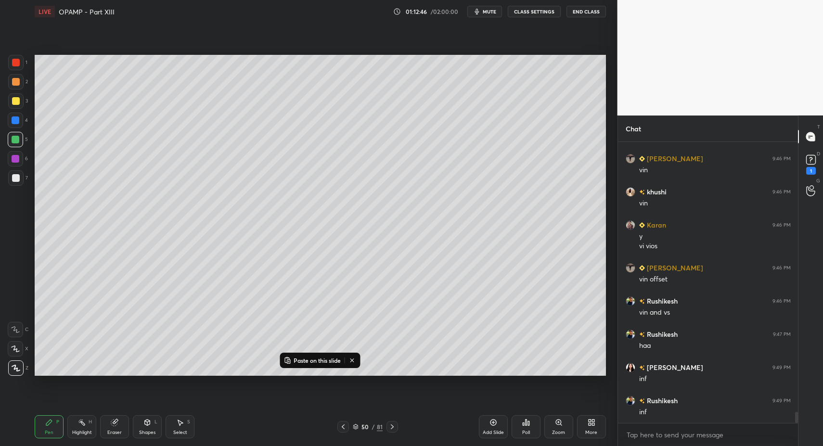
drag, startPoint x: 137, startPoint y: 427, endPoint x: 138, endPoint y: 413, distance: 13.5
drag, startPoint x: 57, startPoint y: 429, endPoint x: 55, endPoint y: 421, distance: 7.8
drag, startPoint x: 22, startPoint y: 65, endPoint x: 23, endPoint y: 106, distance: 40.9
drag, startPoint x: 140, startPoint y: 419, endPoint x: 136, endPoint y: 410, distance: 10.4
drag, startPoint x: 171, startPoint y: 422, endPoint x: 176, endPoint y: 418, distance: 6.1
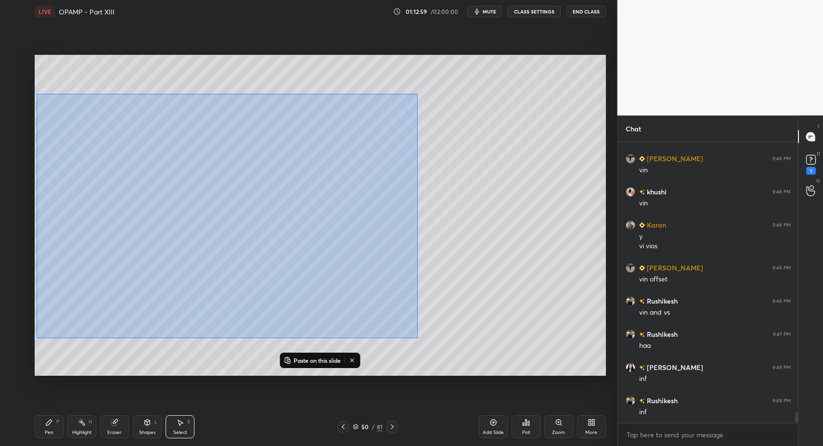
drag, startPoint x: 62, startPoint y: 117, endPoint x: 289, endPoint y: 299, distance: 290.9
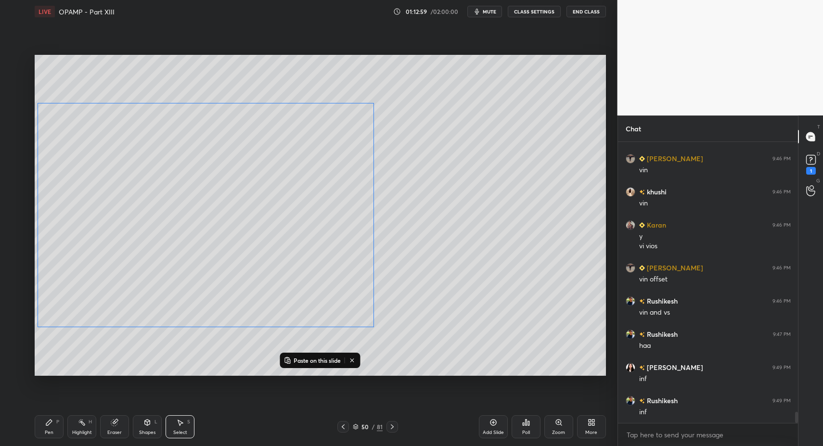
drag, startPoint x: 212, startPoint y: 286, endPoint x: 173, endPoint y: 338, distance: 64.6
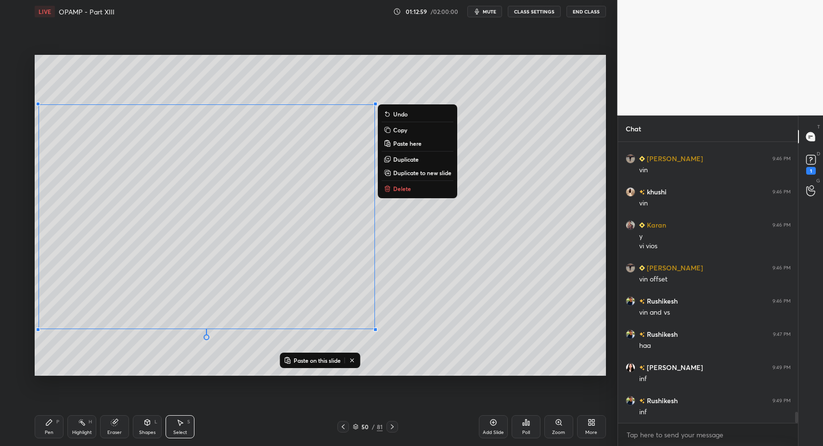
scroll to position [6898, 0]
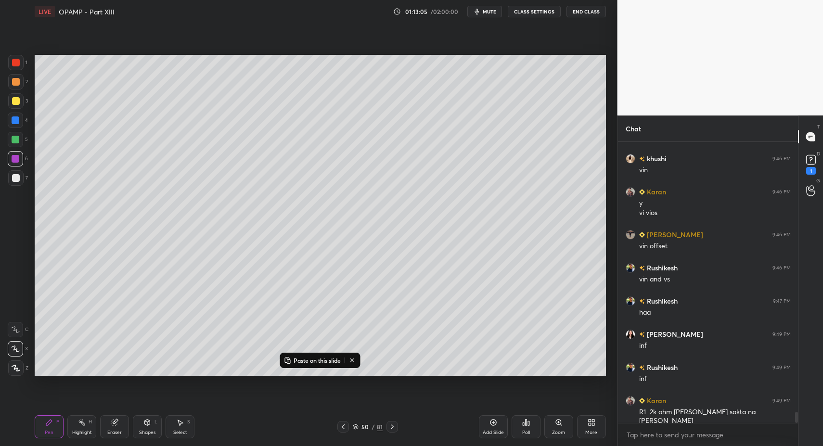
drag, startPoint x: 36, startPoint y: 419, endPoint x: 42, endPoint y: 409, distance: 11.9
drag, startPoint x: 16, startPoint y: 66, endPoint x: 32, endPoint y: 86, distance: 25.0
drag, startPoint x: 17, startPoint y: 368, endPoint x: 30, endPoint y: 350, distance: 21.4
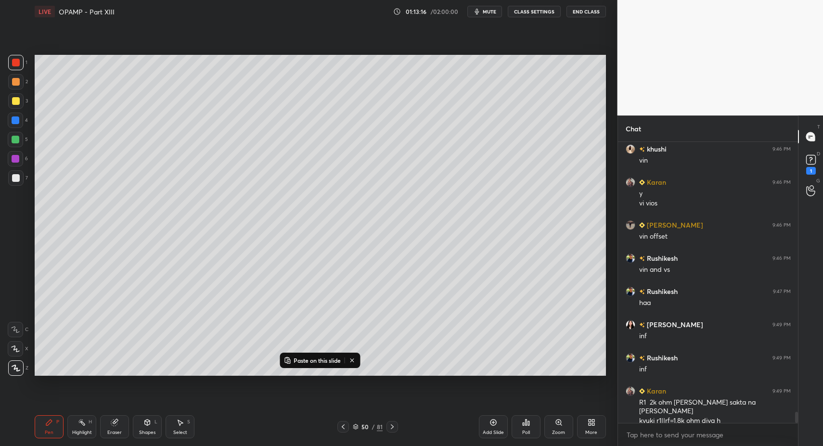
scroll to position [6941, 0]
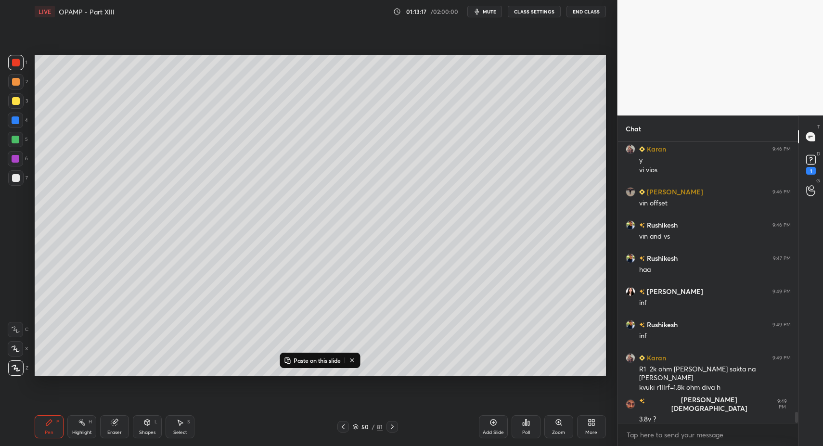
drag, startPoint x: 19, startPoint y: 186, endPoint x: 13, endPoint y: 210, distance: 24.3
drag, startPoint x: 18, startPoint y: 354, endPoint x: 31, endPoint y: 346, distance: 15.3
drag, startPoint x: 144, startPoint y: 426, endPoint x: 142, endPoint y: 419, distance: 7.0
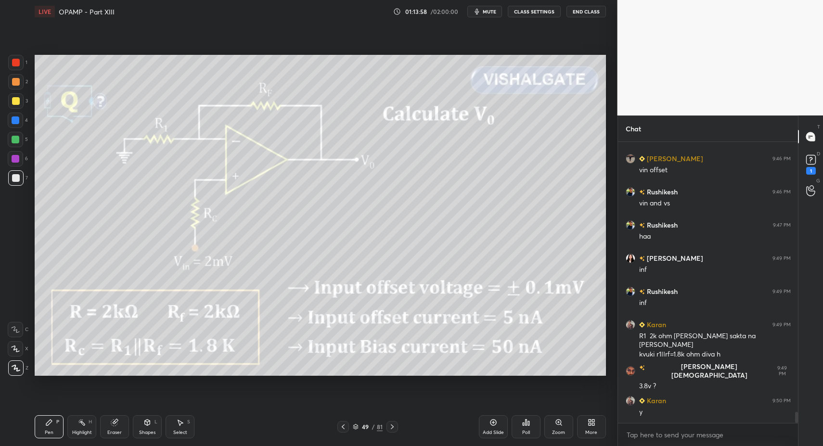
scroll to position [7007, 0]
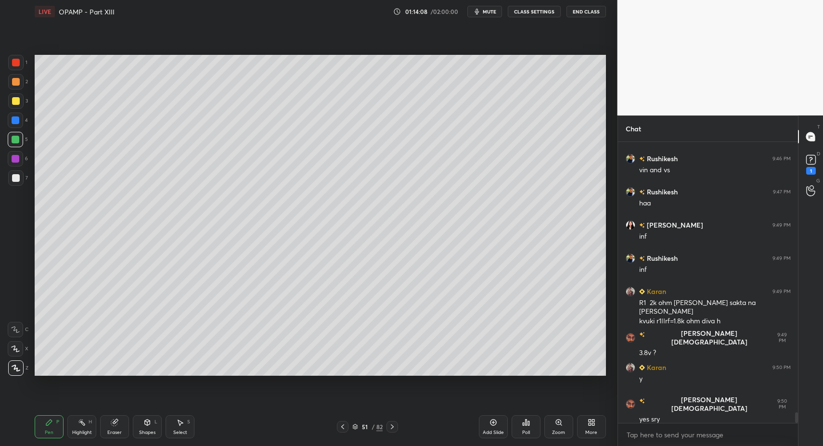
drag, startPoint x: 35, startPoint y: 430, endPoint x: 50, endPoint y: 382, distance: 49.3
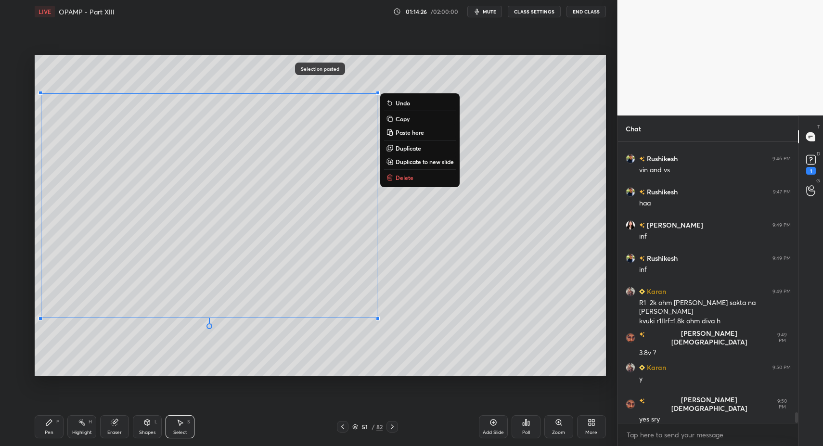
drag, startPoint x: 47, startPoint y: 428, endPoint x: 50, endPoint y: 422, distance: 6.3
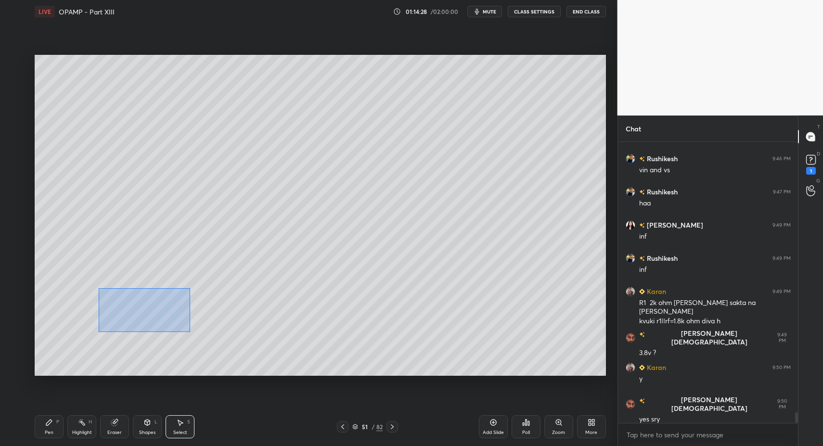
drag, startPoint x: 110, startPoint y: 297, endPoint x: 192, endPoint y: 337, distance: 91.9
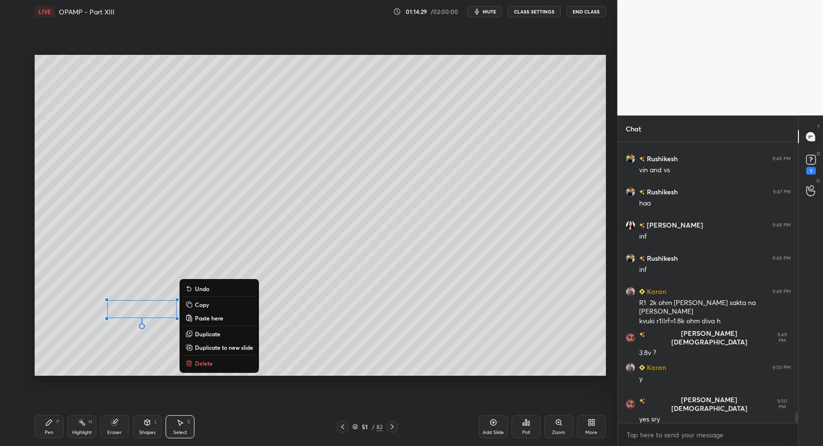
drag, startPoint x: 198, startPoint y: 361, endPoint x: 193, endPoint y: 365, distance: 6.5
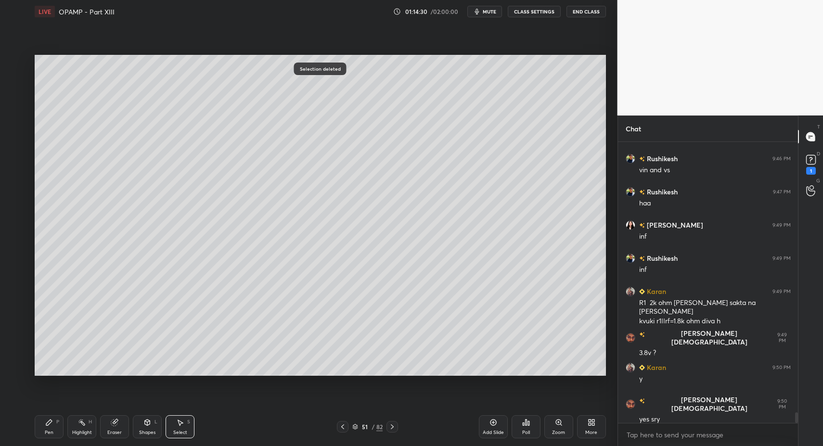
drag, startPoint x: 49, startPoint y: 430, endPoint x: 48, endPoint y: 393, distance: 36.1
drag, startPoint x: 145, startPoint y: 428, endPoint x: 148, endPoint y: 417, distance: 11.0
drag, startPoint x: 21, startPoint y: 142, endPoint x: 34, endPoint y: 163, distance: 24.2
drag, startPoint x: 14, startPoint y: 178, endPoint x: 15, endPoint y: 200, distance: 21.2
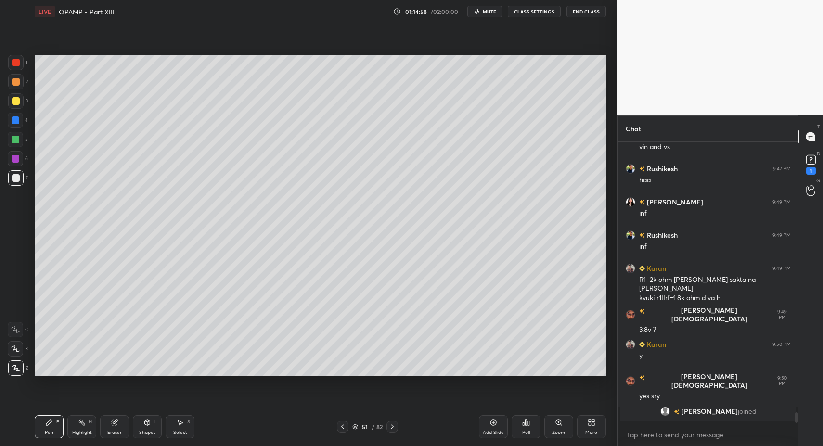
drag, startPoint x: 18, startPoint y: 59, endPoint x: 15, endPoint y: 63, distance: 5.9
drag, startPoint x: 160, startPoint y: 429, endPoint x: 145, endPoint y: 424, distance: 15.7
drag, startPoint x: 32, startPoint y: 433, endPoint x: 43, endPoint y: 424, distance: 14.4
drag, startPoint x: 10, startPoint y: 176, endPoint x: 19, endPoint y: 175, distance: 9.6
drag, startPoint x: 46, startPoint y: 431, endPoint x: 43, endPoint y: 425, distance: 6.7
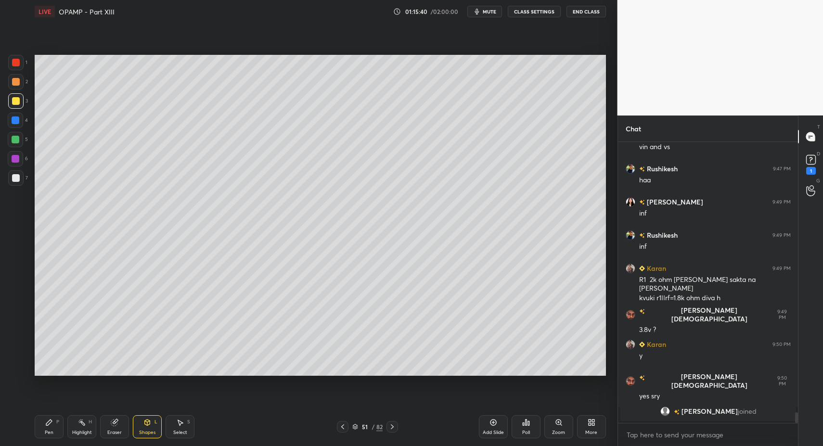
drag, startPoint x: 43, startPoint y: 425, endPoint x: 23, endPoint y: 333, distance: 94.5
drag, startPoint x: 22, startPoint y: 191, endPoint x: 18, endPoint y: 186, distance: 6.2
drag, startPoint x: 22, startPoint y: 144, endPoint x: 17, endPoint y: 140, distance: 5.8
drag, startPoint x: 17, startPoint y: 140, endPoint x: 31, endPoint y: 126, distance: 20.1
drag, startPoint x: 142, startPoint y: 427, endPoint x: 137, endPoint y: 413, distance: 14.5
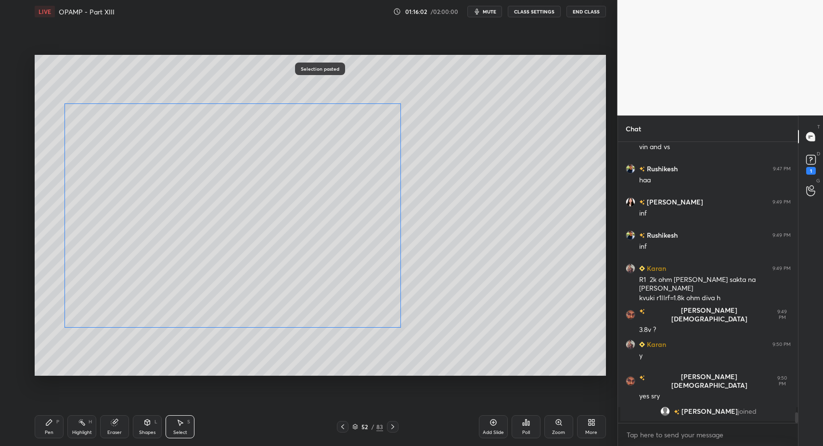
drag, startPoint x: 124, startPoint y: 197, endPoint x: 146, endPoint y: 210, distance: 26.1
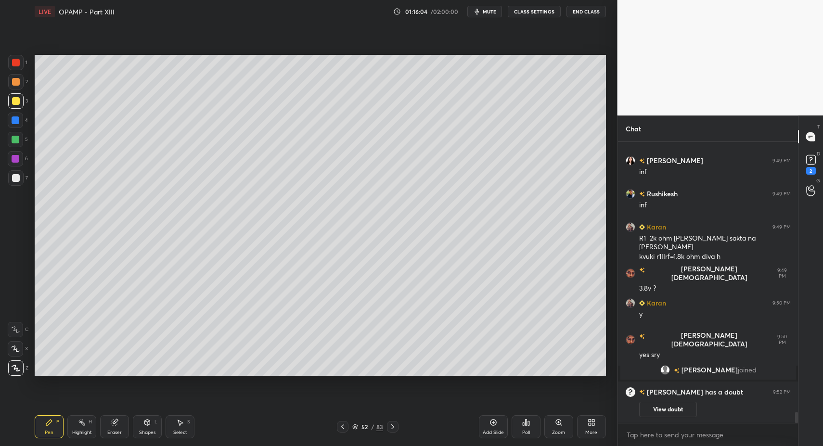
scroll to position [6773, 0]
drag, startPoint x: 147, startPoint y: 429, endPoint x: 141, endPoint y: 421, distance: 9.7
drag, startPoint x: 51, startPoint y: 428, endPoint x: 221, endPoint y: 417, distance: 170.7
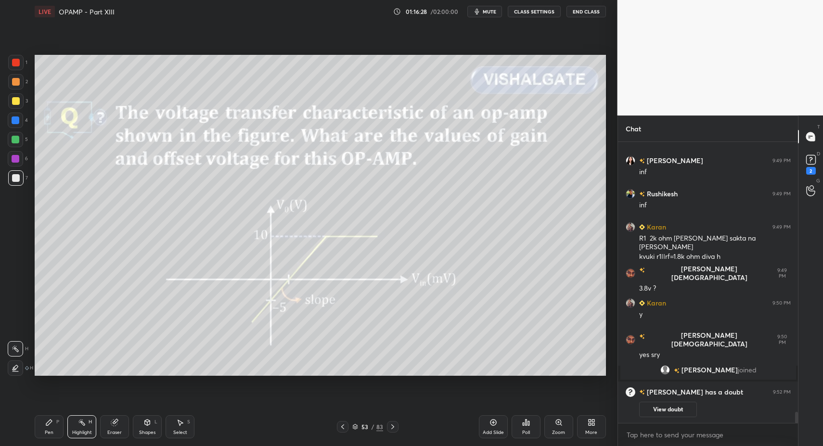
drag, startPoint x: 342, startPoint y: 424, endPoint x: 308, endPoint y: 425, distance: 33.7
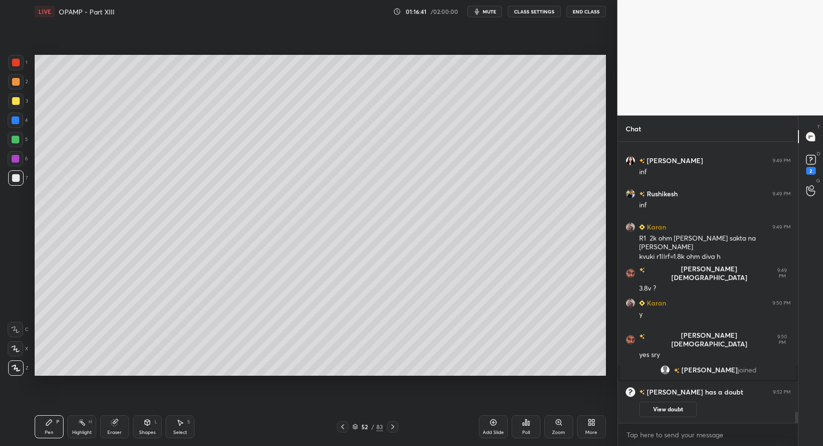
drag, startPoint x: 55, startPoint y: 426, endPoint x: 48, endPoint y: 426, distance: 7.2
drag, startPoint x: 48, startPoint y: 426, endPoint x: 100, endPoint y: 379, distance: 70.2
drag, startPoint x: 143, startPoint y: 430, endPoint x: 139, endPoint y: 421, distance: 9.0
drag, startPoint x: 54, startPoint y: 420, endPoint x: 51, endPoint y: 413, distance: 8.0
drag, startPoint x: 25, startPoint y: 62, endPoint x: 20, endPoint y: 60, distance: 5.4
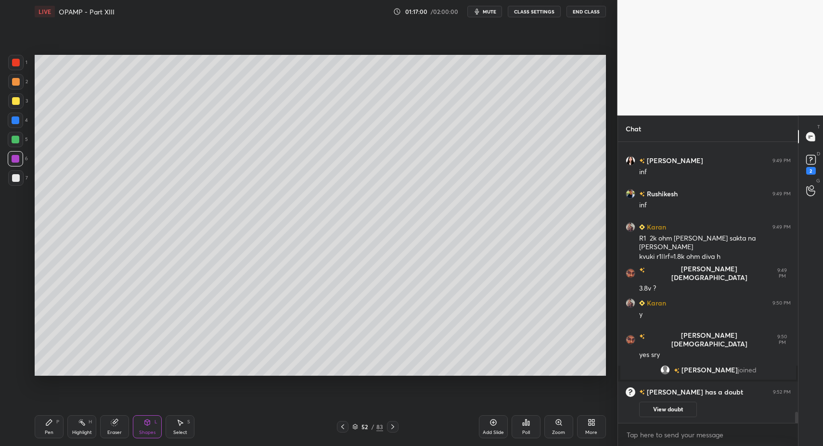
drag, startPoint x: 41, startPoint y: 430, endPoint x: 46, endPoint y: 428, distance: 5.6
drag, startPoint x: 182, startPoint y: 428, endPoint x: 180, endPoint y: 420, distance: 8.3
drag, startPoint x: 112, startPoint y: 315, endPoint x: 246, endPoint y: 357, distance: 140.9
drag, startPoint x: 135, startPoint y: 430, endPoint x: 134, endPoint y: 412, distance: 18.3
drag, startPoint x: 40, startPoint y: 420, endPoint x: 51, endPoint y: 396, distance: 26.5
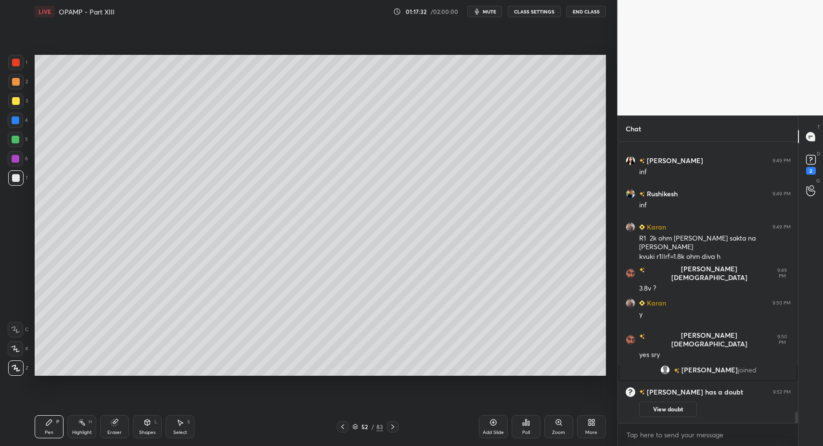
drag, startPoint x: 13, startPoint y: 142, endPoint x: 25, endPoint y: 131, distance: 16.0
drag, startPoint x: 15, startPoint y: 99, endPoint x: 14, endPoint y: 113, distance: 14.5
drag, startPoint x: 35, startPoint y: 427, endPoint x: 87, endPoint y: 385, distance: 66.3
drag, startPoint x: 47, startPoint y: 426, endPoint x: 49, endPoint y: 408, distance: 17.4
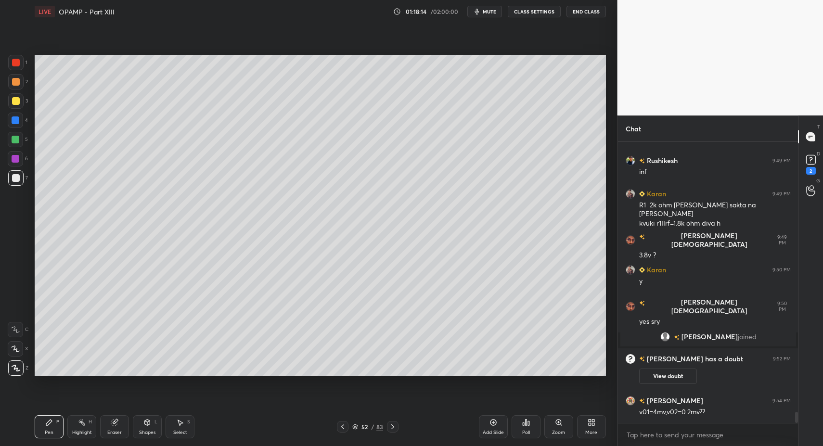
drag, startPoint x: 11, startPoint y: 117, endPoint x: 31, endPoint y: 147, distance: 36.3
drag, startPoint x: 15, startPoint y: 168, endPoint x: 20, endPoint y: 176, distance: 9.1
drag, startPoint x: 20, startPoint y: 176, endPoint x: 19, endPoint y: 212, distance: 35.6
drag, startPoint x: 45, startPoint y: 437, endPoint x: 53, endPoint y: 430, distance: 10.9
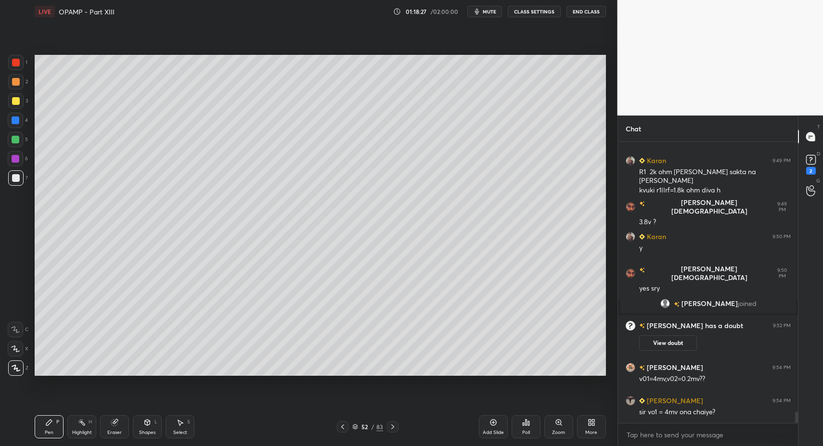
drag, startPoint x: 42, startPoint y: 427, endPoint x: 71, endPoint y: 400, distance: 39.2
drag, startPoint x: 77, startPoint y: 431, endPoint x: 82, endPoint y: 425, distance: 7.8
drag, startPoint x: 82, startPoint y: 425, endPoint x: 108, endPoint y: 379, distance: 52.3
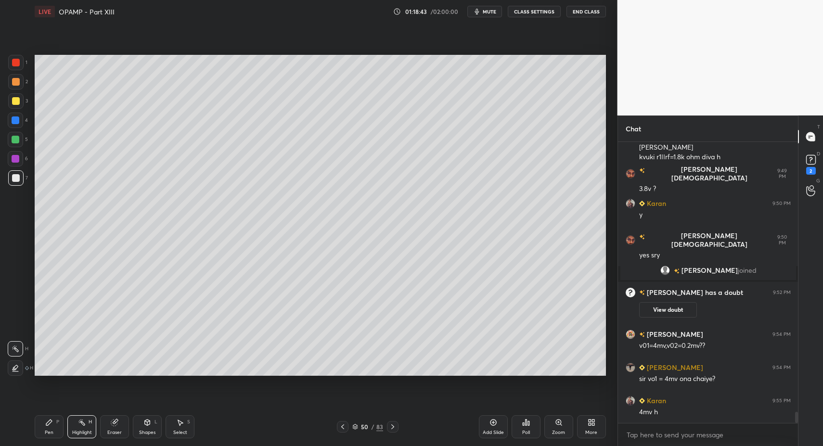
drag, startPoint x: 79, startPoint y: 424, endPoint x: 101, endPoint y: 390, distance: 40.0
drag, startPoint x: 336, startPoint y: 426, endPoint x: 341, endPoint y: 428, distance: 5.0
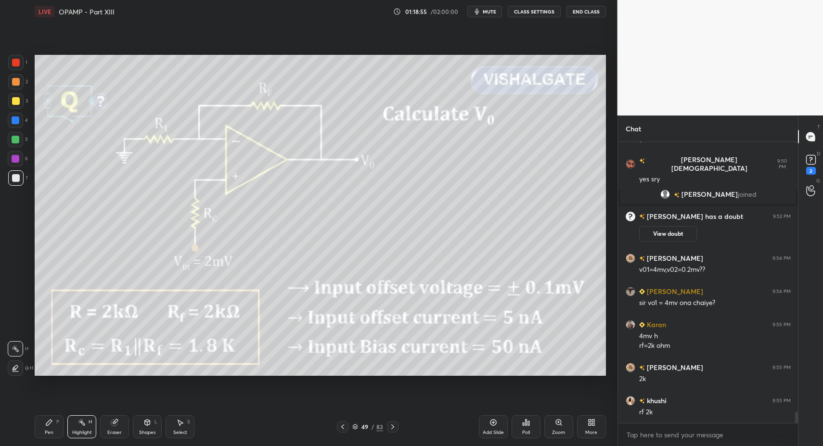
scroll to position [6982, 0]
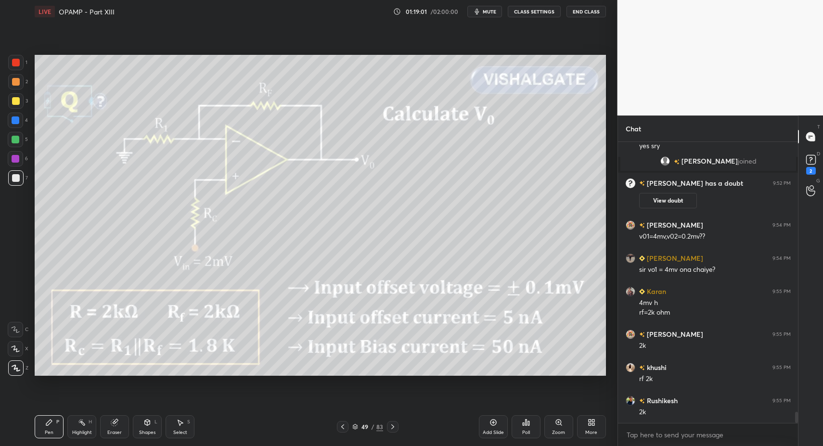
drag, startPoint x: 48, startPoint y: 425, endPoint x: 83, endPoint y: 399, distance: 44.1
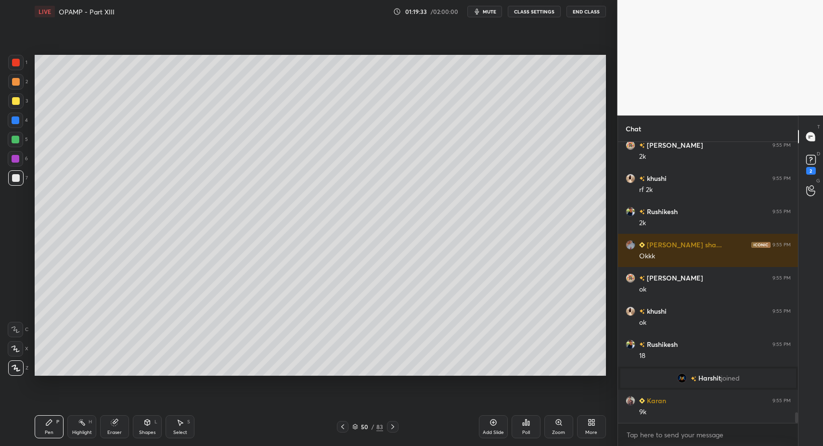
scroll to position [7032, 0]
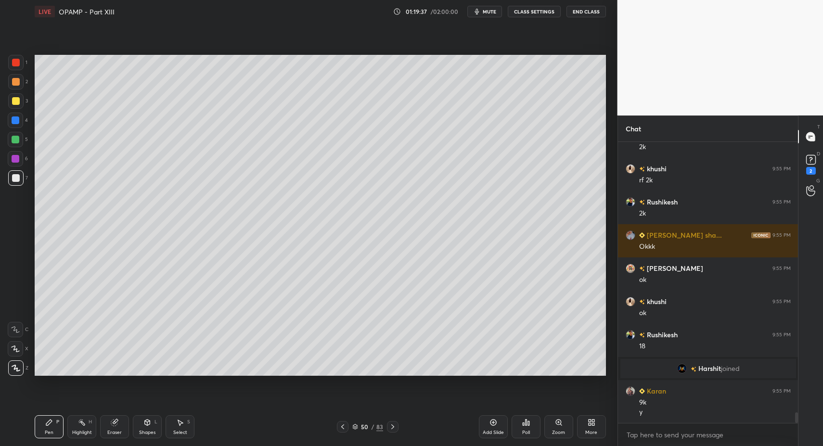
drag, startPoint x: 189, startPoint y: 429, endPoint x: 179, endPoint y: 389, distance: 40.7
drag, startPoint x: 99, startPoint y: 129, endPoint x: 111, endPoint y: 148, distance: 22.1
drag, startPoint x: 48, startPoint y: 429, endPoint x: 81, endPoint y: 398, distance: 44.6
drag, startPoint x: 15, startPoint y: 104, endPoint x: 23, endPoint y: 126, distance: 22.4
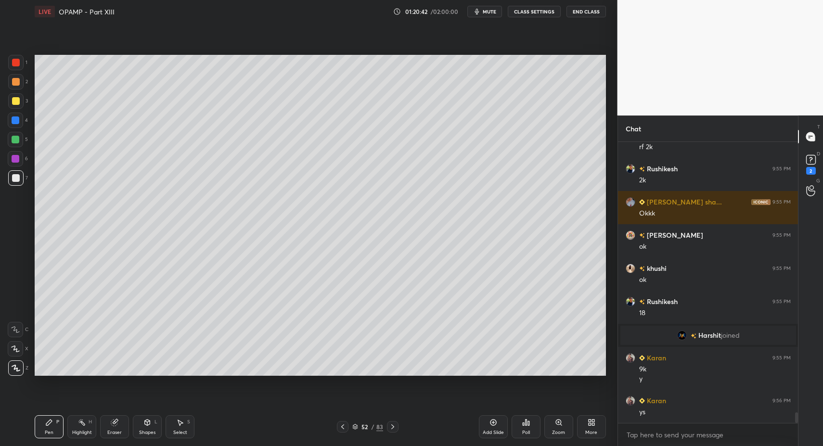
scroll to position [7099, 0]
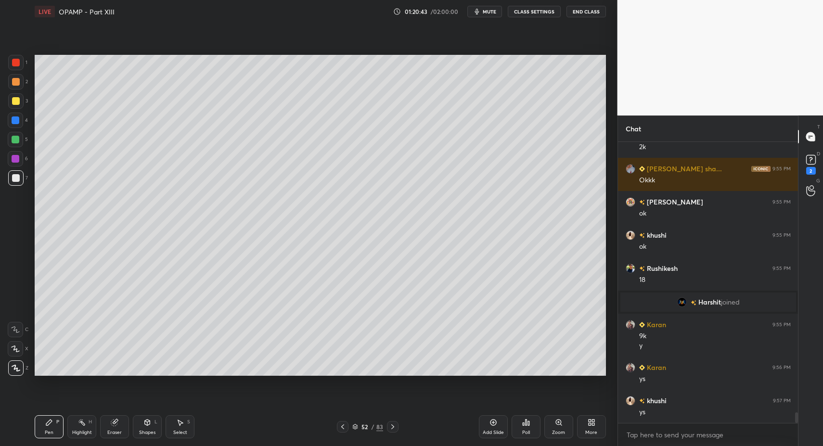
drag, startPoint x: 497, startPoint y: 423, endPoint x: 473, endPoint y: 419, distance: 24.9
drag, startPoint x: 43, startPoint y: 427, endPoint x: 63, endPoint y: 376, distance: 55.1
drag, startPoint x: 13, startPoint y: 175, endPoint x: 21, endPoint y: 188, distance: 15.6
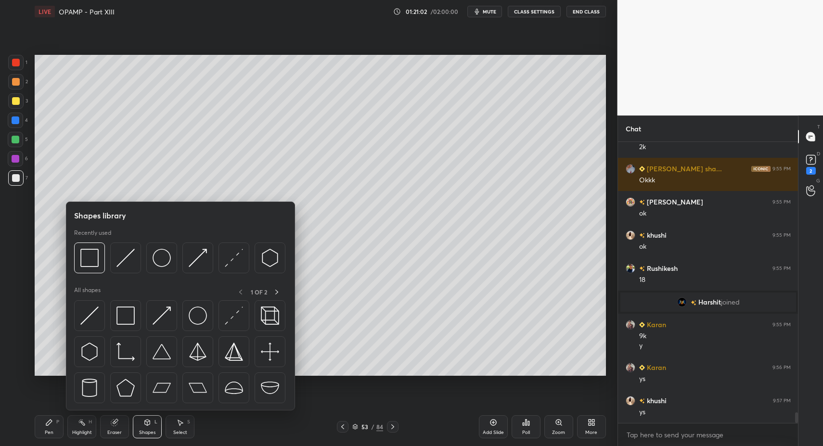
drag, startPoint x: 45, startPoint y: 423, endPoint x: 48, endPoint y: 407, distance: 16.5
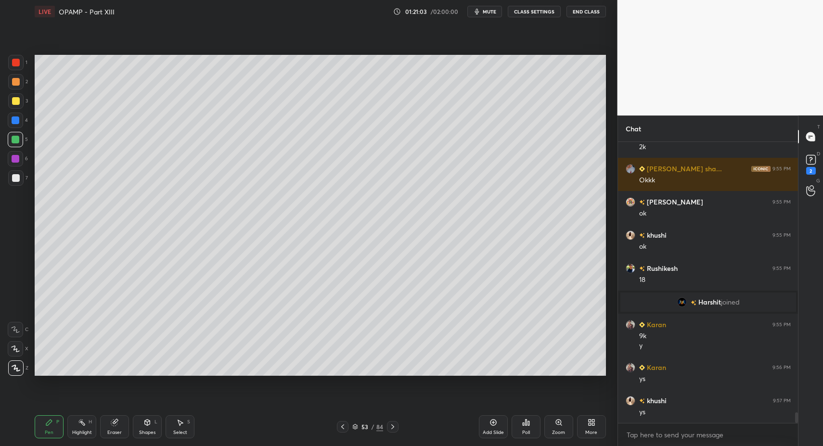
drag, startPoint x: 155, startPoint y: 428, endPoint x: 149, endPoint y: 411, distance: 18.1
drag, startPoint x: 19, startPoint y: 176, endPoint x: 14, endPoint y: 199, distance: 24.1
drag, startPoint x: 4, startPoint y: 342, endPoint x: 9, endPoint y: 345, distance: 5.5
drag, startPoint x: 146, startPoint y: 431, endPoint x: 146, endPoint y: 418, distance: 13.5
drag, startPoint x: 49, startPoint y: 429, endPoint x: 49, endPoint y: 385, distance: 43.8
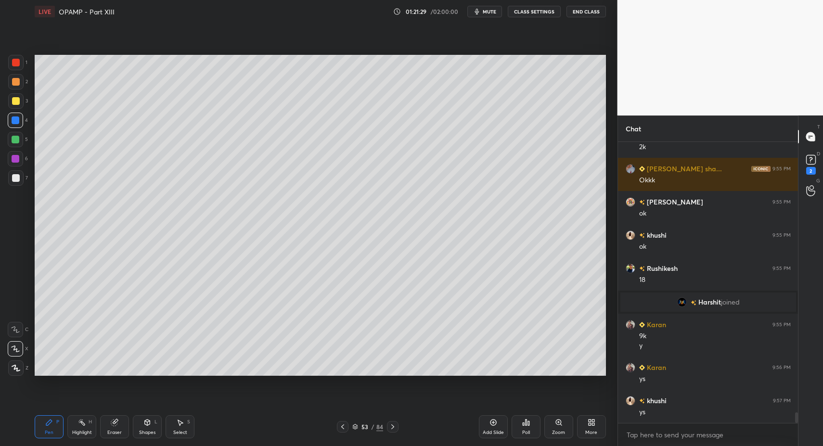
drag, startPoint x: 25, startPoint y: 181, endPoint x: 25, endPoint y: 188, distance: 6.3
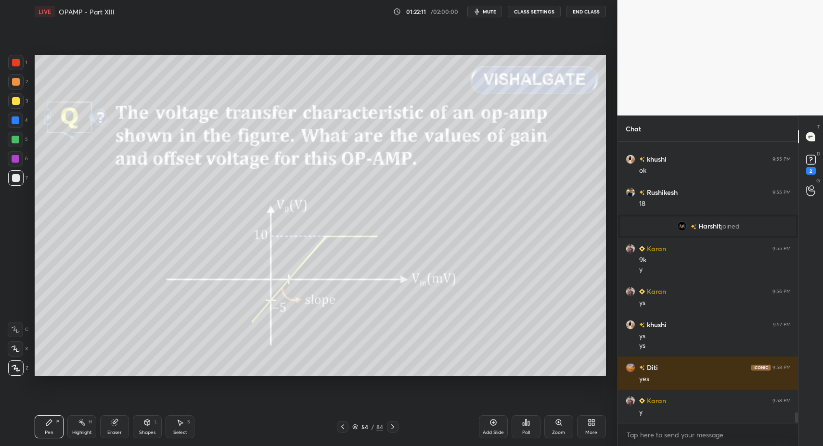
scroll to position [7208, 0]
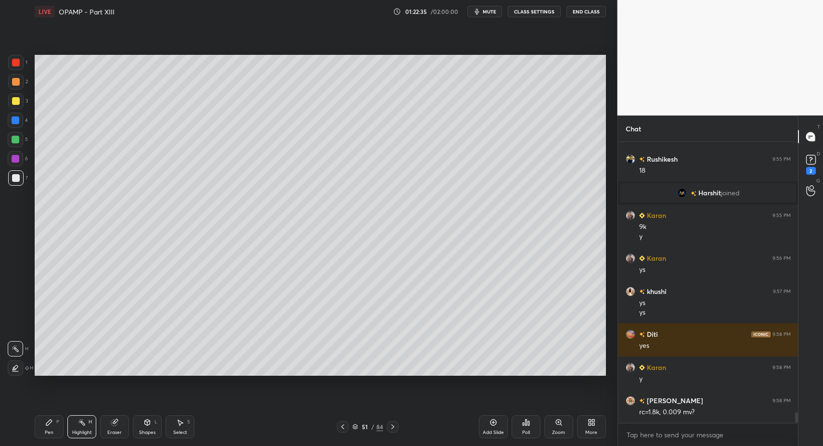
drag, startPoint x: 79, startPoint y: 425, endPoint x: 80, endPoint y: 413, distance: 12.1
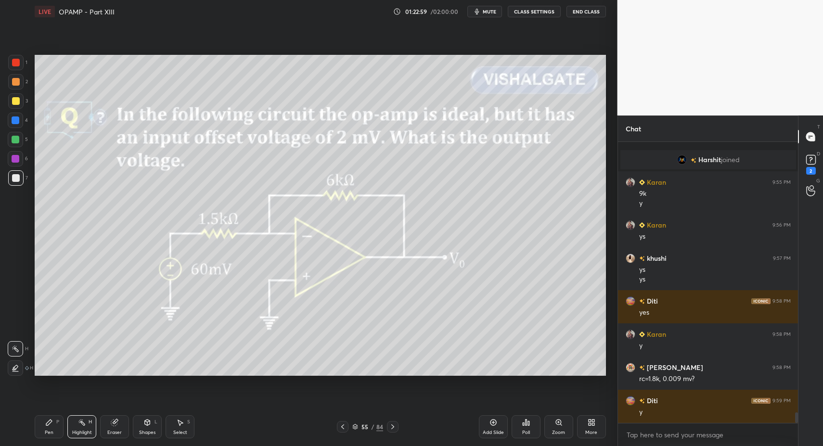
scroll to position [7274, 0]
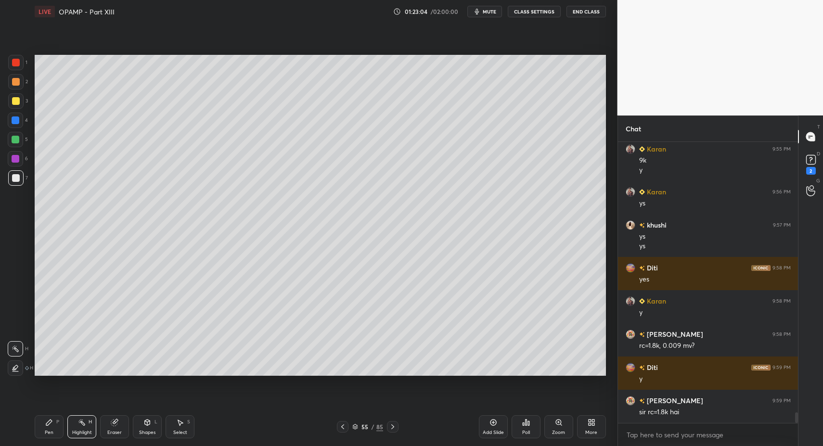
drag, startPoint x: 46, startPoint y: 432, endPoint x: 43, endPoint y: 420, distance: 11.9
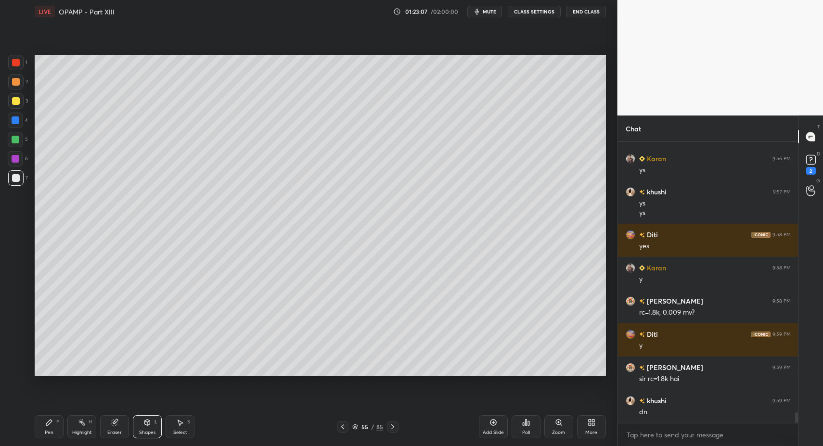
drag, startPoint x: 142, startPoint y: 433, endPoint x: 139, endPoint y: 429, distance: 5.5
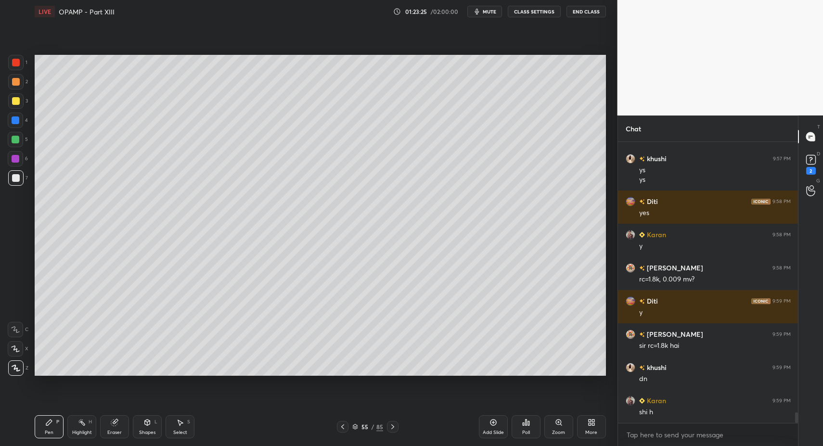
drag, startPoint x: 52, startPoint y: 421, endPoint x: 62, endPoint y: 381, distance: 41.0
drag, startPoint x: 46, startPoint y: 431, endPoint x: 43, endPoint y: 421, distance: 10.0
drag, startPoint x: 139, startPoint y: 429, endPoint x: 139, endPoint y: 414, distance: 14.9
drag, startPoint x: 50, startPoint y: 436, endPoint x: 77, endPoint y: 392, distance: 51.4
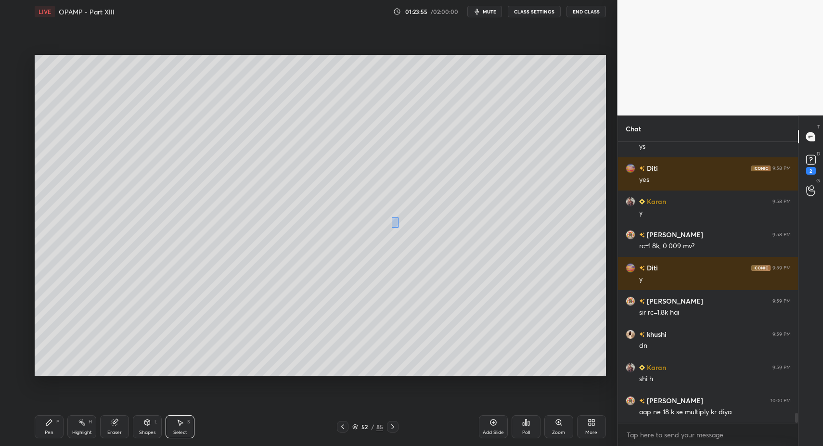
drag, startPoint x: 394, startPoint y: 222, endPoint x: 399, endPoint y: 228, distance: 7.5
drag, startPoint x: 158, startPoint y: 424, endPoint x: 154, endPoint y: 428, distance: 5.4
drag, startPoint x: 59, startPoint y: 431, endPoint x: 58, endPoint y: 425, distance: 6.4
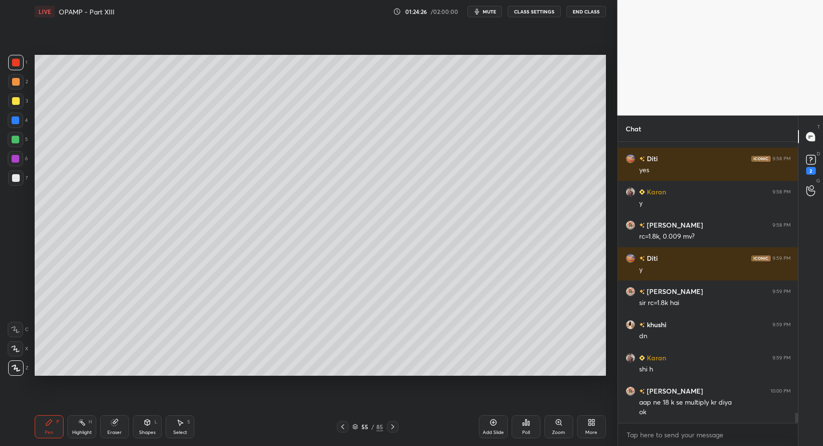
scroll to position [7393, 0]
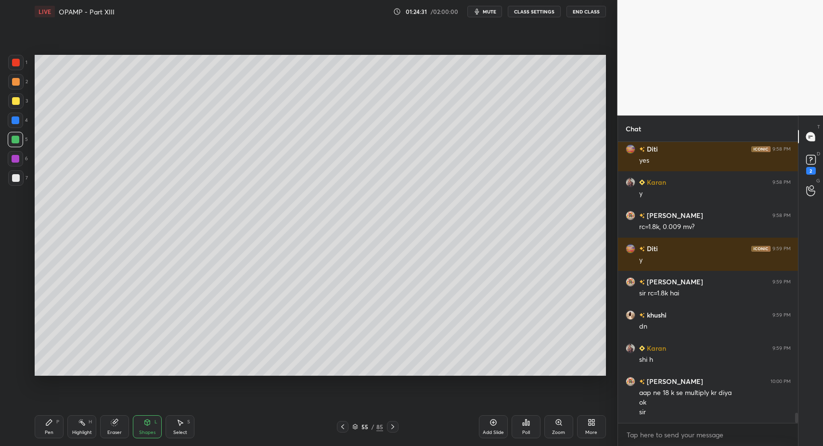
drag, startPoint x: 54, startPoint y: 421, endPoint x: 50, endPoint y: 418, distance: 5.0
drag, startPoint x: 18, startPoint y: 102, endPoint x: 28, endPoint y: 103, distance: 10.7
drag, startPoint x: 19, startPoint y: 136, endPoint x: 23, endPoint y: 149, distance: 13.1
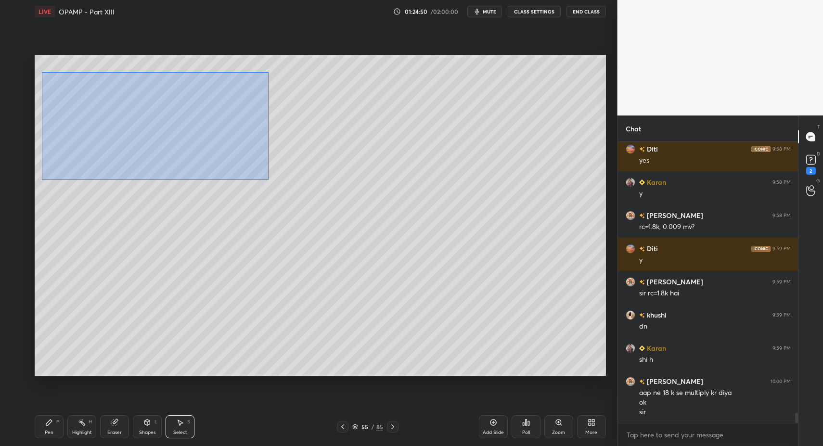
drag, startPoint x: 45, startPoint y: 75, endPoint x: 249, endPoint y: 187, distance: 232.1
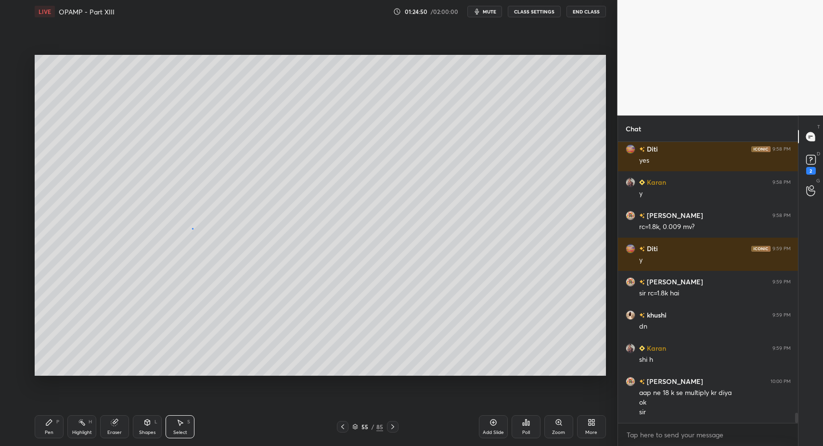
drag, startPoint x: 192, startPoint y: 228, endPoint x: 163, endPoint y: 185, distance: 52.2
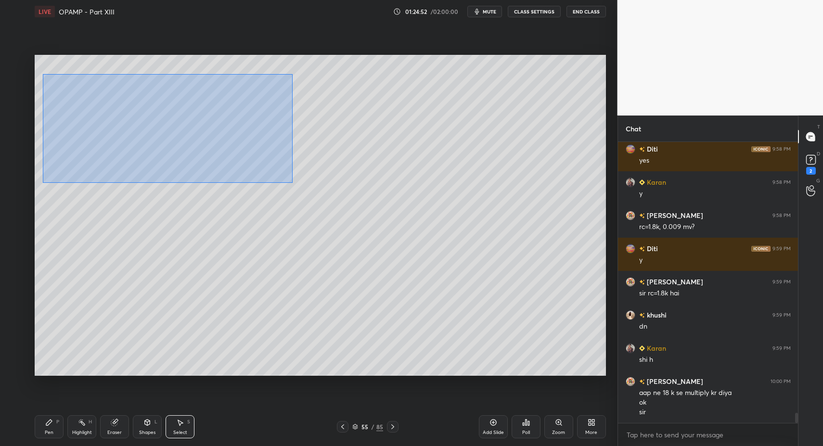
drag, startPoint x: 68, startPoint y: 98, endPoint x: 248, endPoint y: 170, distance: 194.3
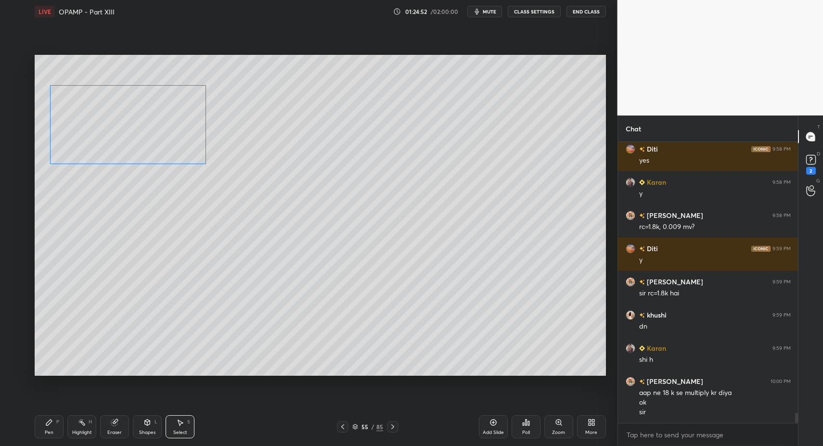
drag, startPoint x: 131, startPoint y: 126, endPoint x: 117, endPoint y: 181, distance: 57.1
drag, startPoint x: 100, startPoint y: 59, endPoint x: 163, endPoint y: 85, distance: 67.9
drag, startPoint x: 42, startPoint y: 432, endPoint x: 51, endPoint y: 427, distance: 9.9
drag, startPoint x: 15, startPoint y: 67, endPoint x: 17, endPoint y: 81, distance: 14.0
drag, startPoint x: 11, startPoint y: 179, endPoint x: 16, endPoint y: 154, distance: 26.1
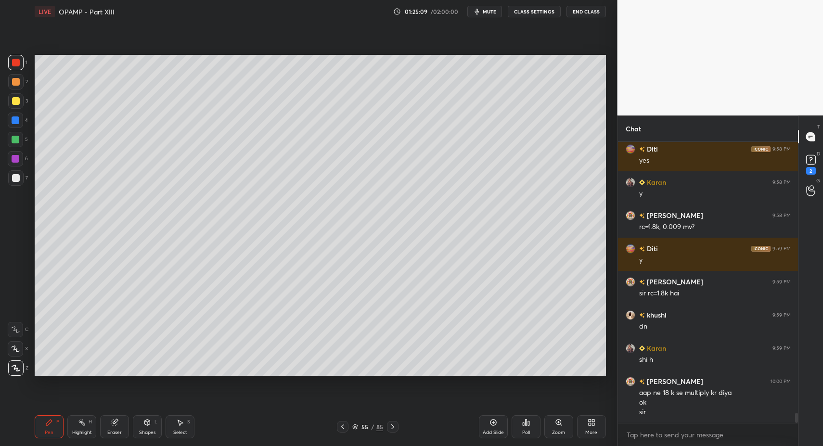
drag, startPoint x: 16, startPoint y: 154, endPoint x: 32, endPoint y: 148, distance: 17.1
drag, startPoint x: 173, startPoint y: 420, endPoint x: 183, endPoint y: 422, distance: 10.3
drag, startPoint x: 183, startPoint y: 422, endPoint x: 193, endPoint y: 315, distance: 107.7
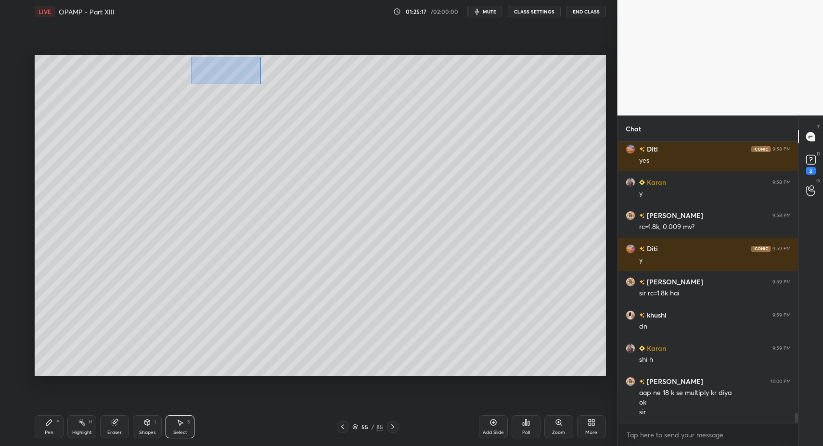
drag, startPoint x: 235, startPoint y: 77, endPoint x: 256, endPoint y: 81, distance: 21.0
drag, startPoint x: 233, startPoint y: 83, endPoint x: 494, endPoint y: 68, distance: 261.6
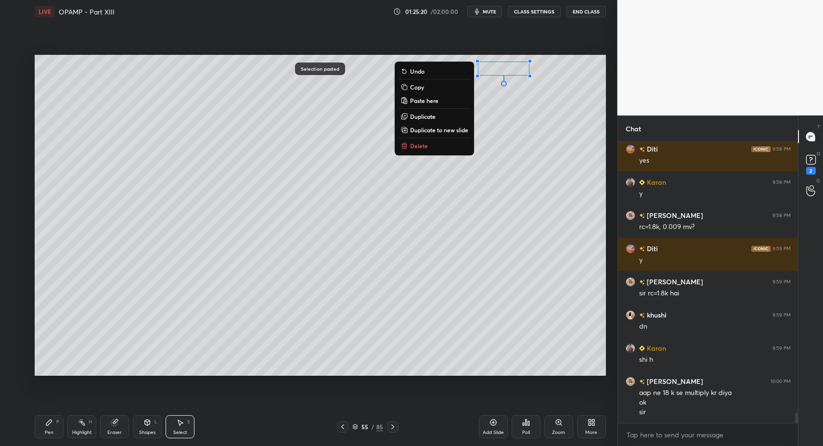
drag, startPoint x: 38, startPoint y: 423, endPoint x: 44, endPoint y: 424, distance: 5.9
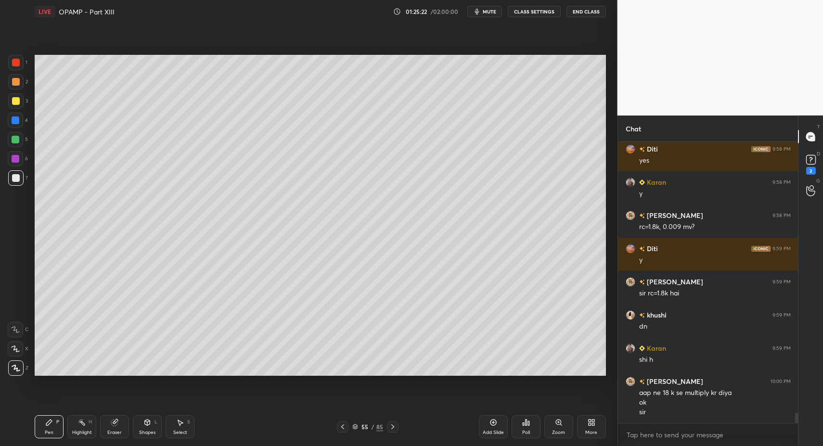
drag, startPoint x: 18, startPoint y: 182, endPoint x: 34, endPoint y: 222, distance: 42.8
drag, startPoint x: 148, startPoint y: 426, endPoint x: 140, endPoint y: 411, distance: 16.6
drag, startPoint x: 138, startPoint y: 426, endPoint x: 135, endPoint y: 414, distance: 11.9
drag, startPoint x: 44, startPoint y: 437, endPoint x: 48, endPoint y: 429, distance: 8.8
drag, startPoint x: 48, startPoint y: 429, endPoint x: 59, endPoint y: 385, distance: 45.6
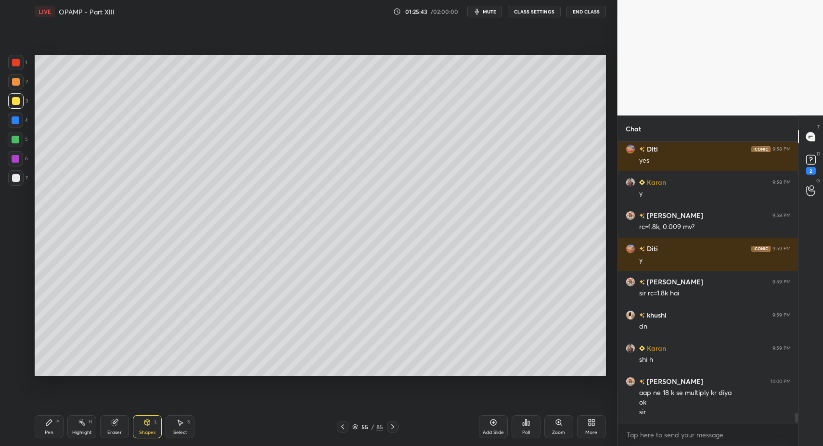
drag, startPoint x: 83, startPoint y: 429, endPoint x: 82, endPoint y: 423, distance: 5.9
drag, startPoint x: 82, startPoint y: 423, endPoint x: 116, endPoint y: 386, distance: 50.4
drag, startPoint x: 52, startPoint y: 425, endPoint x: 47, endPoint y: 397, distance: 28.9
drag, startPoint x: 22, startPoint y: 103, endPoint x: 25, endPoint y: 126, distance: 22.5
drag, startPoint x: 156, startPoint y: 431, endPoint x: 154, endPoint y: 411, distance: 19.9
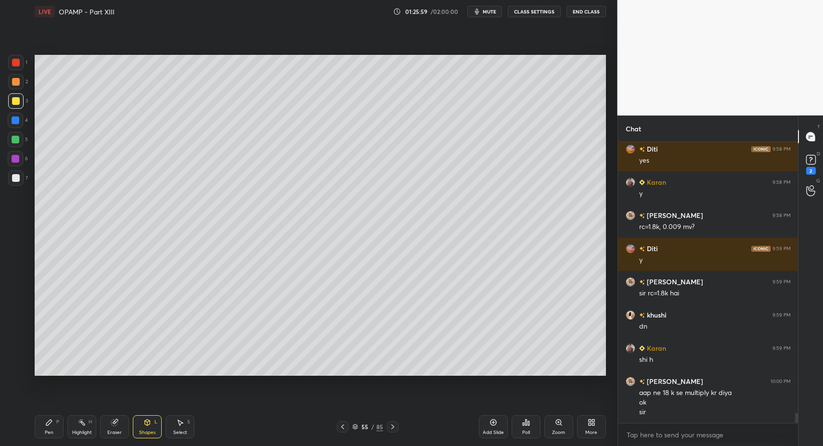
drag, startPoint x: 157, startPoint y: 432, endPoint x: 149, endPoint y: 410, distance: 23.6
drag, startPoint x: 42, startPoint y: 426, endPoint x: 41, endPoint y: 389, distance: 37.1
drag, startPoint x: 14, startPoint y: 121, endPoint x: 26, endPoint y: 143, distance: 25.8
drag, startPoint x: 42, startPoint y: 430, endPoint x: 55, endPoint y: 387, distance: 45.2
drag, startPoint x: 50, startPoint y: 432, endPoint x: 54, endPoint y: 428, distance: 6.5
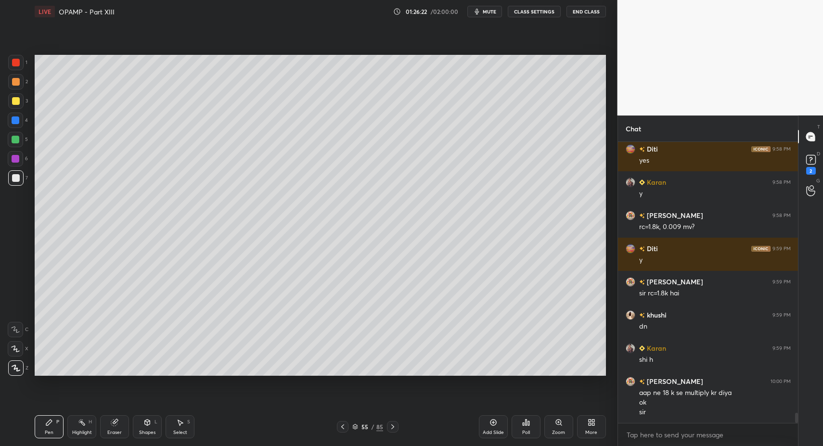
drag, startPoint x: 13, startPoint y: 99, endPoint x: 23, endPoint y: 107, distance: 12.3
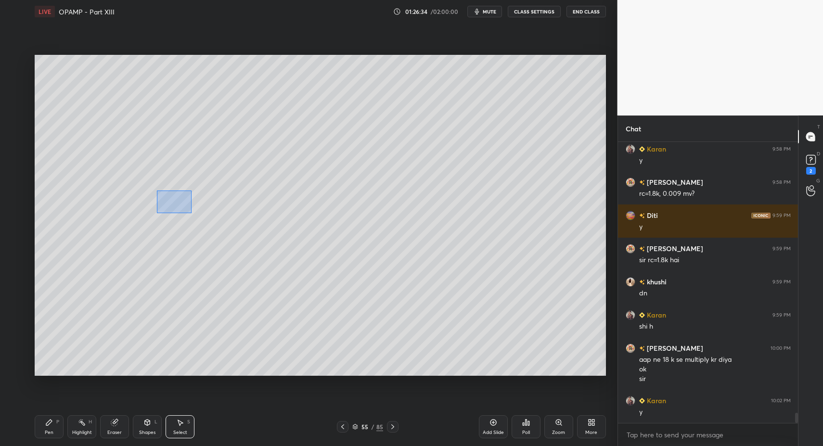
drag, startPoint x: 157, startPoint y: 191, endPoint x: 207, endPoint y: 211, distance: 54.2
drag, startPoint x: 164, startPoint y: 216, endPoint x: 179, endPoint y: 238, distance: 27.4
drag, startPoint x: 159, startPoint y: 206, endPoint x: 173, endPoint y: 222, distance: 21.1
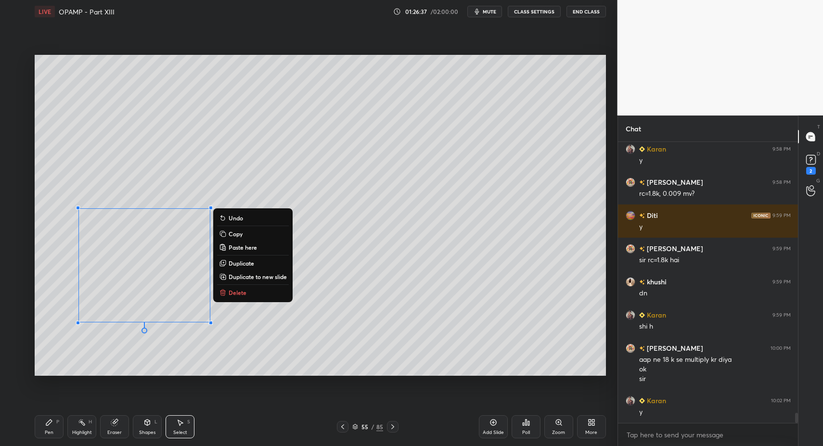
drag, startPoint x: 144, startPoint y: 390, endPoint x: 135, endPoint y: 387, distance: 9.5
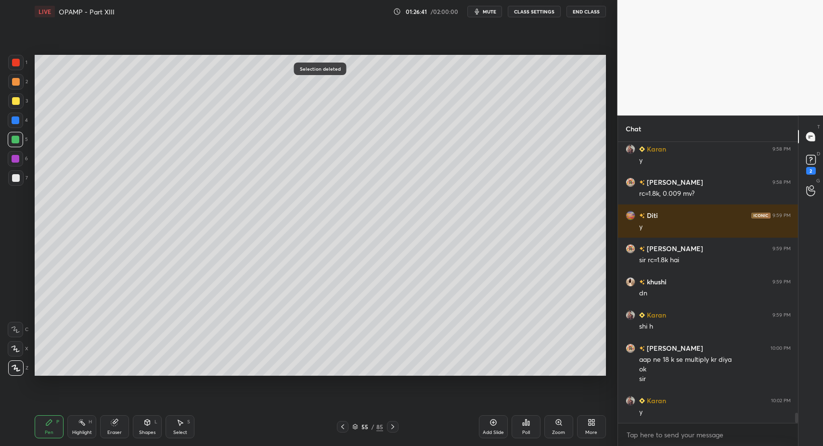
drag, startPoint x: 13, startPoint y: 106, endPoint x: 34, endPoint y: 115, distance: 22.6
drag, startPoint x: 13, startPoint y: 176, endPoint x: 14, endPoint y: 119, distance: 56.3
drag, startPoint x: 20, startPoint y: 99, endPoint x: 31, endPoint y: 94, distance: 11.6
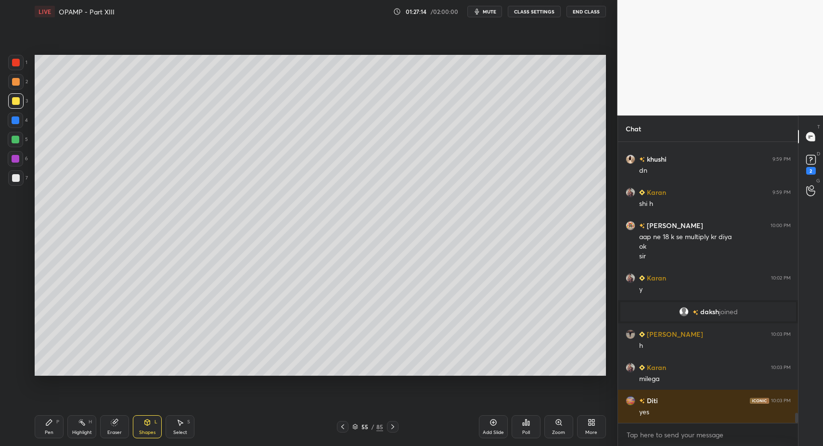
scroll to position [7446, 0]
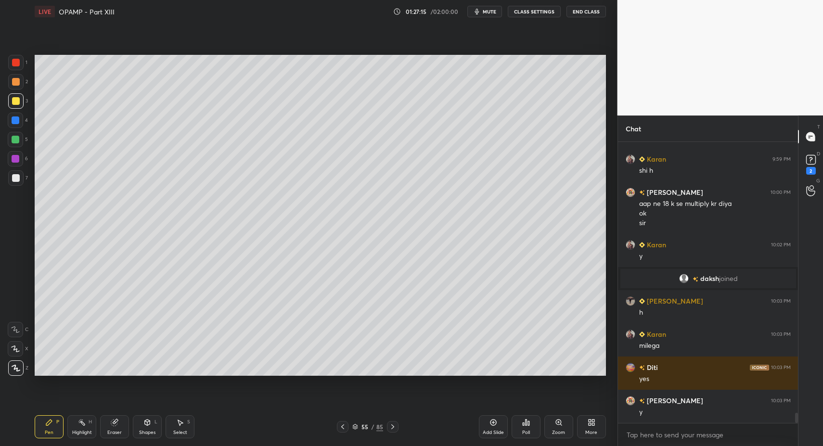
drag, startPoint x: 16, startPoint y: 125, endPoint x: 15, endPoint y: 140, distance: 15.9
drag, startPoint x: 14, startPoint y: 58, endPoint x: 29, endPoint y: 77, distance: 24.6
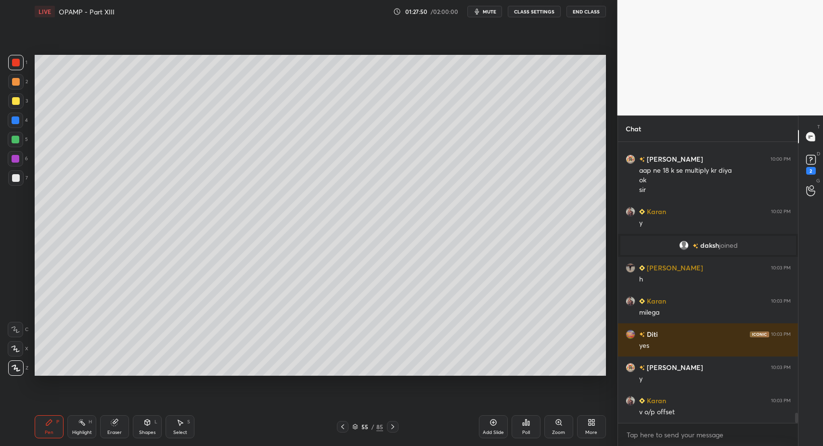
drag, startPoint x: 23, startPoint y: 338, endPoint x: 22, endPoint y: 345, distance: 7.3
drag, startPoint x: 19, startPoint y: 330, endPoint x: 32, endPoint y: 328, distance: 13.1
drag, startPoint x: 17, startPoint y: 367, endPoint x: 22, endPoint y: 359, distance: 9.1
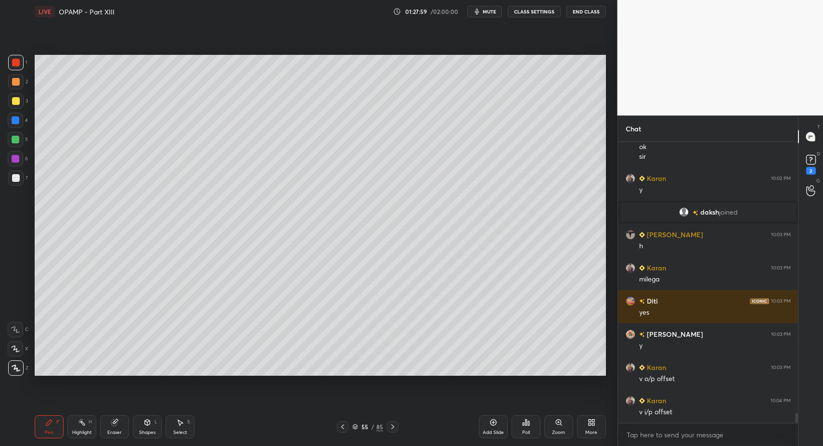
drag, startPoint x: 88, startPoint y: 427, endPoint x: 106, endPoint y: 405, distance: 28.6
drag, startPoint x: 54, startPoint y: 426, endPoint x: 64, endPoint y: 418, distance: 13.1
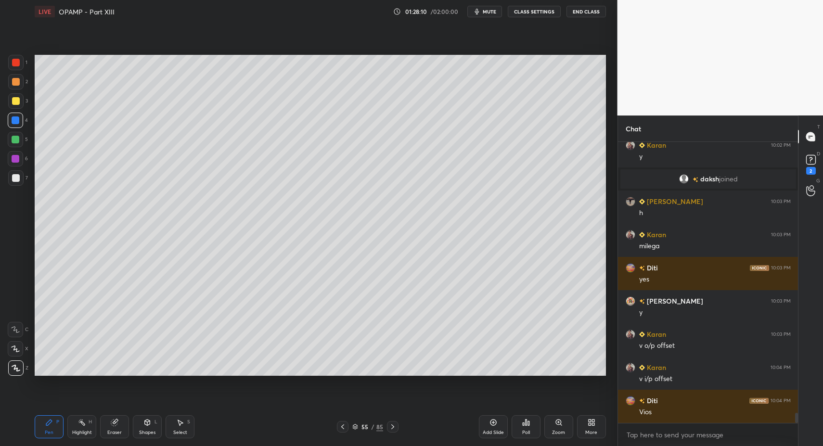
drag, startPoint x: 42, startPoint y: 429, endPoint x: 47, endPoint y: 425, distance: 5.9
drag, startPoint x: 47, startPoint y: 425, endPoint x: 51, endPoint y: 418, distance: 8.0
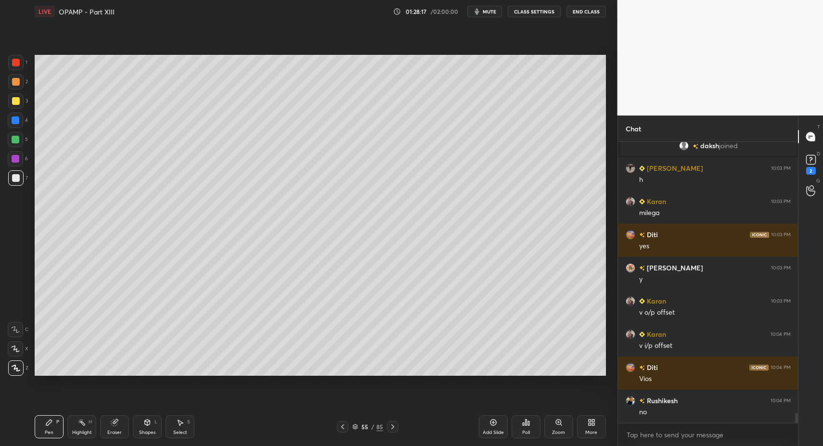
scroll to position [7612, 0]
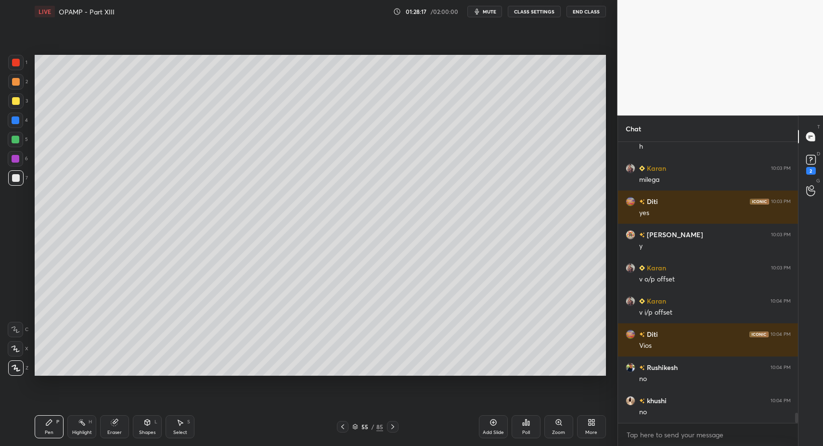
drag, startPoint x: 179, startPoint y: 422, endPoint x: 203, endPoint y: 388, distance: 41.8
drag, startPoint x: 505, startPoint y: 92, endPoint x: 519, endPoint y: 107, distance: 20.8
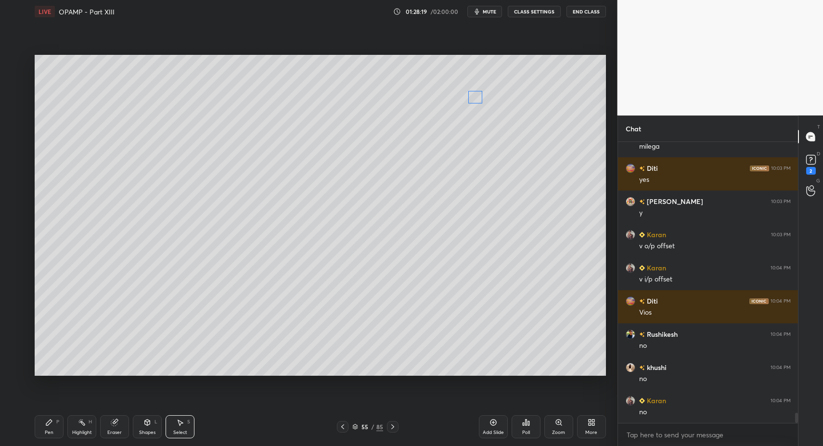
drag, startPoint x: 519, startPoint y: 108, endPoint x: 429, endPoint y: 136, distance: 93.7
drag, startPoint x: 47, startPoint y: 423, endPoint x: 49, endPoint y: 414, distance: 9.8
drag, startPoint x: 469, startPoint y: 112, endPoint x: 505, endPoint y: 149, distance: 51.4
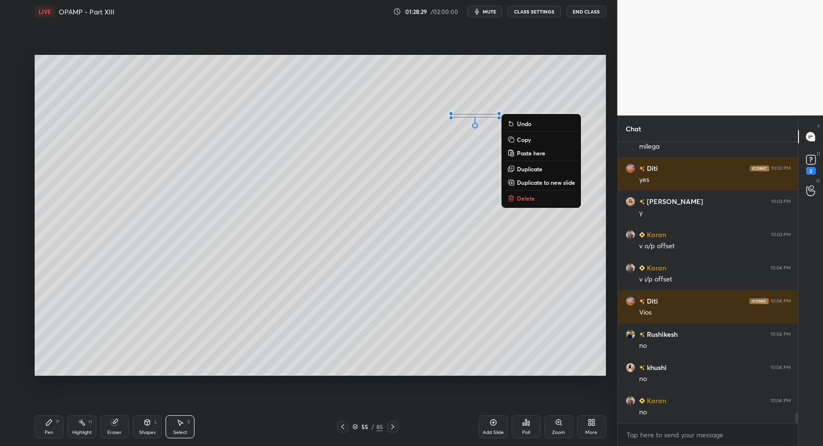
drag, startPoint x: 526, startPoint y: 194, endPoint x: 475, endPoint y: 225, distance: 59.2
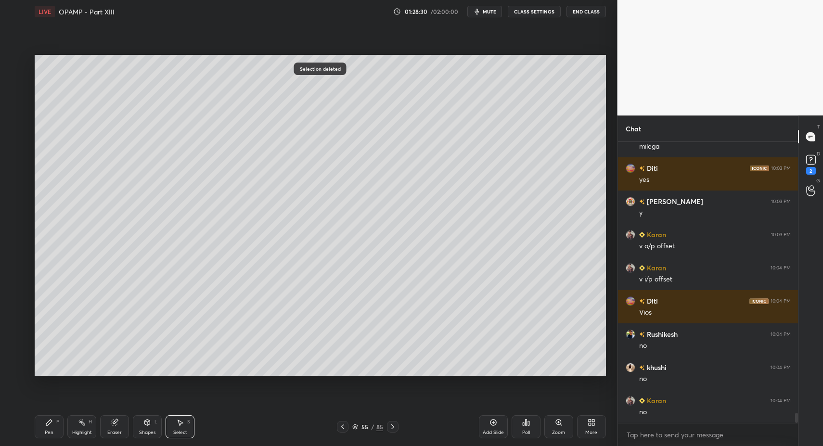
drag, startPoint x: 179, startPoint y: 430, endPoint x: 187, endPoint y: 427, distance: 7.8
drag, startPoint x: 187, startPoint y: 427, endPoint x: 208, endPoint y: 380, distance: 51.7
drag, startPoint x: 19, startPoint y: 179, endPoint x: 24, endPoint y: 180, distance: 5.0
drag, startPoint x: 19, startPoint y: 108, endPoint x: 21, endPoint y: 103, distance: 5.2
drag, startPoint x: 41, startPoint y: 421, endPoint x: 91, endPoint y: 409, distance: 51.8
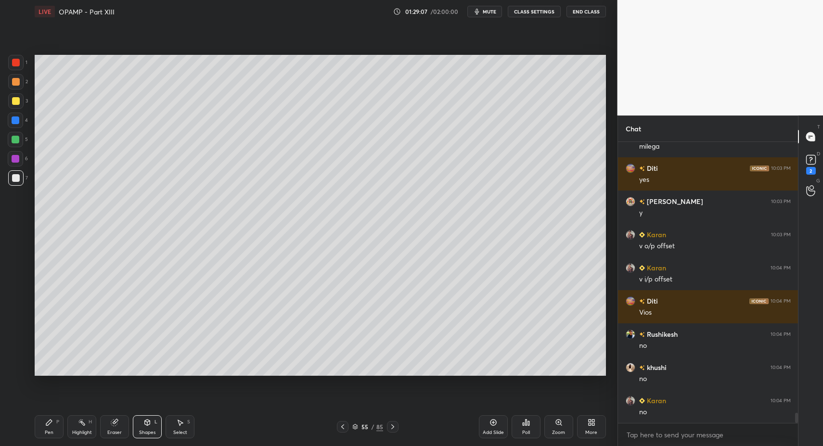
drag, startPoint x: 50, startPoint y: 420, endPoint x: 51, endPoint y: 410, distance: 10.1
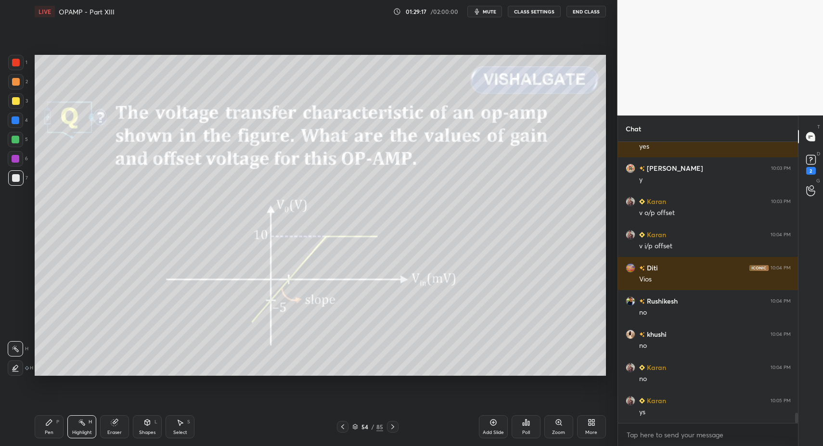
drag, startPoint x: 51, startPoint y: 424, endPoint x: 115, endPoint y: 377, distance: 79.9
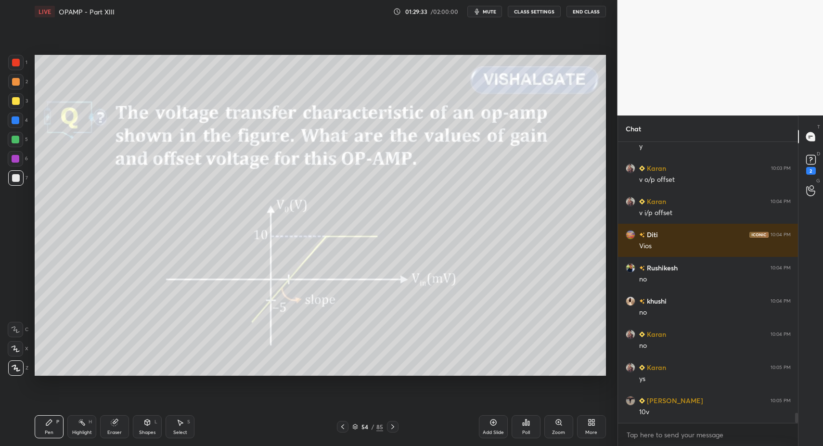
drag, startPoint x: 47, startPoint y: 428, endPoint x: 50, endPoint y: 421, distance: 7.5
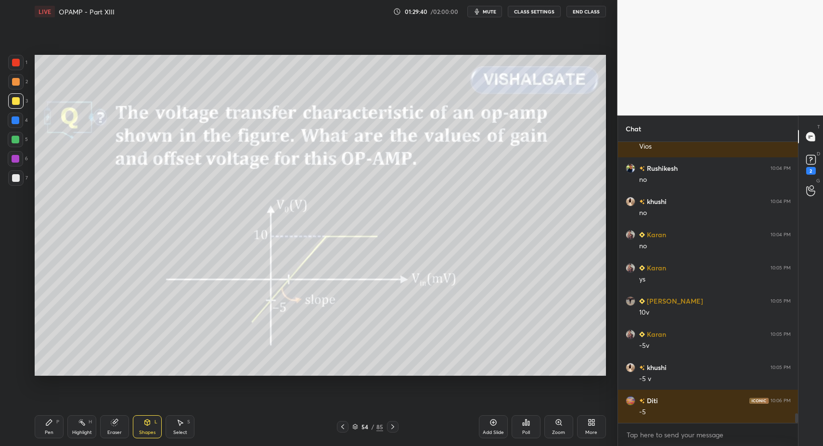
scroll to position [7844, 0]
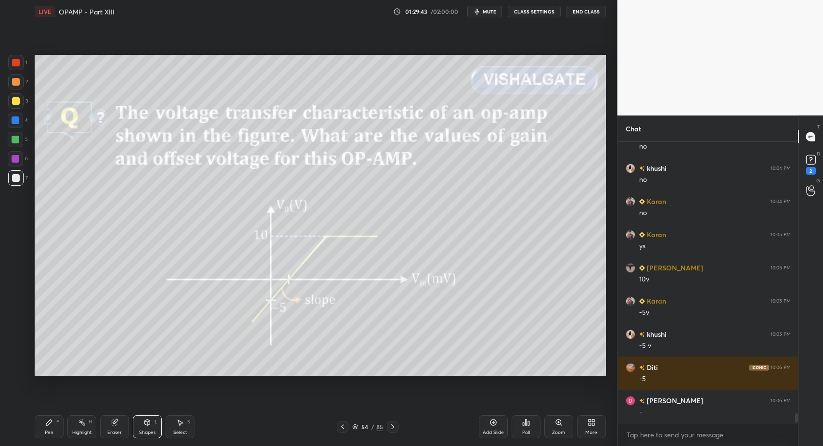
drag, startPoint x: 49, startPoint y: 423, endPoint x: 55, endPoint y: 417, distance: 8.8
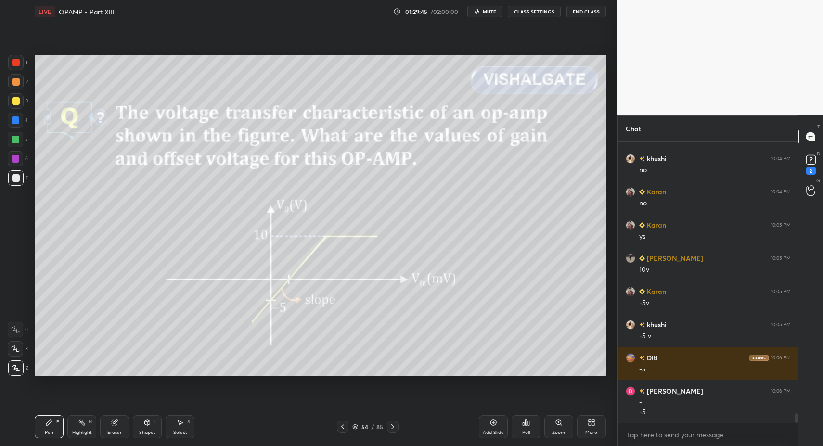
scroll to position [7887, 0]
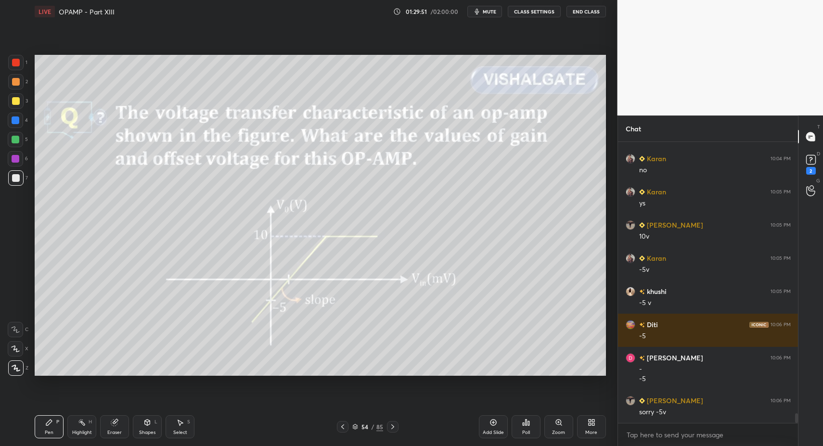
drag, startPoint x: 54, startPoint y: 429, endPoint x: 58, endPoint y: 425, distance: 5.4
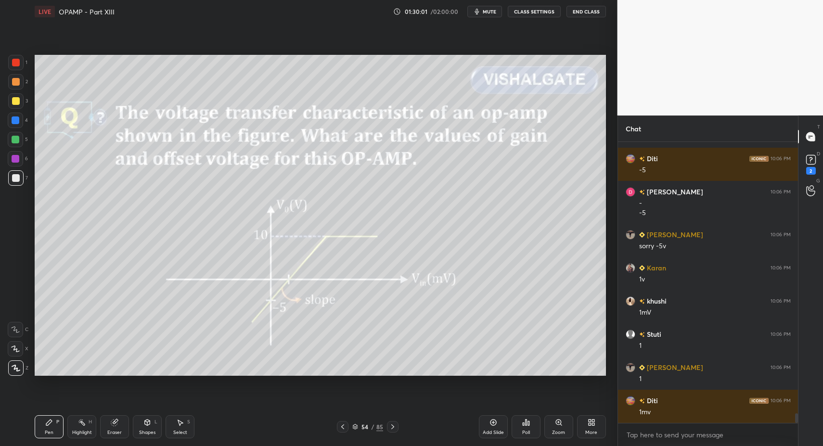
scroll to position [8086, 0]
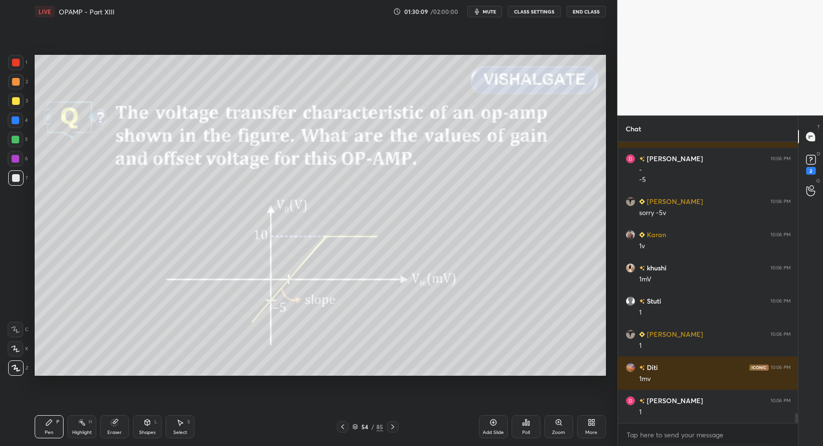
drag, startPoint x: 18, startPoint y: 174, endPoint x: 24, endPoint y: 186, distance: 13.1
drag, startPoint x: 16, startPoint y: 175, endPoint x: 25, endPoint y: 194, distance: 21.5
drag, startPoint x: 50, startPoint y: 433, endPoint x: 182, endPoint y: 378, distance: 142.9
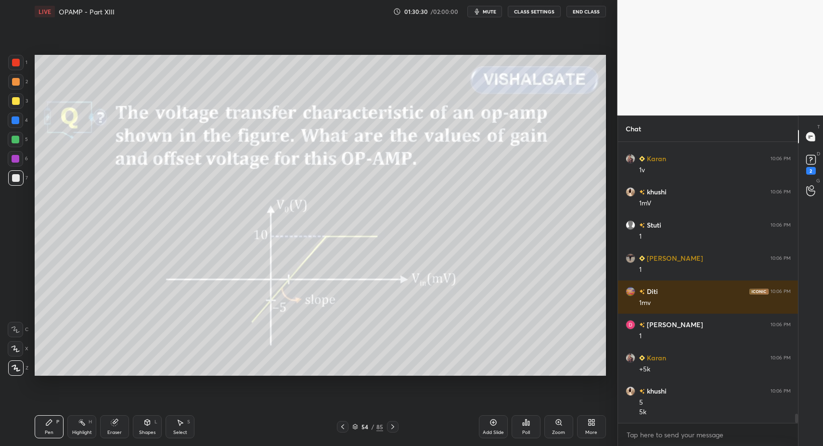
scroll to position [8195, 0]
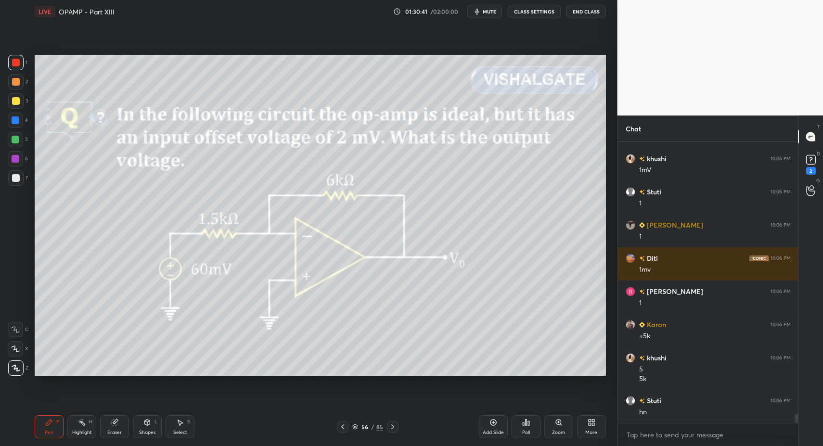
drag, startPoint x: 144, startPoint y: 427, endPoint x: 137, endPoint y: 416, distance: 12.8
drag, startPoint x: 54, startPoint y: 423, endPoint x: 96, endPoint y: 405, distance: 45.7
drag, startPoint x: 23, startPoint y: 189, endPoint x: 19, endPoint y: 185, distance: 5.1
drag, startPoint x: 13, startPoint y: 182, endPoint x: 22, endPoint y: 249, distance: 67.1
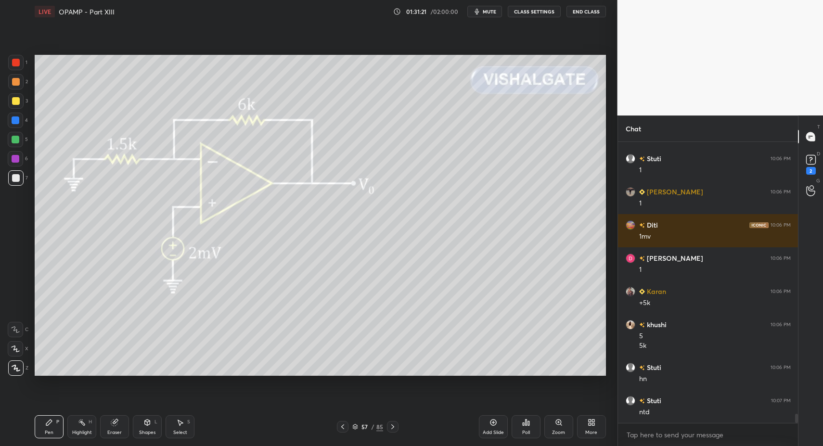
scroll to position [8262, 0]
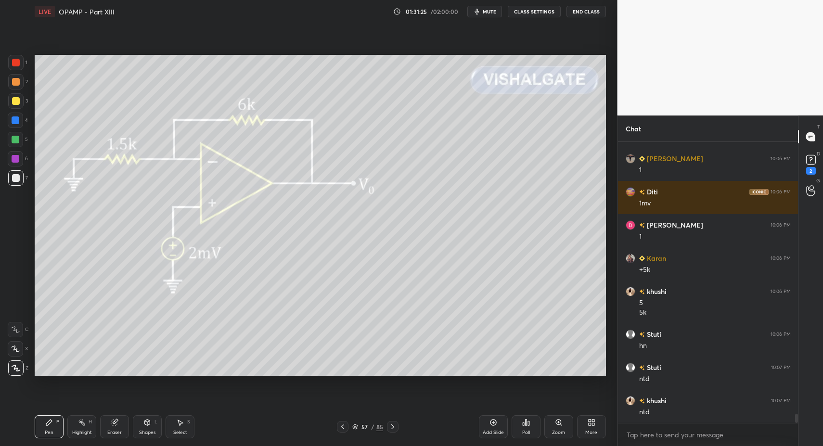
drag, startPoint x: 20, startPoint y: 131, endPoint x: 27, endPoint y: 142, distance: 13.0
drag, startPoint x: 44, startPoint y: 423, endPoint x: 51, endPoint y: 397, distance: 27.1
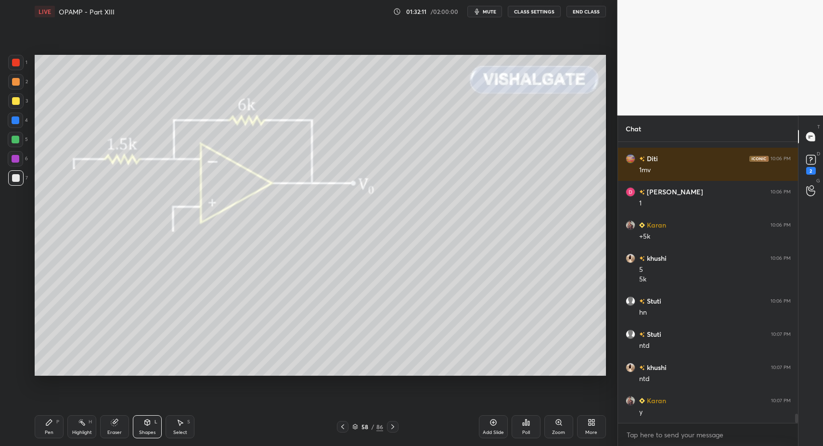
drag, startPoint x: 56, startPoint y: 425, endPoint x: 76, endPoint y: 424, distance: 19.7
drag, startPoint x: 50, startPoint y: 425, endPoint x: 56, endPoint y: 389, distance: 36.5
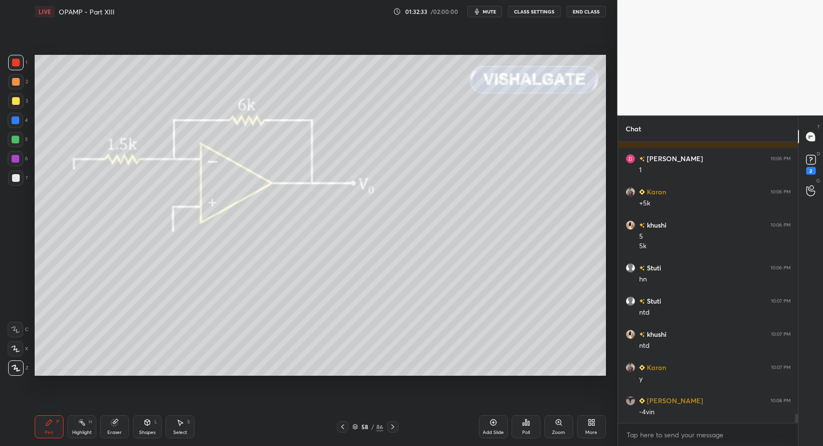
drag, startPoint x: 12, startPoint y: 184, endPoint x: 17, endPoint y: 174, distance: 11.0
drag, startPoint x: 13, startPoint y: 163, endPoint x: 29, endPoint y: 162, distance: 15.9
drag, startPoint x: 54, startPoint y: 416, endPoint x: 87, endPoint y: 383, distance: 46.3
drag, startPoint x: 152, startPoint y: 428, endPoint x: 155, endPoint y: 413, distance: 14.7
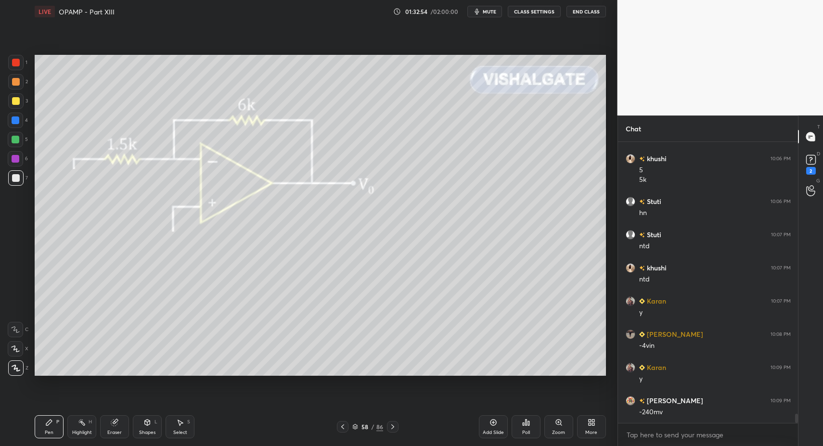
scroll to position [8428, 0]
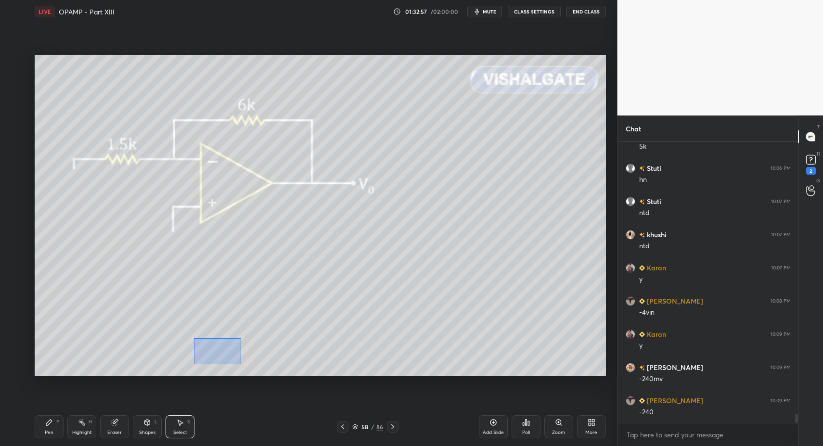
drag, startPoint x: 194, startPoint y: 338, endPoint x: 211, endPoint y: 348, distance: 20.3
drag, startPoint x: 226, startPoint y: 348, endPoint x: 151, endPoint y: 386, distance: 84.1
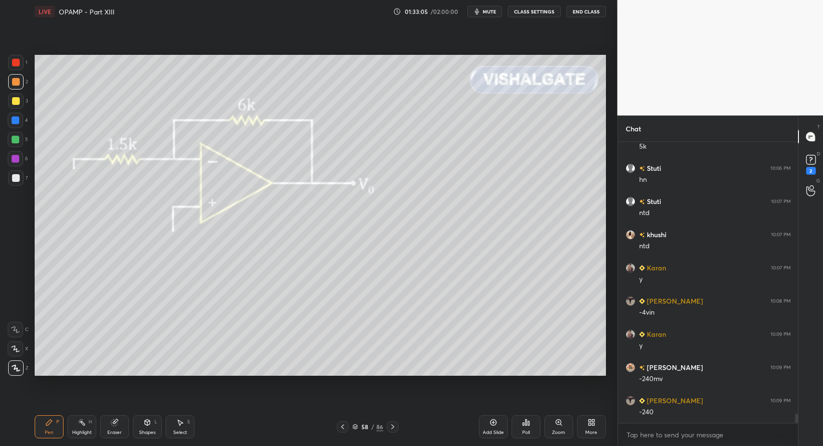
drag, startPoint x: 138, startPoint y: 426, endPoint x: 145, endPoint y: 411, distance: 16.4
drag, startPoint x: 41, startPoint y: 430, endPoint x: 30, endPoint y: 320, distance: 110.2
drag, startPoint x: 19, startPoint y: 171, endPoint x: 19, endPoint y: 165, distance: 5.3
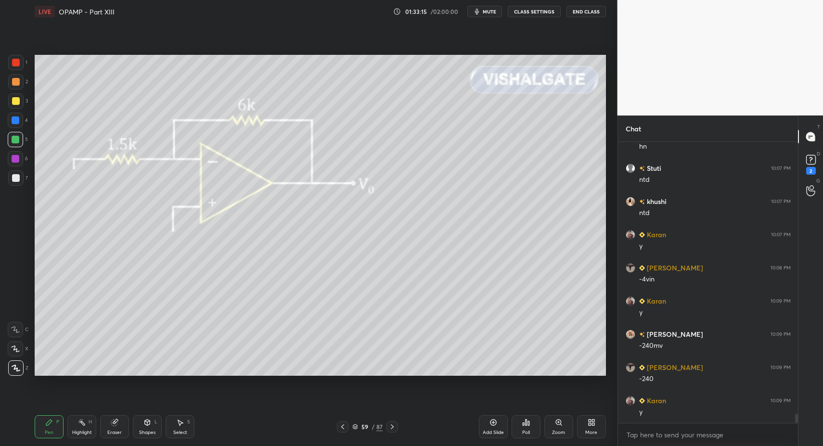
drag, startPoint x: 43, startPoint y: 425, endPoint x: 47, endPoint y: 377, distance: 48.7
drag, startPoint x: 146, startPoint y: 430, endPoint x: 145, endPoint y: 410, distance: 19.2
drag, startPoint x: 15, startPoint y: 177, endPoint x: 34, endPoint y: 208, distance: 36.3
drag, startPoint x: 150, startPoint y: 431, endPoint x: 144, endPoint y: 410, distance: 20.9
drag, startPoint x: 144, startPoint y: 434, endPoint x: 144, endPoint y: 429, distance: 4.8
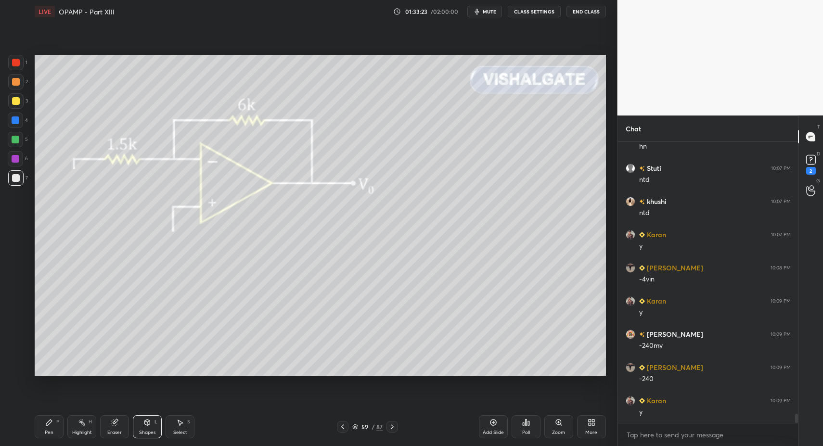
drag, startPoint x: 142, startPoint y: 431, endPoint x: 141, endPoint y: 420, distance: 11.1
drag, startPoint x: 52, startPoint y: 429, endPoint x: 67, endPoint y: 392, distance: 39.9
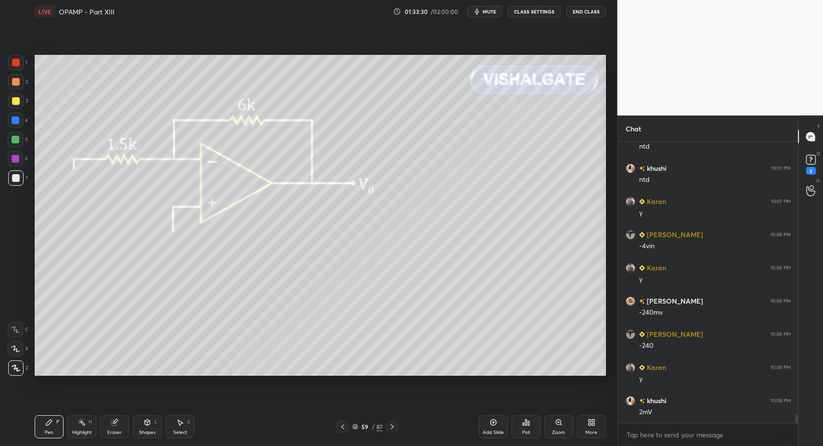
drag, startPoint x: 23, startPoint y: 140, endPoint x: 30, endPoint y: 138, distance: 8.2
drag, startPoint x: 138, startPoint y: 418, endPoint x: 141, endPoint y: 412, distance: 6.7
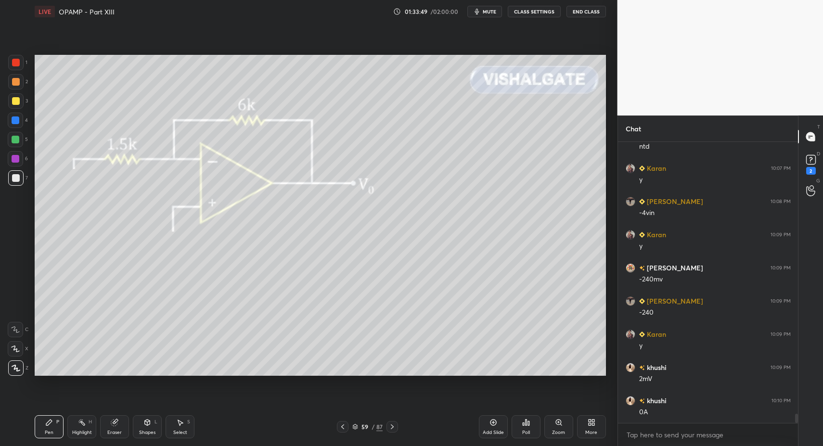
drag, startPoint x: 40, startPoint y: 429, endPoint x: 89, endPoint y: 382, distance: 67.4
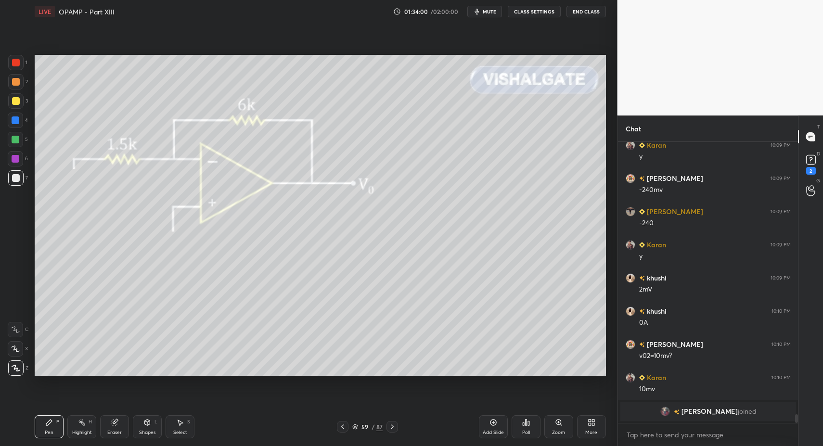
scroll to position [8266, 0]
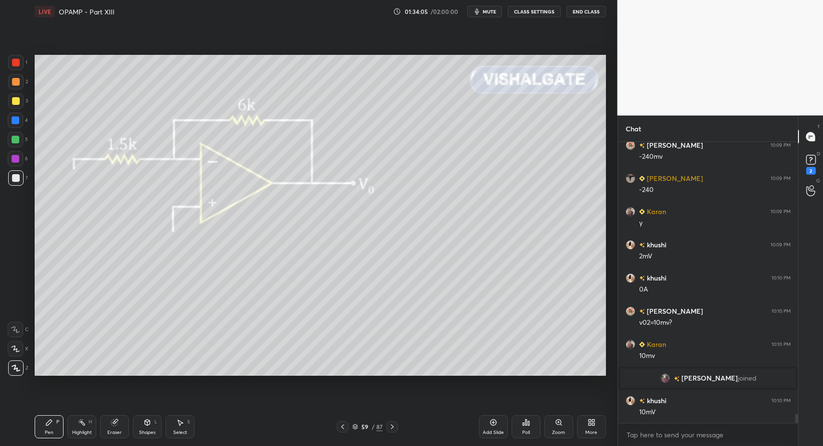
drag, startPoint x: 16, startPoint y: 99, endPoint x: 17, endPoint y: 111, distance: 12.6
drag, startPoint x: 495, startPoint y: 423, endPoint x: 426, endPoint y: 418, distance: 69.5
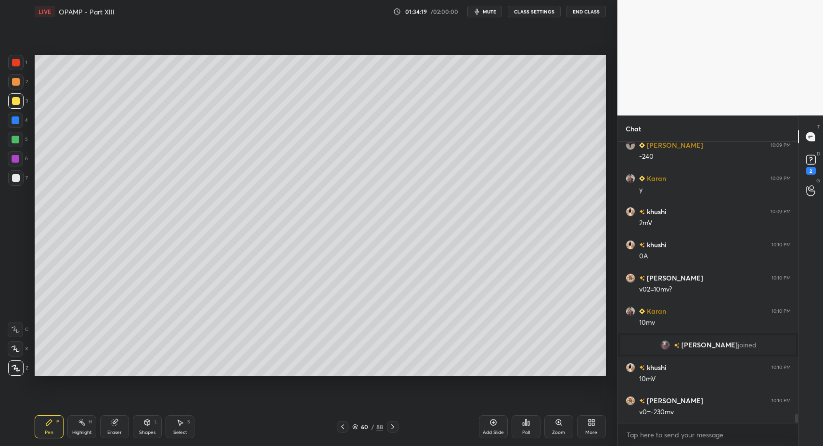
drag, startPoint x: 146, startPoint y: 426, endPoint x: 142, endPoint y: 410, distance: 16.5
drag, startPoint x: 19, startPoint y: 85, endPoint x: 28, endPoint y: 154, distance: 69.4
drag, startPoint x: 45, startPoint y: 426, endPoint x: 45, endPoint y: 387, distance: 38.5
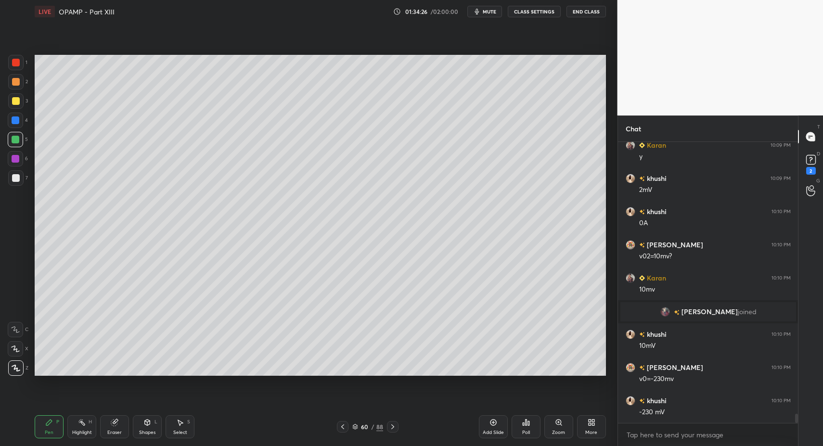
drag, startPoint x: 152, startPoint y: 436, endPoint x: 143, endPoint y: 410, distance: 27.4
drag, startPoint x: 49, startPoint y: 423, endPoint x: 76, endPoint y: 382, distance: 49.4
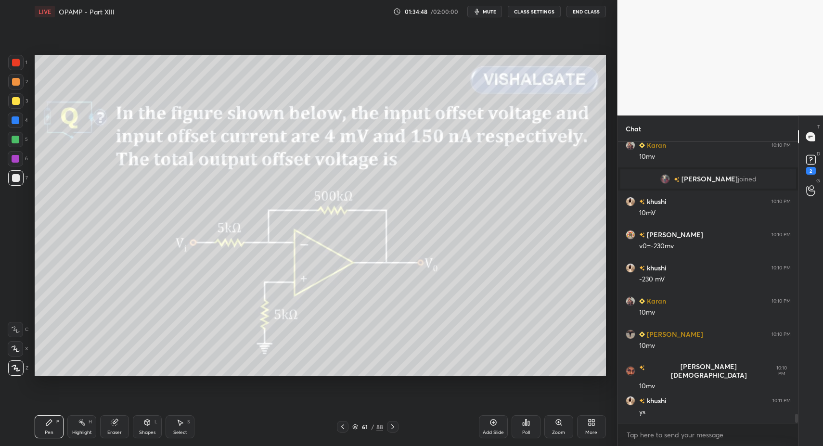
scroll to position [8498, 0]
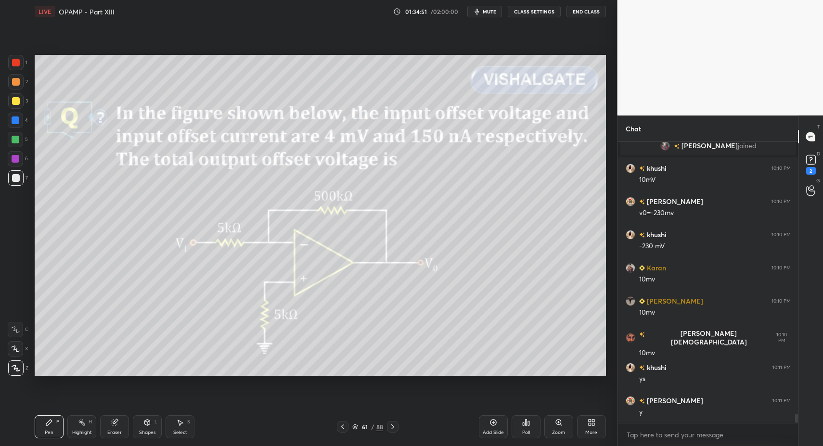
drag, startPoint x: 45, startPoint y: 439, endPoint x: 27, endPoint y: 360, distance: 80.8
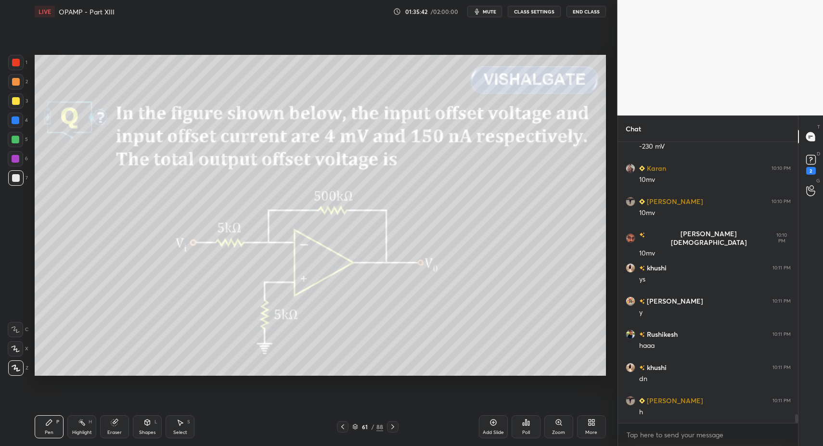
scroll to position [8631, 0]
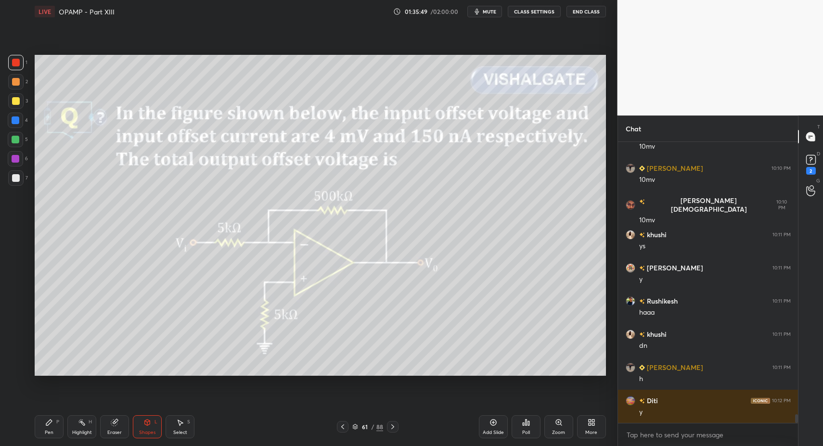
drag, startPoint x: 16, startPoint y: 181, endPoint x: 13, endPoint y: 205, distance: 24.8
drag, startPoint x: 53, startPoint y: 426, endPoint x: 51, endPoint y: 406, distance: 20.3
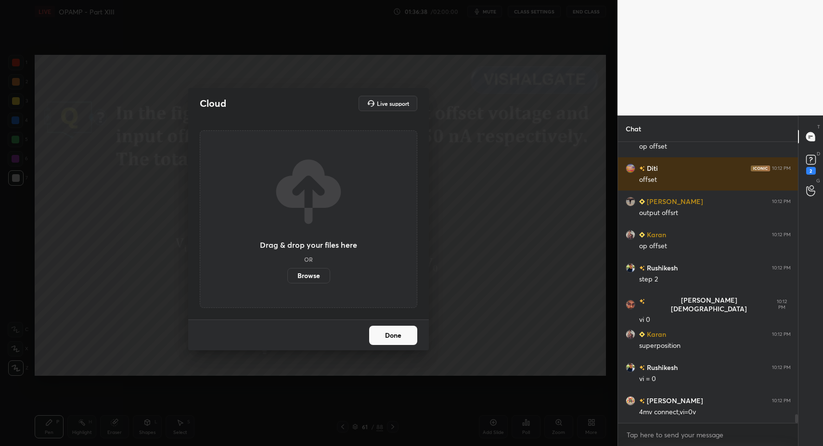
scroll to position [8963, 0]
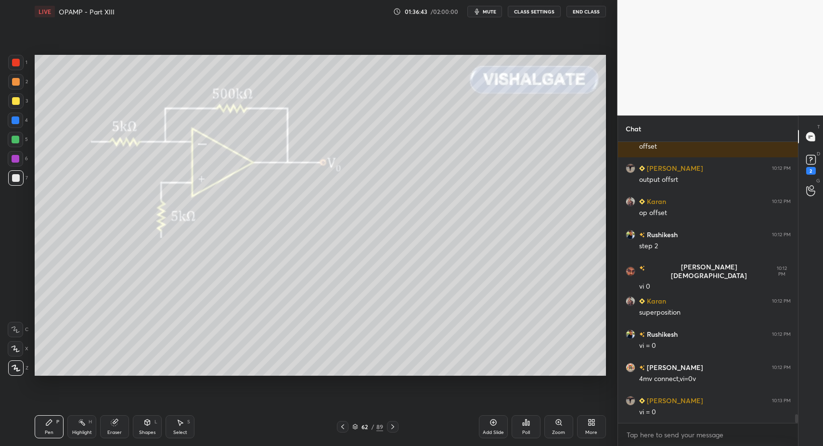
drag, startPoint x: 17, startPoint y: 140, endPoint x: 29, endPoint y: 129, distance: 16.7
drag, startPoint x: 3, startPoint y: 187, endPoint x: 15, endPoint y: 178, distance: 14.7
drag, startPoint x: 15, startPoint y: 178, endPoint x: 19, endPoint y: 187, distance: 9.7
drag, startPoint x: 152, startPoint y: 422, endPoint x: 151, endPoint y: 414, distance: 8.7
drag, startPoint x: 147, startPoint y: 430, endPoint x: 150, endPoint y: 411, distance: 19.0
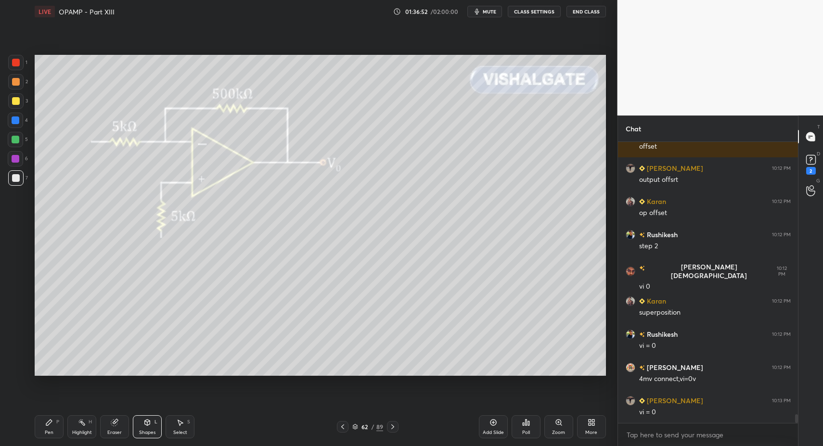
scroll to position [8996, 0]
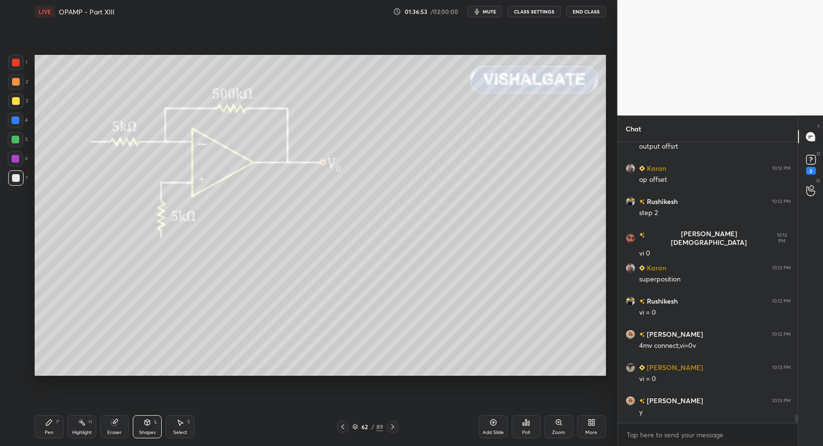
drag, startPoint x: 139, startPoint y: 420, endPoint x: 138, endPoint y: 410, distance: 9.7
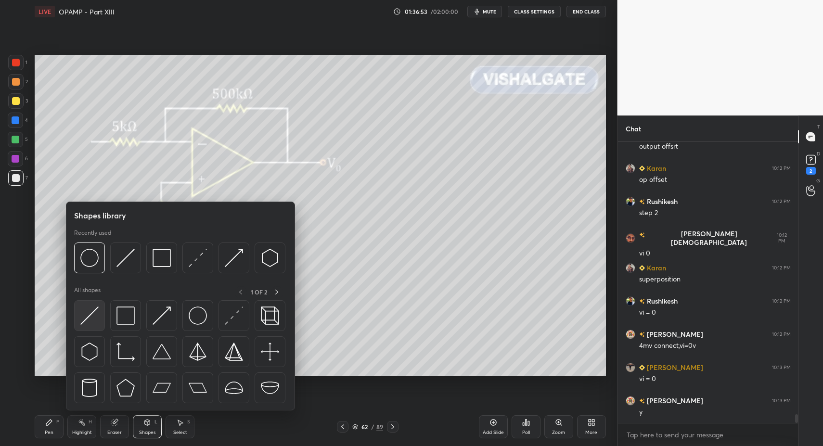
scroll to position [9029, 0]
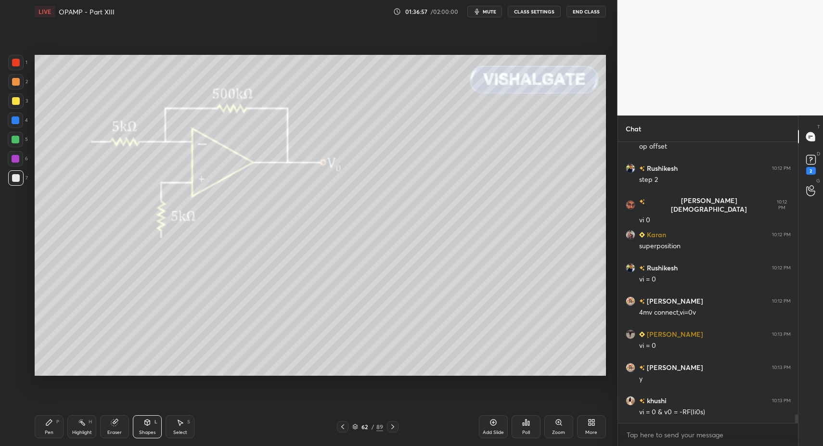
drag, startPoint x: 50, startPoint y: 432, endPoint x: 59, endPoint y: 415, distance: 19.8
drag, startPoint x: 157, startPoint y: 426, endPoint x: 152, endPoint y: 416, distance: 11.4
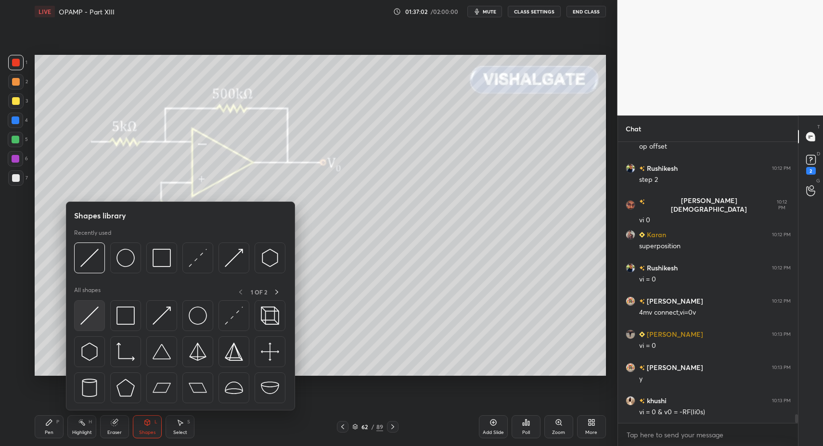
scroll to position [9062, 0]
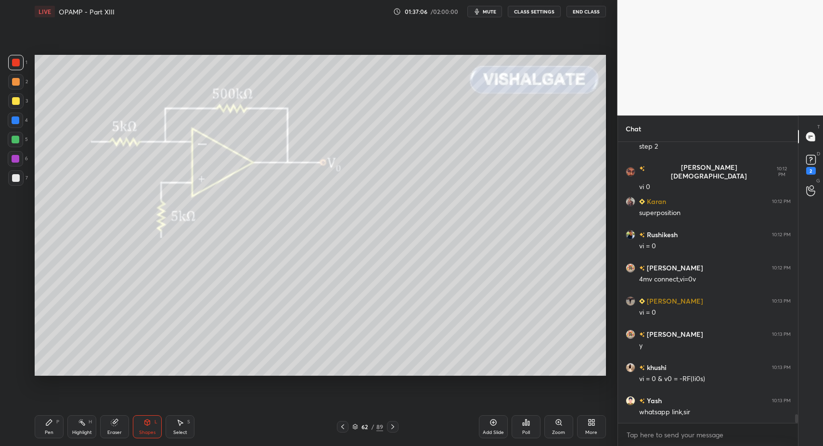
drag, startPoint x: 52, startPoint y: 426, endPoint x: 80, endPoint y: 377, distance: 56.4
drag, startPoint x: 15, startPoint y: 141, endPoint x: 15, endPoint y: 195, distance: 53.9
drag, startPoint x: 73, startPoint y: 422, endPoint x: 78, endPoint y: 419, distance: 6.5
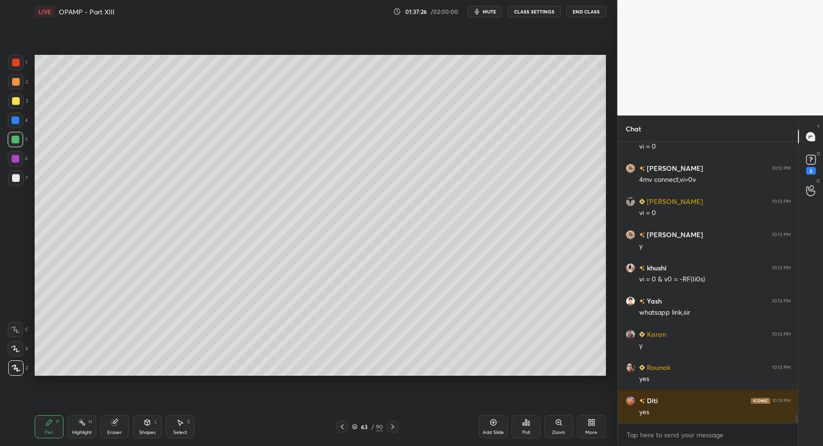
scroll to position [9195, 0]
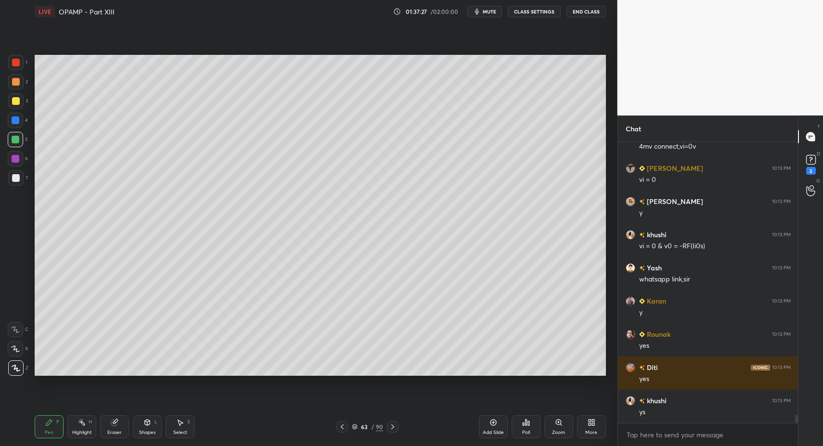
drag, startPoint x: 178, startPoint y: 425, endPoint x: 178, endPoint y: 408, distance: 17.3
drag, startPoint x: 40, startPoint y: 64, endPoint x: 85, endPoint y: 91, distance: 51.8
drag, startPoint x: 341, startPoint y: 426, endPoint x: 385, endPoint y: 426, distance: 43.8
drag, startPoint x: 151, startPoint y: 425, endPoint x: 149, endPoint y: 411, distance: 14.1
drag, startPoint x: 11, startPoint y: 162, endPoint x: 32, endPoint y: 153, distance: 23.1
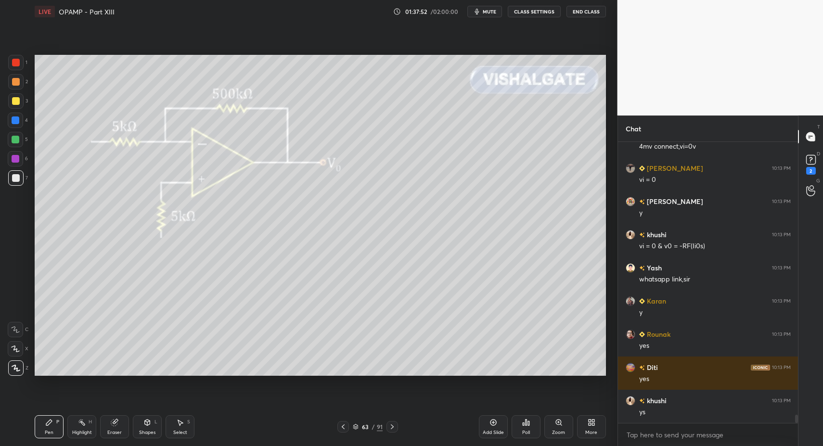
drag, startPoint x: 16, startPoint y: 142, endPoint x: 21, endPoint y: 145, distance: 5.2
drag, startPoint x: 145, startPoint y: 427, endPoint x: 148, endPoint y: 412, distance: 14.7
drag, startPoint x: 40, startPoint y: 434, endPoint x: 41, endPoint y: 411, distance: 23.6
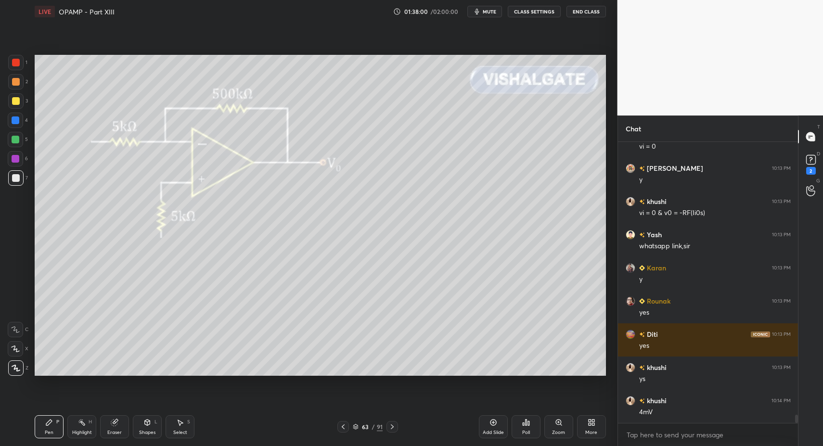
drag, startPoint x: 39, startPoint y: 427, endPoint x: 82, endPoint y: 381, distance: 62.6
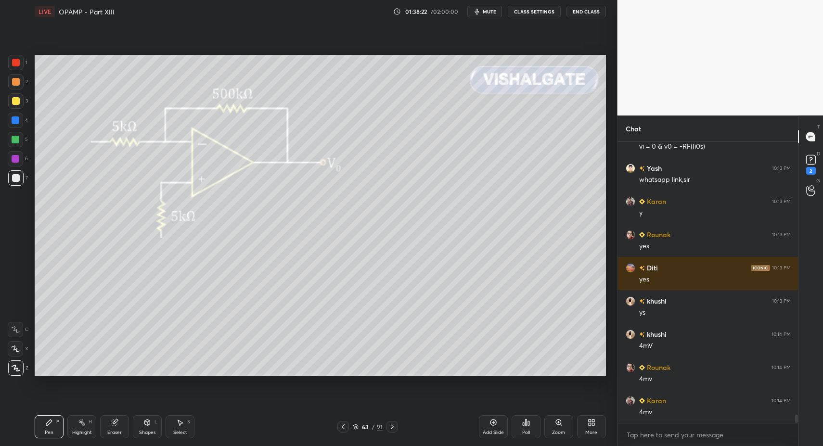
scroll to position [9328, 0]
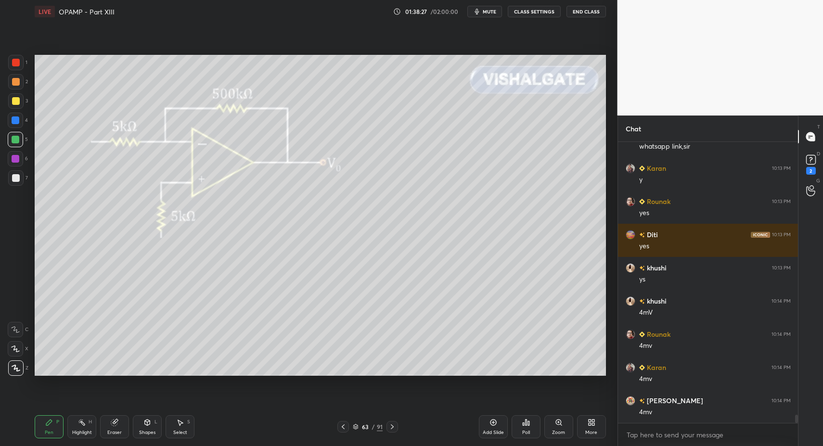
drag, startPoint x: 185, startPoint y: 426, endPoint x: 178, endPoint y: 426, distance: 6.3
drag, startPoint x: 178, startPoint y: 426, endPoint x: 180, endPoint y: 396, distance: 29.9
drag, startPoint x: 166, startPoint y: 235, endPoint x: 171, endPoint y: 250, distance: 15.7
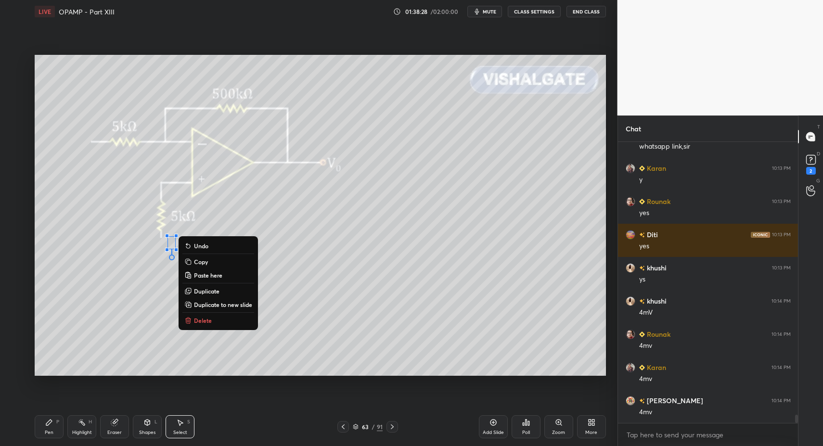
scroll to position [9361, 0]
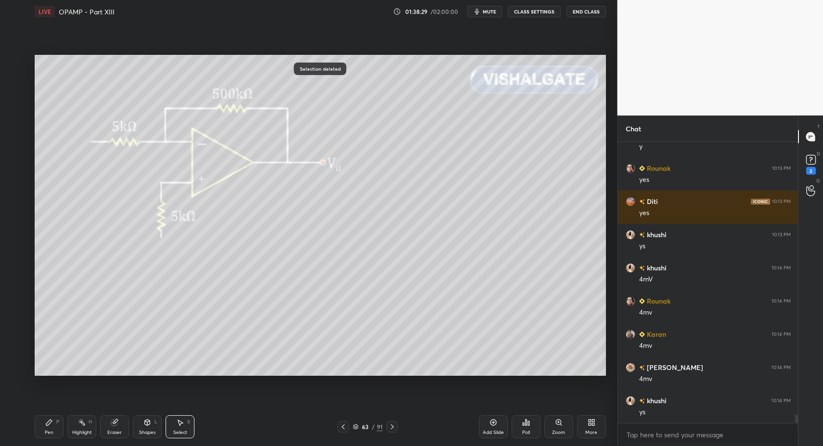
drag, startPoint x: 245, startPoint y: 311, endPoint x: 249, endPoint y: 322, distance: 12.0
drag, startPoint x: 16, startPoint y: 180, endPoint x: 24, endPoint y: 184, distance: 8.6
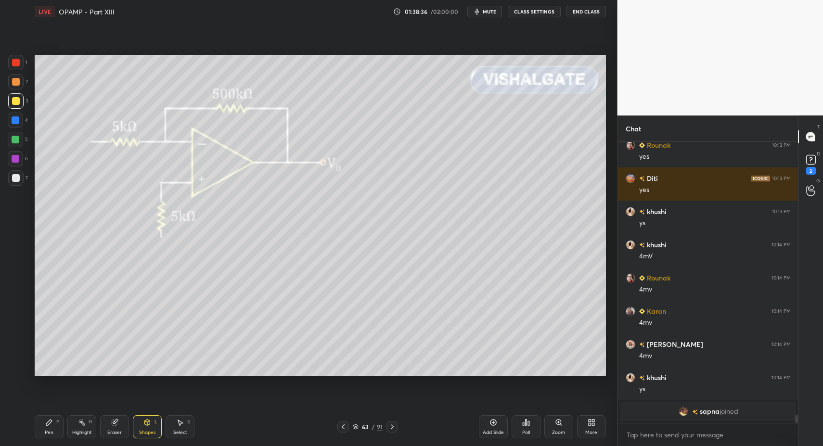
drag, startPoint x: 45, startPoint y: 421, endPoint x: 52, endPoint y: 403, distance: 19.7
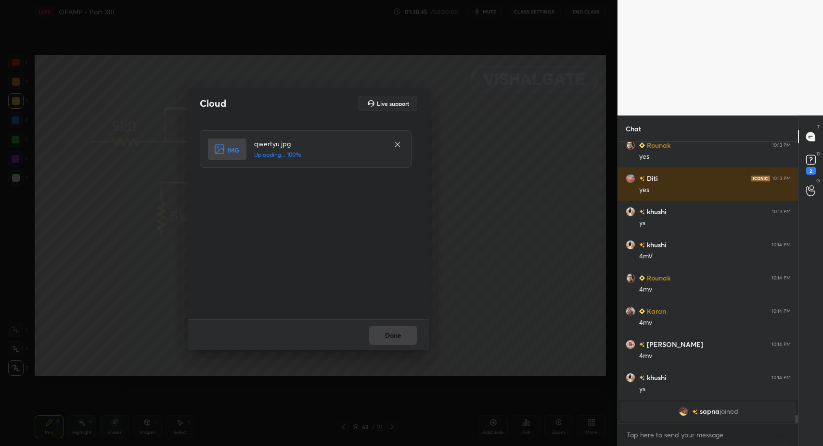
drag, startPoint x: 395, startPoint y: 326, endPoint x: 396, endPoint y: 332, distance: 6.3
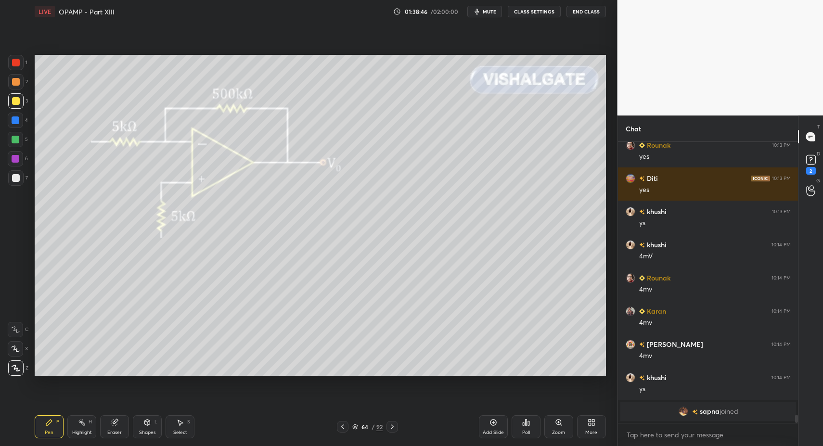
drag, startPoint x: 39, startPoint y: 423, endPoint x: 41, endPoint y: 381, distance: 42.4
drag, startPoint x: 136, startPoint y: 424, endPoint x: 135, endPoint y: 415, distance: 9.2
drag, startPoint x: 54, startPoint y: 425, endPoint x: 66, endPoint y: 421, distance: 12.6
drag, startPoint x: 52, startPoint y: 427, endPoint x: 49, endPoint y: 423, distance: 5.2
drag, startPoint x: 143, startPoint y: 422, endPoint x: 139, endPoint y: 412, distance: 11.0
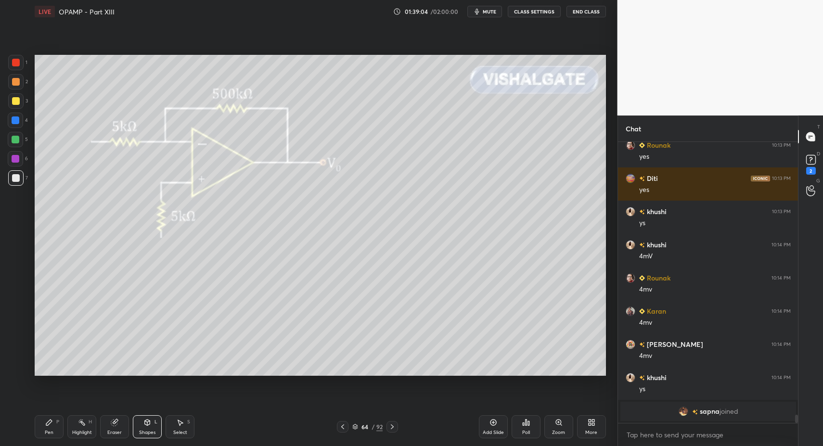
drag, startPoint x: 17, startPoint y: 66, endPoint x: 20, endPoint y: 73, distance: 7.8
drag, startPoint x: 140, startPoint y: 422, endPoint x: 135, endPoint y: 412, distance: 11.8
drag, startPoint x: 39, startPoint y: 415, endPoint x: 51, endPoint y: 385, distance: 31.8
drag, startPoint x: 178, startPoint y: 421, endPoint x: 207, endPoint y: 376, distance: 53.6
drag, startPoint x: 398, startPoint y: 114, endPoint x: 403, endPoint y: 142, distance: 27.8
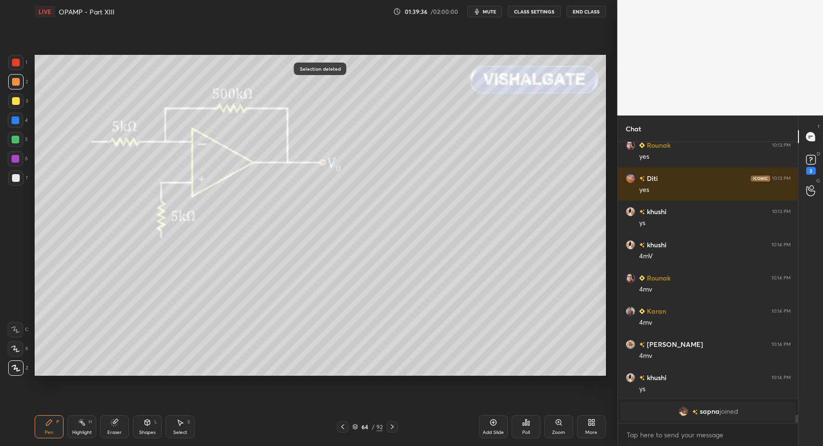
drag, startPoint x: 153, startPoint y: 422, endPoint x: 149, endPoint y: 417, distance: 6.9
drag, startPoint x: 44, startPoint y: 416, endPoint x: 55, endPoint y: 406, distance: 14.7
drag, startPoint x: 56, startPoint y: 425, endPoint x: 86, endPoint y: 405, distance: 35.4
drag, startPoint x: 44, startPoint y: 425, endPoint x: 141, endPoint y: 381, distance: 106.1
drag, startPoint x: 23, startPoint y: 326, endPoint x: 33, endPoint y: 327, distance: 9.7
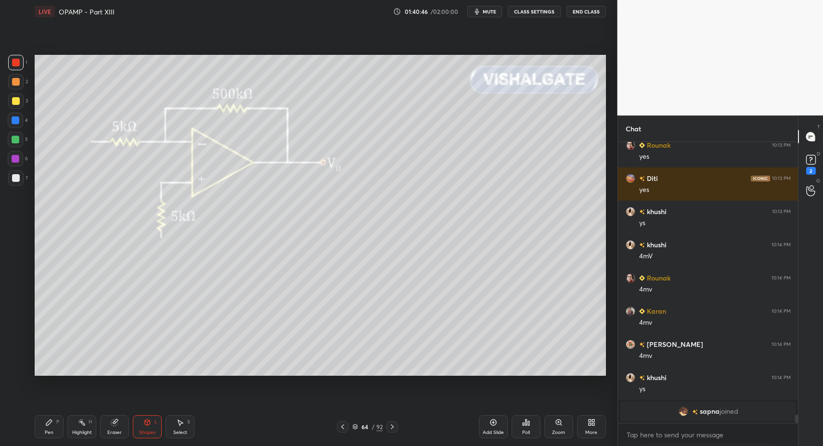
drag, startPoint x: 58, startPoint y: 431, endPoint x: 53, endPoint y: 425, distance: 7.2
drag, startPoint x: 53, startPoint y: 425, endPoint x: 34, endPoint y: 304, distance: 123.1
drag, startPoint x: 15, startPoint y: 180, endPoint x: 22, endPoint y: 240, distance: 60.0
drag, startPoint x: 13, startPoint y: 367, endPoint x: 21, endPoint y: 379, distance: 14.9
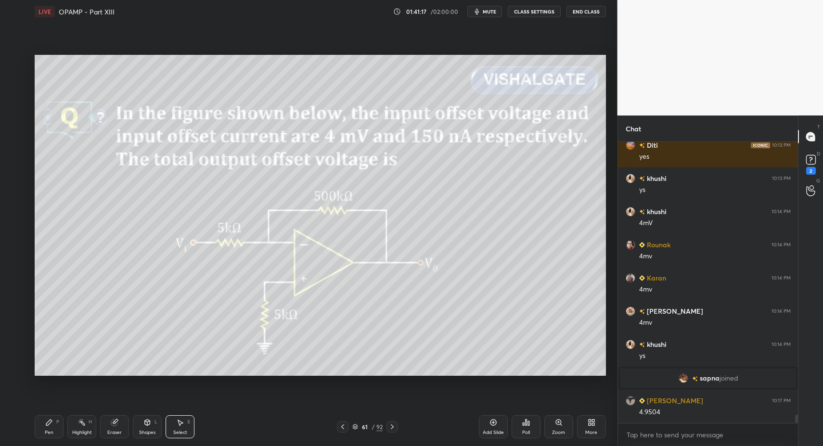
drag, startPoint x: 152, startPoint y: 426, endPoint x: 147, endPoint y: 414, distance: 12.5
drag, startPoint x: 40, startPoint y: 422, endPoint x: 44, endPoint y: 418, distance: 5.8
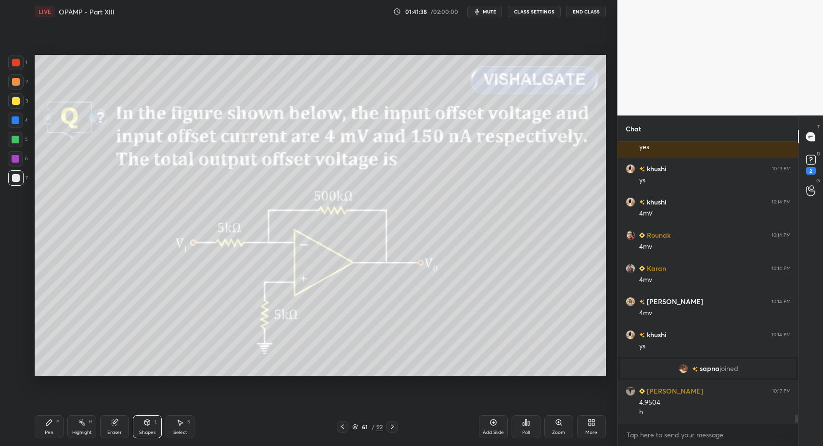
drag, startPoint x: 89, startPoint y: 434, endPoint x: 81, endPoint y: 430, distance: 8.4
drag, startPoint x: 81, startPoint y: 430, endPoint x: 85, endPoint y: 423, distance: 7.3
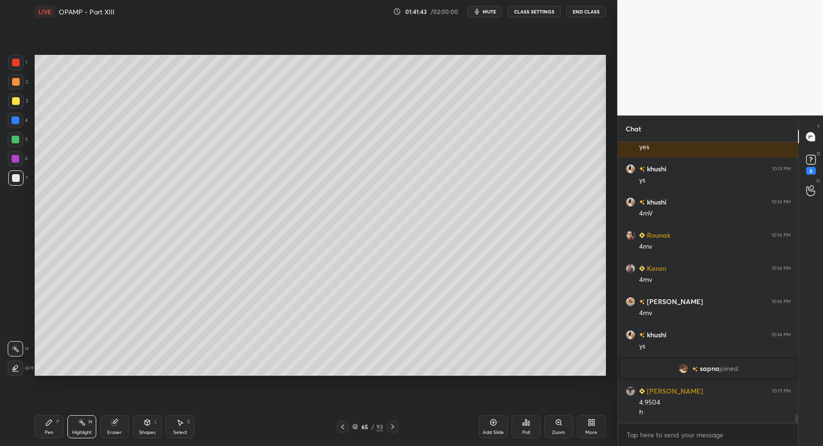
drag, startPoint x: 44, startPoint y: 421, endPoint x: 51, endPoint y: 384, distance: 38.1
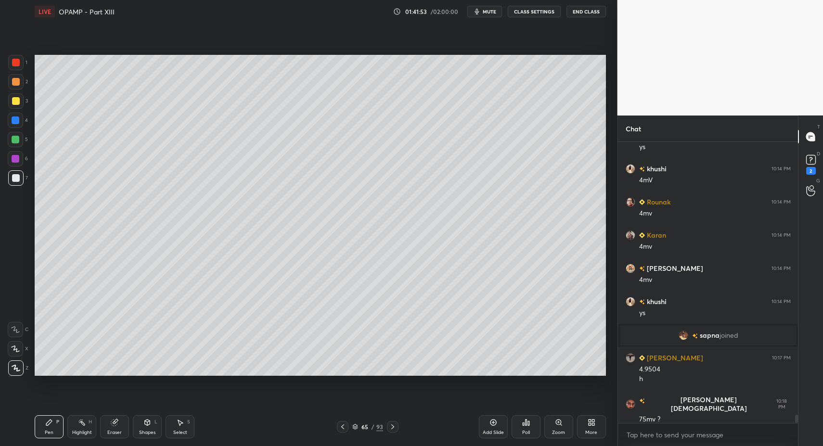
drag, startPoint x: 47, startPoint y: 422, endPoint x: 51, endPoint y: 409, distance: 13.5
drag, startPoint x: 179, startPoint y: 425, endPoint x: 182, endPoint y: 406, distance: 19.5
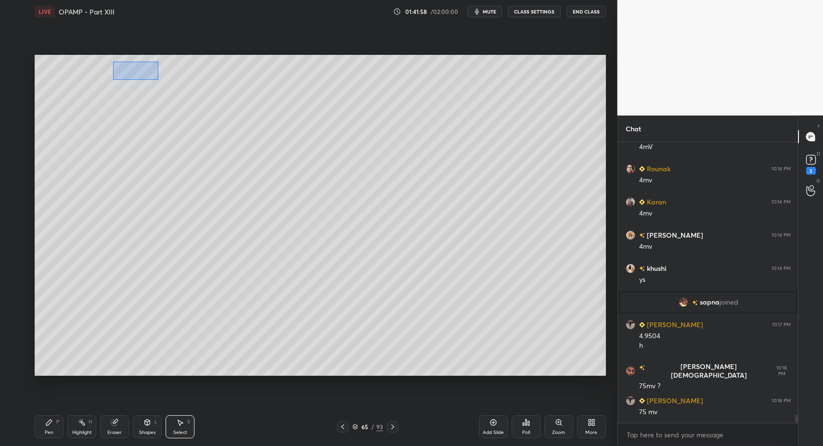
drag, startPoint x: 144, startPoint y: 74, endPoint x: 252, endPoint y: 98, distance: 109.9
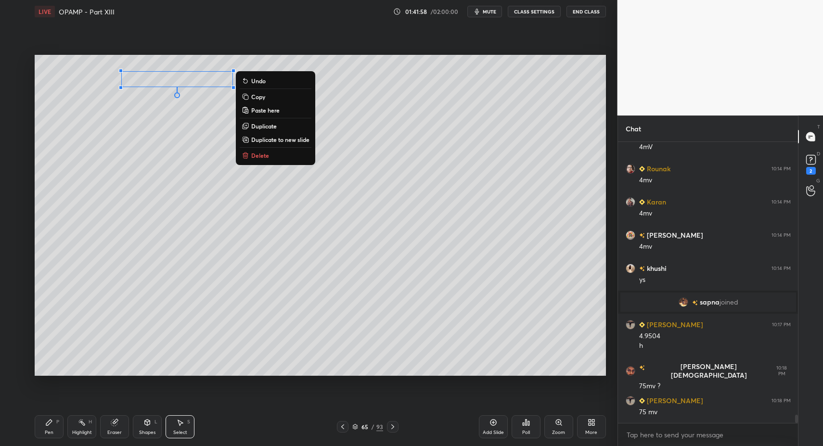
drag, startPoint x: 176, startPoint y: 77, endPoint x: 198, endPoint y: 79, distance: 22.7
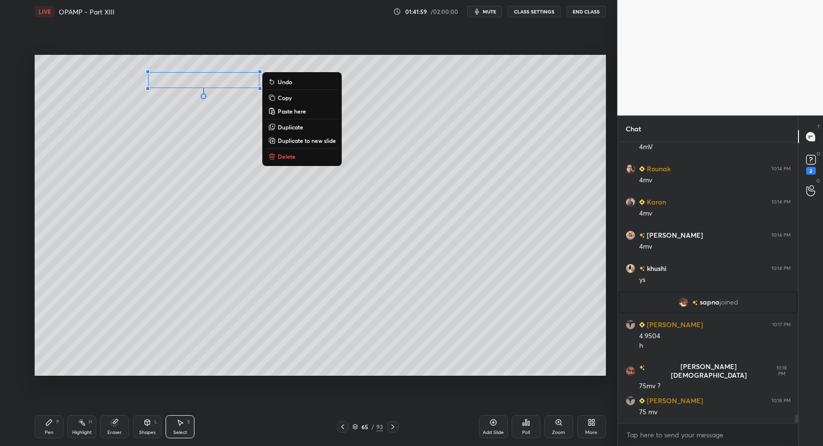
scroll to position [9207, 0]
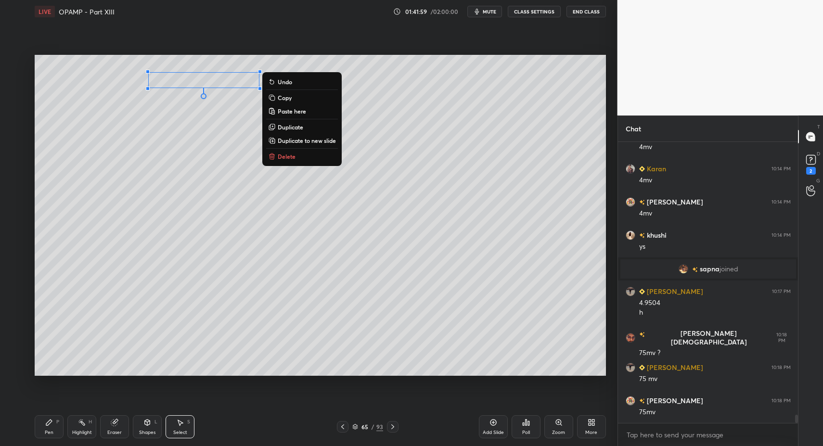
drag, startPoint x: 36, startPoint y: 431, endPoint x: 60, endPoint y: 385, distance: 51.2
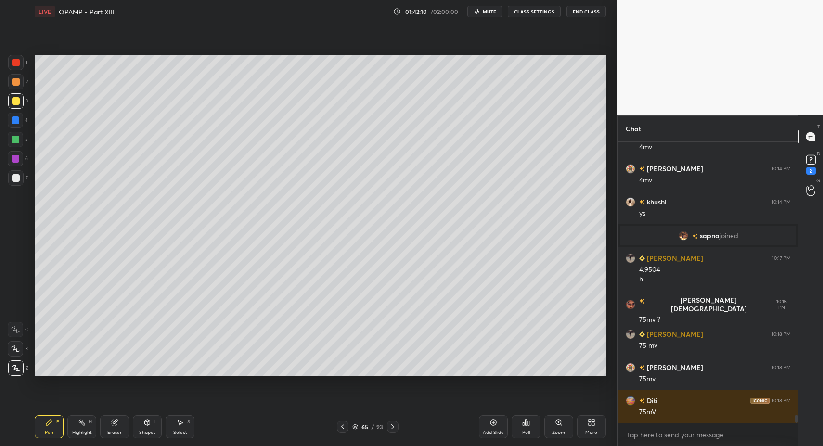
scroll to position [9273, 0]
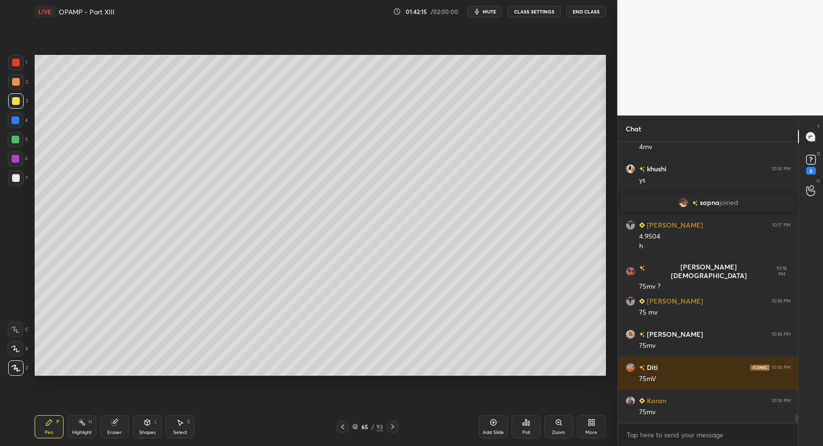
drag, startPoint x: 345, startPoint y: 428, endPoint x: 312, endPoint y: 424, distance: 32.9
drag, startPoint x: 79, startPoint y: 427, endPoint x: 262, endPoint y: 383, distance: 188.0
drag, startPoint x: 38, startPoint y: 431, endPoint x: 37, endPoint y: 416, distance: 15.4
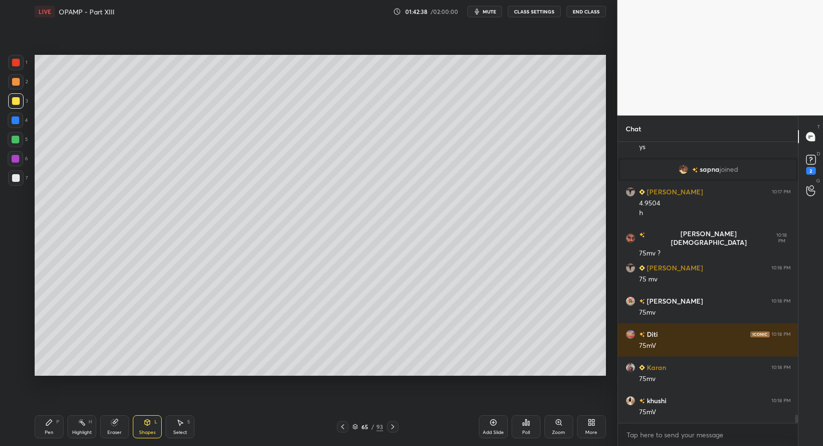
drag, startPoint x: 46, startPoint y: 421, endPoint x: 40, endPoint y: 394, distance: 27.7
drag, startPoint x: 16, startPoint y: 178, endPoint x: 15, endPoint y: 172, distance: 5.9
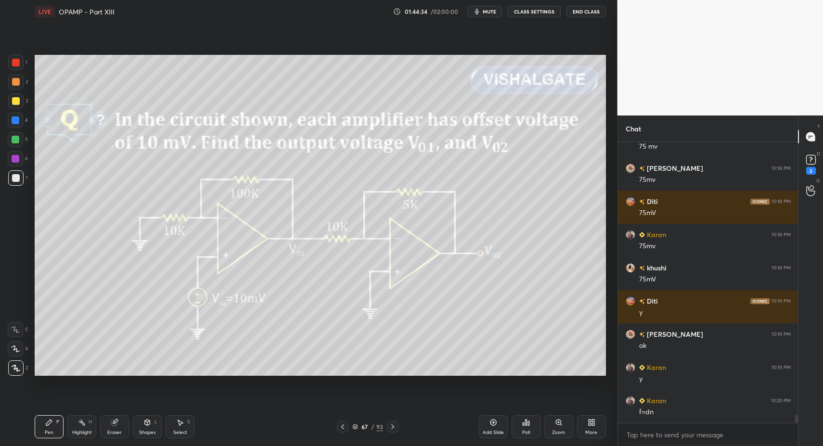
scroll to position [9449, 0]
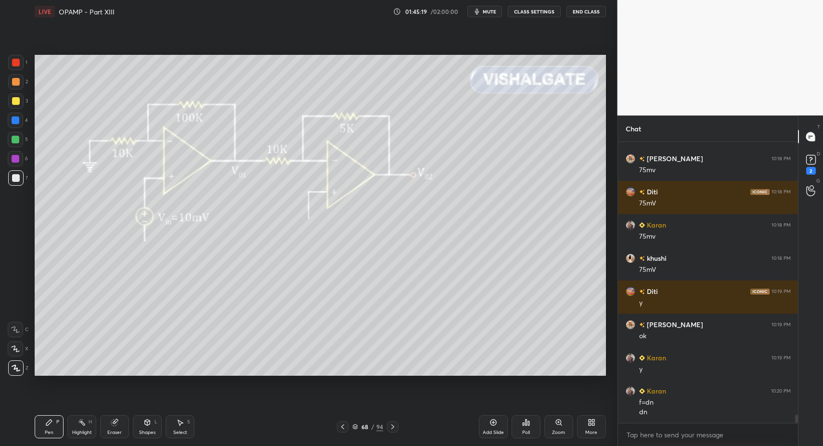
drag, startPoint x: 42, startPoint y: 427, endPoint x: 54, endPoint y: 421, distance: 13.3
drag, startPoint x: 53, startPoint y: 421, endPoint x: 69, endPoint y: 422, distance: 15.9
drag, startPoint x: 18, startPoint y: 124, endPoint x: 25, endPoint y: 123, distance: 7.3
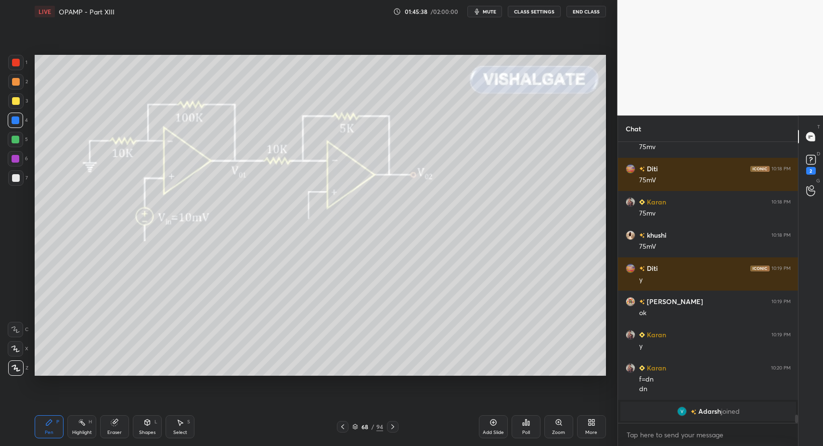
drag, startPoint x: 45, startPoint y: 429, endPoint x: 44, endPoint y: 391, distance: 38.5
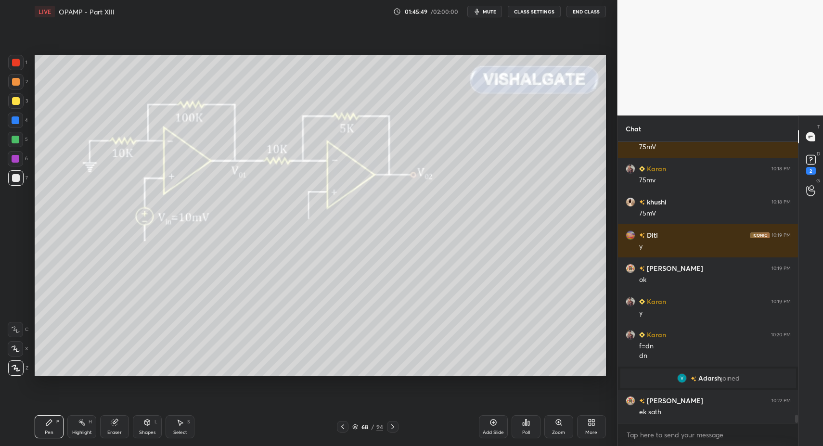
scroll to position [9419, 0]
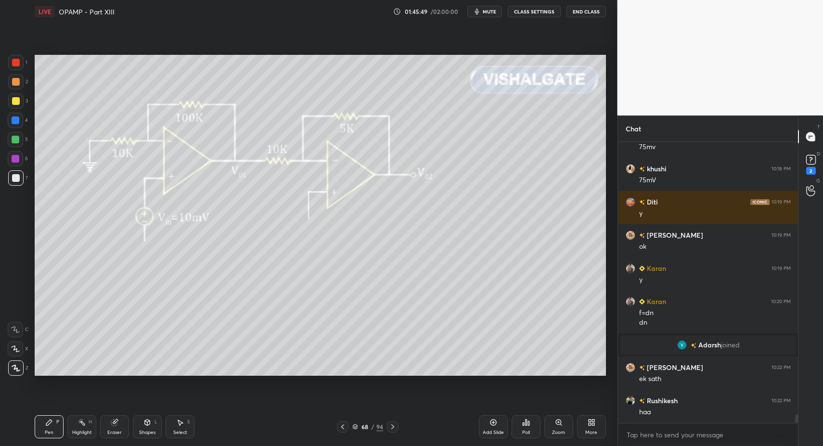
drag, startPoint x: 84, startPoint y: 425, endPoint x: 85, endPoint y: 411, distance: 13.5
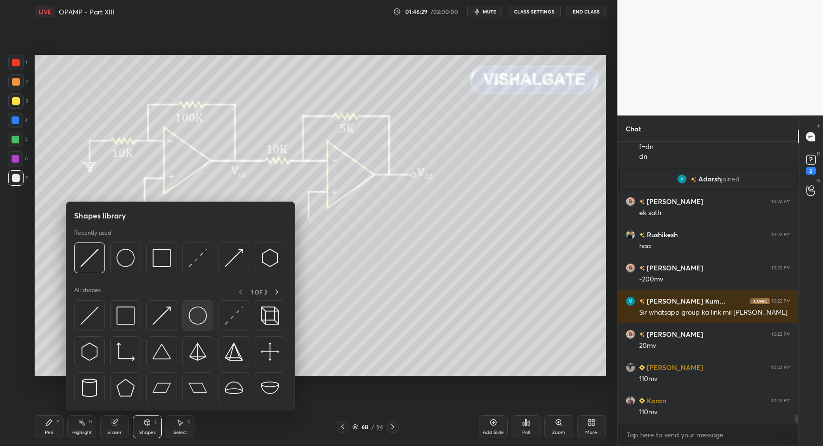
scroll to position [9619, 0]
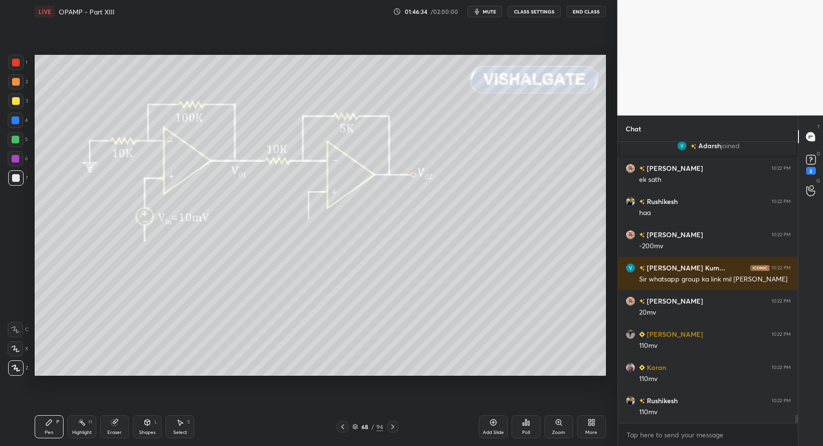
drag, startPoint x: 42, startPoint y: 437, endPoint x: 50, endPoint y: 430, distance: 10.5
drag, startPoint x: 50, startPoint y: 430, endPoint x: 52, endPoint y: 424, distance: 6.5
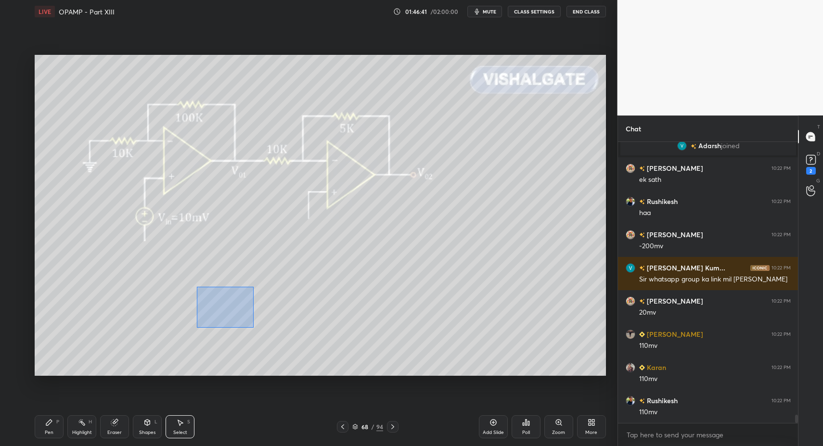
drag, startPoint x: 196, startPoint y: 286, endPoint x: 347, endPoint y: 368, distance: 171.8
drag, startPoint x: 229, startPoint y: 337, endPoint x: 188, endPoint y: 339, distance: 41.4
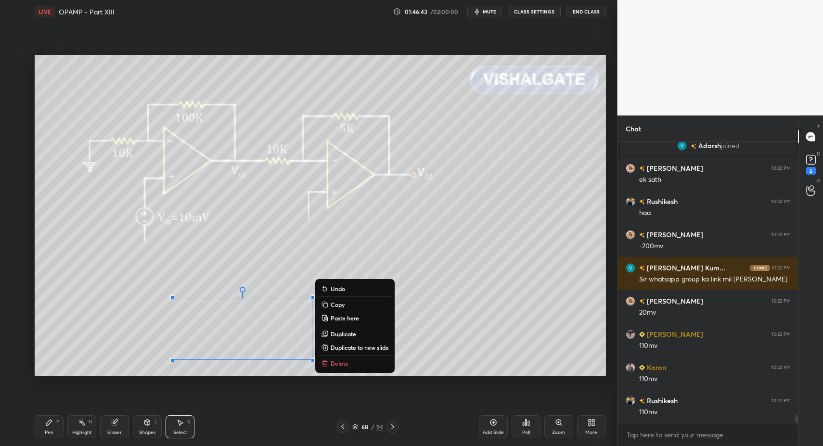
drag, startPoint x: 45, startPoint y: 429, endPoint x: 46, endPoint y: 417, distance: 12.1
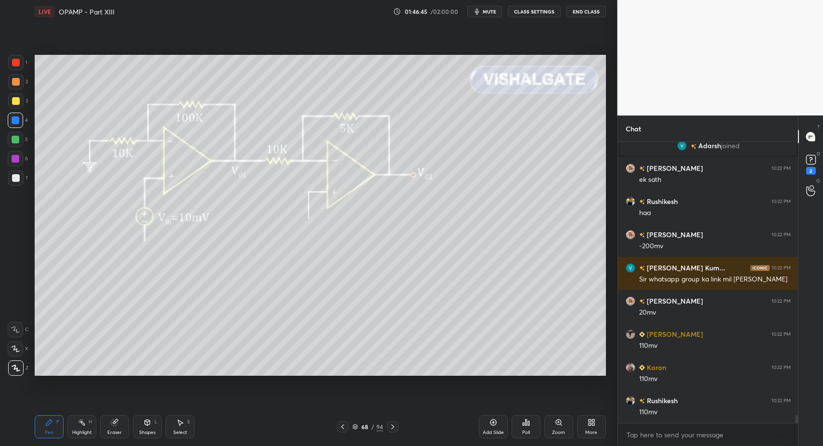
scroll to position [9652, 0]
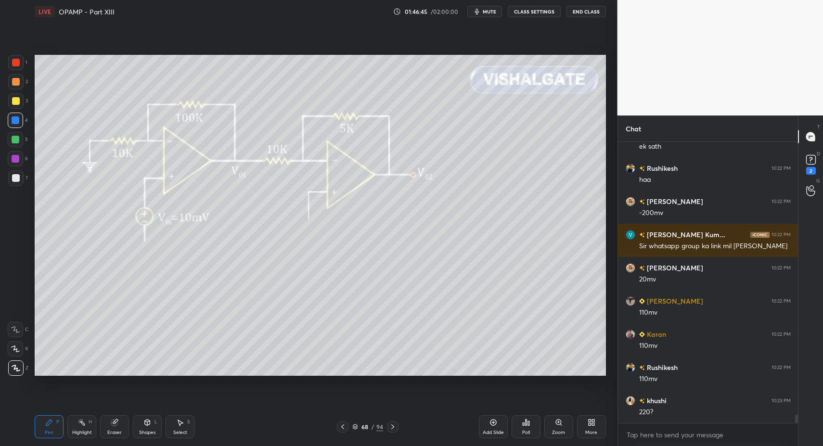
drag, startPoint x: 16, startPoint y: 326, endPoint x: 34, endPoint y: 338, distance: 21.1
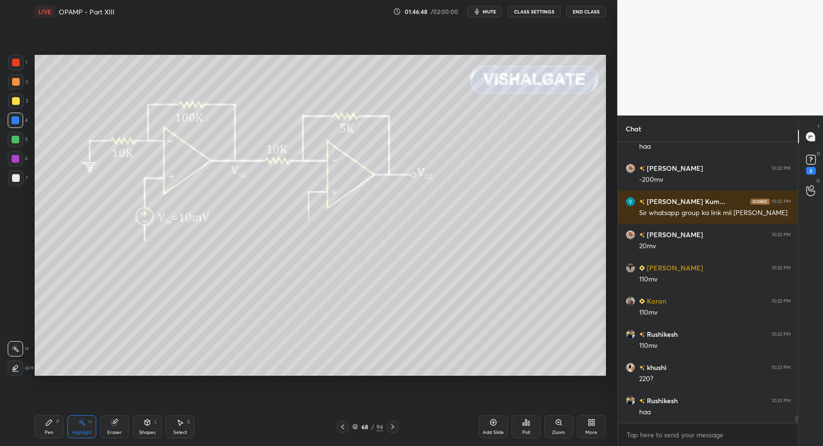
scroll to position [9718, 0]
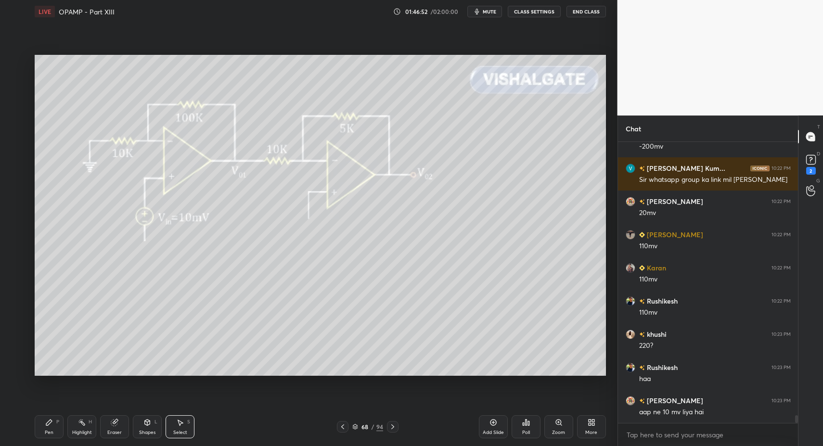
drag, startPoint x: 296, startPoint y: 313, endPoint x: 299, endPoint y: 323, distance: 10.5
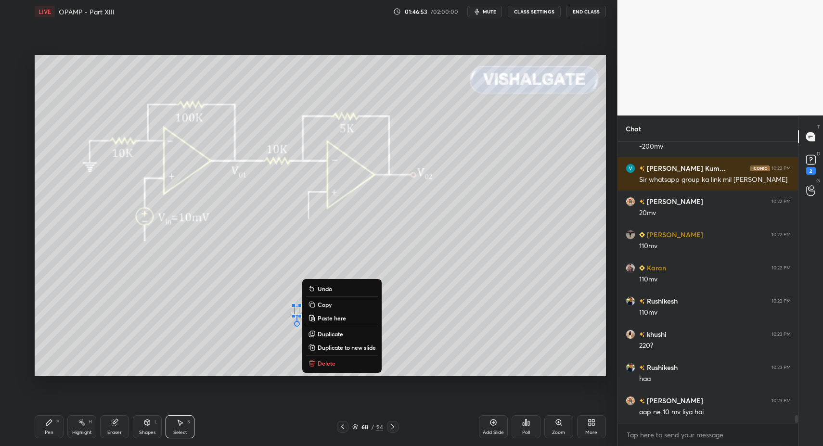
drag, startPoint x: 327, startPoint y: 362, endPoint x: 220, endPoint y: 385, distance: 109.3
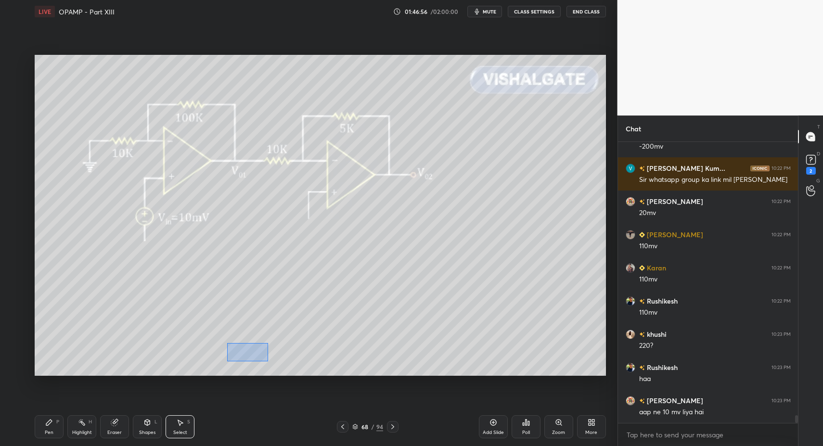
drag, startPoint x: 227, startPoint y: 342, endPoint x: 262, endPoint y: 363, distance: 40.8
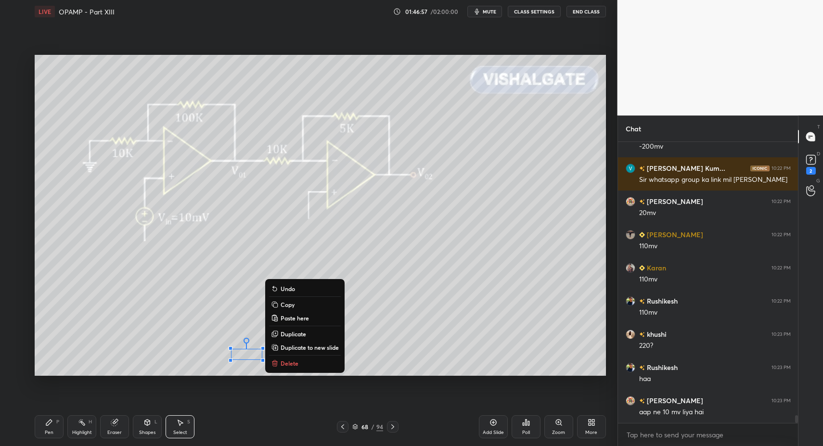
drag, startPoint x: 289, startPoint y: 362, endPoint x: 280, endPoint y: 366, distance: 9.7
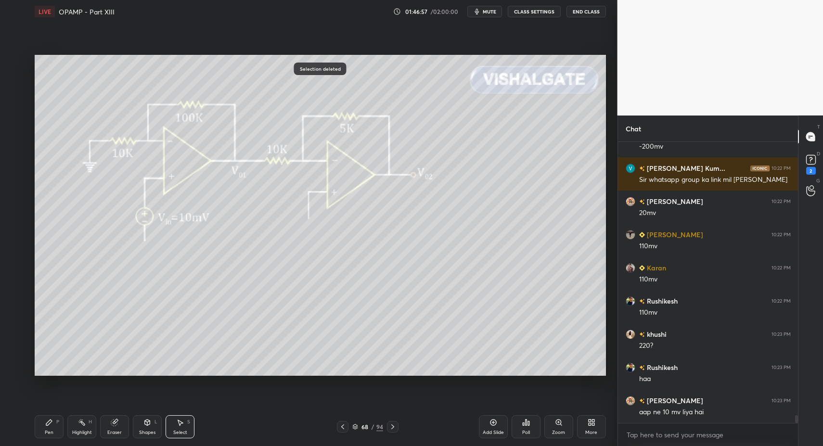
drag, startPoint x: 43, startPoint y: 424, endPoint x: 49, endPoint y: 413, distance: 12.5
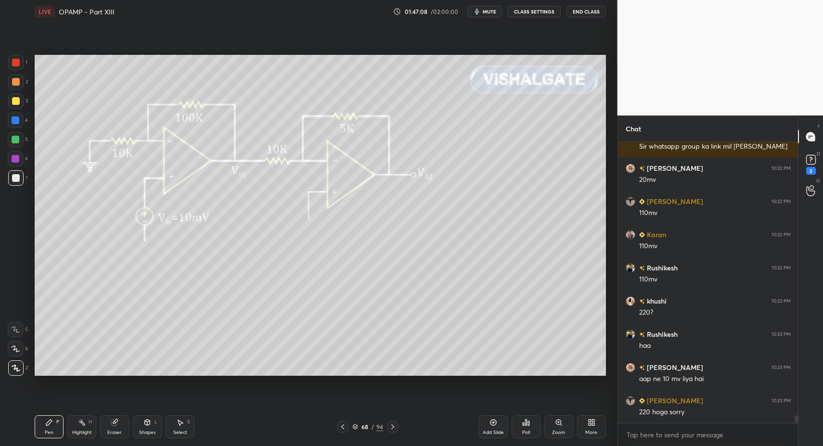
scroll to position [9785, 0]
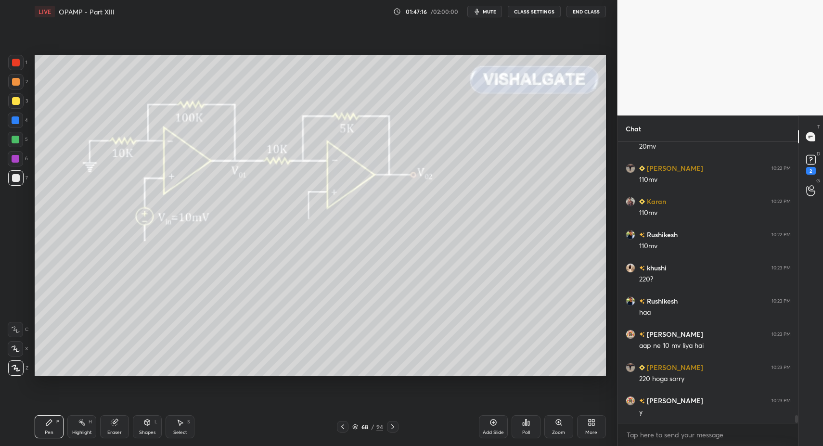
drag, startPoint x: 192, startPoint y: 425, endPoint x: 189, endPoint y: 416, distance: 9.1
drag, startPoint x: 534, startPoint y: 208, endPoint x: 548, endPoint y: 228, distance: 24.1
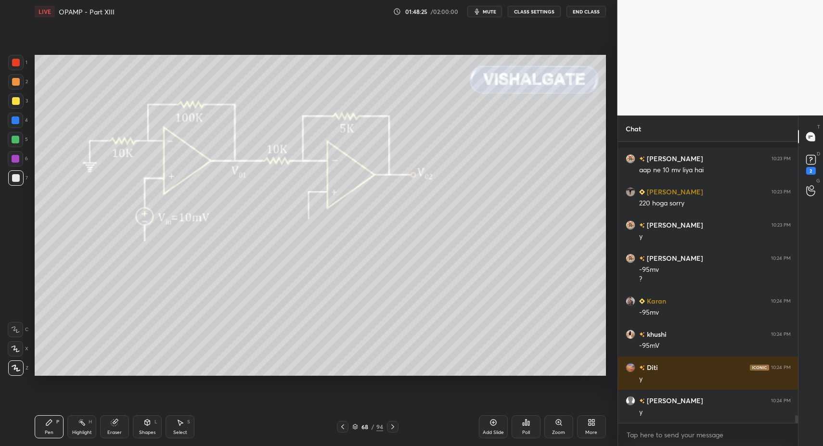
scroll to position [10011, 0]
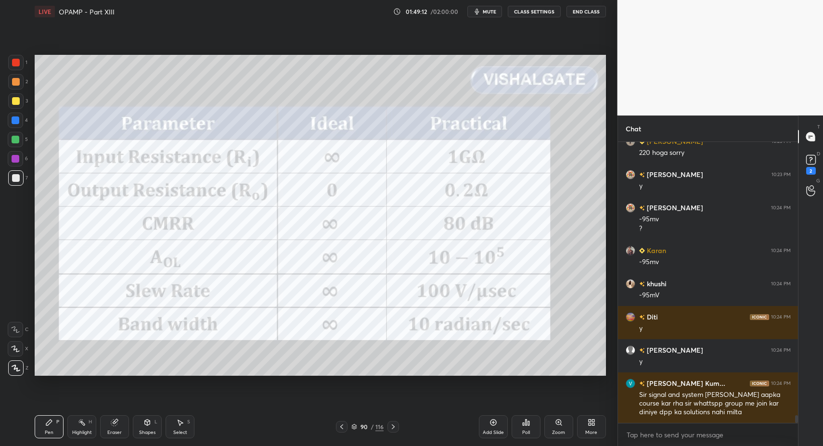
drag, startPoint x: 488, startPoint y: 425, endPoint x: 469, endPoint y: 424, distance: 18.3
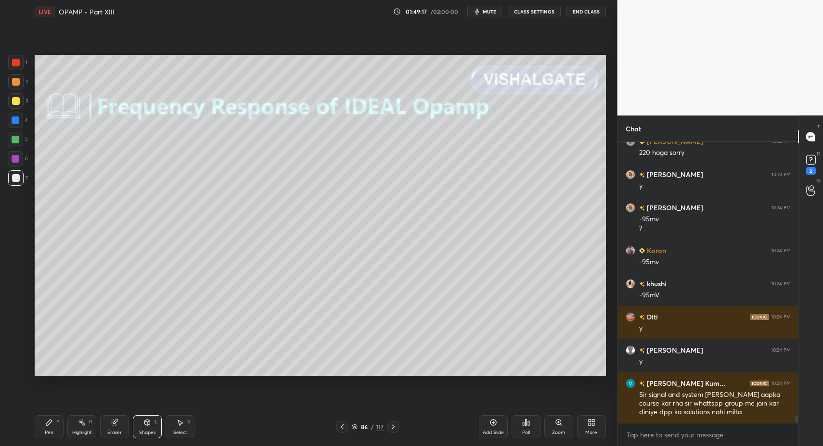
drag, startPoint x: 341, startPoint y: 428, endPoint x: 352, endPoint y: 408, distance: 22.6
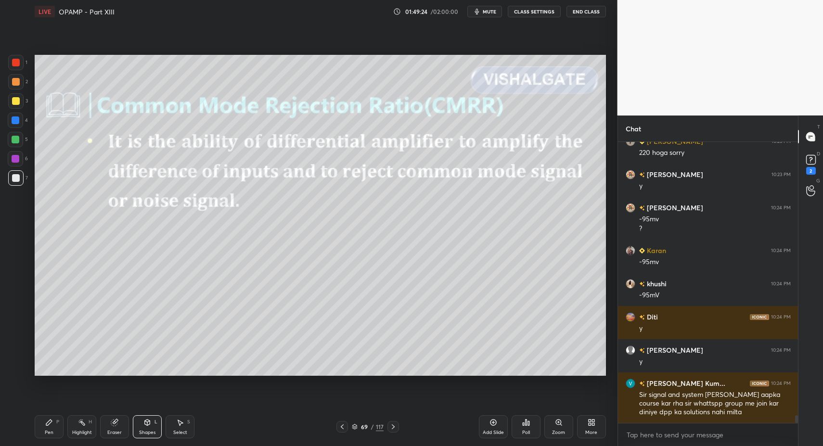
drag, startPoint x: 33, startPoint y: 438, endPoint x: 53, endPoint y: 429, distance: 21.9
drag, startPoint x: 14, startPoint y: 172, endPoint x: 30, endPoint y: 147, distance: 30.0
drag, startPoint x: 19, startPoint y: 101, endPoint x: 16, endPoint y: 97, distance: 5.2
drag, startPoint x: 139, startPoint y: 425, endPoint x: 145, endPoint y: 429, distance: 7.5
drag, startPoint x: 23, startPoint y: 184, endPoint x: 12, endPoint y: 181, distance: 11.4
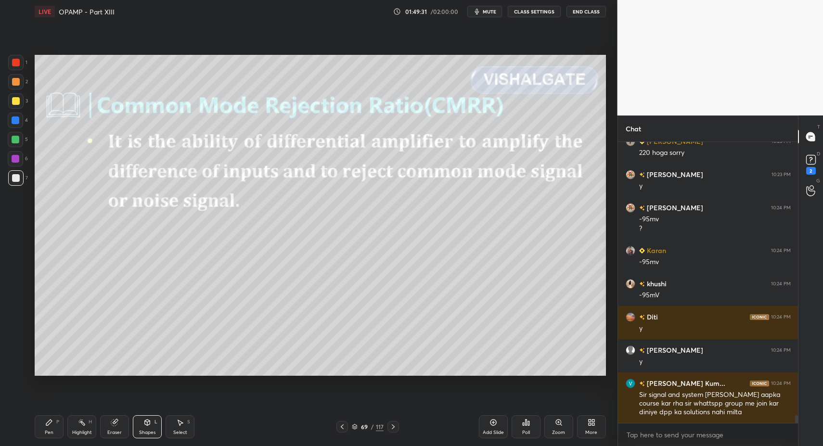
drag, startPoint x: 12, startPoint y: 181, endPoint x: 30, endPoint y: 164, distance: 25.5
drag, startPoint x: 14, startPoint y: 140, endPoint x: 32, endPoint y: 137, distance: 18.5
drag, startPoint x: 15, startPoint y: 178, endPoint x: 11, endPoint y: 184, distance: 7.3
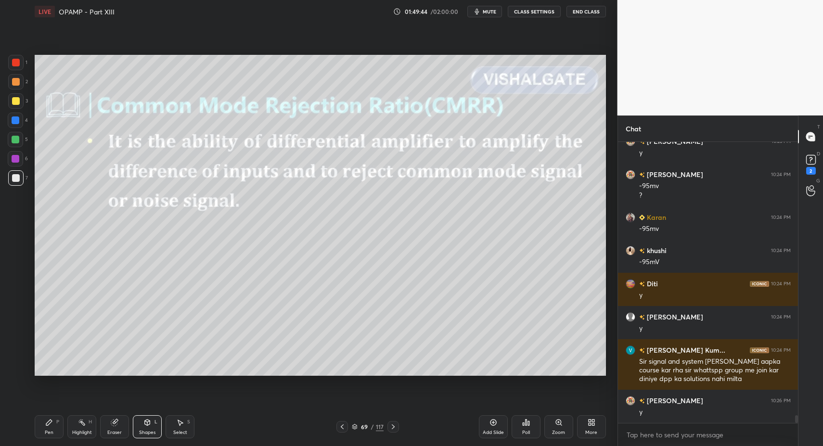
scroll to position [10077, 0]
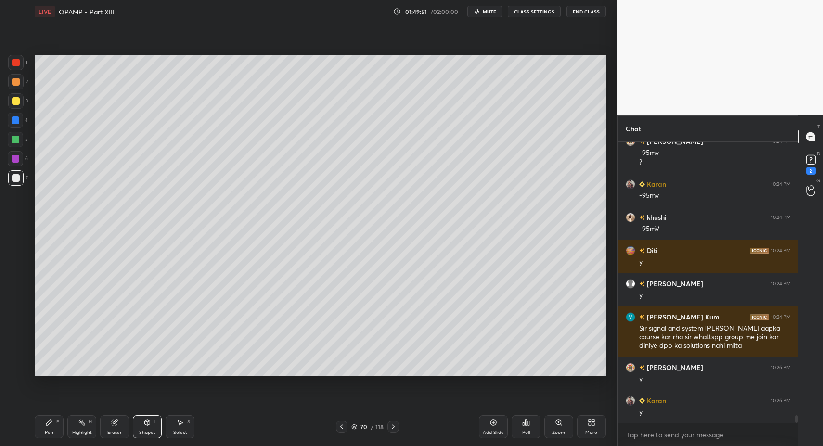
drag, startPoint x: 47, startPoint y: 429, endPoint x: 48, endPoint y: 402, distance: 26.5
drag, startPoint x: 56, startPoint y: 416, endPoint x: 51, endPoint y: 421, distance: 8.2
drag, startPoint x: 151, startPoint y: 422, endPoint x: 146, endPoint y: 412, distance: 11.0
drag, startPoint x: 24, startPoint y: 123, endPoint x: 34, endPoint y: 147, distance: 26.4
drag, startPoint x: 39, startPoint y: 429, endPoint x: 33, endPoint y: 317, distance: 112.3
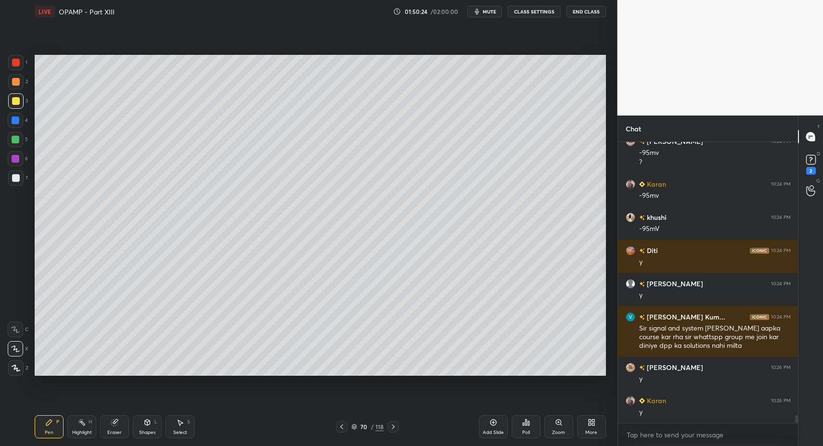
drag, startPoint x: 7, startPoint y: 369, endPoint x: 16, endPoint y: 366, distance: 9.7
drag, startPoint x: 19, startPoint y: 360, endPoint x: 28, endPoint y: 342, distance: 20.0
drag, startPoint x: 53, startPoint y: 418, endPoint x: 66, endPoint y: 416, distance: 13.8
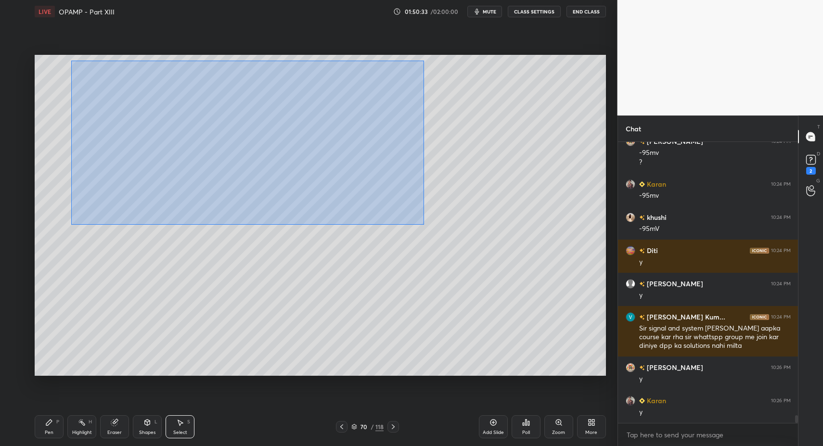
drag, startPoint x: 123, startPoint y: 96, endPoint x: 271, endPoint y: 171, distance: 166.5
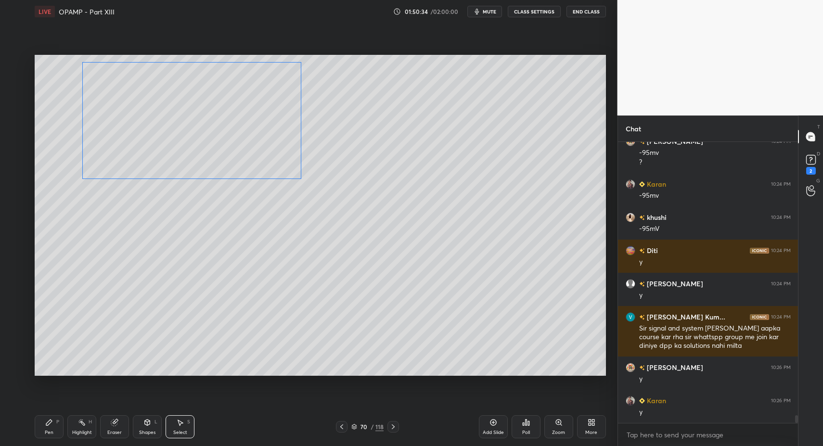
drag, startPoint x: 201, startPoint y: 144, endPoint x: 159, endPoint y: 206, distance: 74.4
drag, startPoint x: 20, startPoint y: 180, endPoint x: 16, endPoint y: 174, distance: 7.8
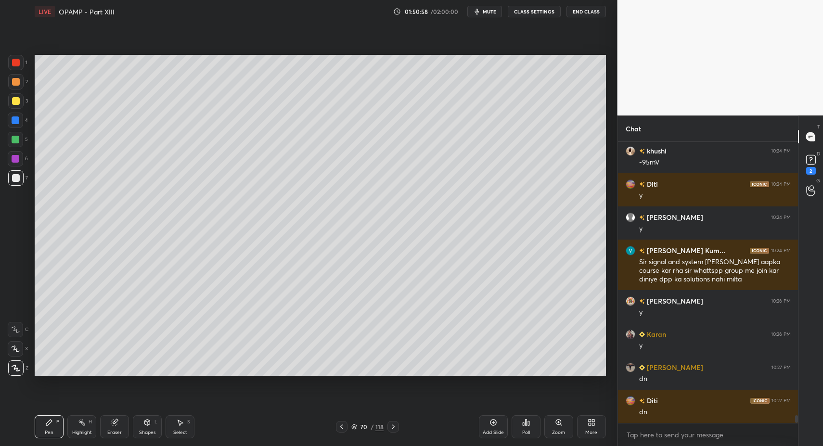
scroll to position [10177, 0]
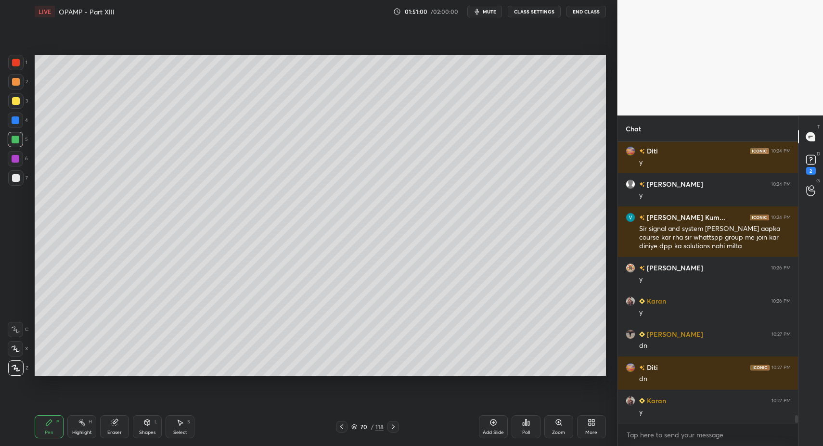
drag, startPoint x: 64, startPoint y: 426, endPoint x: 59, endPoint y: 427, distance: 5.4
drag, startPoint x: 56, startPoint y: 426, endPoint x: 67, endPoint y: 382, distance: 45.5
drag, startPoint x: 179, startPoint y: 423, endPoint x: 178, endPoint y: 417, distance: 6.3
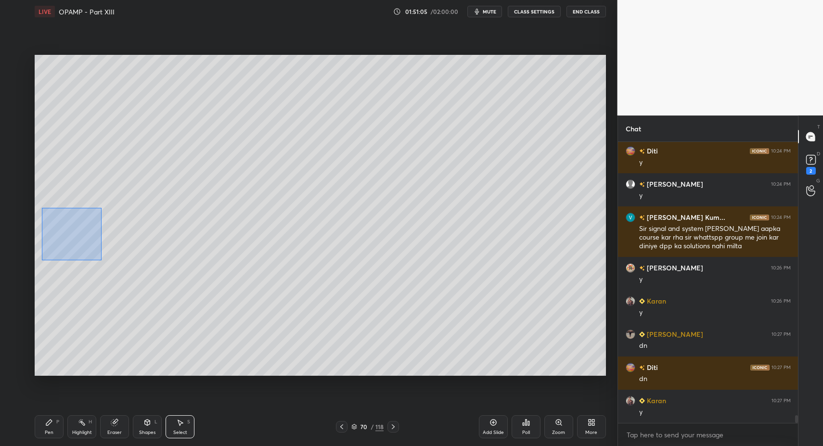
drag, startPoint x: 61, startPoint y: 233, endPoint x: 113, endPoint y: 270, distance: 63.4
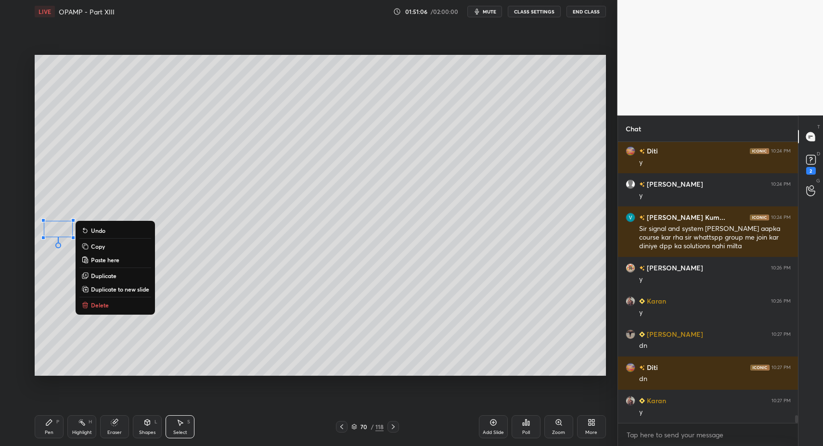
drag, startPoint x: 104, startPoint y: 304, endPoint x: 204, endPoint y: 335, distance: 105.0
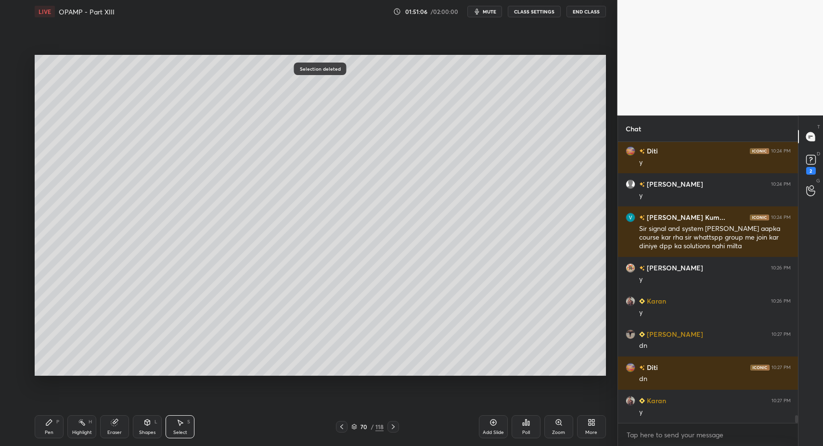
drag, startPoint x: 494, startPoint y: 425, endPoint x: 411, endPoint y: 410, distance: 84.6
drag, startPoint x: 141, startPoint y: 428, endPoint x: 139, endPoint y: 416, distance: 12.7
drag, startPoint x: 57, startPoint y: 426, endPoint x: 60, endPoint y: 420, distance: 6.5
drag, startPoint x: 395, startPoint y: 422, endPoint x: 367, endPoint y: 424, distance: 27.9
drag, startPoint x: 172, startPoint y: 427, endPoint x: 180, endPoint y: 383, distance: 44.1
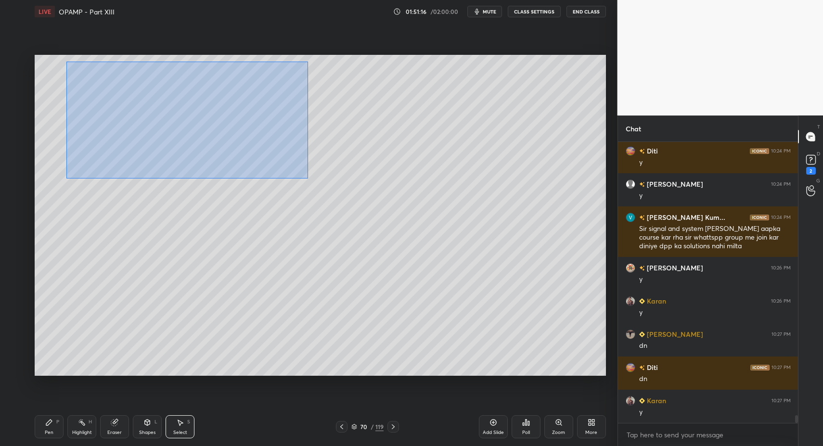
drag, startPoint x: 66, startPoint y: 62, endPoint x: 351, endPoint y: 221, distance: 325.8
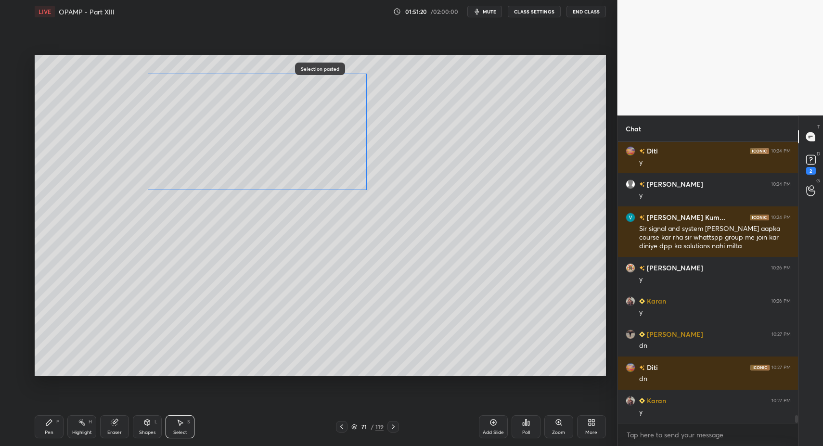
drag, startPoint x: 248, startPoint y: 167, endPoint x: 263, endPoint y: 171, distance: 15.4
drag, startPoint x: 53, startPoint y: 427, endPoint x: 76, endPoint y: 395, distance: 38.6
drag, startPoint x: 182, startPoint y: 426, endPoint x: 182, endPoint y: 374, distance: 52.0
drag, startPoint x: 159, startPoint y: 172, endPoint x: 177, endPoint y: 184, distance: 21.9
drag, startPoint x: 151, startPoint y: 429, endPoint x: 145, endPoint y: 414, distance: 16.2
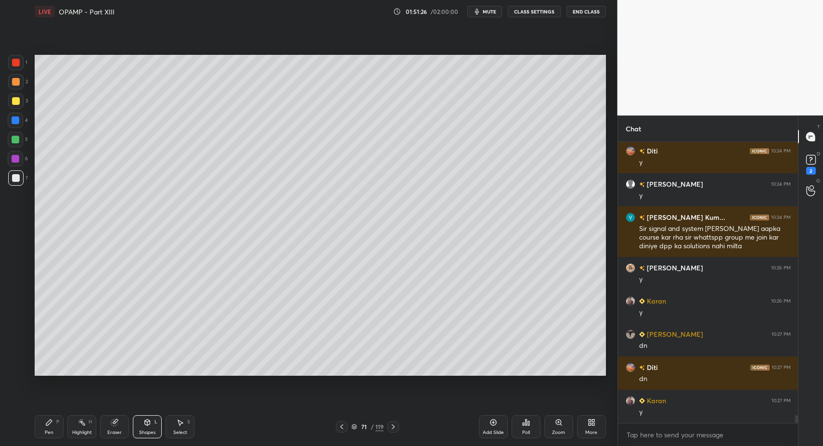
drag, startPoint x: 33, startPoint y: 423, endPoint x: 42, endPoint y: 422, distance: 9.2
drag, startPoint x: 42, startPoint y: 422, endPoint x: 47, endPoint y: 419, distance: 5.9
drag, startPoint x: 143, startPoint y: 219, endPoint x: 210, endPoint y: 279, distance: 89.9
drag, startPoint x: 176, startPoint y: 427, endPoint x: 172, endPoint y: 348, distance: 79.0
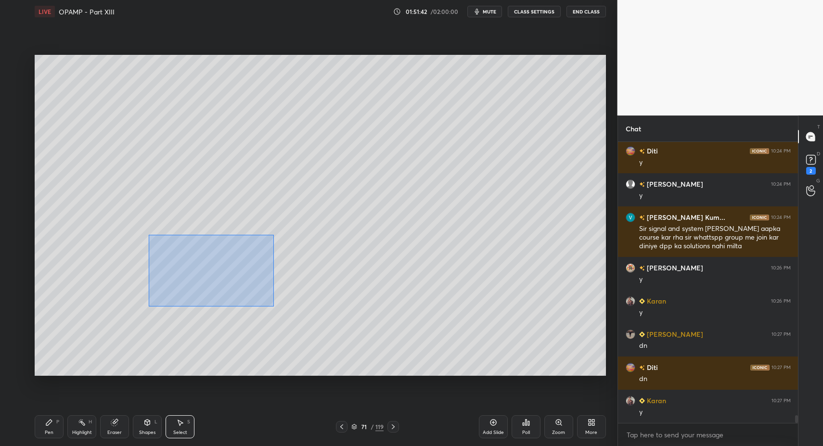
drag, startPoint x: 238, startPoint y: 289, endPoint x: 279, endPoint y: 317, distance: 49.9
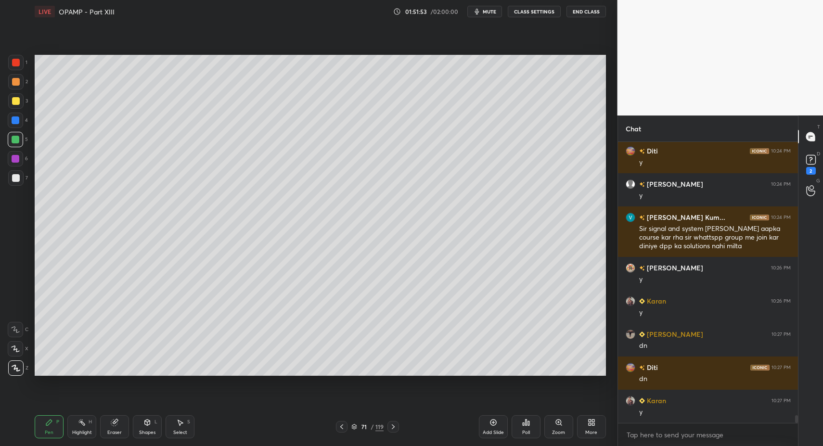
drag, startPoint x: 488, startPoint y: 428, endPoint x: 456, endPoint y: 403, distance: 40.3
drag, startPoint x: 148, startPoint y: 426, endPoint x: 144, endPoint y: 415, distance: 11.3
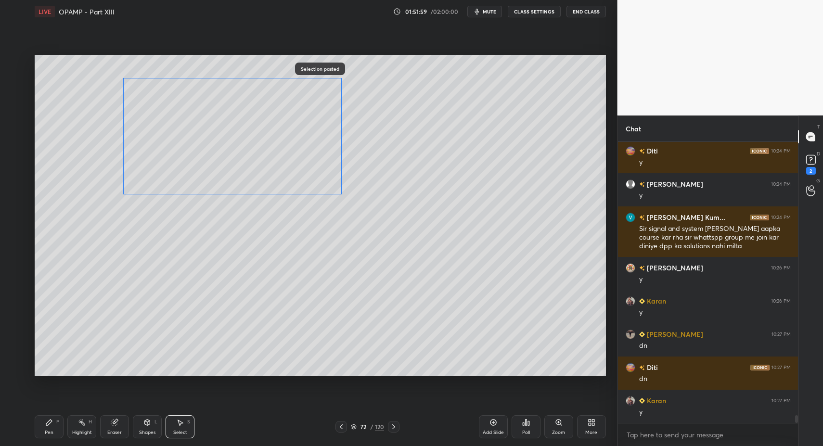
drag, startPoint x: 147, startPoint y: 151, endPoint x: 188, endPoint y: 165, distance: 42.9
drag, startPoint x: 52, startPoint y: 428, endPoint x: 110, endPoint y: 416, distance: 59.0
drag, startPoint x: 177, startPoint y: 422, endPoint x: 180, endPoint y: 384, distance: 38.1
drag, startPoint x: 136, startPoint y: 97, endPoint x: 164, endPoint y: 124, distance: 39.1
drag, startPoint x: 151, startPoint y: 431, endPoint x: 145, endPoint y: 418, distance: 14.2
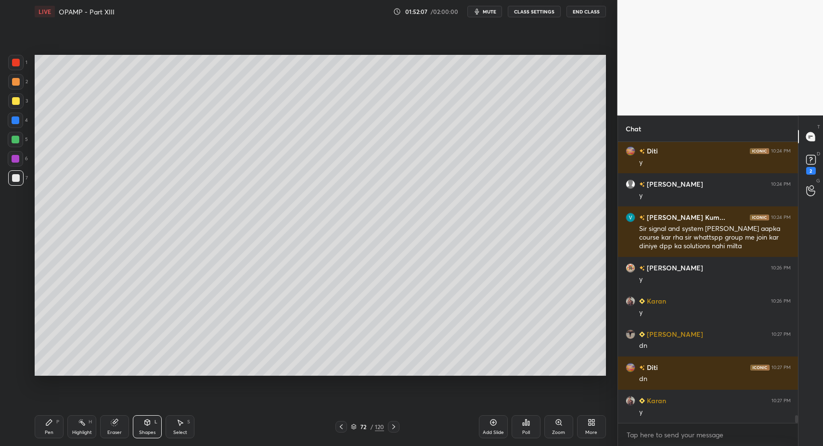
drag, startPoint x: 36, startPoint y: 433, endPoint x: 47, endPoint y: 427, distance: 12.5
drag, startPoint x: 51, startPoint y: 419, endPoint x: 74, endPoint y: 381, distance: 44.6
drag, startPoint x: 339, startPoint y: 427, endPoint x: 351, endPoint y: 427, distance: 12.0
drag, startPoint x: 175, startPoint y: 431, endPoint x: 177, endPoint y: 391, distance: 39.5
drag, startPoint x: 146, startPoint y: 228, endPoint x: 270, endPoint y: 304, distance: 145.1
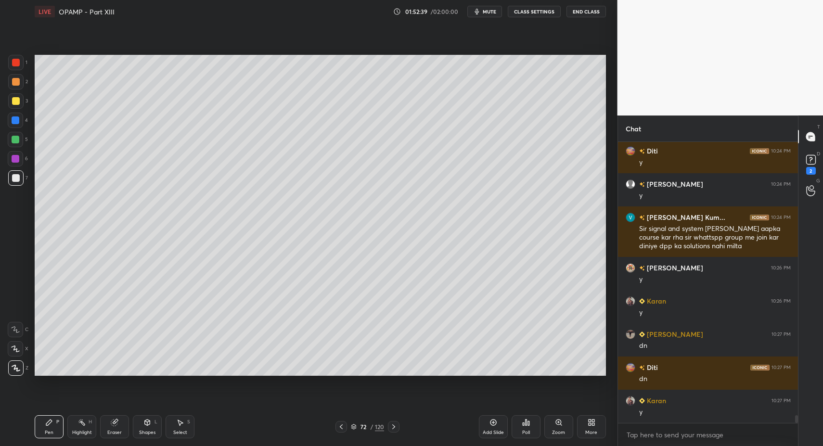
scroll to position [10210, 0]
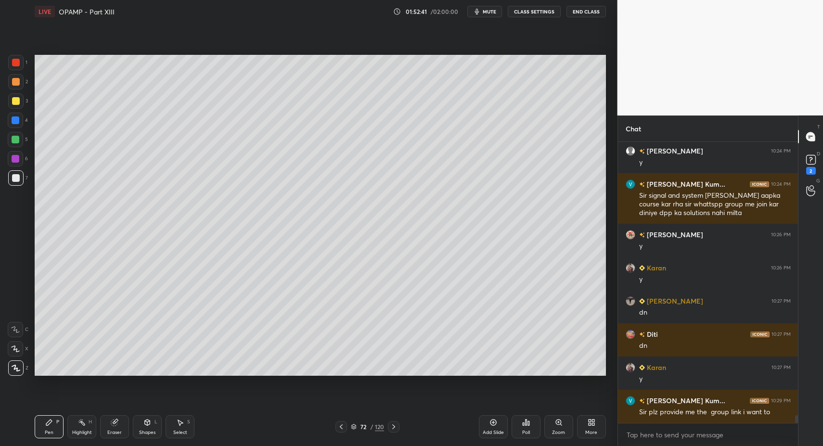
drag, startPoint x: 16, startPoint y: 102, endPoint x: 18, endPoint y: 109, distance: 7.0
type textarea "x"
paste textarea "[URL][DOMAIN_NAME]"
type textarea "[URL][DOMAIN_NAME]"
type textarea "x"
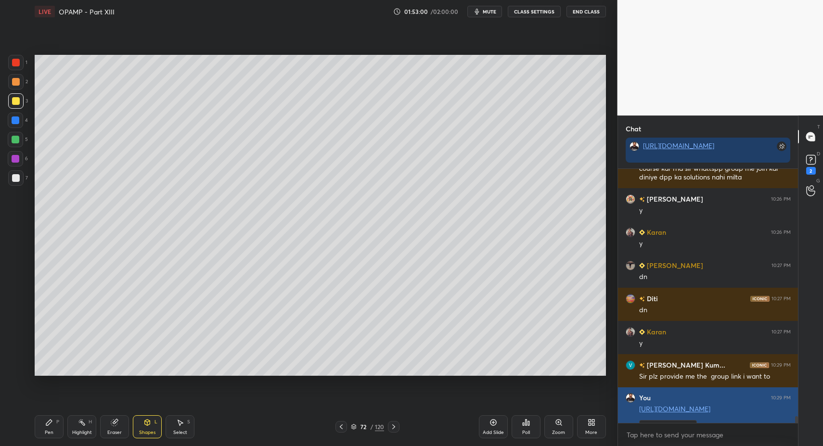
scroll to position [180, 177]
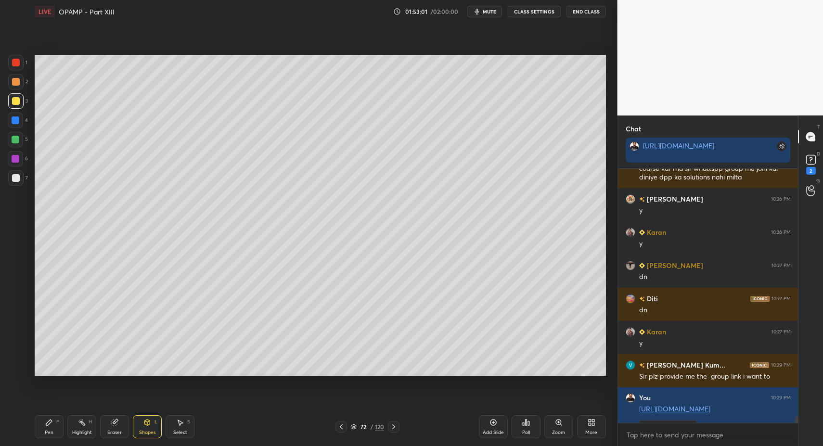
drag, startPoint x: 51, startPoint y: 427, endPoint x: 58, endPoint y: 422, distance: 9.3
drag, startPoint x: 21, startPoint y: 150, endPoint x: 21, endPoint y: 139, distance: 11.1
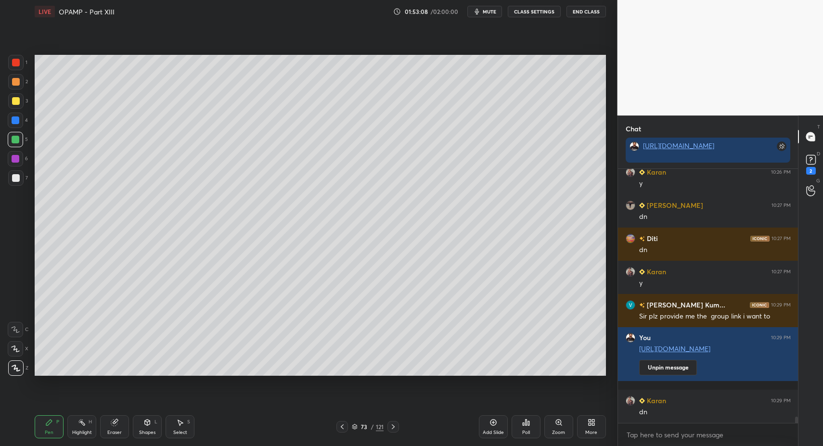
drag, startPoint x: 151, startPoint y: 430, endPoint x: 150, endPoint y: 411, distance: 19.2
drag, startPoint x: 6, startPoint y: 178, endPoint x: 30, endPoint y: 260, distance: 84.9
drag, startPoint x: 50, startPoint y: 423, endPoint x: 56, endPoint y: 393, distance: 30.8
drag, startPoint x: 151, startPoint y: 421, endPoint x: 150, endPoint y: 414, distance: 6.8
drag, startPoint x: 186, startPoint y: 432, endPoint x: 182, endPoint y: 427, distance: 5.9
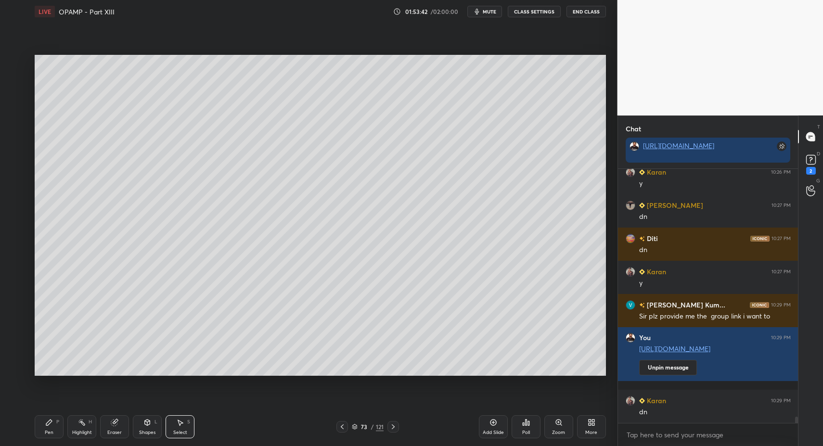
drag, startPoint x: 246, startPoint y: 203, endPoint x: 244, endPoint y: 215, distance: 12.1
drag, startPoint x: 49, startPoint y: 431, endPoint x: 51, endPoint y: 420, distance: 10.7
drag, startPoint x: 51, startPoint y: 420, endPoint x: 67, endPoint y: 397, distance: 29.0
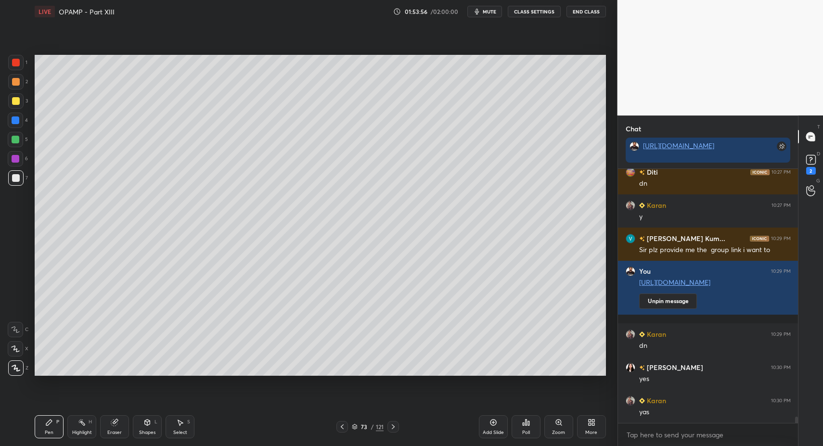
scroll to position [10432, 0]
drag, startPoint x: 50, startPoint y: 423, endPoint x: 71, endPoint y: 399, distance: 31.7
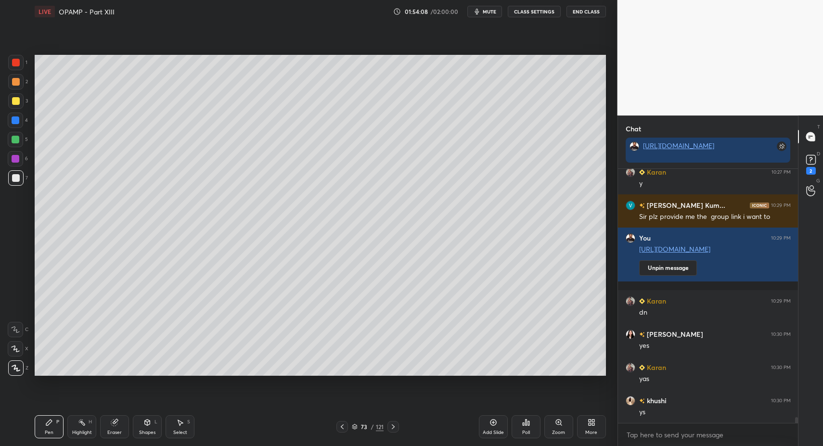
scroll to position [10465, 0]
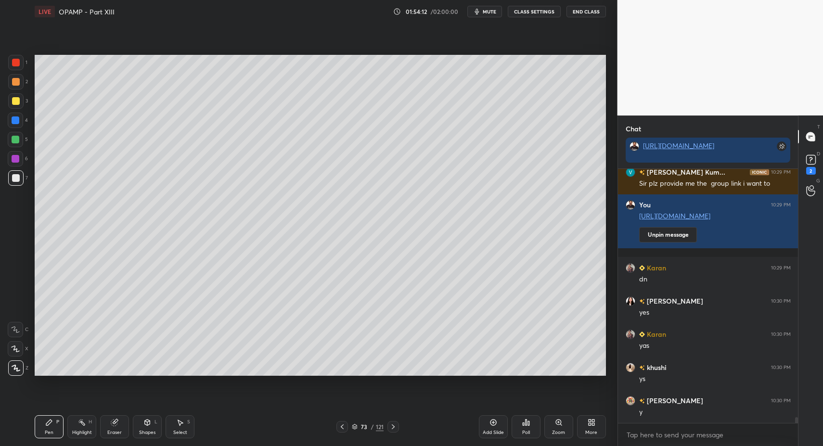
drag, startPoint x: 147, startPoint y: 432, endPoint x: 144, endPoint y: 420, distance: 12.8
drag, startPoint x: 49, startPoint y: 427, endPoint x: 93, endPoint y: 387, distance: 59.6
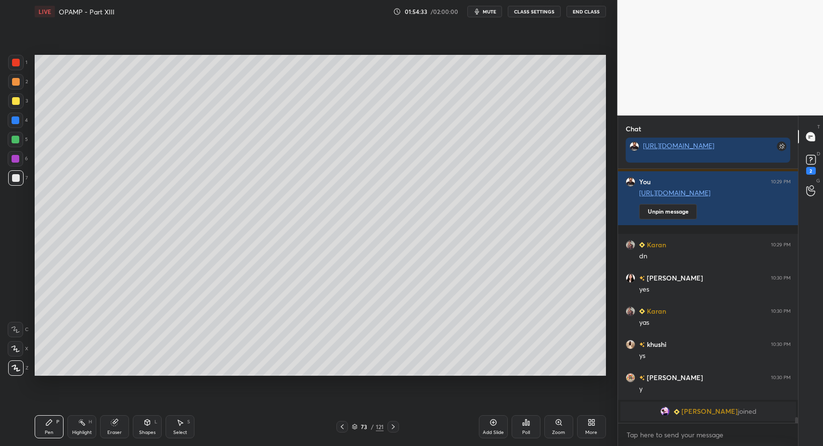
type textarea "x"
drag, startPoint x: 355, startPoint y: 309, endPoint x: 365, endPoint y: 321, distance: 15.7
drag, startPoint x: 149, startPoint y: 437, endPoint x: 163, endPoint y: 411, distance: 29.9
drag, startPoint x: 48, startPoint y: 421, endPoint x: 49, endPoint y: 417, distance: 4.8
drag, startPoint x: 224, startPoint y: 248, endPoint x: 242, endPoint y: 274, distance: 32.2
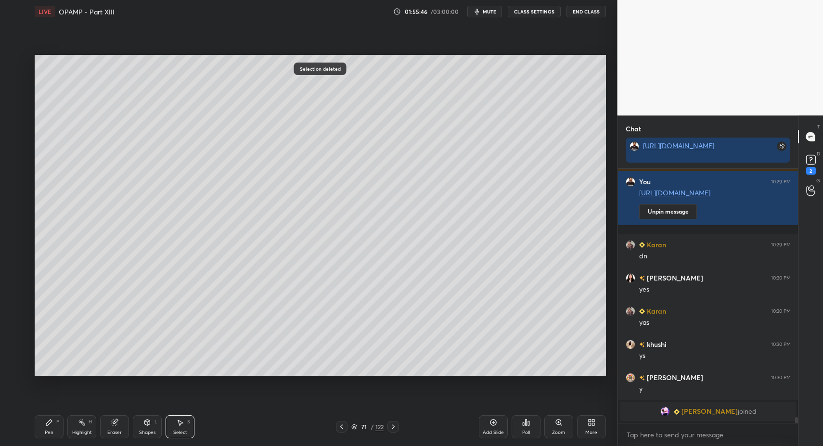
drag, startPoint x: 52, startPoint y: 430, endPoint x: 49, endPoint y: 422, distance: 8.2
drag, startPoint x: 342, startPoint y: 246, endPoint x: 355, endPoint y: 278, distance: 34.6
drag, startPoint x: 47, startPoint y: 426, endPoint x: 58, endPoint y: 415, distance: 15.3
drag, startPoint x: 189, startPoint y: 428, endPoint x: 204, endPoint y: 382, distance: 48.2
drag, startPoint x: 242, startPoint y: 230, endPoint x: 272, endPoint y: 271, distance: 50.7
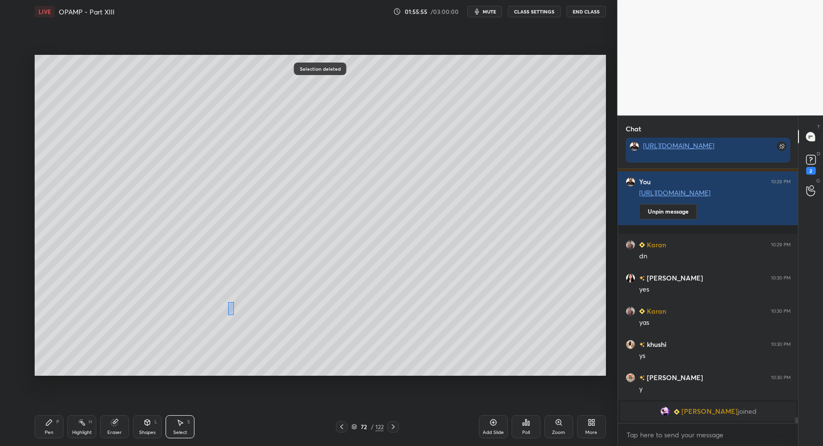
drag, startPoint x: 230, startPoint y: 308, endPoint x: 237, endPoint y: 317, distance: 11.1
drag, startPoint x: 139, startPoint y: 111, endPoint x: 159, endPoint y: 134, distance: 30.4
drag, startPoint x: 51, startPoint y: 422, endPoint x: 60, endPoint y: 385, distance: 38.5
drag, startPoint x: 189, startPoint y: 433, endPoint x: 182, endPoint y: 428, distance: 7.9
drag, startPoint x: 182, startPoint y: 428, endPoint x: 189, endPoint y: 391, distance: 38.1
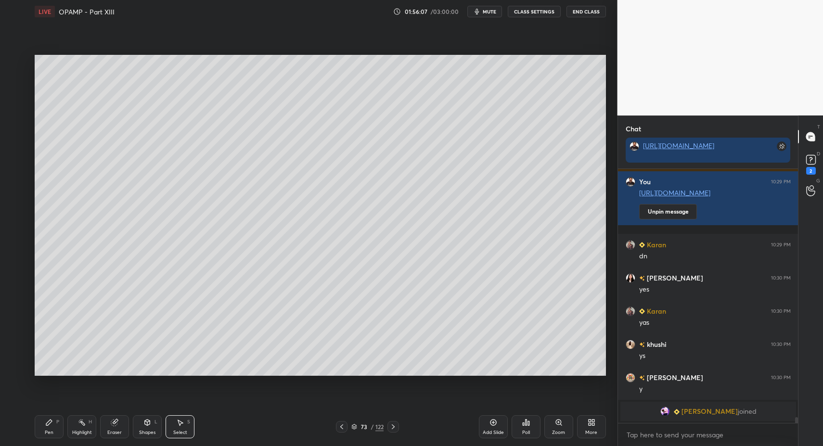
drag, startPoint x: 208, startPoint y: 125, endPoint x: 215, endPoint y: 141, distance: 17.9
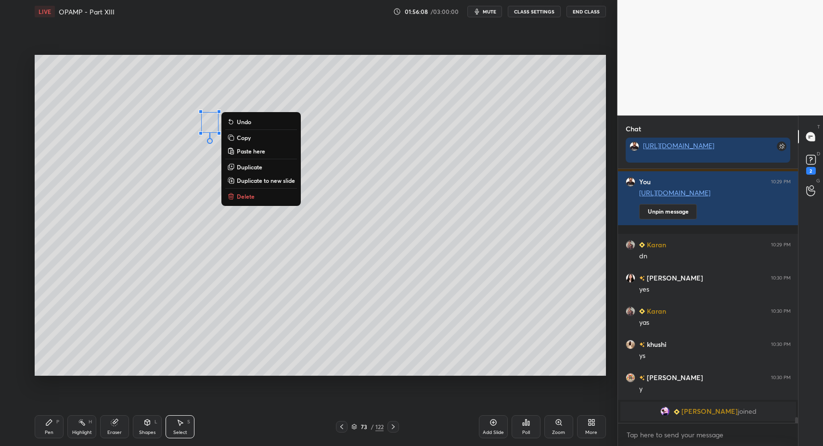
drag, startPoint x: 249, startPoint y: 192, endPoint x: 238, endPoint y: 214, distance: 24.3
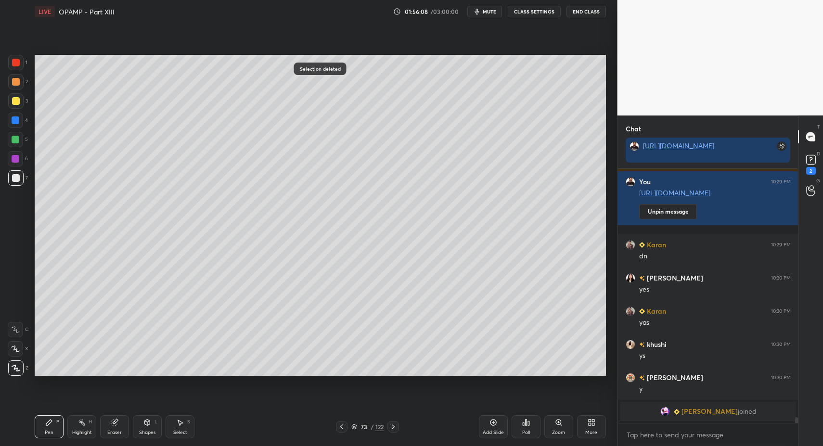
drag, startPoint x: 50, startPoint y: 425, endPoint x: 73, endPoint y: 384, distance: 47.6
drag, startPoint x: 54, startPoint y: 426, endPoint x: 61, endPoint y: 424, distance: 7.6
drag, startPoint x: 179, startPoint y: 431, endPoint x: 186, endPoint y: 413, distance: 19.0
drag, startPoint x: 190, startPoint y: 71, endPoint x: 207, endPoint y: 97, distance: 31.0
drag, startPoint x: 45, startPoint y: 423, endPoint x: 73, endPoint y: 377, distance: 53.5
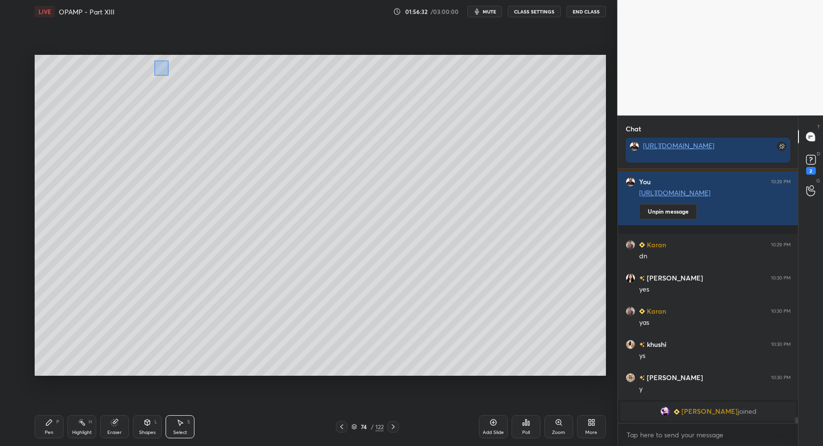
drag, startPoint x: 168, startPoint y: 75, endPoint x: 197, endPoint y: 77, distance: 28.5
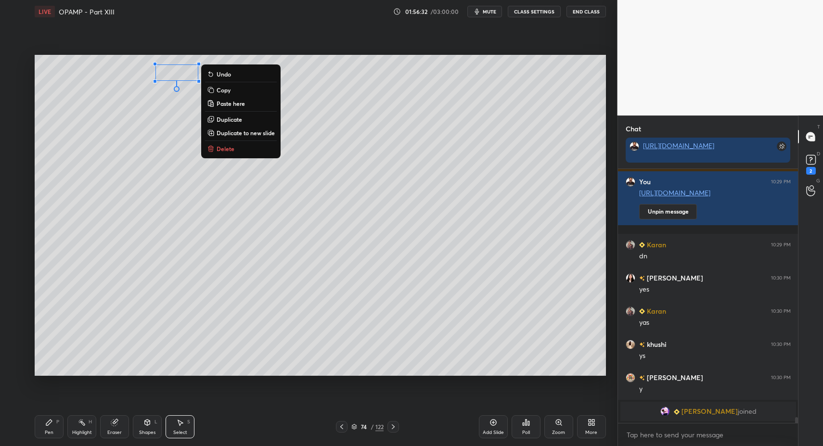
scroll to position [10230, 0]
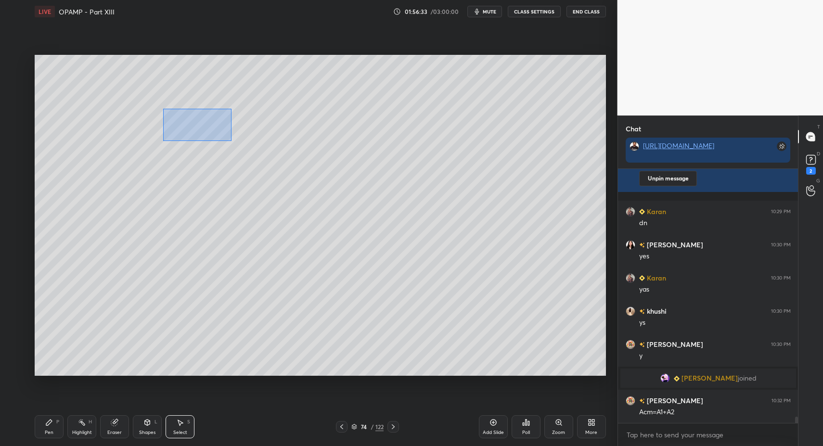
drag, startPoint x: 164, startPoint y: 109, endPoint x: 220, endPoint y: 129, distance: 60.1
drag, startPoint x: 184, startPoint y: 121, endPoint x: 190, endPoint y: 171, distance: 49.9
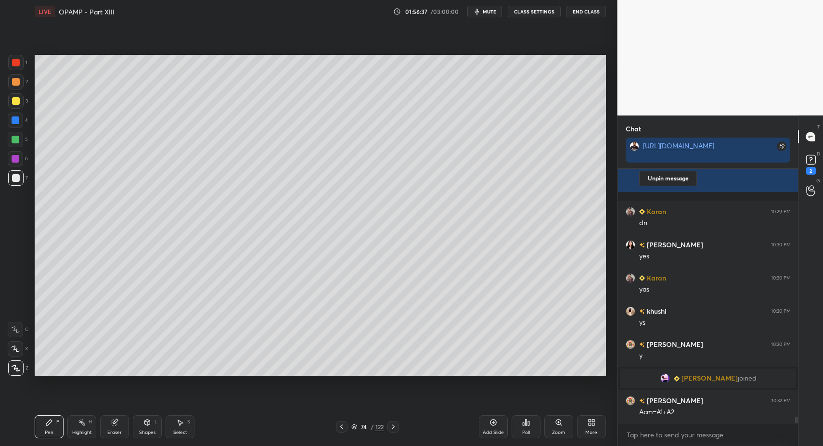
drag, startPoint x: 184, startPoint y: 425, endPoint x: 178, endPoint y: 428, distance: 6.3
drag, startPoint x: 178, startPoint y: 428, endPoint x: 185, endPoint y: 410, distance: 18.6
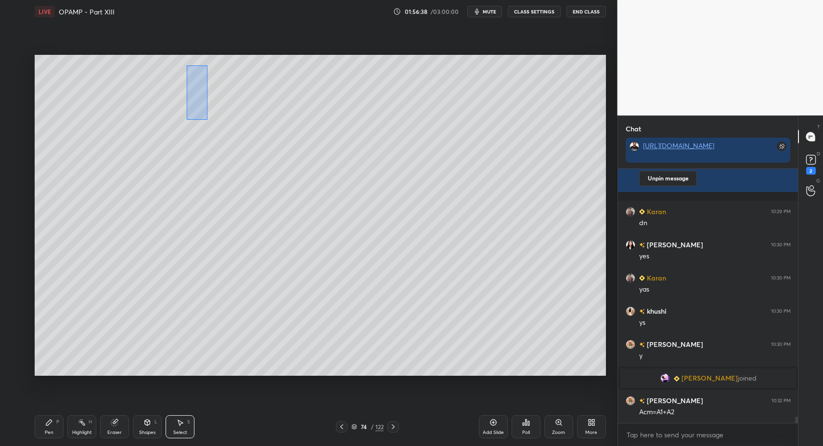
drag, startPoint x: 191, startPoint y: 75, endPoint x: 208, endPoint y: 118, distance: 46.6
drag, startPoint x: 198, startPoint y: 105, endPoint x: 187, endPoint y: 129, distance: 25.8
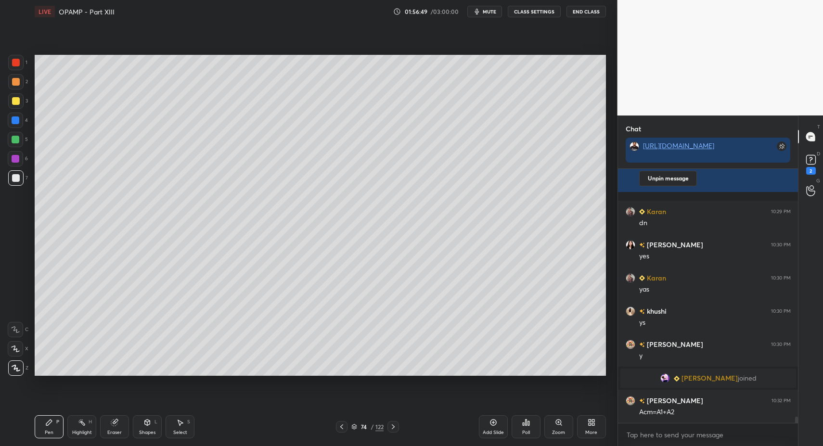
scroll to position [10263, 0]
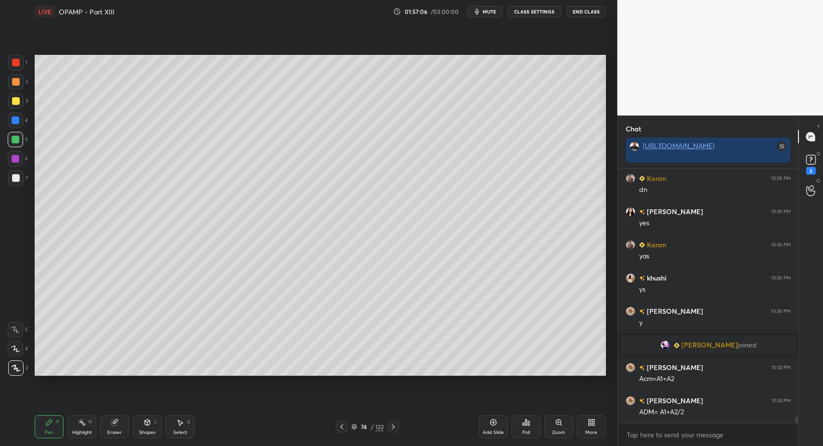
drag, startPoint x: 149, startPoint y: 425, endPoint x: 144, endPoint y: 417, distance: 9.5
drag, startPoint x: 46, startPoint y: 424, endPoint x: 100, endPoint y: 387, distance: 66.0
drag, startPoint x: 36, startPoint y: 434, endPoint x: 42, endPoint y: 387, distance: 47.0
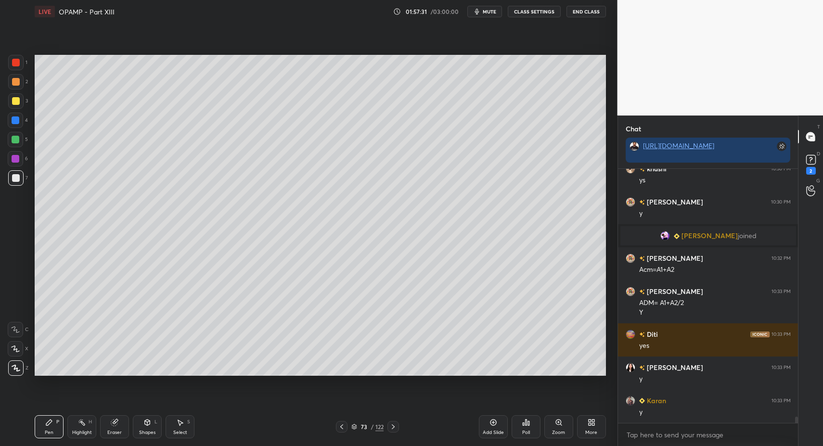
scroll to position [10406, 0]
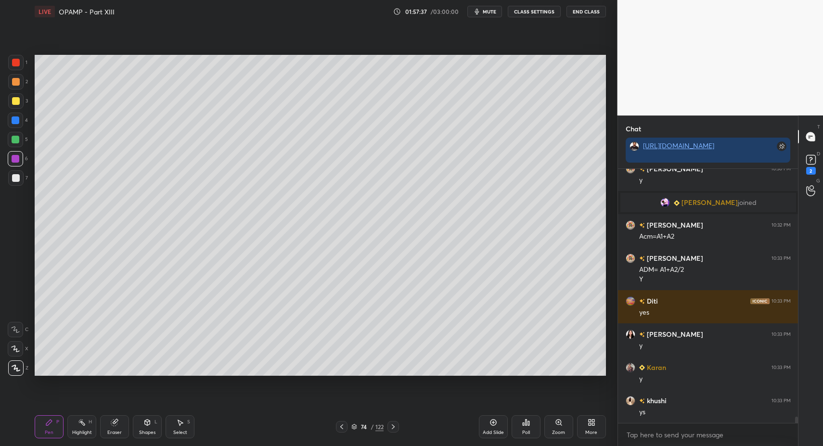
drag, startPoint x: 158, startPoint y: 422, endPoint x: 157, endPoint y: 411, distance: 11.6
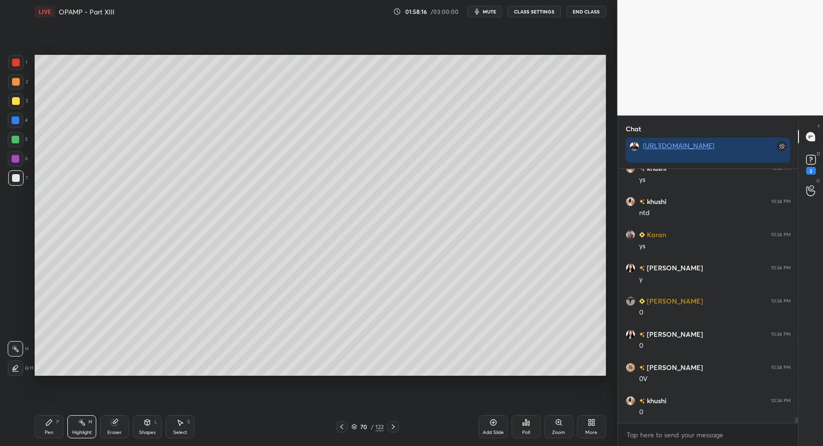
scroll to position [10671, 0]
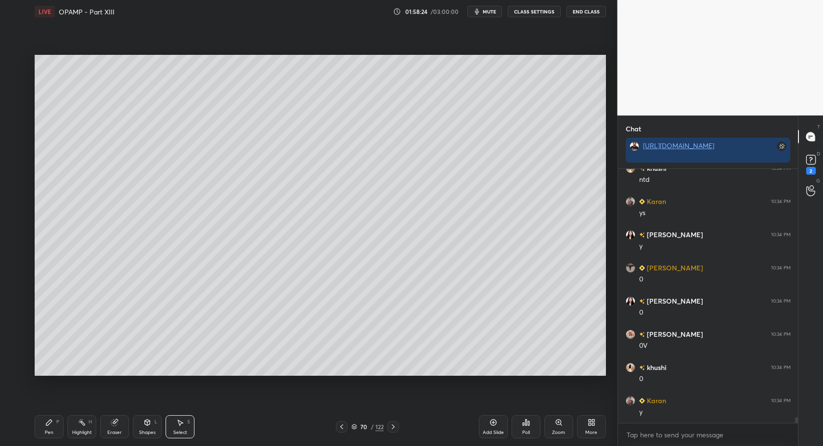
drag, startPoint x: 182, startPoint y: 427, endPoint x: 181, endPoint y: 328, distance: 98.6
drag, startPoint x: 78, startPoint y: 60, endPoint x: 293, endPoint y: 197, distance: 254.9
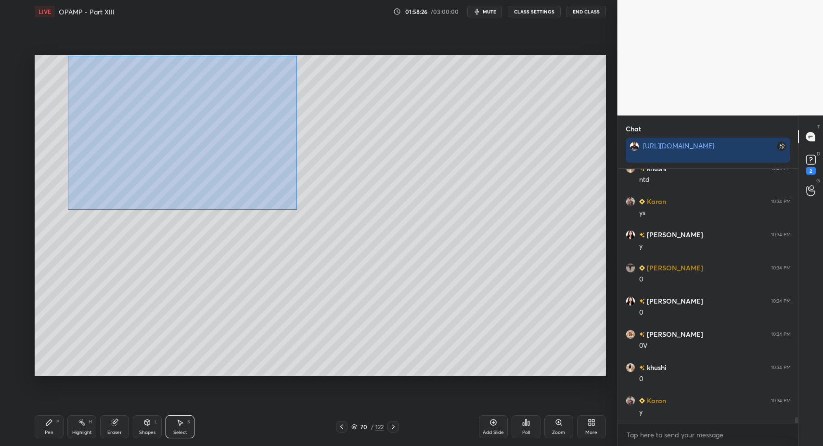
drag, startPoint x: 80, startPoint y: 67, endPoint x: 370, endPoint y: 246, distance: 341.5
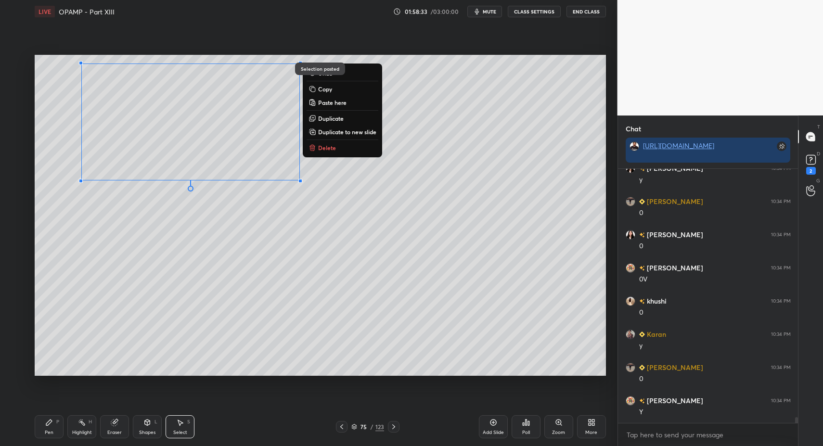
scroll to position [10771, 0]
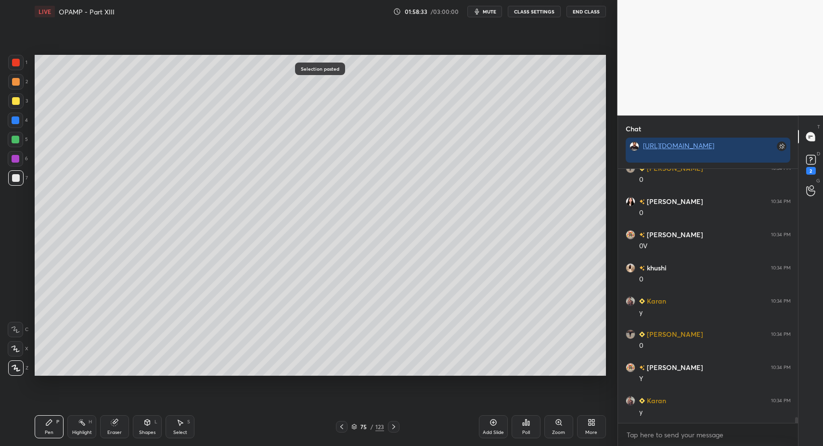
drag, startPoint x: 45, startPoint y: 421, endPoint x: 48, endPoint y: 401, distance: 20.5
drag, startPoint x: 16, startPoint y: 63, endPoint x: 31, endPoint y: 71, distance: 17.4
drag, startPoint x: 12, startPoint y: 178, endPoint x: 16, endPoint y: 176, distance: 5.2
drag, startPoint x: 189, startPoint y: 429, endPoint x: 182, endPoint y: 425, distance: 7.1
drag, startPoint x: 182, startPoint y: 425, endPoint x: 188, endPoint y: 385, distance: 40.8
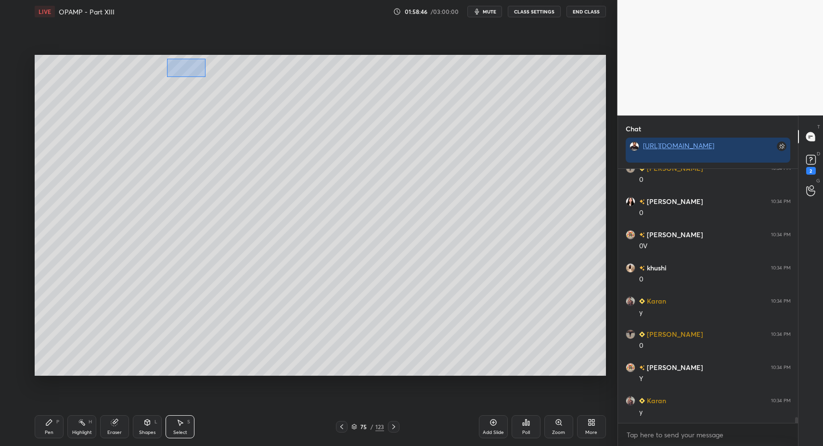
drag, startPoint x: 202, startPoint y: 75, endPoint x: 213, endPoint y: 83, distance: 13.1
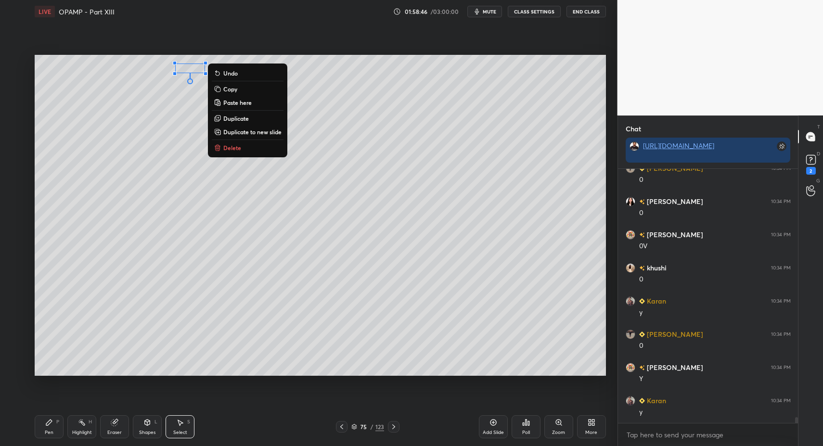
drag, startPoint x: 229, startPoint y: 147, endPoint x: 221, endPoint y: 167, distance: 21.8
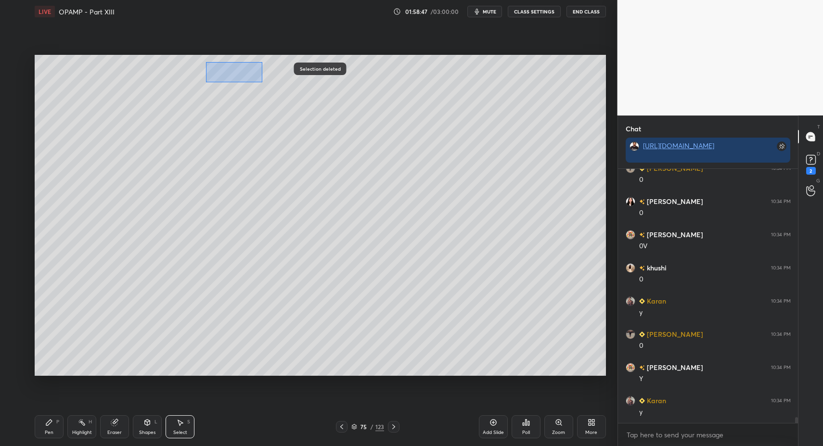
drag, startPoint x: 206, startPoint y: 62, endPoint x: 234, endPoint y: 71, distance: 29.8
drag, startPoint x: 232, startPoint y: 73, endPoint x: 212, endPoint y: 90, distance: 26.6
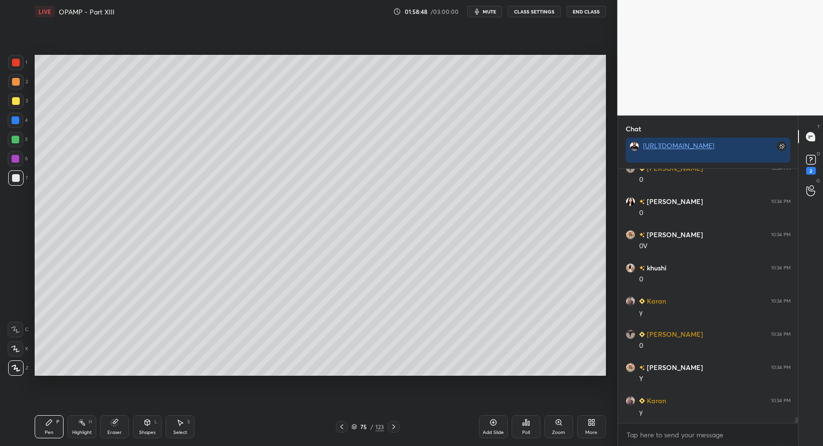
drag, startPoint x: 46, startPoint y: 434, endPoint x: 40, endPoint y: 410, distance: 24.6
drag, startPoint x: 21, startPoint y: 139, endPoint x: 33, endPoint y: 121, distance: 22.1
drag, startPoint x: 185, startPoint y: 425, endPoint x: 179, endPoint y: 391, distance: 34.6
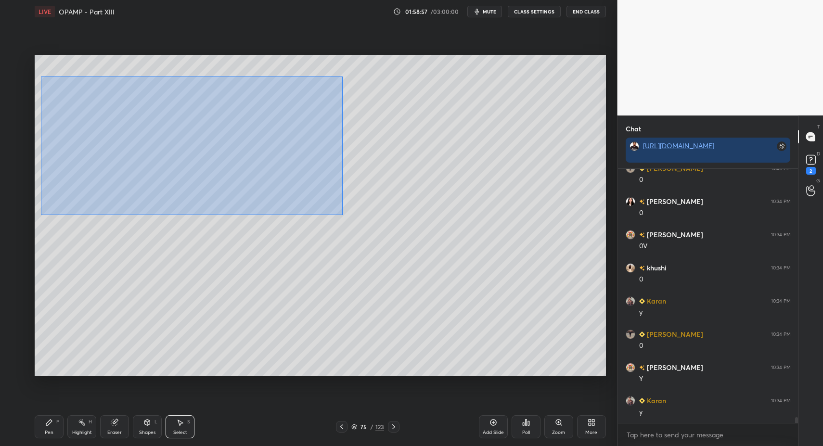
drag, startPoint x: 43, startPoint y: 79, endPoint x: 357, endPoint y: 215, distance: 342.2
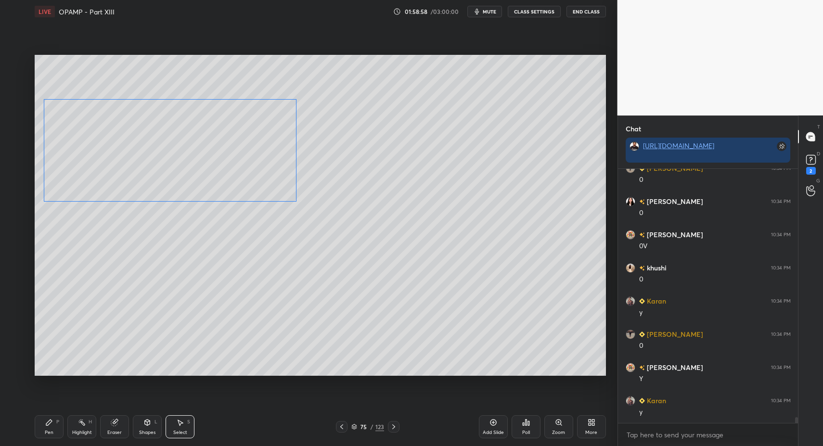
drag, startPoint x: 182, startPoint y: 148, endPoint x: 152, endPoint y: 203, distance: 63.5
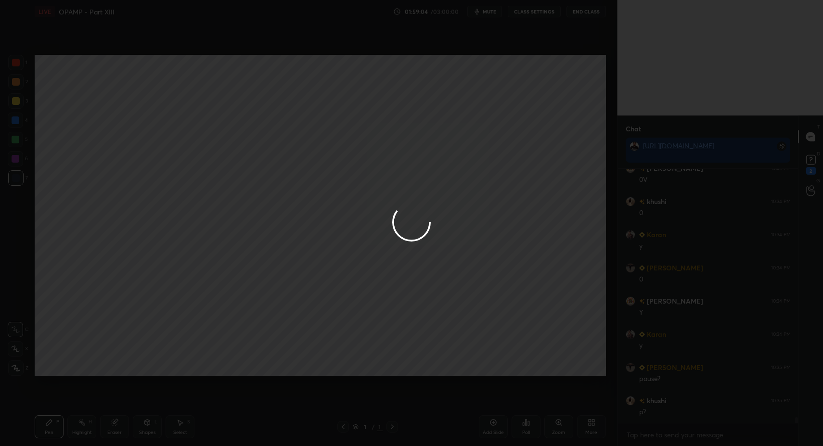
scroll to position [10870, 0]
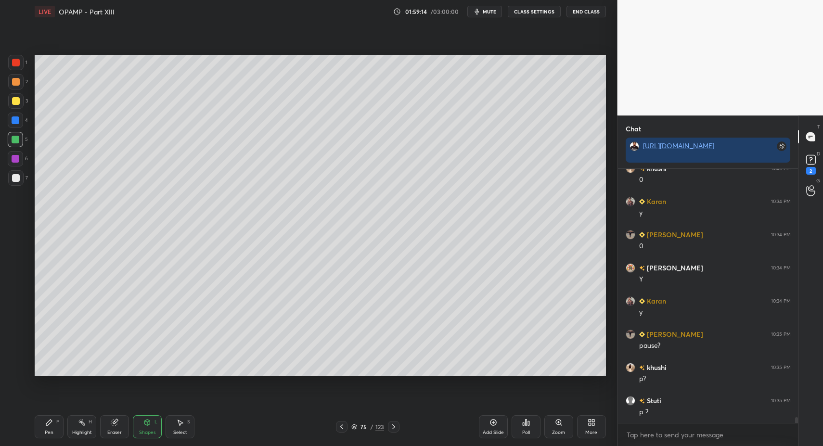
drag, startPoint x: 195, startPoint y: 436, endPoint x: 185, endPoint y: 432, distance: 10.4
drag, startPoint x: 52, startPoint y: 99, endPoint x: 72, endPoint y: 118, distance: 27.2
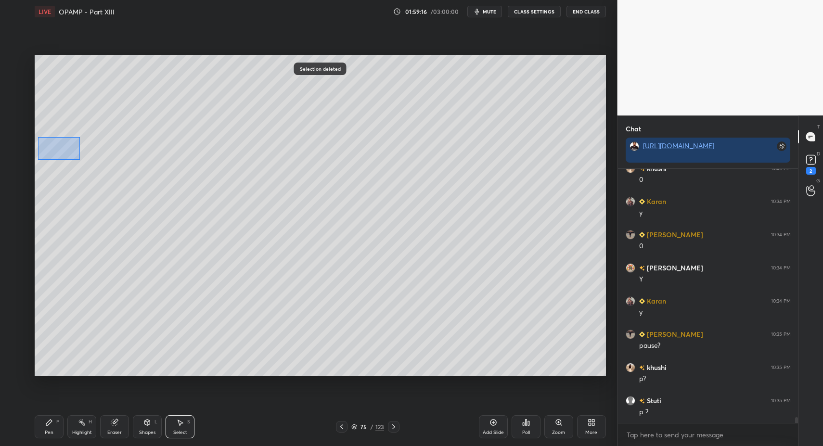
drag, startPoint x: 38, startPoint y: 137, endPoint x: 80, endPoint y: 168, distance: 52.9
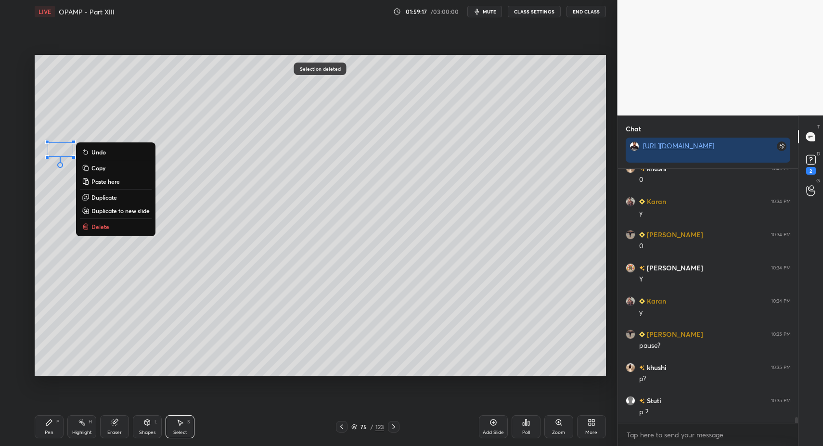
drag, startPoint x: 101, startPoint y: 221, endPoint x: 102, endPoint y: 204, distance: 16.9
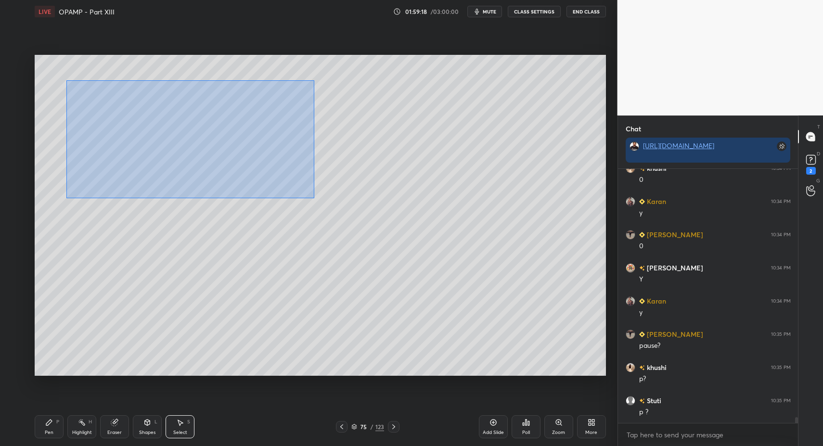
drag, startPoint x: 69, startPoint y: 81, endPoint x: 360, endPoint y: 216, distance: 320.9
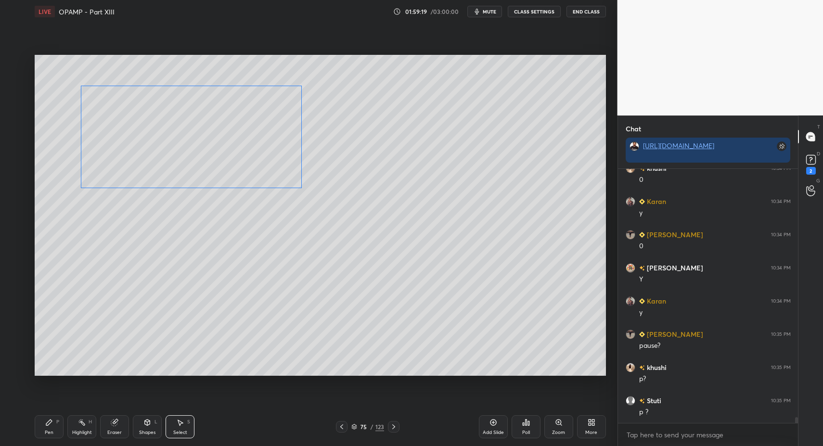
drag, startPoint x: 206, startPoint y: 143, endPoint x: 204, endPoint y: 151, distance: 8.4
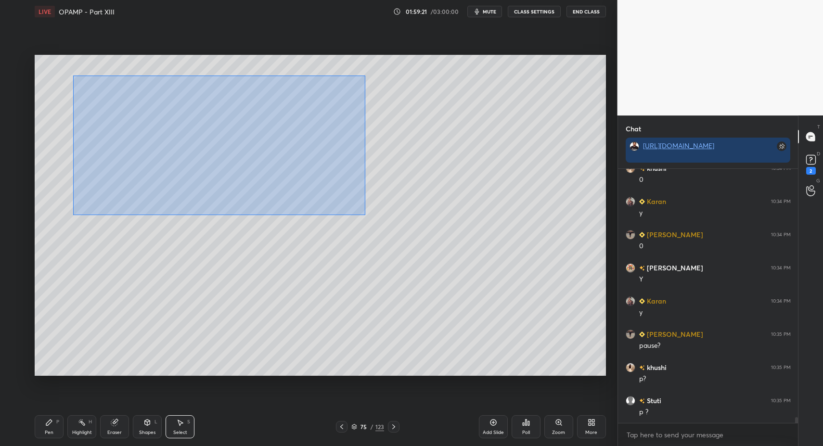
drag, startPoint x: 73, startPoint y: 75, endPoint x: 330, endPoint y: 202, distance: 287.2
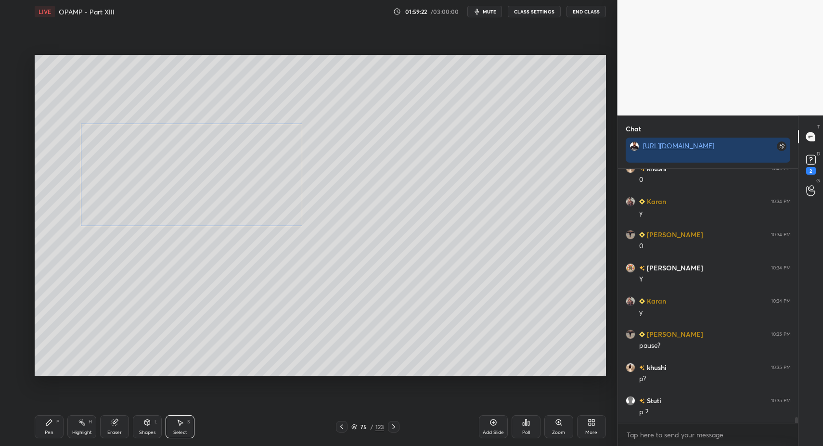
drag, startPoint x: 184, startPoint y: 140, endPoint x: 177, endPoint y: 201, distance: 61.0
drag, startPoint x: 382, startPoint y: 59, endPoint x: 422, endPoint y: 106, distance: 61.8
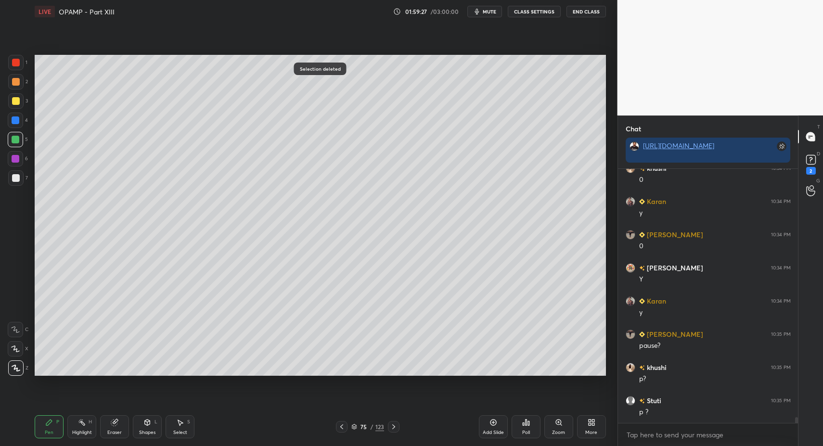
drag, startPoint x: 16, startPoint y: 85, endPoint x: 19, endPoint y: 79, distance: 6.9
drag, startPoint x: 15, startPoint y: 83, endPoint x: 30, endPoint y: 89, distance: 16.4
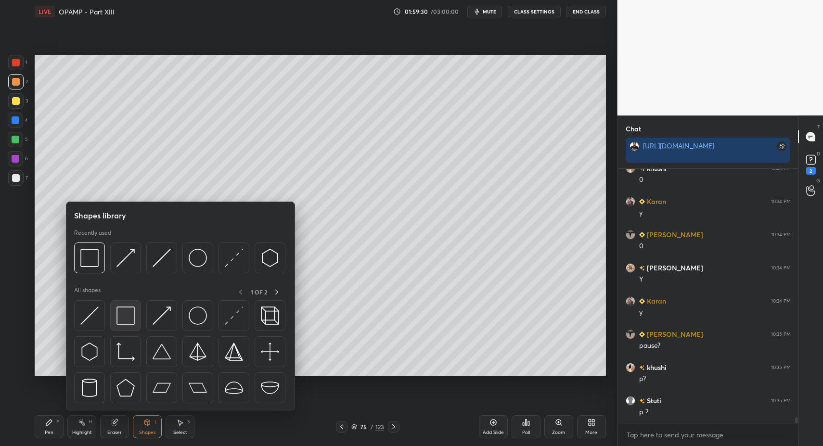
drag, startPoint x: 119, startPoint y: 298, endPoint x: 121, endPoint y: 304, distance: 5.9
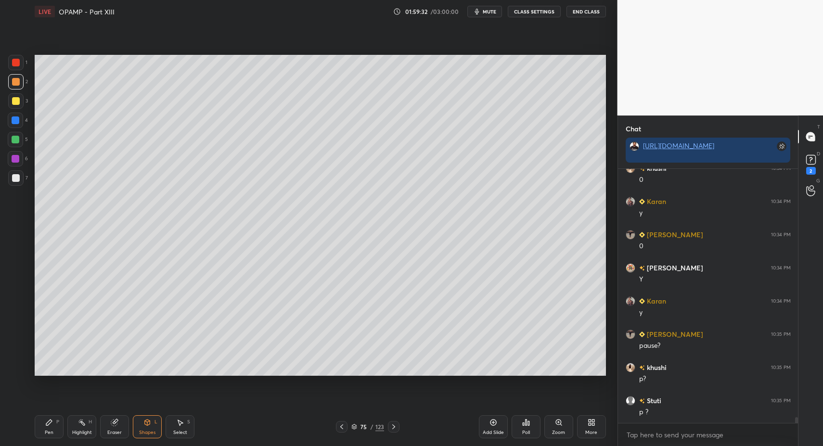
drag, startPoint x: 46, startPoint y: 434, endPoint x: 50, endPoint y: 431, distance: 5.2
drag, startPoint x: 50, startPoint y: 431, endPoint x: 52, endPoint y: 420, distance: 11.2
drag, startPoint x: 164, startPoint y: 422, endPoint x: 149, endPoint y: 417, distance: 16.0
drag, startPoint x: 45, startPoint y: 430, endPoint x: 111, endPoint y: 386, distance: 79.4
drag, startPoint x: 150, startPoint y: 435, endPoint x: 146, endPoint y: 410, distance: 24.8
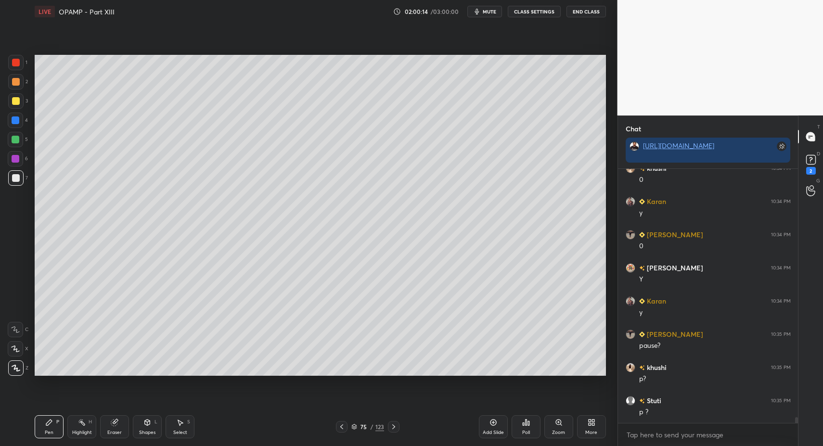
scroll to position [10903, 0]
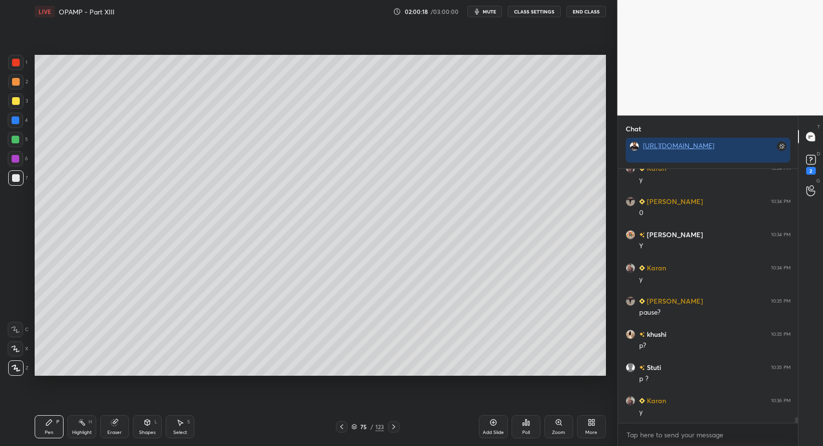
drag, startPoint x: 47, startPoint y: 431, endPoint x: 96, endPoint y: 392, distance: 62.7
drag, startPoint x: 490, startPoint y: 428, endPoint x: 381, endPoint y: 411, distance: 110.5
drag, startPoint x: 148, startPoint y: 424, endPoint x: 143, endPoint y: 416, distance: 9.9
drag, startPoint x: 144, startPoint y: 433, endPoint x: 143, endPoint y: 424, distance: 9.3
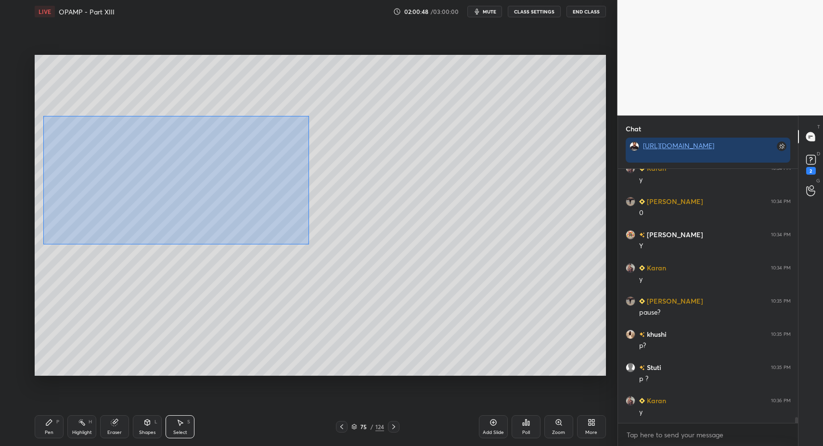
drag, startPoint x: 48, startPoint y: 120, endPoint x: 314, endPoint y: 240, distance: 291.3
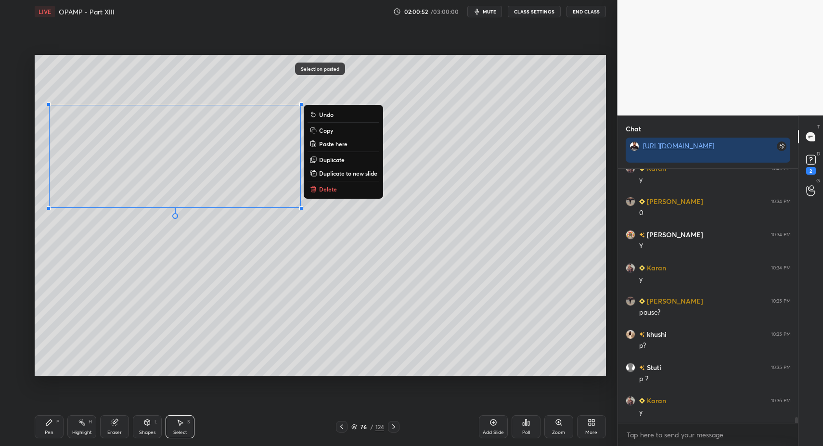
drag, startPoint x: 43, startPoint y: 431, endPoint x: 42, endPoint y: 425, distance: 5.9
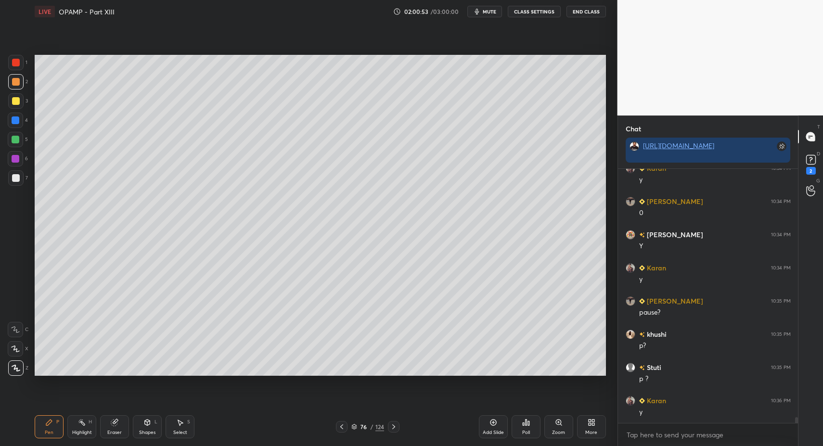
drag, startPoint x: 13, startPoint y: 180, endPoint x: 15, endPoint y: 175, distance: 6.5
drag, startPoint x: 41, startPoint y: 419, endPoint x: 47, endPoint y: 417, distance: 6.3
drag, startPoint x: 174, startPoint y: 435, endPoint x: 177, endPoint y: 418, distance: 17.7
drag, startPoint x: 177, startPoint y: 418, endPoint x: 173, endPoint y: 390, distance: 28.7
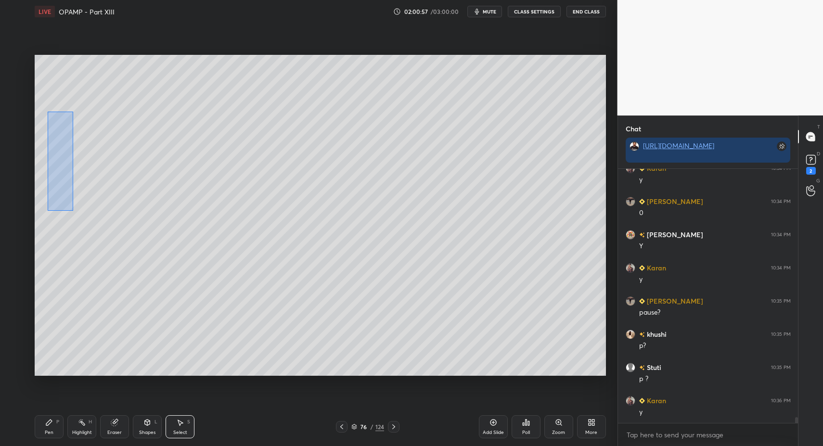
drag, startPoint x: 50, startPoint y: 114, endPoint x: 75, endPoint y: 210, distance: 98.4
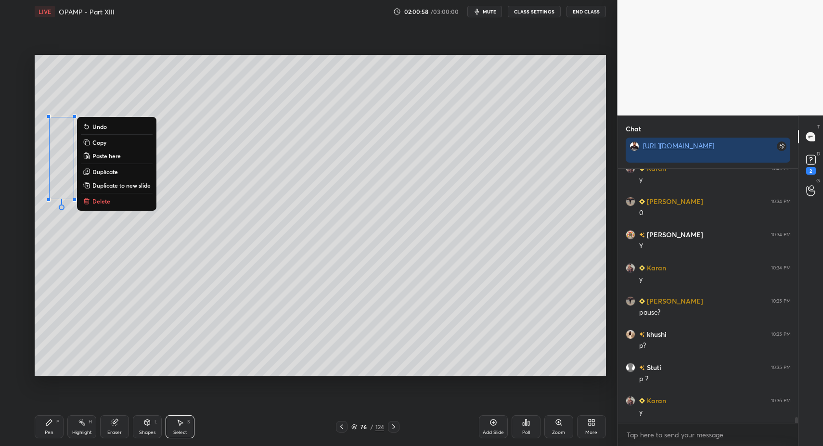
drag, startPoint x: 104, startPoint y: 200, endPoint x: 102, endPoint y: 216, distance: 16.5
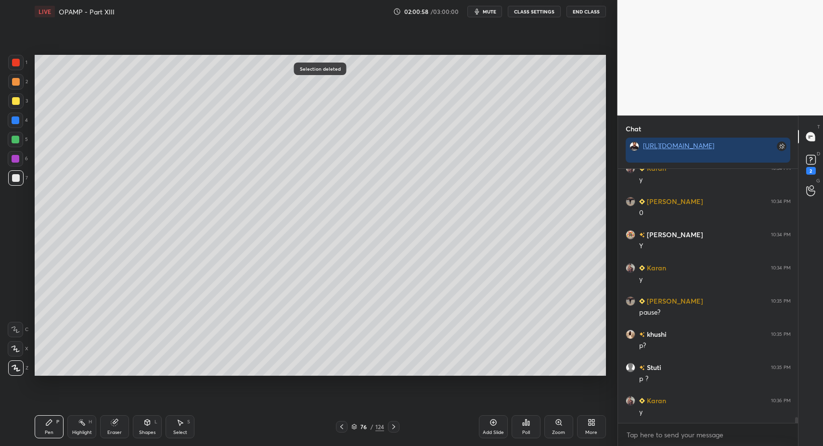
drag, startPoint x: 39, startPoint y: 428, endPoint x: 44, endPoint y: 425, distance: 5.4
drag, startPoint x: 55, startPoint y: 427, endPoint x: 63, endPoint y: 417, distance: 12.7
drag, startPoint x: 55, startPoint y: 423, endPoint x: 94, endPoint y: 376, distance: 61.2
drag, startPoint x: 148, startPoint y: 431, endPoint x: 144, endPoint y: 415, distance: 16.7
drag, startPoint x: 37, startPoint y: 422, endPoint x: 111, endPoint y: 379, distance: 86.0
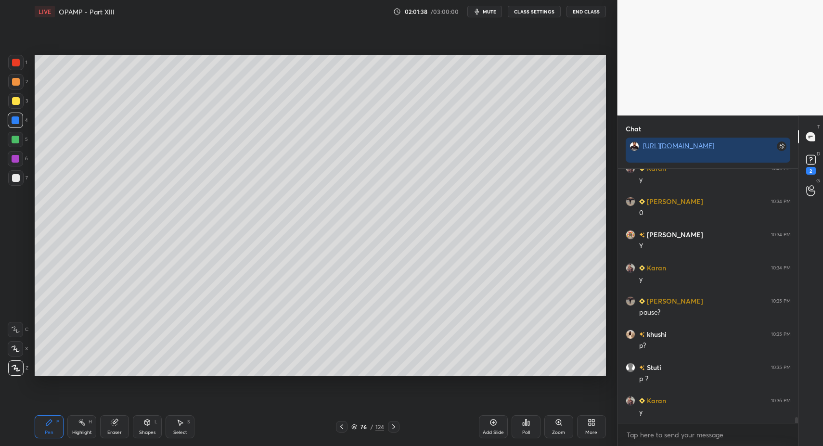
drag, startPoint x: 44, startPoint y: 431, endPoint x: 63, endPoint y: 405, distance: 31.8
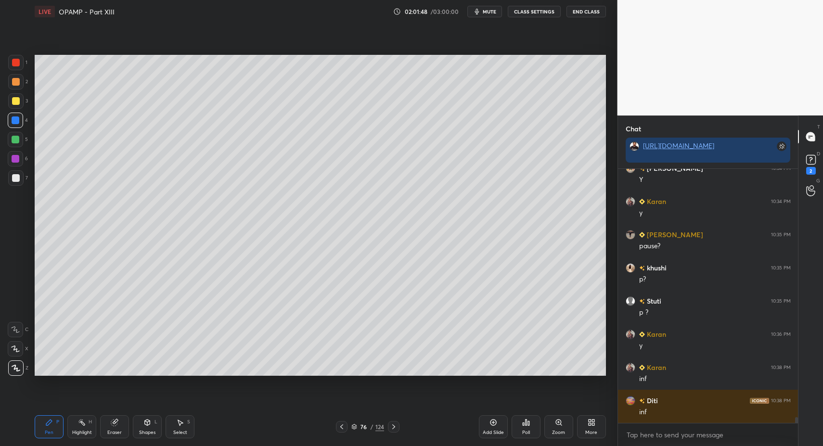
scroll to position [11003, 0]
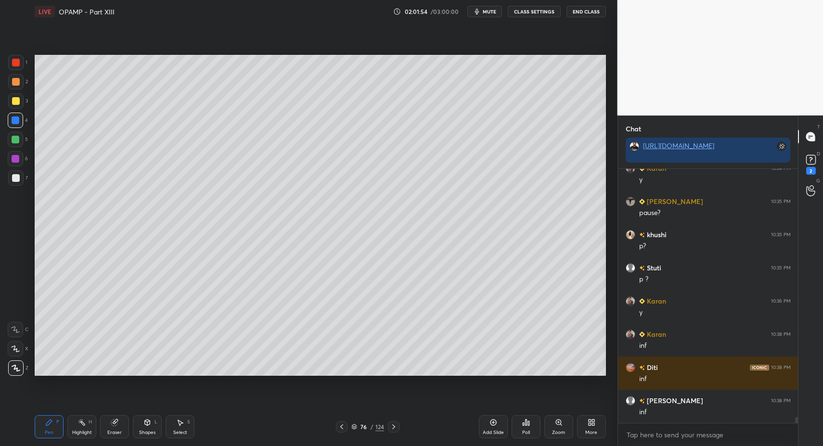
drag, startPoint x: 13, startPoint y: 79, endPoint x: 26, endPoint y: 113, distance: 36.3
drag, startPoint x: 42, startPoint y: 432, endPoint x: 38, endPoint y: 424, distance: 9.0
drag, startPoint x: 13, startPoint y: 177, endPoint x: 16, endPoint y: 173, distance: 5.1
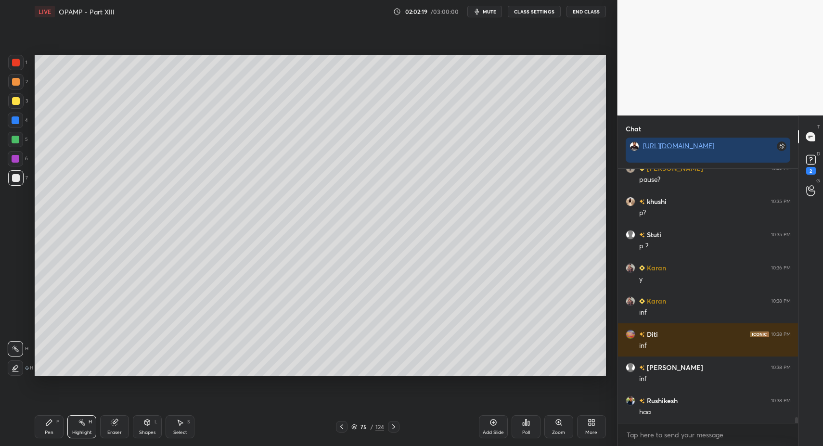
drag, startPoint x: 76, startPoint y: 426, endPoint x: 68, endPoint y: 403, distance: 24.3
drag, startPoint x: 393, startPoint y: 429, endPoint x: 392, endPoint y: 418, distance: 10.7
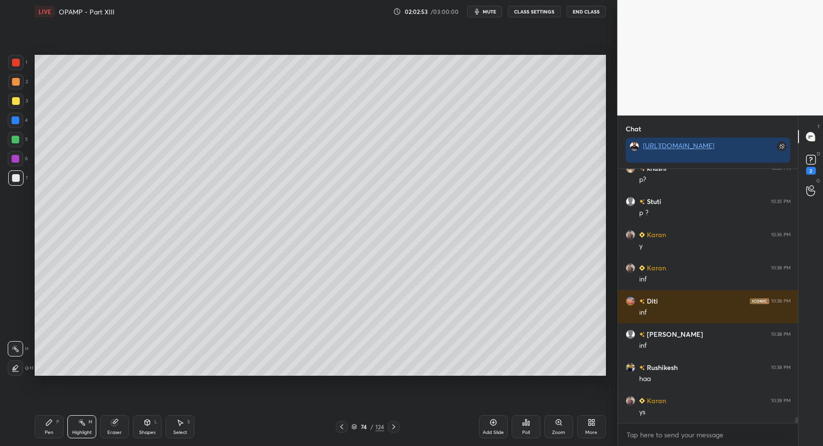
scroll to position [11103, 0]
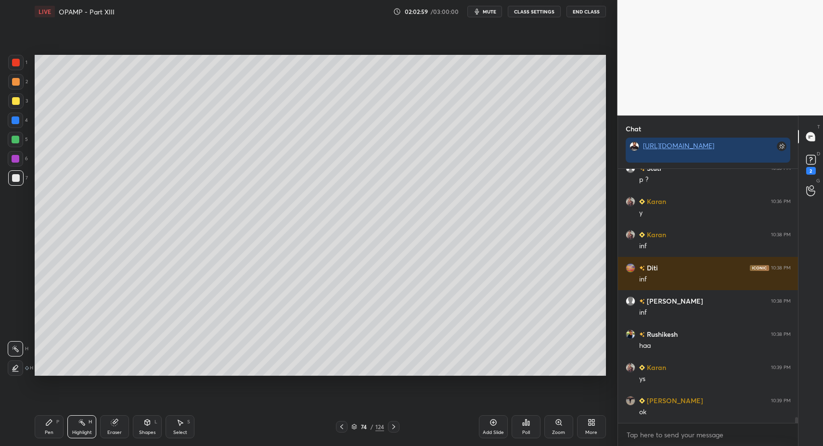
drag, startPoint x: 382, startPoint y: 433, endPoint x: 389, endPoint y: 430, distance: 7.5
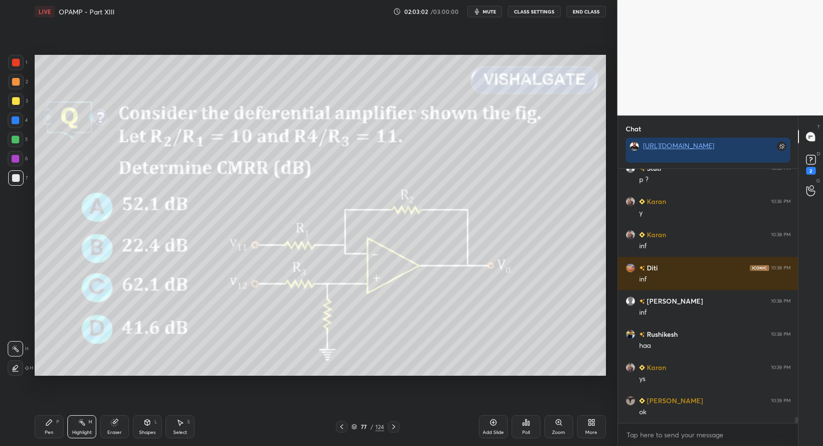
scroll to position [11126, 0]
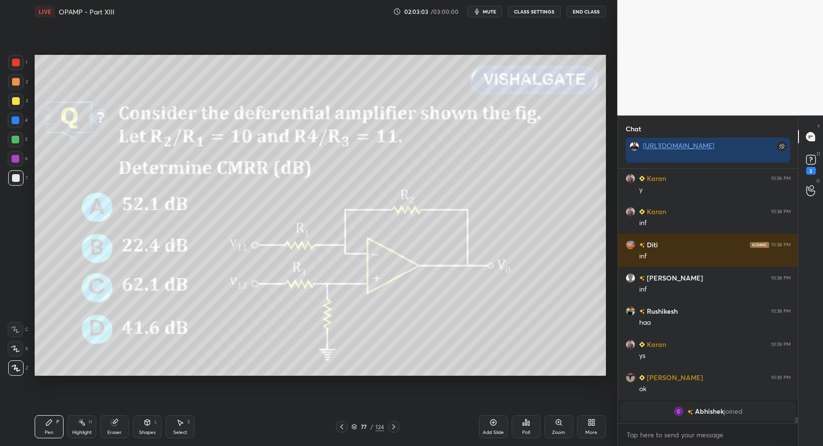
drag, startPoint x: 18, startPoint y: 173, endPoint x: 12, endPoint y: 164, distance: 11.4
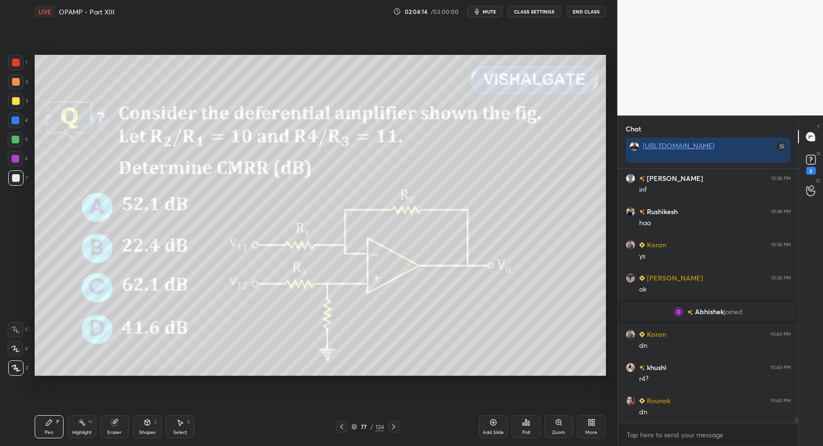
scroll to position [10947, 0]
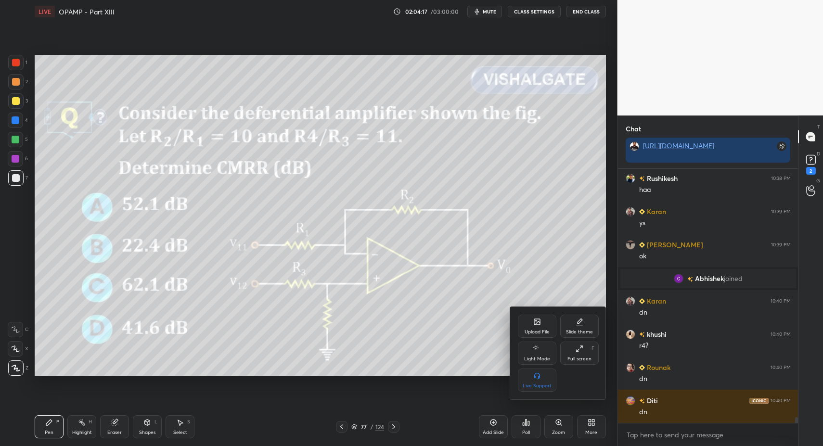
drag, startPoint x: 559, startPoint y: 335, endPoint x: 545, endPoint y: 328, distance: 16.4
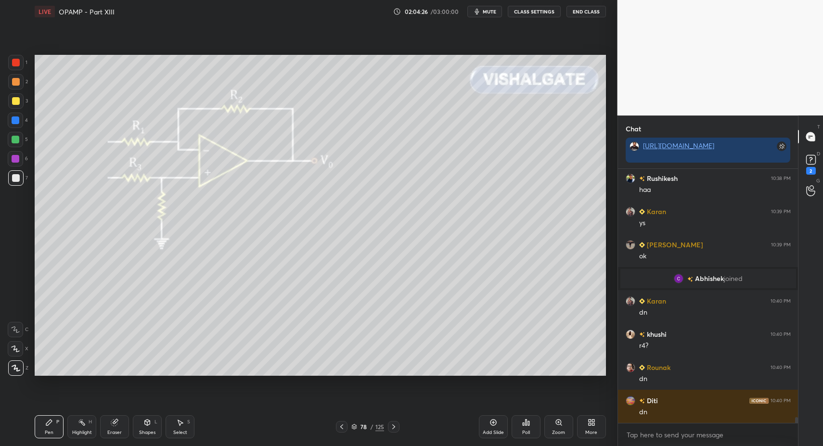
drag, startPoint x: 14, startPoint y: 136, endPoint x: 19, endPoint y: 132, distance: 6.2
drag, startPoint x: 143, startPoint y: 431, endPoint x: 140, endPoint y: 416, distance: 15.7
drag, startPoint x: 9, startPoint y: 189, endPoint x: 18, endPoint y: 186, distance: 9.6
drag, startPoint x: 49, startPoint y: 429, endPoint x: 54, endPoint y: 429, distance: 5.3
drag, startPoint x: 41, startPoint y: 439, endPoint x: 40, endPoint y: 433, distance: 5.4
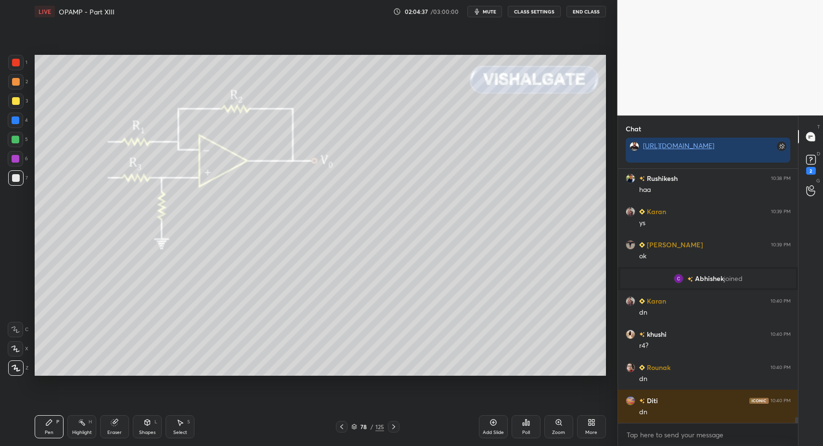
drag, startPoint x: 40, startPoint y: 433, endPoint x: 144, endPoint y: 381, distance: 115.7
drag, startPoint x: 180, startPoint y: 426, endPoint x: 290, endPoint y: 306, distance: 162.4
drag, startPoint x: 290, startPoint y: 306, endPoint x: 299, endPoint y: 298, distance: 12.6
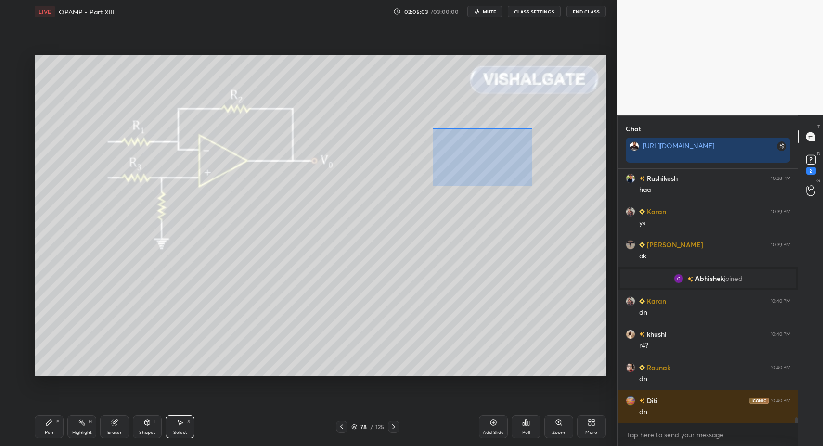
drag, startPoint x: 431, startPoint y: 130, endPoint x: 529, endPoint y: 184, distance: 110.9
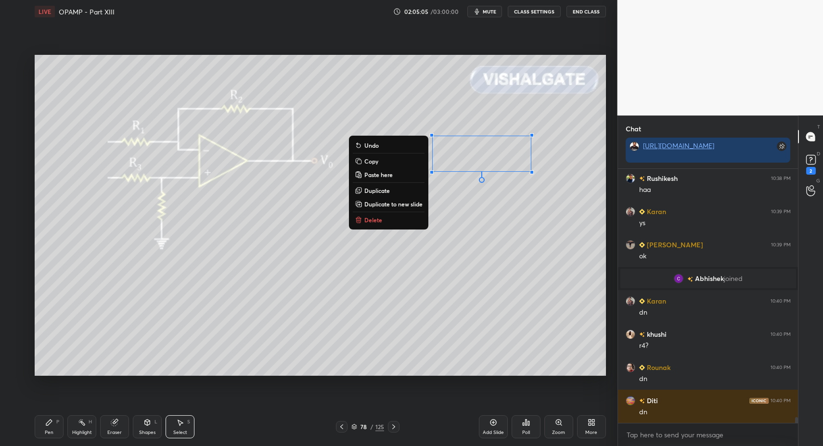
drag, startPoint x: 484, startPoint y: 196, endPoint x: 475, endPoint y: 180, distance: 18.5
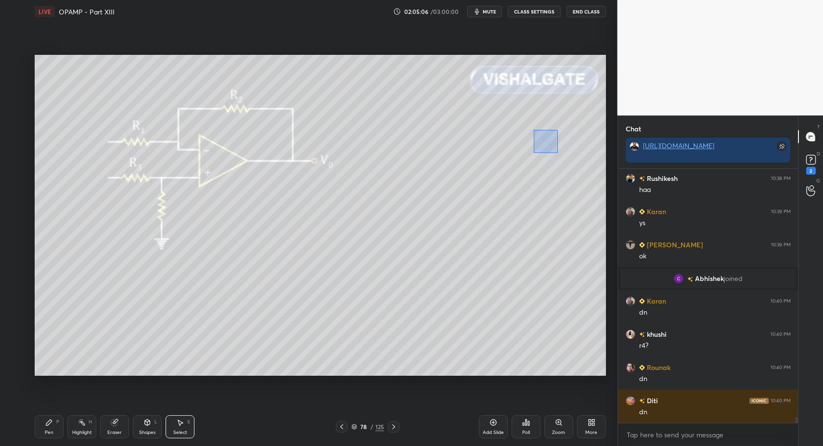
drag, startPoint x: 540, startPoint y: 139, endPoint x: 550, endPoint y: 151, distance: 15.3
drag, startPoint x: 537, startPoint y: 145, endPoint x: 556, endPoint y: 143, distance: 18.8
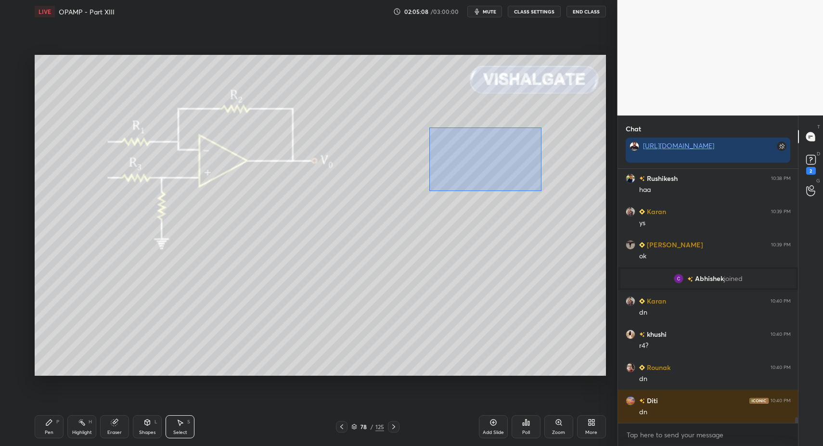
drag, startPoint x: 430, startPoint y: 127, endPoint x: 541, endPoint y: 190, distance: 127.7
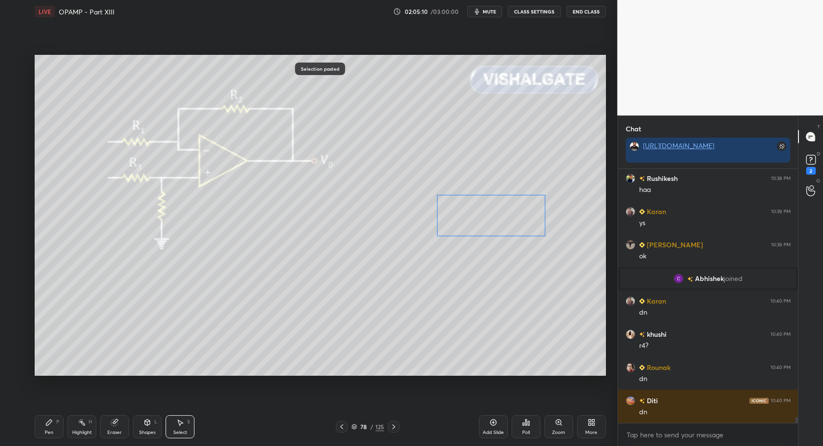
drag, startPoint x: 499, startPoint y: 194, endPoint x: 491, endPoint y: 222, distance: 29.2
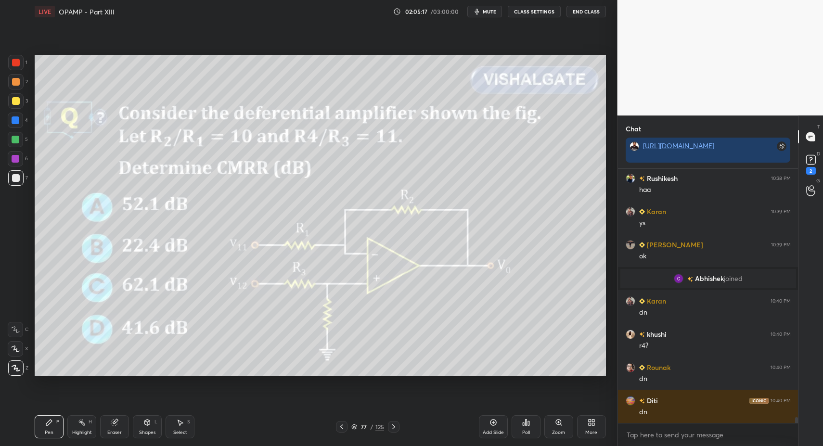
scroll to position [10980, 0]
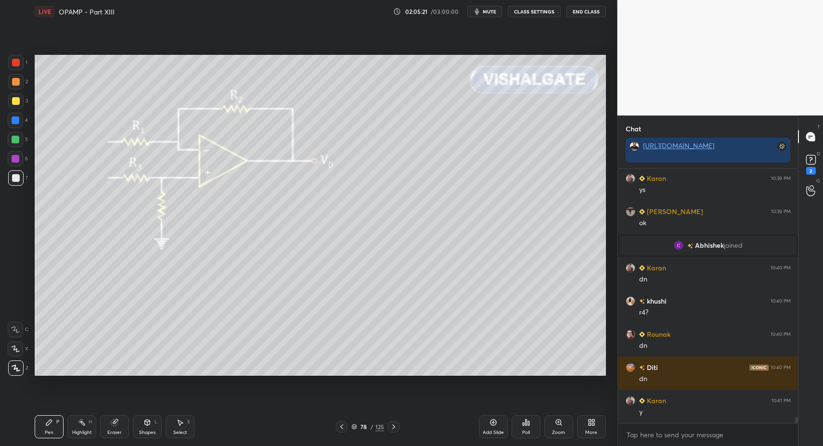
drag, startPoint x: 43, startPoint y: 427, endPoint x: 116, endPoint y: 391, distance: 82.2
drag, startPoint x: 139, startPoint y: 428, endPoint x: 141, endPoint y: 418, distance: 10.3
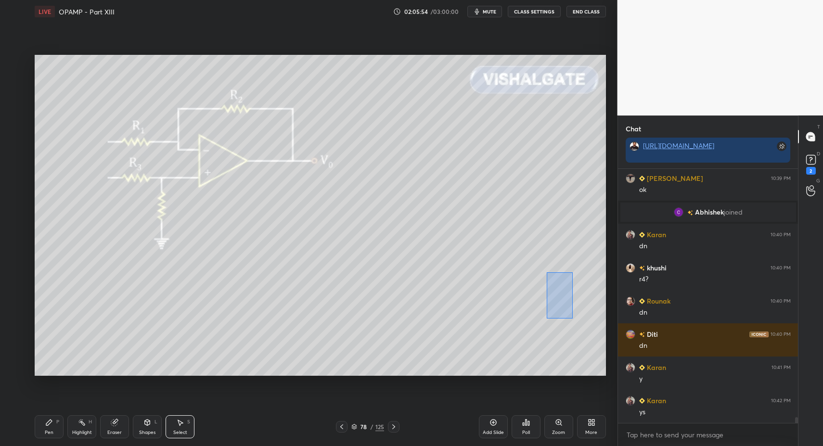
drag, startPoint x: 561, startPoint y: 301, endPoint x: 566, endPoint y: 336, distance: 35.9
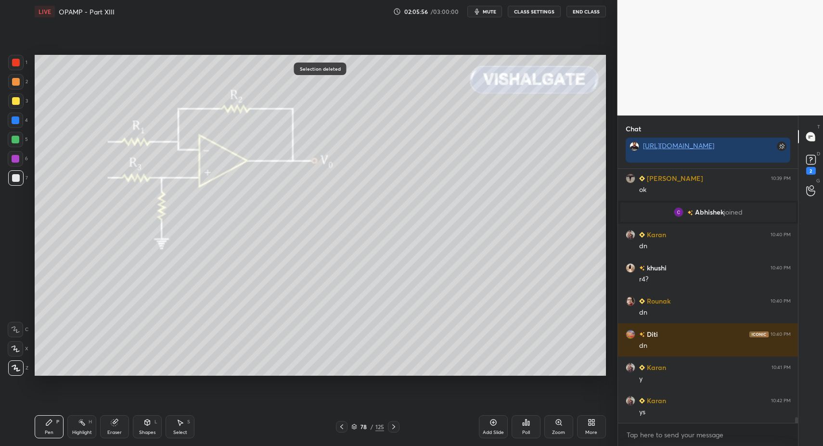
drag, startPoint x: 341, startPoint y: 429, endPoint x: 349, endPoint y: 429, distance: 7.7
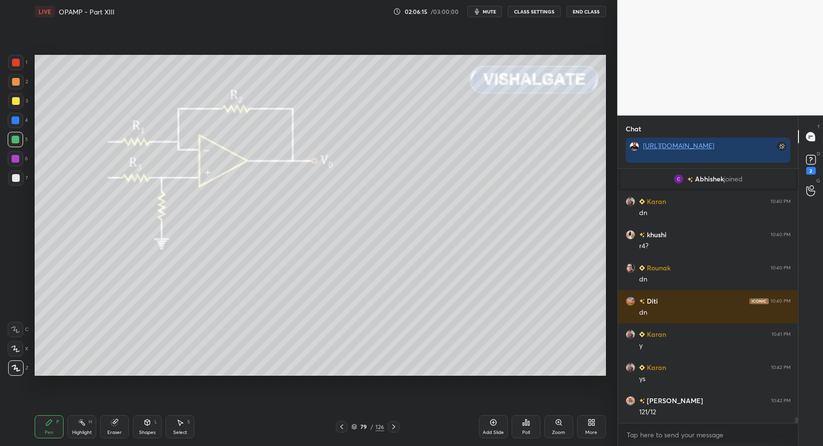
drag, startPoint x: 21, startPoint y: 136, endPoint x: 33, endPoint y: 115, distance: 23.8
drag, startPoint x: 138, startPoint y: 427, endPoint x: 137, endPoint y: 413, distance: 14.0
drag, startPoint x: 13, startPoint y: 182, endPoint x: 33, endPoint y: 206, distance: 31.4
drag, startPoint x: 146, startPoint y: 430, endPoint x: 141, endPoint y: 413, distance: 16.9
drag, startPoint x: 53, startPoint y: 434, endPoint x: 46, endPoint y: 429, distance: 9.6
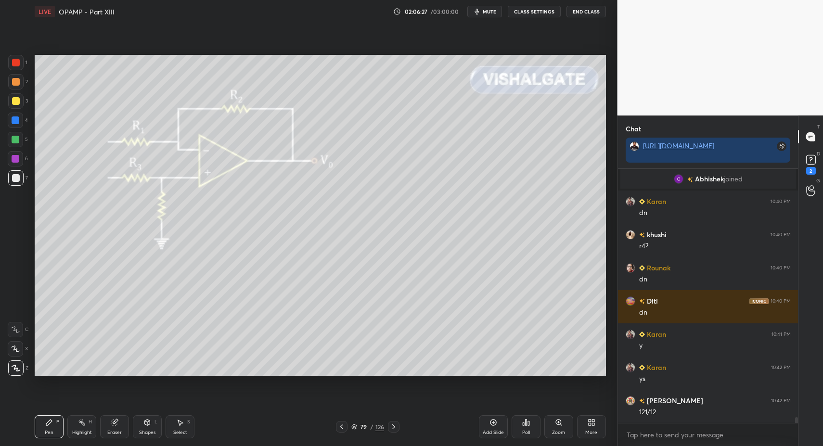
drag, startPoint x: 48, startPoint y: 433, endPoint x: 90, endPoint y: 394, distance: 57.5
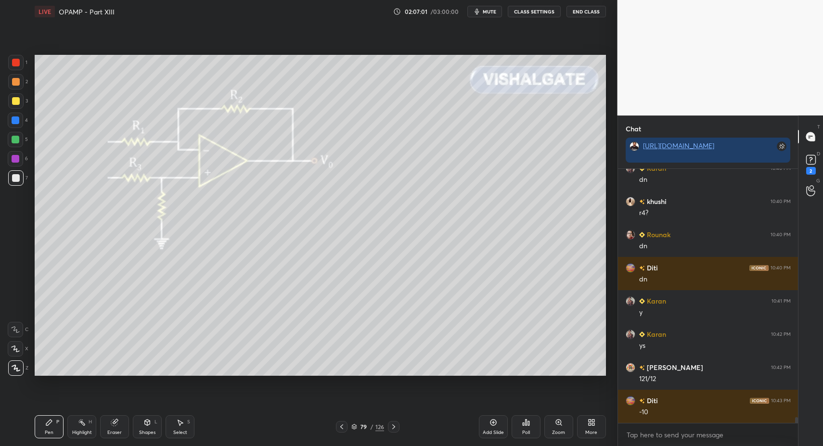
scroll to position [11113, 0]
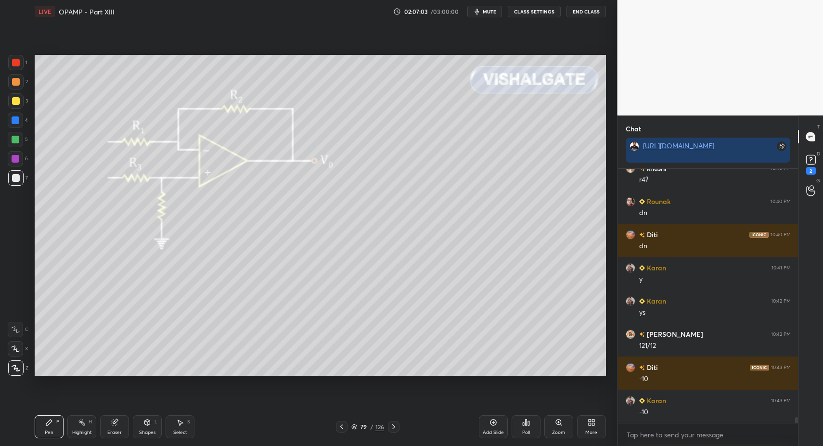
drag, startPoint x: 45, startPoint y: 425, endPoint x: 31, endPoint y: 374, distance: 52.7
drag, startPoint x: 20, startPoint y: 139, endPoint x: 32, endPoint y: 167, distance: 30.8
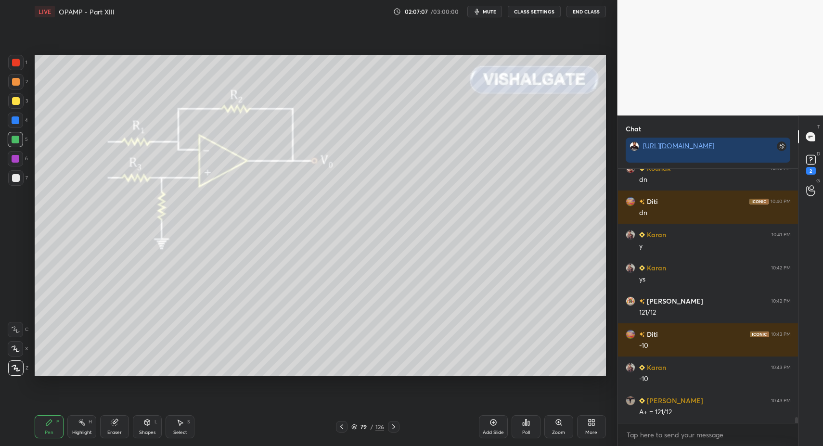
drag, startPoint x: 47, startPoint y: 425, endPoint x: 43, endPoint y: 383, distance: 41.5
drag, startPoint x: 45, startPoint y: 429, endPoint x: 50, endPoint y: 422, distance: 7.9
drag, startPoint x: 20, startPoint y: 177, endPoint x: 16, endPoint y: 173, distance: 5.1
drag, startPoint x: 53, startPoint y: 431, endPoint x: 57, endPoint y: 421, distance: 10.2
drag, startPoint x: 57, startPoint y: 421, endPoint x: 63, endPoint y: 385, distance: 36.2
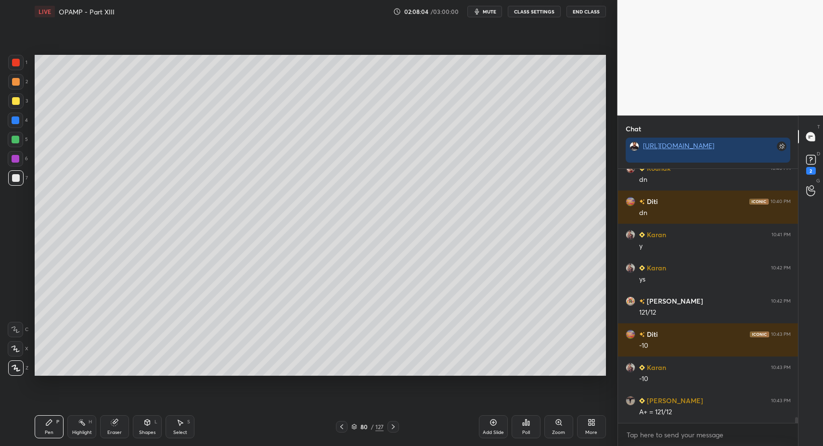
drag, startPoint x: 16, startPoint y: 101, endPoint x: 30, endPoint y: 104, distance: 14.2
drag, startPoint x: 141, startPoint y: 431, endPoint x: 143, endPoint y: 412, distance: 19.9
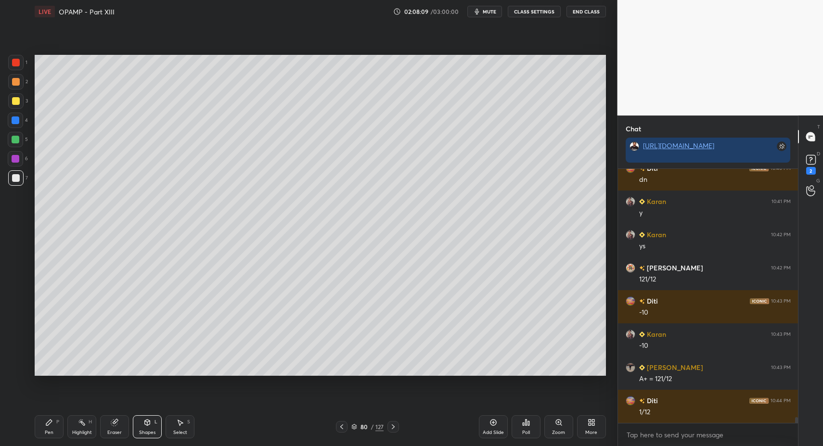
drag, startPoint x: 42, startPoint y: 425, endPoint x: 52, endPoint y: 416, distance: 13.6
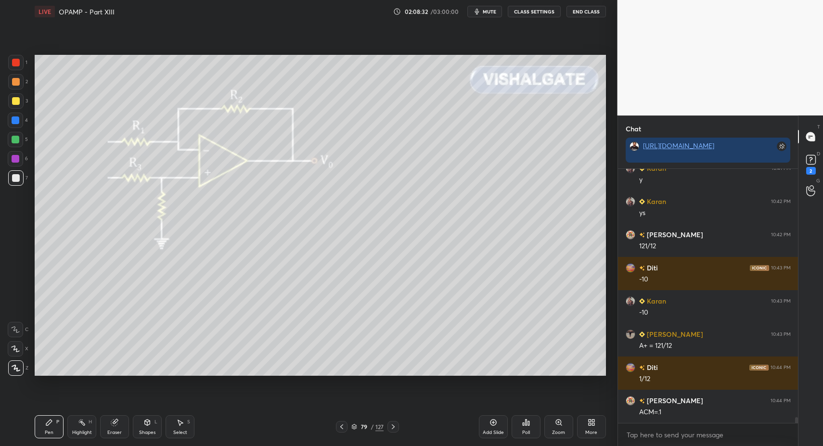
drag, startPoint x: 86, startPoint y: 421, endPoint x: 98, endPoint y: 381, distance: 41.8
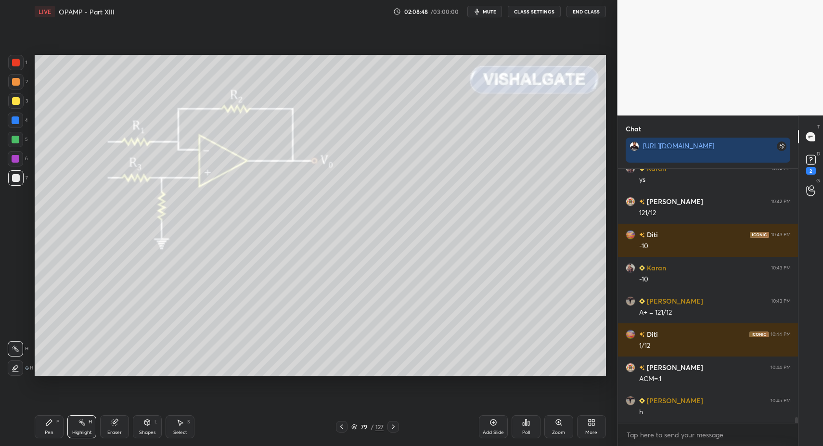
scroll to position [11279, 0]
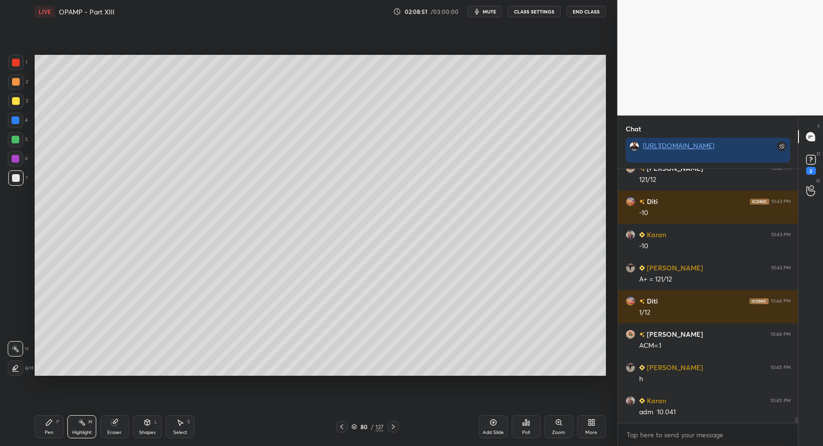
drag, startPoint x: 171, startPoint y: 432, endPoint x: 176, endPoint y: 427, distance: 6.8
drag, startPoint x: 234, startPoint y: 65, endPoint x: 270, endPoint y: 102, distance: 51.7
drag, startPoint x: 33, startPoint y: 421, endPoint x: 35, endPoint y: 400, distance: 21.3
drag, startPoint x: 50, startPoint y: 434, endPoint x: 46, endPoint y: 422, distance: 12.5
drag, startPoint x: 169, startPoint y: 429, endPoint x: 178, endPoint y: 426, distance: 9.3
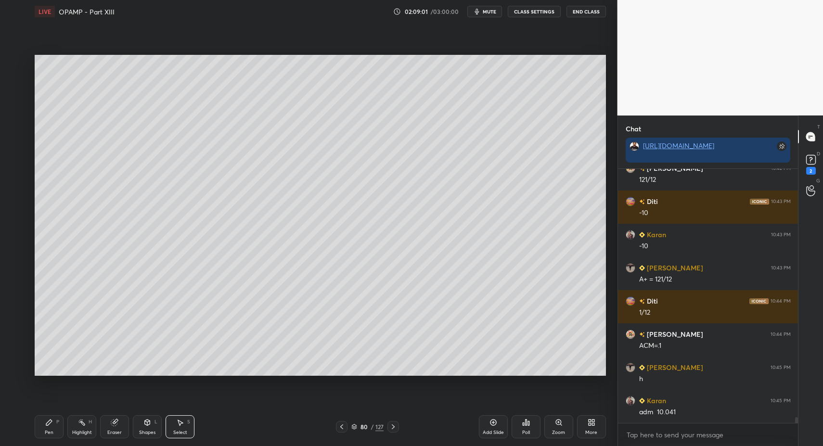
drag, startPoint x: 178, startPoint y: 426, endPoint x: 209, endPoint y: 333, distance: 97.4
drag, startPoint x: 224, startPoint y: 133, endPoint x: 276, endPoint y: 153, distance: 55.6
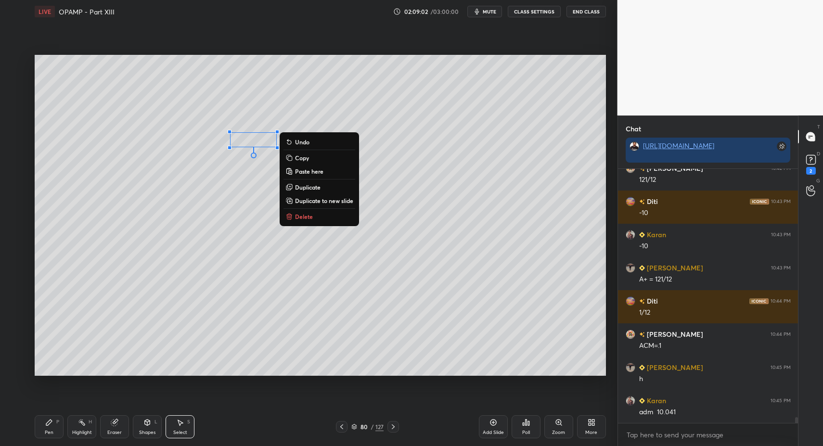
drag, startPoint x: 298, startPoint y: 217, endPoint x: 283, endPoint y: 230, distance: 20.1
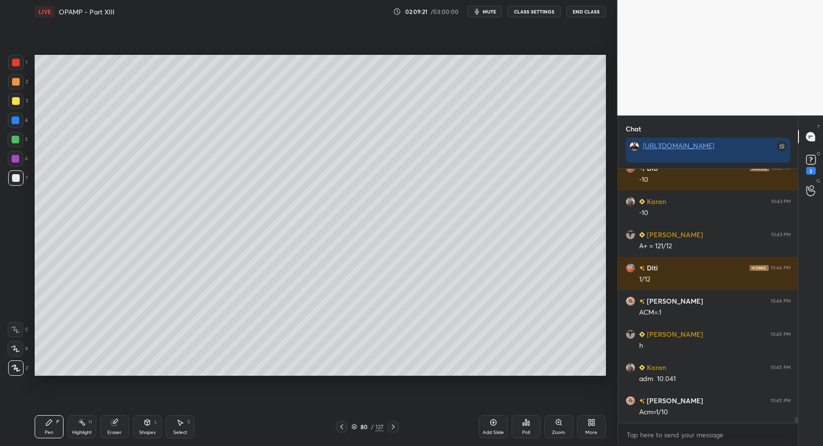
scroll to position [11345, 0]
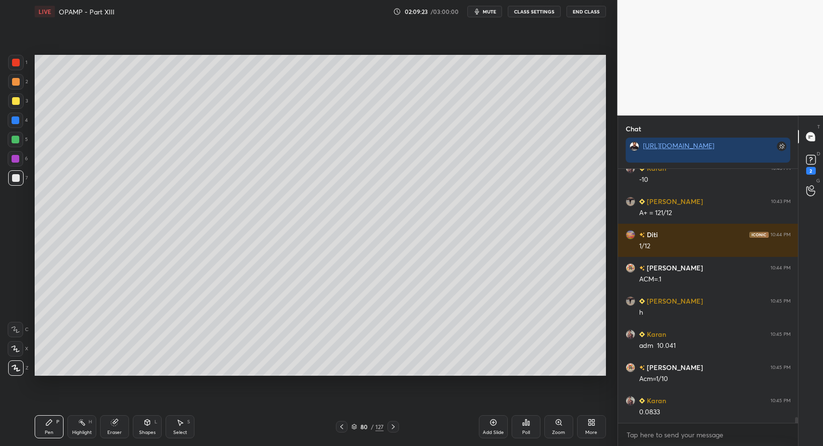
drag, startPoint x: 50, startPoint y: 435, endPoint x: 59, endPoint y: 413, distance: 24.1
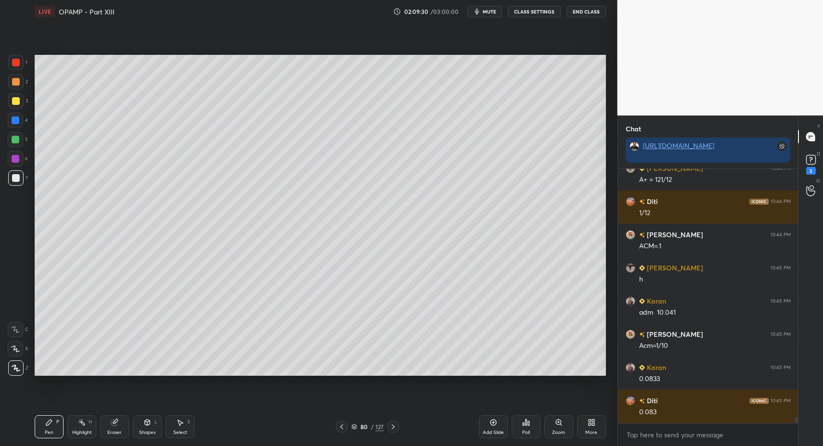
drag, startPoint x: 54, startPoint y: 424, endPoint x: 74, endPoint y: 392, distance: 37.8
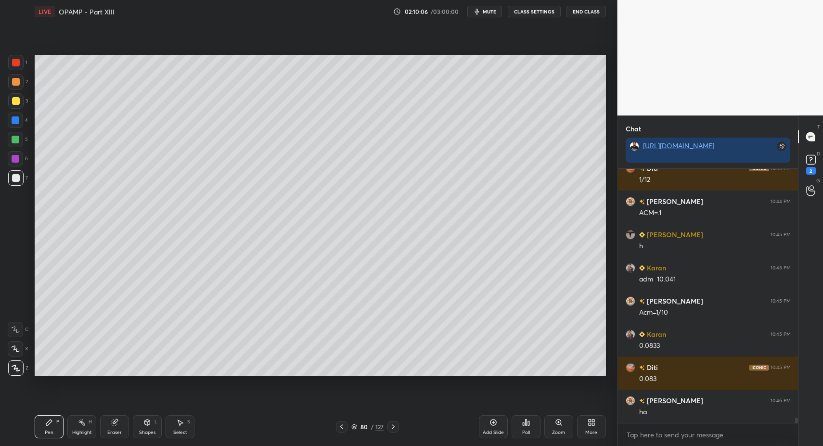
drag, startPoint x: 18, startPoint y: 120, endPoint x: 24, endPoint y: 161, distance: 40.8
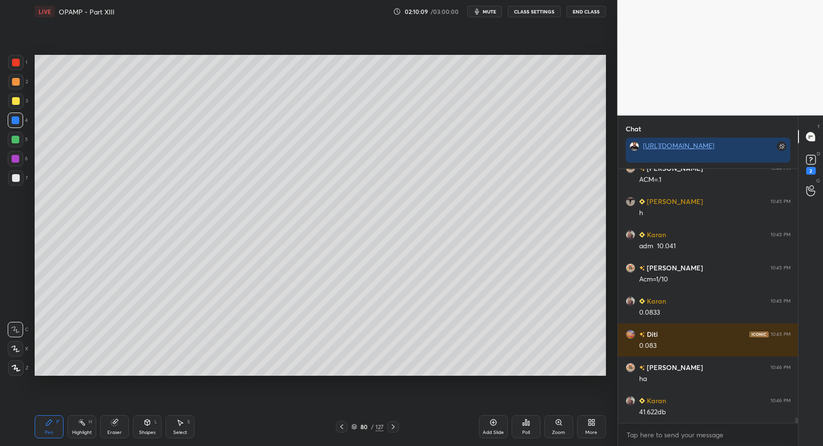
drag, startPoint x: 18, startPoint y: 172, endPoint x: 13, endPoint y: 208, distance: 36.9
drag, startPoint x: 20, startPoint y: 358, endPoint x: 15, endPoint y: 368, distance: 10.5
drag, startPoint x: 44, startPoint y: 423, endPoint x: 56, endPoint y: 422, distance: 11.6
drag, startPoint x: 56, startPoint y: 422, endPoint x: 62, endPoint y: 386, distance: 36.6
drag, startPoint x: 21, startPoint y: 174, endPoint x: 19, endPoint y: 139, distance: 34.2
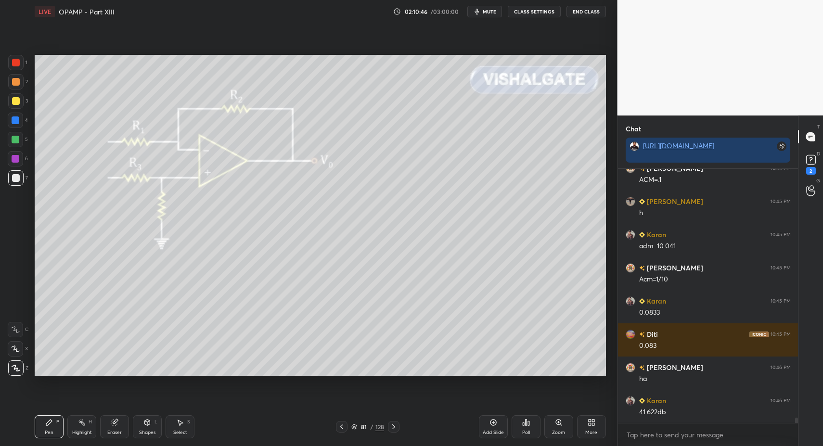
drag, startPoint x: 16, startPoint y: 182, endPoint x: 15, endPoint y: 162, distance: 20.2
drag, startPoint x: 15, startPoint y: 180, endPoint x: 32, endPoint y: 175, distance: 17.6
drag, startPoint x: 14, startPoint y: 99, endPoint x: 26, endPoint y: 101, distance: 11.9
drag, startPoint x: 45, startPoint y: 426, endPoint x: 47, endPoint y: 384, distance: 41.4
drag, startPoint x: 60, startPoint y: 423, endPoint x: 76, endPoint y: 393, distance: 33.8
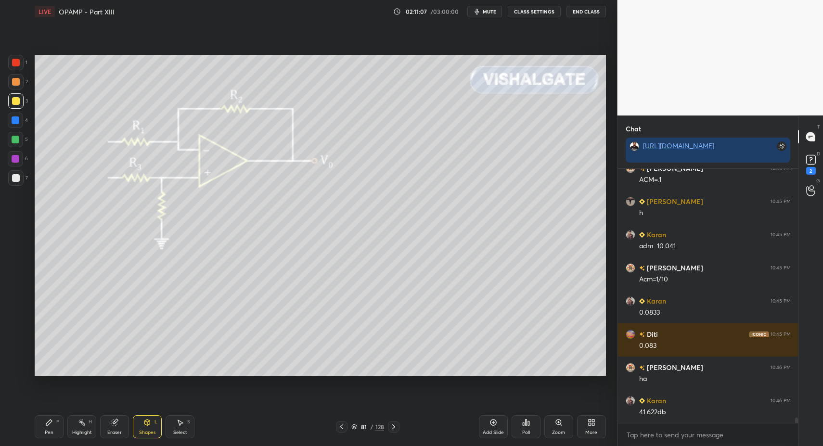
drag, startPoint x: 53, startPoint y: 422, endPoint x: 59, endPoint y: 420, distance: 6.1
drag, startPoint x: 51, startPoint y: 426, endPoint x: 92, endPoint y: 402, distance: 48.1
drag, startPoint x: 173, startPoint y: 425, endPoint x: 186, endPoint y: 431, distance: 14.2
drag, startPoint x: 186, startPoint y: 431, endPoint x: 238, endPoint y: 363, distance: 85.1
drag, startPoint x: 269, startPoint y: 274, endPoint x: 293, endPoint y: 300, distance: 35.1
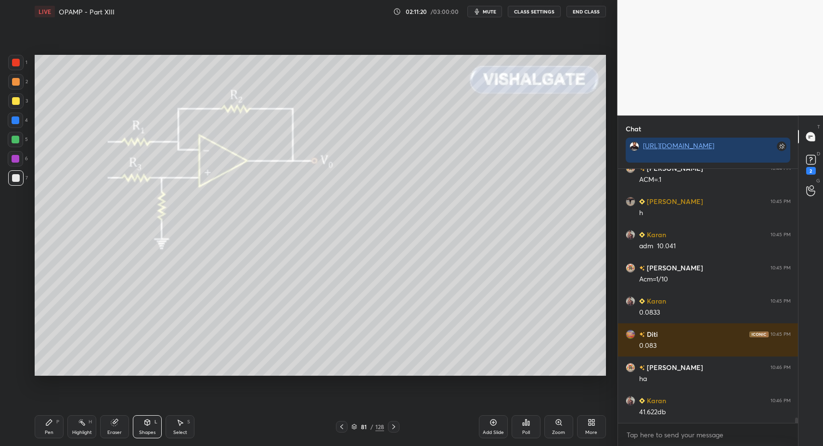
drag, startPoint x: 56, startPoint y: 418, endPoint x: 63, endPoint y: 418, distance: 7.2
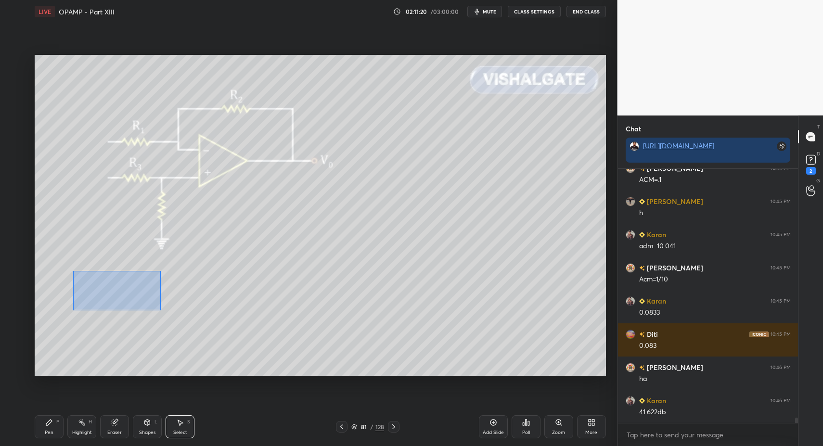
drag, startPoint x: 78, startPoint y: 274, endPoint x: 302, endPoint y: 345, distance: 234.9
drag, startPoint x: 159, startPoint y: 302, endPoint x: 140, endPoint y: 308, distance: 19.8
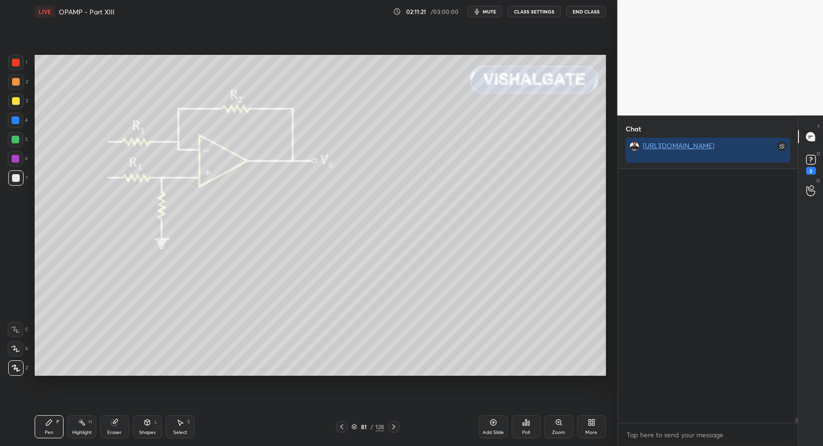
scroll to position [180, 177]
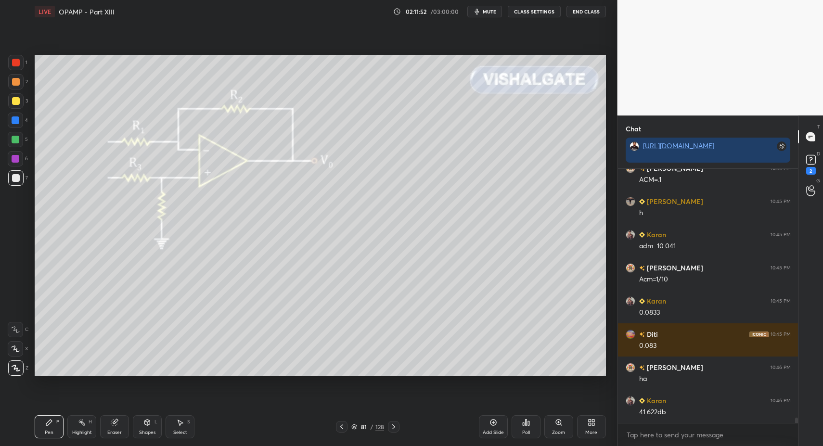
drag, startPoint x: 76, startPoint y: 430, endPoint x: 85, endPoint y: 424, distance: 10.8
click at [77, 431] on div "Highlight H" at bounding box center [81, 426] width 29 height 23
drag, startPoint x: 85, startPoint y: 424, endPoint x: 79, endPoint y: 413, distance: 12.5
click at [83, 421] on icon at bounding box center [82, 422] width 8 height 8
click at [46, 421] on icon at bounding box center [49, 422] width 8 height 8
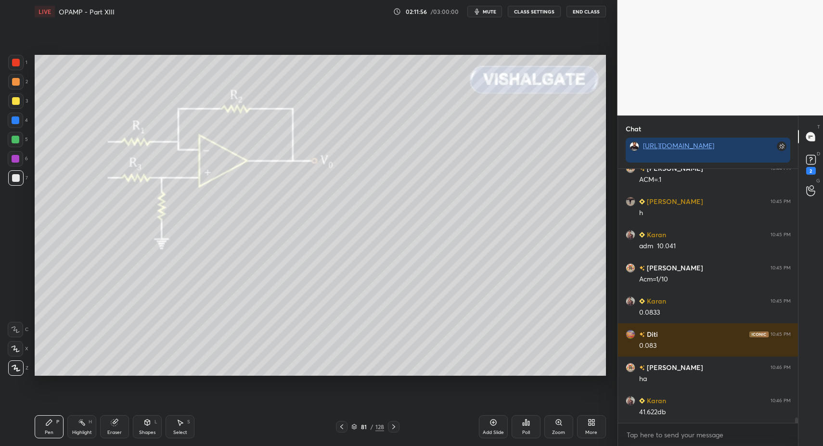
drag, startPoint x: 53, startPoint y: 425, endPoint x: 114, endPoint y: 382, distance: 74.7
click at [53, 424] on div "Pen P" at bounding box center [49, 426] width 29 height 23
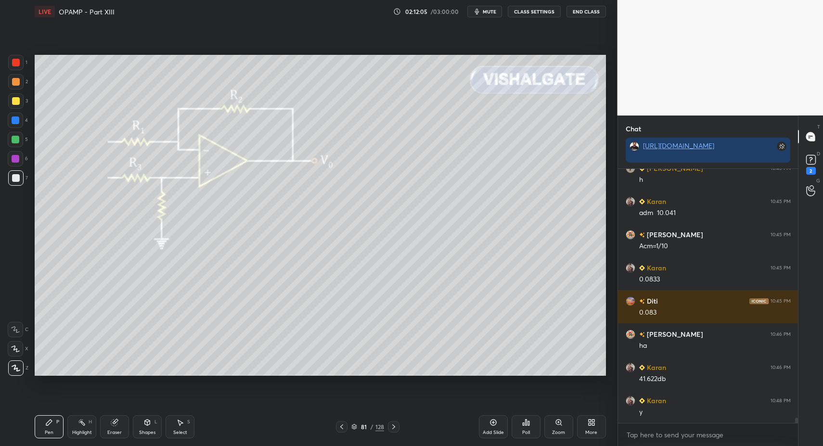
click at [151, 427] on div "Shapes L" at bounding box center [147, 426] width 29 height 23
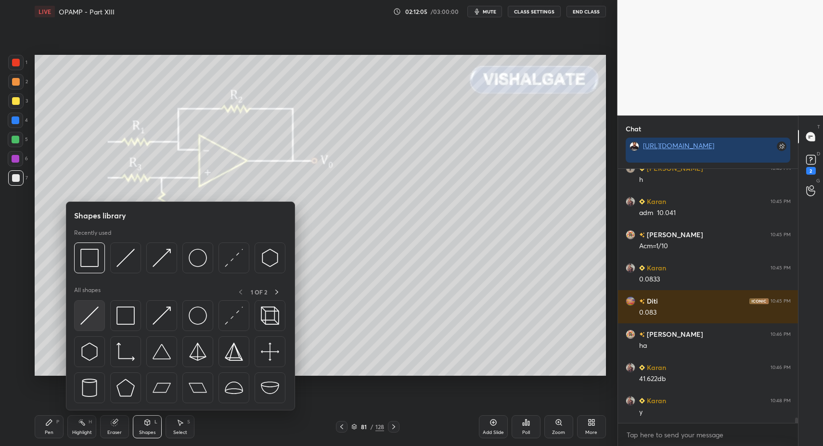
click at [92, 307] on img at bounding box center [89, 315] width 18 height 18
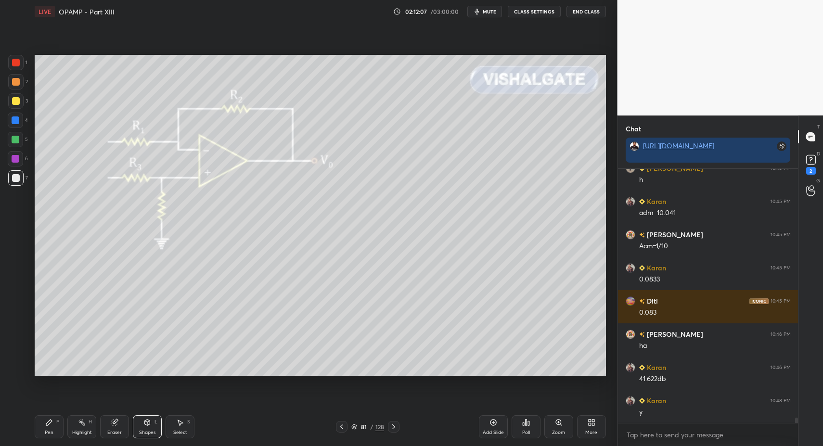
drag, startPoint x: 31, startPoint y: 427, endPoint x: 58, endPoint y: 424, distance: 27.1
click at [33, 427] on div "LIVE OPAMP - Part XIII 02:12:07 / 03:00:00 mute CLASS SETTINGS End Class Settin…" at bounding box center [320, 223] width 579 height 446
click at [58, 426] on div "Pen P" at bounding box center [49, 426] width 29 height 23
drag, startPoint x: 58, startPoint y: 424, endPoint x: 59, endPoint y: 419, distance: 4.8
click at [58, 424] on div "P" at bounding box center [57, 421] width 3 height 5
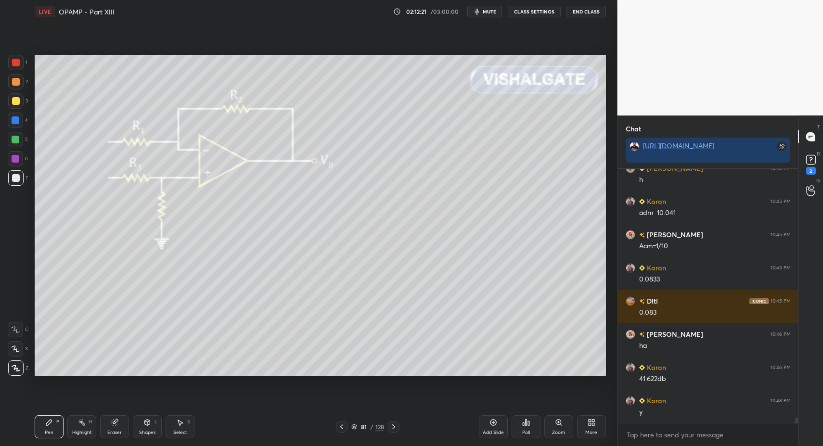
drag, startPoint x: 18, startPoint y: 104, endPoint x: 22, endPoint y: 120, distance: 16.5
click at [18, 104] on div at bounding box center [16, 101] width 8 height 8
click at [20, 120] on div at bounding box center [15, 120] width 15 height 15
click at [18, 346] on icon at bounding box center [15, 348] width 9 height 7
click at [151, 421] on icon at bounding box center [147, 422] width 8 height 8
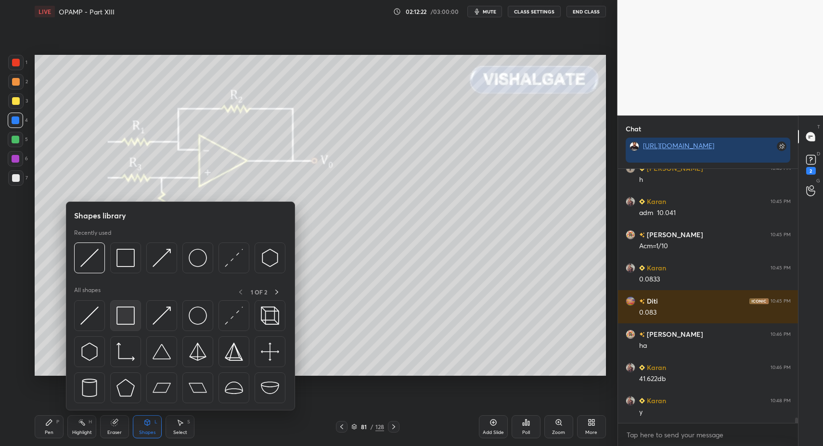
click at [128, 310] on img at bounding box center [125, 315] width 18 height 18
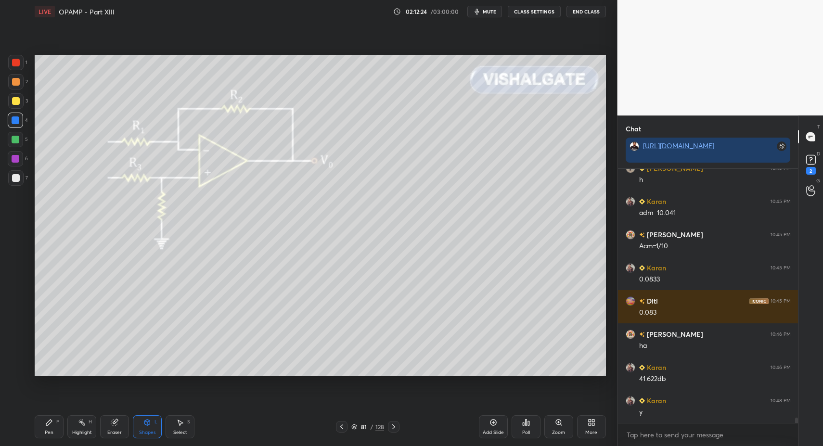
click at [79, 432] on div "Highlight" at bounding box center [82, 432] width 20 height 5
click at [151, 436] on div "Pen P Highlight H Eraser Shapes L Select S 81 / 128 Add Slide Poll Zoom More" at bounding box center [320, 426] width 571 height 38
click at [144, 422] on icon at bounding box center [147, 422] width 8 height 8
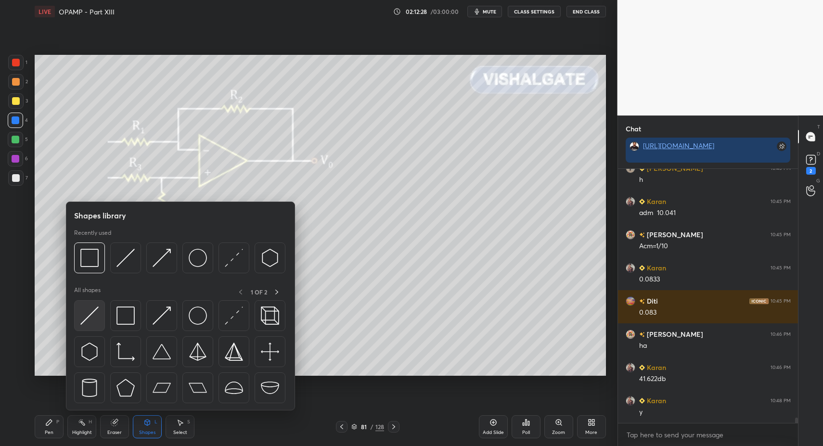
click at [88, 313] on img at bounding box center [89, 315] width 18 height 18
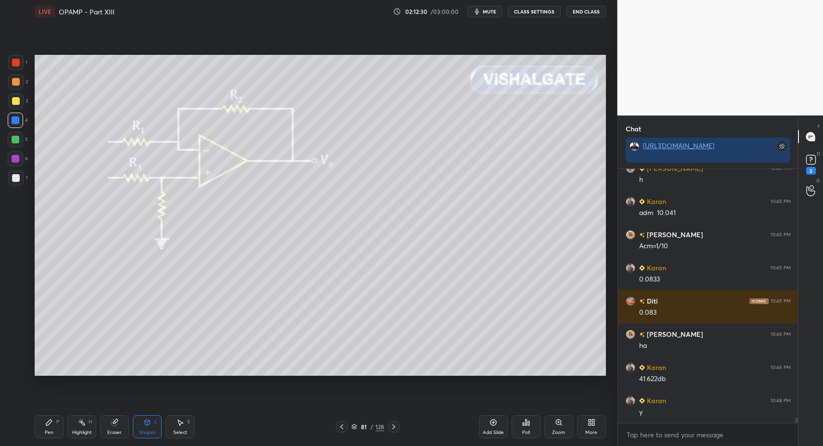
click at [47, 425] on icon at bounding box center [49, 422] width 6 height 6
click at [38, 422] on div "Pen P" at bounding box center [49, 426] width 29 height 23
click at [19, 178] on div at bounding box center [16, 178] width 8 height 8
drag, startPoint x: 5, startPoint y: 366, endPoint x: 16, endPoint y: 368, distance: 10.9
click at [5, 366] on div "1 2 3 4 5 6 7 C X Z C X Z E E Erase all H H" at bounding box center [15, 215] width 31 height 321
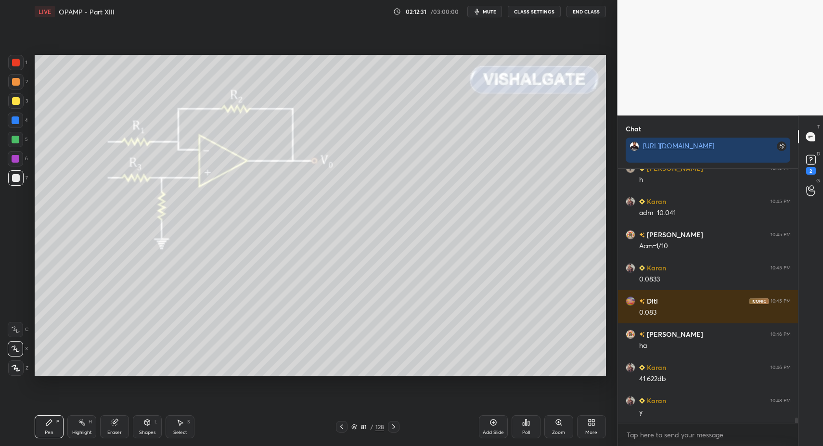
drag, startPoint x: 19, startPoint y: 367, endPoint x: 31, endPoint y: 365, distance: 11.7
click at [21, 367] on div at bounding box center [15, 367] width 15 height 15
drag, startPoint x: 149, startPoint y: 431, endPoint x: 150, endPoint y: 417, distance: 14.5
click at [149, 431] on div "Shapes" at bounding box center [147, 432] width 16 height 5
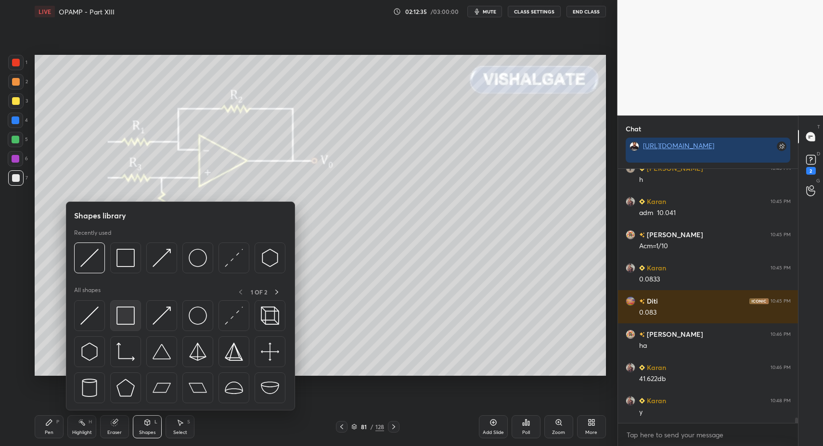
click at [113, 317] on div at bounding box center [125, 315] width 31 height 31
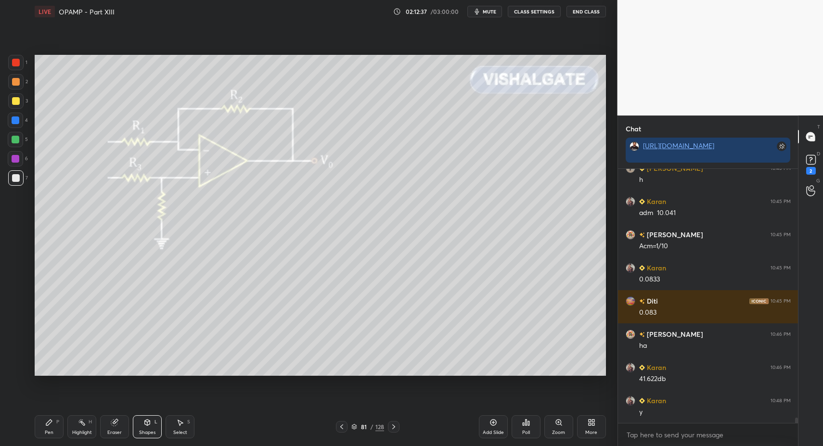
click at [54, 430] on div "Pen P" at bounding box center [49, 426] width 29 height 23
click at [49, 427] on div "Pen P" at bounding box center [49, 426] width 29 height 23
click at [16, 178] on div at bounding box center [16, 178] width 8 height 8
click at [18, 63] on div at bounding box center [16, 63] width 8 height 8
click at [16, 163] on div at bounding box center [15, 158] width 15 height 15
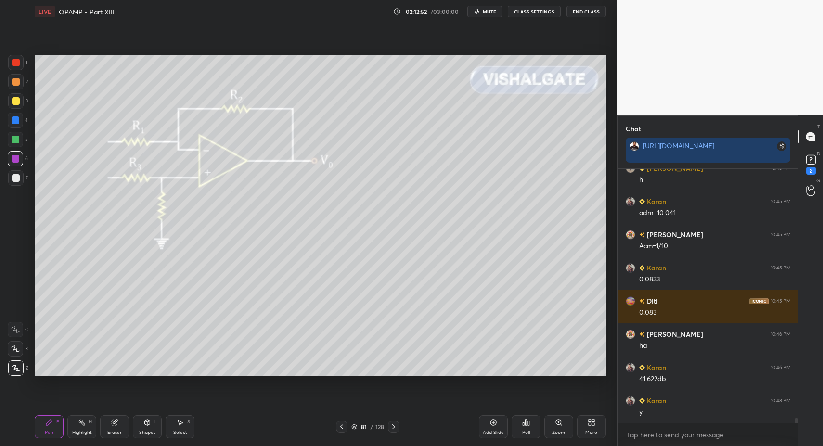
drag, startPoint x: 34, startPoint y: 422, endPoint x: 60, endPoint y: 393, distance: 39.2
click at [34, 422] on div "LIVE OPAMP - Part XIII 02:12:52 / 03:00:00 mute CLASS SETTINGS End Class Settin…" at bounding box center [320, 223] width 579 height 446
click at [600, 425] on div "More" at bounding box center [591, 426] width 29 height 23
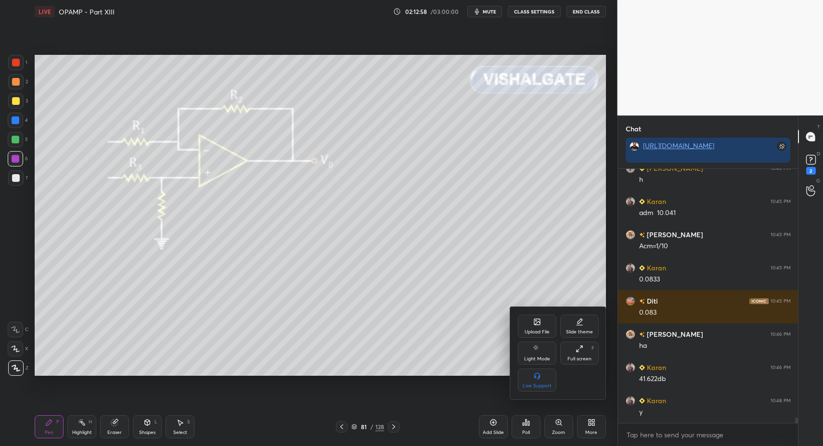
click at [534, 313] on div "Upload File Slide theme Light Mode Full screen F Live Support" at bounding box center [558, 353] width 96 height 92
click at [530, 330] on div "Upload File" at bounding box center [536, 332] width 25 height 5
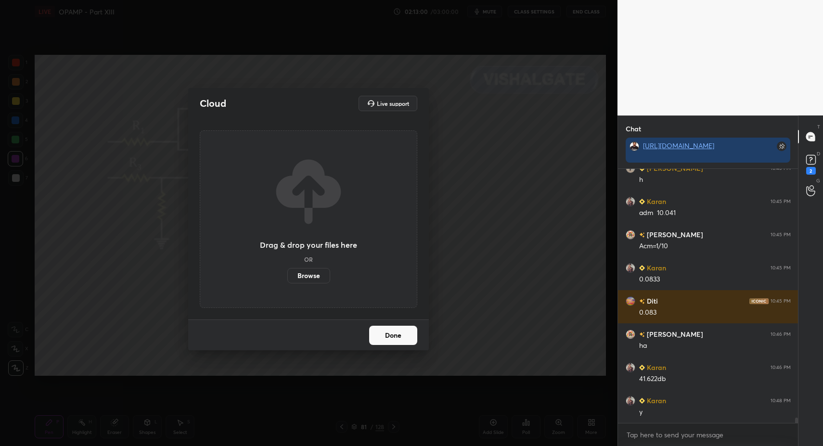
click at [317, 279] on label "Browse" at bounding box center [308, 275] width 43 height 15
click at [287, 279] on input "Browse" at bounding box center [287, 275] width 0 height 15
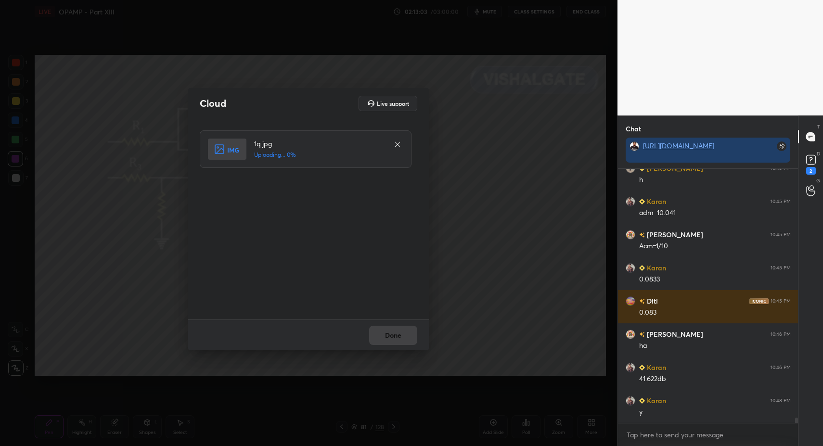
scroll to position [11511, 0]
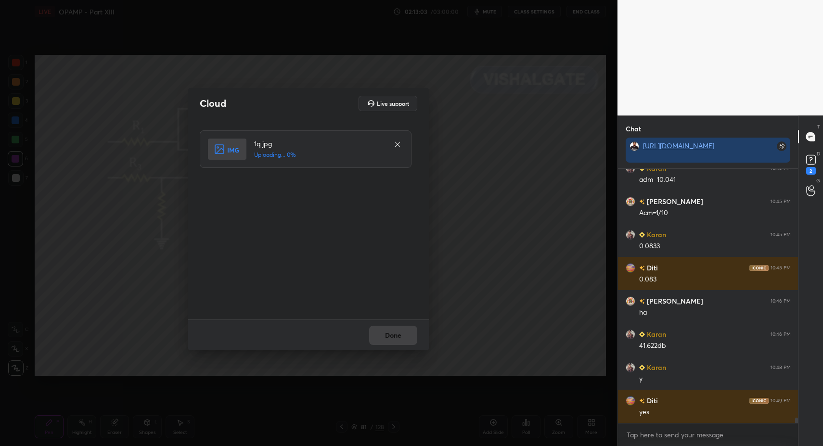
click at [396, 339] on div "Done" at bounding box center [308, 334] width 241 height 31
click at [401, 335] on div "Done" at bounding box center [308, 334] width 241 height 31
click at [404, 333] on div "Done" at bounding box center [308, 334] width 241 height 31
click at [401, 335] on div "Done" at bounding box center [308, 334] width 241 height 31
click at [394, 333] on div "Done" at bounding box center [308, 334] width 241 height 31
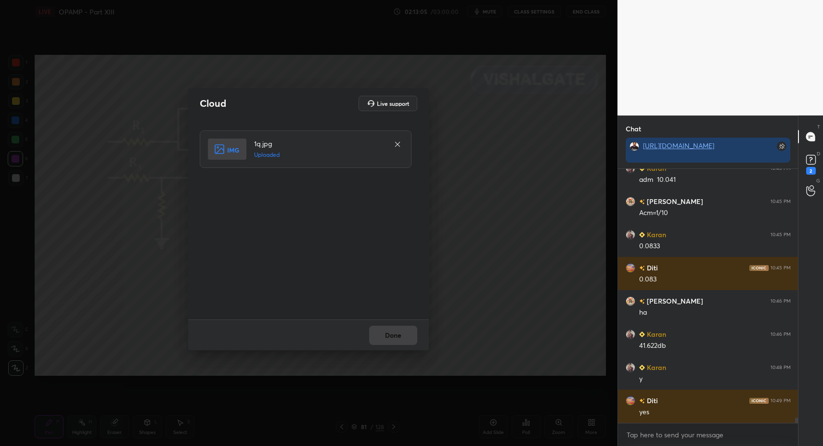
click at [395, 337] on button "Done" at bounding box center [393, 335] width 48 height 19
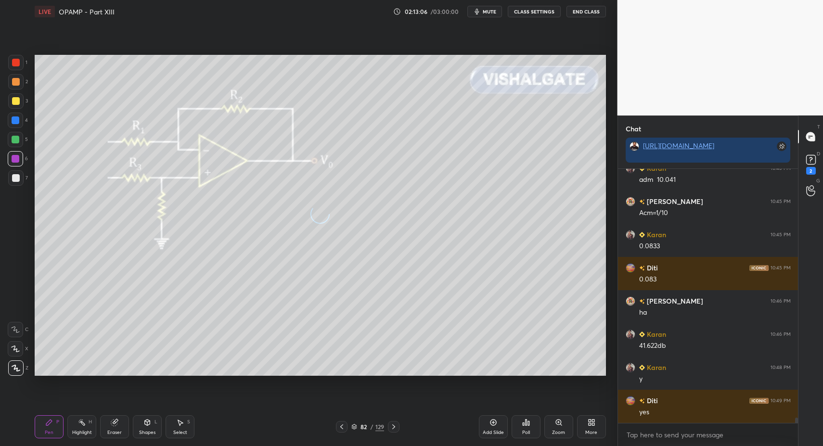
click at [53, 420] on div "Pen P" at bounding box center [49, 426] width 29 height 23
click at [53, 421] on div "Pen P" at bounding box center [49, 426] width 29 height 23
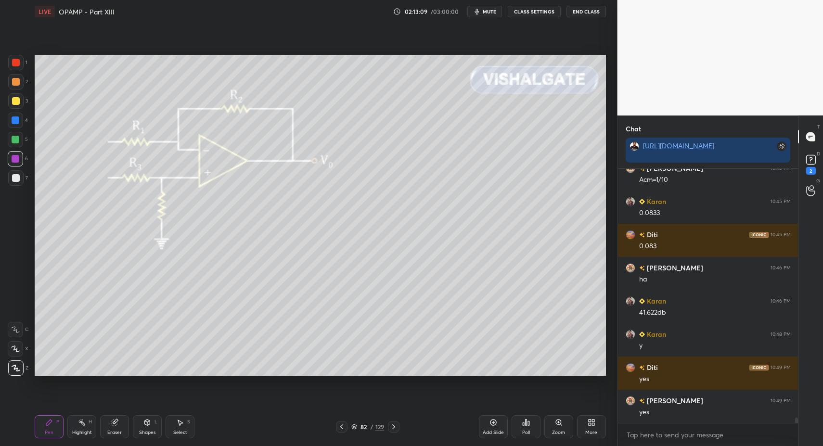
click at [148, 431] on div "Shapes L" at bounding box center [147, 426] width 29 height 23
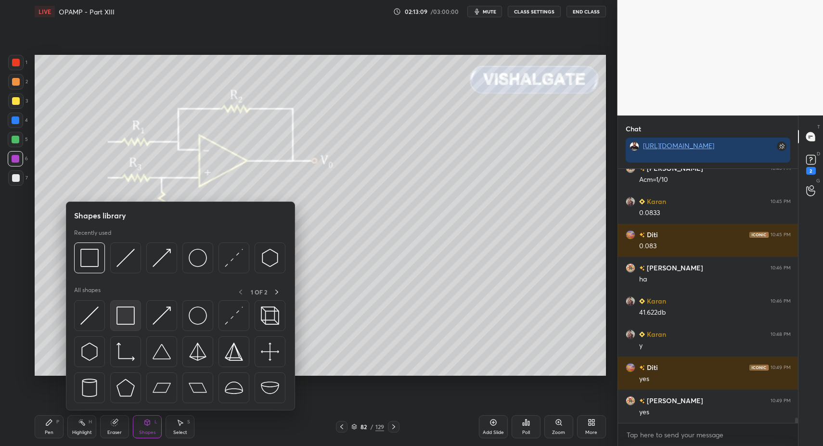
click at [123, 322] on img at bounding box center [125, 315] width 18 height 18
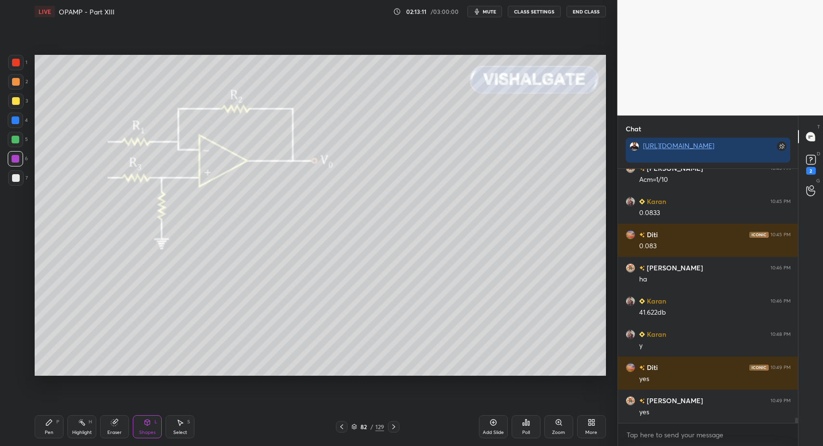
click at [19, 178] on div at bounding box center [16, 178] width 8 height 8
click at [18, 179] on div at bounding box center [16, 178] width 8 height 8
click at [13, 139] on div at bounding box center [15, 139] width 15 height 15
drag, startPoint x: 45, startPoint y: 434, endPoint x: 55, endPoint y: 413, distance: 23.7
click at [44, 434] on div "Pen P" at bounding box center [49, 426] width 29 height 23
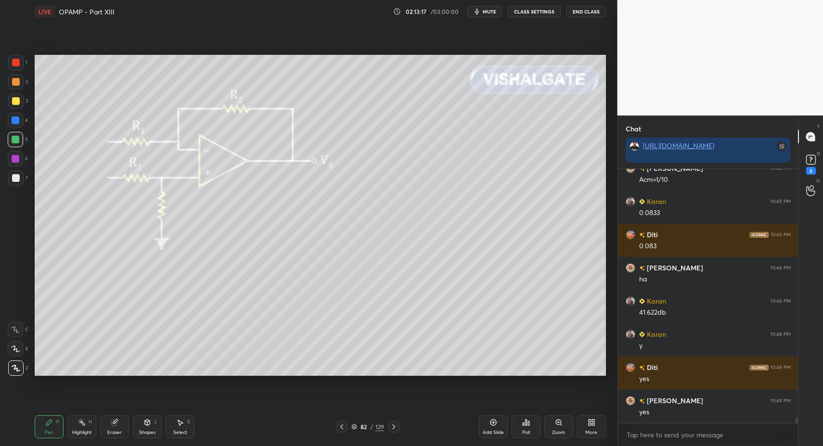
click at [25, 173] on div "7" at bounding box center [18, 177] width 20 height 15
click at [18, 176] on div at bounding box center [16, 178] width 8 height 8
click at [36, 426] on div "LIVE OPAMP - Part XIII 02:13:18 / 03:00:00 mute CLASS SETTINGS End Class Settin…" at bounding box center [320, 223] width 579 height 446
drag, startPoint x: 144, startPoint y: 419, endPoint x: 144, endPoint y: 413, distance: 6.3
click at [144, 419] on icon at bounding box center [147, 422] width 8 height 8
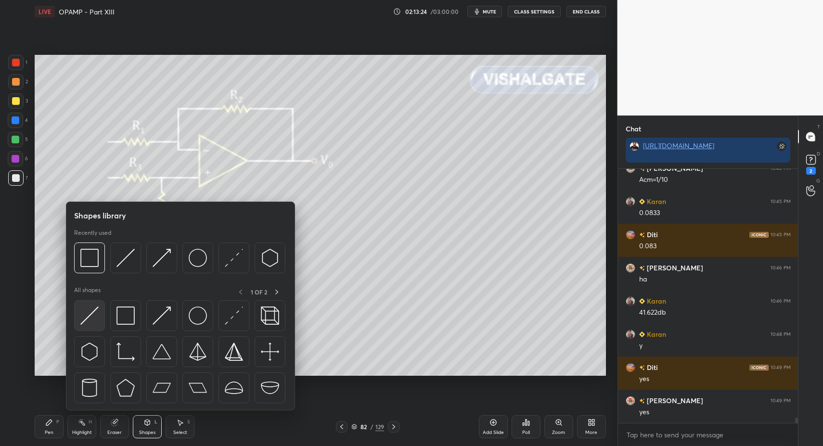
click at [92, 312] on img at bounding box center [89, 315] width 18 height 18
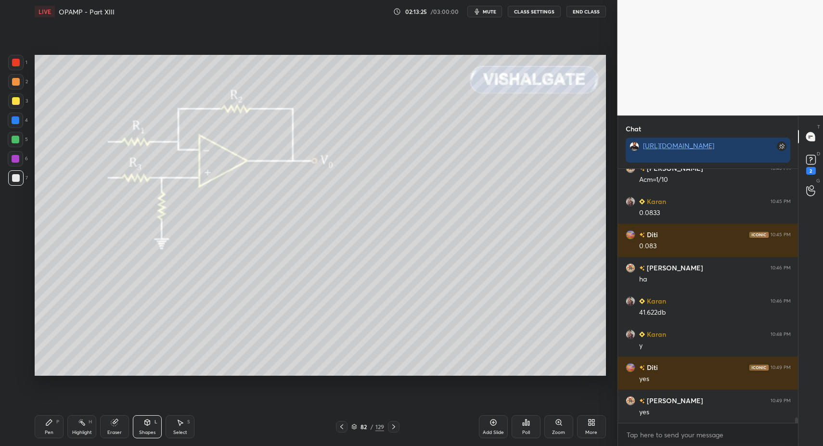
click at [55, 431] on div "Pen P" at bounding box center [49, 426] width 29 height 23
drag, startPoint x: 57, startPoint y: 426, endPoint x: 99, endPoint y: 377, distance: 64.5
click at [57, 426] on div "Pen P" at bounding box center [49, 426] width 29 height 23
click at [147, 426] on div "Shapes L" at bounding box center [147, 426] width 29 height 23
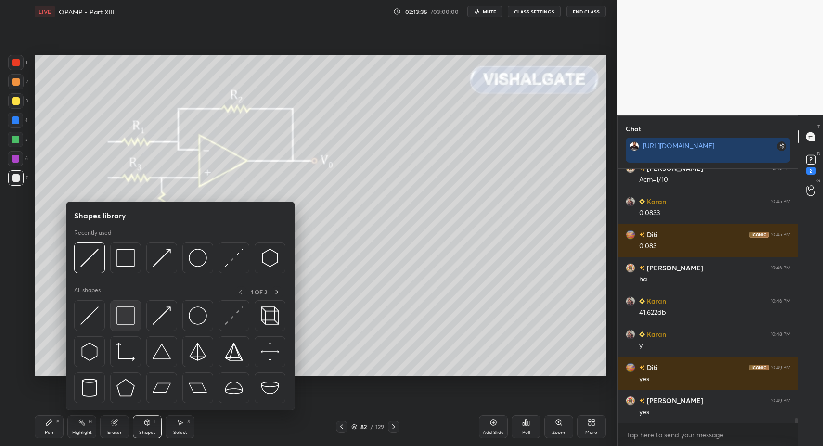
click at [127, 313] on img at bounding box center [125, 315] width 18 height 18
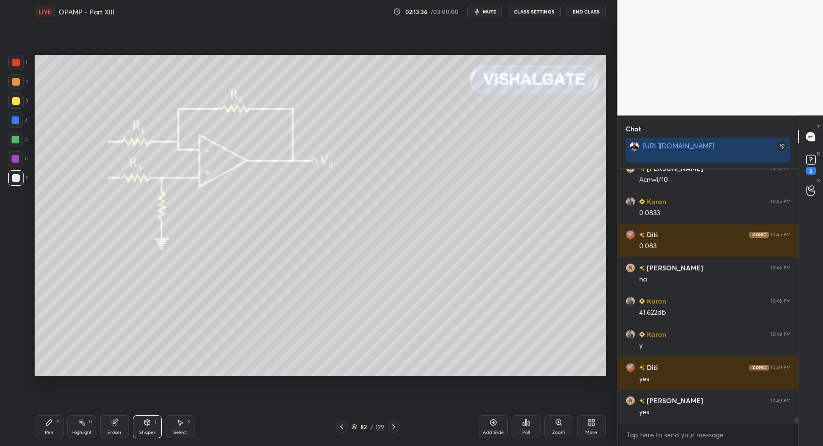
click at [45, 425] on div "Pen P" at bounding box center [49, 426] width 29 height 23
drag, startPoint x: 45, startPoint y: 425, endPoint x: 109, endPoint y: 380, distance: 79.0
click at [45, 425] on div "Pen P" at bounding box center [49, 426] width 29 height 23
click at [342, 427] on icon at bounding box center [342, 427] width 8 height 8
click at [182, 427] on div "Select S" at bounding box center [179, 426] width 29 height 23
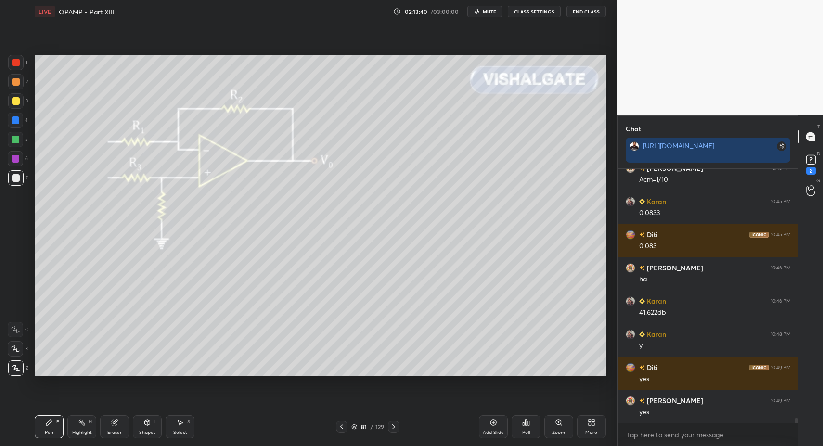
click at [180, 424] on icon at bounding box center [180, 423] width 5 height 6
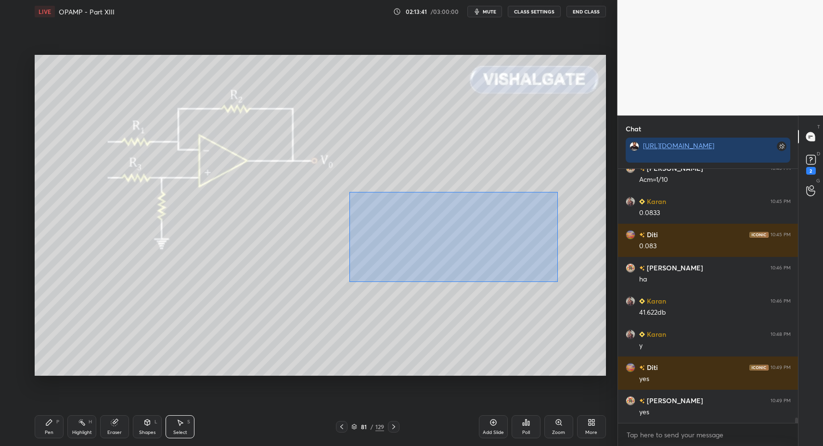
drag, startPoint x: 414, startPoint y: 238, endPoint x: 561, endPoint y: 278, distance: 152.5
click at [561, 281] on div "0 ° Undo Copy Paste here Duplicate Duplicate to new slide Delete" at bounding box center [320, 215] width 571 height 321
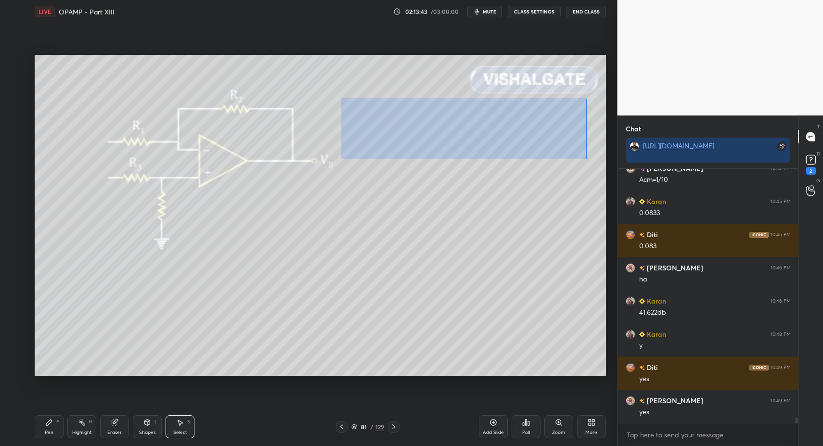
drag, startPoint x: 346, startPoint y: 101, endPoint x: 584, endPoint y: 160, distance: 245.1
click at [585, 159] on div "0 ° Undo Copy Paste here Duplicate Duplicate to new slide Delete" at bounding box center [320, 215] width 571 height 321
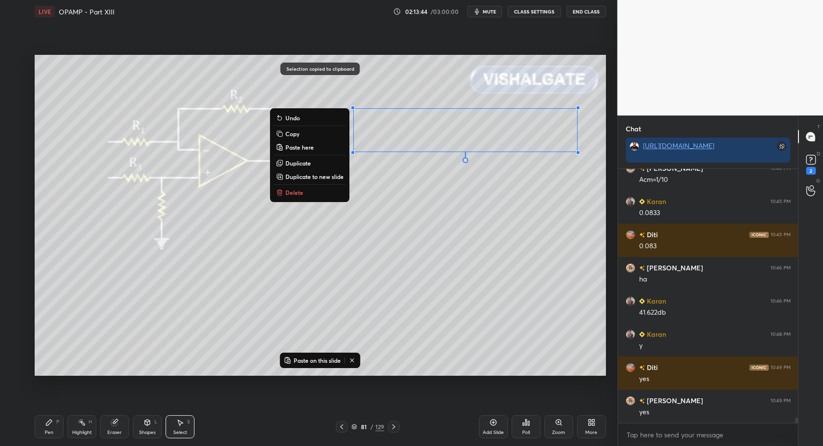
click at [392, 425] on icon at bounding box center [394, 427] width 8 height 8
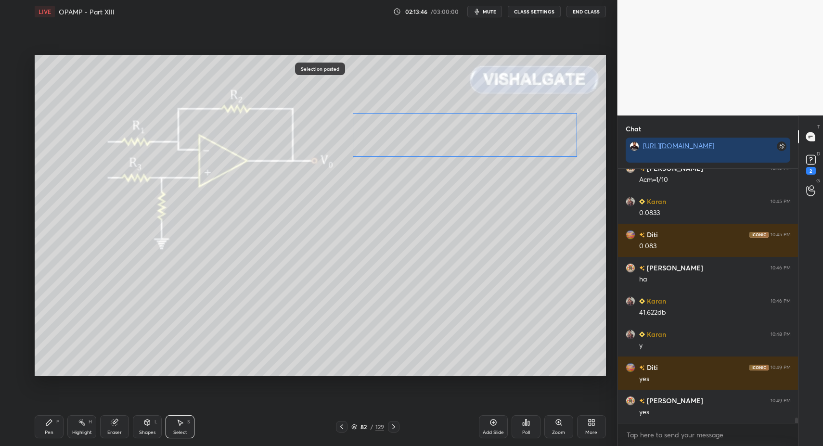
drag, startPoint x: 417, startPoint y: 141, endPoint x: 417, endPoint y: 210, distance: 68.8
click at [418, 214] on div "0 ° Undo Copy Paste here Duplicate Duplicate to new slide Delete" at bounding box center [320, 215] width 571 height 321
drag, startPoint x: 400, startPoint y: 151, endPoint x: 408, endPoint y: 157, distance: 10.2
click at [412, 156] on div "0 ° Undo Copy Paste here Duplicate Duplicate to new slide Delete" at bounding box center [320, 215] width 571 height 321
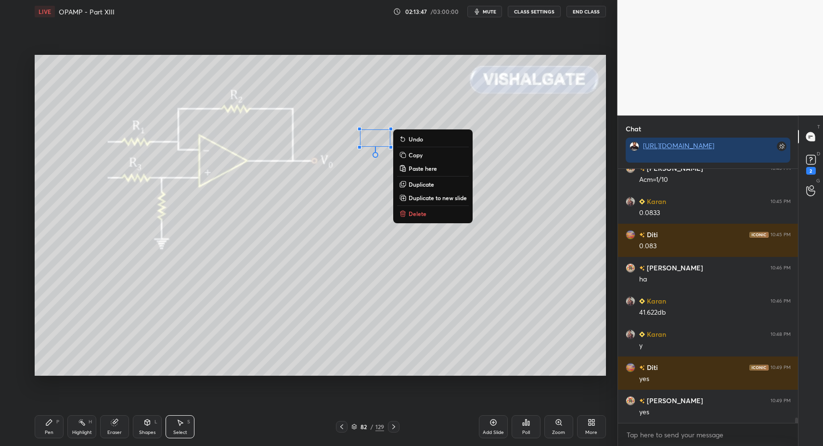
click at [409, 214] on p "Delete" at bounding box center [417, 214] width 18 height 8
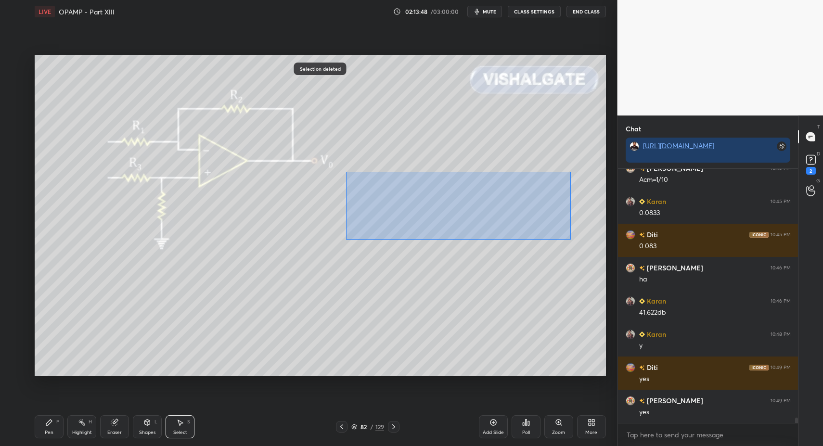
drag, startPoint x: 365, startPoint y: 183, endPoint x: 579, endPoint y: 240, distance: 221.5
click at [588, 245] on div "0 ° Undo Copy Paste here Duplicate Duplicate to new slide Delete" at bounding box center [320, 215] width 571 height 321
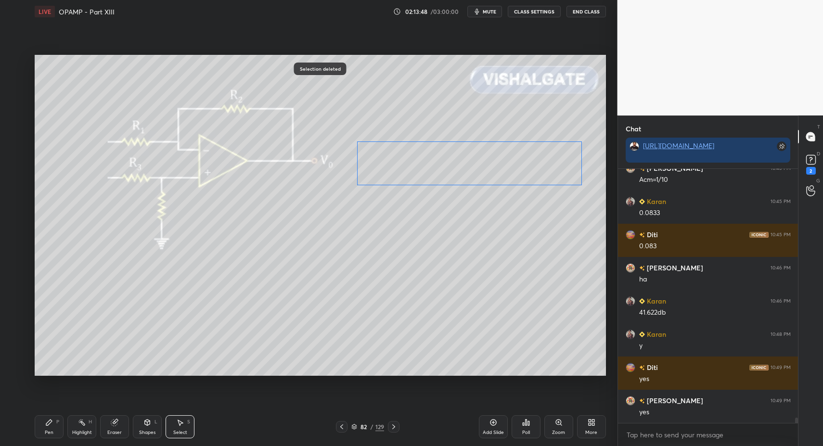
drag, startPoint x: 449, startPoint y: 184, endPoint x: 448, endPoint y: 141, distance: 42.8
click at [451, 139] on div "0 ° Undo Copy Paste here Duplicate Duplicate to new slide Delete" at bounding box center [320, 215] width 571 height 321
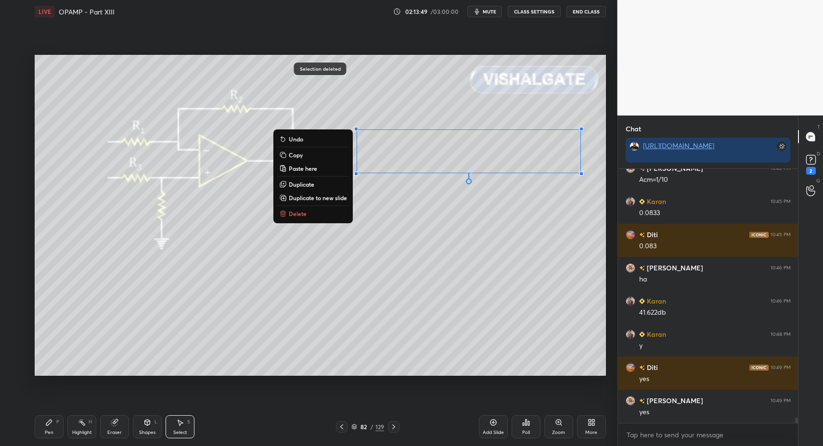
click at [173, 428] on div "Select S" at bounding box center [179, 426] width 29 height 23
click at [178, 424] on icon at bounding box center [180, 422] width 8 height 8
click at [476, 216] on div "0 ° Undo Copy Paste here Duplicate Duplicate to new slide Delete" at bounding box center [320, 215] width 571 height 321
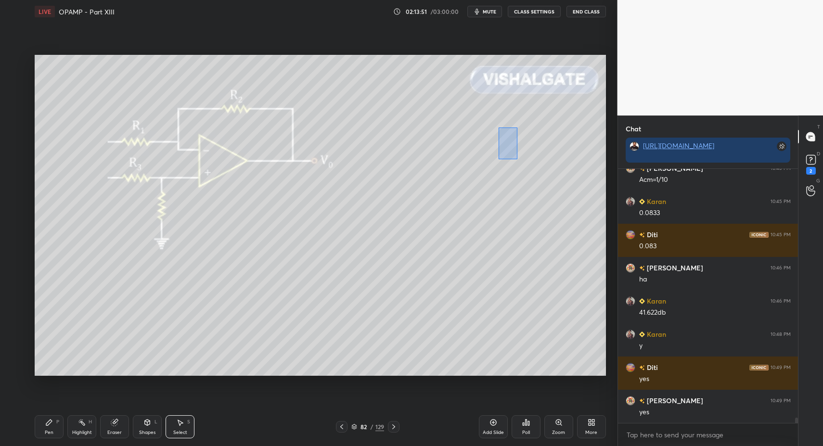
drag, startPoint x: 507, startPoint y: 142, endPoint x: 522, endPoint y: 169, distance: 30.4
click at [517, 159] on div "0 ° Undo Copy Paste here Duplicate Duplicate to new slide Delete" at bounding box center [320, 215] width 571 height 321
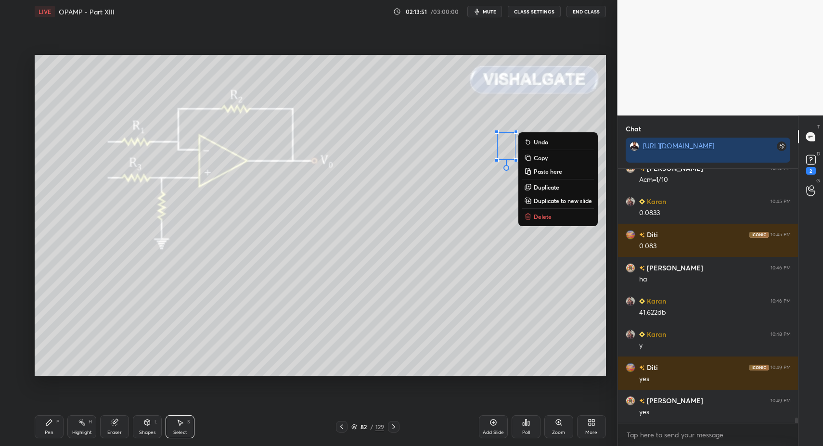
click at [532, 215] on button "Delete" at bounding box center [558, 217] width 72 height 12
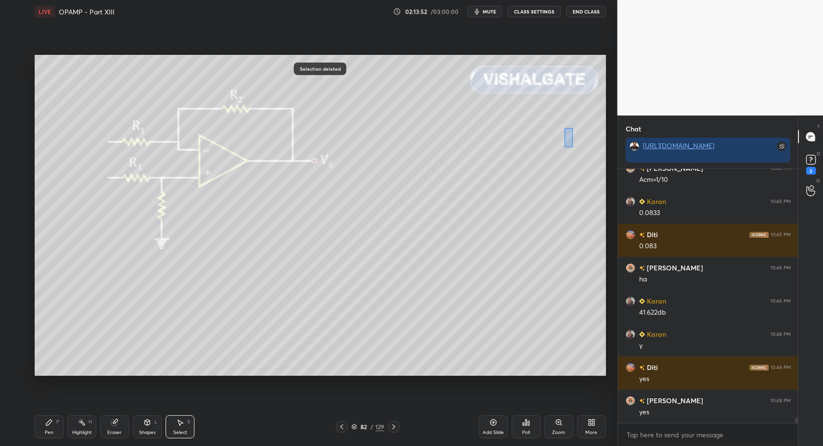
drag, startPoint x: 572, startPoint y: 147, endPoint x: 586, endPoint y: 175, distance: 31.2
click at [586, 172] on div "0 ° Undo Copy Paste here Duplicate Duplicate to new slide Delete" at bounding box center [320, 215] width 571 height 321
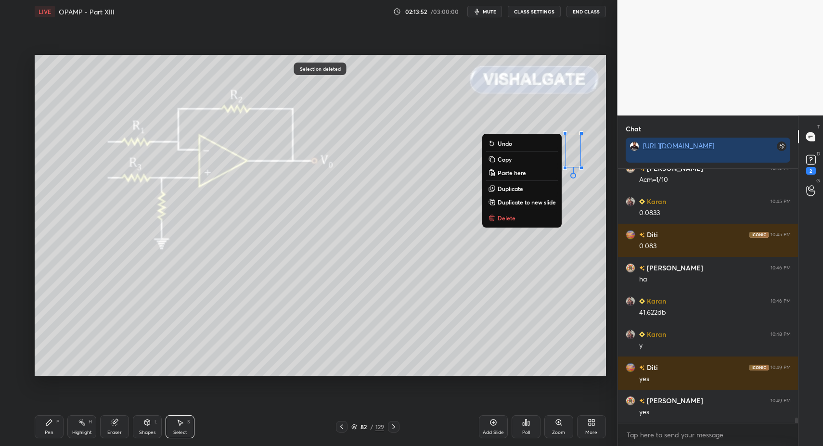
click at [539, 217] on button "Delete" at bounding box center [522, 218] width 72 height 12
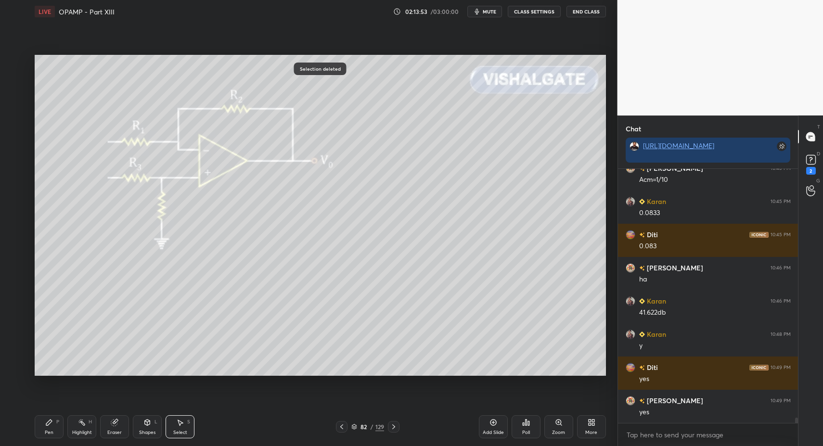
click at [56, 442] on div "Pen P Highlight H Eraser Shapes L Select S 82 / 129 Add Slide Poll Zoom More" at bounding box center [320, 426] width 571 height 38
click at [53, 433] on div "Pen P" at bounding box center [49, 426] width 29 height 23
click at [342, 427] on icon at bounding box center [342, 427] width 8 height 8
click at [176, 425] on div "Select S" at bounding box center [179, 426] width 29 height 23
click at [177, 423] on icon at bounding box center [180, 422] width 8 height 8
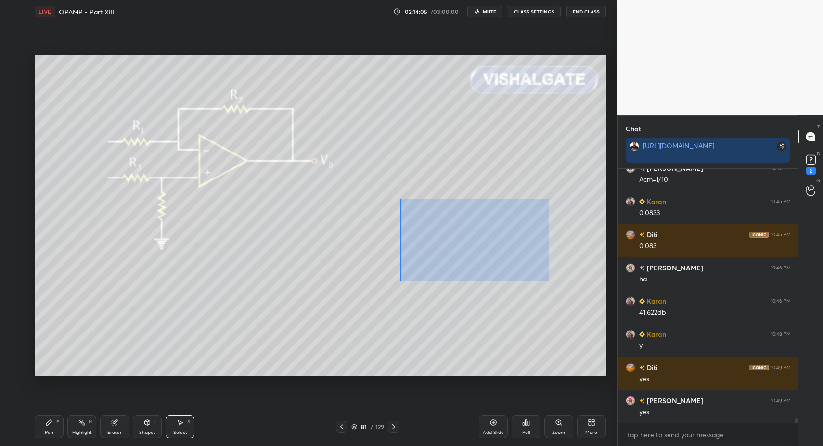
drag, startPoint x: 400, startPoint y: 199, endPoint x: 556, endPoint y: 287, distance: 178.8
click at [556, 285] on div "0 ° Undo Copy Paste here Duplicate Duplicate to new slide Delete" at bounding box center [320, 215] width 571 height 321
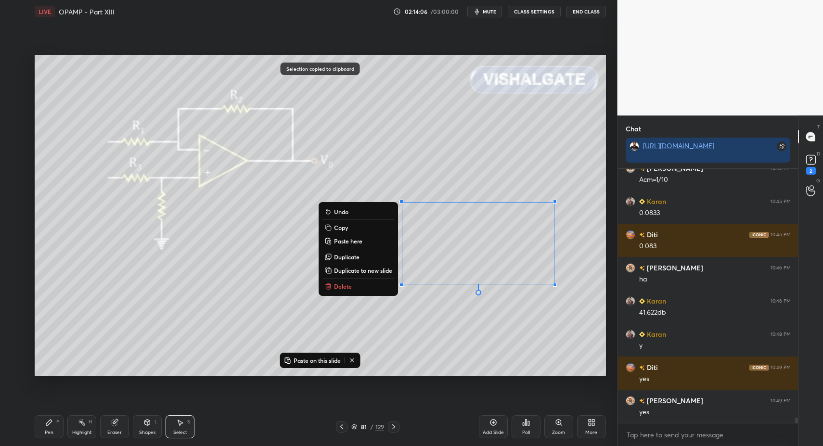
click at [393, 422] on div at bounding box center [394, 427] width 12 height 12
drag, startPoint x: 457, startPoint y: 241, endPoint x: 449, endPoint y: 249, distance: 10.5
click at [456, 243] on div "0 ° Undo Copy Paste here Duplicate Duplicate to new slide Delete" at bounding box center [320, 215] width 571 height 321
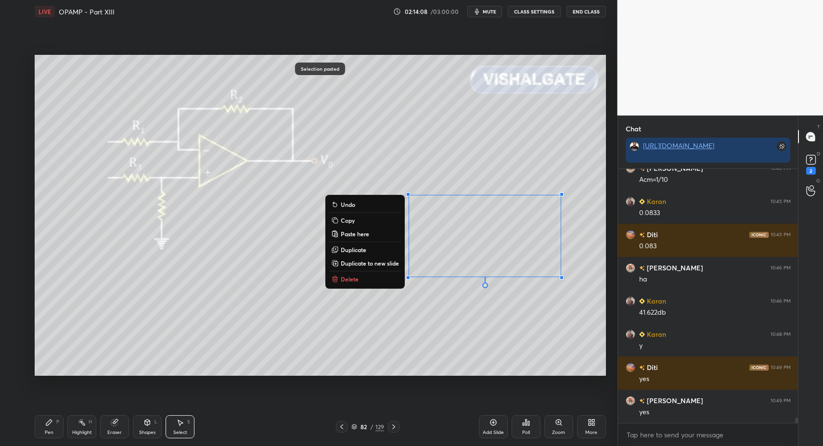
drag, startPoint x: 30, startPoint y: 428, endPoint x: 47, endPoint y: 423, distance: 17.5
click at [35, 426] on div "1 2 3 4 5 6 7 C X Z C X Z E E Erase all H H LIVE OPAMP - Part XIII 02:14:08 / 0…" at bounding box center [304, 223] width 609 height 446
drag, startPoint x: 47, startPoint y: 423, endPoint x: 53, endPoint y: 420, distance: 6.5
click at [47, 423] on icon at bounding box center [49, 422] width 6 height 6
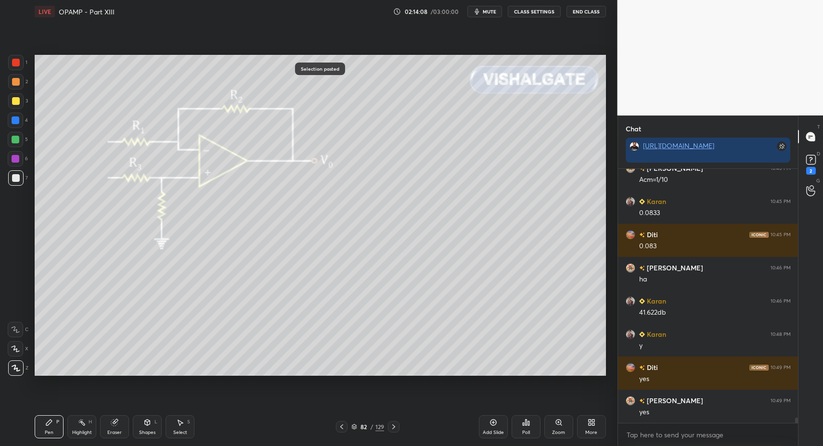
click at [175, 424] on div "Select S" at bounding box center [179, 426] width 29 height 23
drag, startPoint x: 178, startPoint y: 423, endPoint x: 231, endPoint y: 378, distance: 69.2
click at [178, 423] on icon at bounding box center [180, 422] width 8 height 8
drag, startPoint x: 520, startPoint y: 137, endPoint x: 528, endPoint y: 149, distance: 14.3
click at [528, 149] on div "0 ° Undo Copy Paste here Duplicate Duplicate to new slide Delete" at bounding box center [320, 215] width 571 height 321
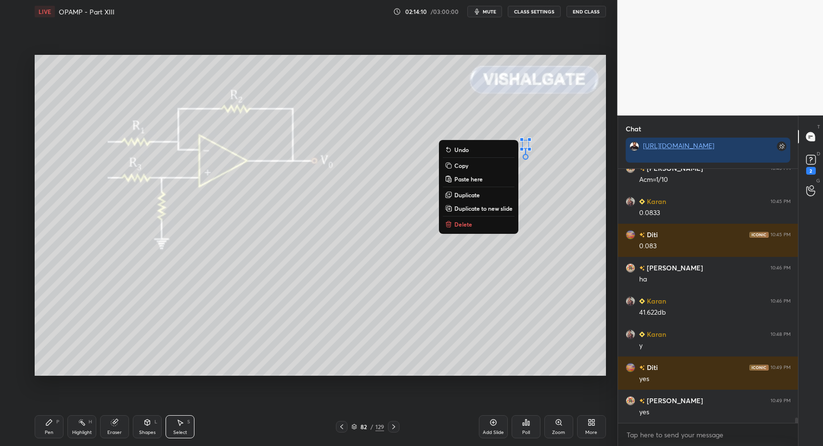
drag, startPoint x: 470, startPoint y: 223, endPoint x: 422, endPoint y: 250, distance: 54.9
click at [470, 223] on button "Delete" at bounding box center [479, 224] width 72 height 12
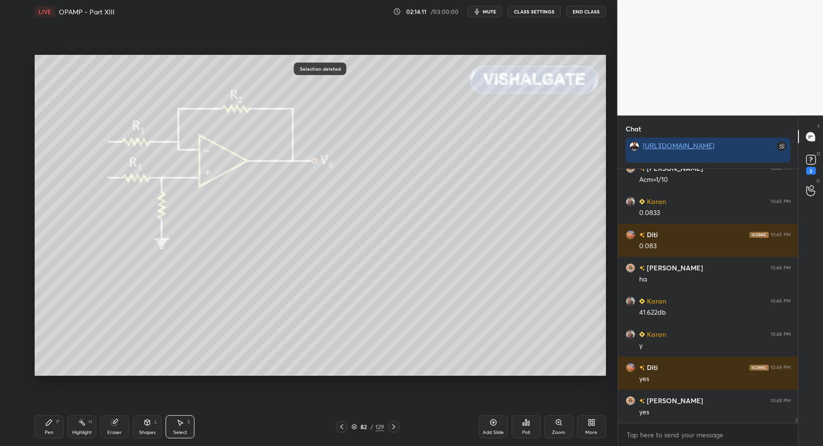
click at [65, 427] on div "Pen P Highlight H Eraser Shapes L Select S" at bounding box center [146, 426] width 222 height 23
drag, startPoint x: 58, startPoint y: 426, endPoint x: 97, endPoint y: 383, distance: 57.9
click at [58, 426] on div "Pen P" at bounding box center [49, 426] width 29 height 23
click at [179, 426] on icon at bounding box center [180, 422] width 8 height 8
drag, startPoint x: 512, startPoint y: 236, endPoint x: 514, endPoint y: 242, distance: 6.5
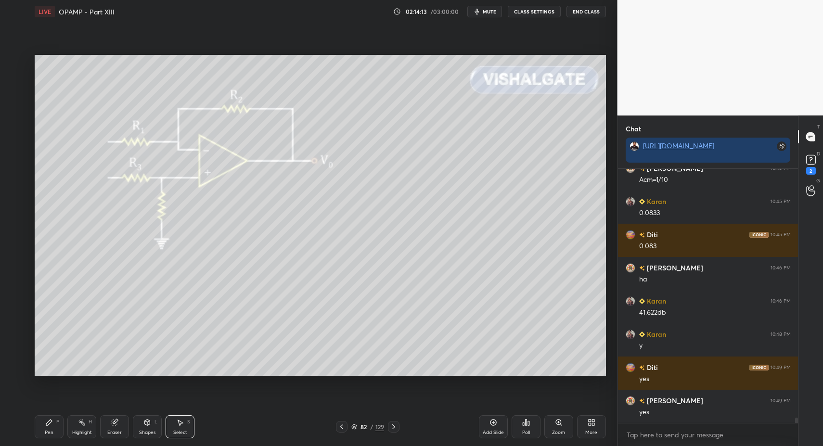
click at [513, 237] on div "0 ° Undo Copy Paste here Duplicate Duplicate to new slide Delete" at bounding box center [320, 215] width 571 height 321
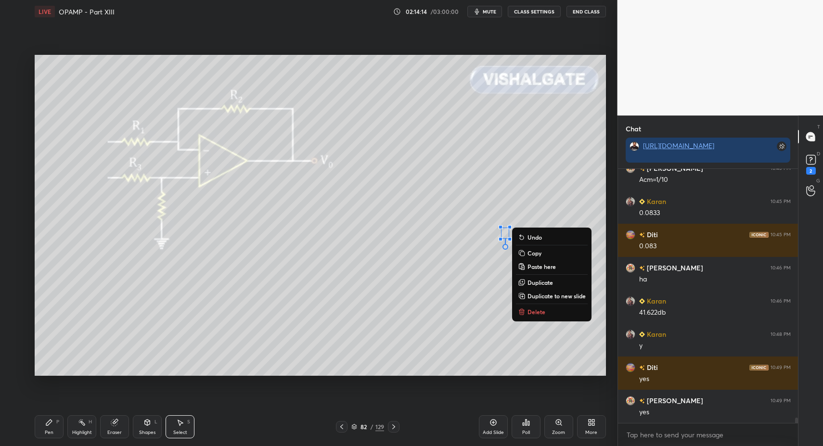
drag, startPoint x: 526, startPoint y: 312, endPoint x: 472, endPoint y: 290, distance: 58.2
click at [526, 312] on button "Delete" at bounding box center [552, 312] width 72 height 12
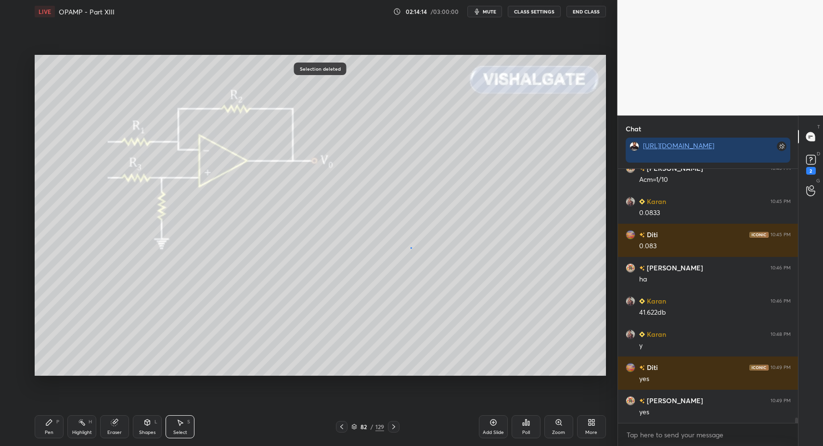
drag, startPoint x: 410, startPoint y: 247, endPoint x: 418, endPoint y: 264, distance: 18.3
click at [417, 259] on div "0 ° Undo Copy Paste here Duplicate Duplicate to new slide Delete" at bounding box center [320, 215] width 571 height 321
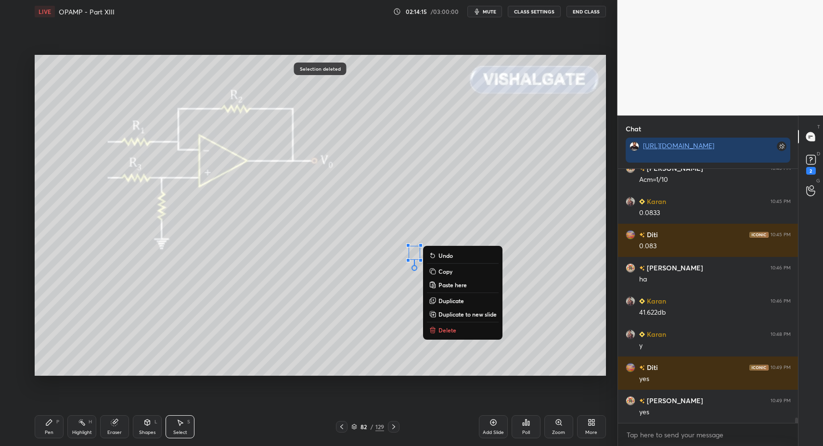
click at [457, 325] on button "Delete" at bounding box center [463, 330] width 72 height 12
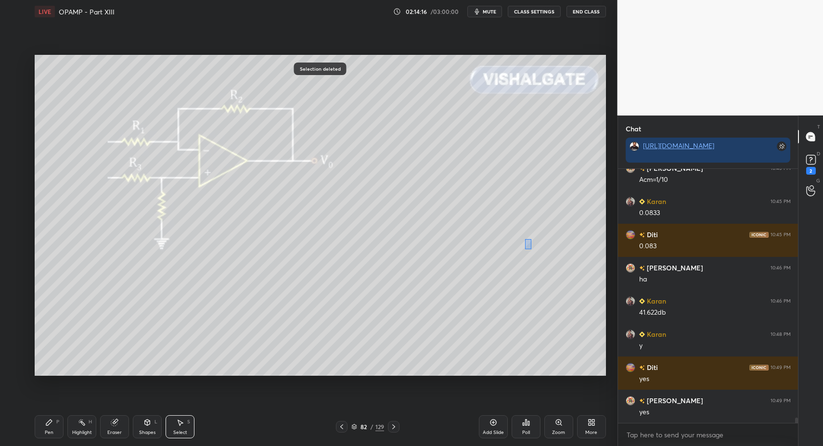
drag, startPoint x: 526, startPoint y: 242, endPoint x: 537, endPoint y: 266, distance: 26.0
click at [532, 251] on div "0 ° Undo Copy Paste here Duplicate Duplicate to new slide Delete" at bounding box center [320, 215] width 571 height 321
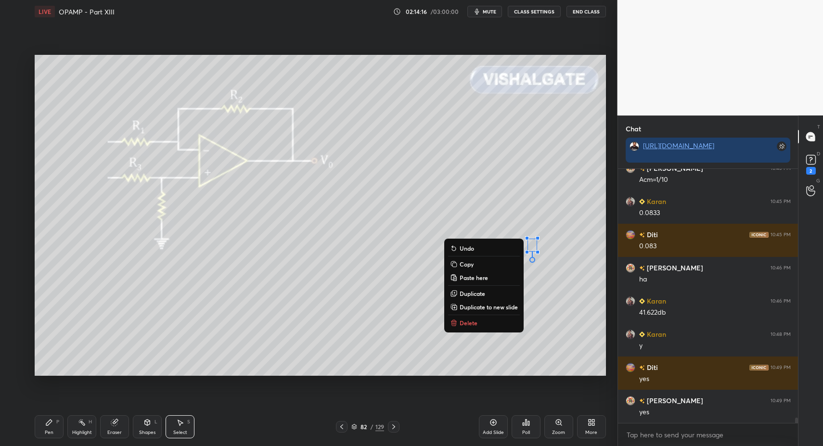
drag, startPoint x: 478, startPoint y: 322, endPoint x: 428, endPoint y: 335, distance: 51.7
click at [478, 322] on button "Delete" at bounding box center [484, 323] width 72 height 12
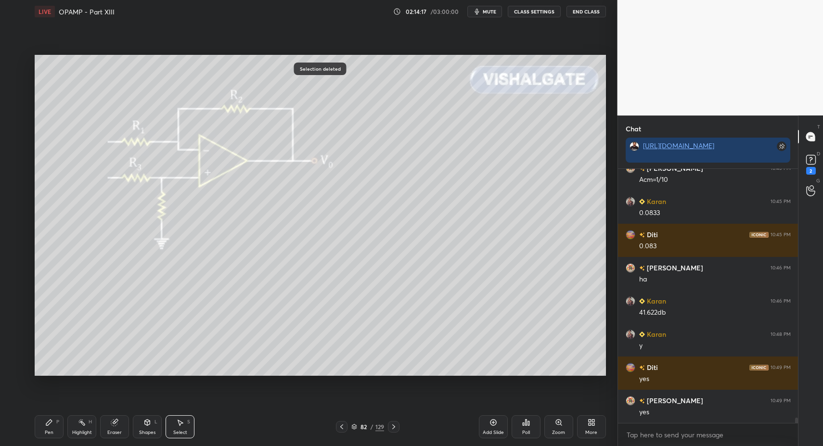
click at [42, 434] on div "Pen P" at bounding box center [49, 426] width 29 height 23
drag, startPoint x: 43, startPoint y: 429, endPoint x: 94, endPoint y: 391, distance: 63.6
click at [50, 426] on div "Pen P" at bounding box center [49, 426] width 29 height 23
drag, startPoint x: 25, startPoint y: 99, endPoint x: 28, endPoint y: 103, distance: 5.5
click at [25, 102] on div "3" at bounding box center [18, 100] width 20 height 15
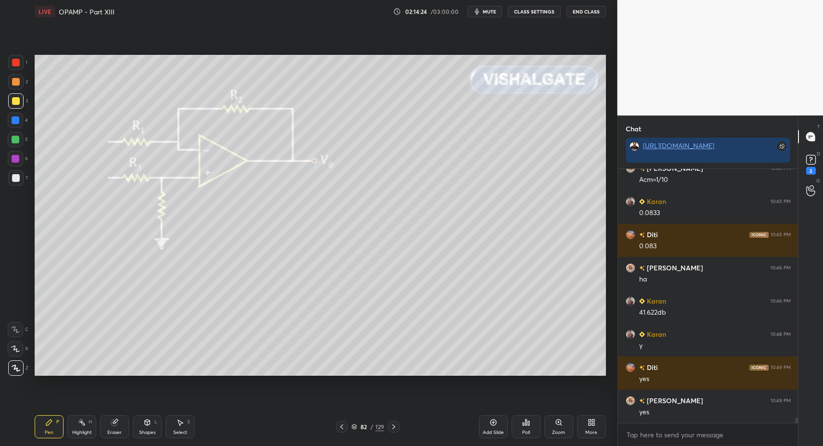
drag, startPoint x: 156, startPoint y: 431, endPoint x: 153, endPoint y: 420, distance: 11.0
click at [156, 431] on div "Shapes L" at bounding box center [147, 426] width 29 height 23
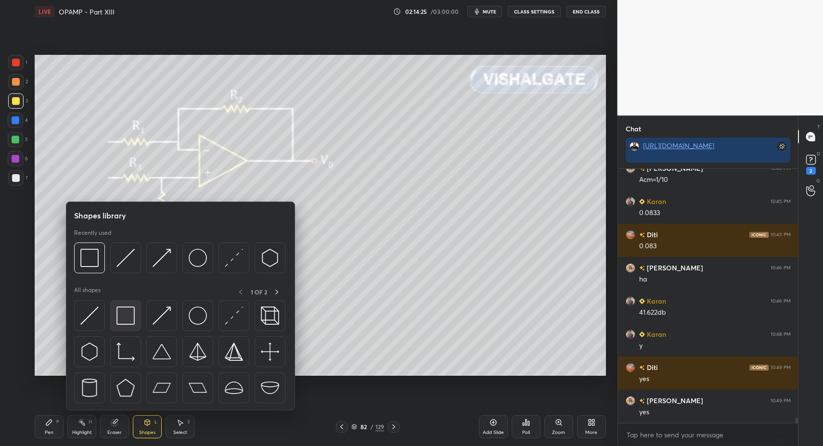
click at [137, 317] on div at bounding box center [125, 315] width 31 height 31
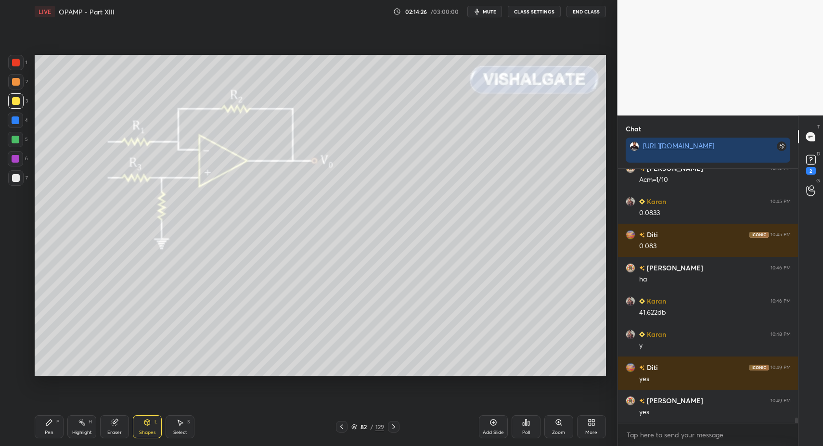
click at [48, 428] on div "Pen P" at bounding box center [49, 426] width 29 height 23
click at [46, 422] on icon at bounding box center [49, 422] width 8 height 8
drag, startPoint x: 13, startPoint y: 191, endPoint x: 13, endPoint y: 177, distance: 13.5
click at [13, 191] on div "1 2 3 4 5 6 7 C X Z C X Z E E Erase all H H" at bounding box center [15, 215] width 31 height 321
drag, startPoint x: 13, startPoint y: 177, endPoint x: 27, endPoint y: 177, distance: 13.9
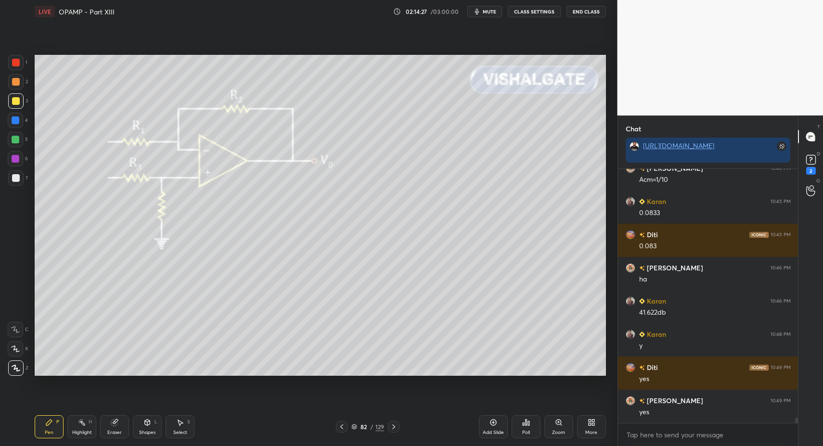
click at [13, 177] on div at bounding box center [16, 178] width 8 height 8
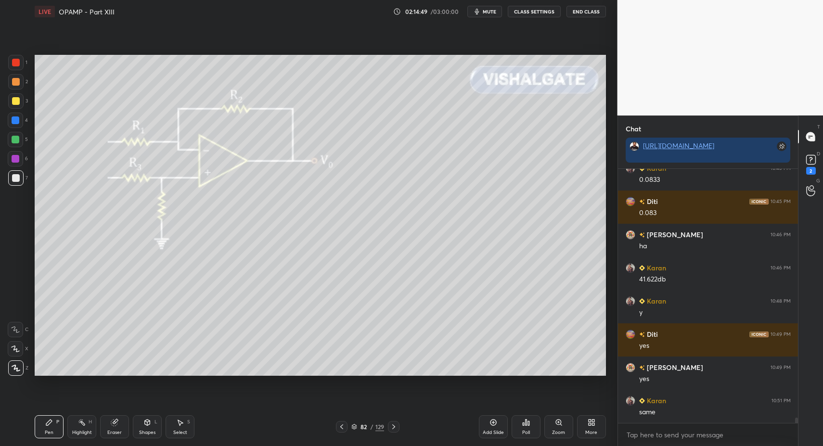
click at [87, 425] on div "Highlight H" at bounding box center [81, 426] width 29 height 23
drag, startPoint x: 81, startPoint y: 420, endPoint x: 82, endPoint y: 404, distance: 16.4
click at [81, 417] on div "Highlight H" at bounding box center [81, 426] width 29 height 23
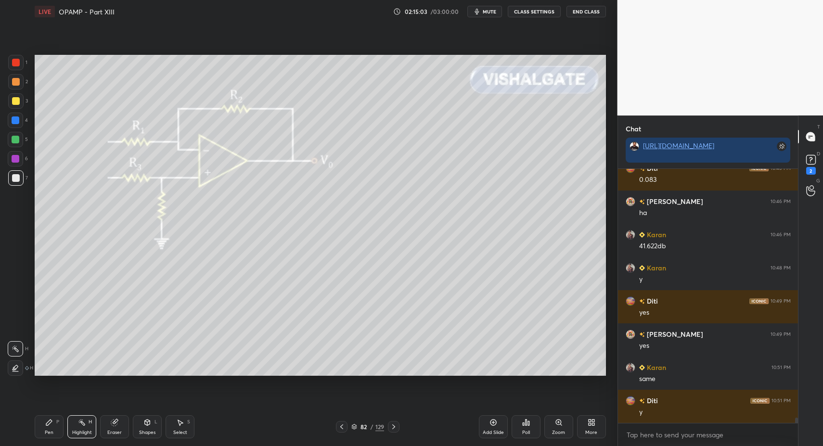
scroll to position [11644, 0]
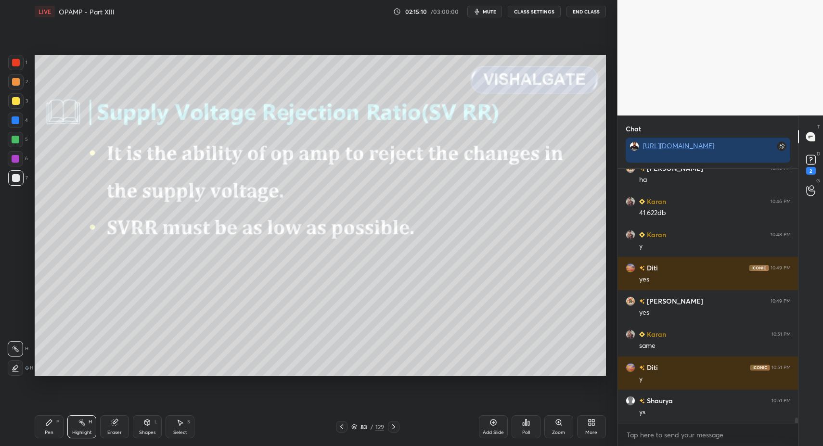
drag, startPoint x: 45, startPoint y: 422, endPoint x: 47, endPoint y: 428, distance: 6.7
click at [45, 424] on icon at bounding box center [49, 422] width 8 height 8
drag, startPoint x: 47, startPoint y: 428, endPoint x: 77, endPoint y: 386, distance: 52.1
click at [47, 428] on div "Pen P" at bounding box center [49, 426] width 29 height 23
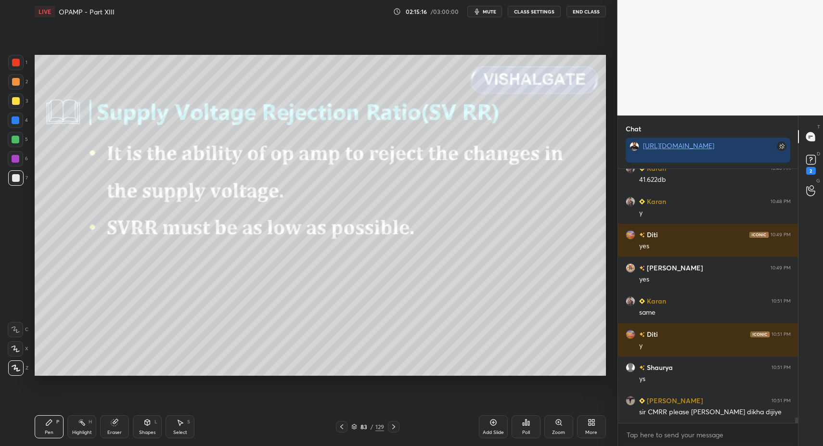
click at [179, 435] on div "Select" at bounding box center [180, 432] width 14 height 5
drag, startPoint x: 181, startPoint y: 424, endPoint x: 176, endPoint y: 409, distance: 16.4
click at [181, 424] on icon at bounding box center [180, 422] width 8 height 8
click at [151, 428] on div "Shapes L" at bounding box center [147, 426] width 29 height 23
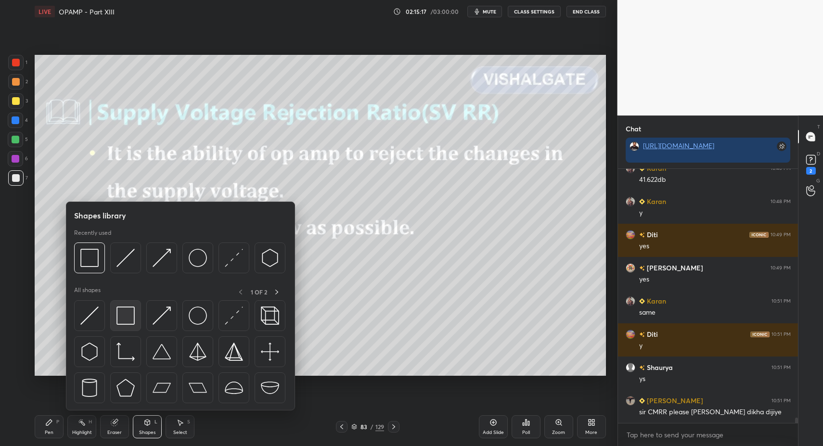
click at [134, 321] on img at bounding box center [125, 315] width 18 height 18
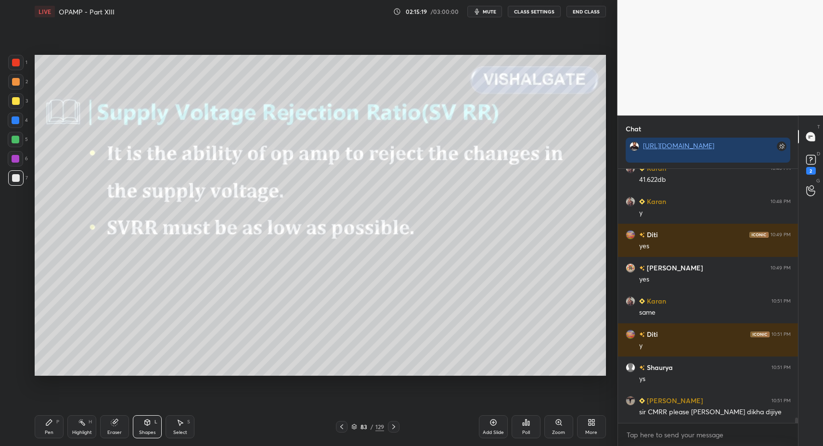
drag, startPoint x: 172, startPoint y: 419, endPoint x: 165, endPoint y: 398, distance: 22.5
click at [173, 419] on div "Select S" at bounding box center [179, 426] width 29 height 23
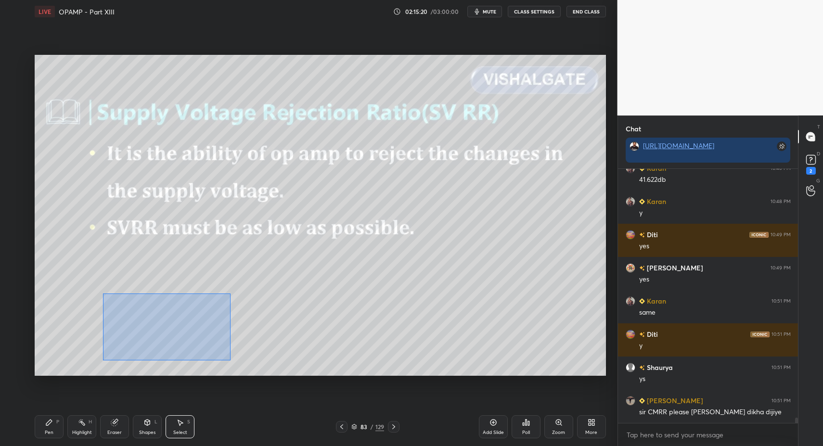
drag, startPoint x: 102, startPoint y: 293, endPoint x: 252, endPoint y: 367, distance: 166.5
click at [253, 367] on div "0 ° Undo Copy Paste here Duplicate Duplicate to new slide Delete" at bounding box center [320, 215] width 571 height 321
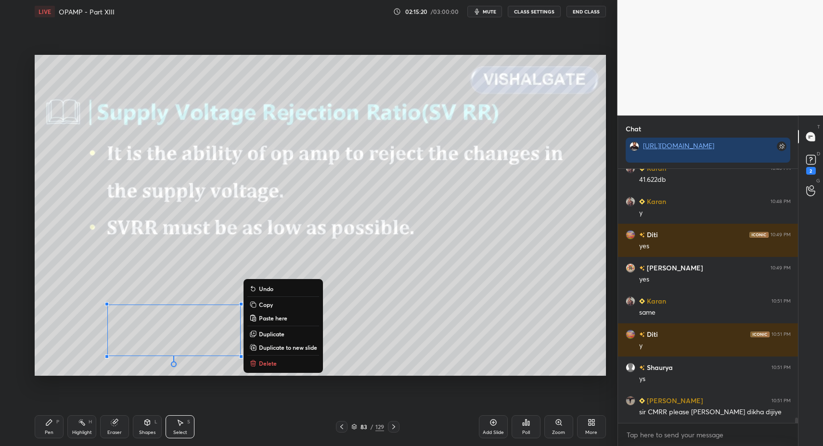
click at [262, 363] on p "Delete" at bounding box center [268, 363] width 18 height 8
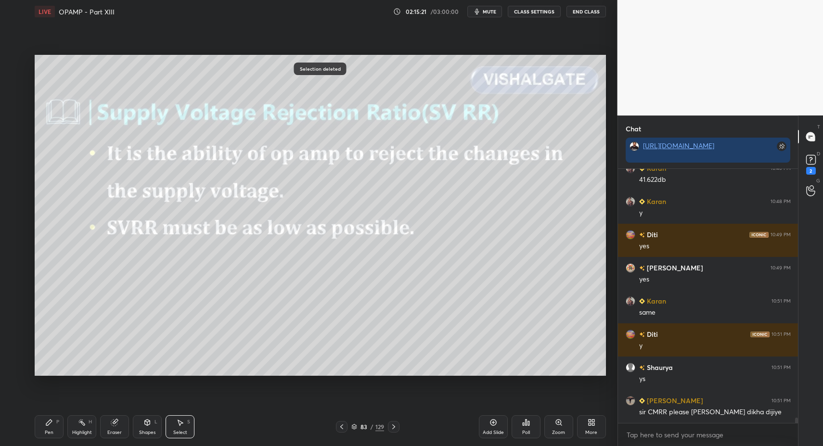
drag, startPoint x: 47, startPoint y: 417, endPoint x: 47, endPoint y: 422, distance: 4.8
click at [47, 417] on div "Pen P" at bounding box center [49, 426] width 29 height 23
drag, startPoint x: 47, startPoint y: 422, endPoint x: 109, endPoint y: 387, distance: 71.7
click at [47, 422] on icon at bounding box center [49, 422] width 8 height 8
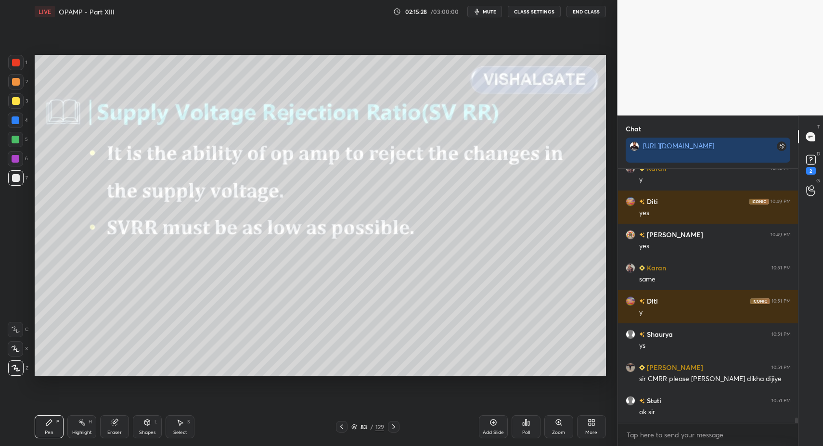
scroll to position [11743, 0]
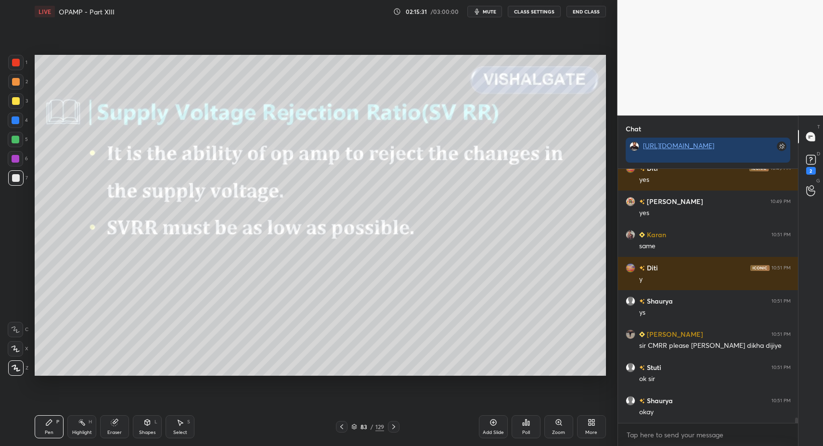
click at [187, 427] on div "Select S" at bounding box center [179, 426] width 29 height 23
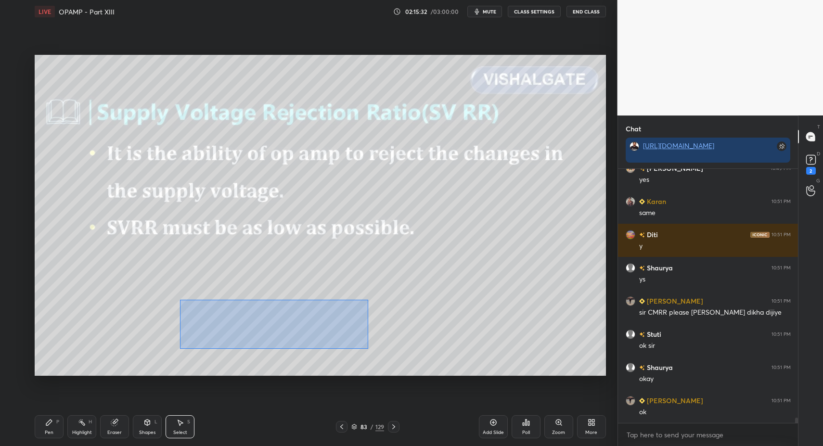
drag, startPoint x: 235, startPoint y: 319, endPoint x: 420, endPoint y: 359, distance: 189.3
click at [430, 362] on div "0 ° Undo Copy Paste here Duplicate Duplicate to new slide Delete" at bounding box center [320, 215] width 571 height 321
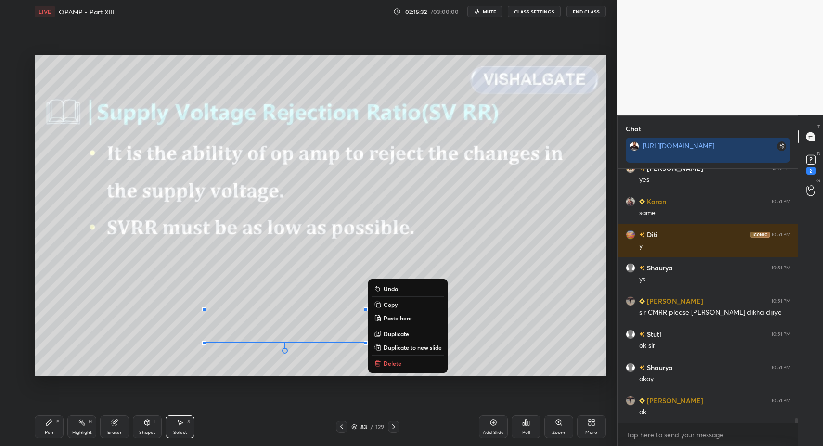
click at [401, 362] on button "Delete" at bounding box center [408, 363] width 72 height 12
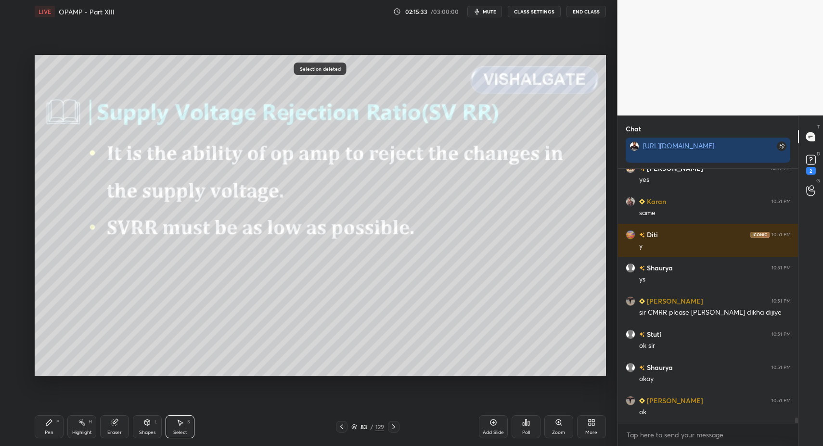
scroll to position [11810, 0]
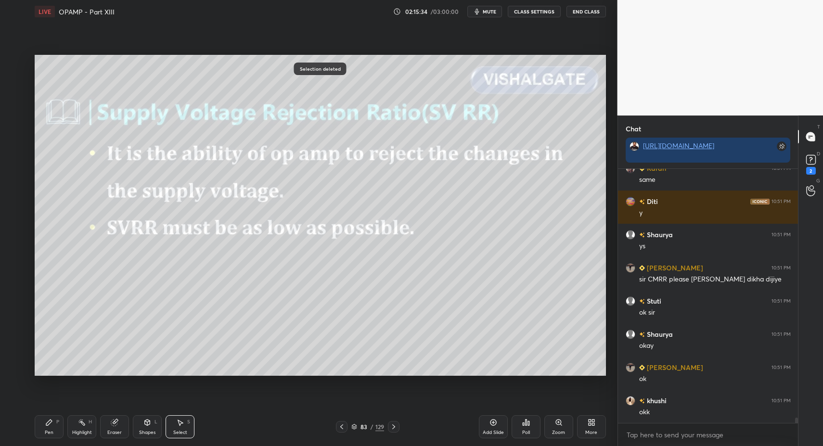
click at [340, 427] on icon at bounding box center [342, 427] width 8 height 8
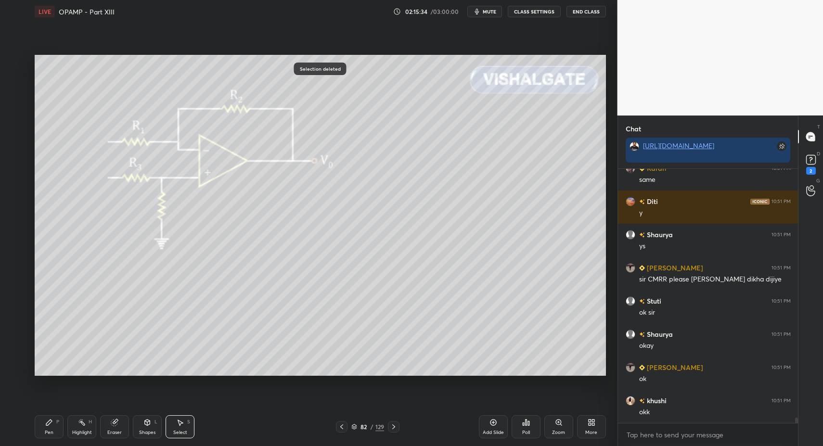
click at [340, 427] on icon at bounding box center [342, 427] width 8 height 8
click at [338, 427] on icon at bounding box center [342, 427] width 8 height 8
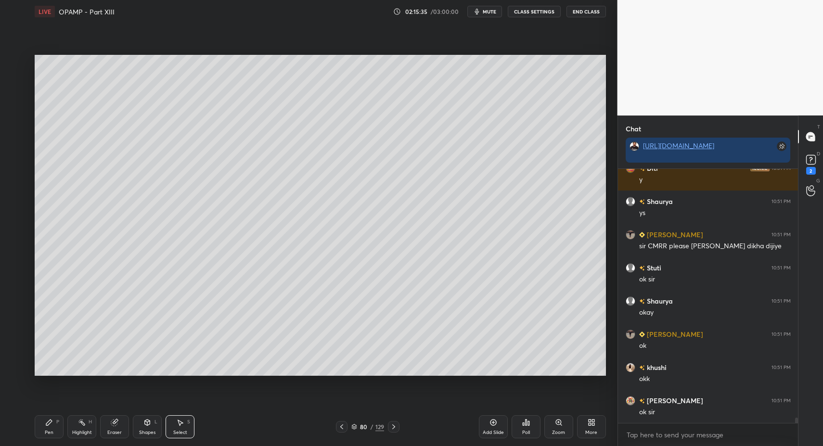
click at [342, 426] on icon at bounding box center [342, 427] width 8 height 8
click at [340, 428] on icon at bounding box center [342, 427] width 8 height 8
click at [396, 426] on icon at bounding box center [394, 427] width 8 height 8
click at [397, 427] on icon at bounding box center [394, 427] width 8 height 8
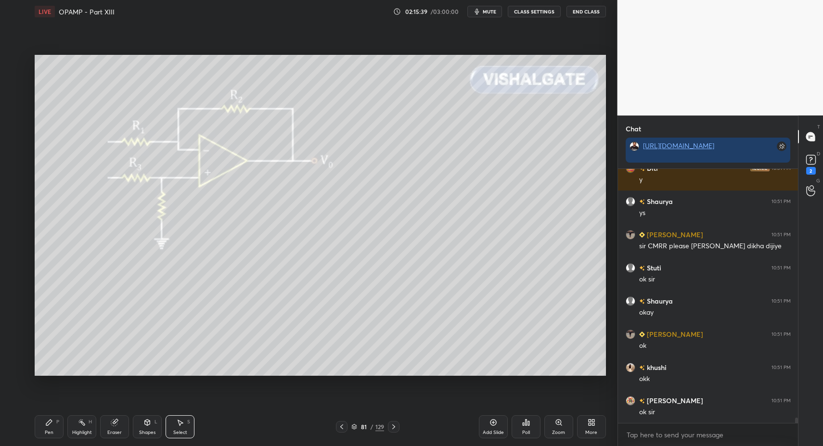
scroll to position [11876, 0]
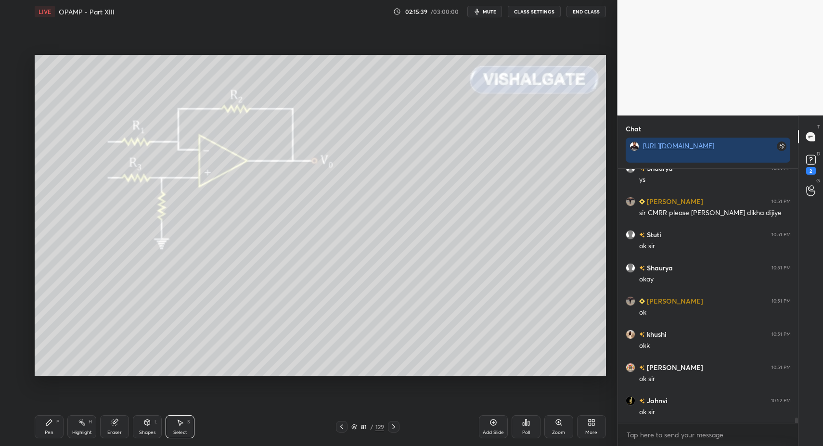
click at [345, 429] on div at bounding box center [342, 427] width 12 height 12
click at [342, 429] on icon at bounding box center [342, 427] width 8 height 8
drag, startPoint x: 393, startPoint y: 428, endPoint x: 383, endPoint y: 422, distance: 10.8
click at [393, 428] on icon at bounding box center [394, 427] width 8 height 8
click at [42, 426] on div "Pen P" at bounding box center [49, 426] width 29 height 23
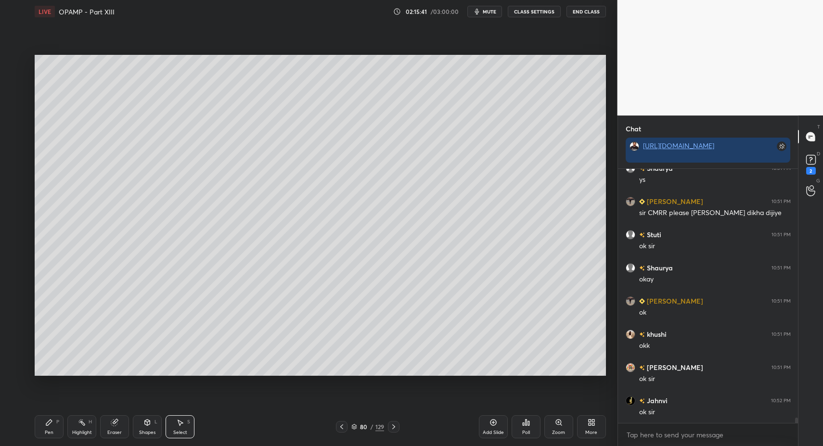
click at [41, 429] on div "Pen P" at bounding box center [49, 426] width 29 height 23
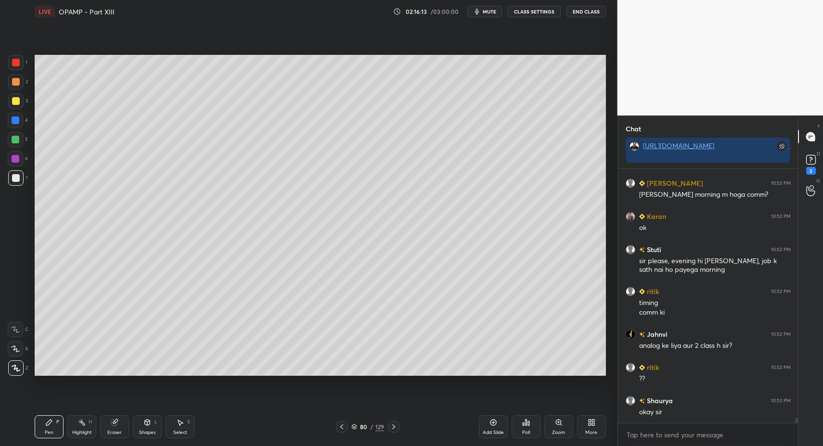
scroll to position [12293, 0]
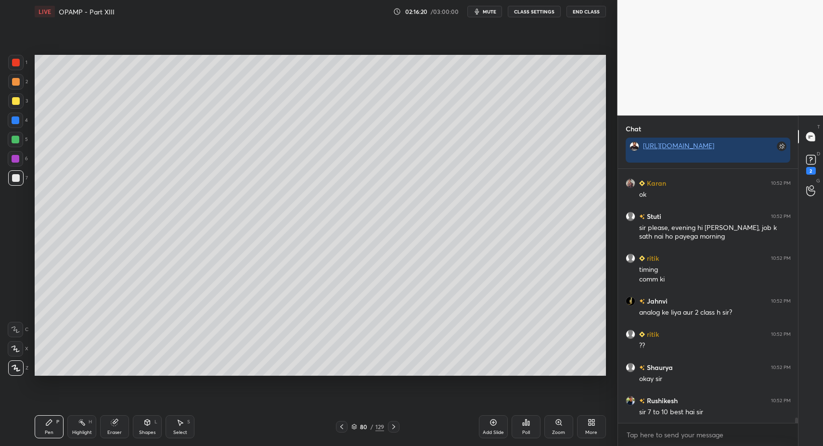
drag, startPoint x: 47, startPoint y: 426, endPoint x: 51, endPoint y: 407, distance: 18.7
click at [47, 426] on icon at bounding box center [49, 422] width 8 height 8
click at [17, 186] on div "7" at bounding box center [18, 179] width 20 height 19
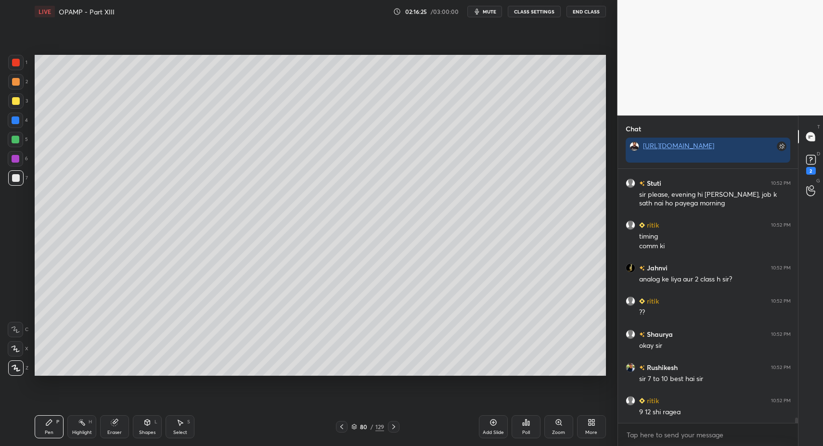
click at [389, 428] on div at bounding box center [394, 427] width 12 height 12
click at [393, 429] on icon at bounding box center [394, 427] width 8 height 8
click at [392, 429] on icon at bounding box center [394, 427] width 8 height 8
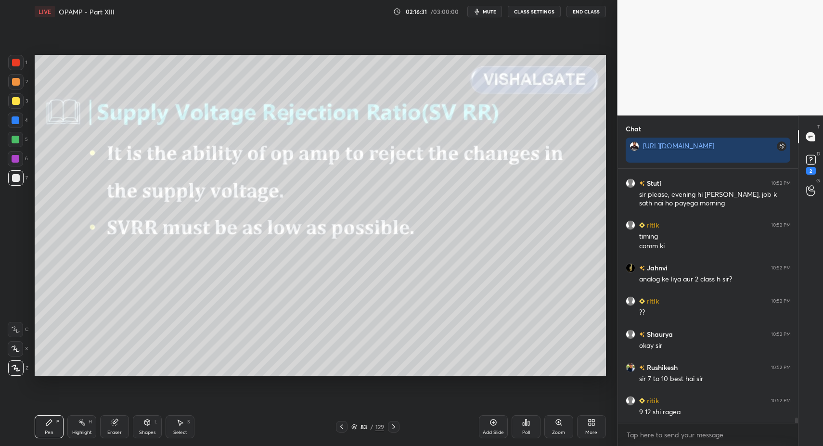
click at [338, 427] on icon at bounding box center [342, 427] width 8 height 8
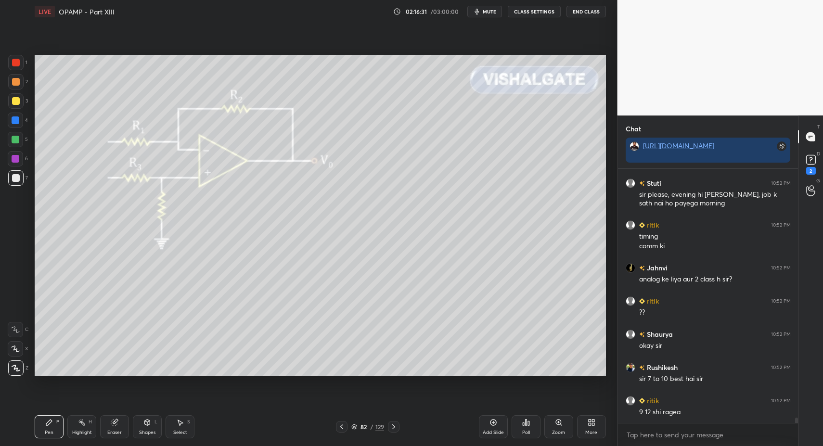
click at [340, 426] on icon at bounding box center [342, 427] width 8 height 8
click at [338, 427] on icon at bounding box center [342, 427] width 8 height 8
click at [393, 429] on icon at bounding box center [394, 427] width 8 height 8
click at [395, 428] on icon at bounding box center [394, 427] width 8 height 8
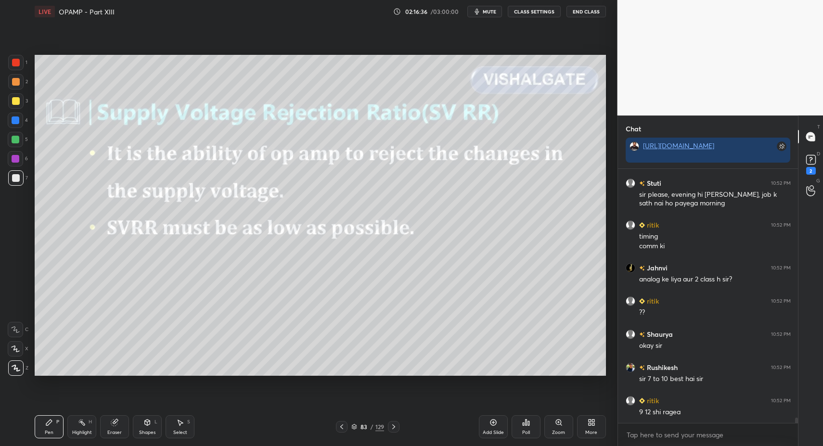
click at [397, 425] on icon at bounding box center [394, 427] width 8 height 8
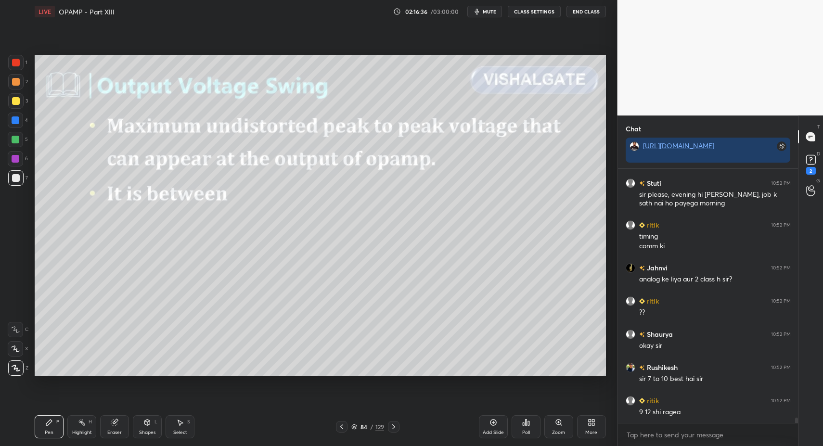
click at [397, 425] on icon at bounding box center [394, 427] width 8 height 8
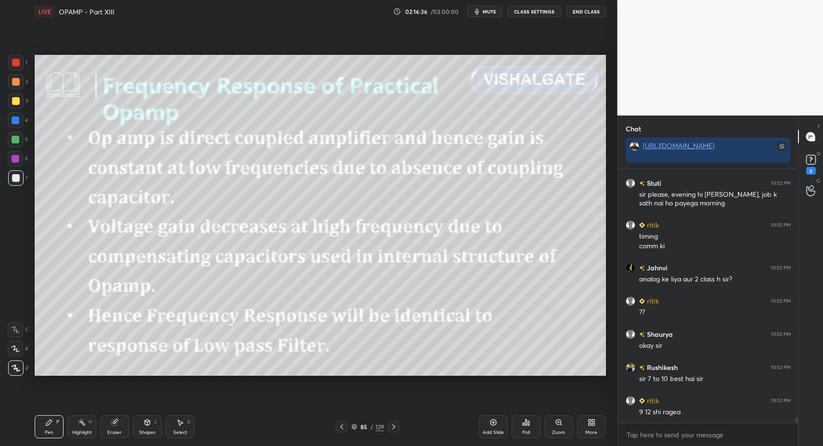
scroll to position [12359, 0]
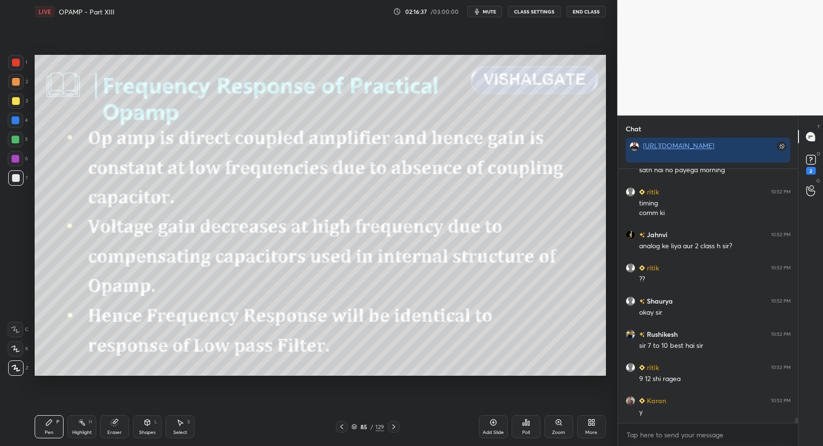
click at [395, 425] on icon at bounding box center [394, 427] width 8 height 8
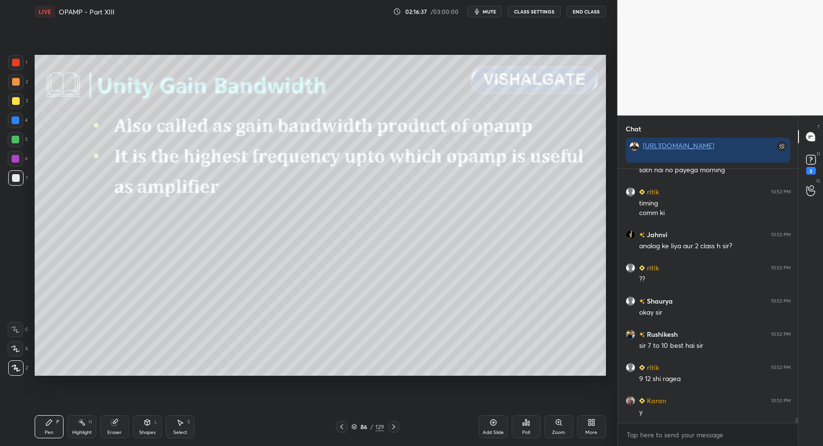
click at [393, 424] on icon at bounding box center [394, 427] width 8 height 8
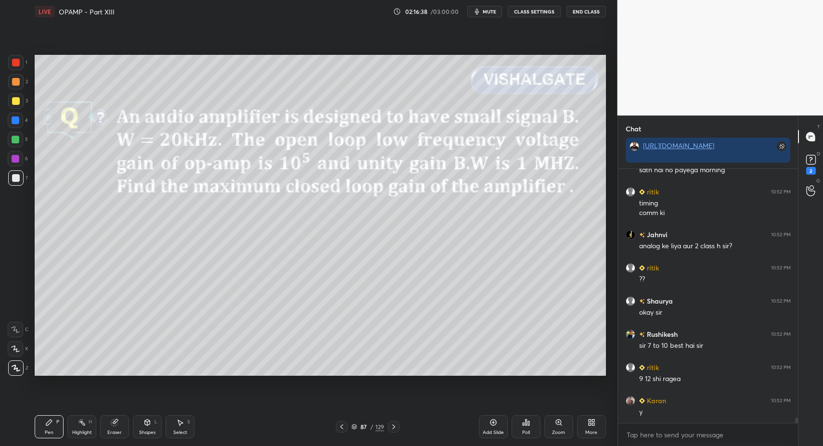
click at [395, 424] on icon at bounding box center [394, 427] width 8 height 8
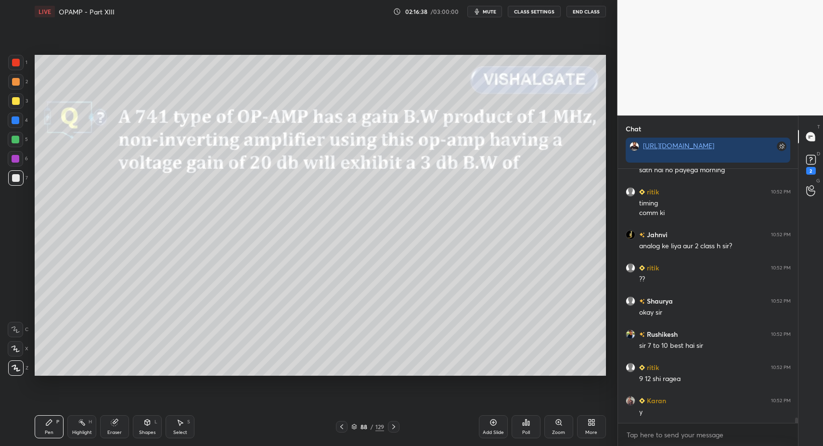
click at [396, 424] on icon at bounding box center [394, 427] width 8 height 8
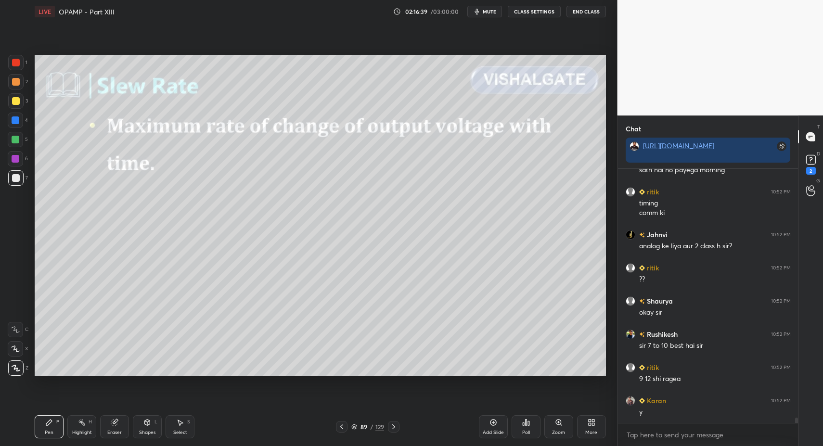
click at [398, 423] on div at bounding box center [394, 427] width 12 height 12
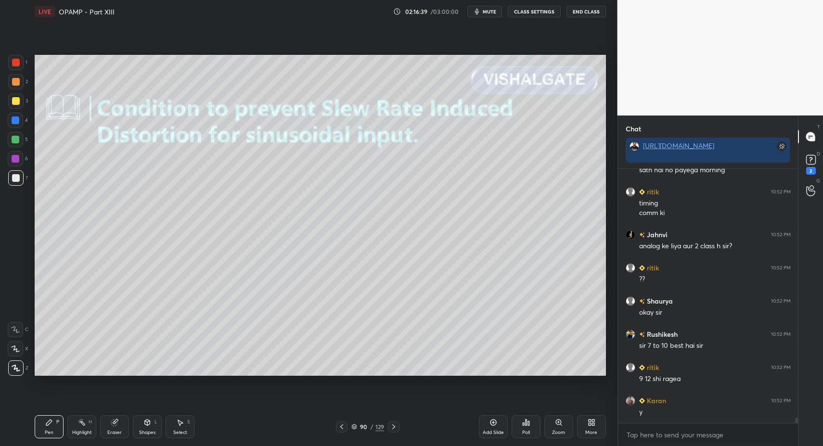
click at [396, 425] on icon at bounding box center [394, 427] width 8 height 8
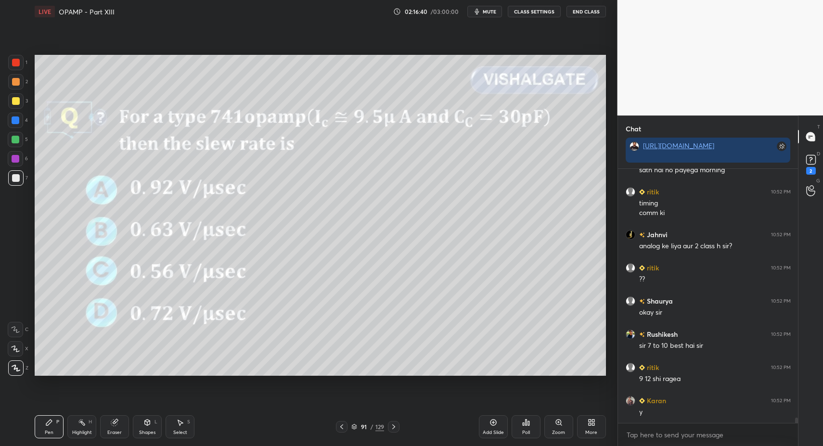
click at [396, 426] on icon at bounding box center [394, 427] width 8 height 8
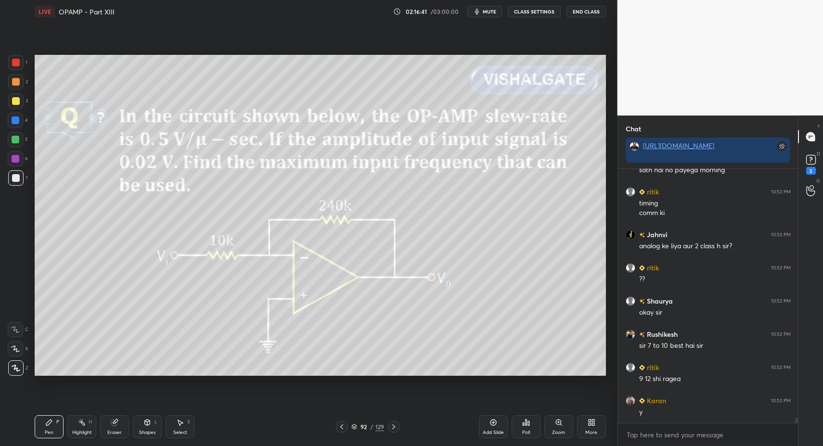
click at [395, 424] on div at bounding box center [394, 427] width 12 height 12
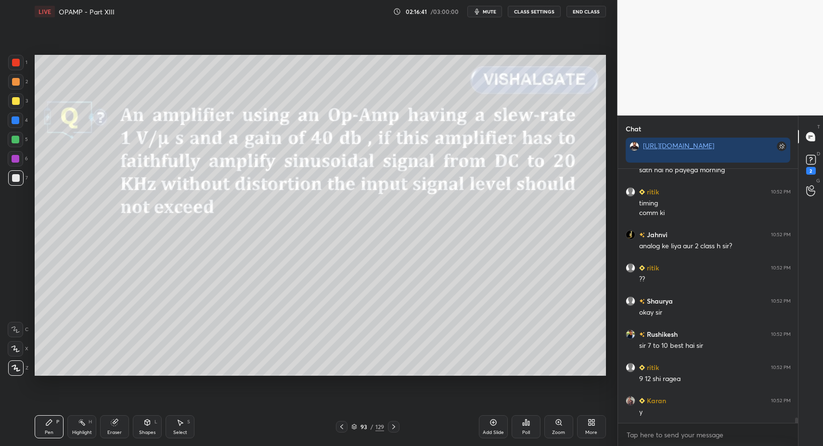
click at [396, 426] on icon at bounding box center [394, 427] width 8 height 8
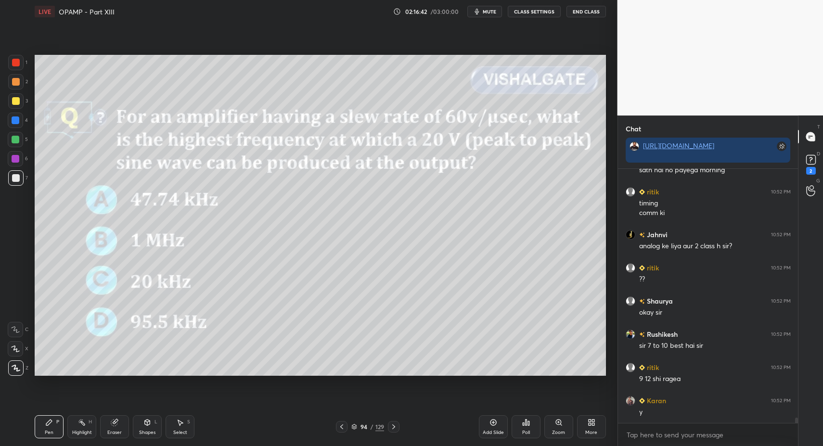
click at [396, 427] on icon at bounding box center [394, 427] width 8 height 8
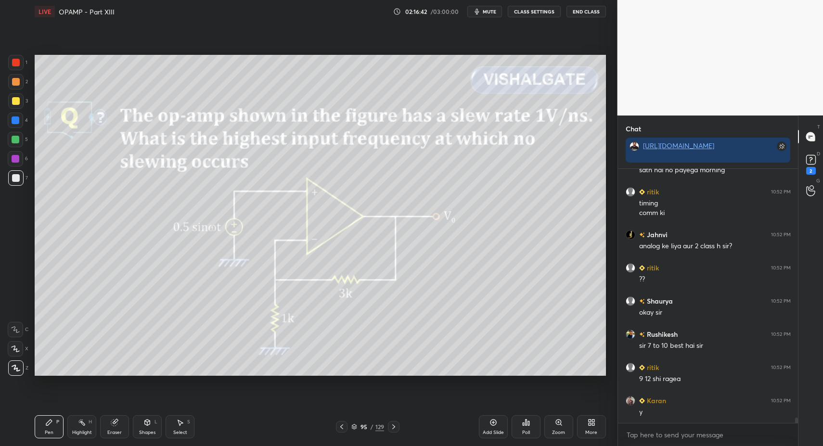
click at [396, 427] on icon at bounding box center [394, 427] width 8 height 8
click at [395, 427] on icon at bounding box center [394, 427] width 8 height 8
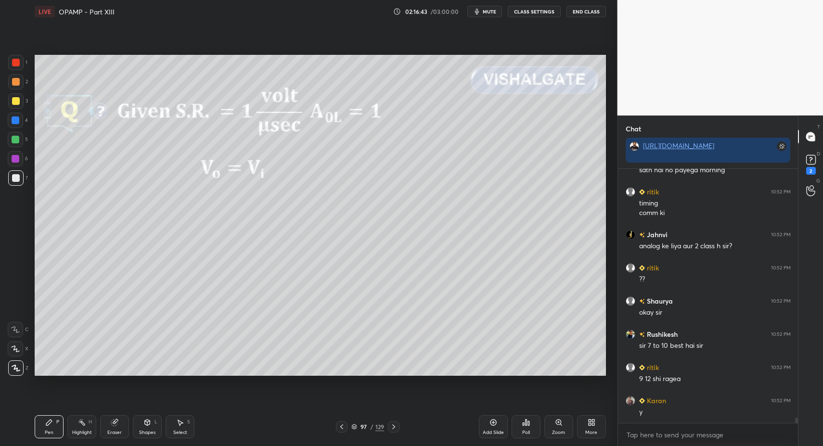
click at [395, 427] on icon at bounding box center [394, 427] width 8 height 8
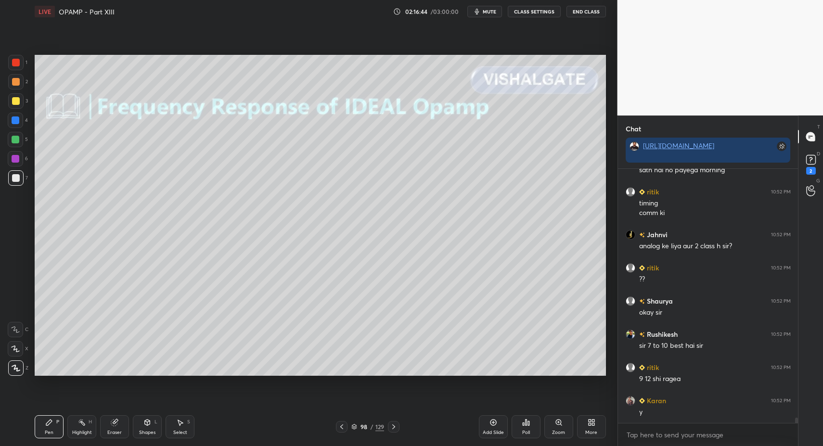
click at [395, 426] on icon at bounding box center [394, 427] width 8 height 8
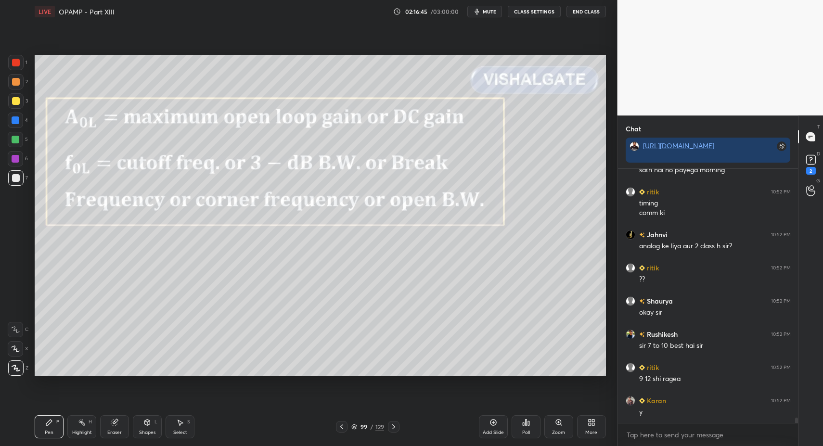
click at [394, 426] on icon at bounding box center [394, 427] width 8 height 8
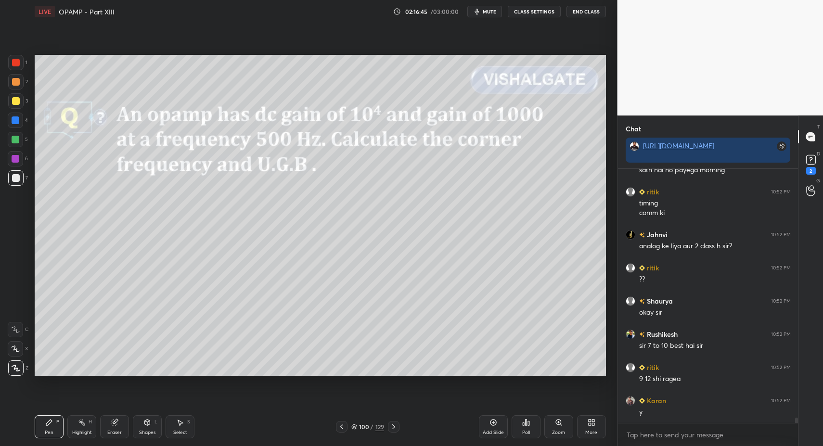
click at [394, 426] on icon at bounding box center [394, 427] width 8 height 8
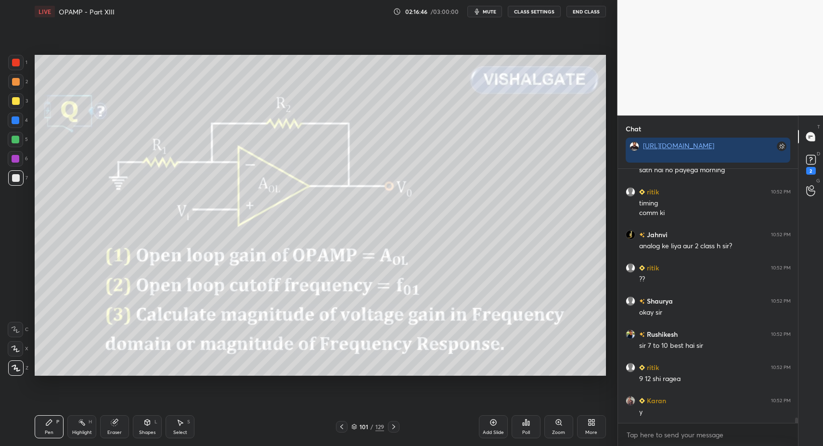
click at [394, 426] on icon at bounding box center [394, 427] width 8 height 8
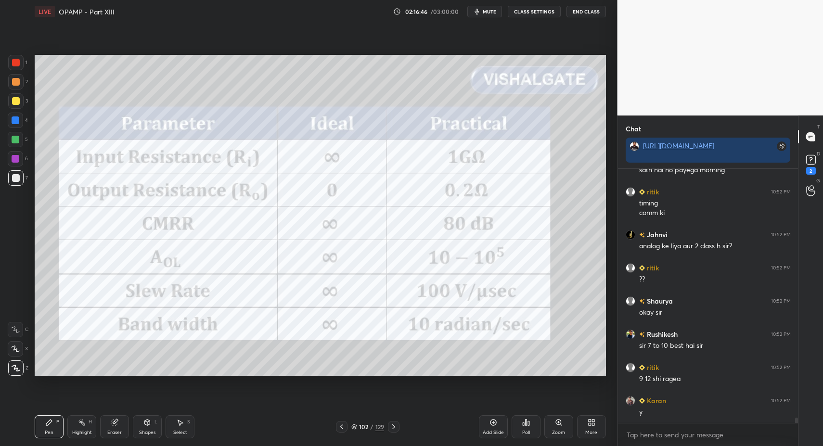
click at [394, 426] on icon at bounding box center [394, 427] width 8 height 8
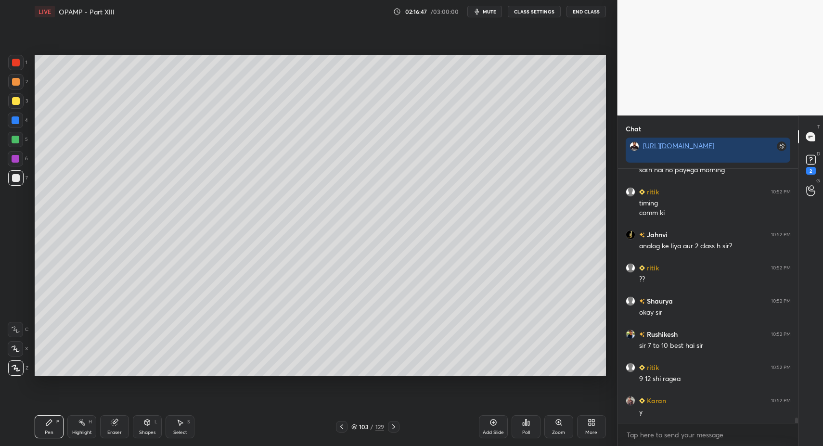
click at [344, 429] on icon at bounding box center [342, 427] width 8 height 8
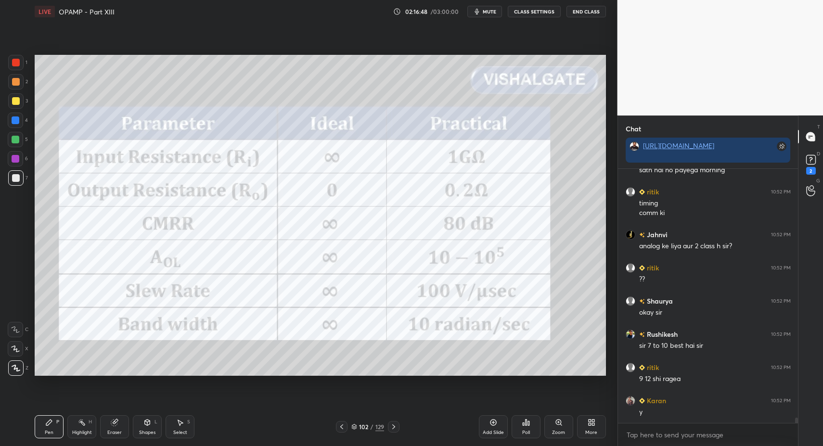
click at [48, 430] on div "Pen" at bounding box center [49, 432] width 9 height 5
drag, startPoint x: 28, startPoint y: 440, endPoint x: 33, endPoint y: 428, distance: 13.0
click at [31, 436] on div "1 2 3 4 5 6 7 C X Z C X Z E E Erase all H H LIVE OPAMP - Part XIII 02:16:48 / 0…" at bounding box center [304, 223] width 609 height 446
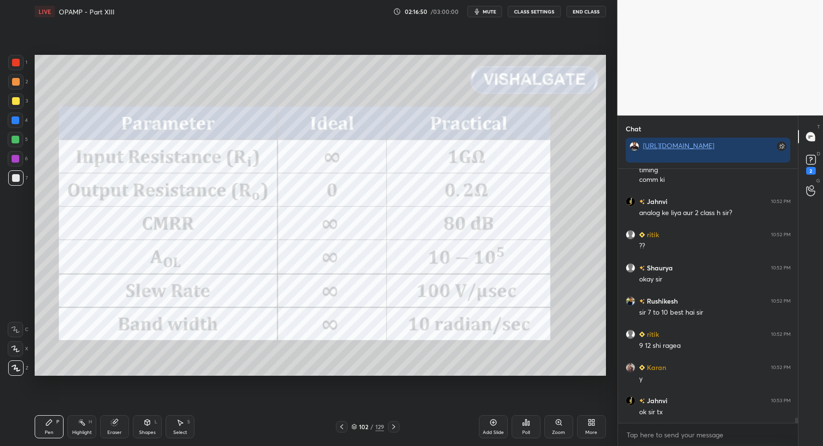
click at [13, 169] on div "6" at bounding box center [18, 160] width 20 height 19
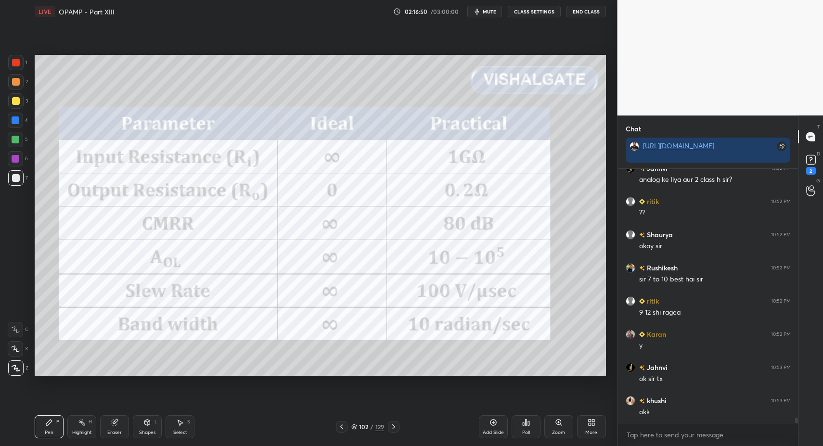
click at [12, 173] on div at bounding box center [15, 177] width 15 height 15
click at [43, 429] on div "Pen P" at bounding box center [49, 426] width 29 height 23
click at [19, 176] on div at bounding box center [16, 178] width 8 height 8
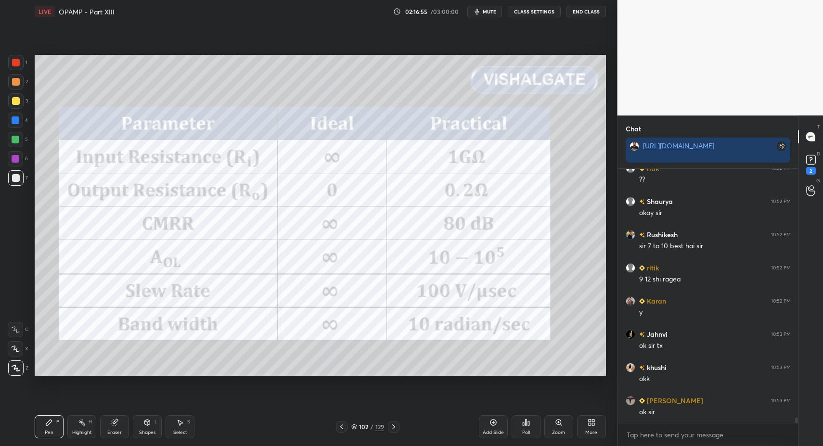
click at [67, 427] on div "Highlight H" at bounding box center [81, 426] width 29 height 23
drag, startPoint x: 56, startPoint y: 422, endPoint x: 77, endPoint y: 399, distance: 31.0
click at [56, 419] on div "P" at bounding box center [57, 421] width 3 height 5
click at [587, 11] on button "End Class" at bounding box center [585, 12] width 39 height 12
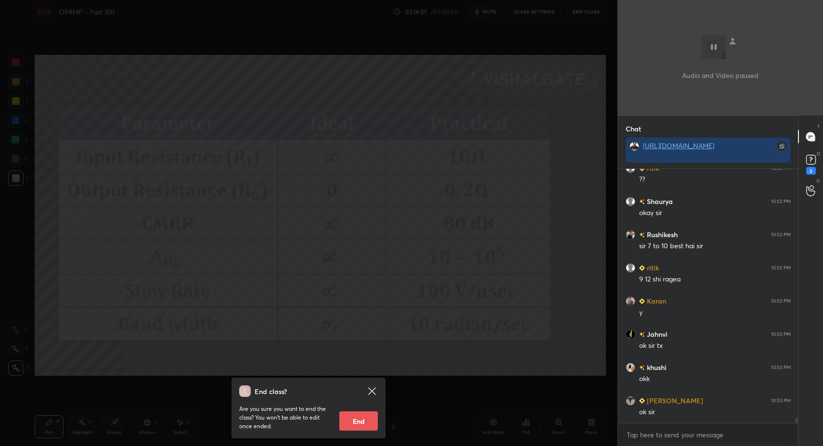
click at [362, 426] on button "End" at bounding box center [358, 420] width 38 height 19
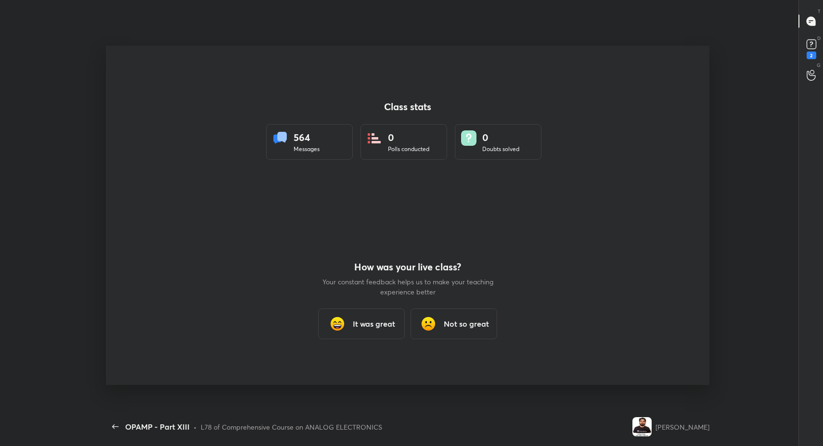
scroll to position [0, 0]
